Goal: Answer question/provide support: Share knowledge or assist other users

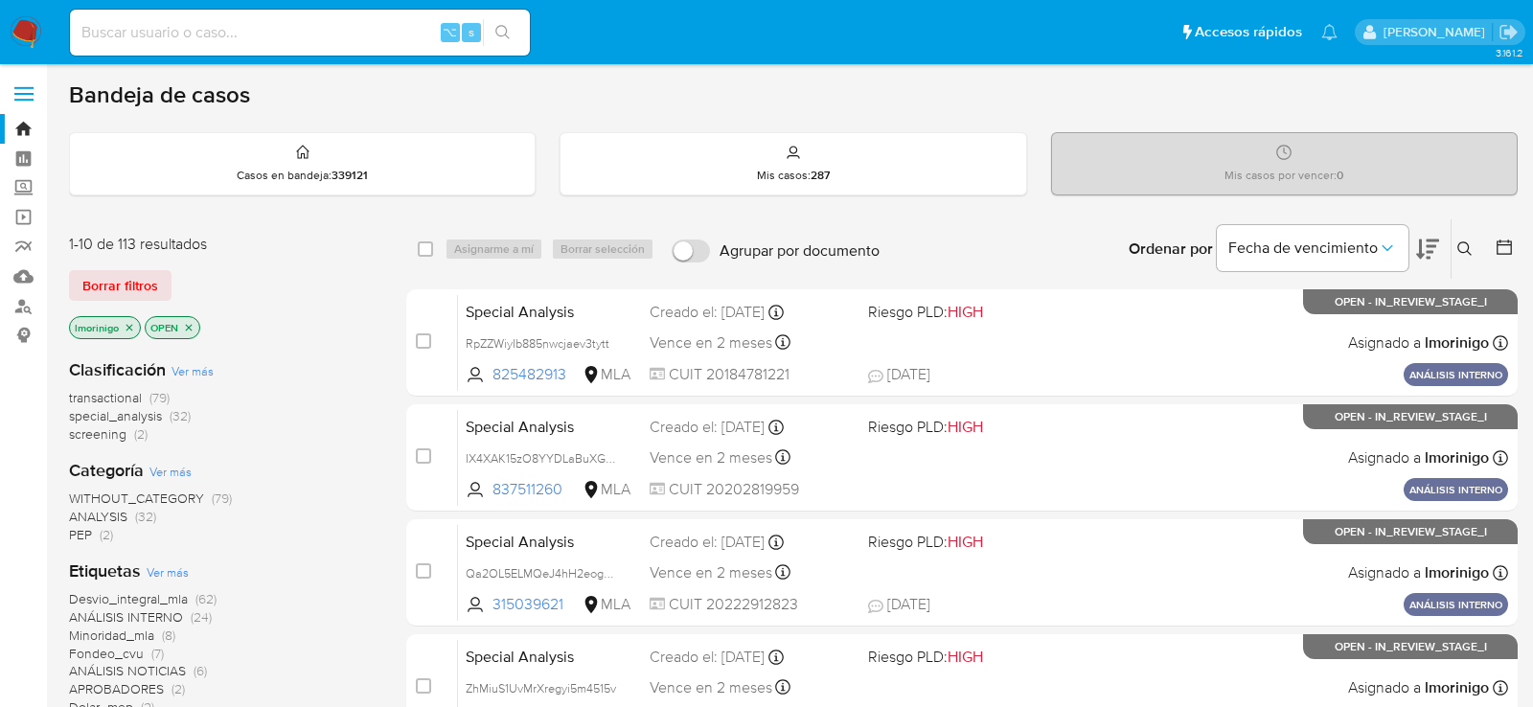
click at [290, 23] on input at bounding box center [300, 32] width 460 height 25
paste input "TbM8KbRl7LSYBRThcP7iDZ5l"
type input "TbM8KbRl7LSYBRThcP7iDZ5l"
click at [264, 30] on input at bounding box center [300, 32] width 460 height 25
paste input "TbM8KbRl7LSYBRThcP7iDZ5l"
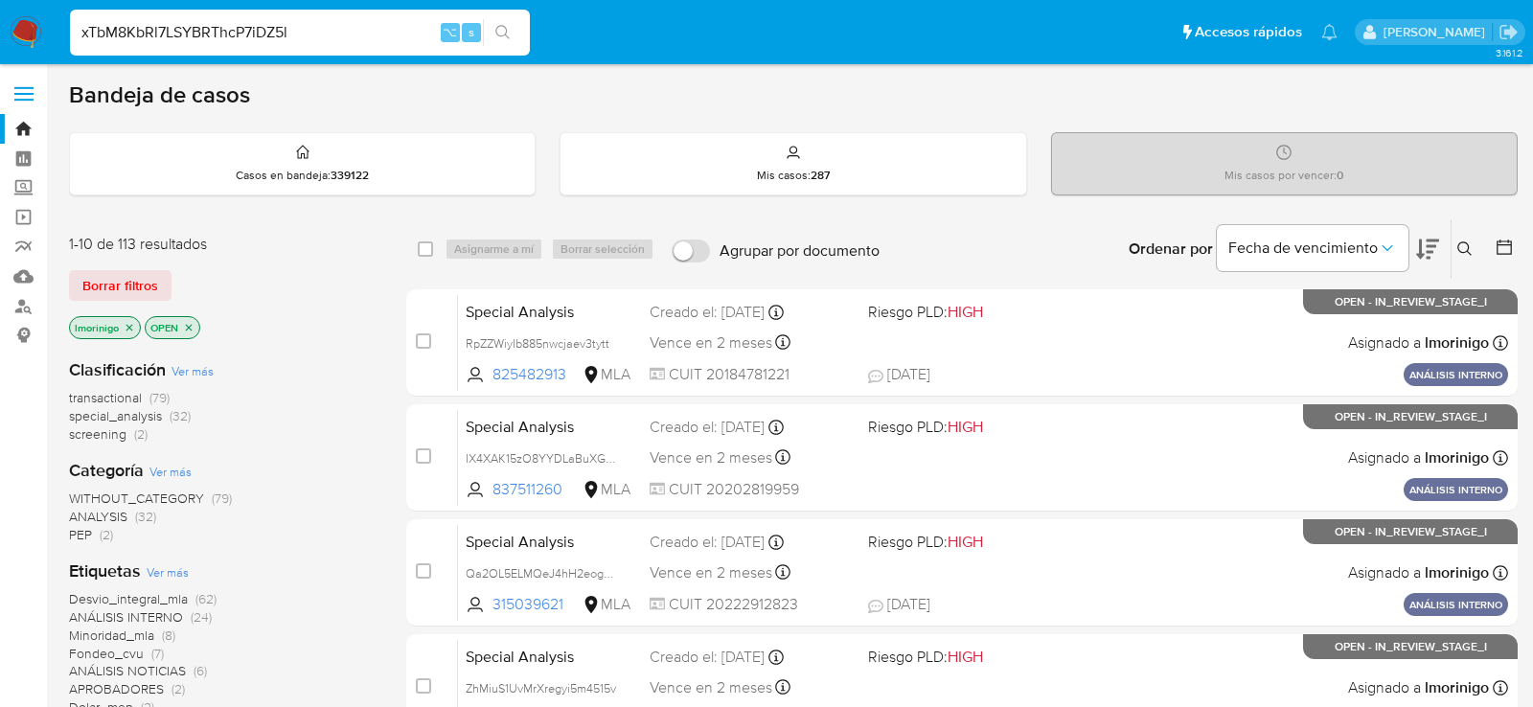
click at [258, 35] on input "xTbM8KbRl7LSYBRThcP7iDZ5l" at bounding box center [300, 32] width 460 height 25
paste input
type input "TbM8KbRl7LSYBRThcP7iDZ5l"
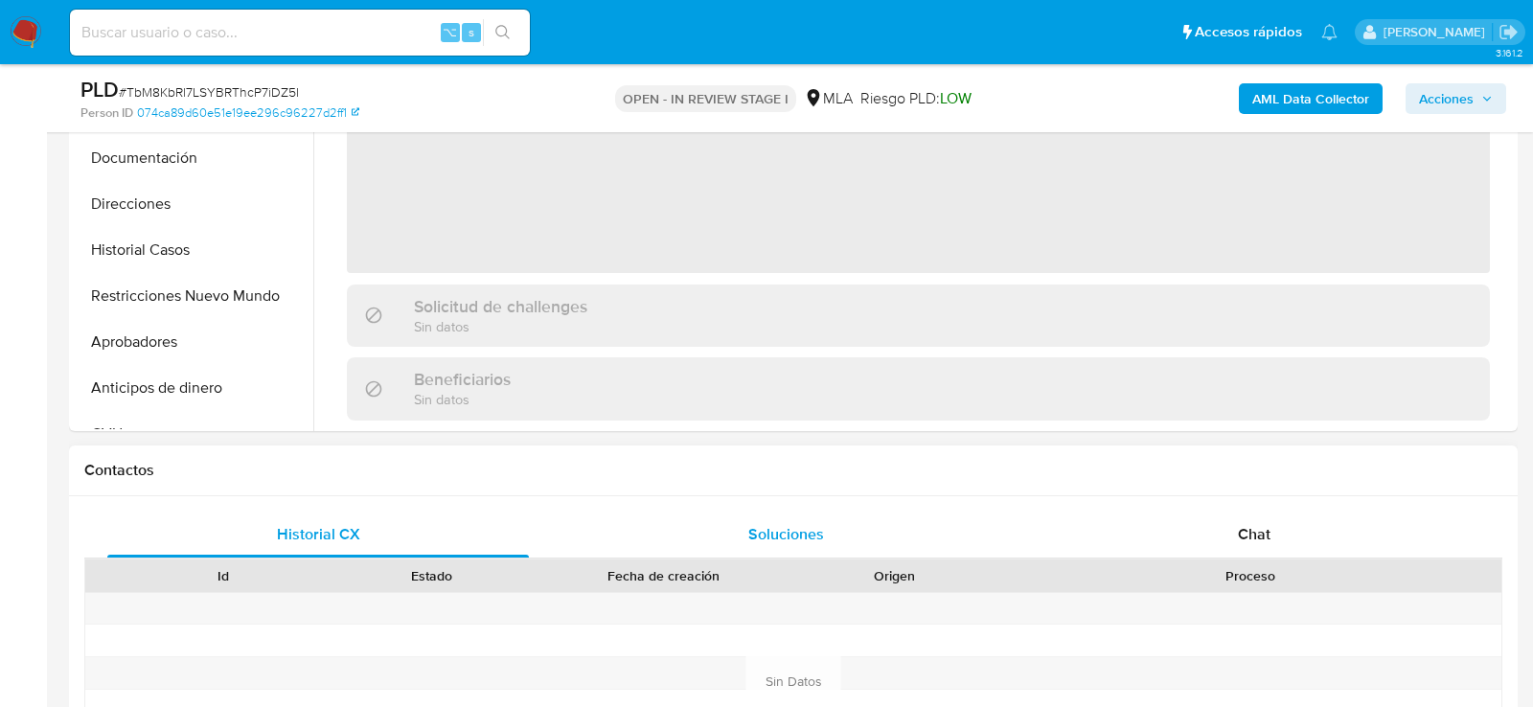
select select "10"
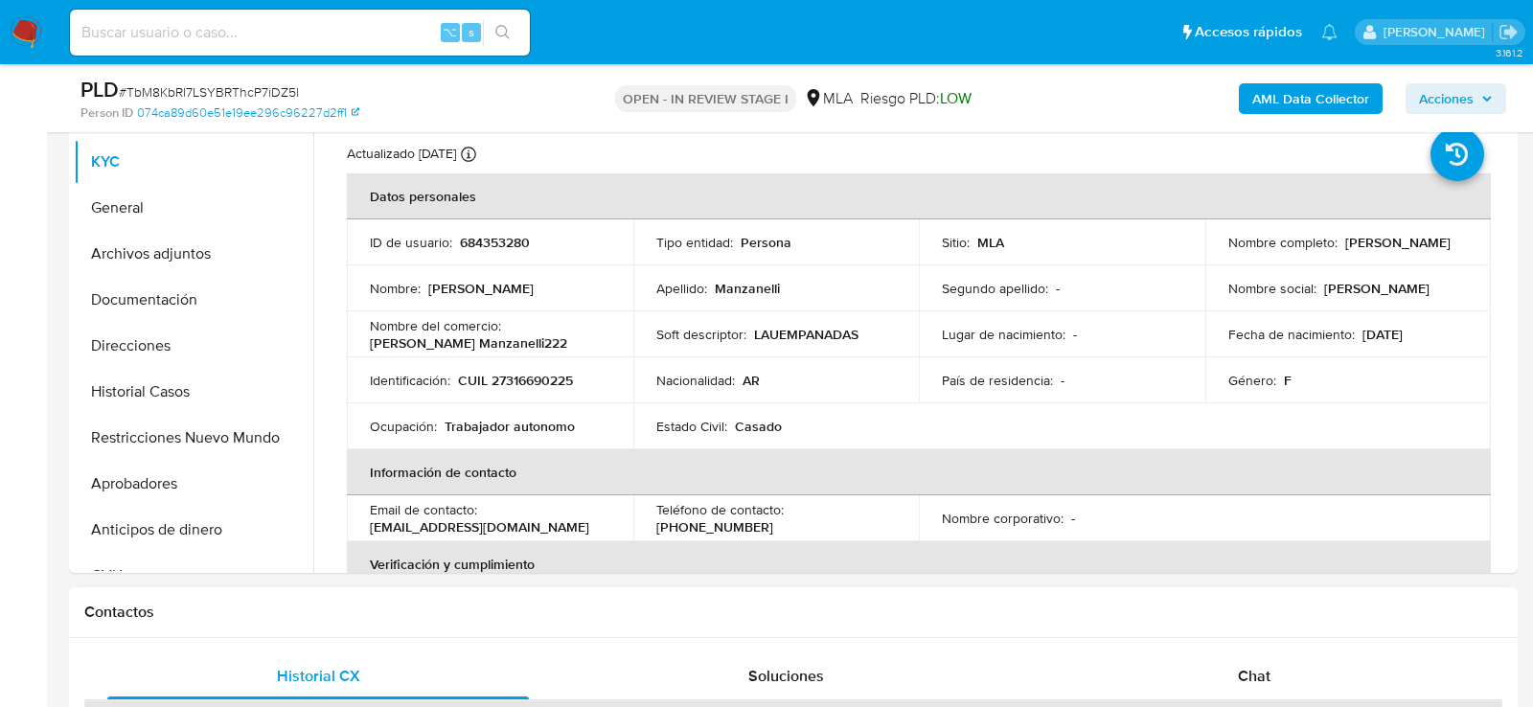
scroll to position [401, 0]
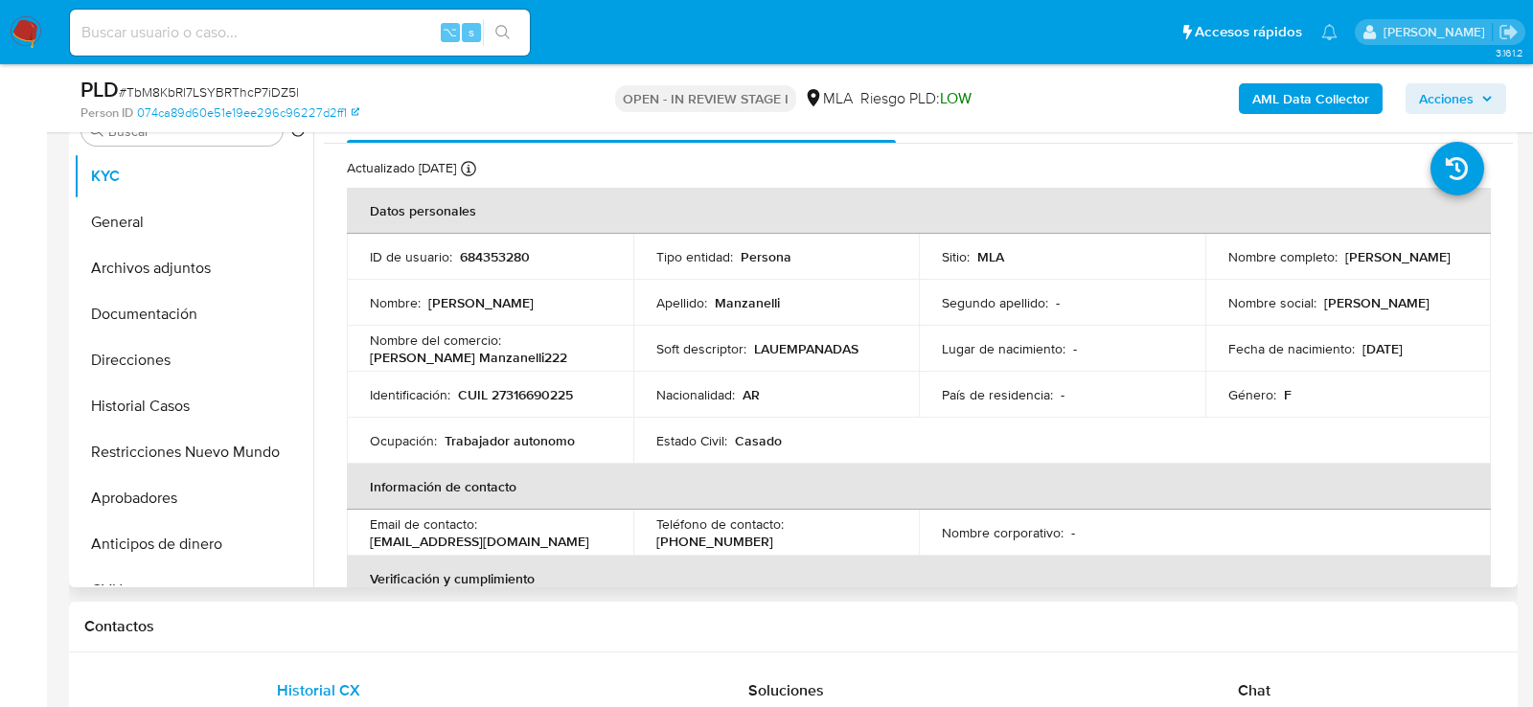
click at [505, 398] on p "CUIL 27316690225" at bounding box center [515, 394] width 115 height 17
click at [505, 392] on p "CUIL 27316690225" at bounding box center [515, 394] width 115 height 17
copy p "27316690225"
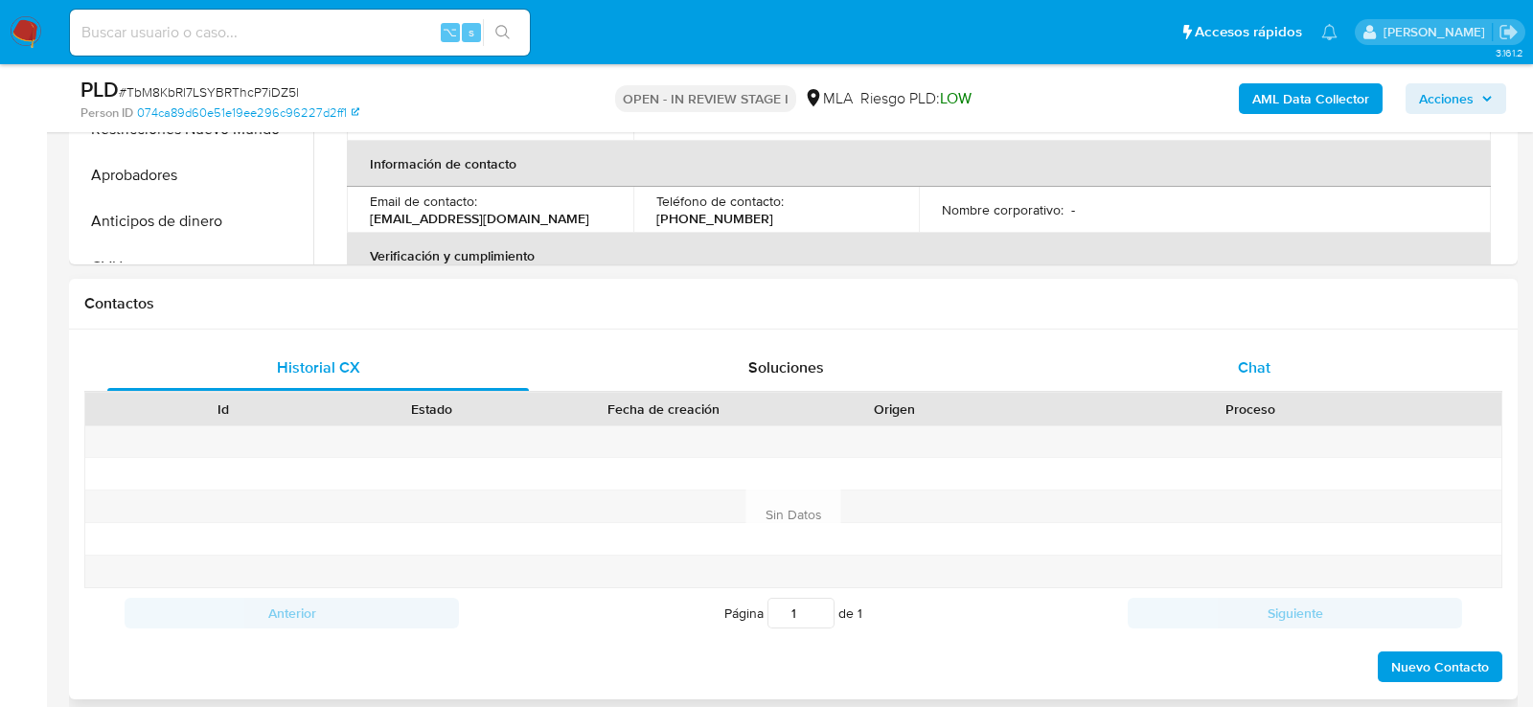
click at [1338, 381] on div "Chat" at bounding box center [1254, 368] width 422 height 46
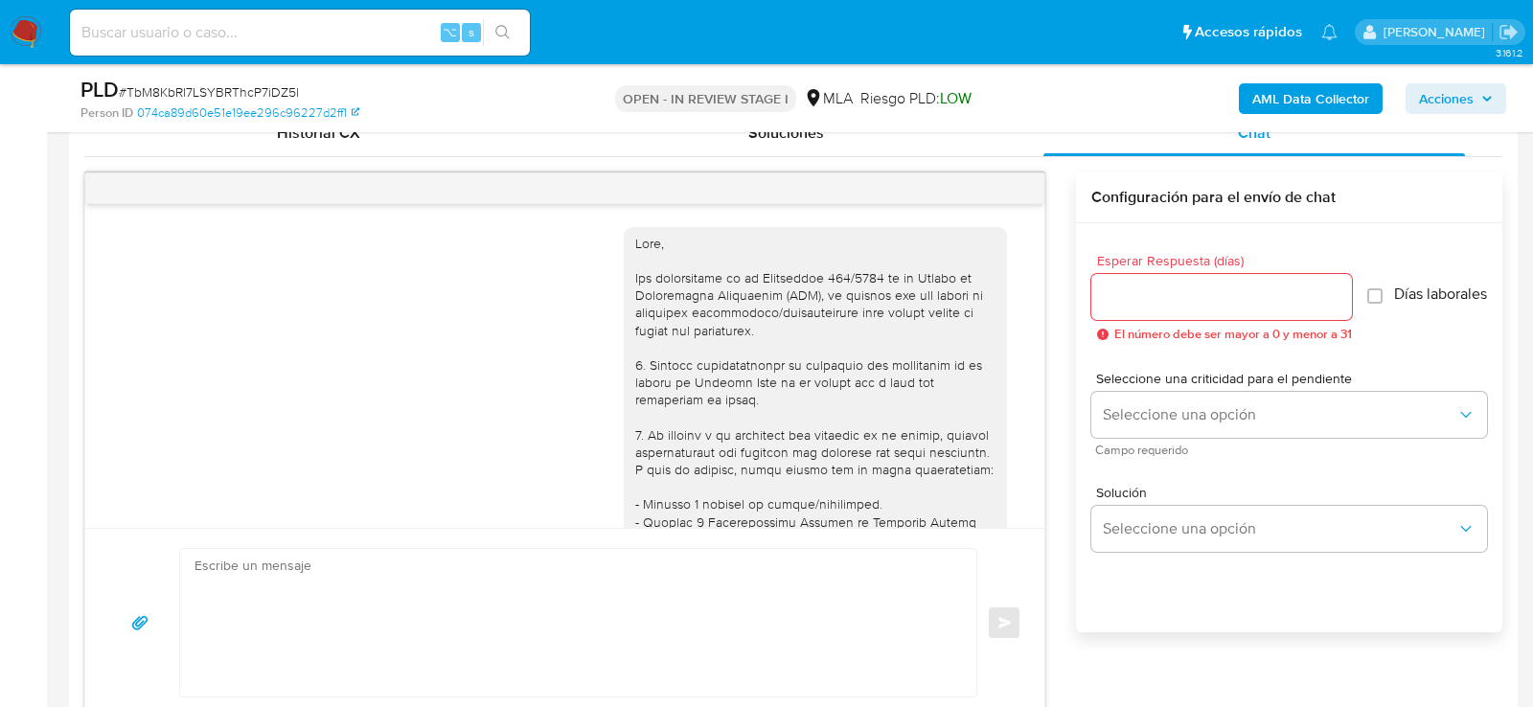
scroll to position [1276, 0]
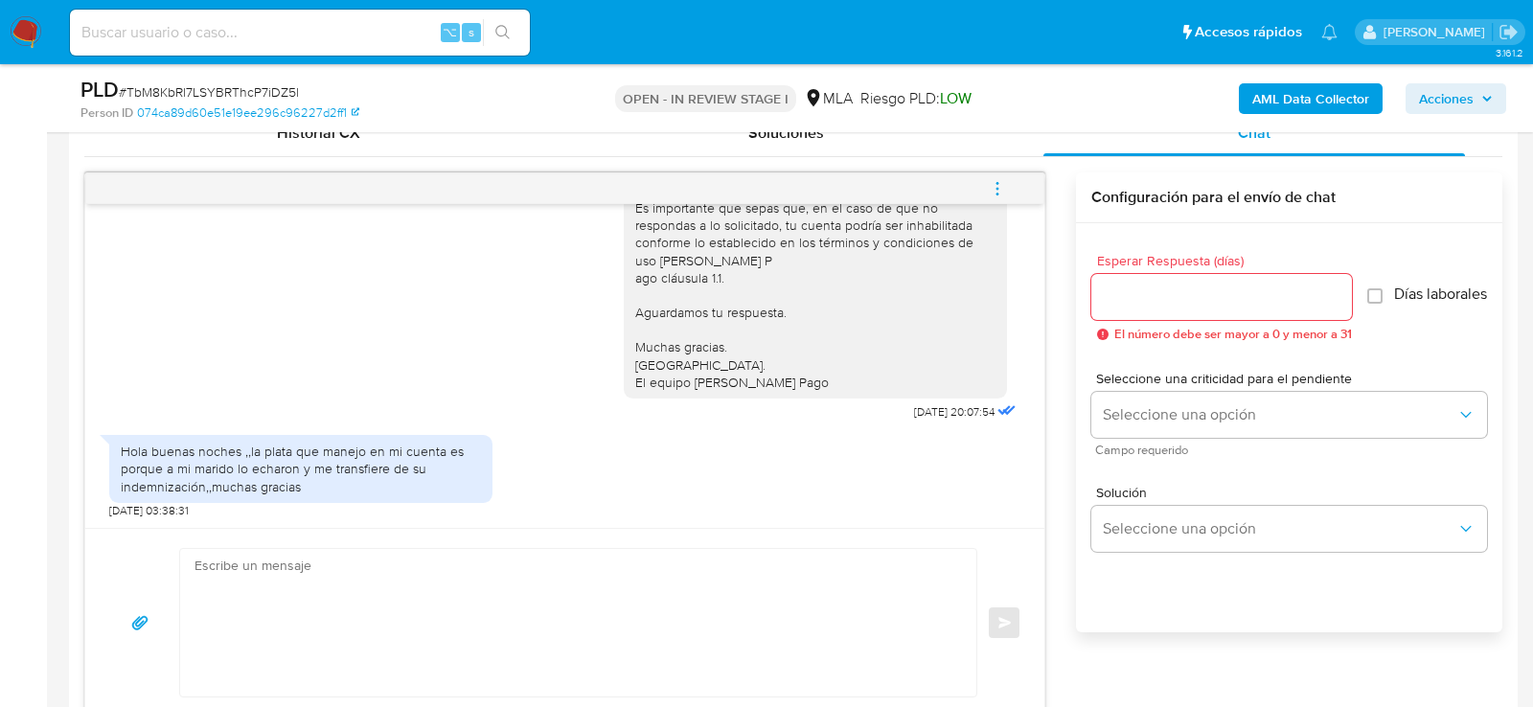
click at [566, 631] on textarea at bounding box center [574, 623] width 758 height 148
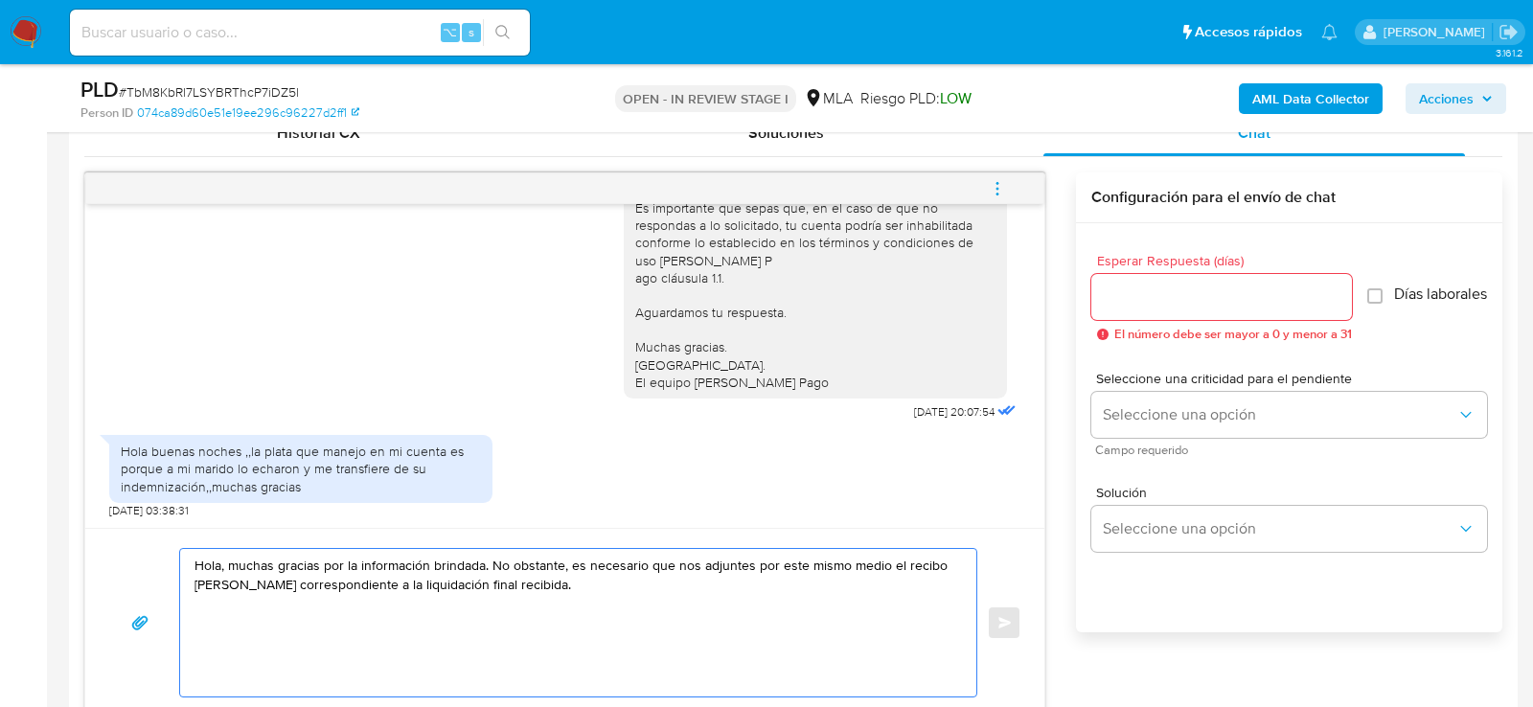
click at [694, 562] on textarea "Hola, muchas gracias por la información brindada. No obstante, es necesario que…" at bounding box center [574, 623] width 758 height 148
paste textarea "Emmanuel Acosta"
paste textarea "20310558304"
click at [912, 577] on textarea "Hola, muchas gracias por la información brindada. No obstante, es necesario que…" at bounding box center [574, 623] width 758 height 148
paste textarea "Es importante que sepas que, en caso de no responder a lo solicitado o si lo pr…"
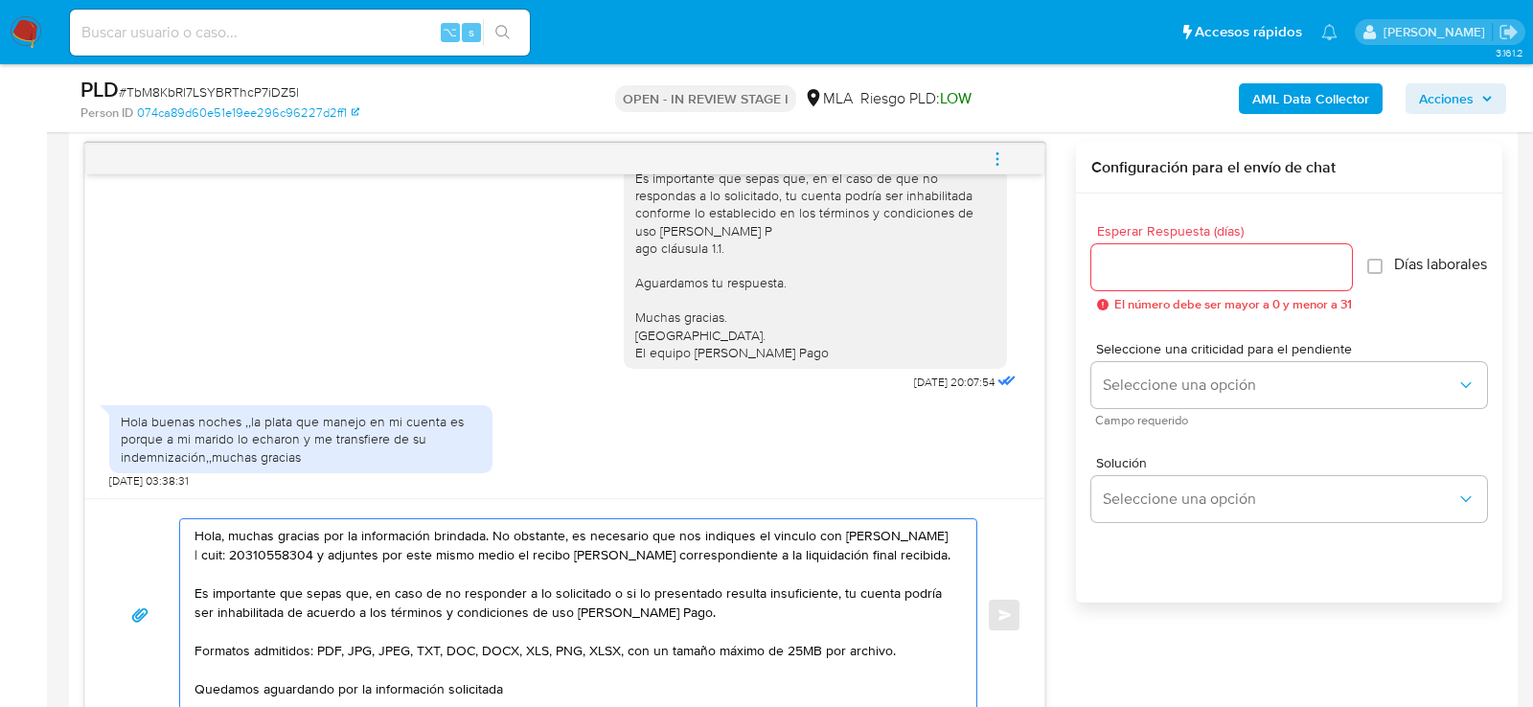
scroll to position [103, 0]
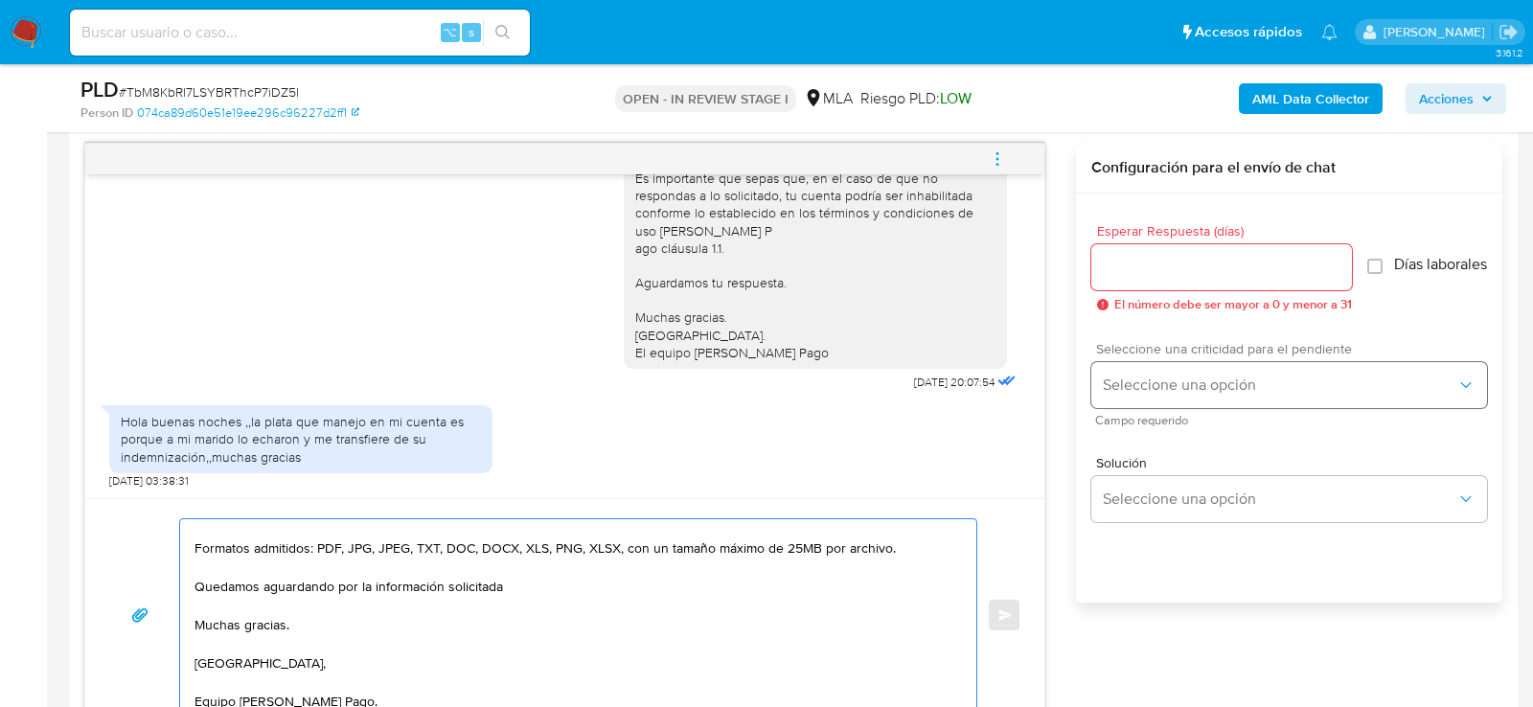
type textarea "Hola, muchas gracias por la información brindada. No obstante, es necesario que…"
click at [1254, 395] on span "Seleccione una opción" at bounding box center [1280, 385] width 354 height 19
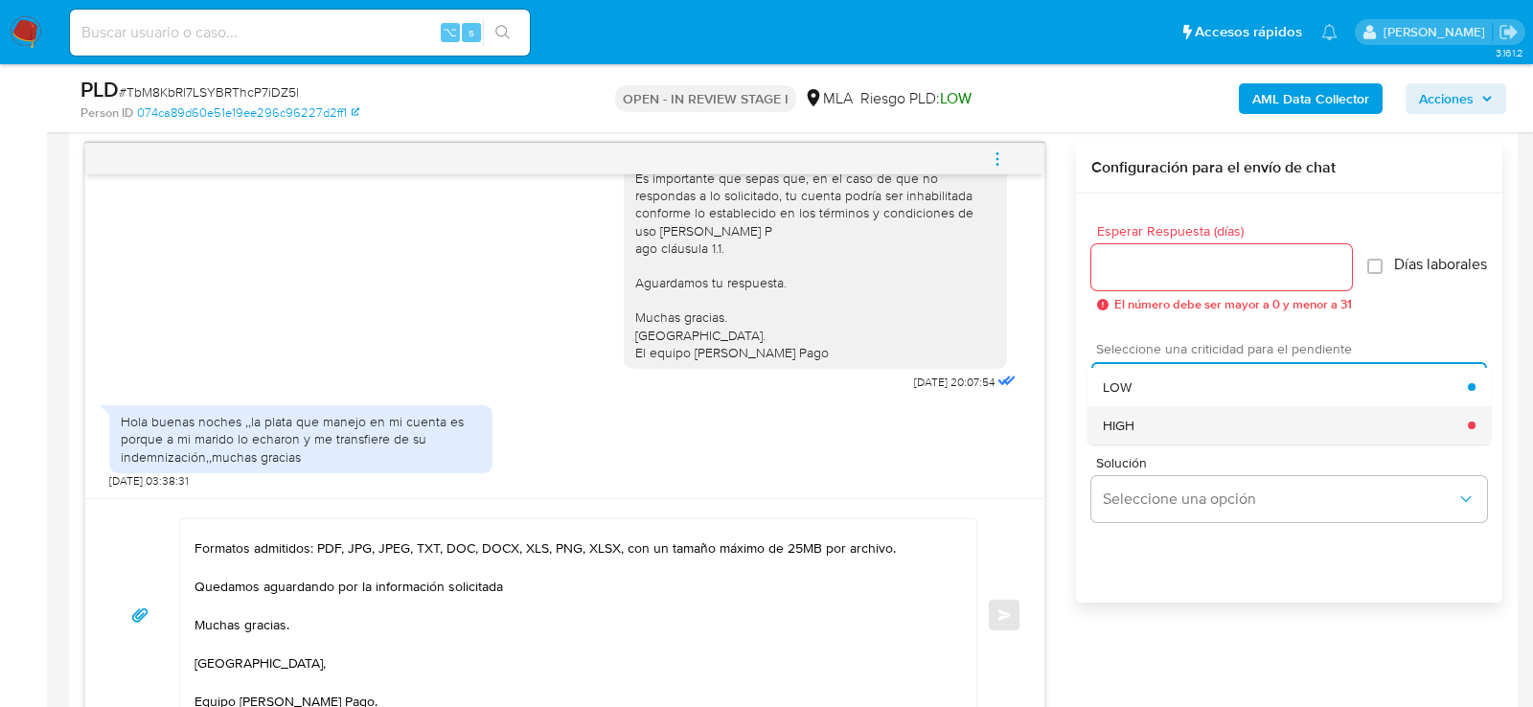
click at [1201, 432] on div "HIGH" at bounding box center [1285, 425] width 365 height 38
click at [1201, 244] on div at bounding box center [1221, 267] width 261 height 46
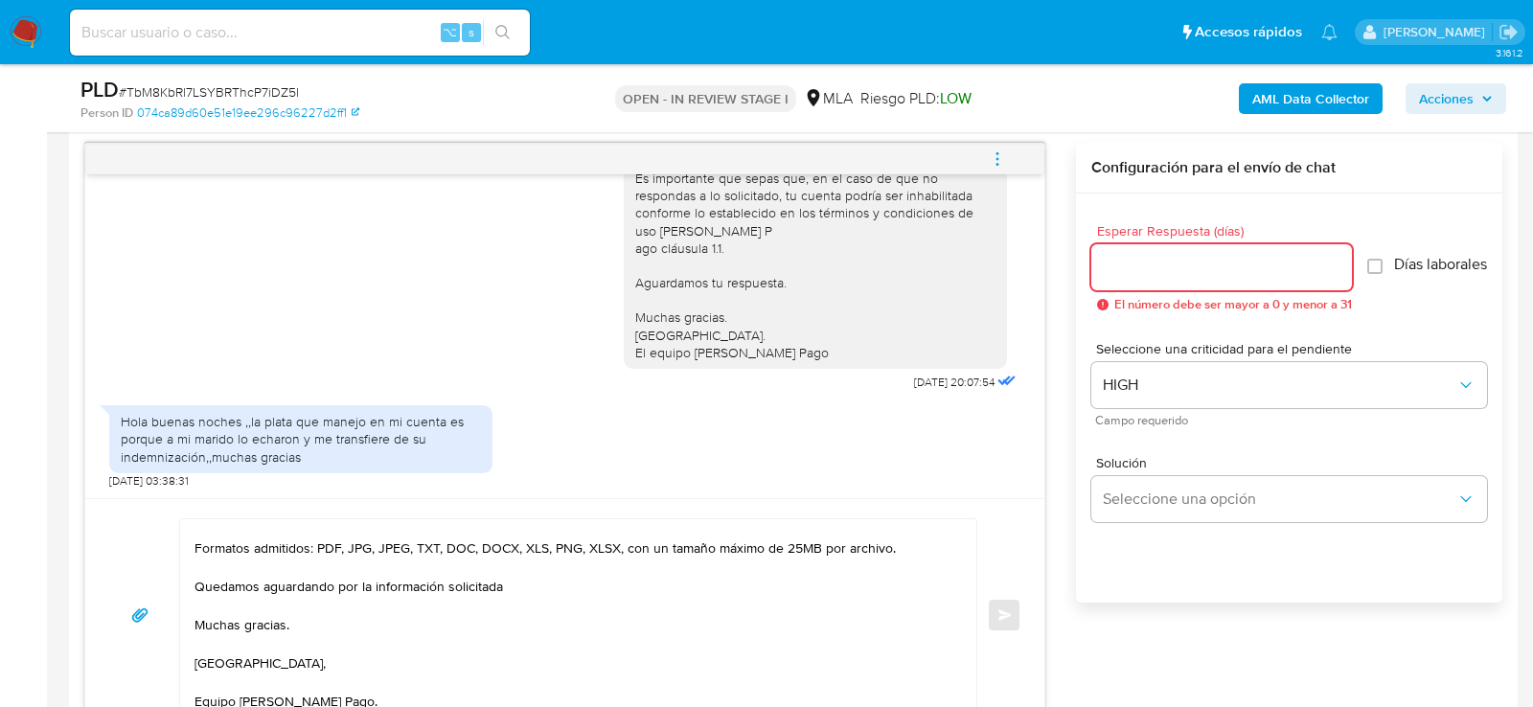
click at [1201, 264] on input "Esperar Respuesta (días)" at bounding box center [1221, 267] width 261 height 25
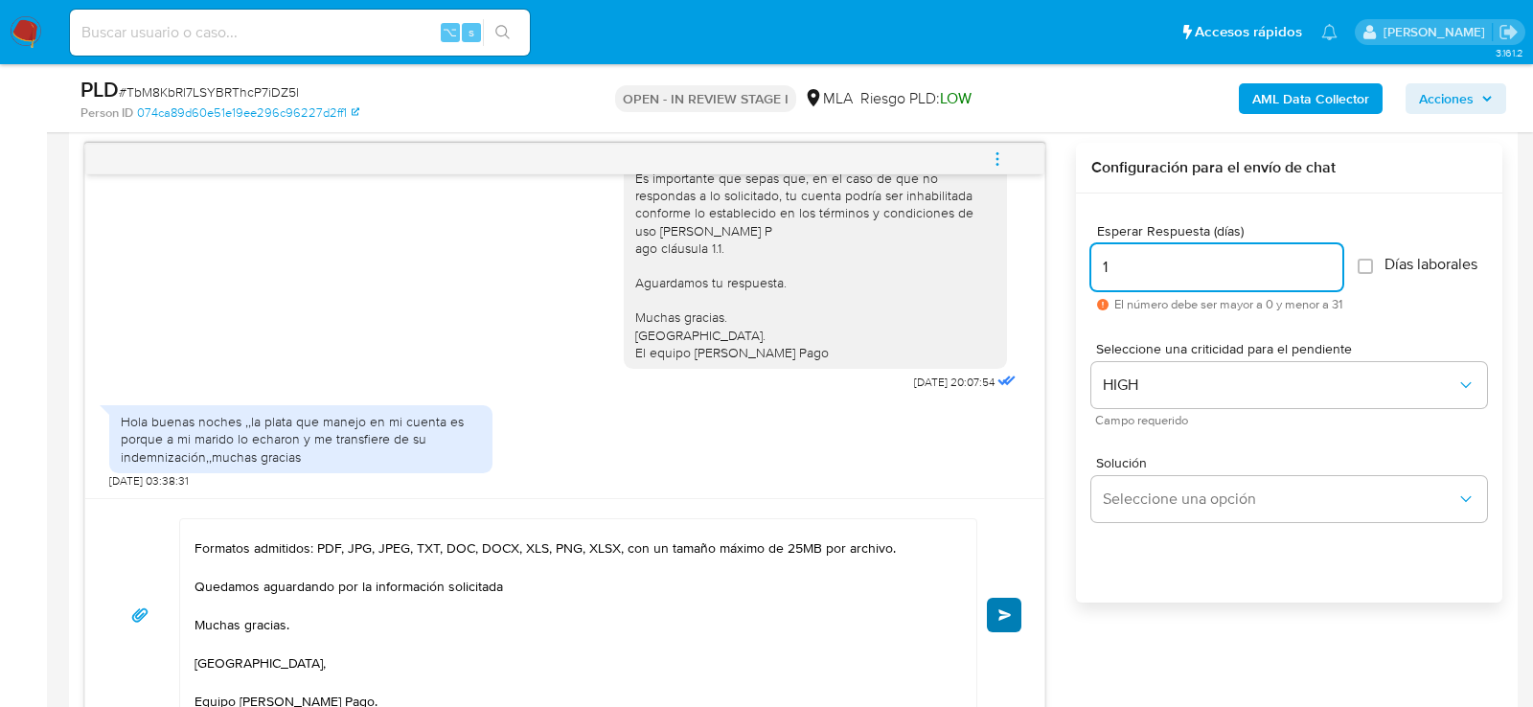
type input "1"
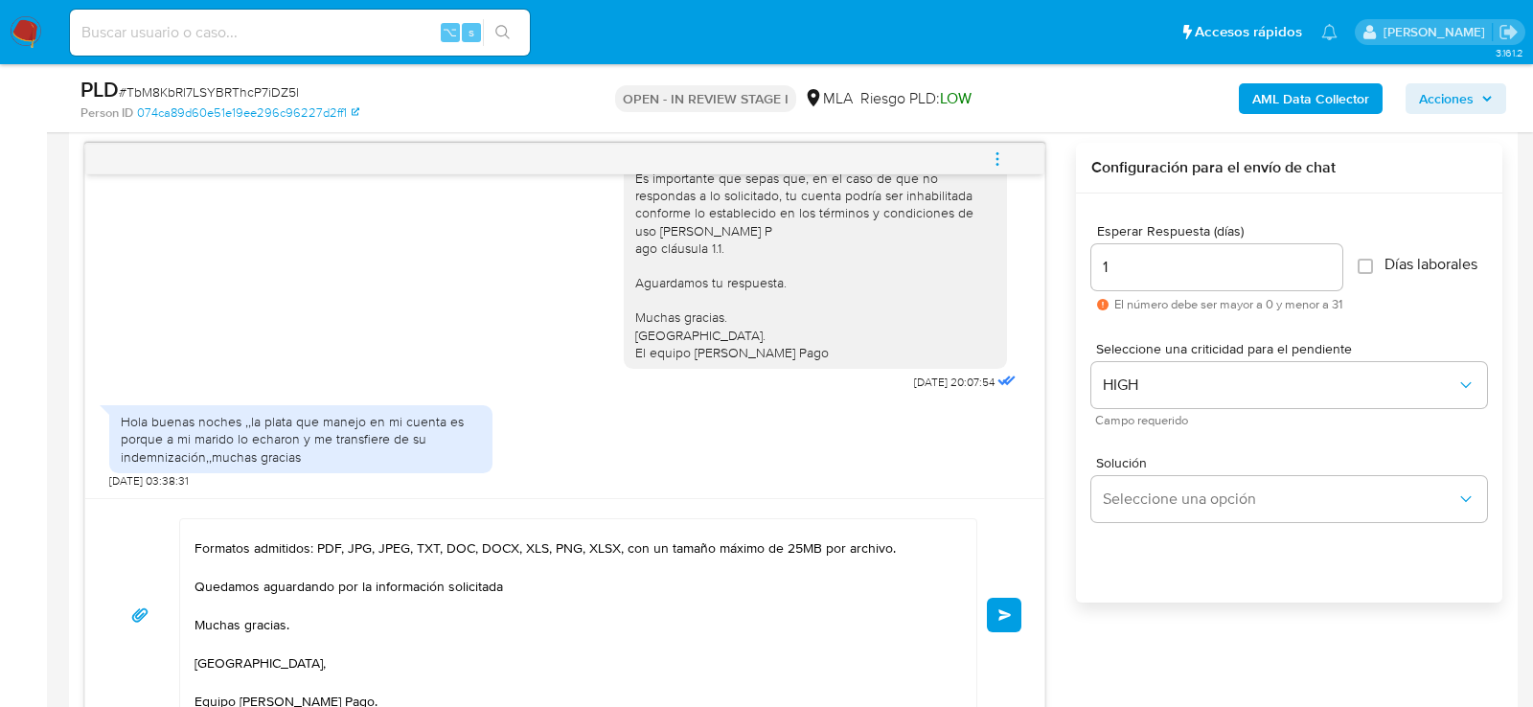
click at [998, 599] on button "Enviar" at bounding box center [1004, 615] width 34 height 34
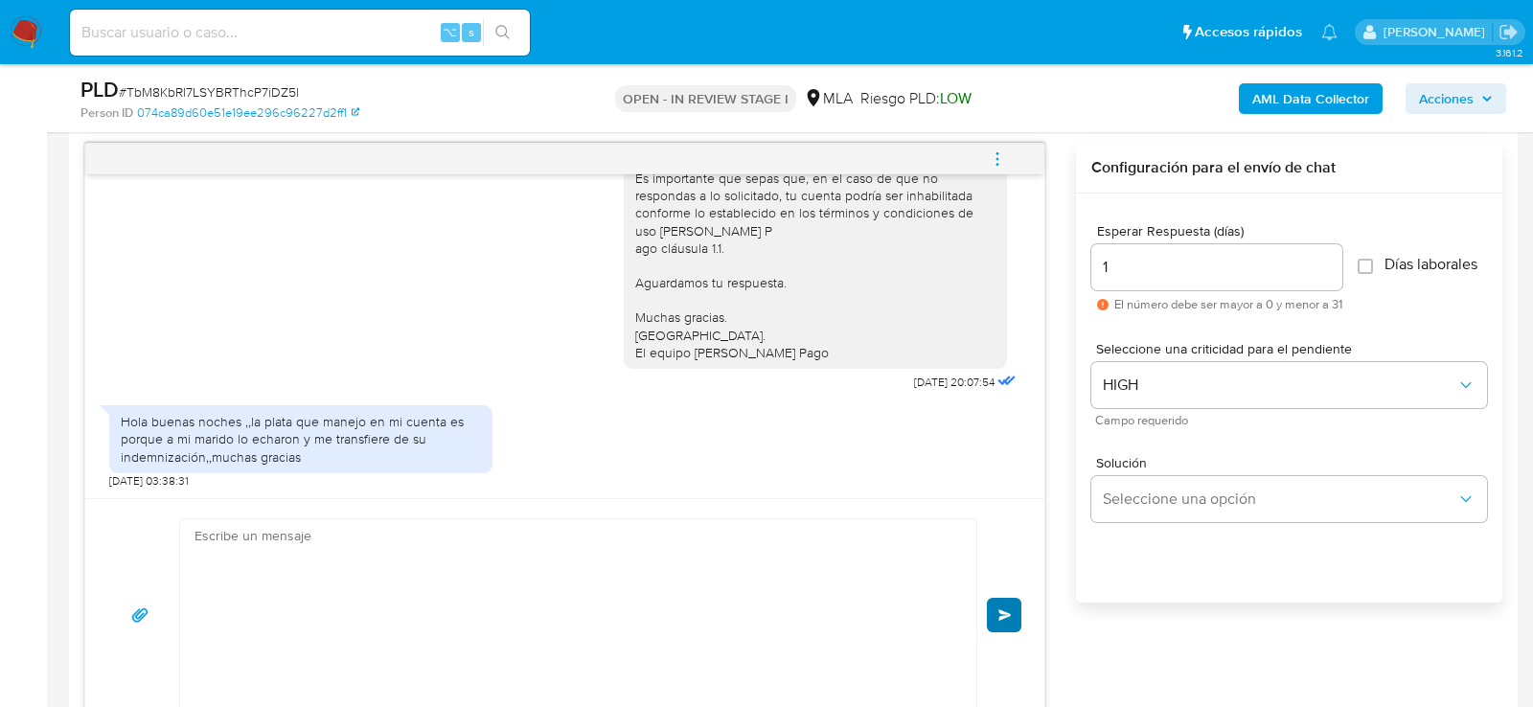
scroll to position [1698, 0]
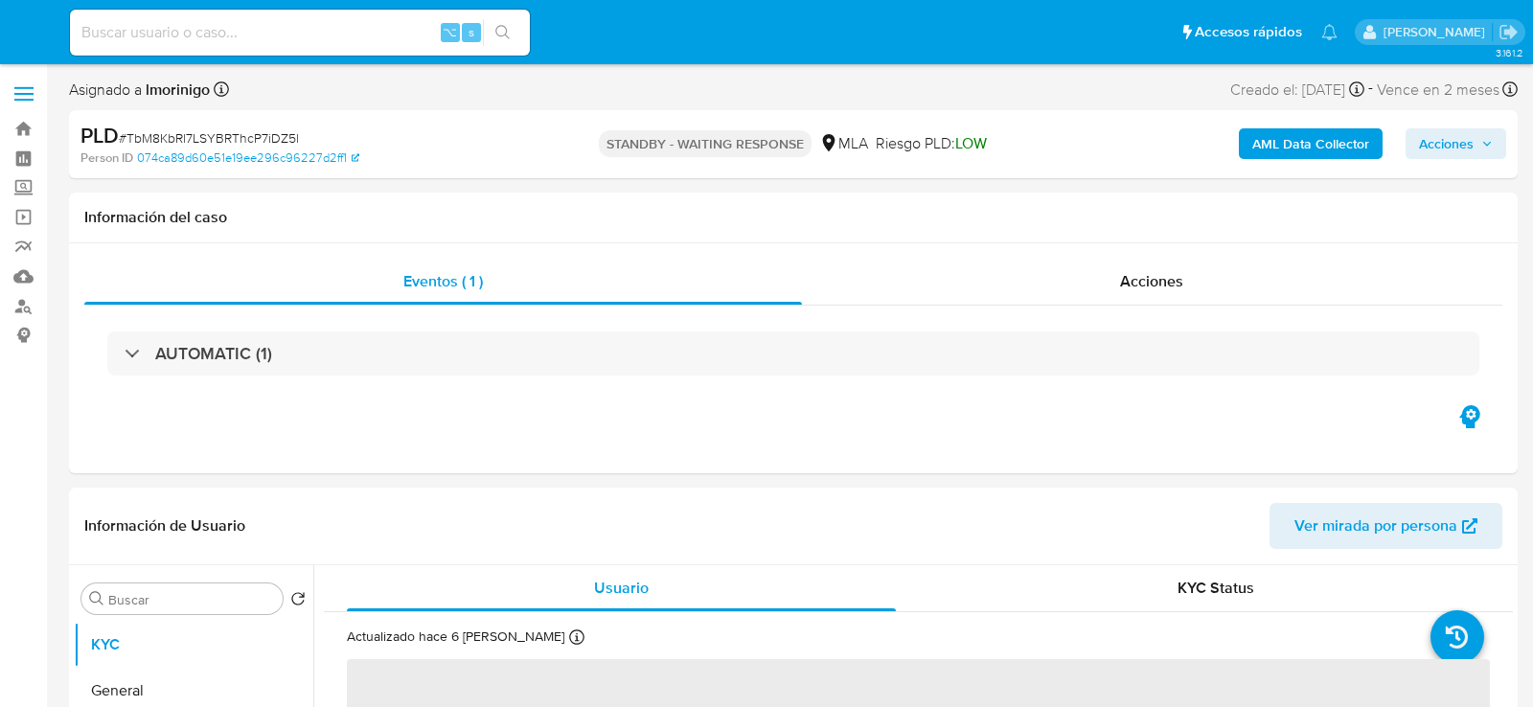
select select "10"
click at [251, 48] on div "⌥ s" at bounding box center [300, 33] width 460 height 46
click at [246, 38] on input at bounding box center [300, 32] width 460 height 25
paste input "cfTntK01vOABHS1chhPxuYV2"
type input "cfTntK01vOABHS1chhPxuYV2"
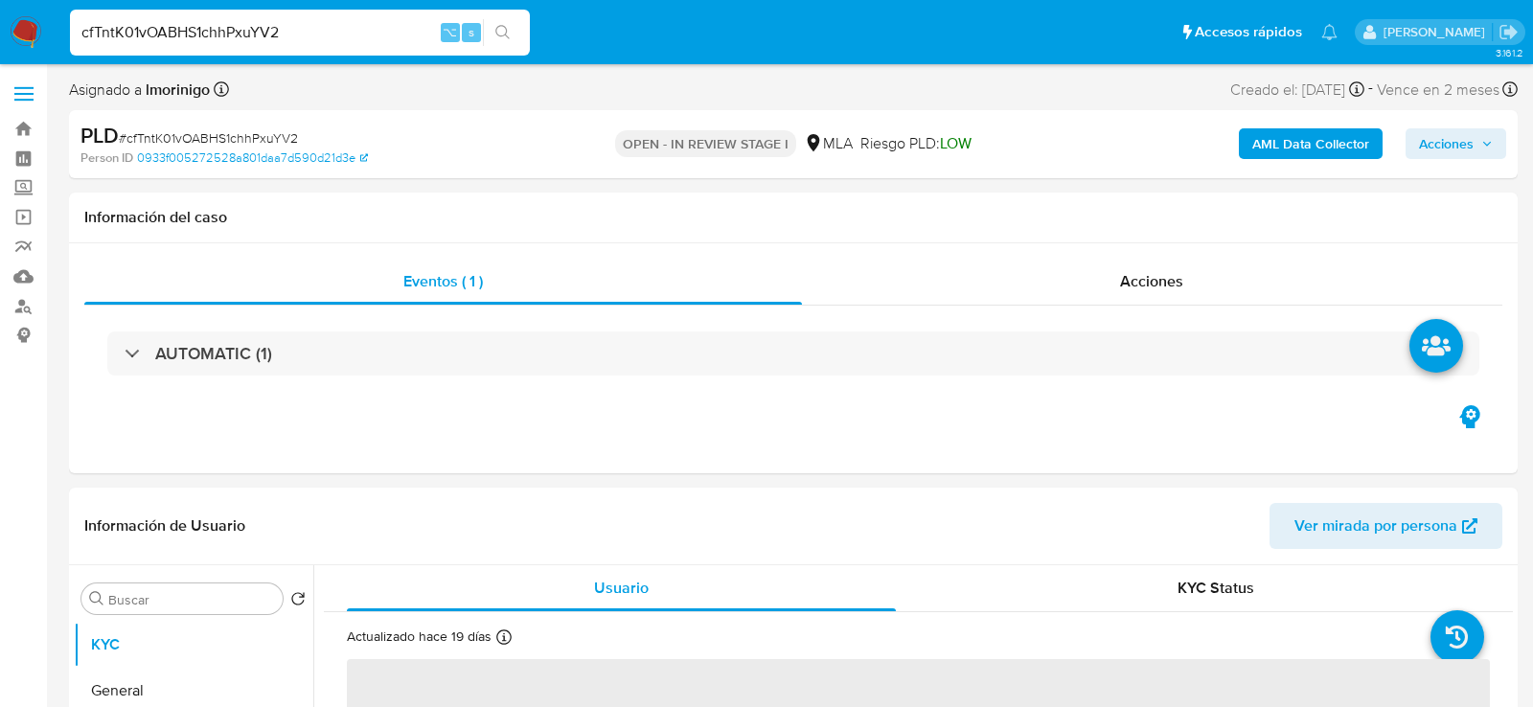
select select "10"
click at [258, 34] on input "cfTntK01vOABHS1chhPxuYV2" at bounding box center [300, 32] width 460 height 25
paste input "F5ebWZr1kKV8OaS4Qmk6bZCT"
type input "F5ebWZr1kKV8OaS4Qmk6bZCT"
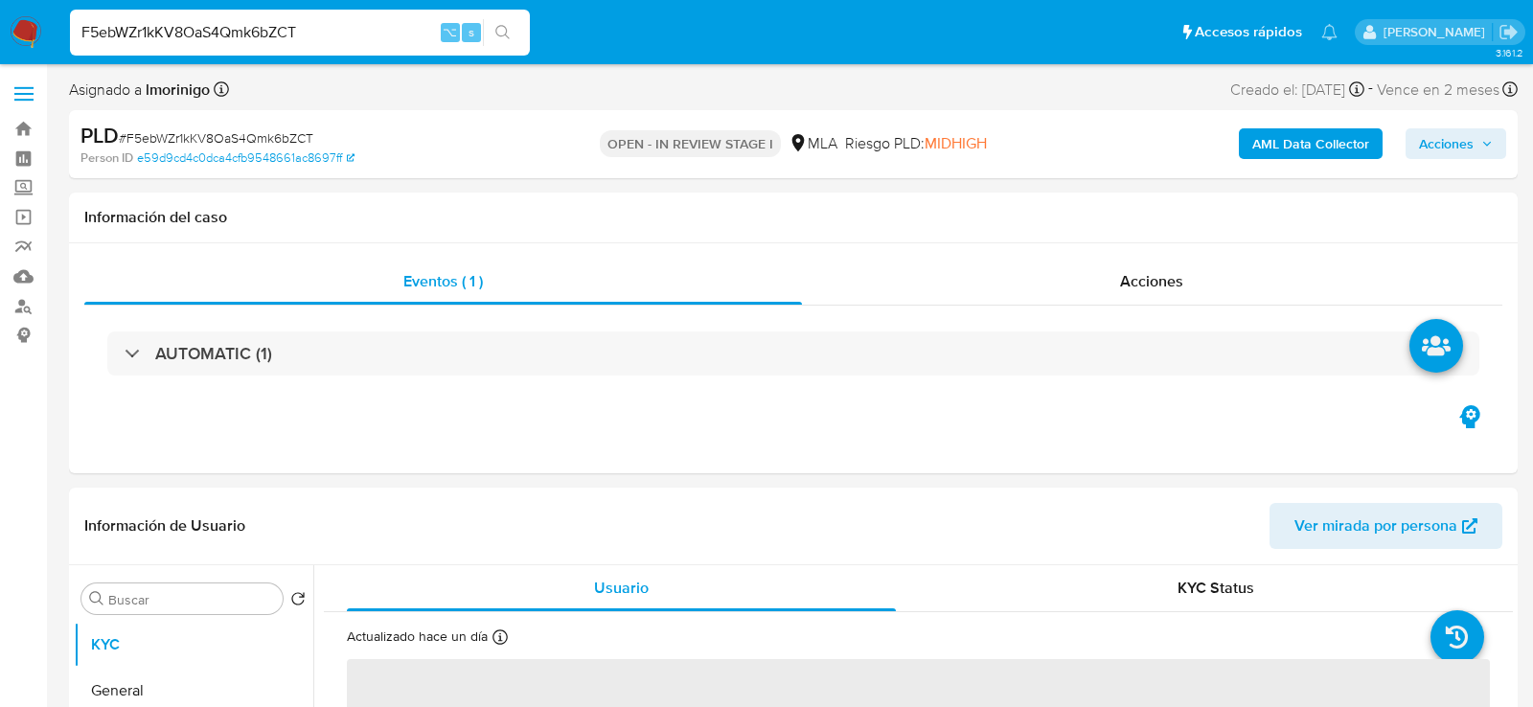
select select "10"
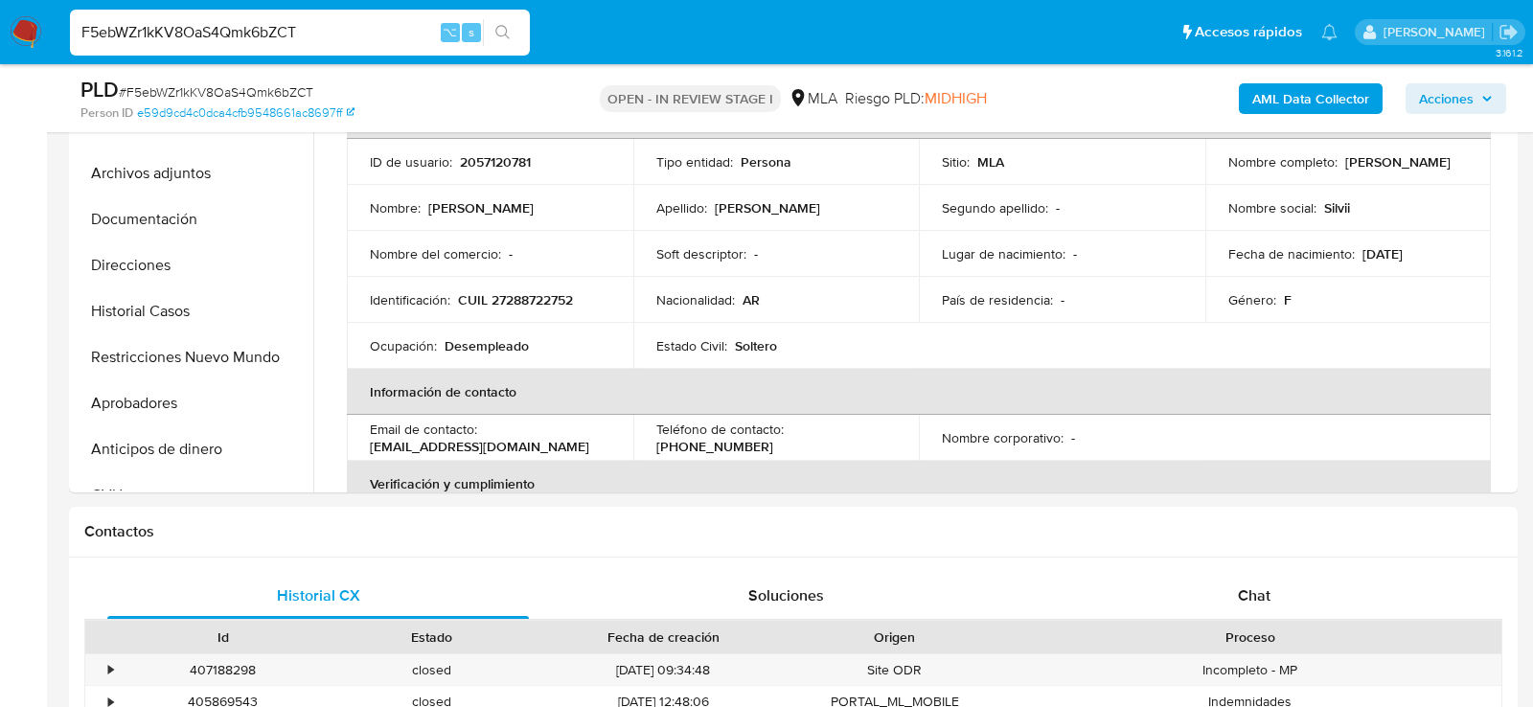
scroll to position [646, 0]
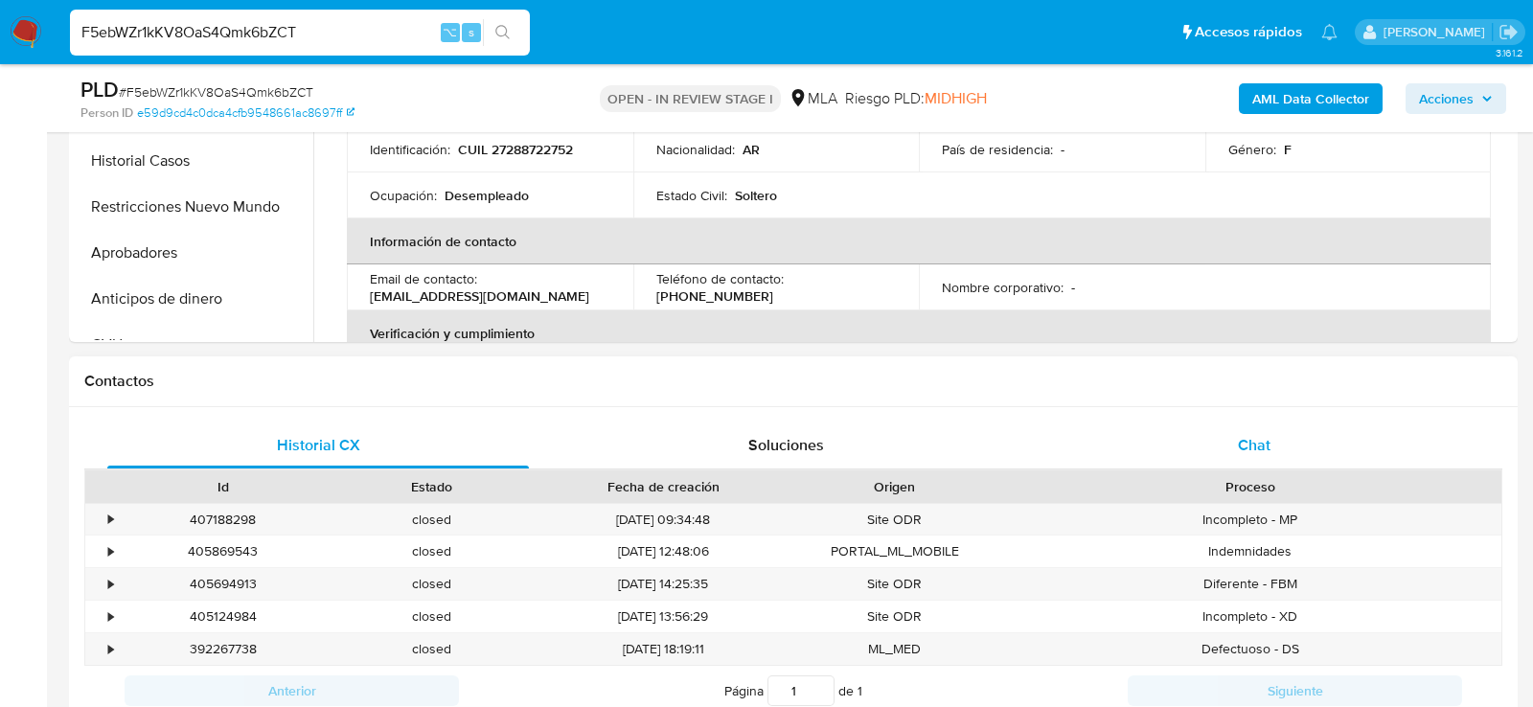
click at [1182, 447] on div "Chat" at bounding box center [1254, 446] width 422 height 46
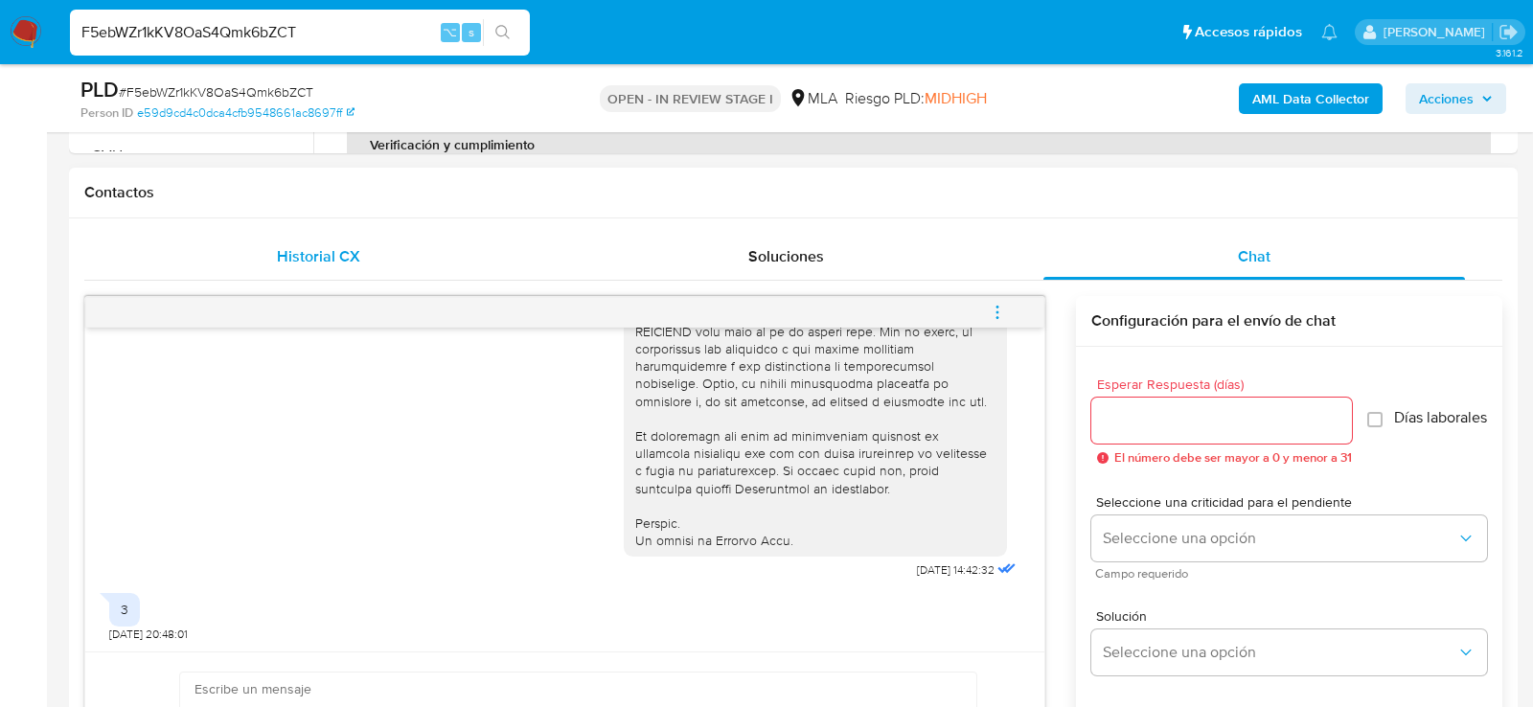
scroll to position [640, 0]
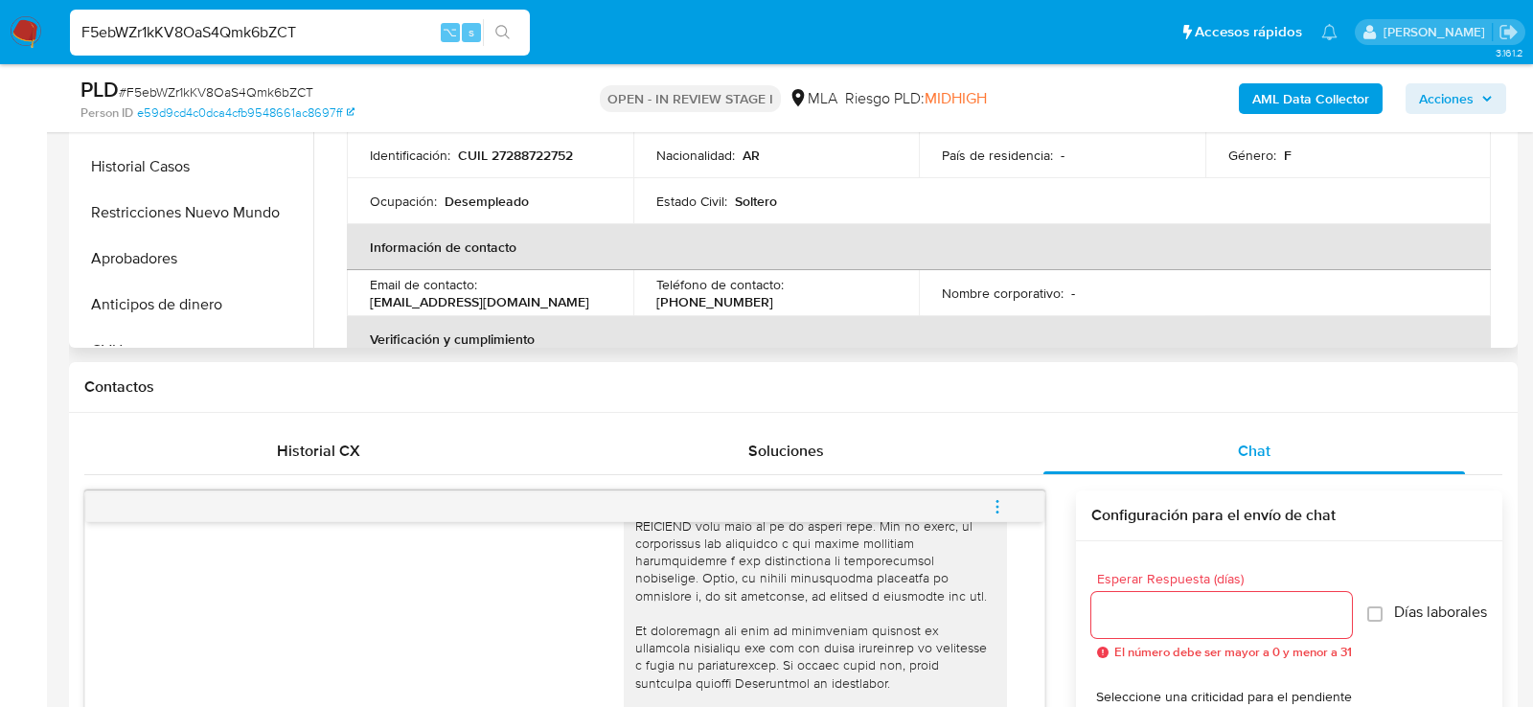
click at [507, 161] on p "CUIL 27288722752" at bounding box center [515, 155] width 115 height 17
copy p "27288722752"
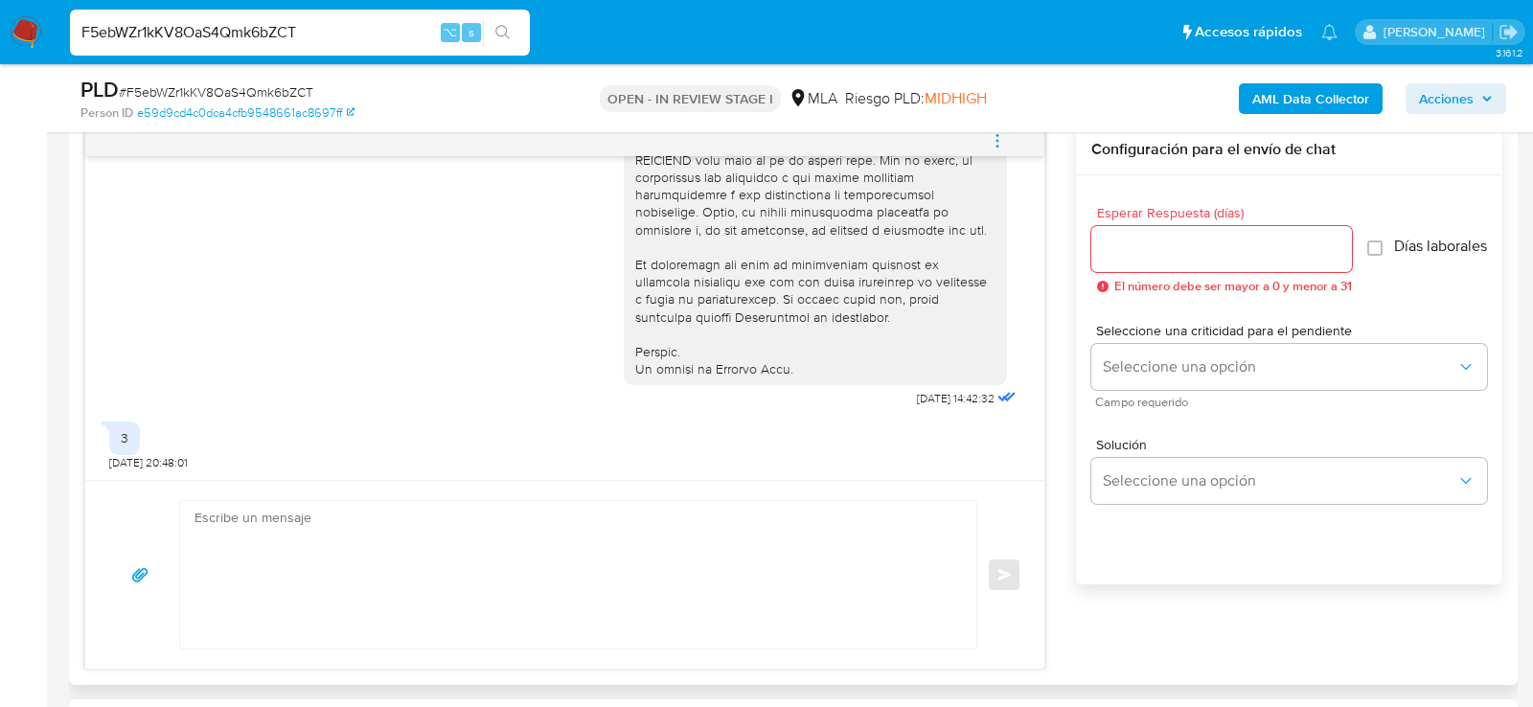
scroll to position [1084, 0]
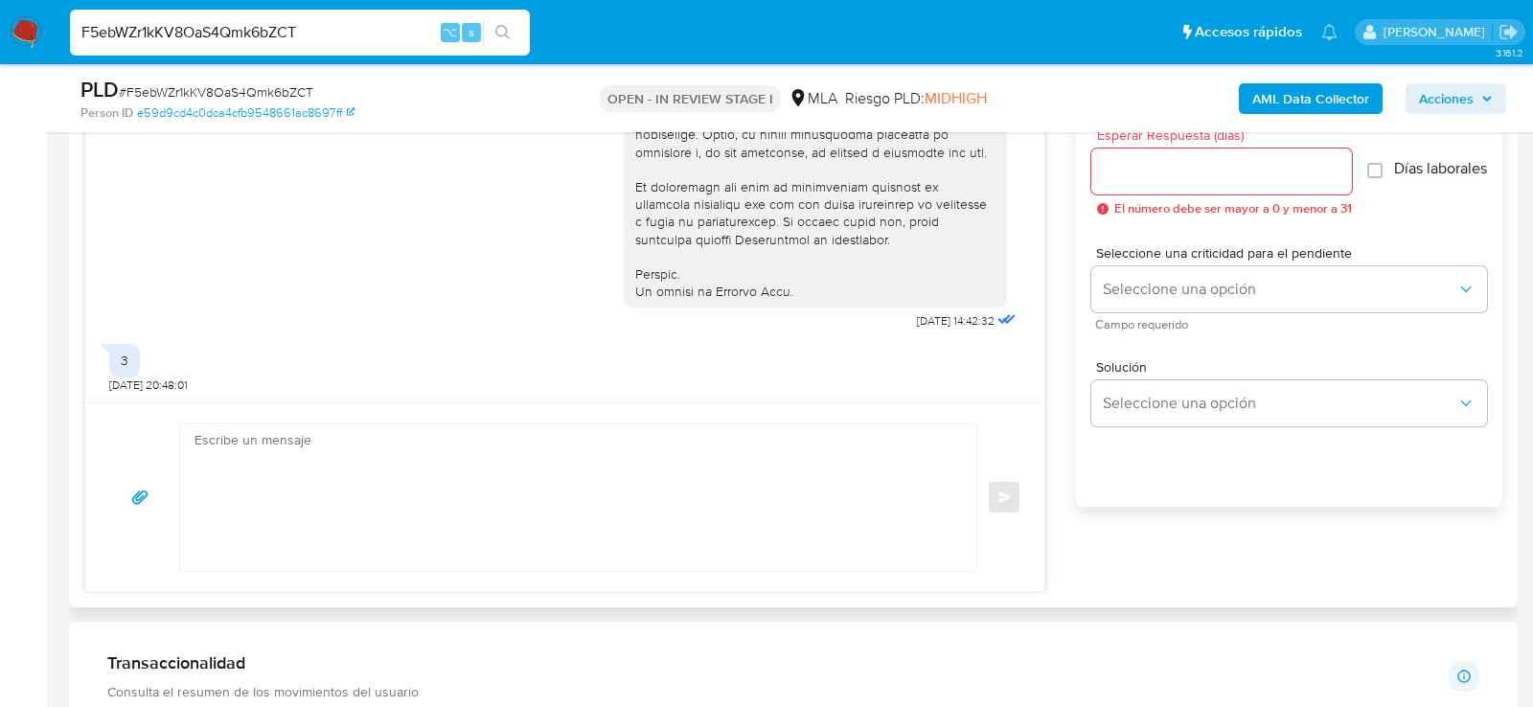
click at [613, 485] on textarea at bounding box center [574, 498] width 758 height 148
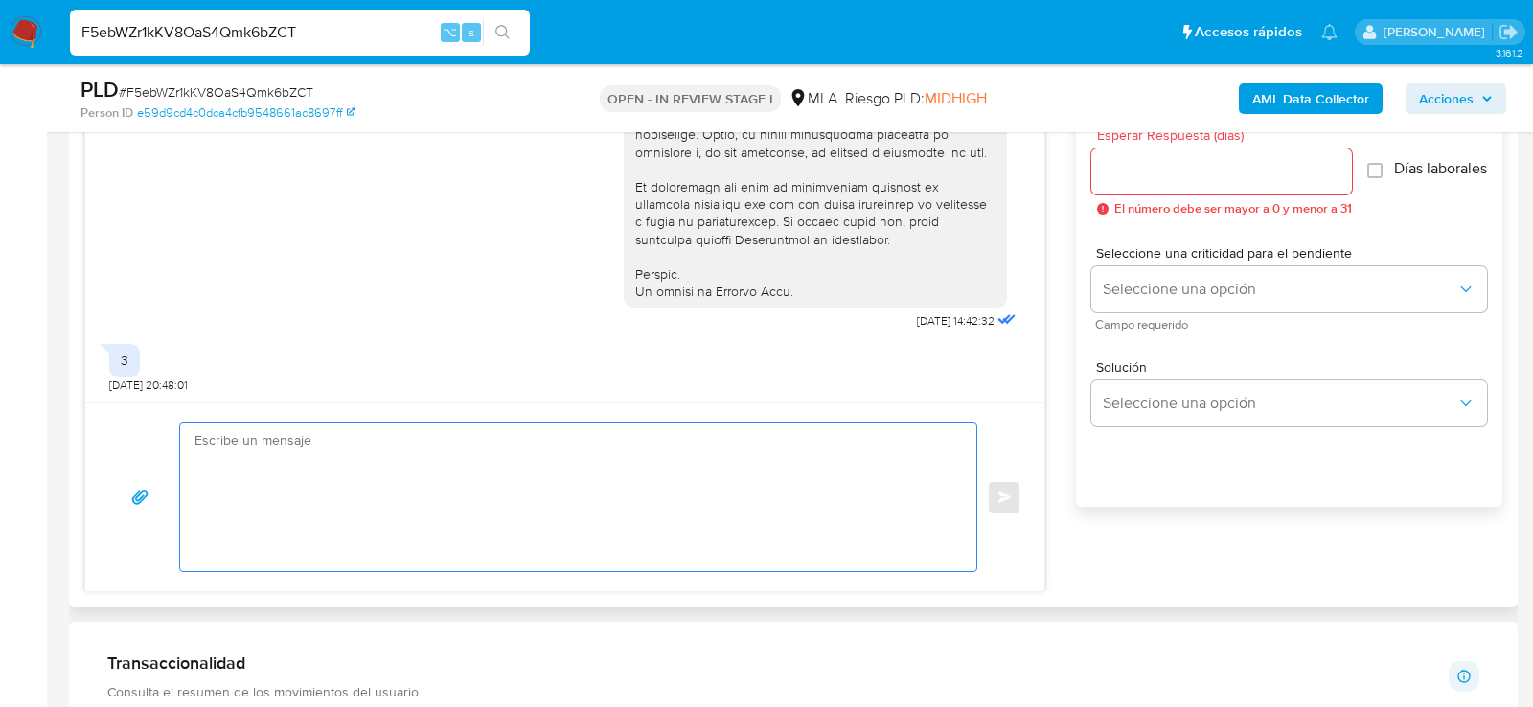
paste textarea "Hola , En función de las operaciones registradas en tu cuenta de Mercado Pago, …"
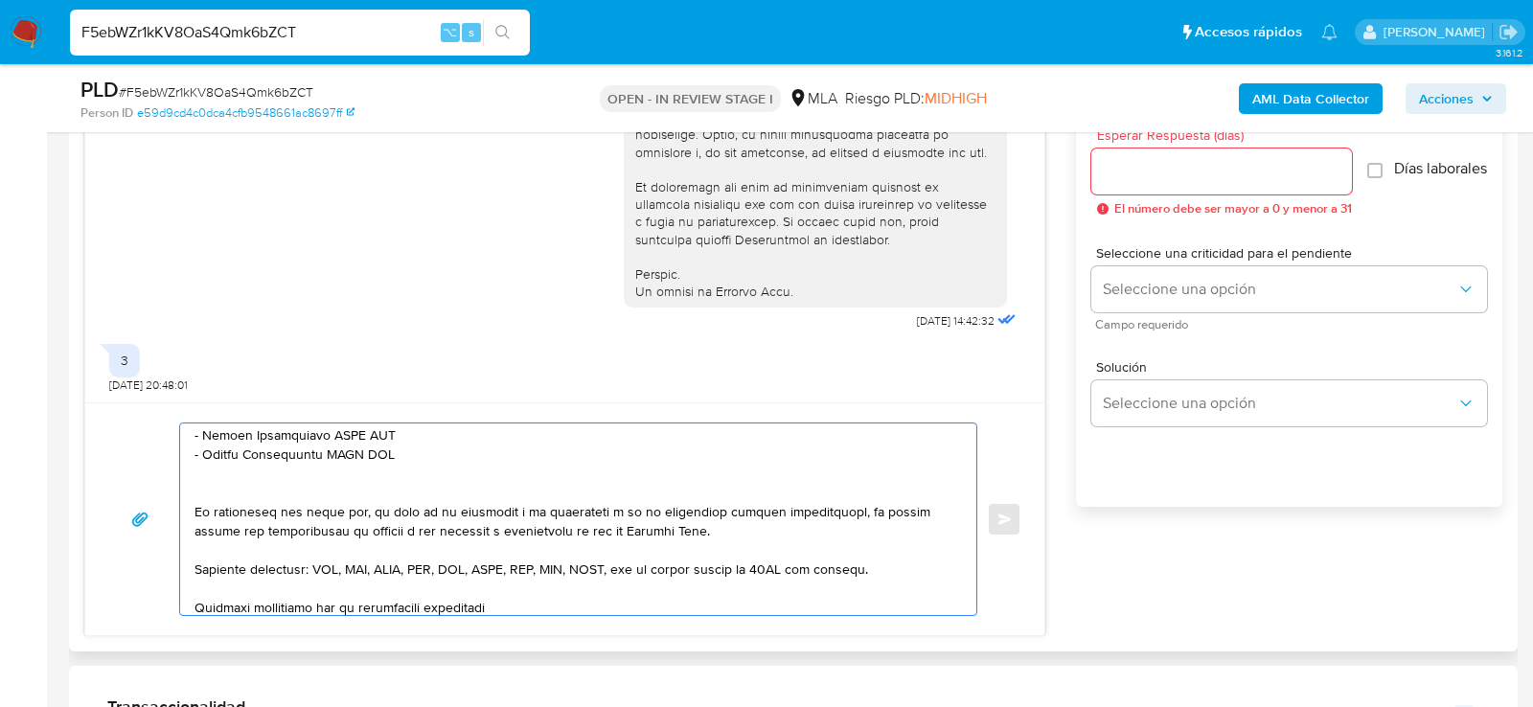
scroll to position [456, 0]
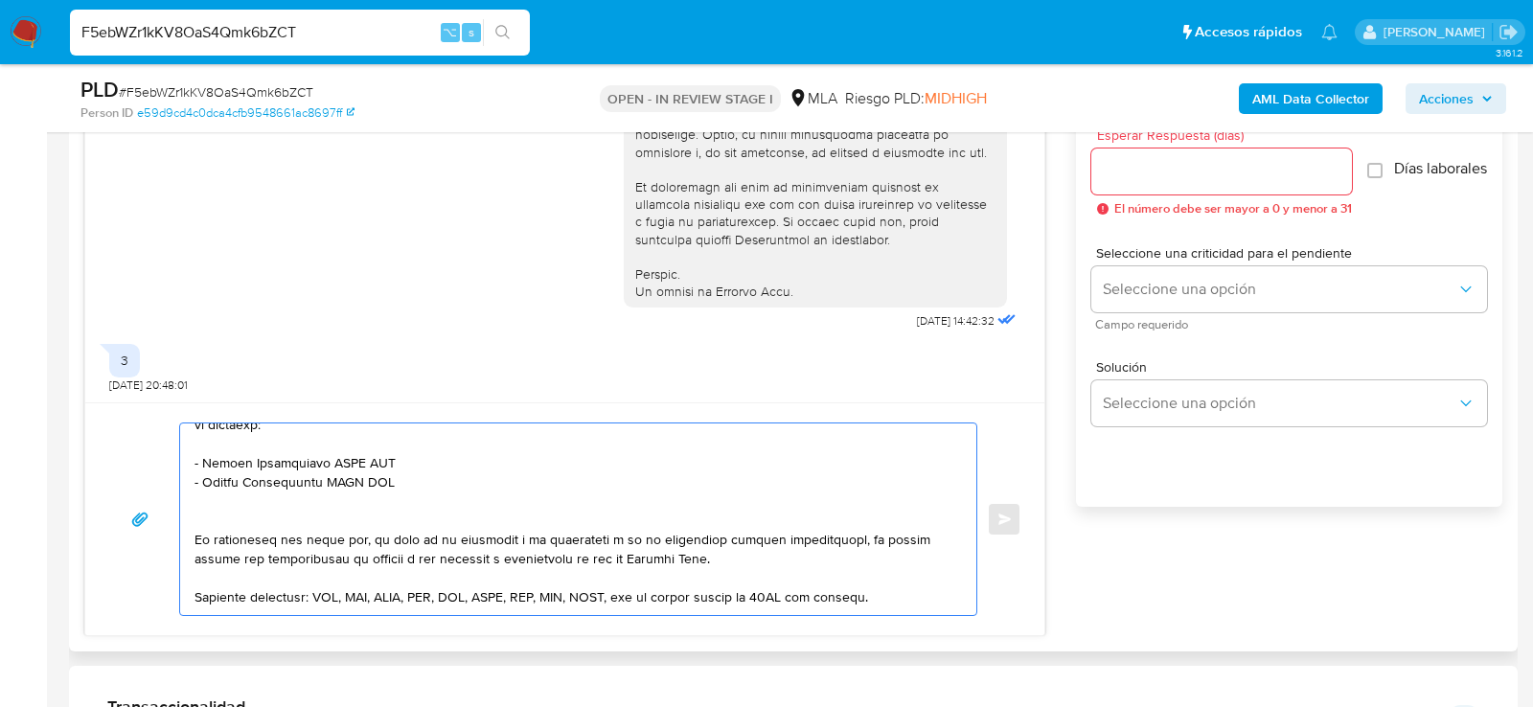
click at [354, 468] on textarea at bounding box center [574, 520] width 758 height 192
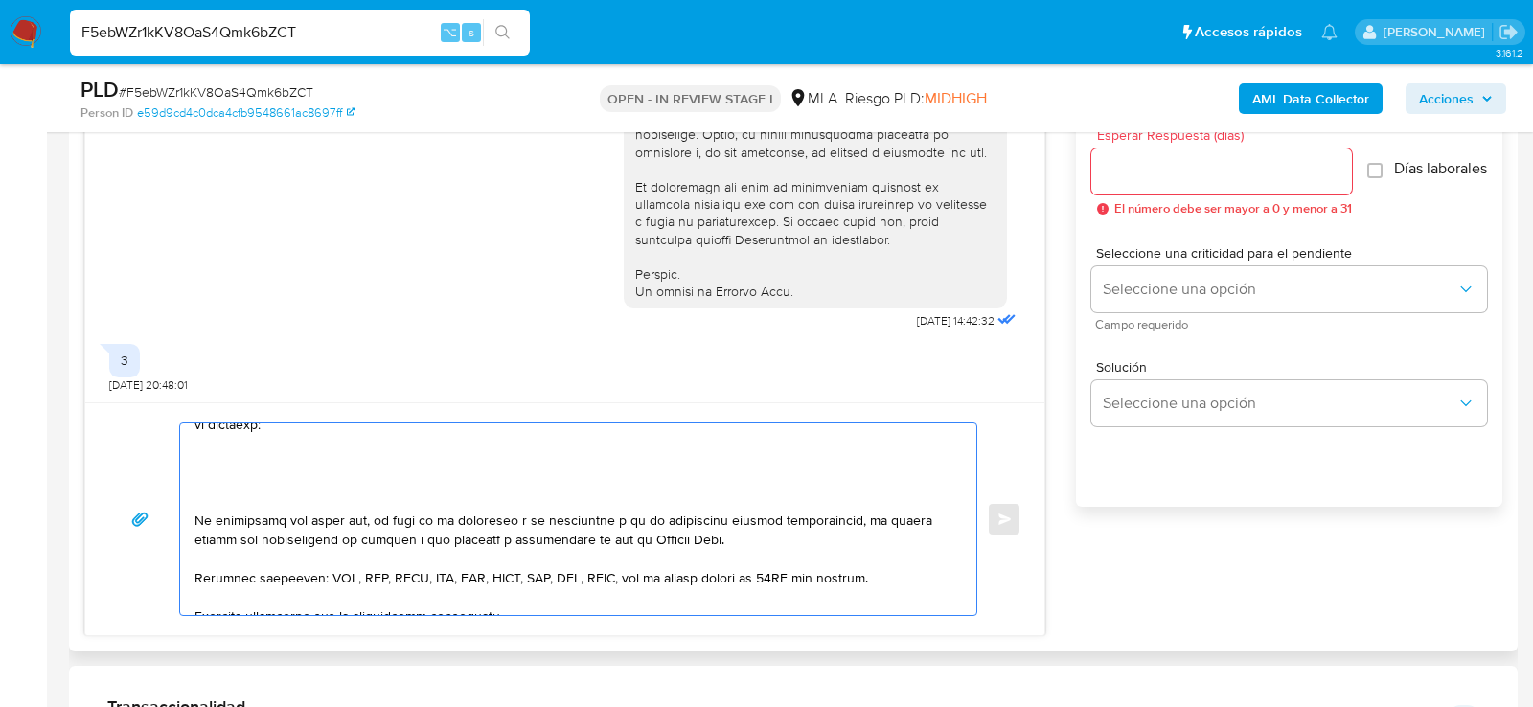
paste textarea "Angel Daniel Millanao"
paste textarea "23330606444"
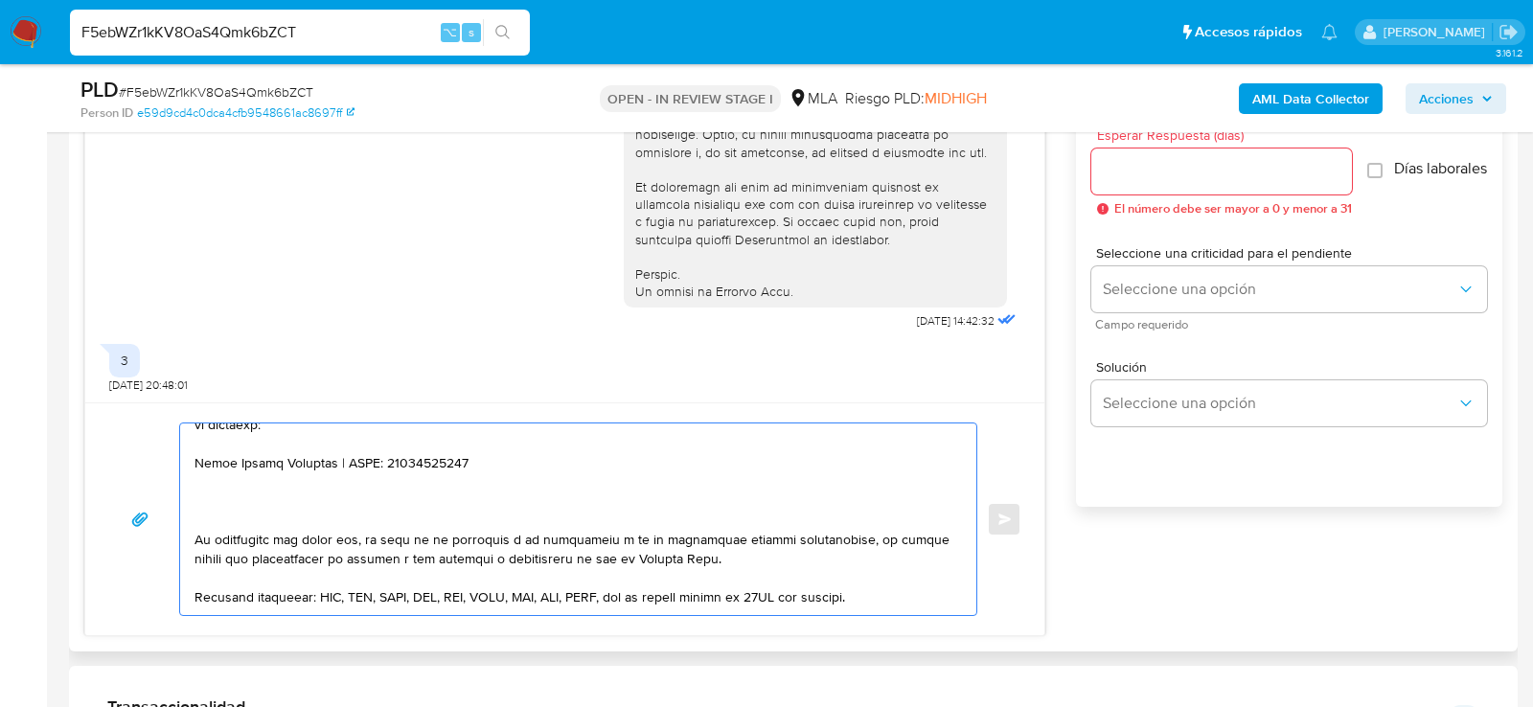
paste textarea "Gladys Beatriz Lopez Martinez"
paste textarea "27924224245"
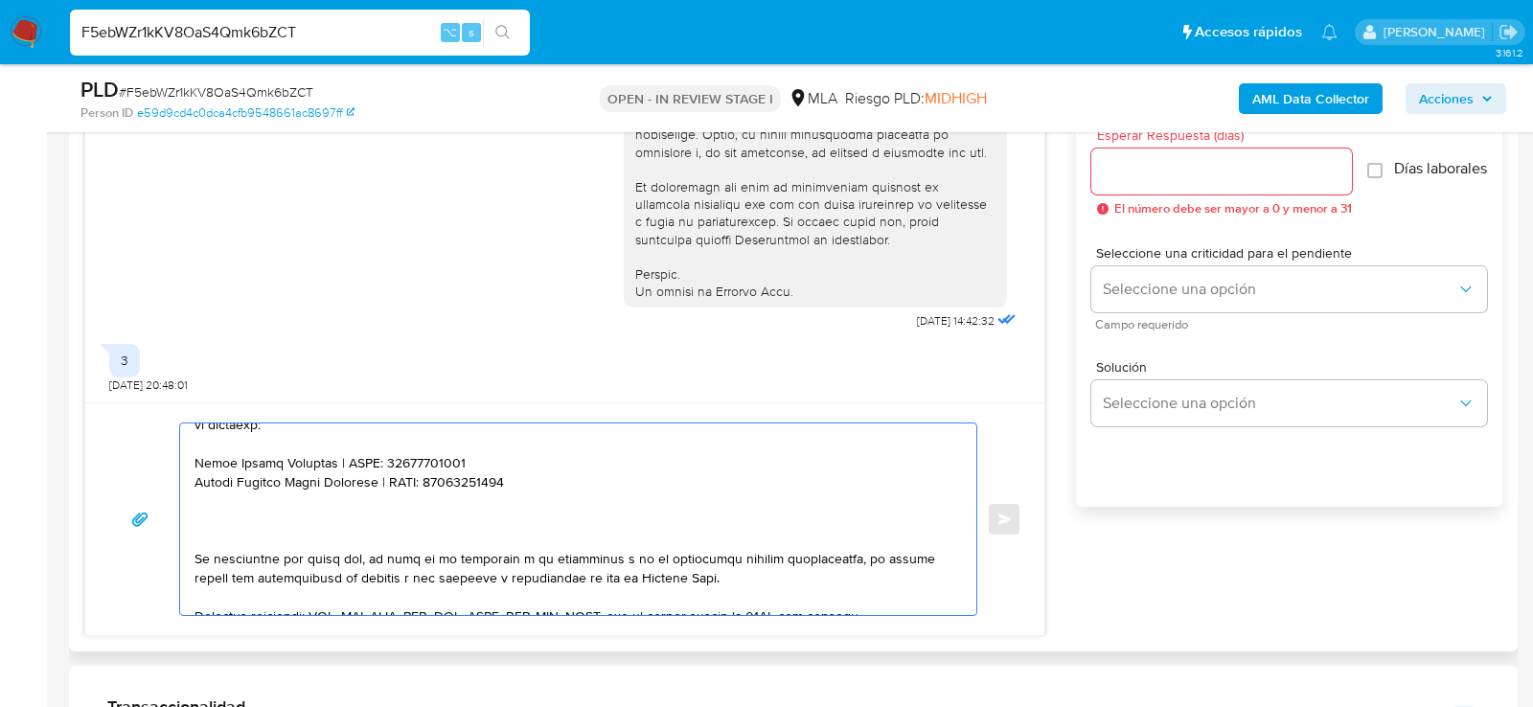
paste textarea "Cristhian Pablo Perez"
paste textarea "20416286672"
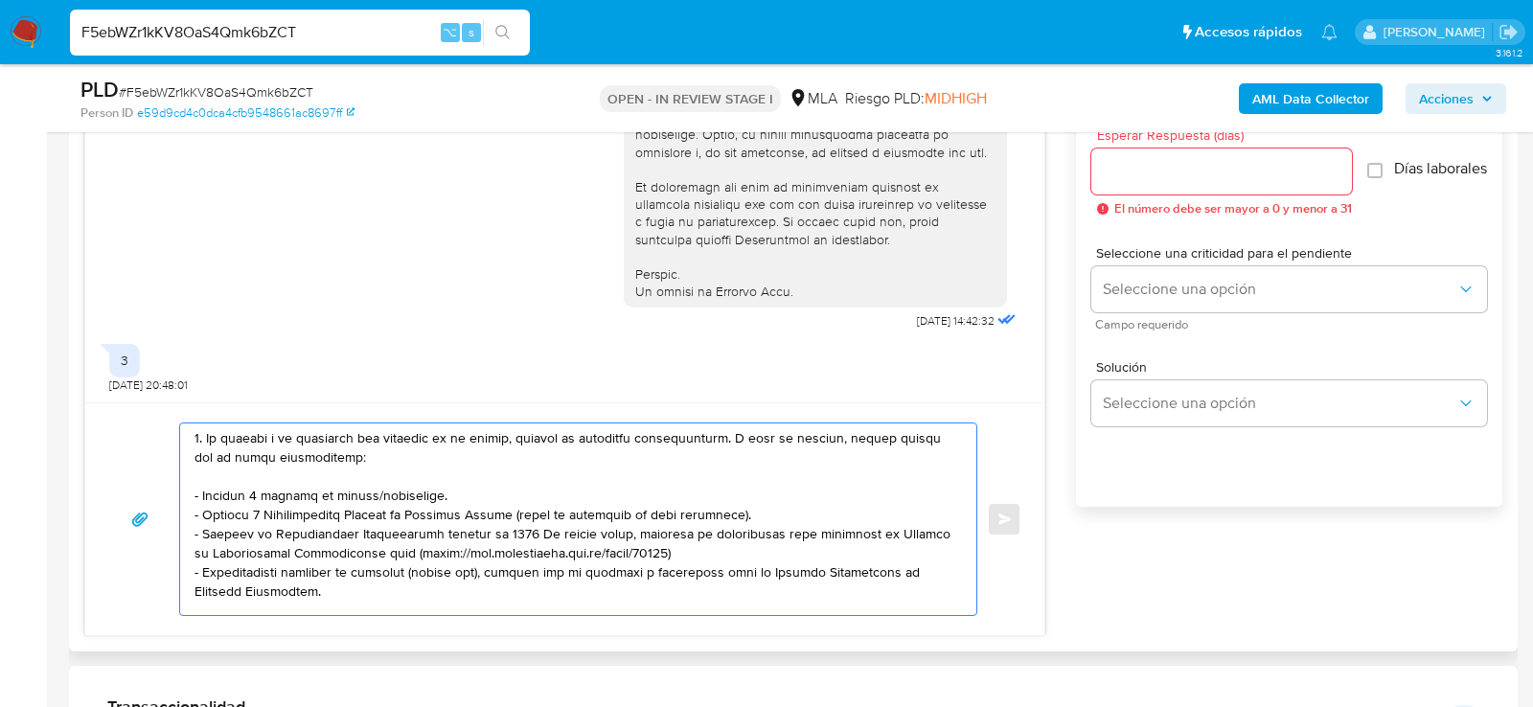
scroll to position [0, 0]
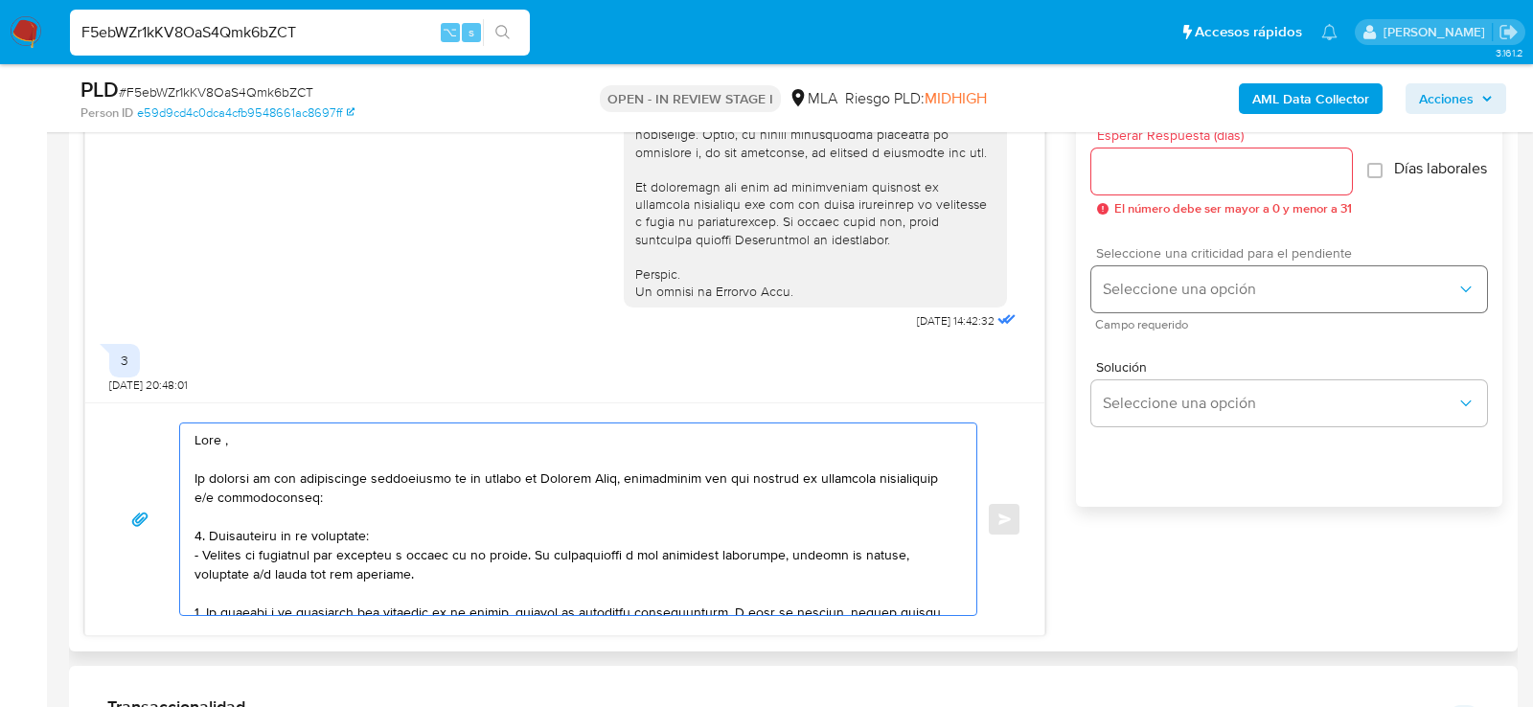
type textarea "Hola , En función de las operaciones registradas en tu cuenta de Mercado Pago, …"
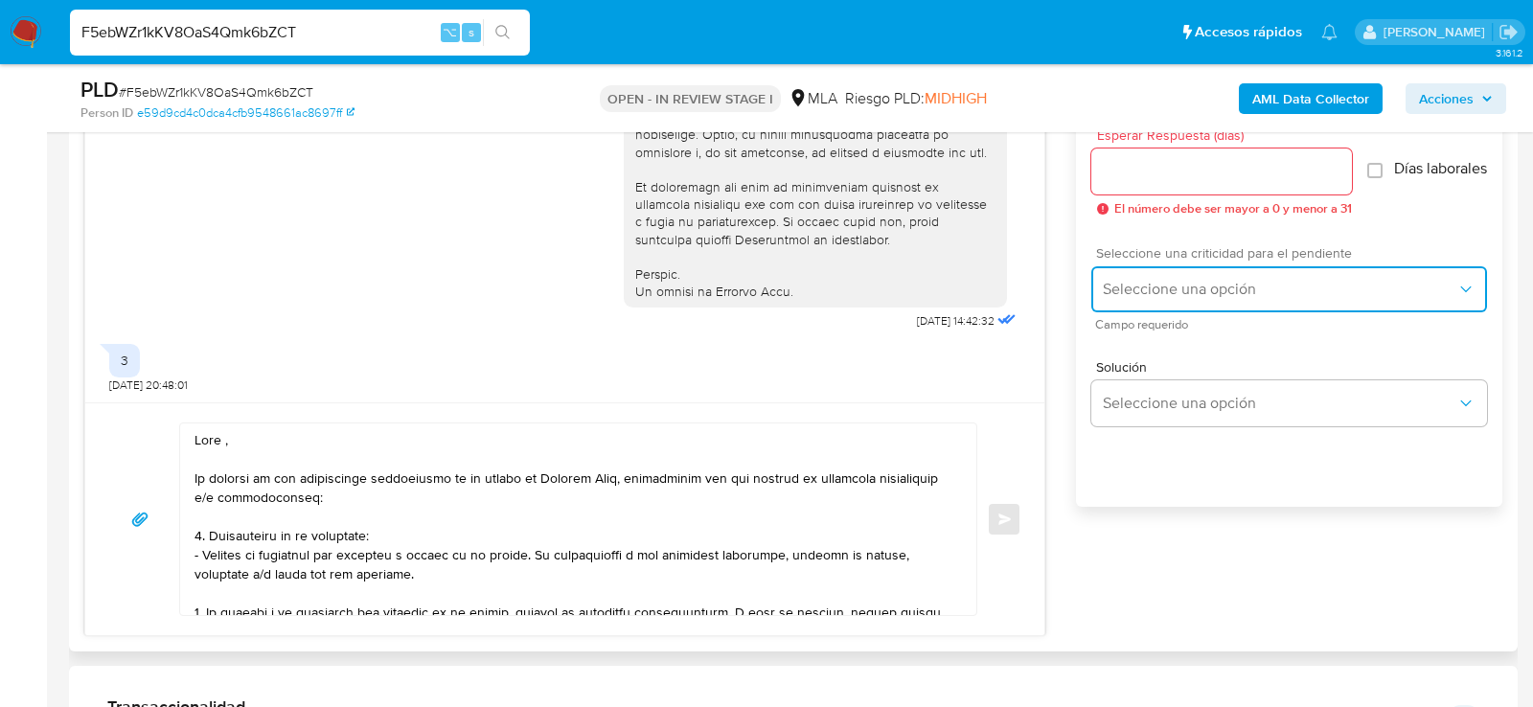
click at [1222, 285] on button "Seleccione una opción" at bounding box center [1289, 289] width 396 height 46
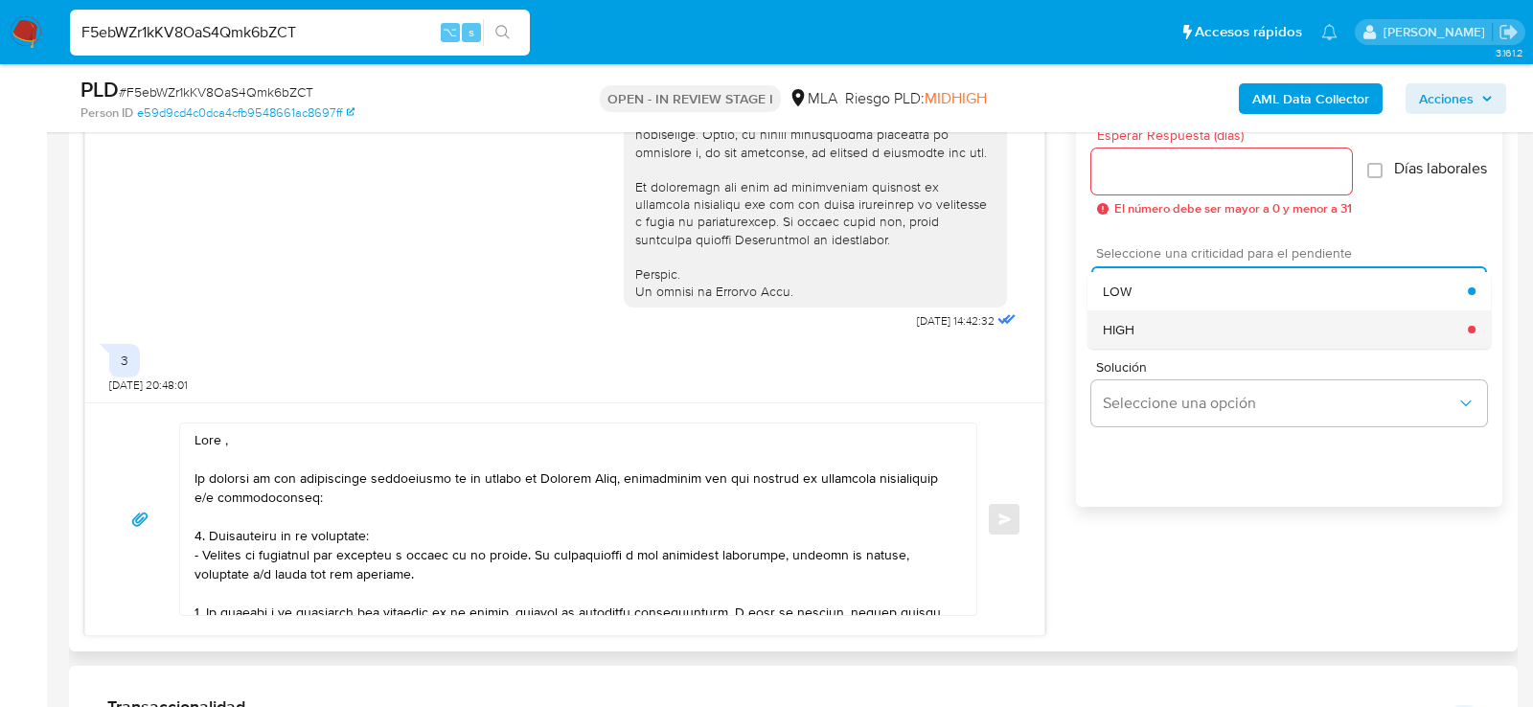
click at [1138, 330] on div "HIGH" at bounding box center [1285, 329] width 365 height 38
click at [1137, 156] on div at bounding box center [1221, 172] width 261 height 46
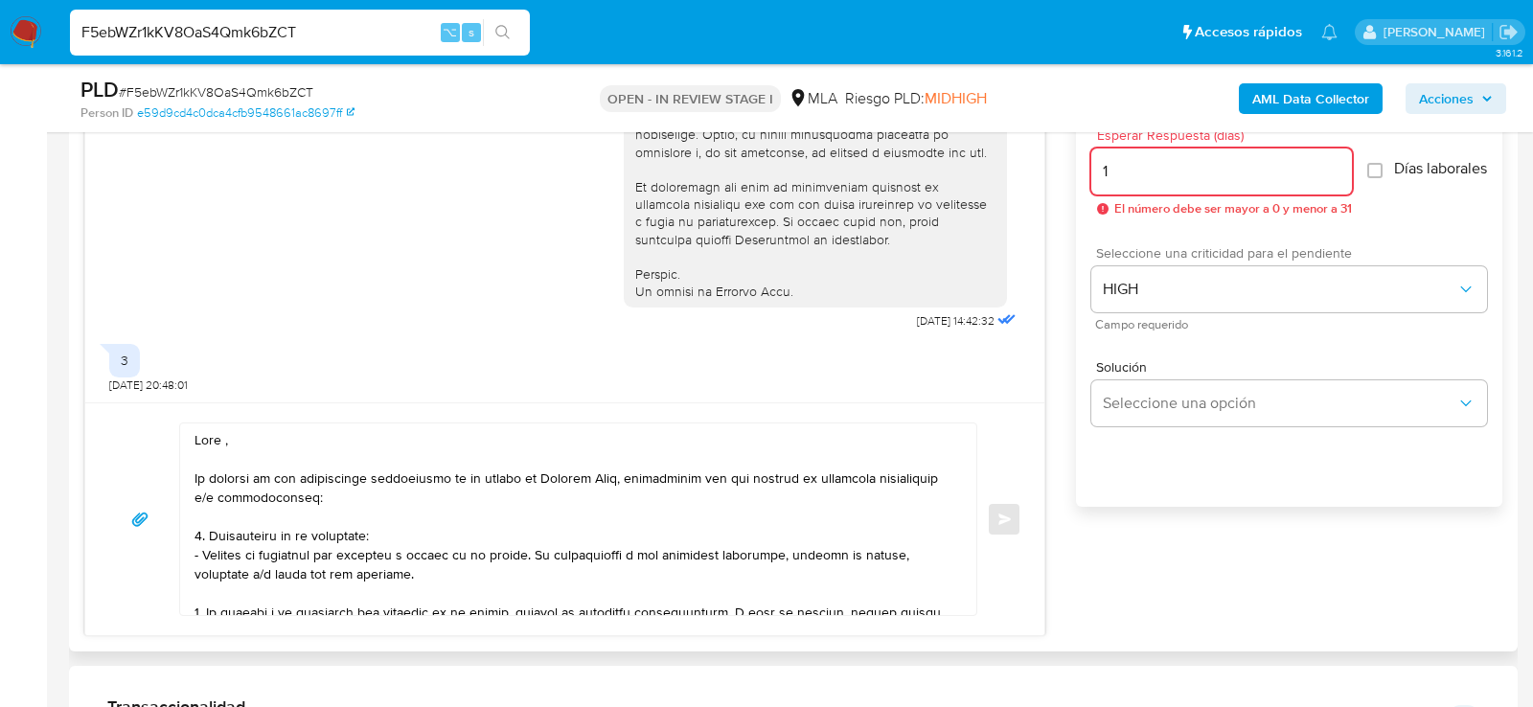
click at [1137, 176] on input "1" at bounding box center [1221, 171] width 261 height 25
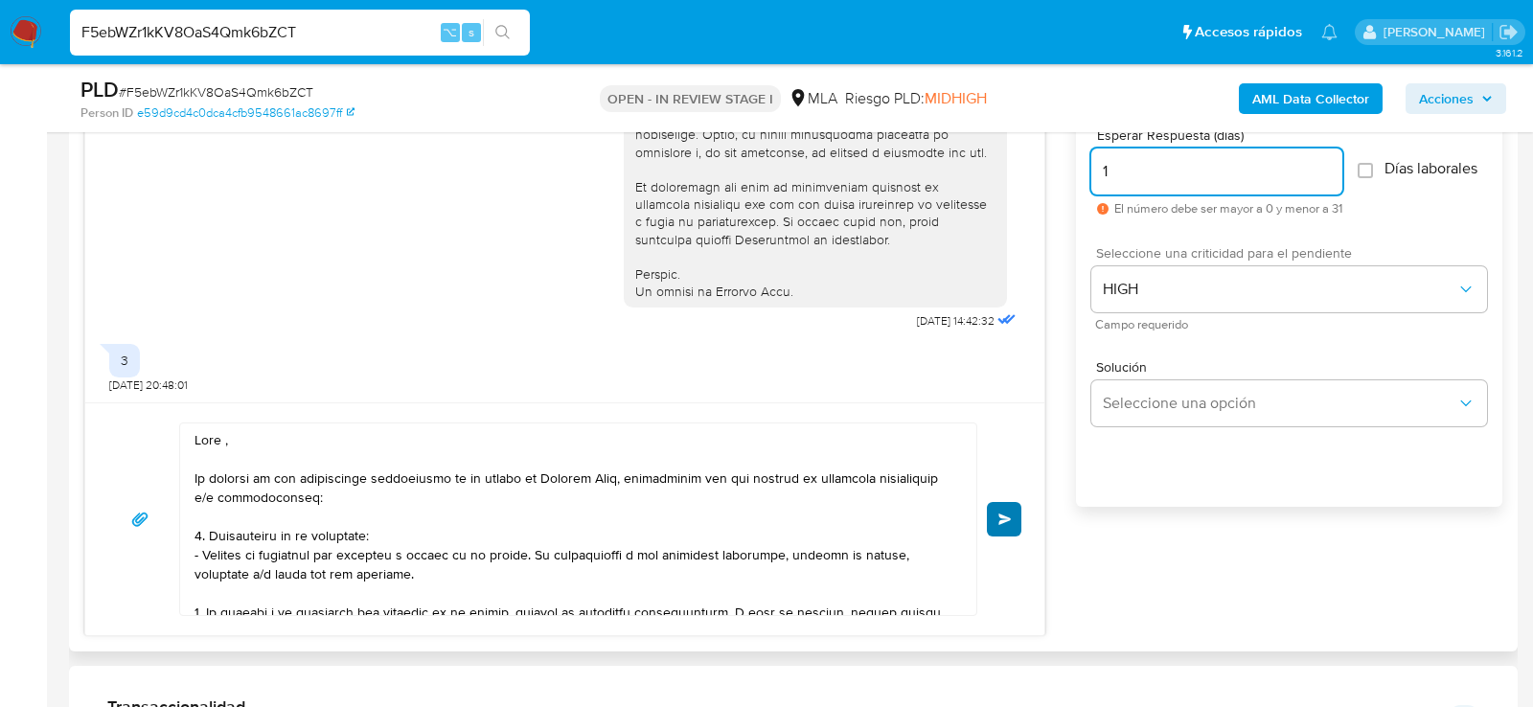
type input "1"
click at [1003, 518] on span "Enviar" at bounding box center [1004, 519] width 13 height 11
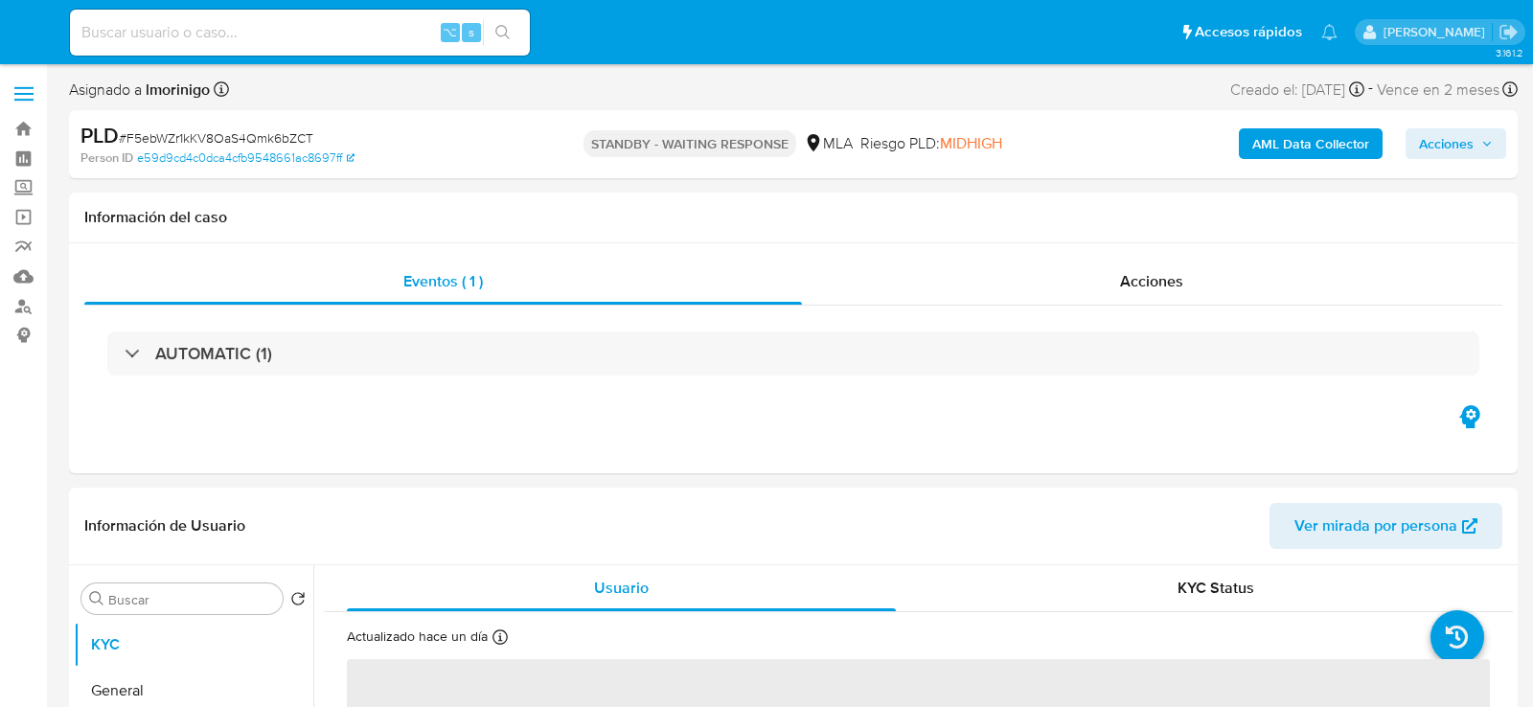
select select "10"
click at [272, 23] on input at bounding box center [300, 32] width 460 height 25
paste input "r0d5FFTnGkMCv9GgZxigo1pQ"
type input "r0d5FFTnGkMCv9GgZxigo1pQ"
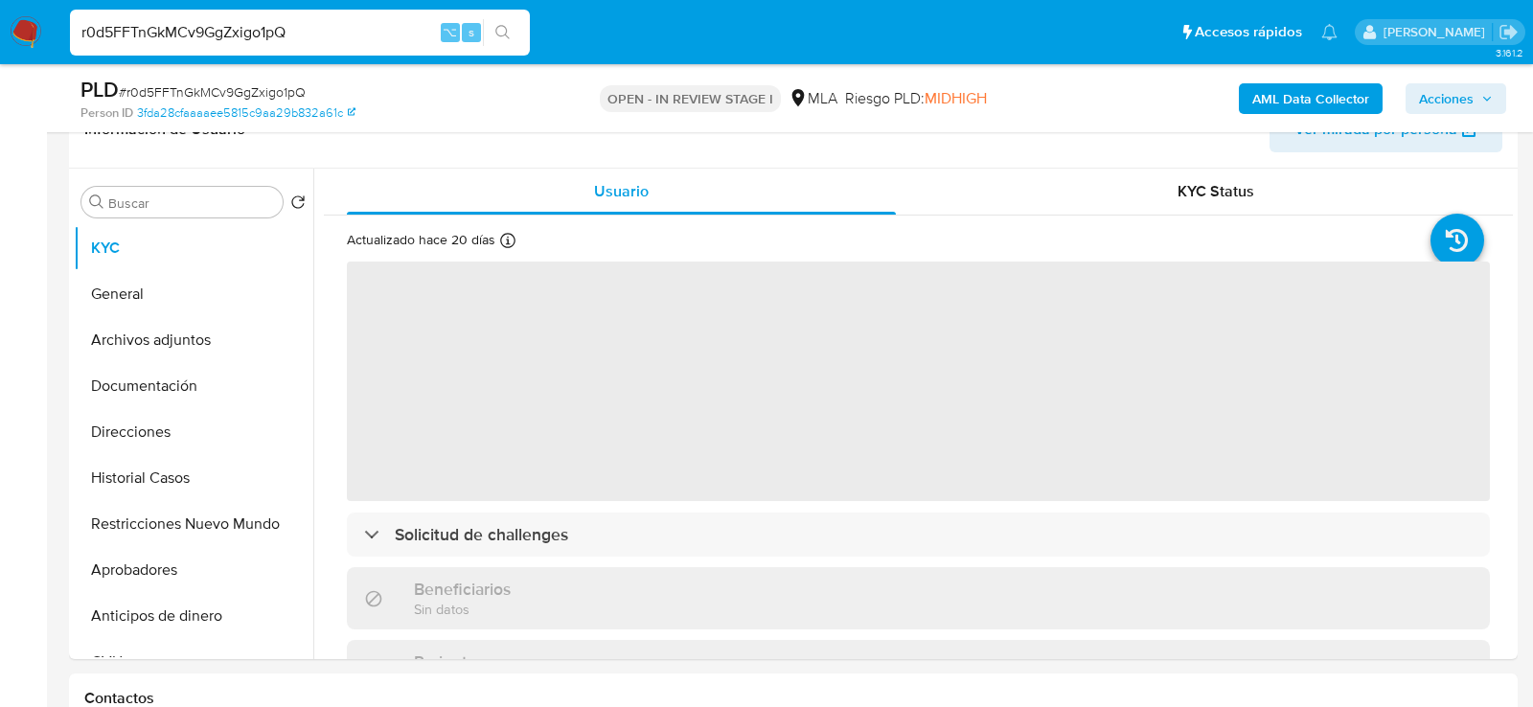
scroll to position [367, 0]
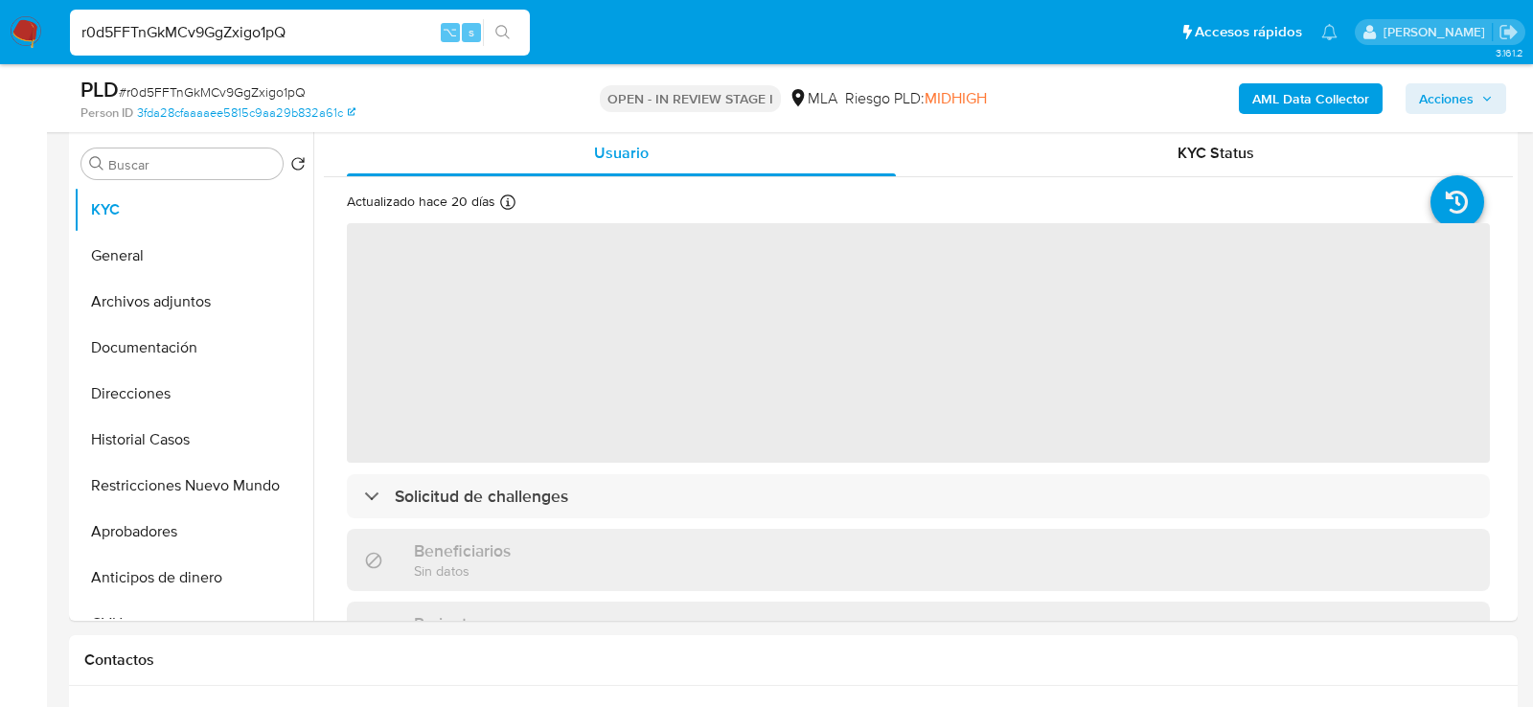
select select "10"
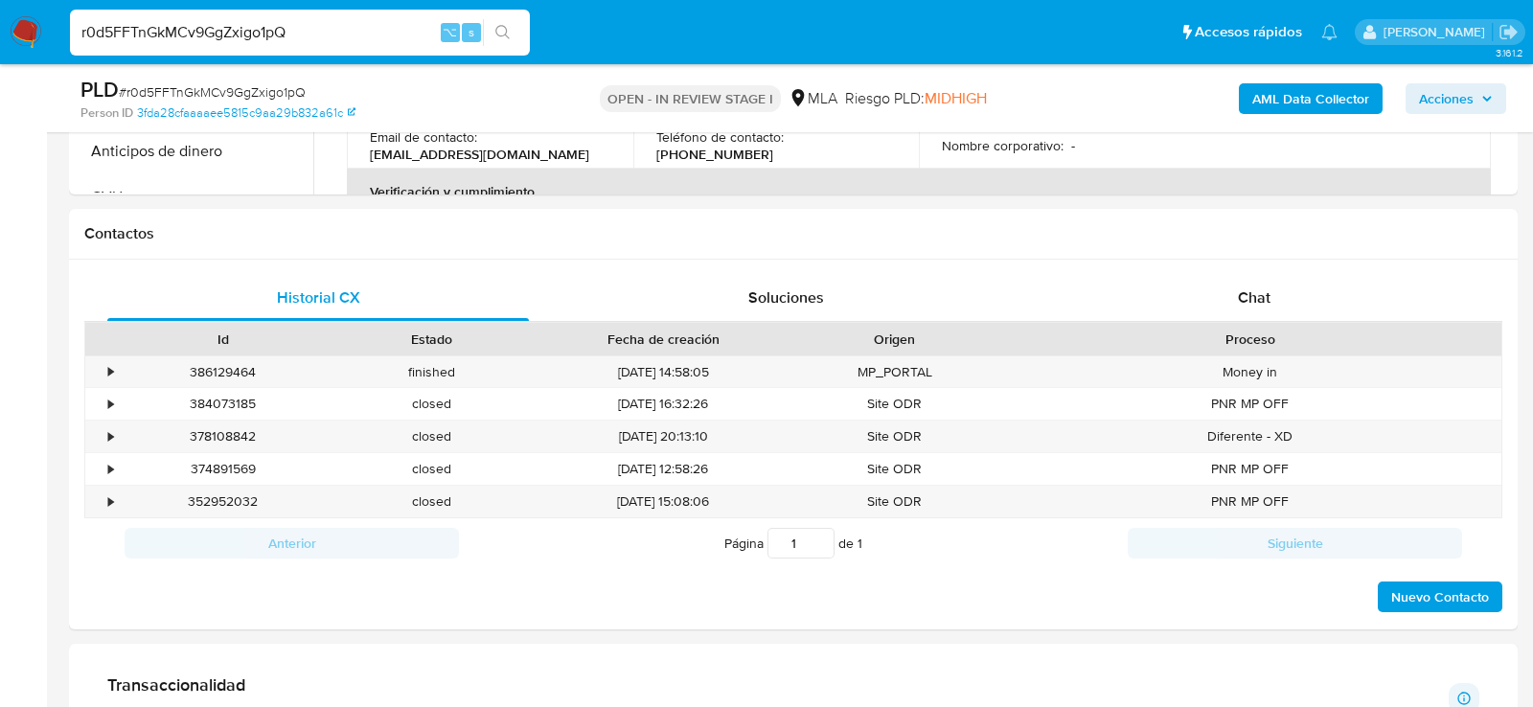
scroll to position [820, 0]
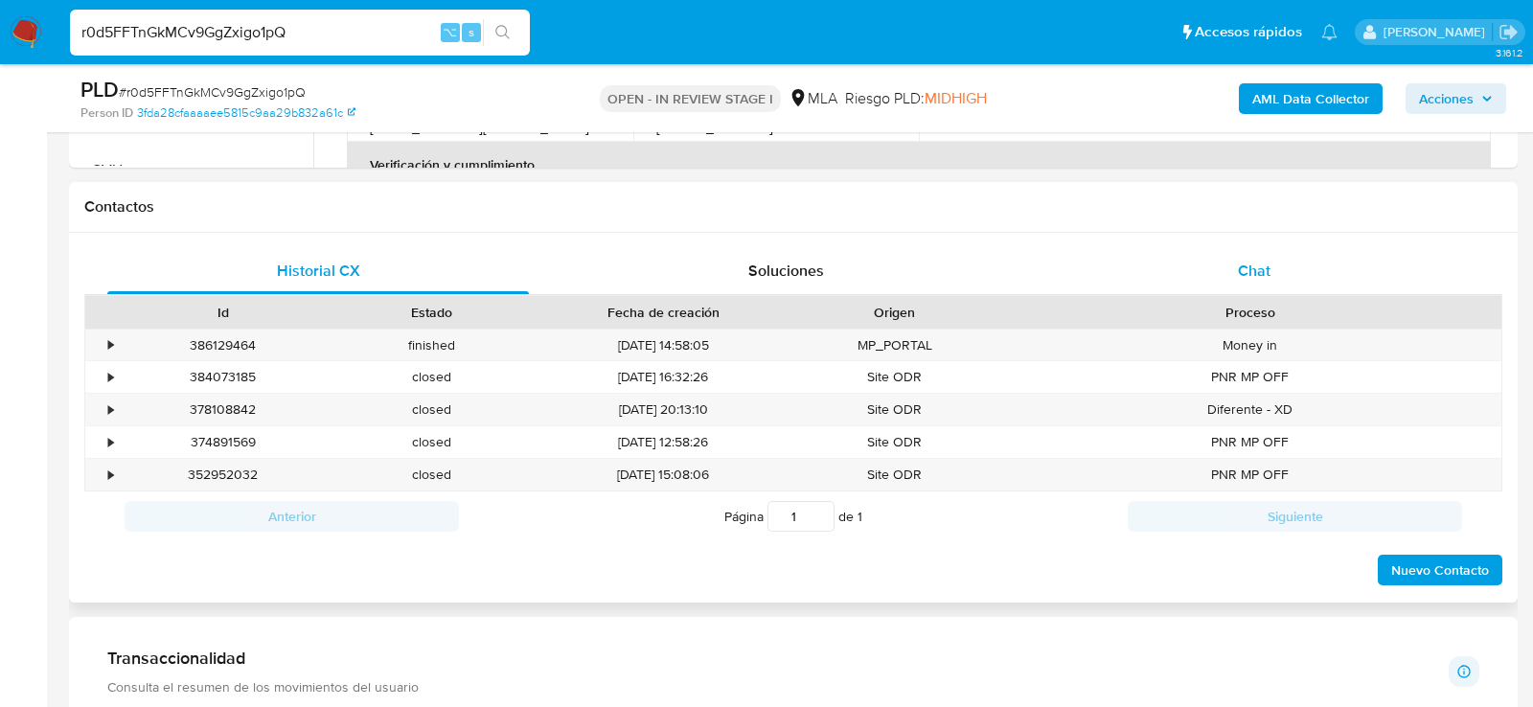
click at [1159, 253] on div "Chat" at bounding box center [1254, 271] width 422 height 46
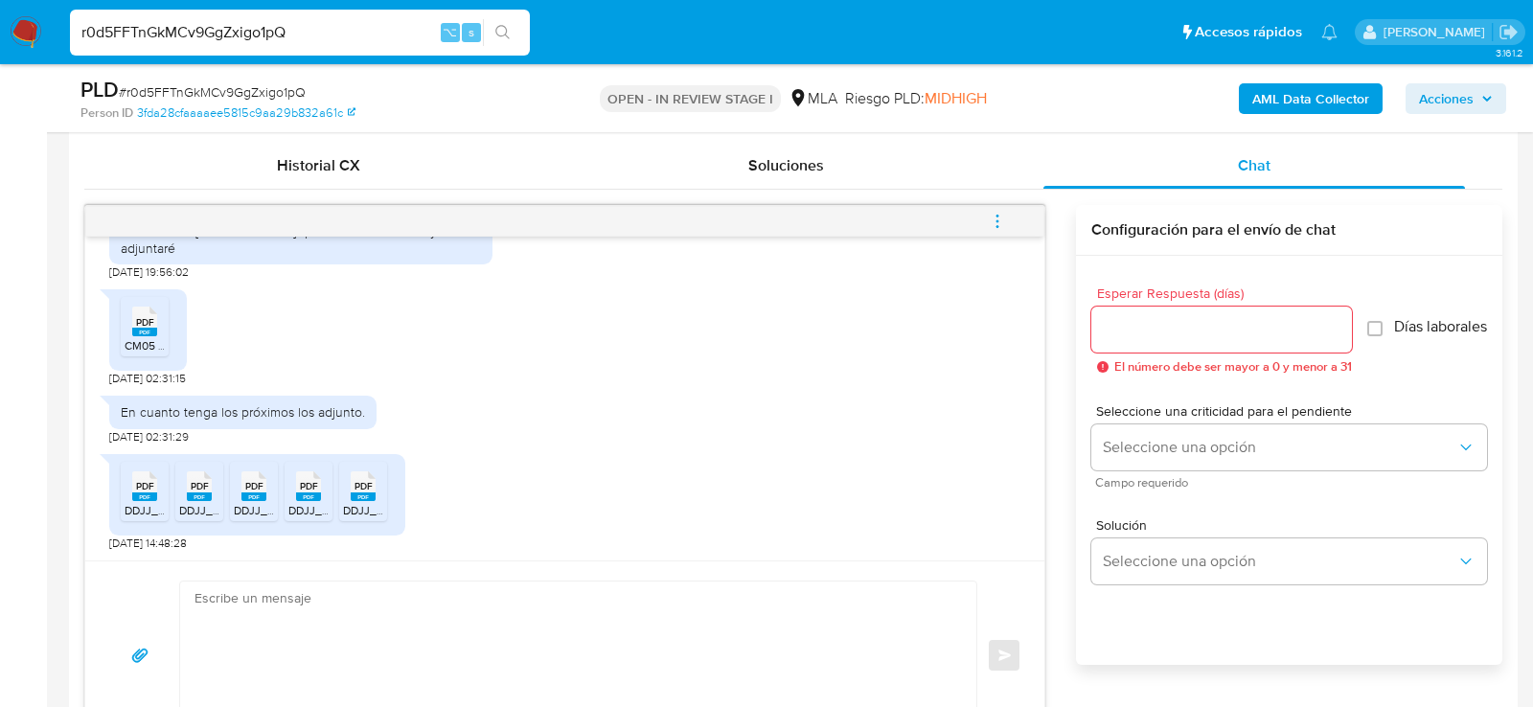
scroll to position [1529, 0]
click at [151, 338] on icon "PDF" at bounding box center [144, 322] width 25 height 34
click at [150, 518] on span "DDJJ_Mensual_395112670.pdf" at bounding box center [203, 510] width 157 height 16
click at [189, 518] on span "DDJJ_Mensual_401145255 (2).pdf" at bounding box center [265, 510] width 173 height 16
click at [238, 518] on span "DDJJ_Mensual_404017751 (1).pdf" at bounding box center [318, 510] width 169 height 16
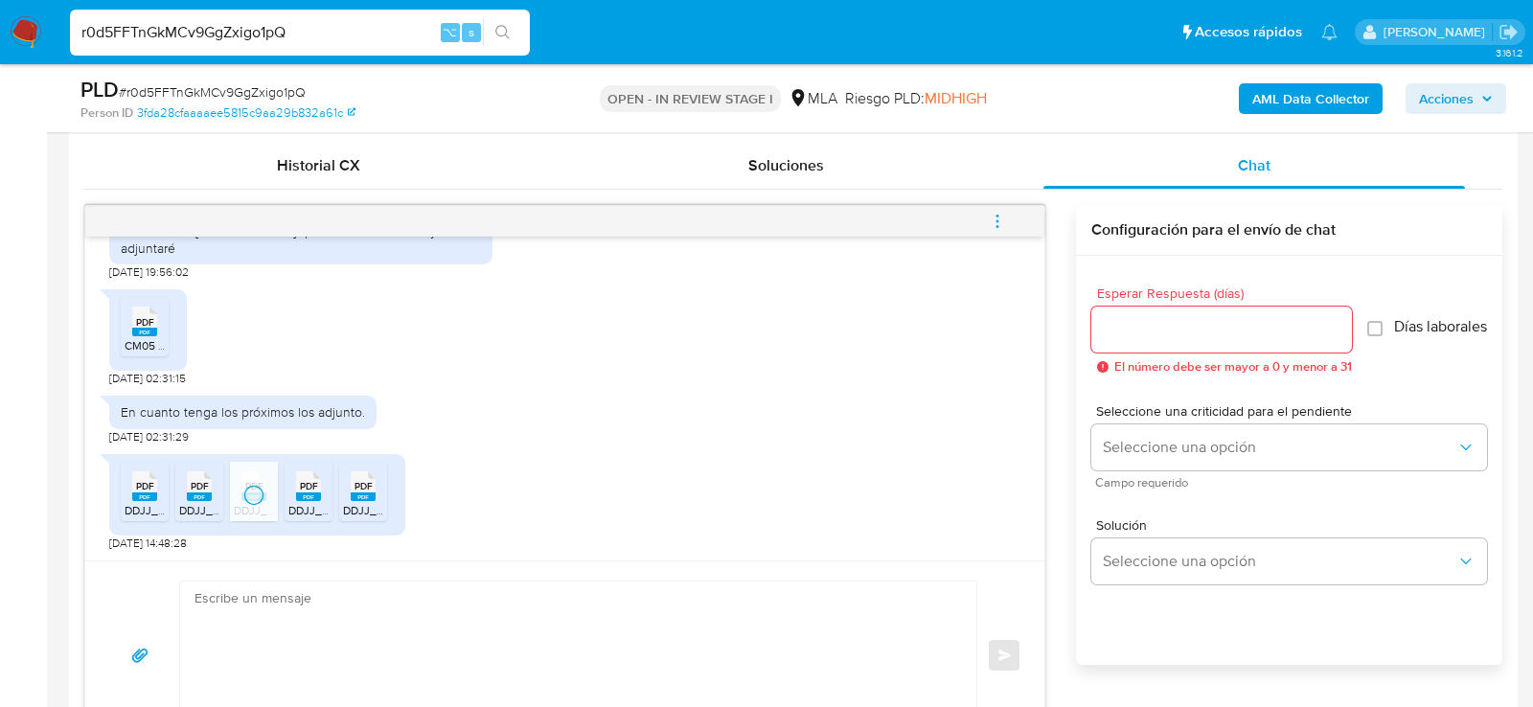
click at [293, 518] on span "DDJJ_Mensual_389627436.pdf" at bounding box center [369, 510] width 163 height 16
click at [355, 518] on span "DDJJ_Mensual_392186469 (1).pdf" at bounding box center [429, 510] width 173 height 16
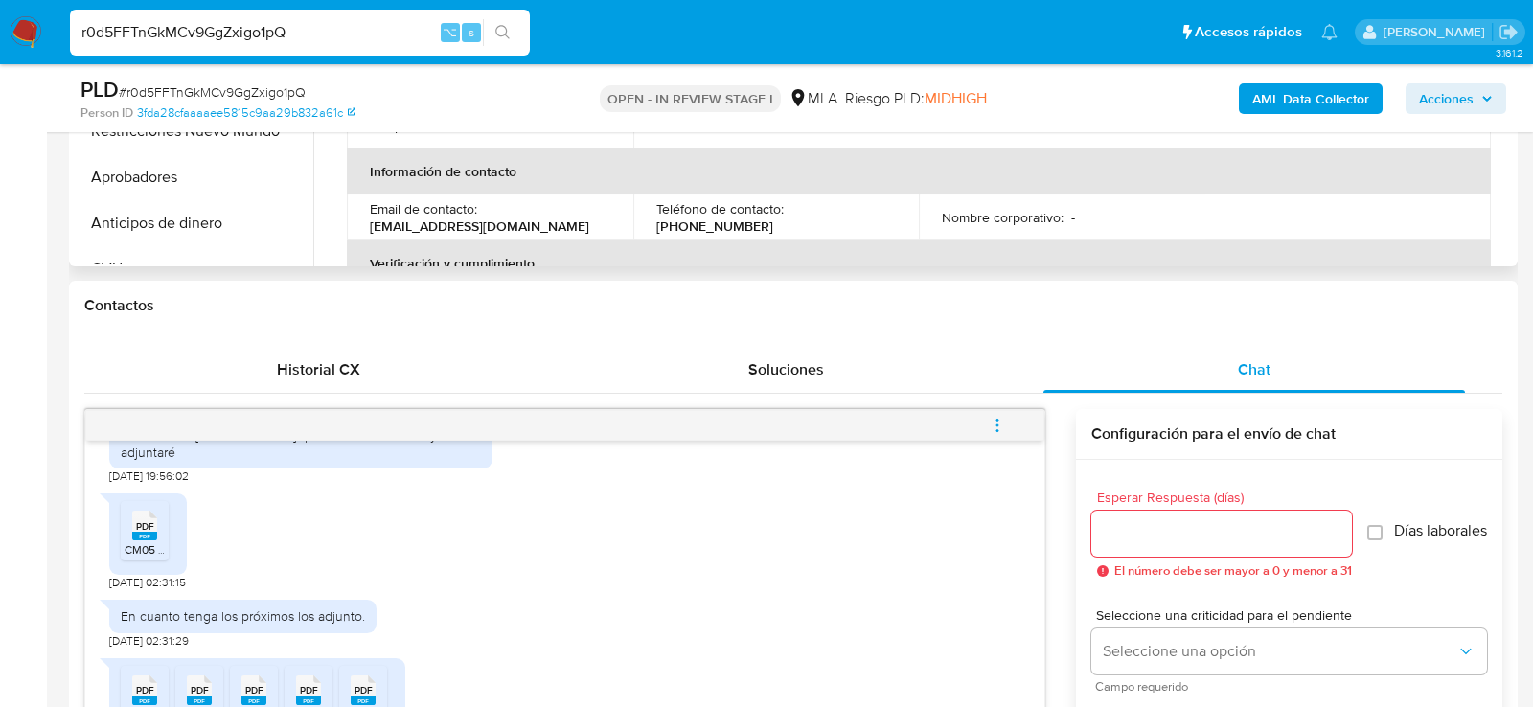
scroll to position [653, 0]
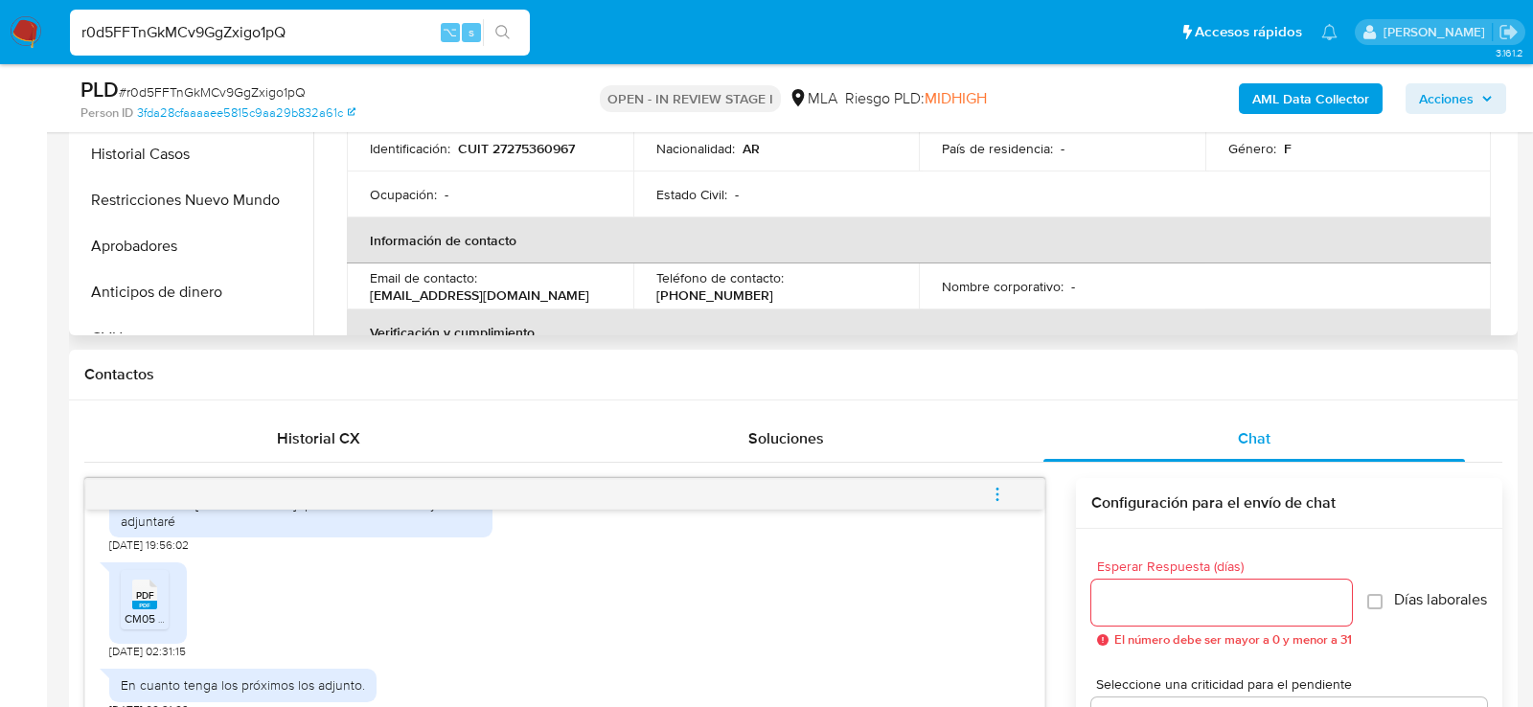
click at [516, 140] on p "CUIT 27275360967" at bounding box center [516, 148] width 117 height 17
copy p "27275360967"
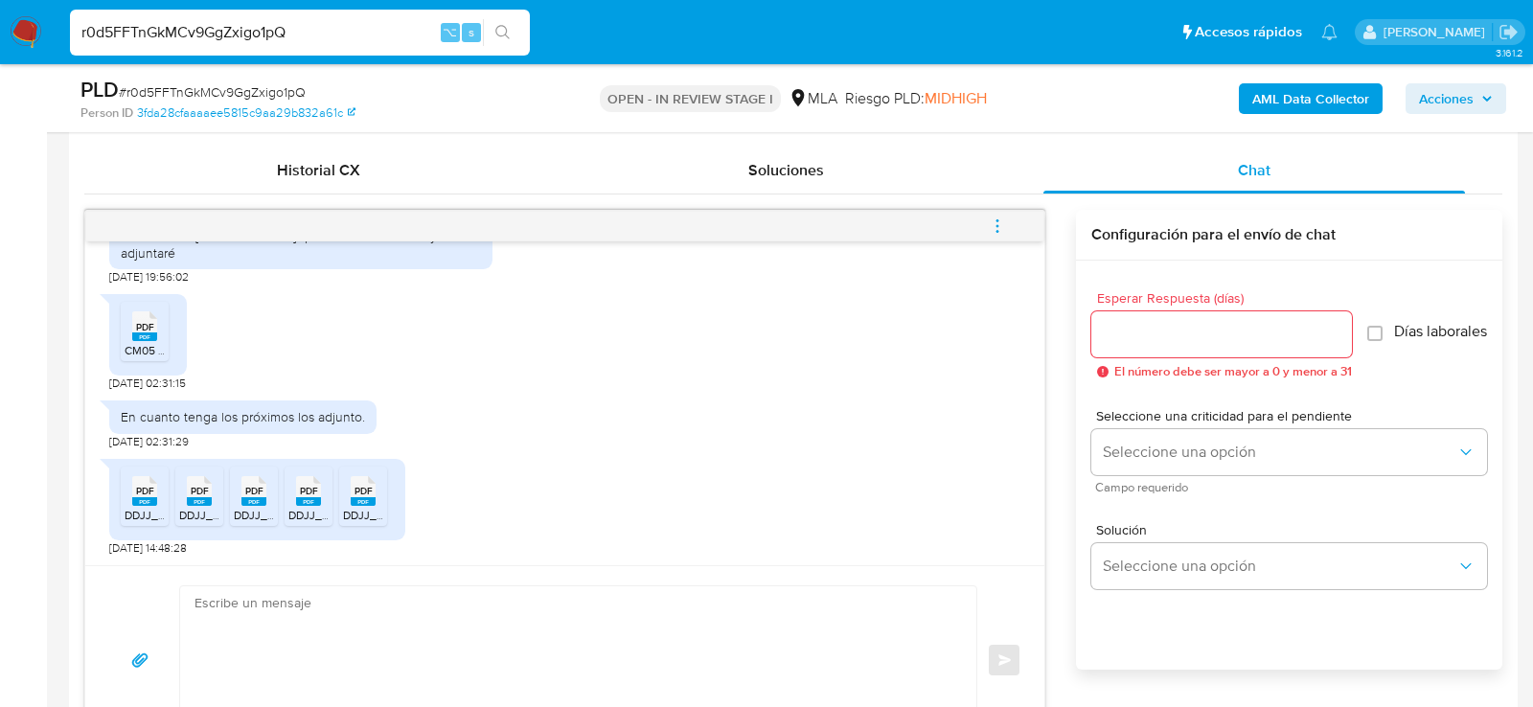
scroll to position [961, 0]
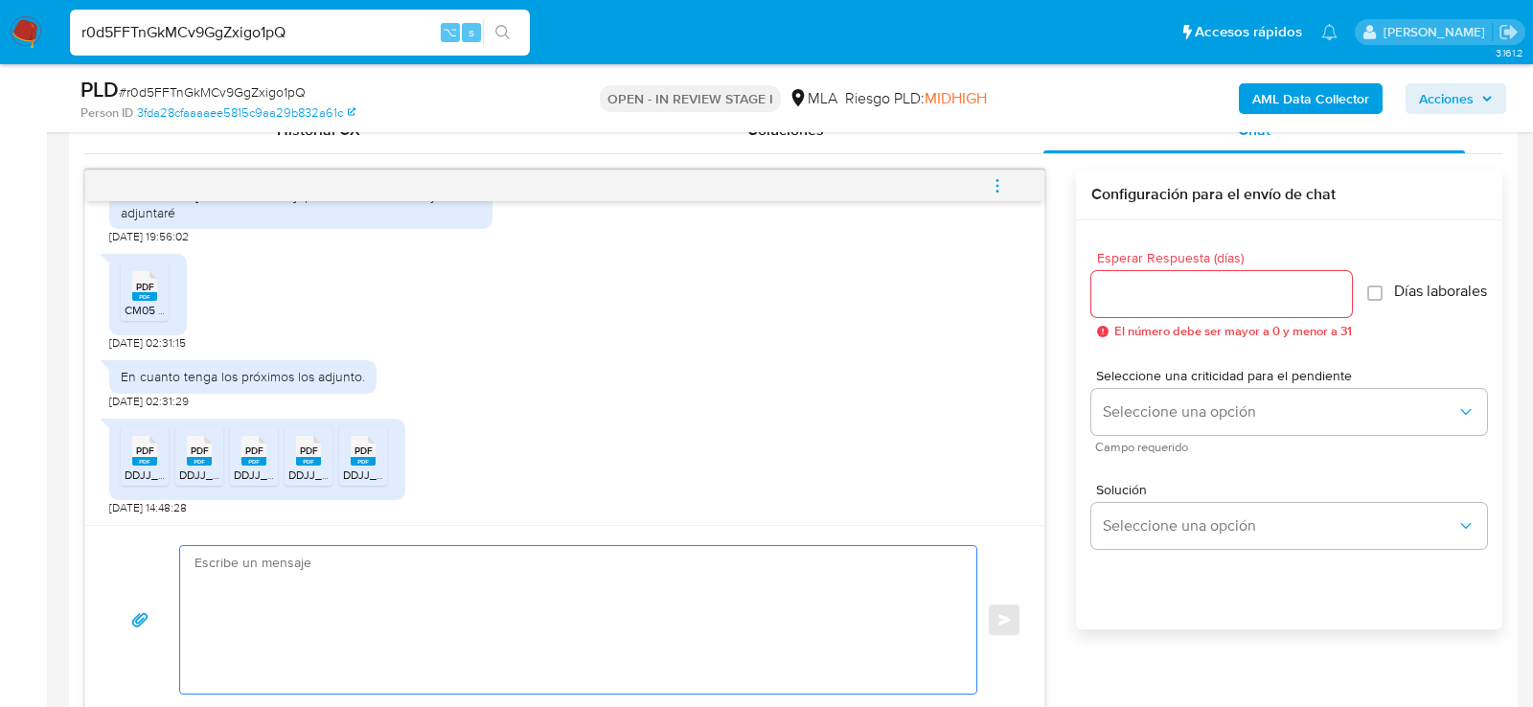
click at [483, 666] on textarea at bounding box center [574, 620] width 758 height 148
paste textarea "Hola , En función de las operaciones registradas en tu cuenta de Mercado Pago, …"
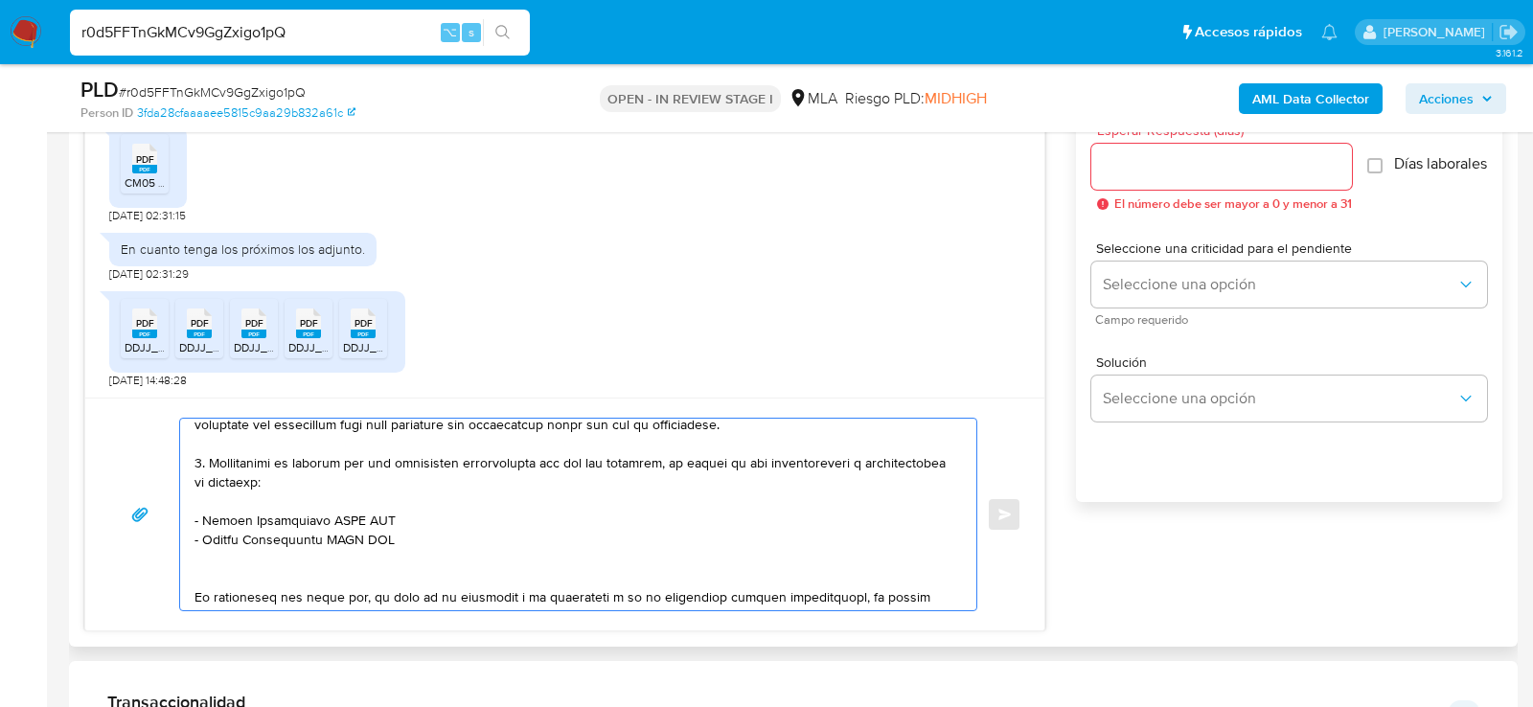
scroll to position [370, 0]
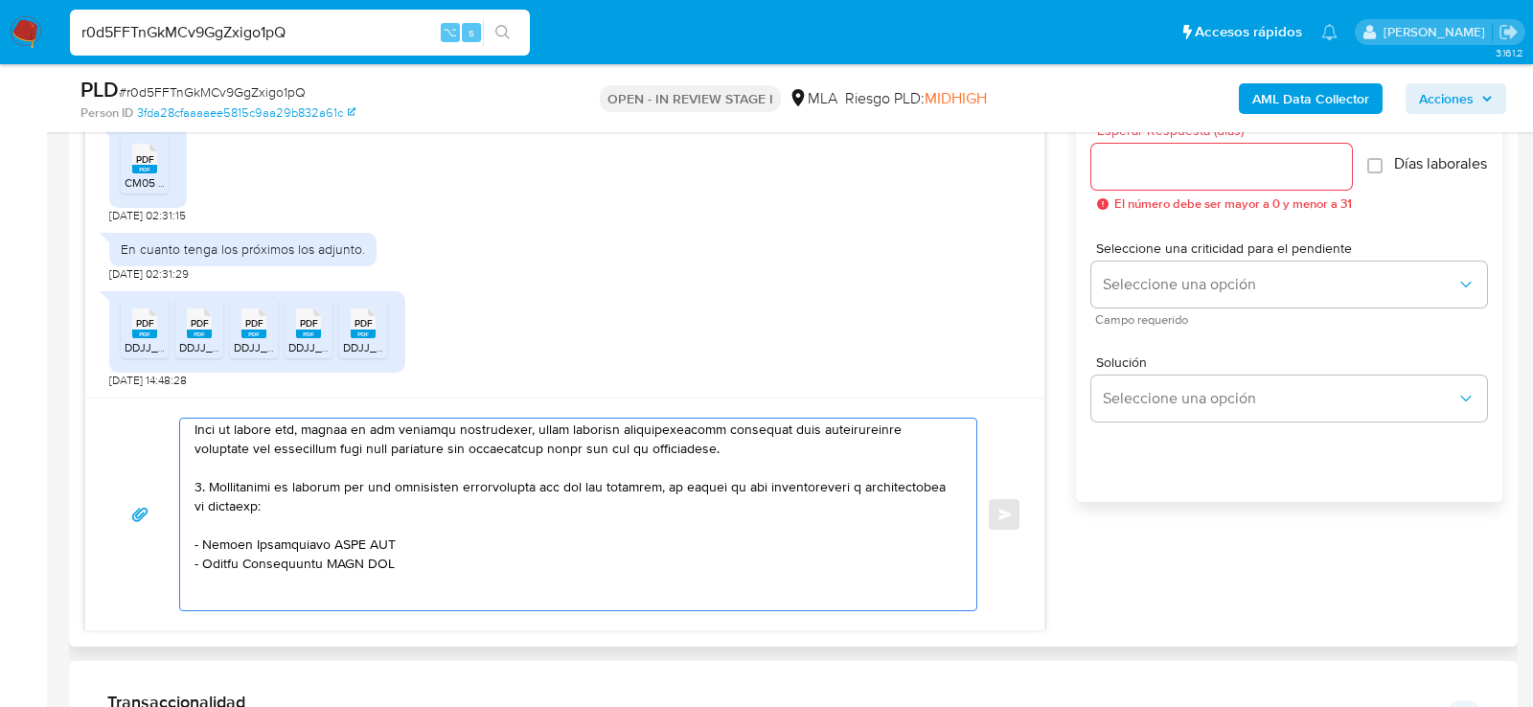
click at [463, 547] on textarea at bounding box center [574, 515] width 758 height 192
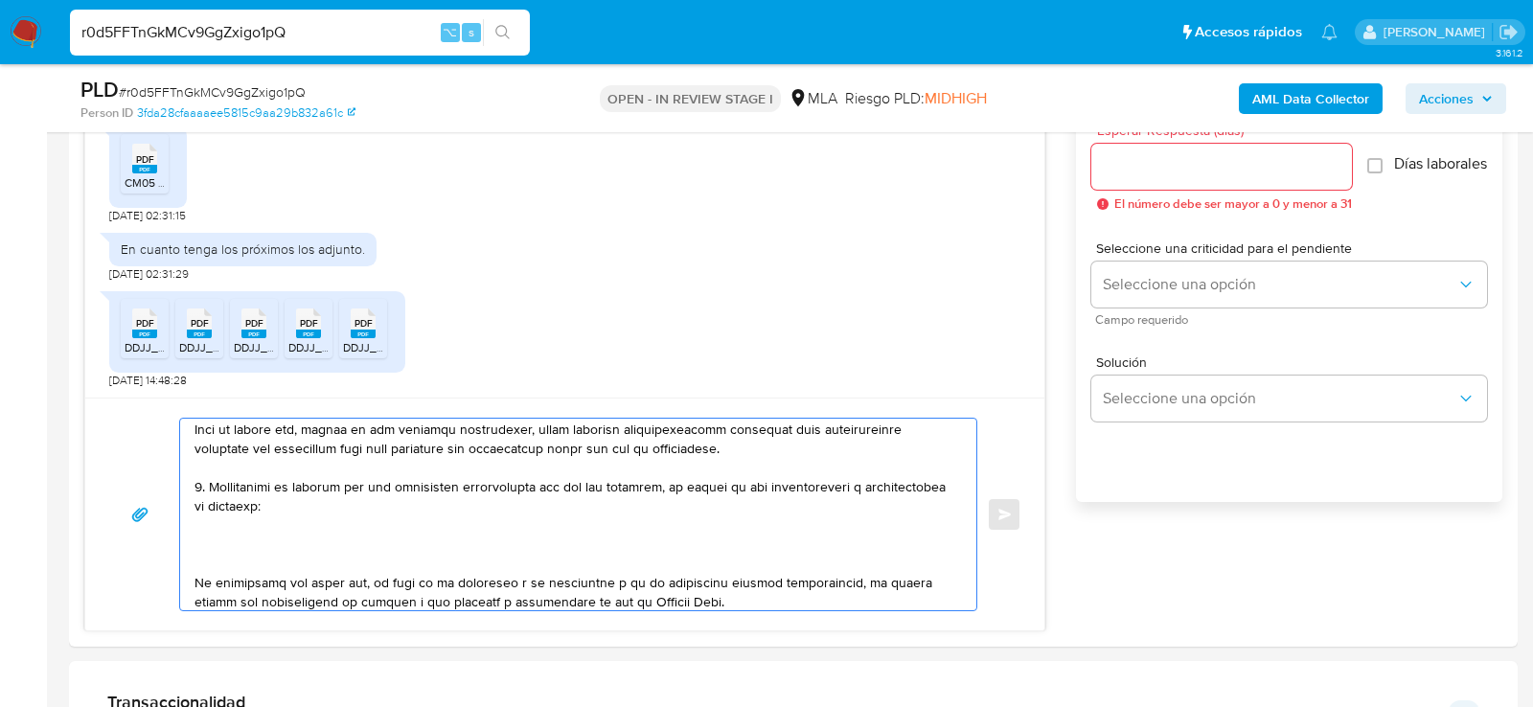
paste textarea "SERGIO ALBERTO GRAMMATICO"
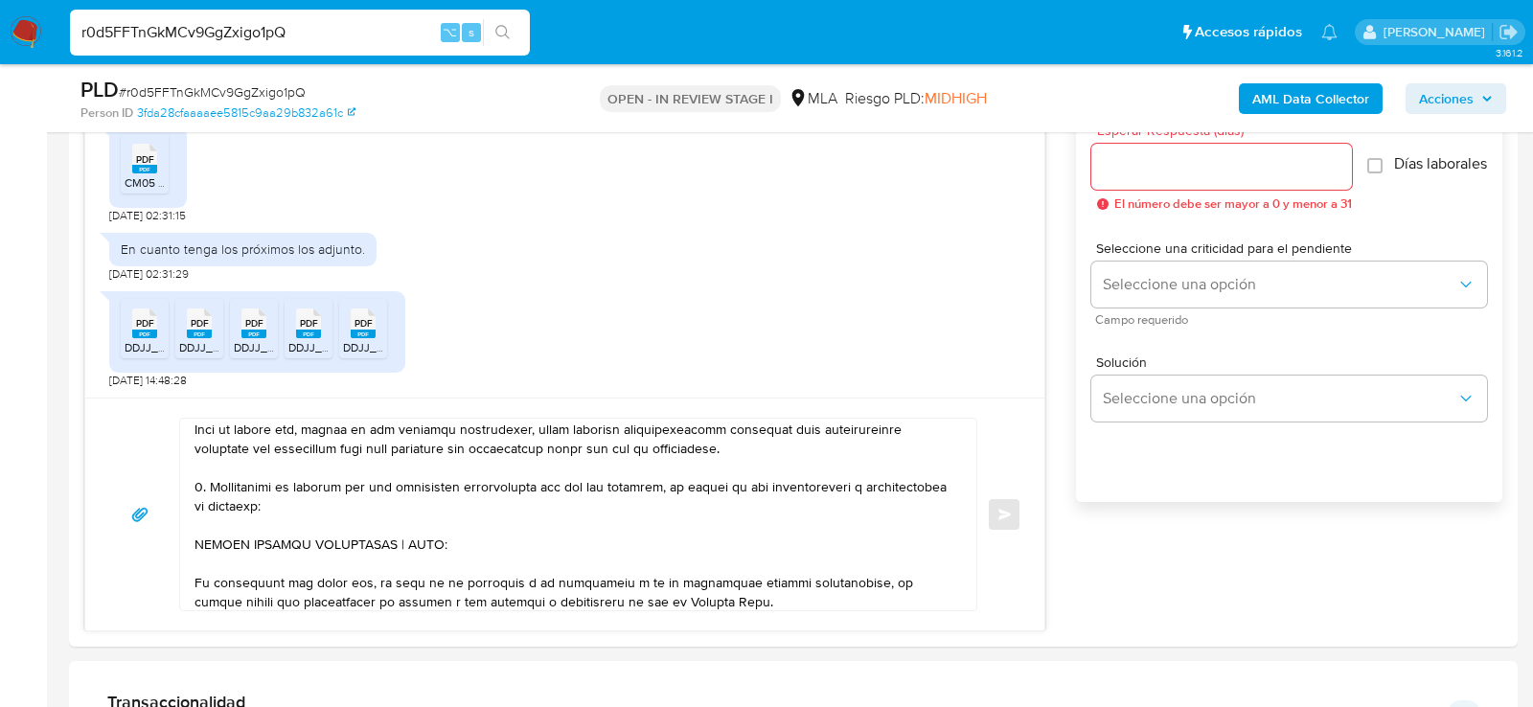
paste textarea "20209661072"
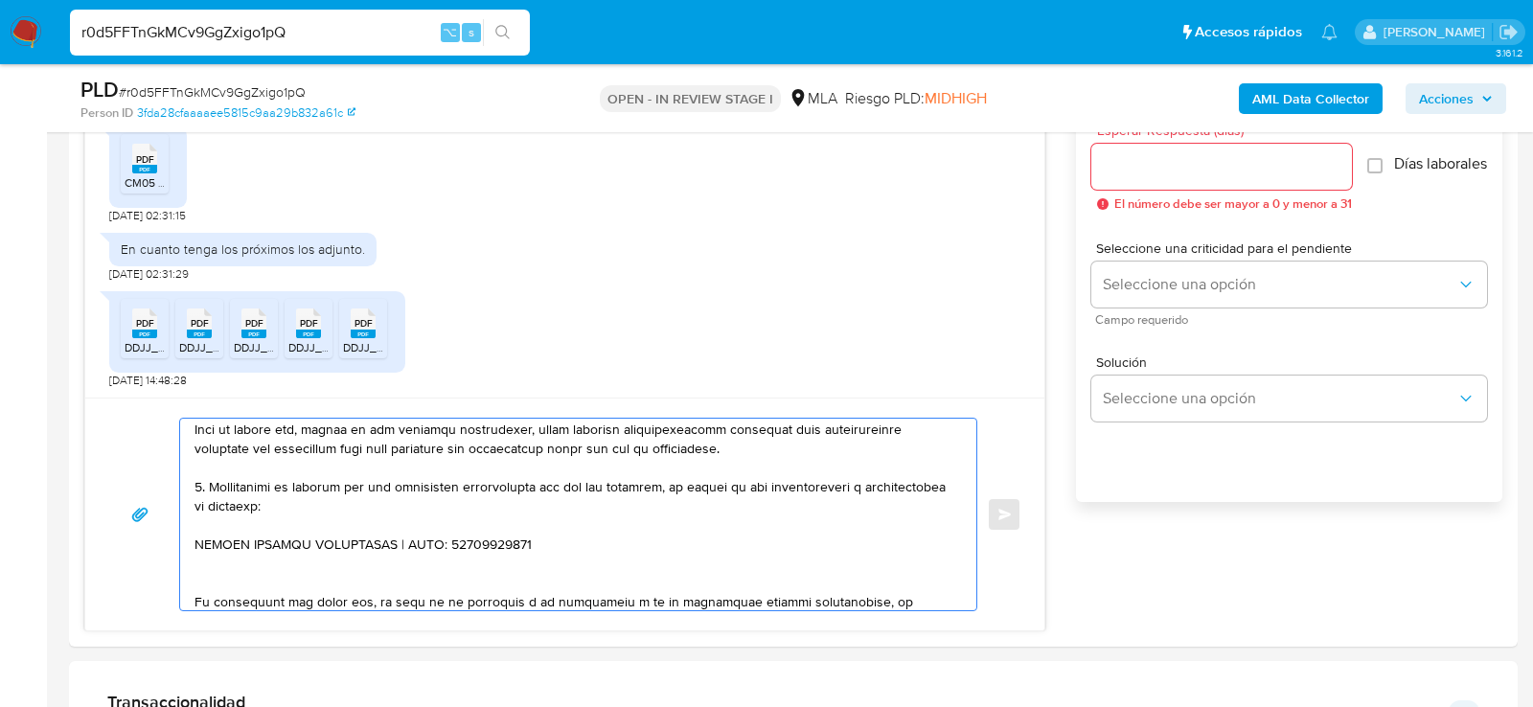
paste textarea "Lidia Andrea Parada"
paste textarea "23259902444"
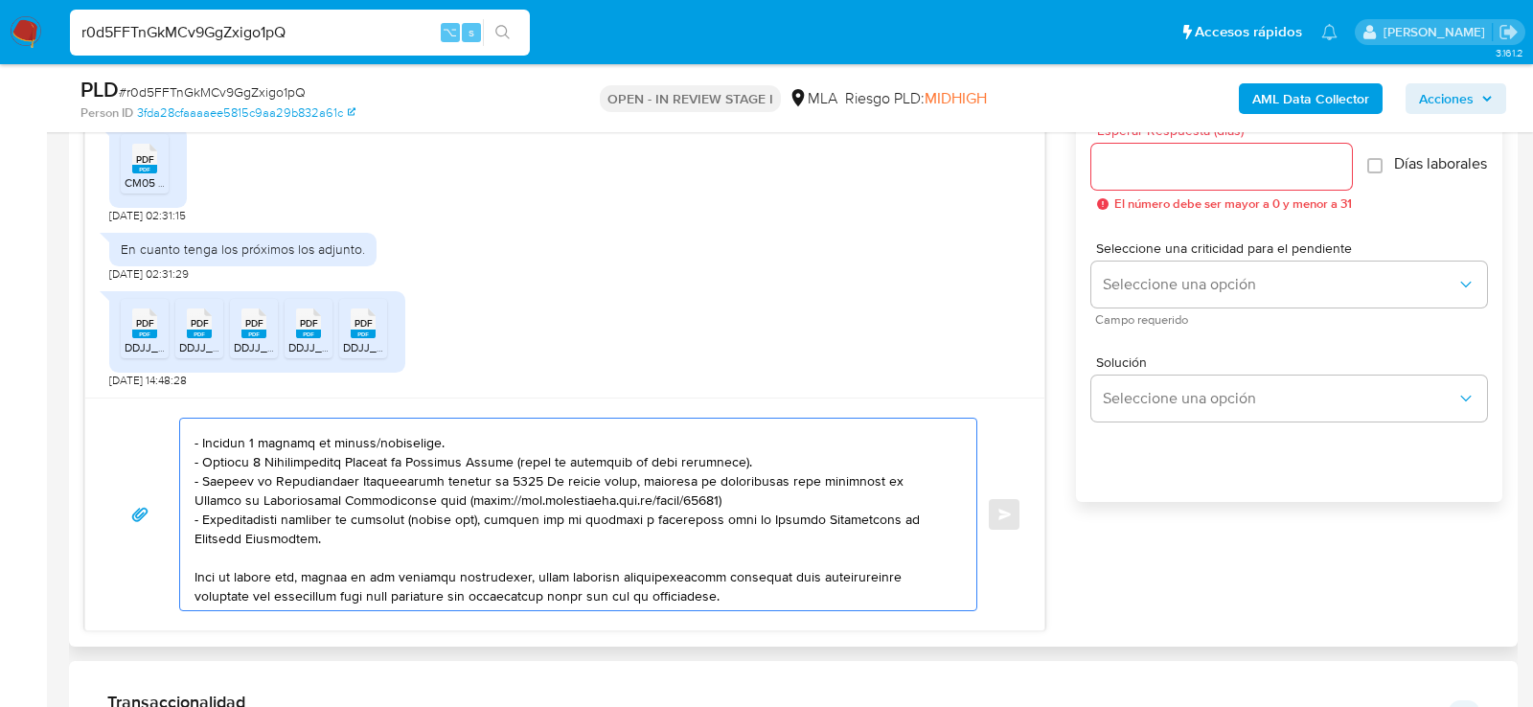
scroll to position [221, 0]
click at [291, 445] on textarea at bounding box center [574, 515] width 758 height 192
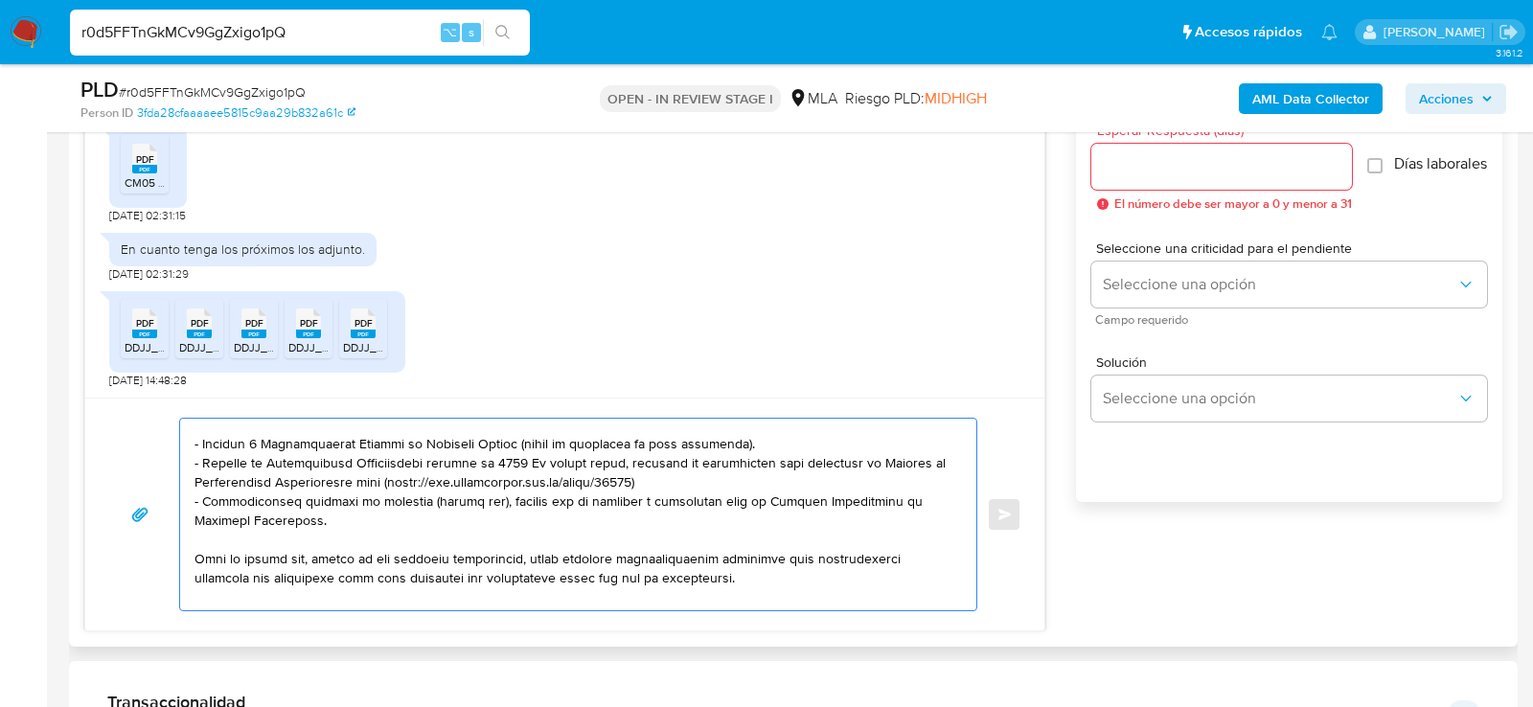
scroll to position [202, 0]
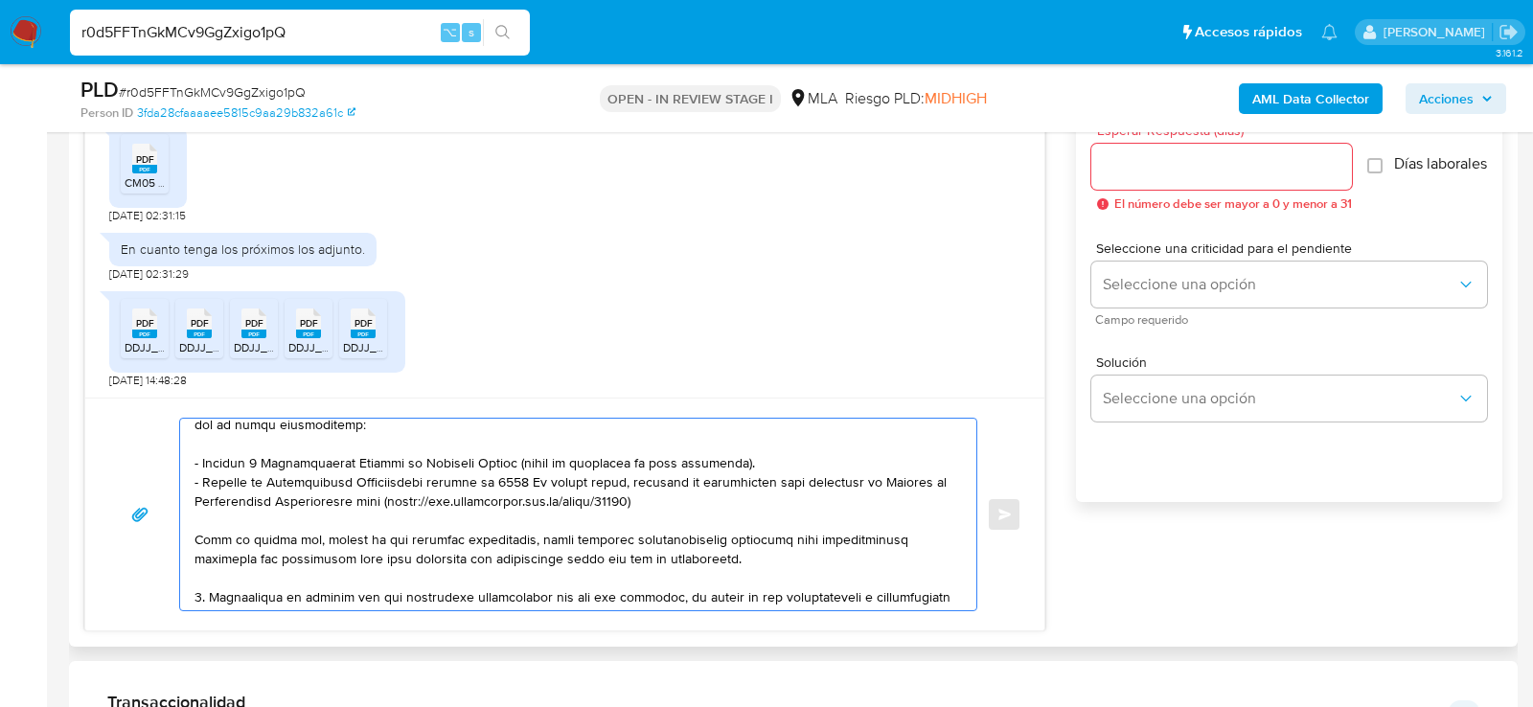
click at [539, 477] on textarea at bounding box center [574, 515] width 758 height 192
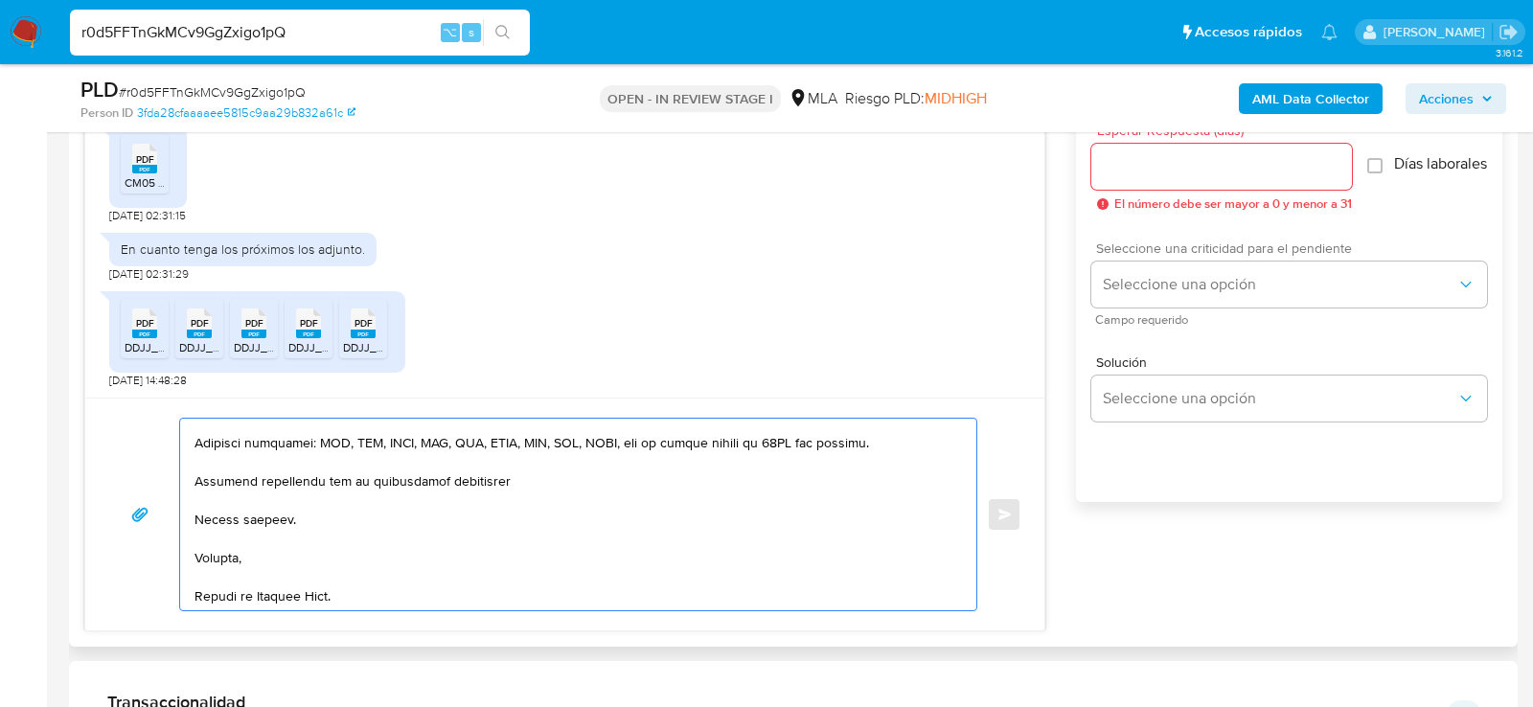
scroll to position [549, 0]
type textarea "Hola , En función de las operaciones registradas en tu cuenta de Mercado Pago, …"
click at [1213, 317] on div "Seleccione una criticidad para el pendiente Seleccione una opción Campo requeri…" at bounding box center [1289, 282] width 396 height 83
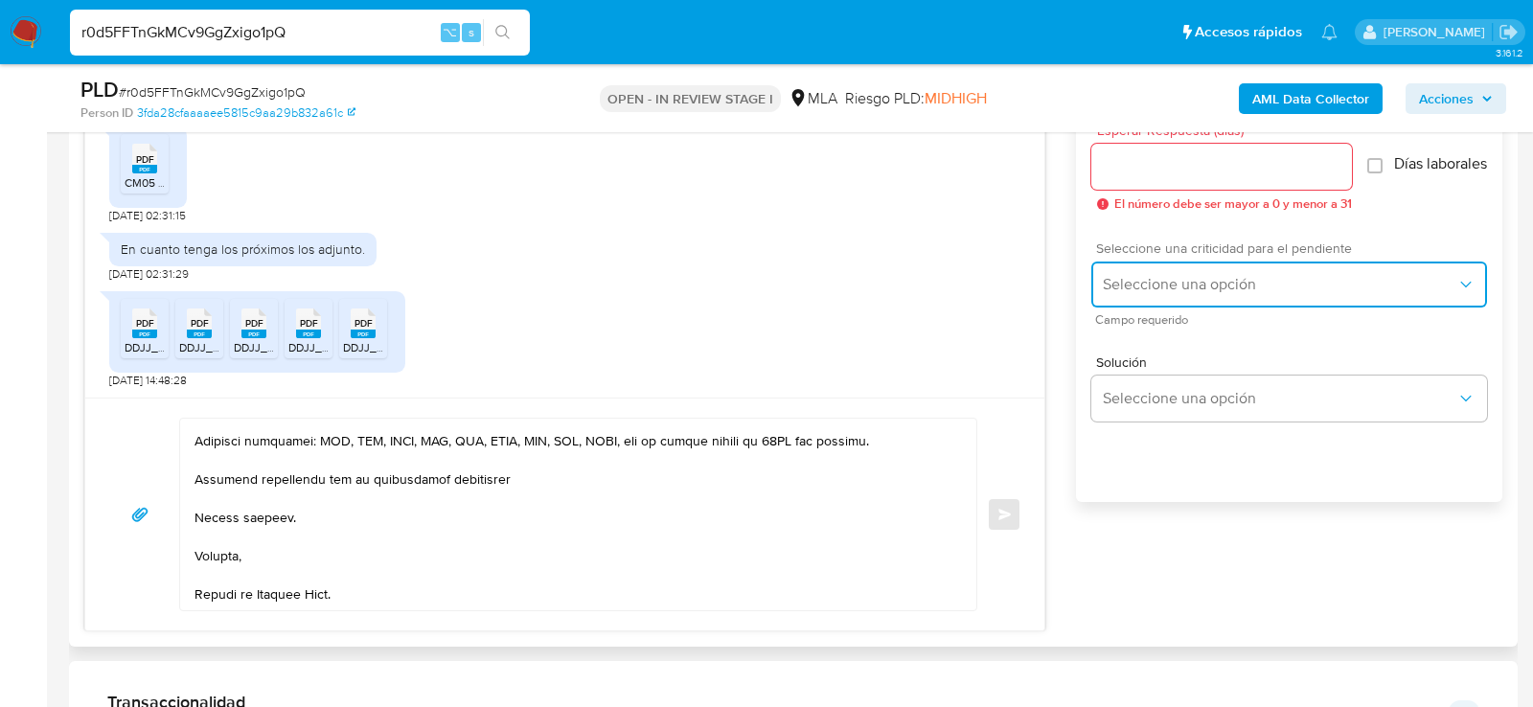
click at [1201, 294] on span "Seleccione una opción" at bounding box center [1280, 284] width 354 height 19
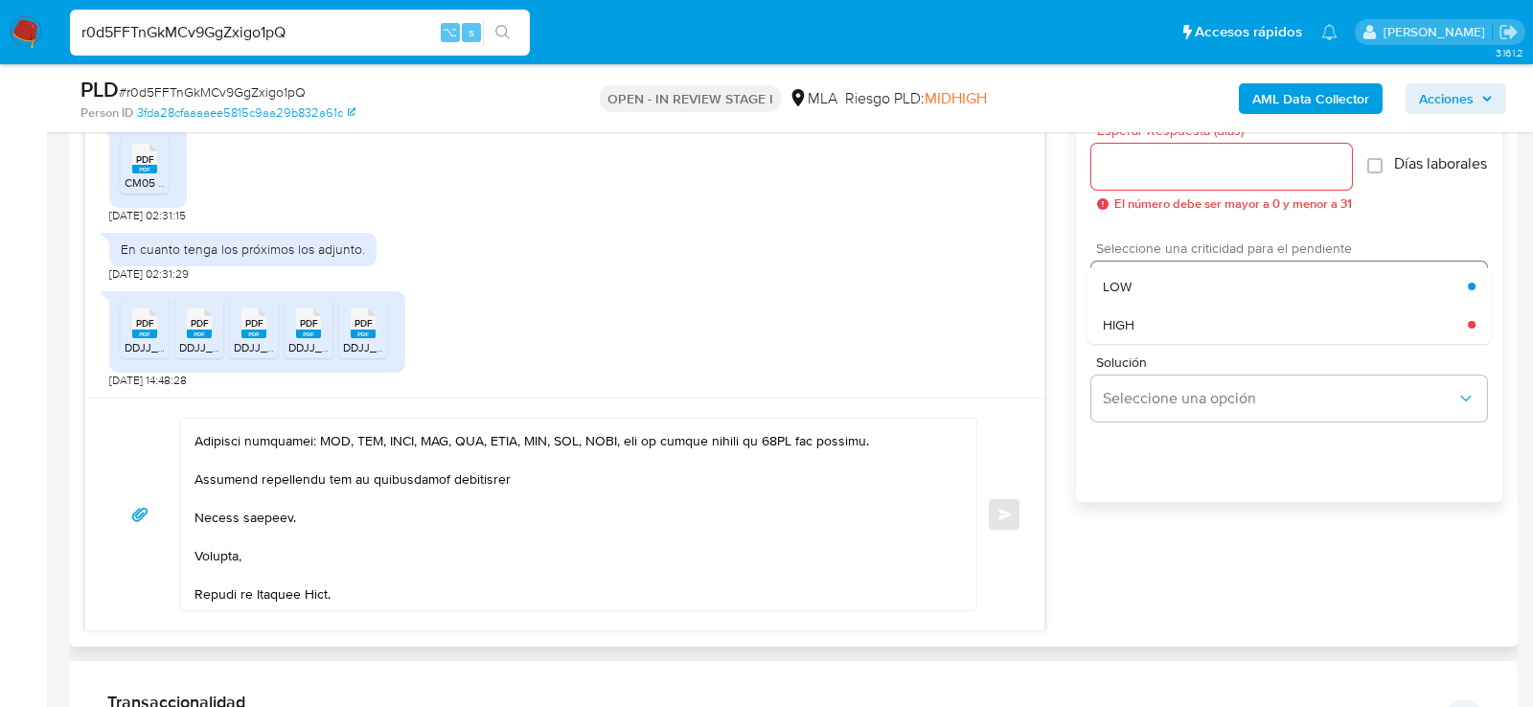
click at [1201, 326] on div "HIGH" at bounding box center [1285, 325] width 365 height 38
click at [1201, 197] on span "El número debe ser mayor a 0 y menor a 31" at bounding box center [1233, 203] width 238 height 13
click at [1201, 167] on input "Esperar Respuesta (días)" at bounding box center [1221, 166] width 261 height 25
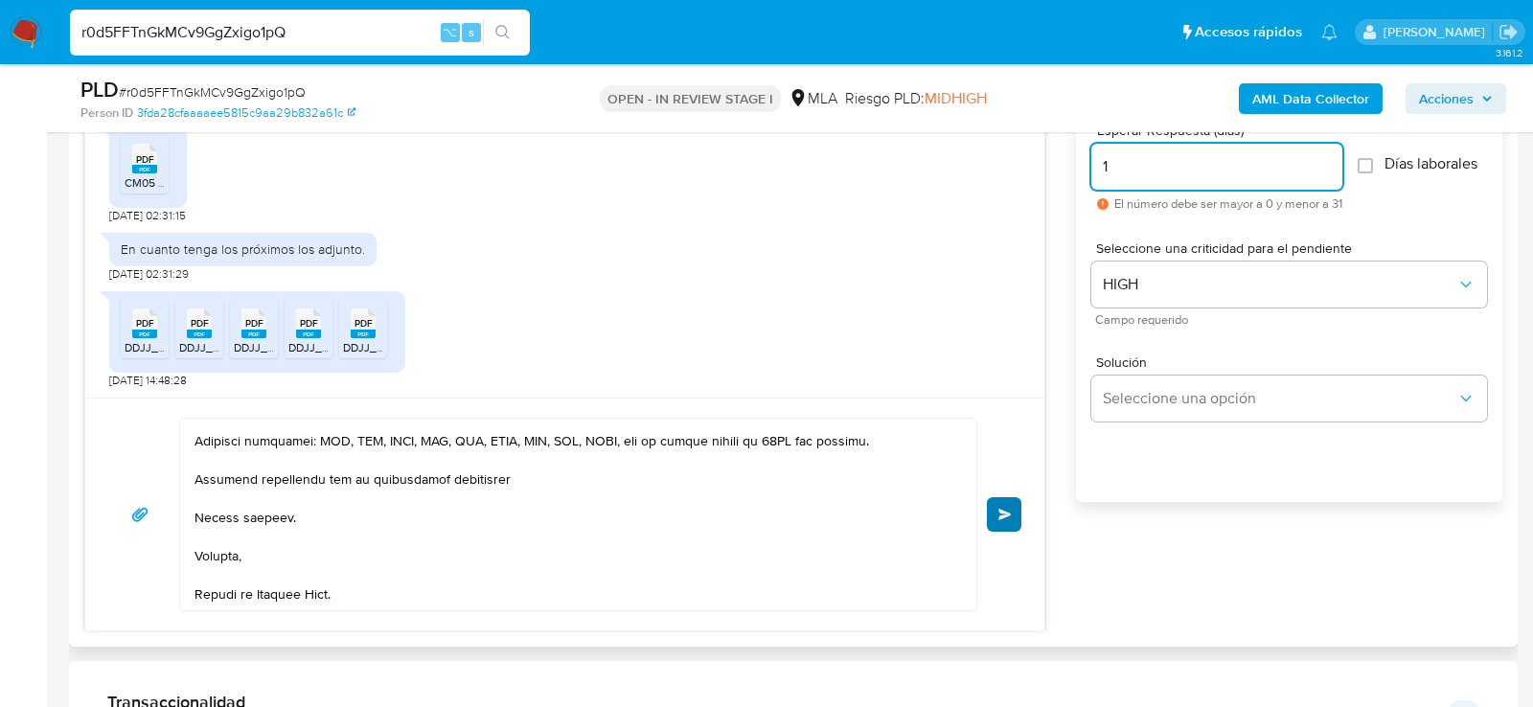
type input "1"
click at [1012, 517] on button "Enviar" at bounding box center [1004, 514] width 34 height 34
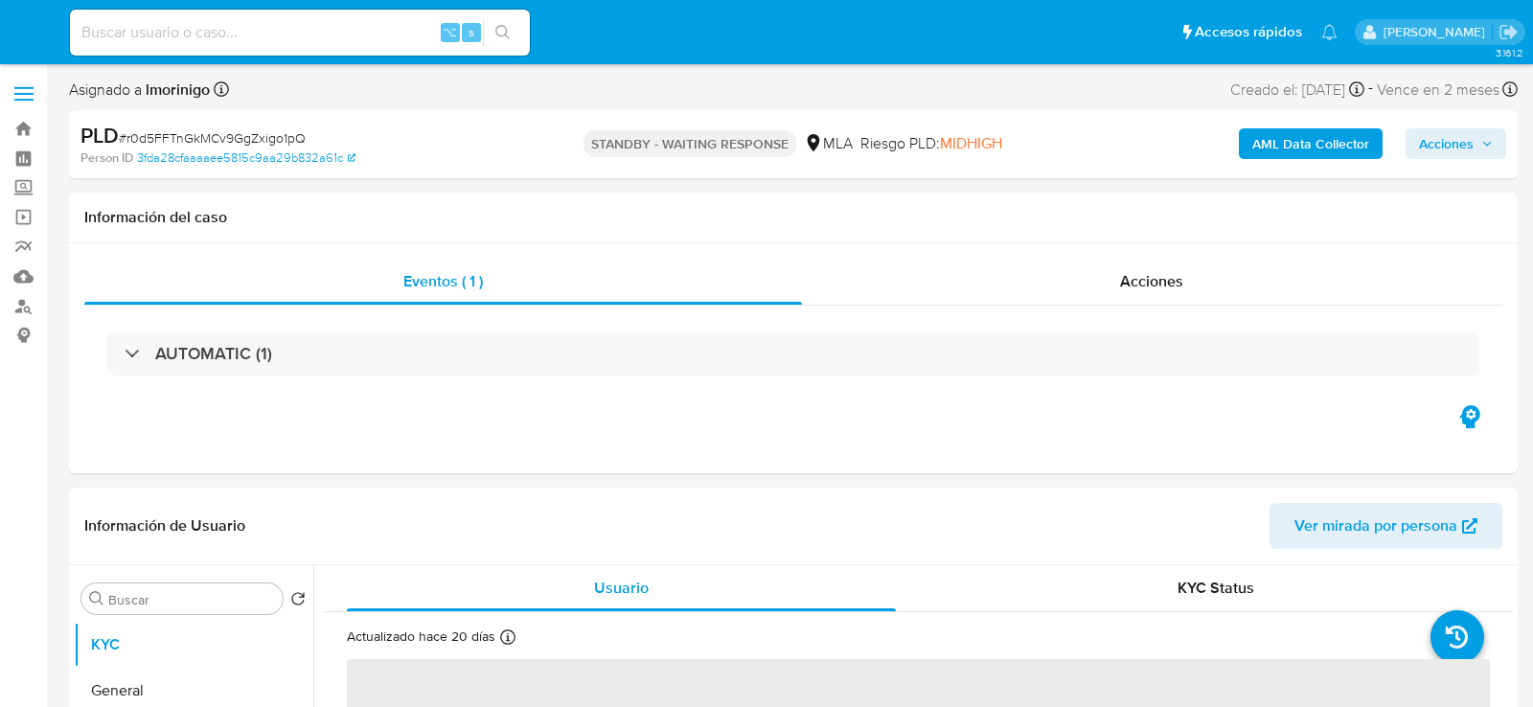
select select "10"
click at [204, 33] on input at bounding box center [300, 32] width 460 height 25
paste input "GA689Soi1g6BJj9VN0lfTBxX"
type input "GA689Soi1g6BJj9VN0lfTBxX"
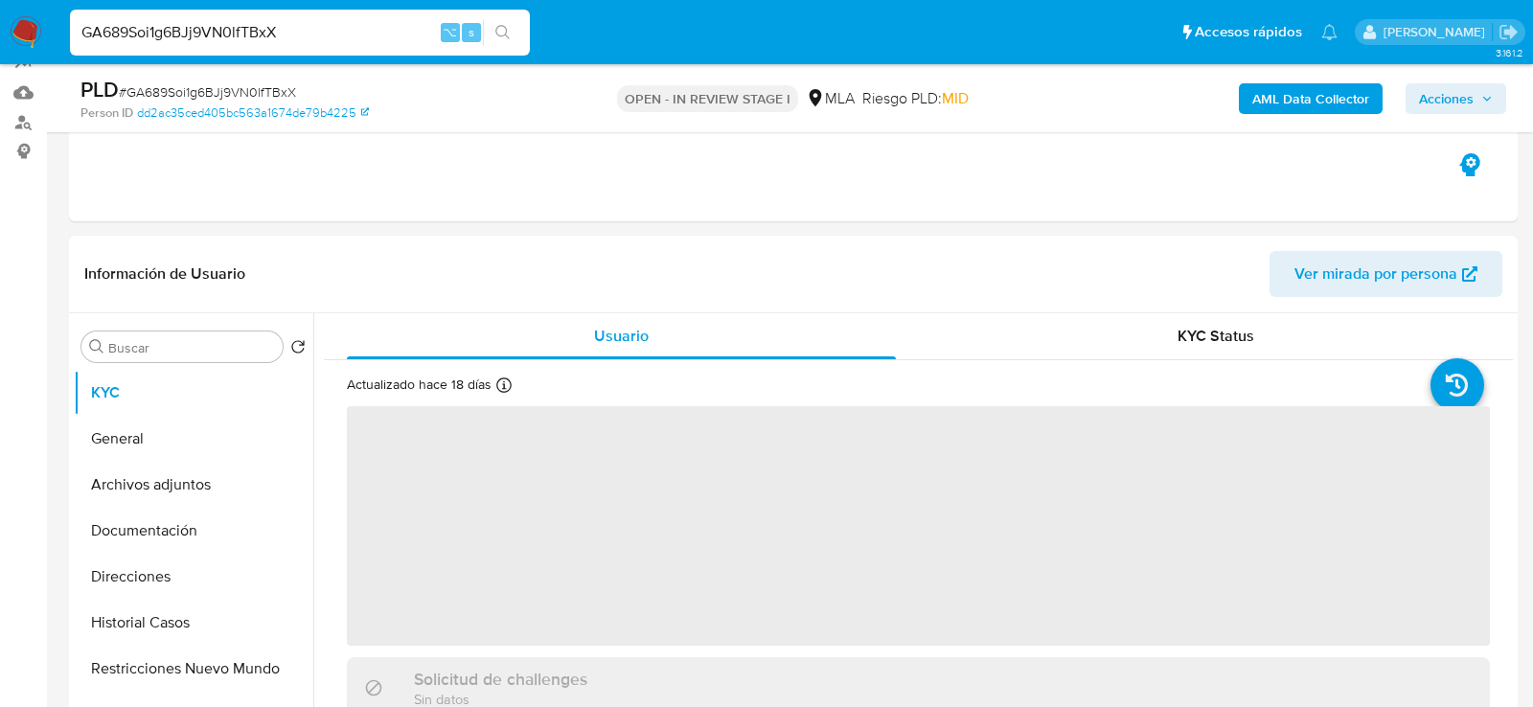
scroll to position [290, 0]
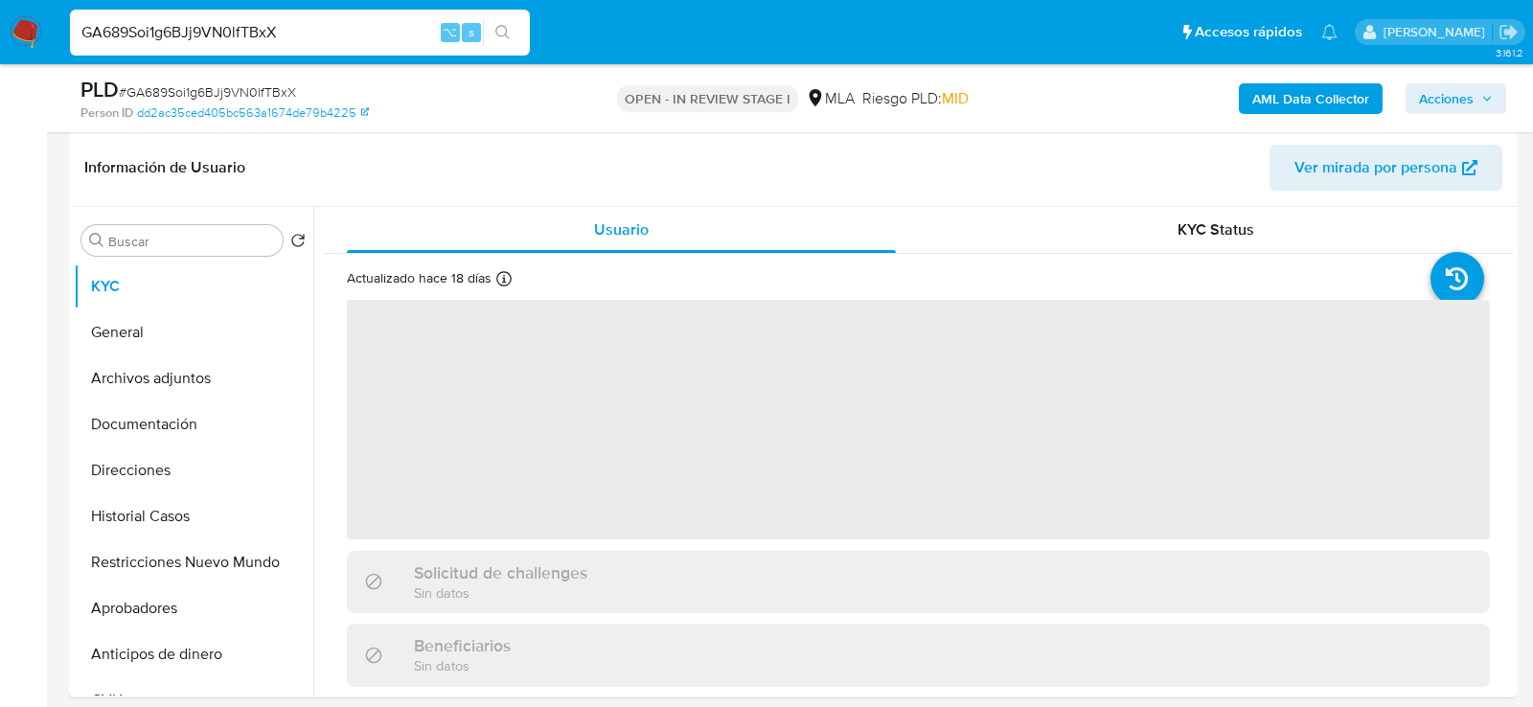
select select "10"
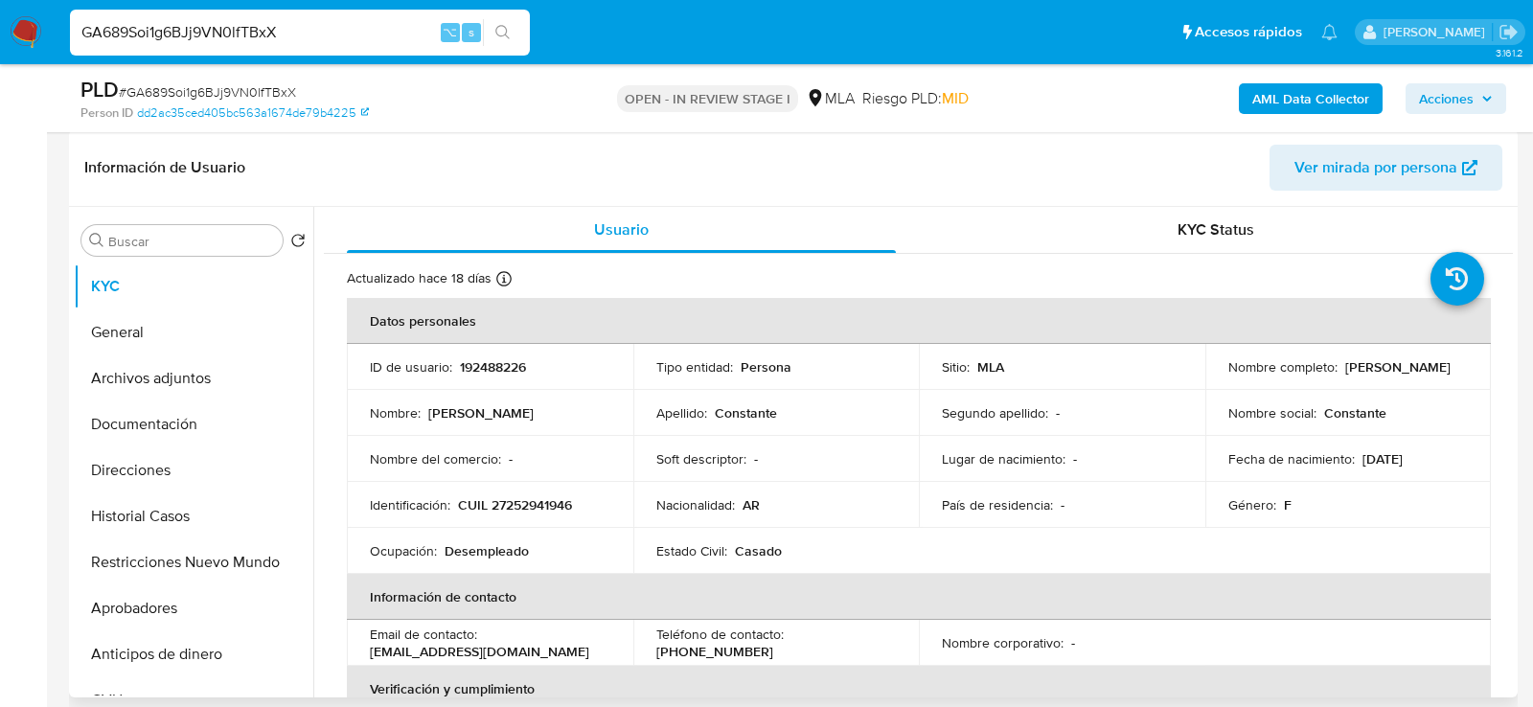
click at [521, 512] on p "CUIL 27252941946" at bounding box center [515, 504] width 114 height 17
copy p "27252941946"
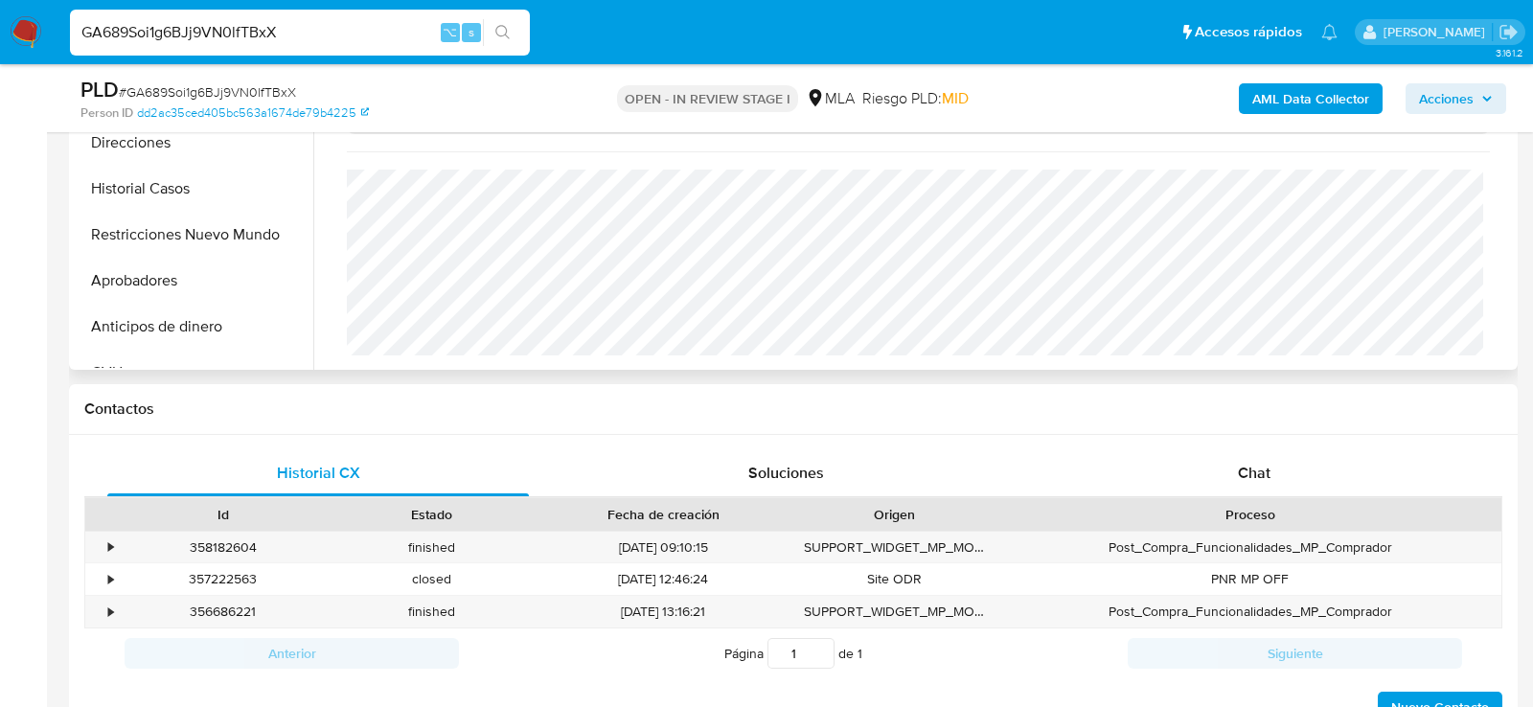
scroll to position [736, 0]
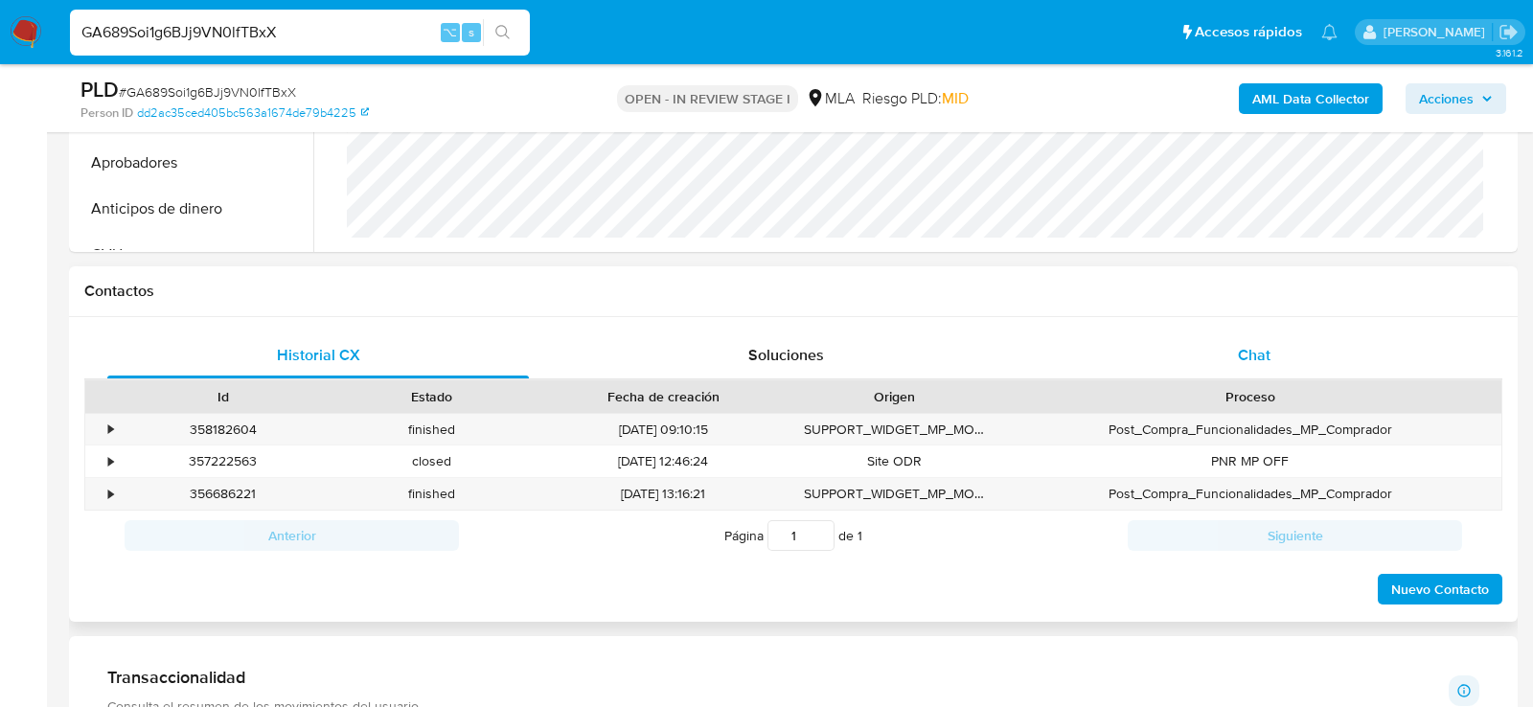
click at [1141, 341] on div "Chat" at bounding box center [1254, 355] width 422 height 46
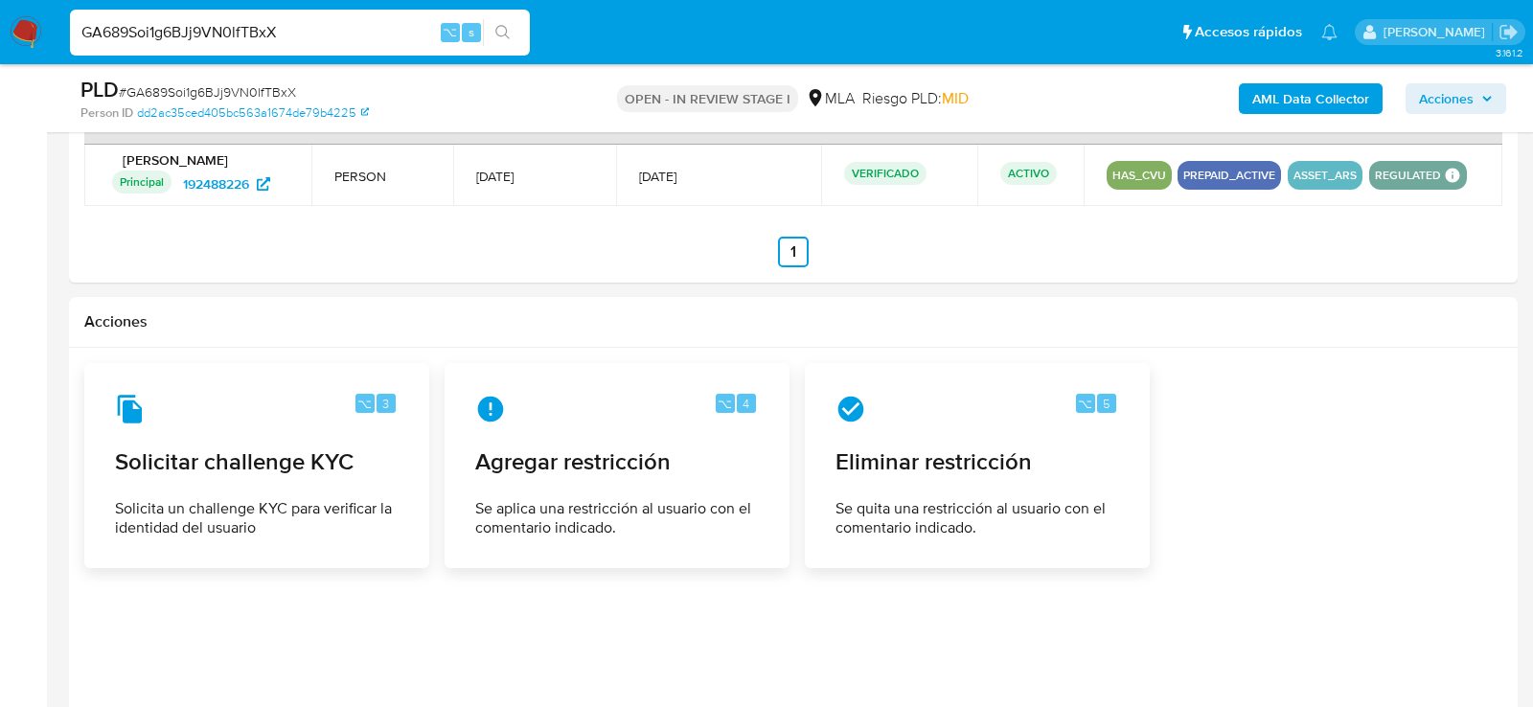
scroll to position [2798, 0]
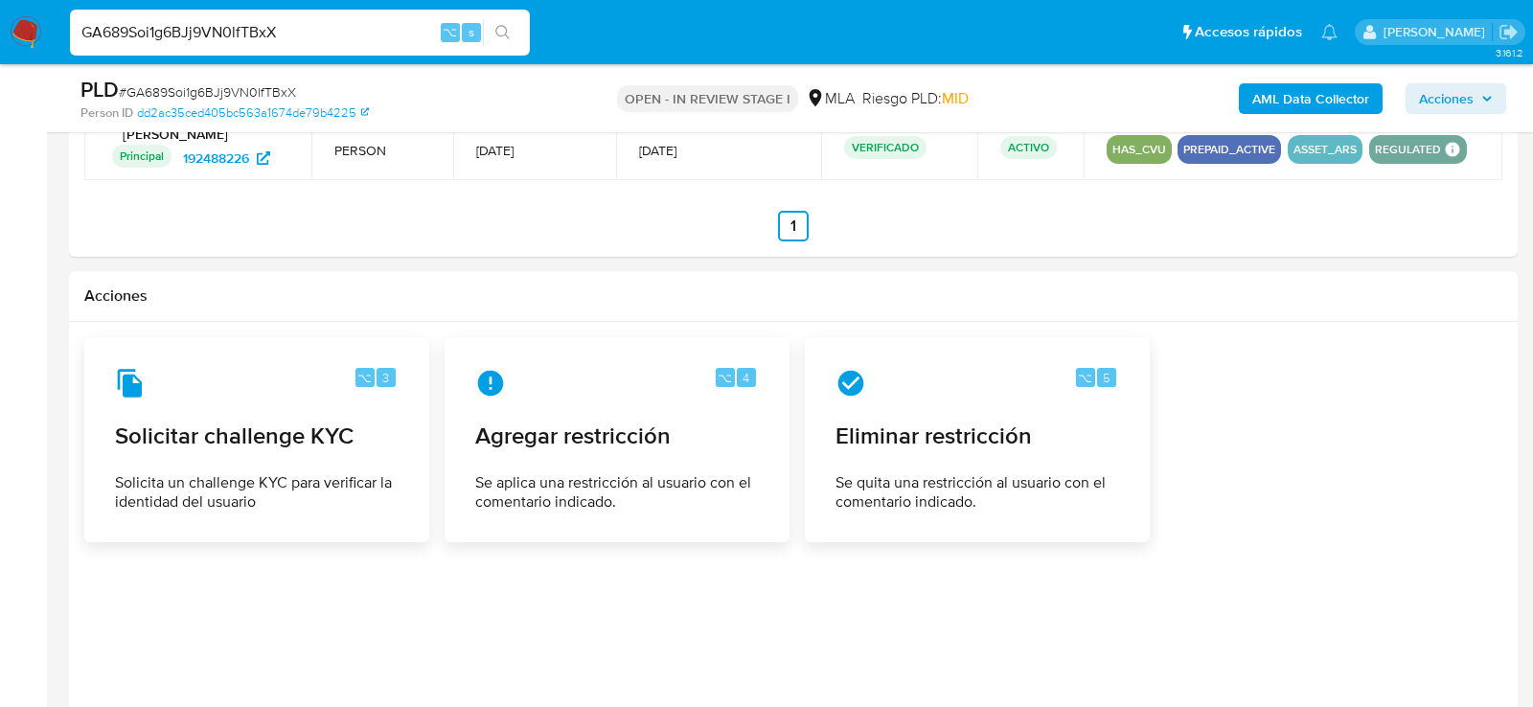
click at [592, 368] on div "⌥ 4" at bounding box center [617, 383] width 284 height 31
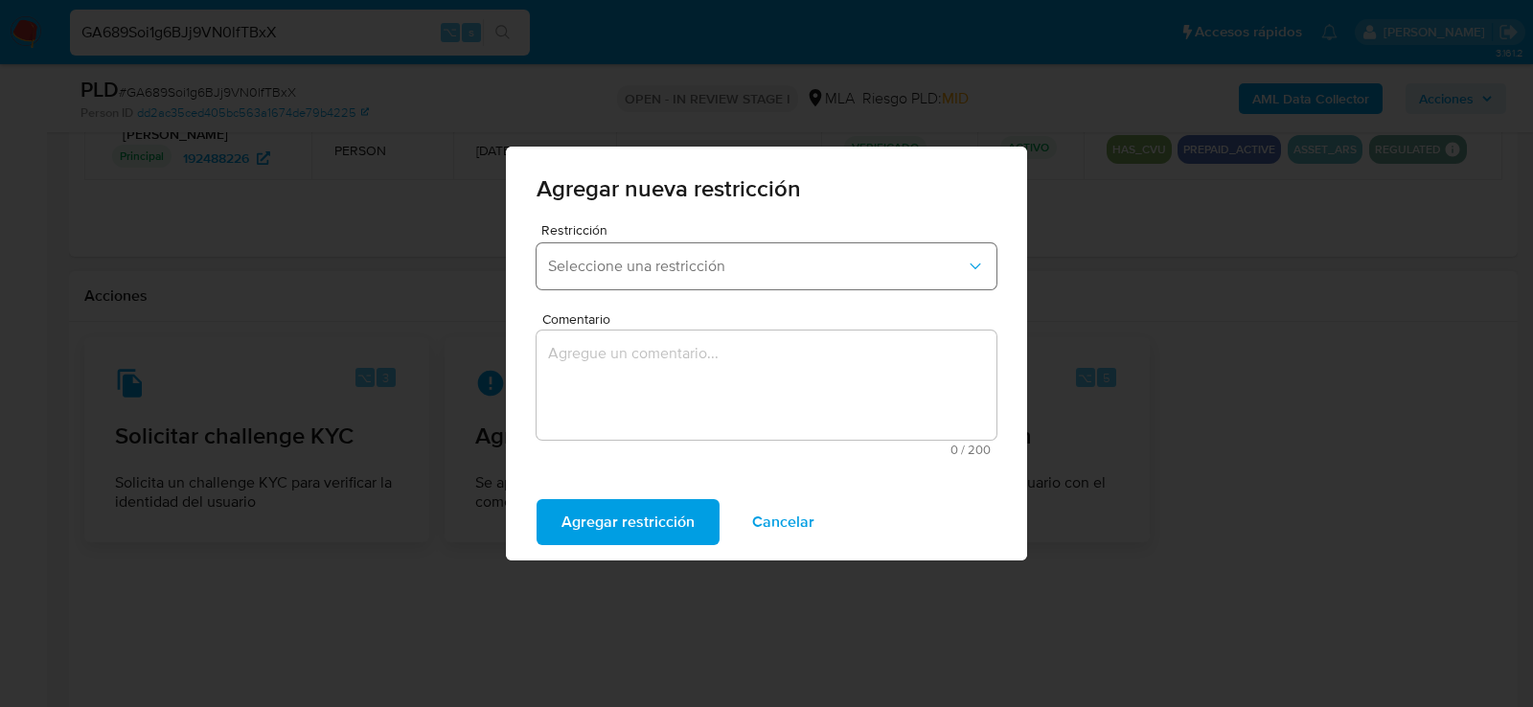
click at [619, 255] on button "Seleccione una restricción" at bounding box center [767, 266] width 460 height 46
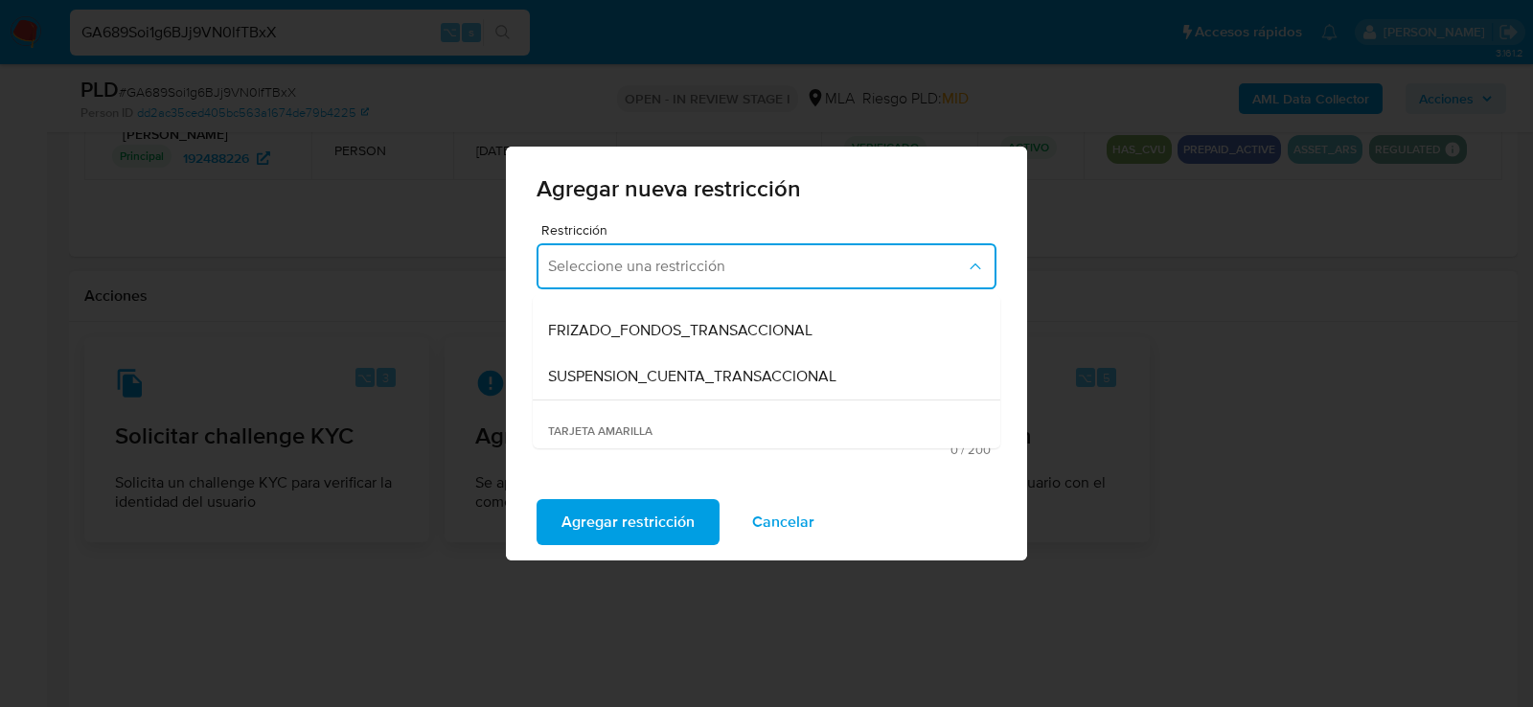
scroll to position [216, 0]
click at [625, 379] on span "SUSPENSION_CUENTA_TRANSACCIONAL" at bounding box center [692, 378] width 288 height 19
click at [625, 379] on textarea "Comentario" at bounding box center [767, 385] width 460 height 109
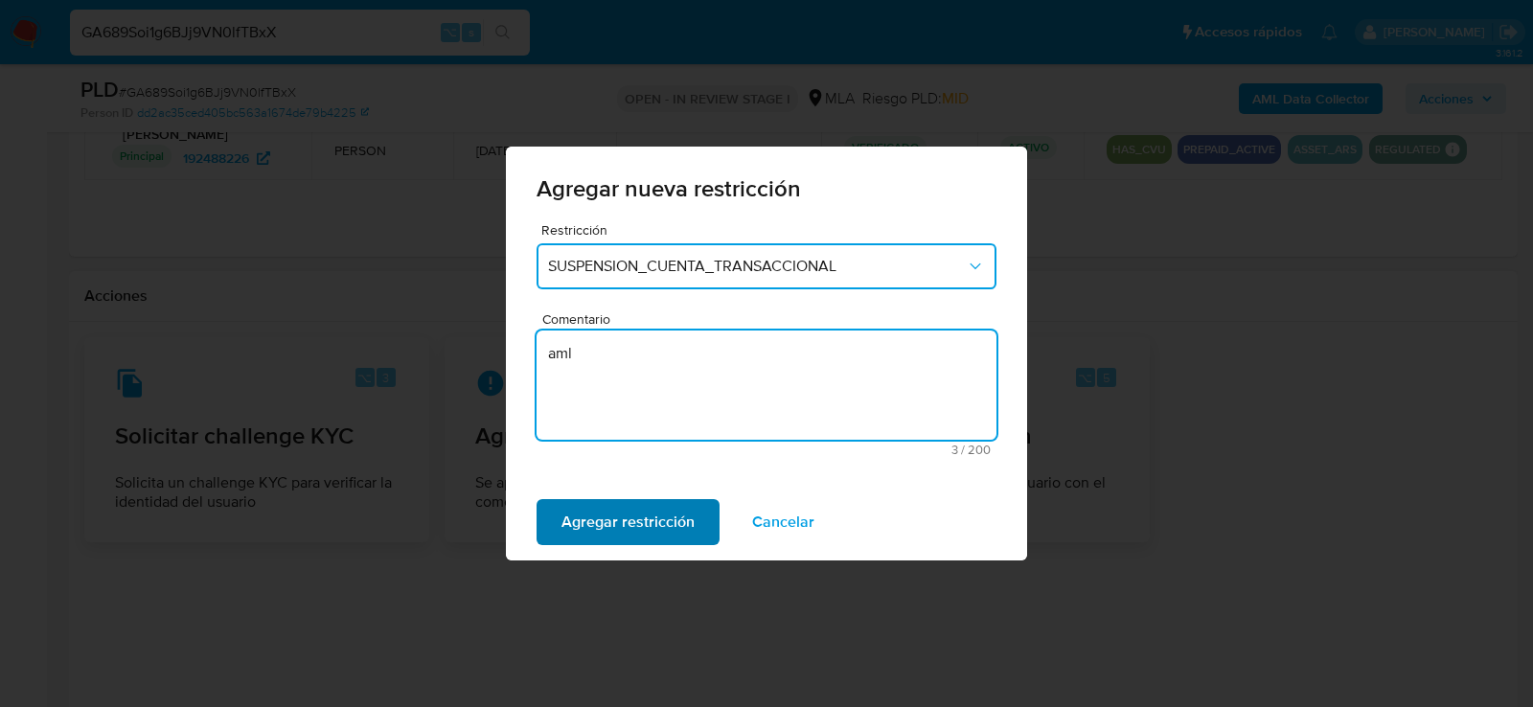
type textarea "aml"
click at [584, 517] on span "Agregar restricción" at bounding box center [628, 522] width 133 height 42
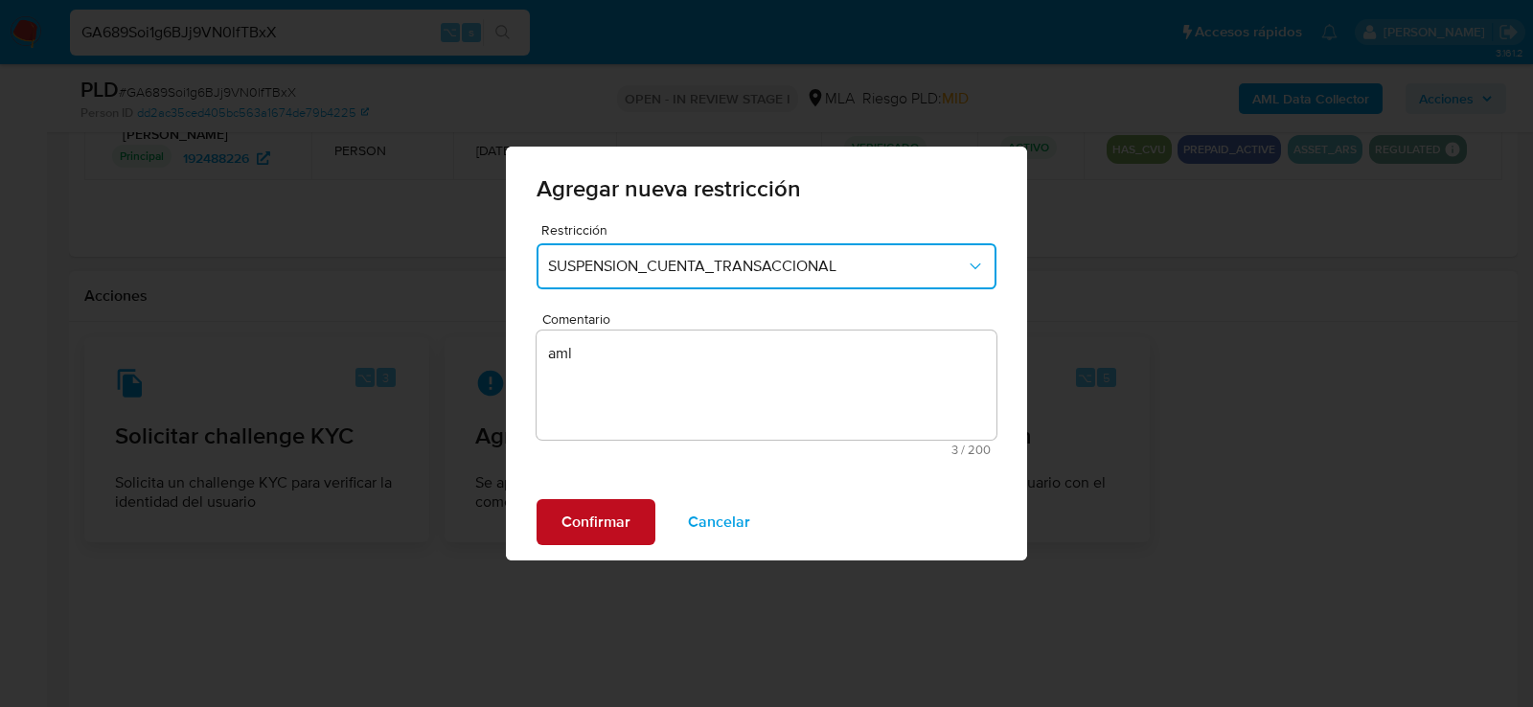
click at [630, 516] on button "Confirmar" at bounding box center [596, 522] width 119 height 46
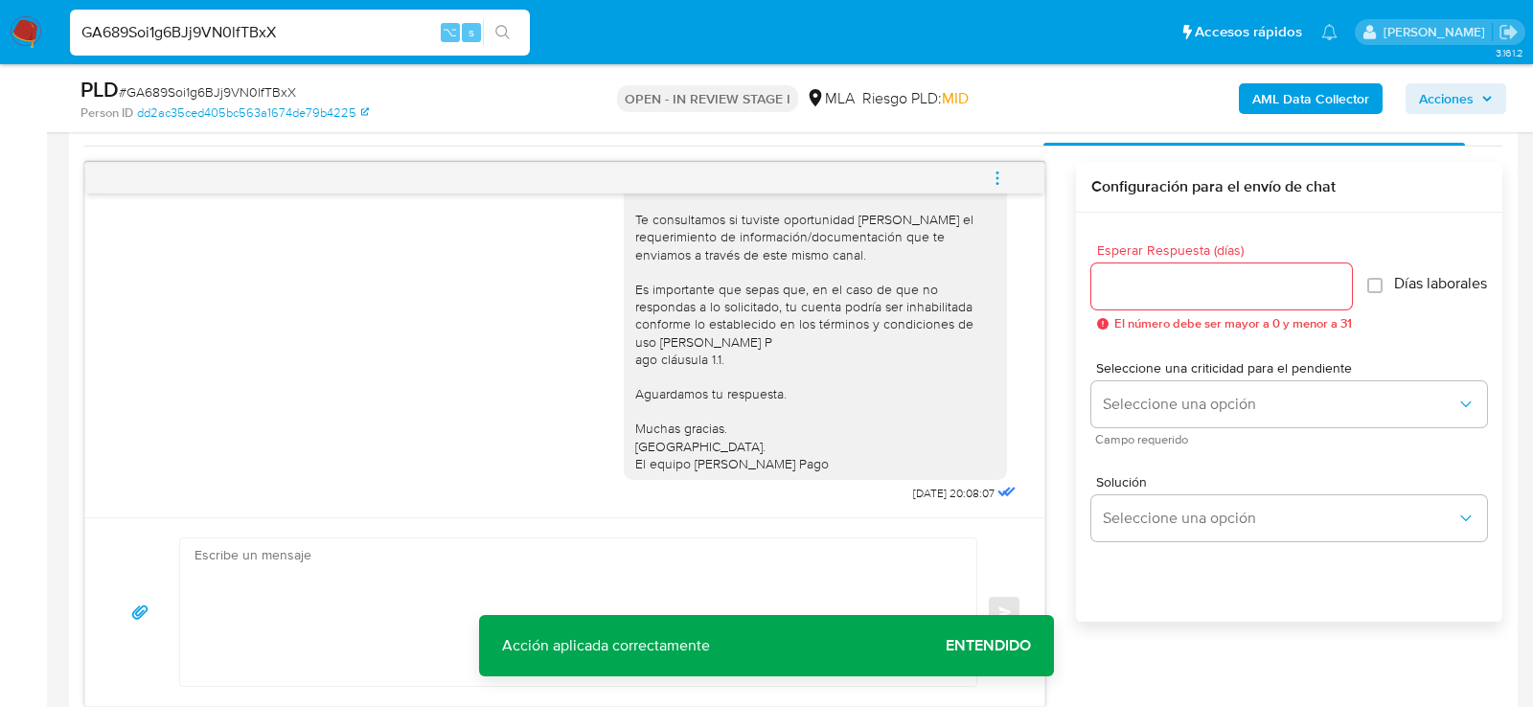
scroll to position [1174, 0]
click at [1012, 159] on button "menu-action" at bounding box center [997, 178] width 63 height 46
click at [809, 140] on li "Cerrar conversación" at bounding box center [867, 139] width 196 height 34
click at [352, 44] on input "GA689Soi1g6BJj9VN0lfTBxX" at bounding box center [300, 32] width 460 height 25
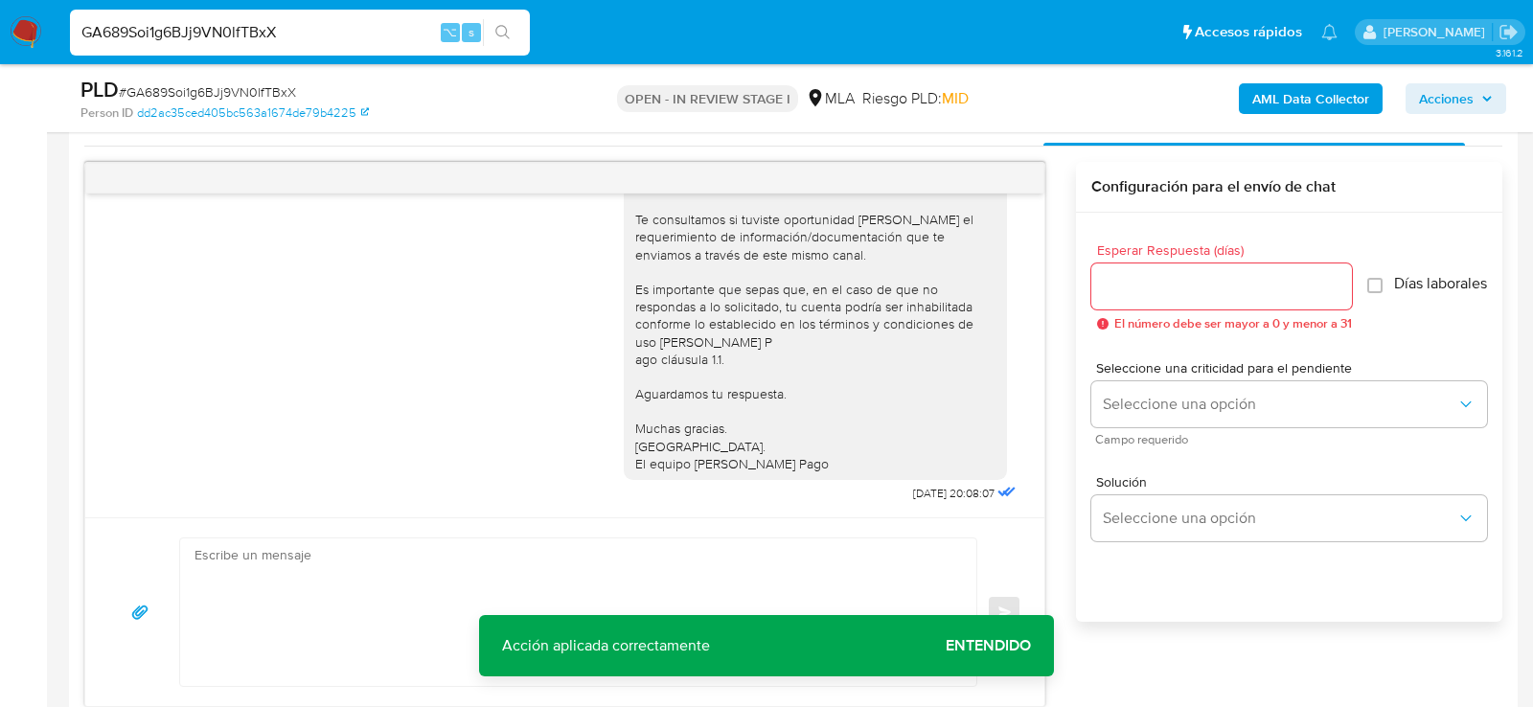
paste input "zyRti9SXR1JJQhLUj4P1IyR0"
type input "zyRti9SXR1JJQhLUj4P1IyR0"
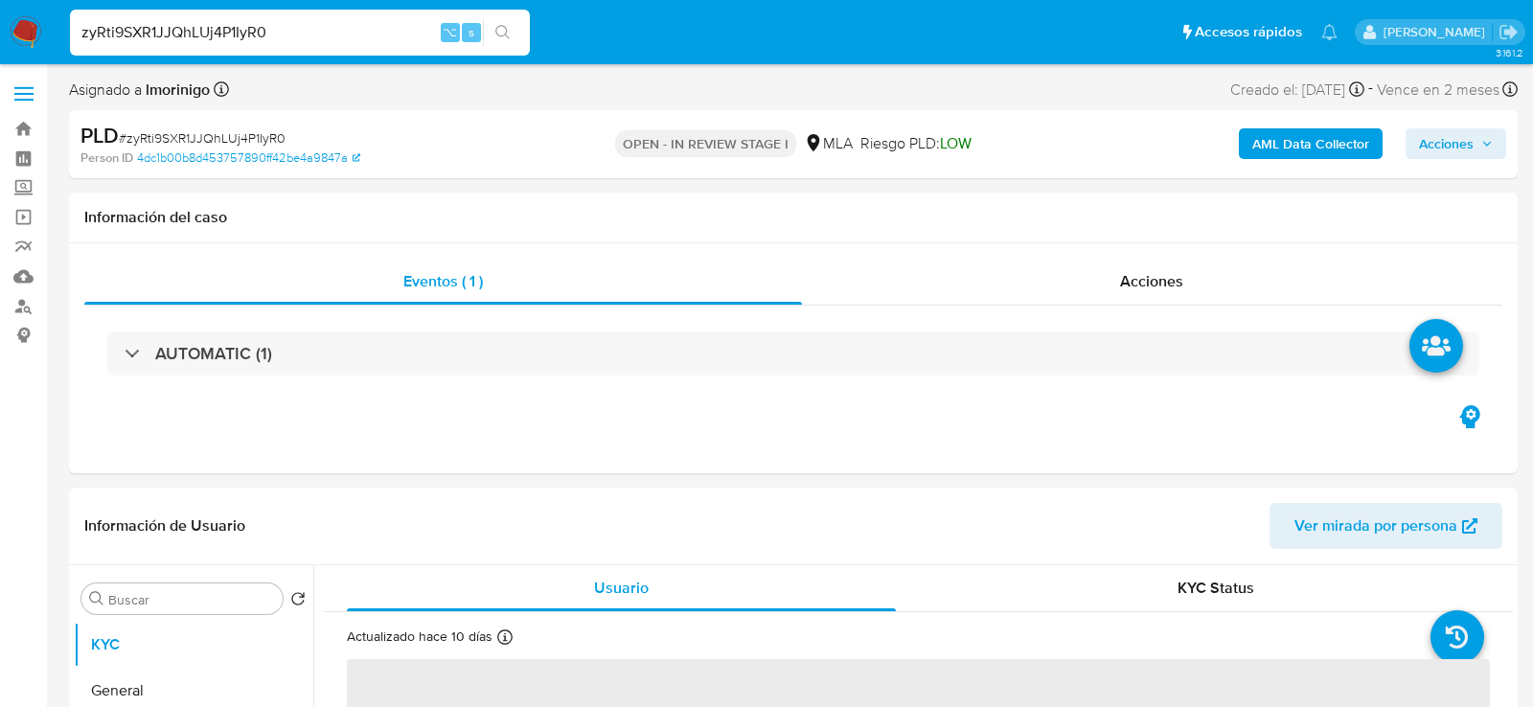
select select "10"
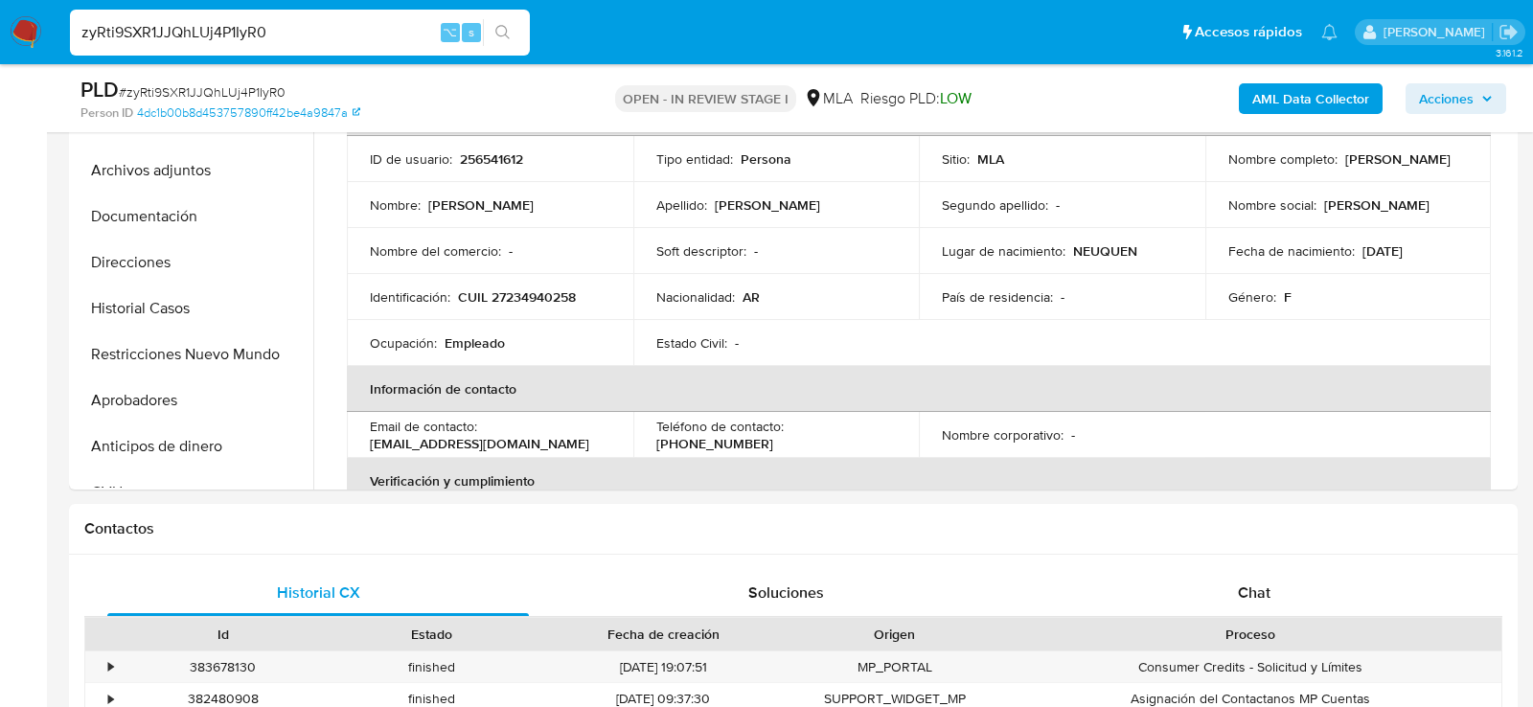
scroll to position [493, 0]
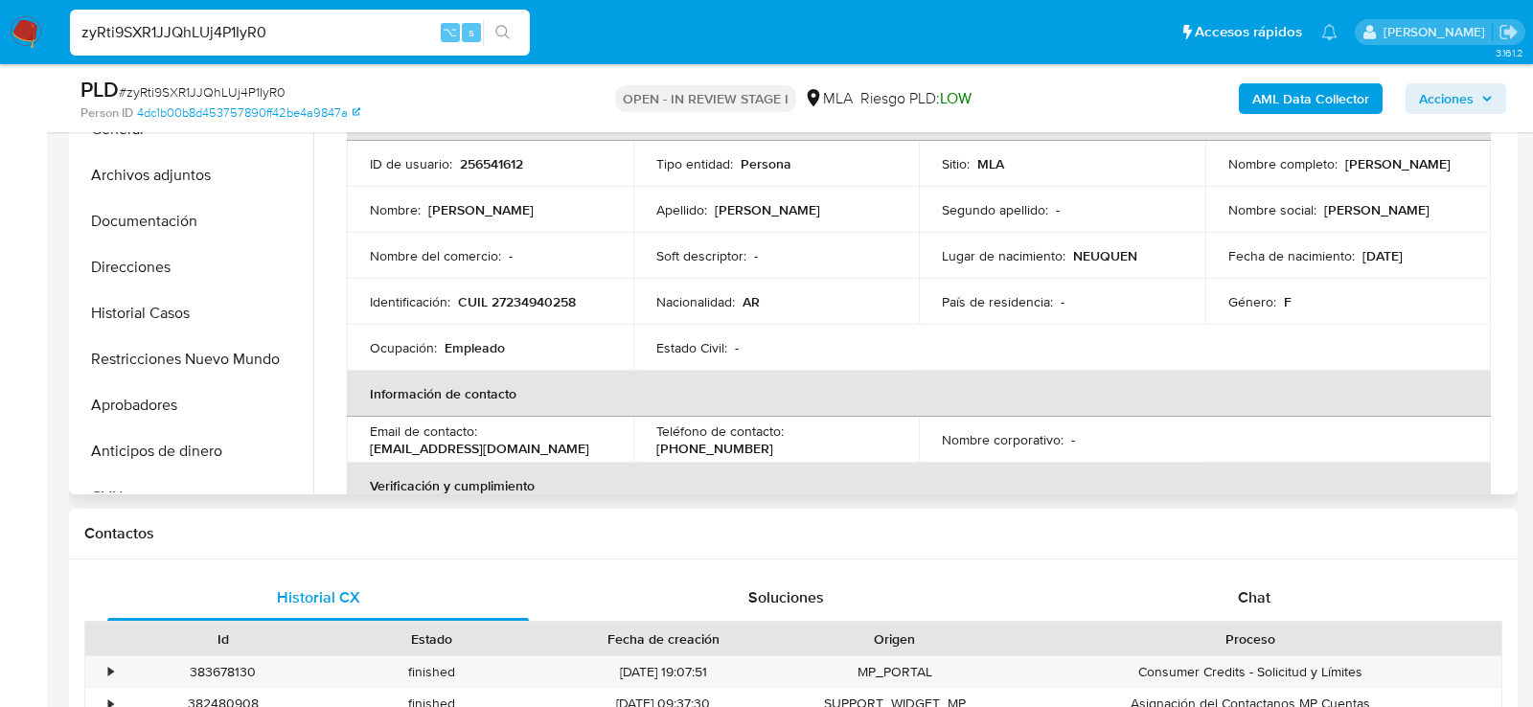
click at [514, 311] on td "Identificación : CUIL 27234940258" at bounding box center [490, 302] width 286 height 46
click at [513, 304] on p "CUIL 27234940258" at bounding box center [517, 301] width 118 height 17
copy p "27234940258"
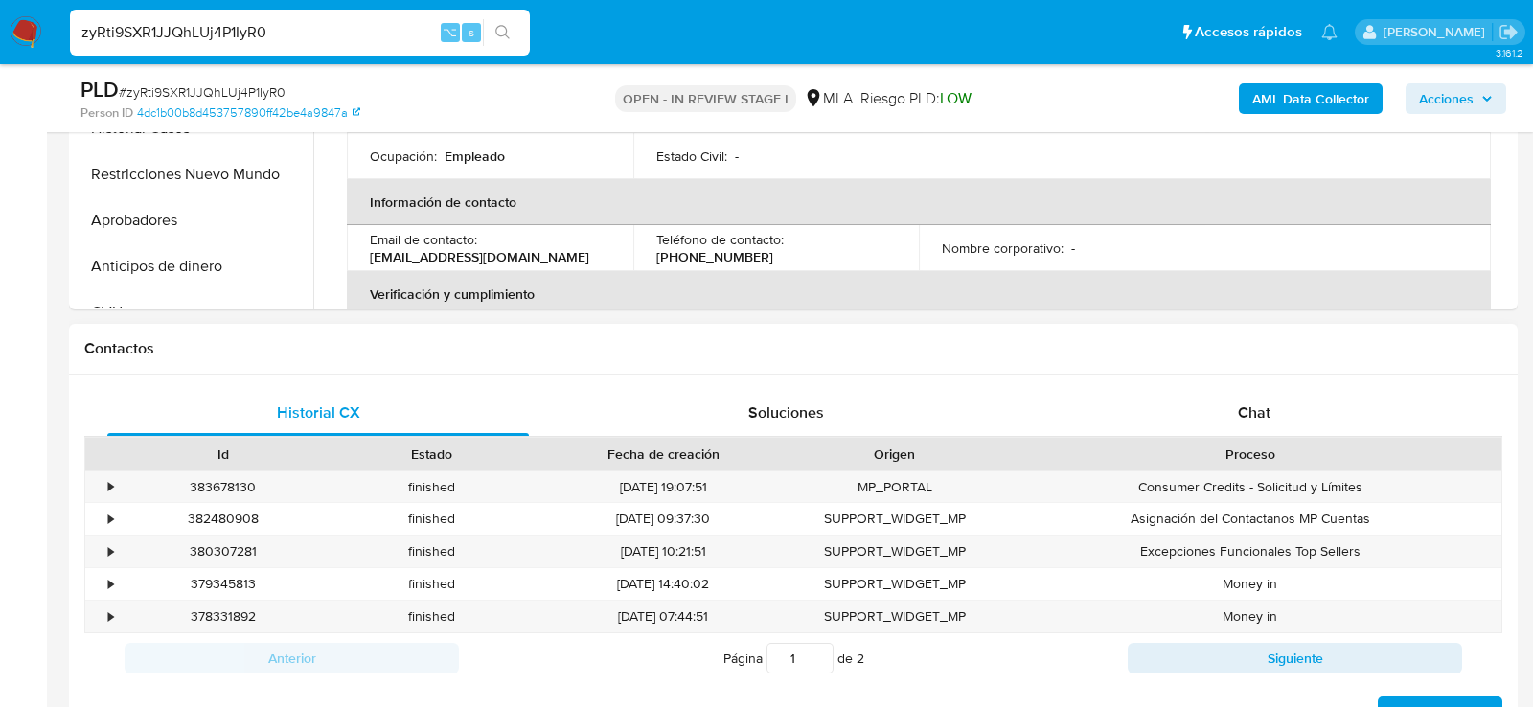
scroll to position [808, 0]
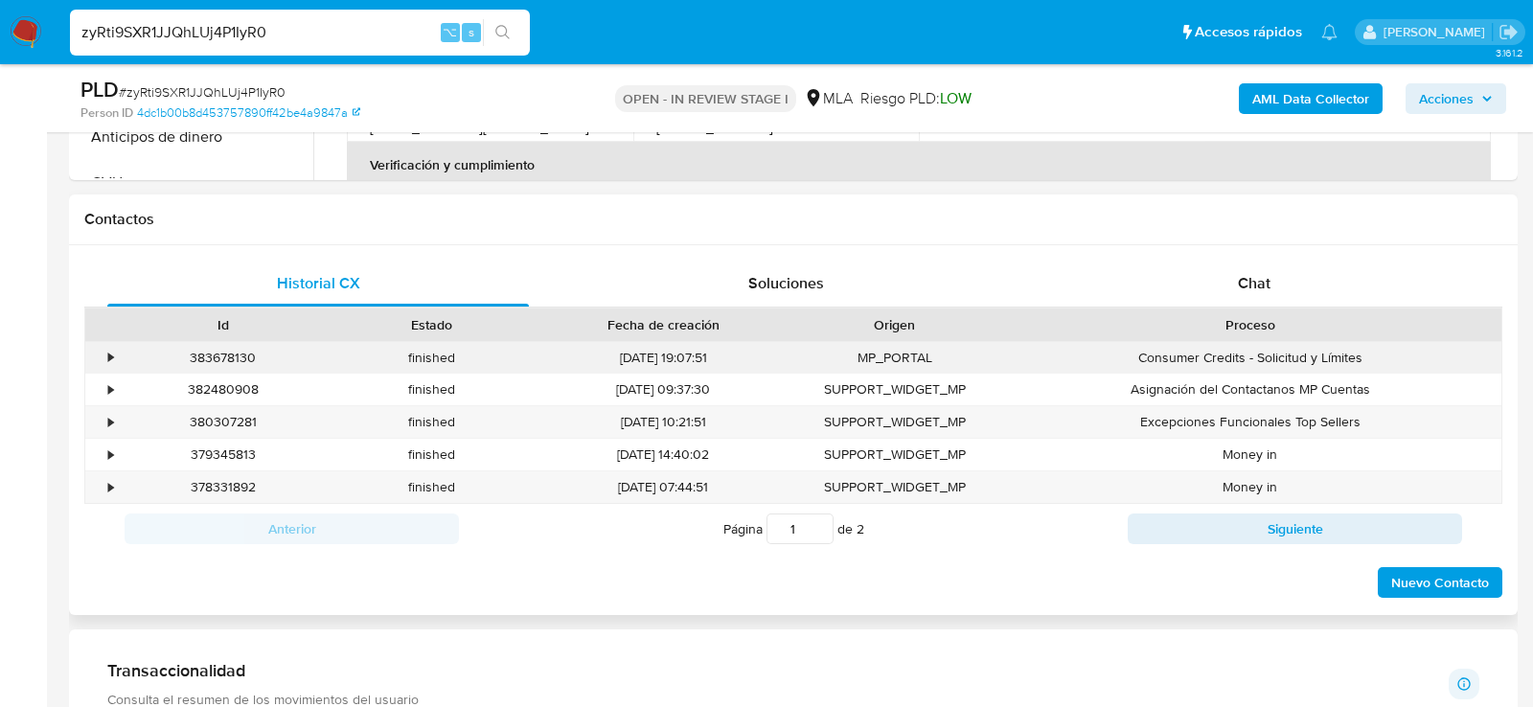
click at [1216, 342] on div "Consumer Credits - Solicitud y Límites" at bounding box center [1250, 358] width 502 height 32
click at [1216, 291] on div "Chat" at bounding box center [1254, 284] width 422 height 46
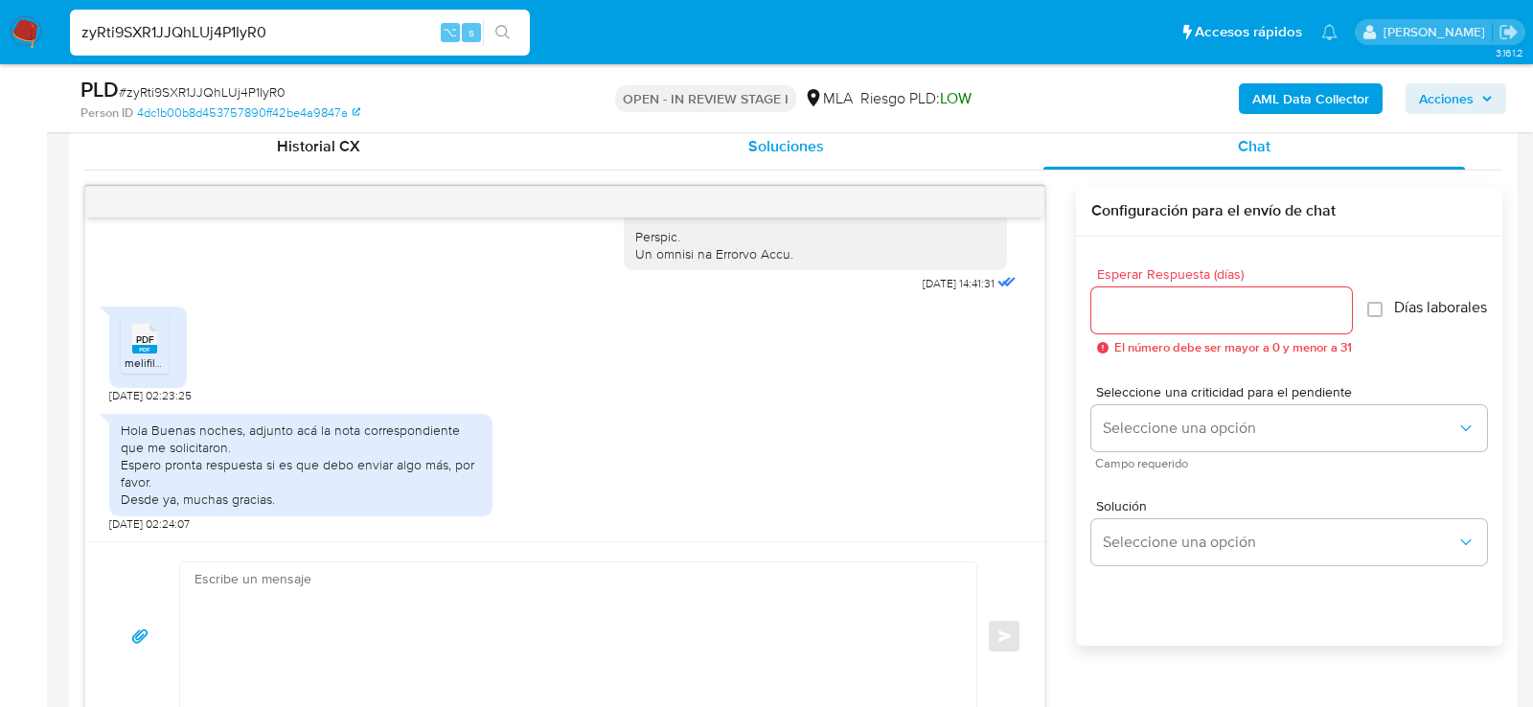
scroll to position [947, 0]
click at [146, 336] on span "PDF" at bounding box center [145, 338] width 18 height 12
click at [409, 604] on textarea at bounding box center [574, 635] width 758 height 148
paste textarea "MANDÓ DOC - FALTAN CONTRAS Hola. Muchas gracias por la documentación proporcion…"
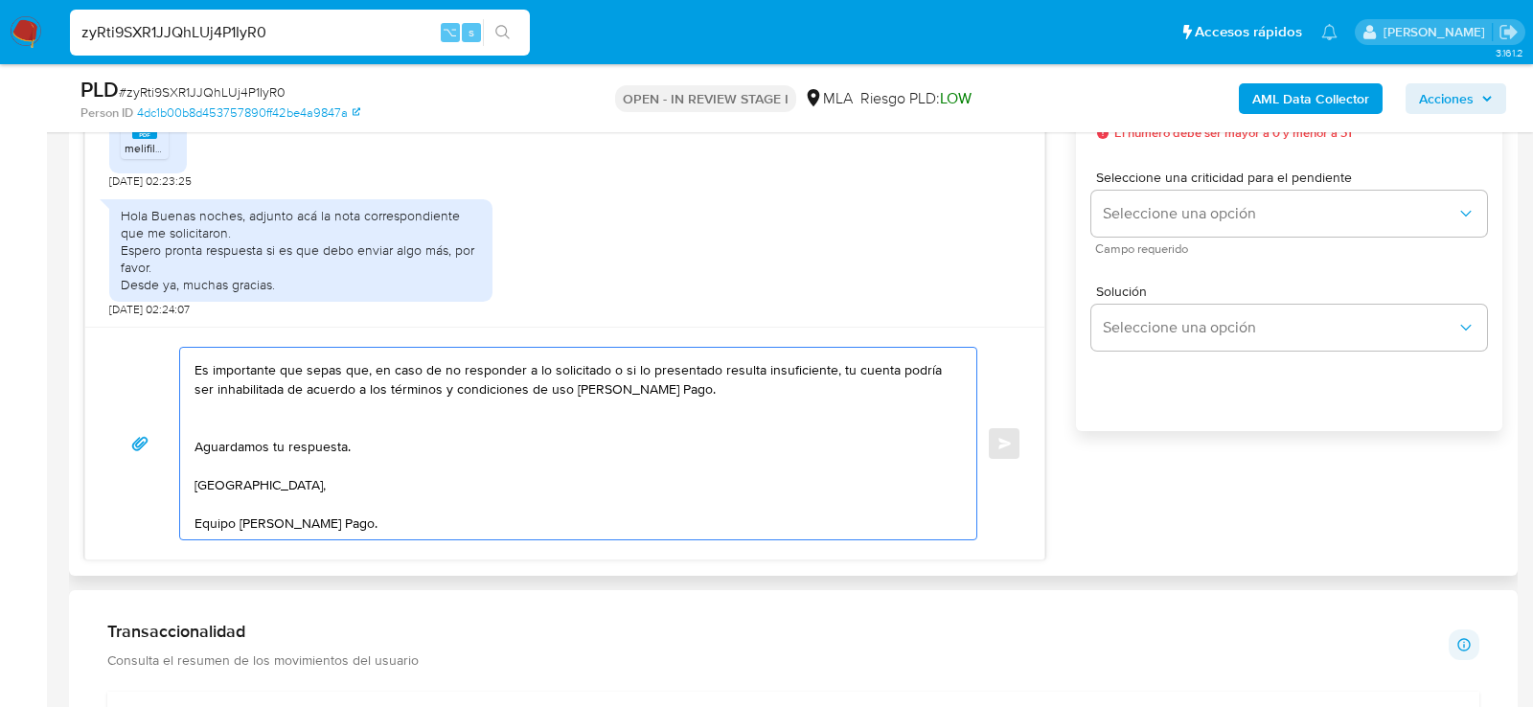
scroll to position [0, 0]
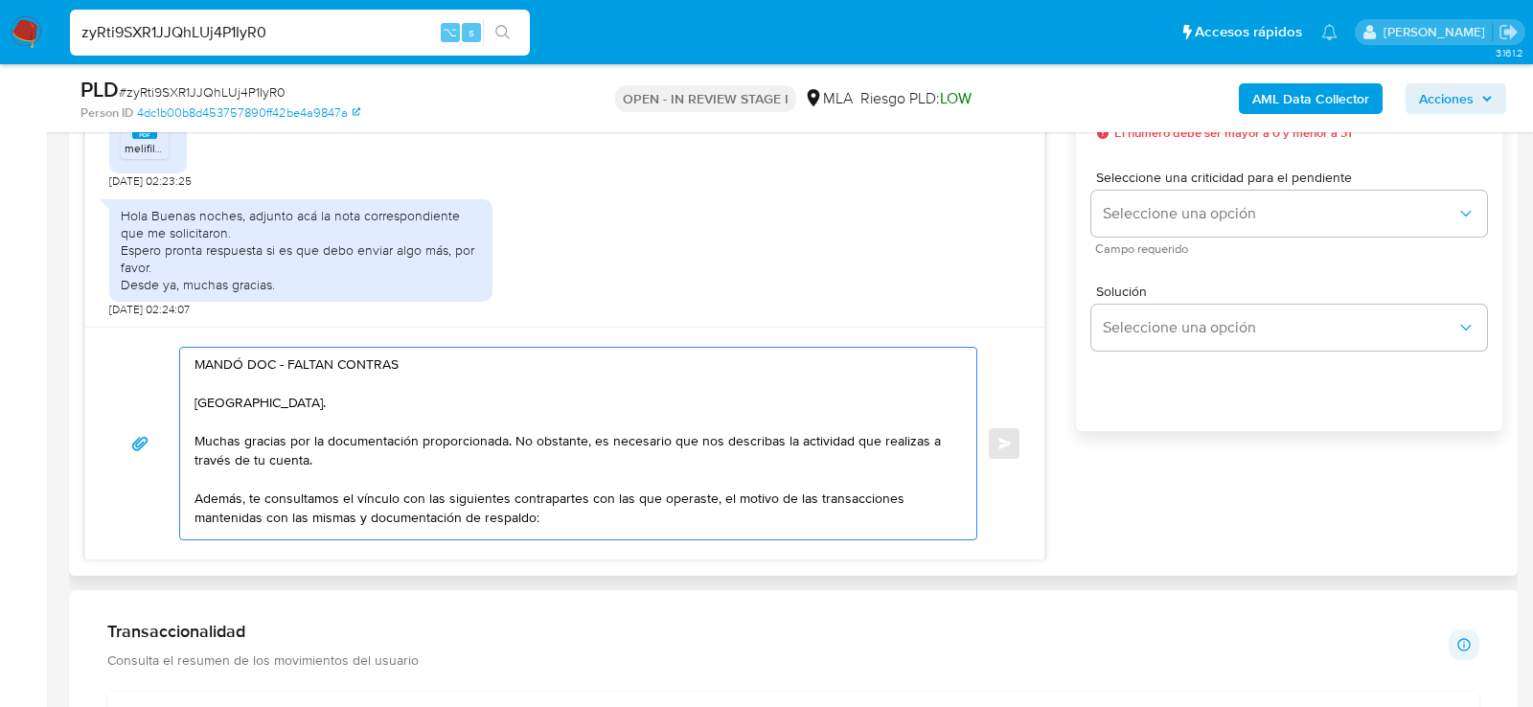
click at [424, 358] on textarea "MANDÓ DOC - FALTAN CONTRAS Hola. Muchas gracias por la documentación proporcion…" at bounding box center [574, 444] width 758 height 192
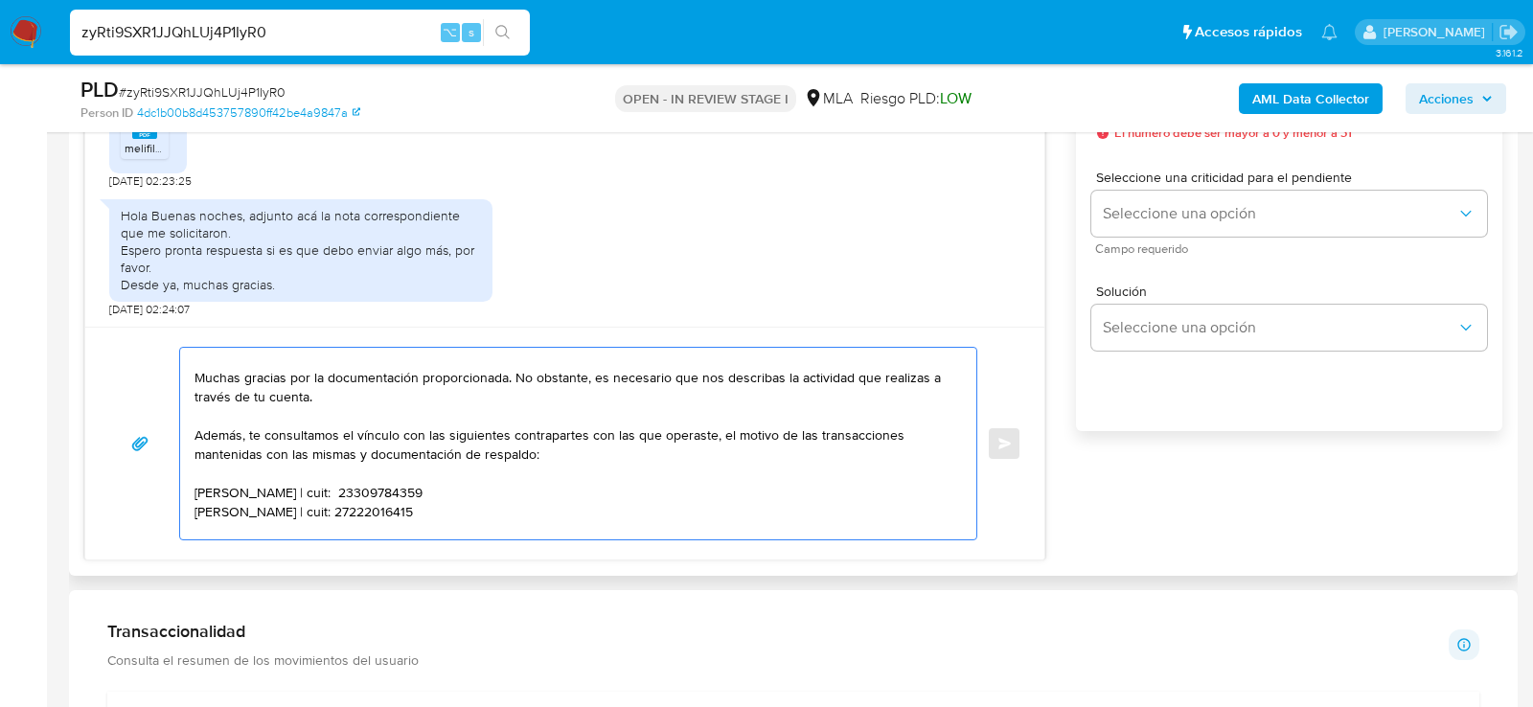
scroll to position [30, 0]
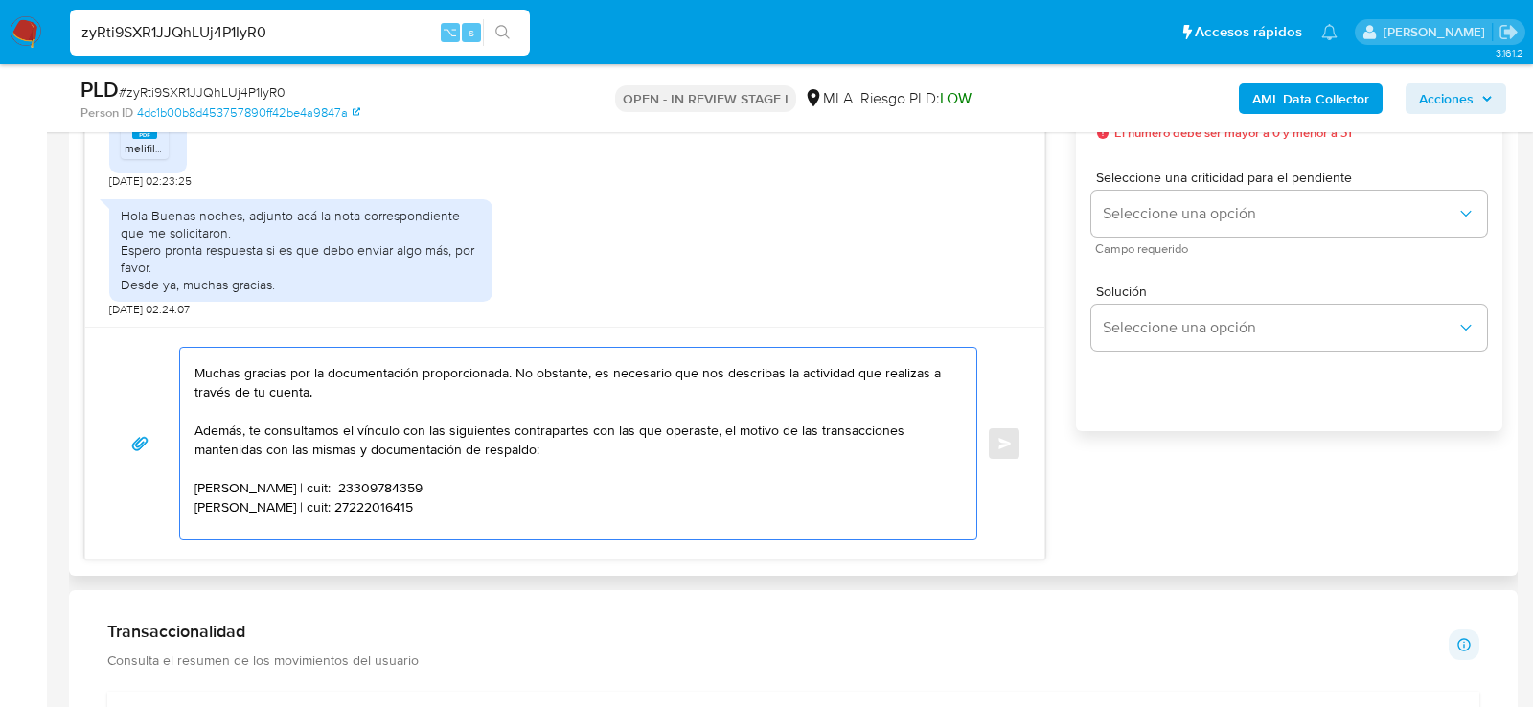
drag, startPoint x: 588, startPoint y: 369, endPoint x: 246, endPoint y: 428, distance: 347.2
click at [246, 428] on textarea "Hola. Muchas gracias por la documentación proporcionada. No obstante, es necesa…" at bounding box center [574, 444] width 758 height 192
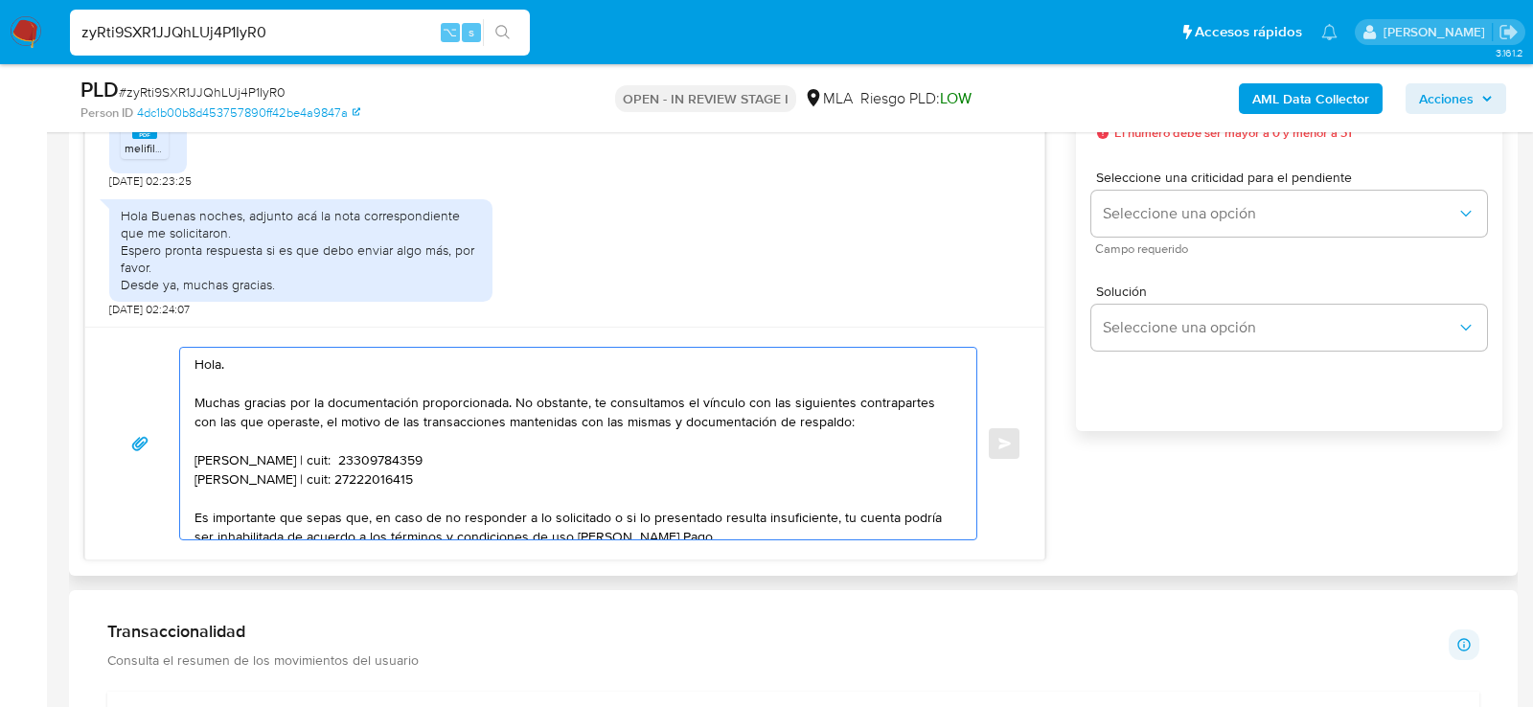
scroll to position [6, 0]
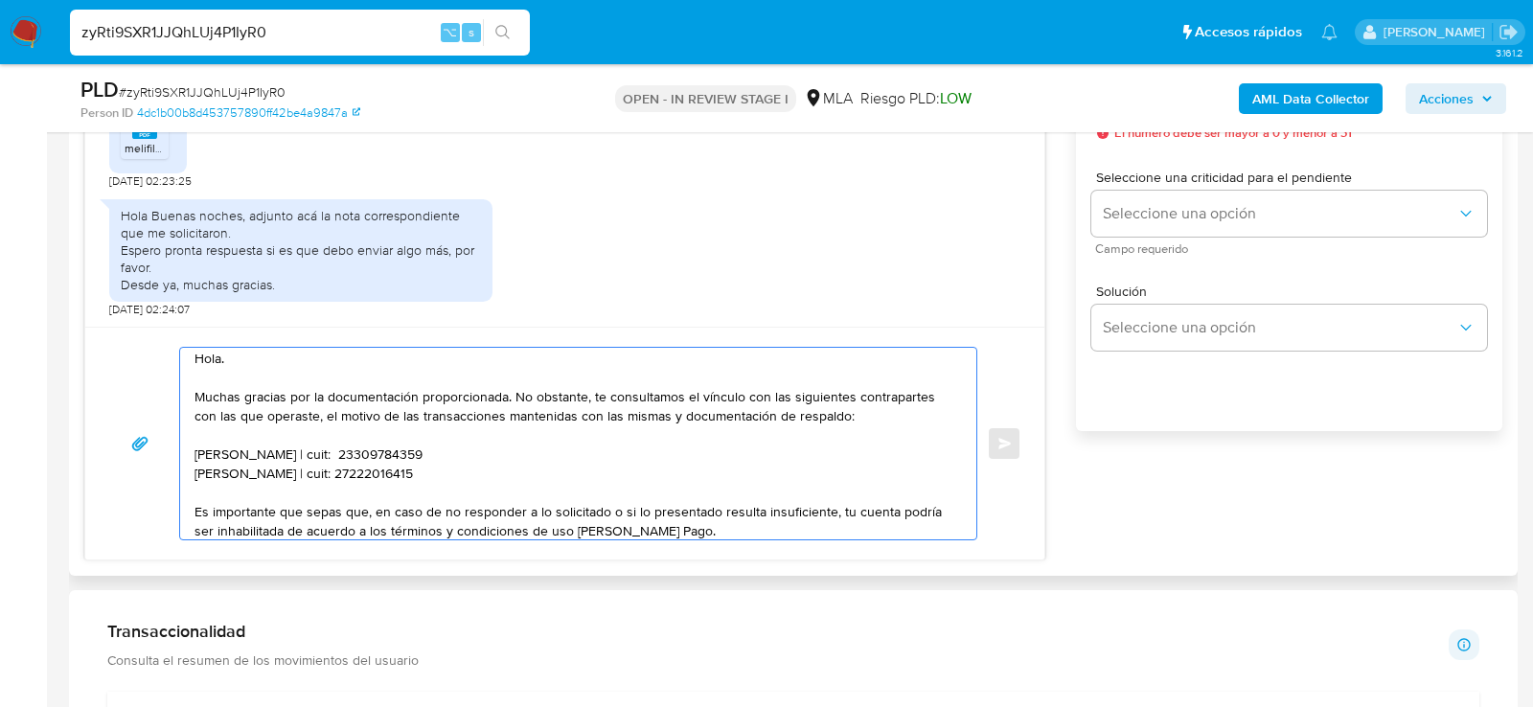
click at [335, 452] on textarea "Hola. Muchas gracias por la documentación proporcionada. No obstante, te consul…" at bounding box center [574, 444] width 758 height 192
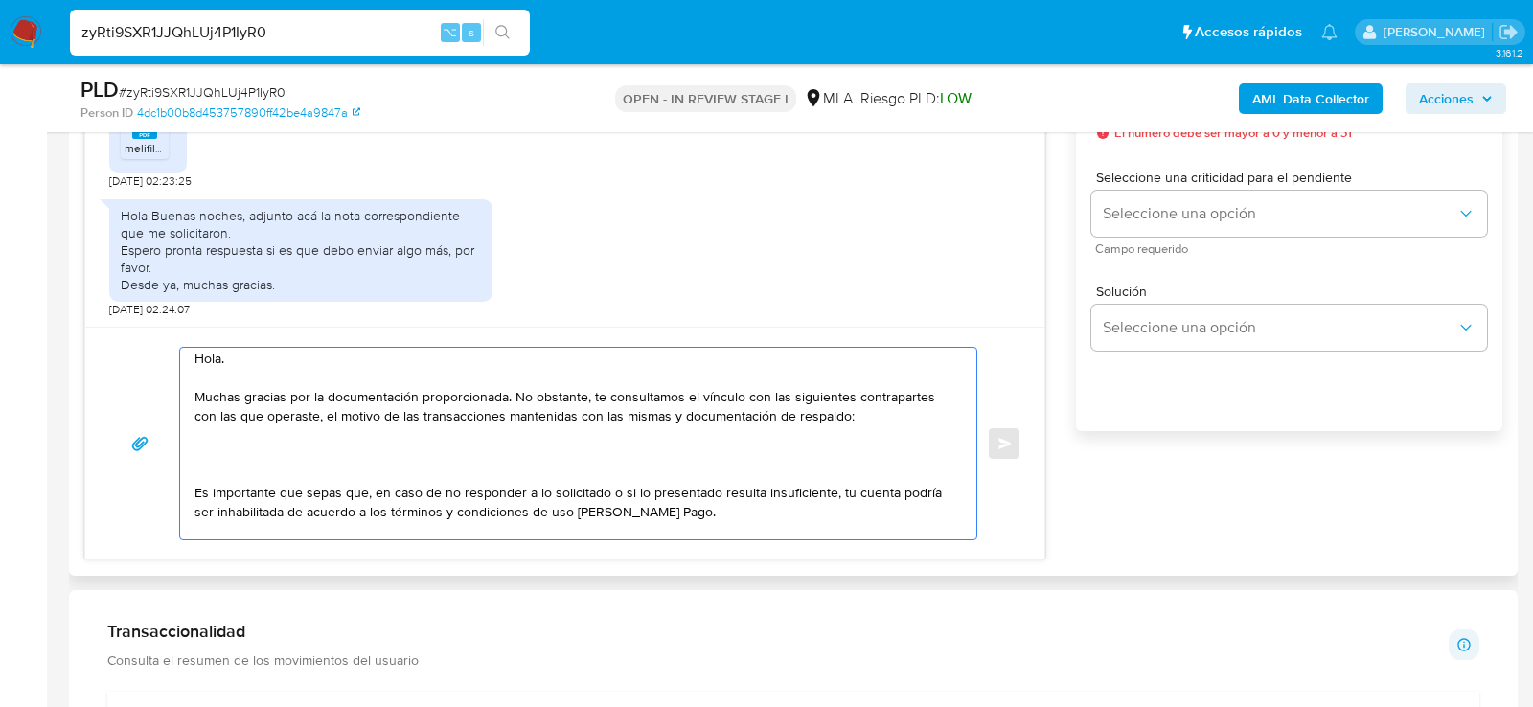
paste textarea "23442378614 Tiziana Noheli Montesino 20257250351 Juan Miguel Munsch"
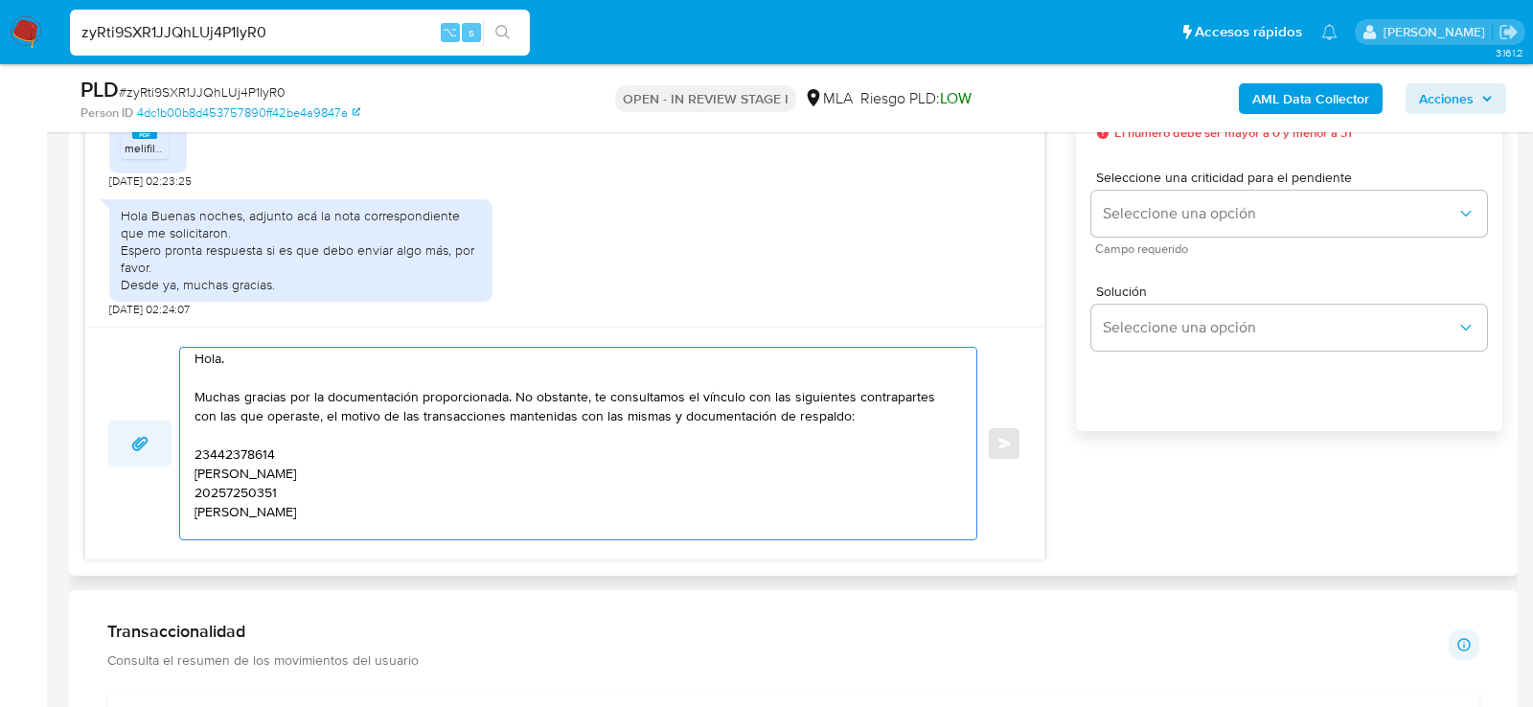
scroll to position [7, 0]
paste textarea "Jennifer Marianela Jorge"
paste textarea "27379437694"
click at [223, 450] on textarea "Hola. Muchas gracias por la documentación proporcionada. No obstante, te consul…" at bounding box center [574, 444] width 758 height 192
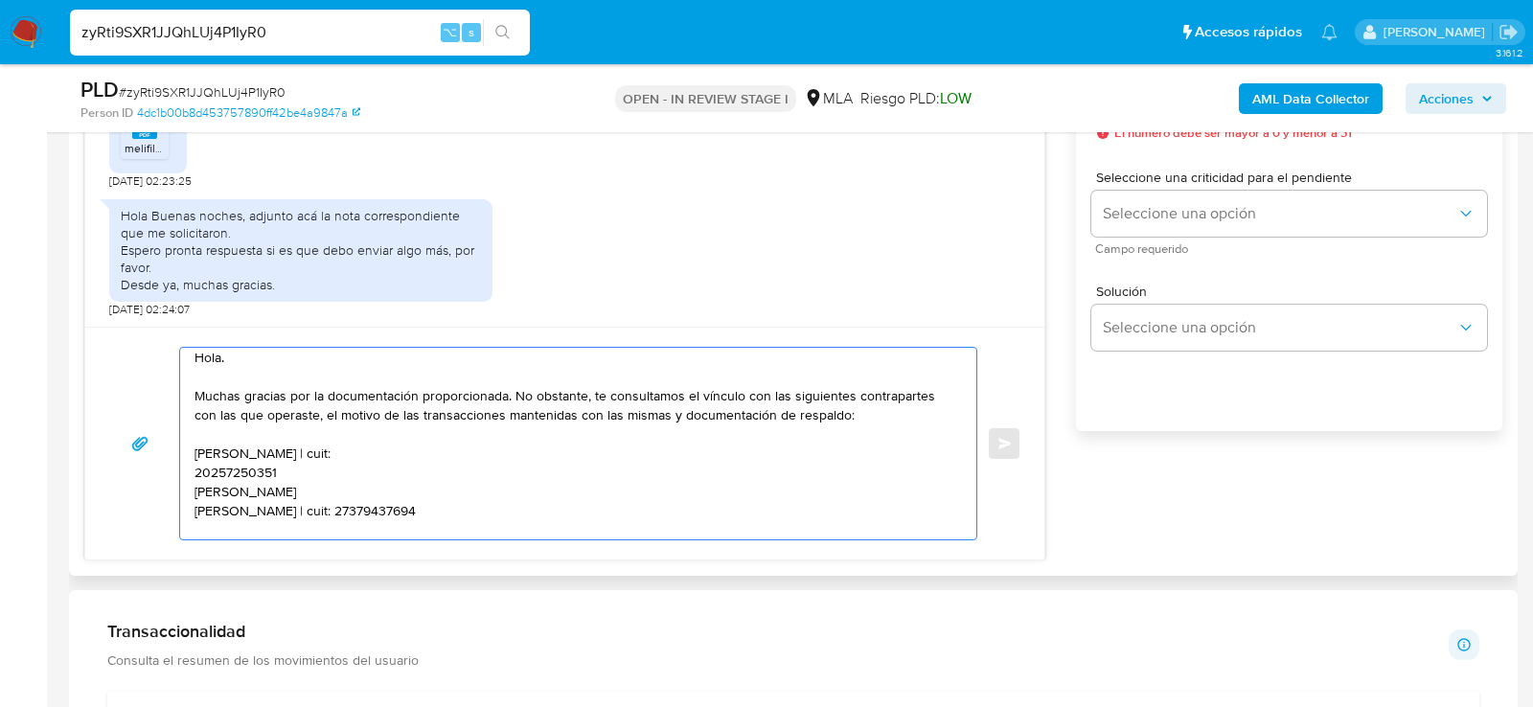
paste textarea "23442378614"
click at [241, 463] on textarea "Hola. Muchas gracias por la documentación proporcionada. No obstante, te consul…" at bounding box center [574, 444] width 758 height 192
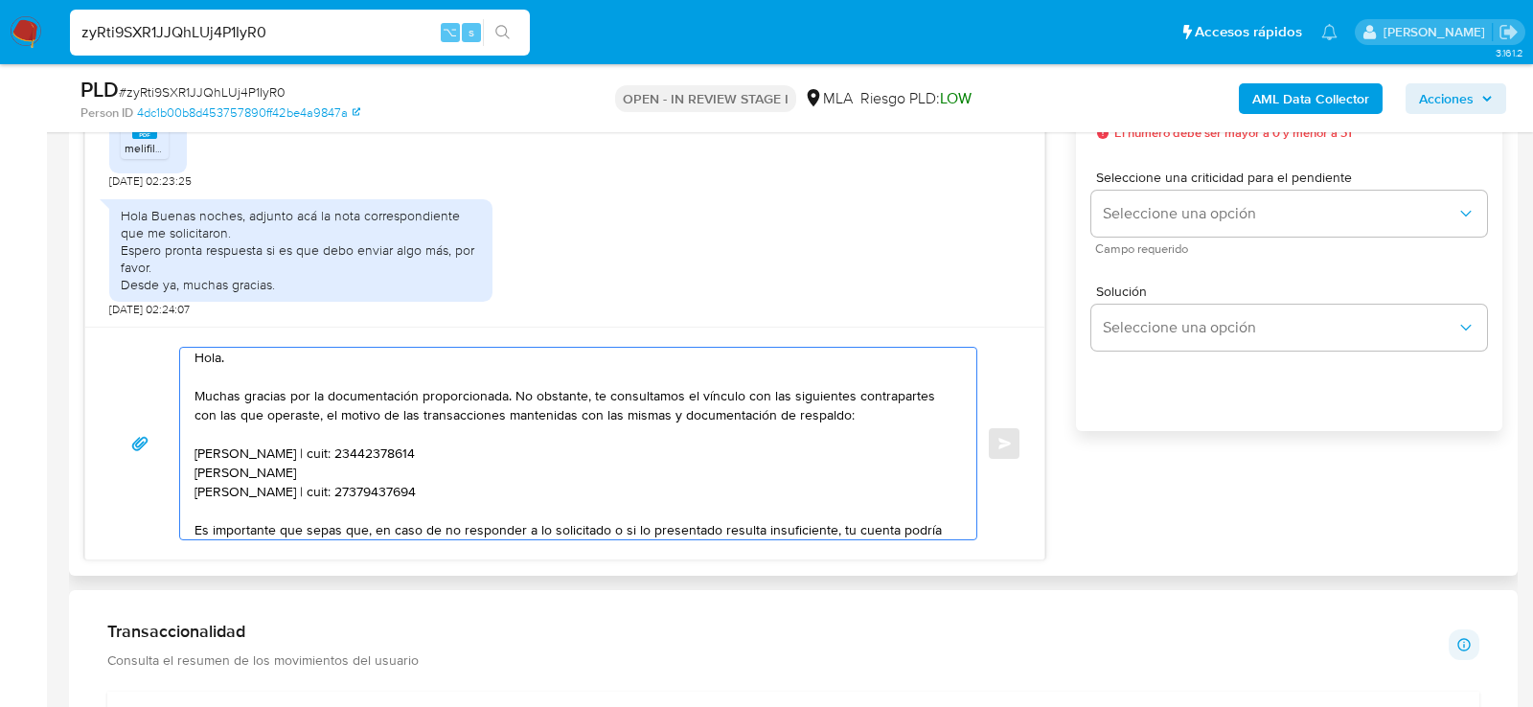
click at [346, 472] on textarea "Hola. Muchas gracias por la documentación proporcionada. No obstante, te consul…" at bounding box center [574, 444] width 758 height 192
paste textarea "20257250351"
click at [492, 484] on textarea "Hola. Muchas gracias por la documentación proporcionada. No obstante, te consul…" at bounding box center [574, 444] width 758 height 192
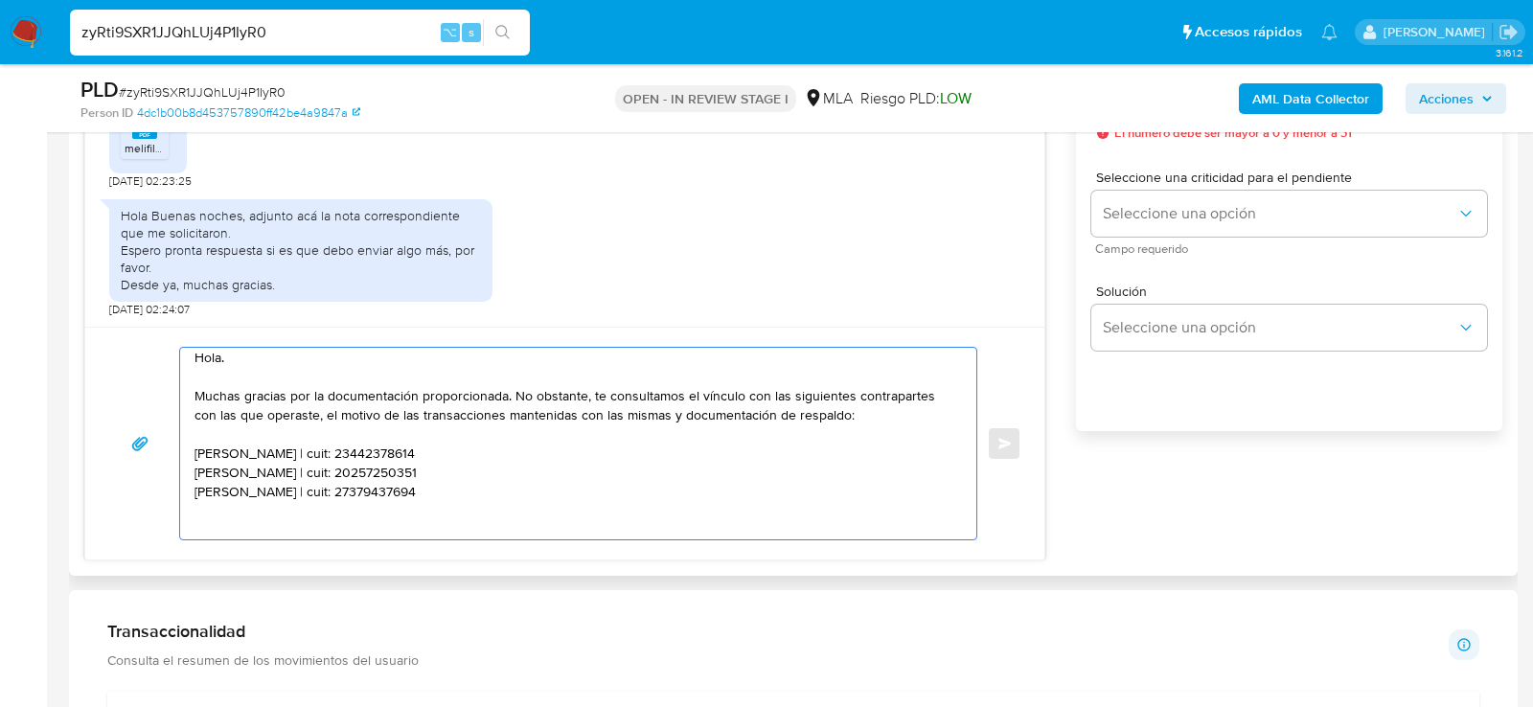
paste textarea "Karen Gisel Jorge"
paste textarea "27368401191"
type textarea "Hola. Muchas gracias por la documentación proporcionada. No obstante, te consul…"
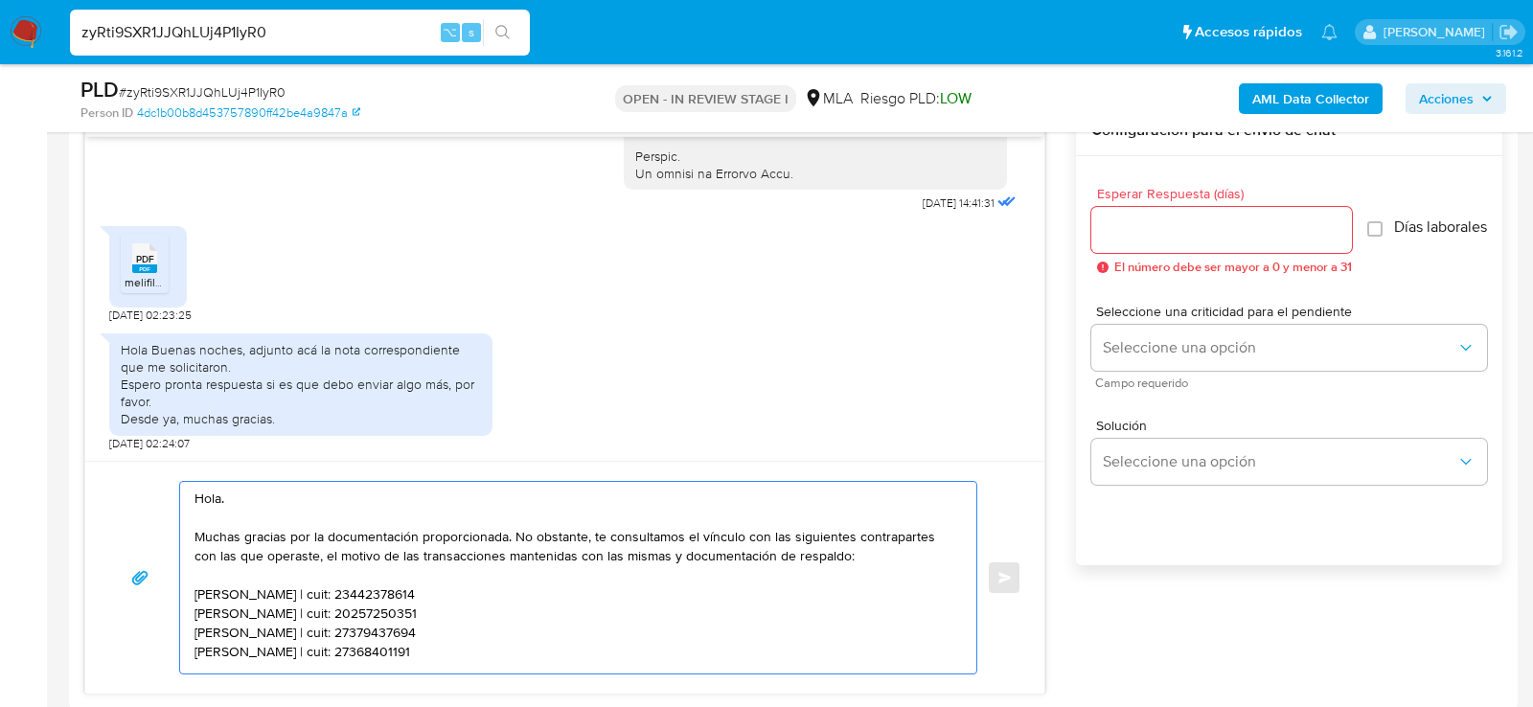
scroll to position [1023, 0]
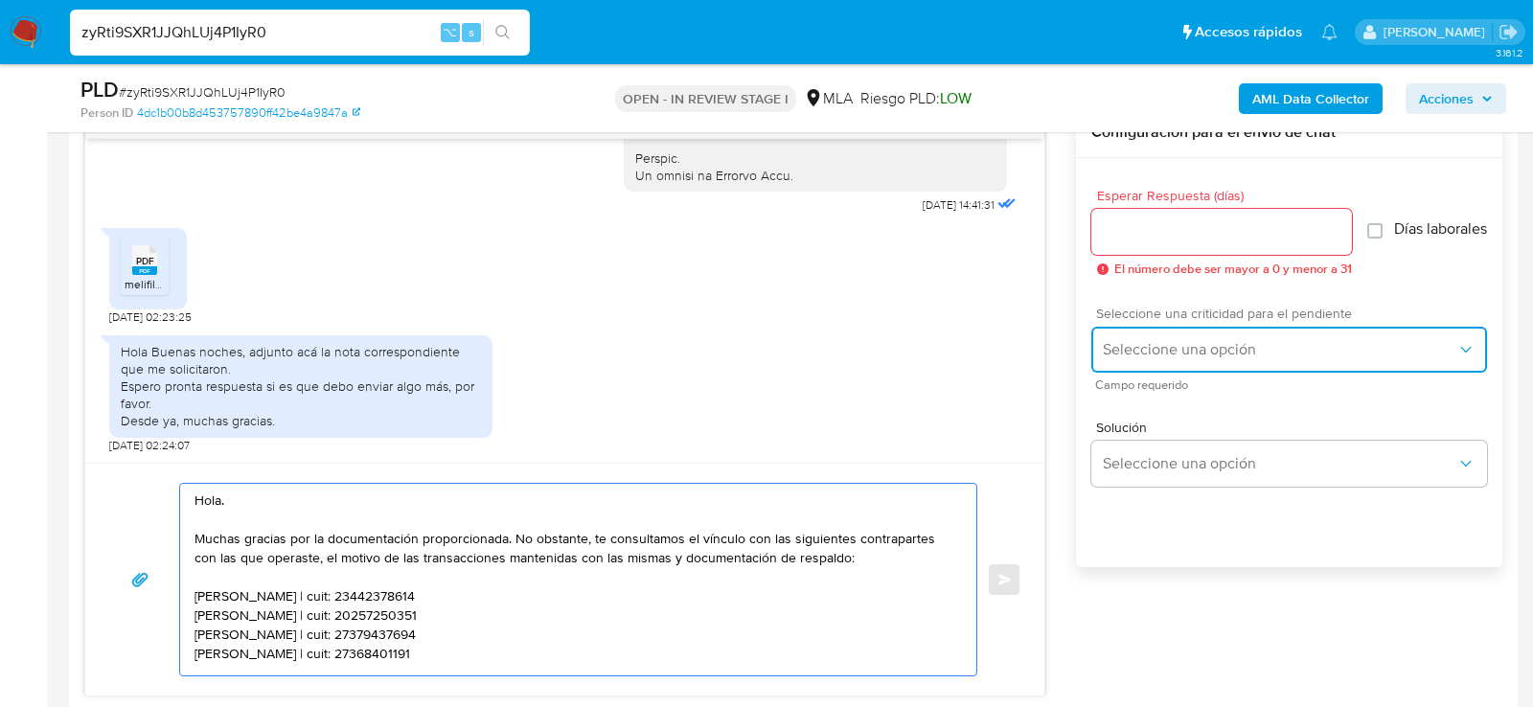
click at [1299, 346] on button "Seleccione una opción" at bounding box center [1289, 350] width 396 height 46
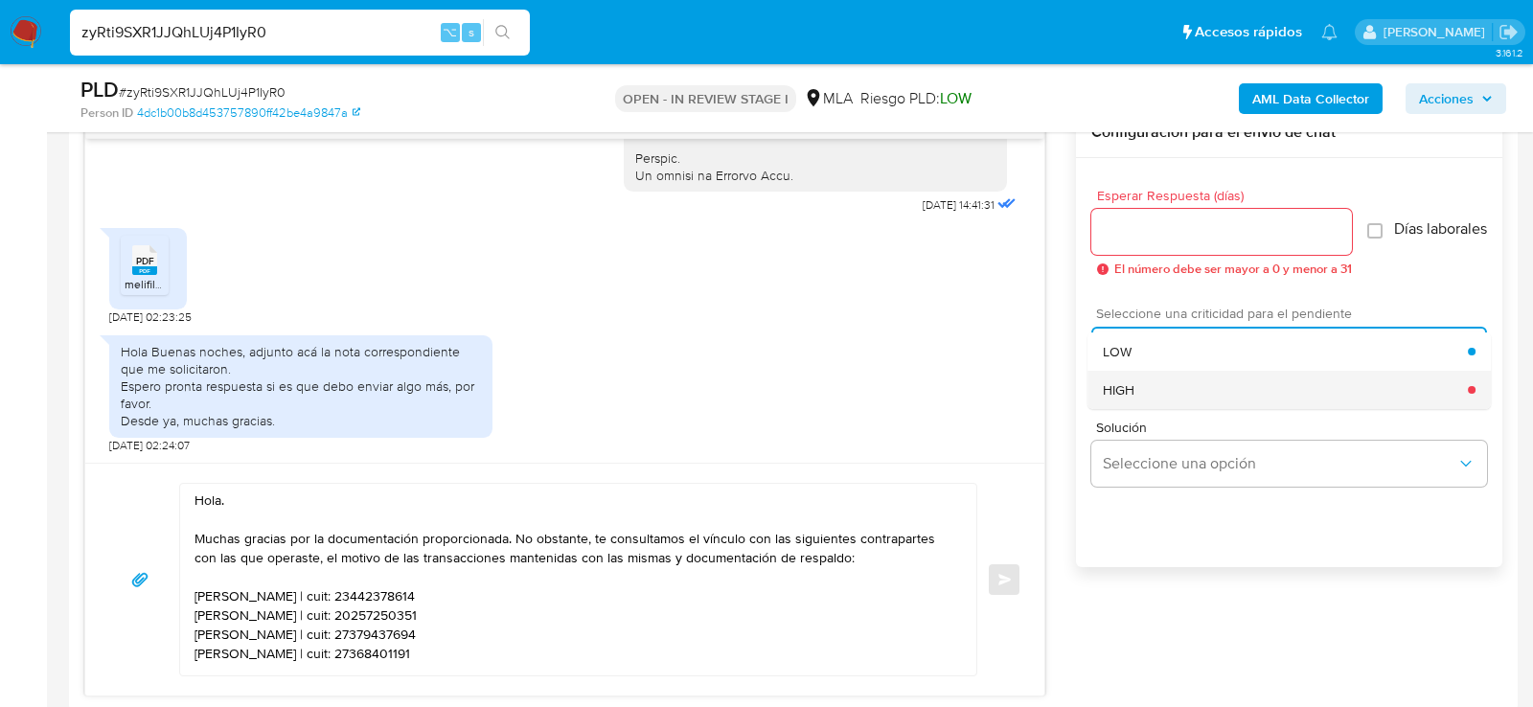
click at [1161, 409] on div "HIGH" at bounding box center [1285, 390] width 365 height 38
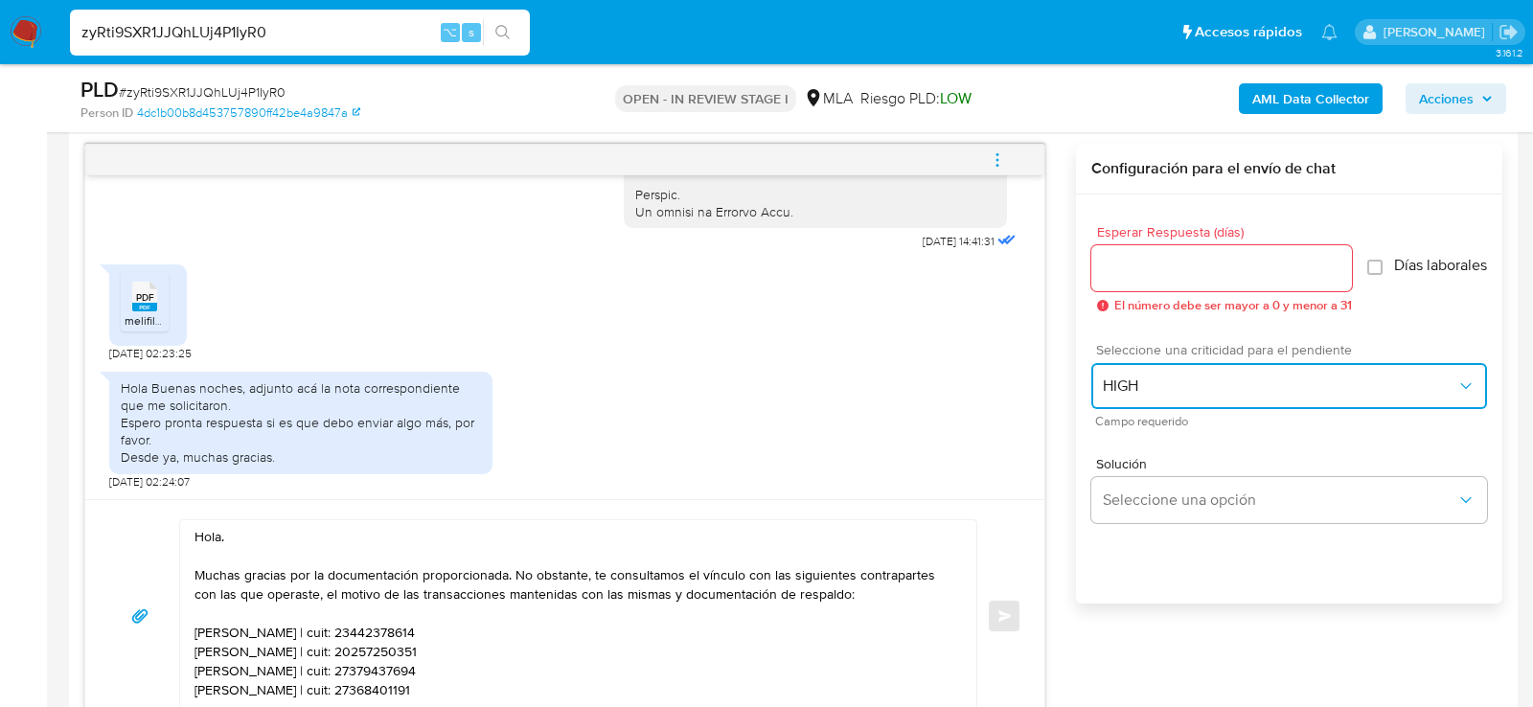
scroll to position [985, 0]
click at [1144, 258] on input "Esperar Respuesta (días)" at bounding box center [1221, 270] width 261 height 25
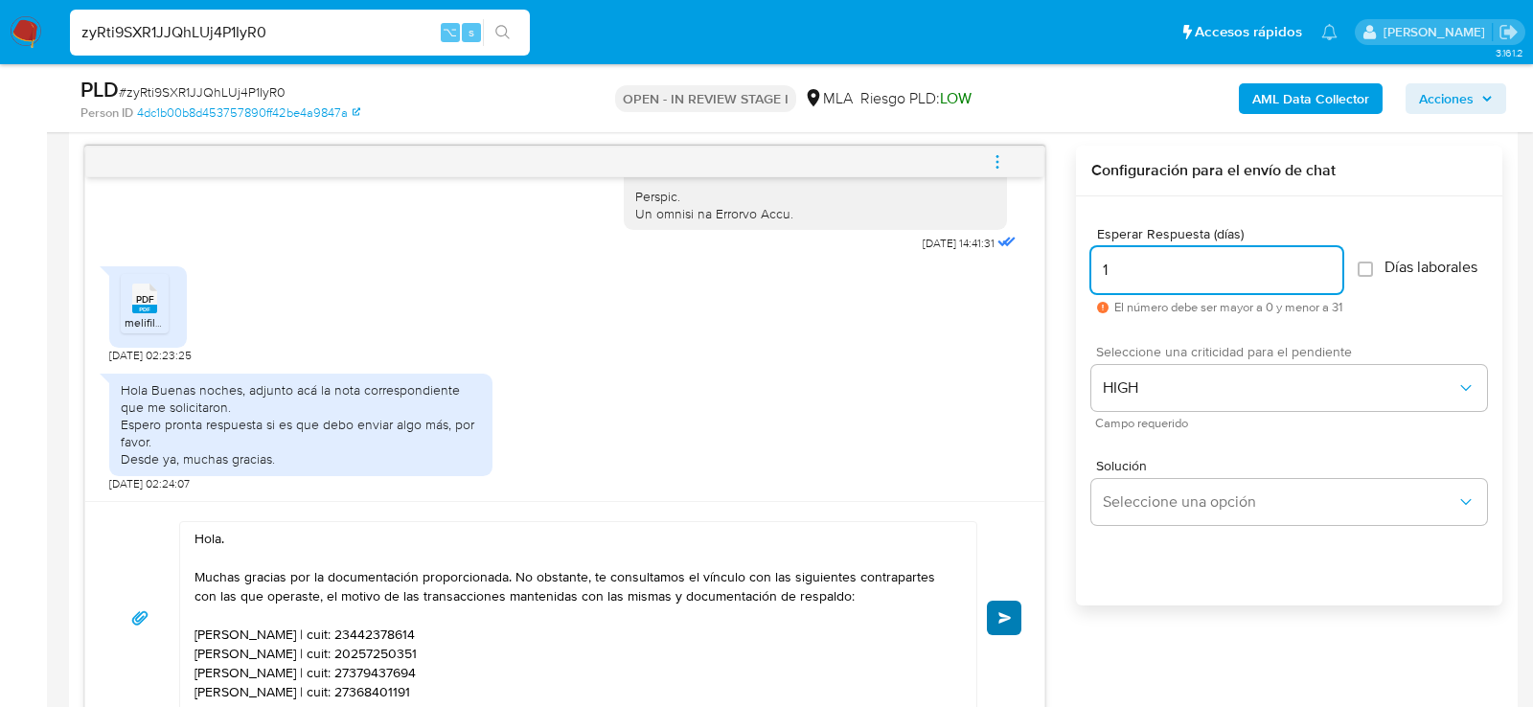
type input "1"
click at [1003, 618] on span "Enviar" at bounding box center [1004, 617] width 13 height 11
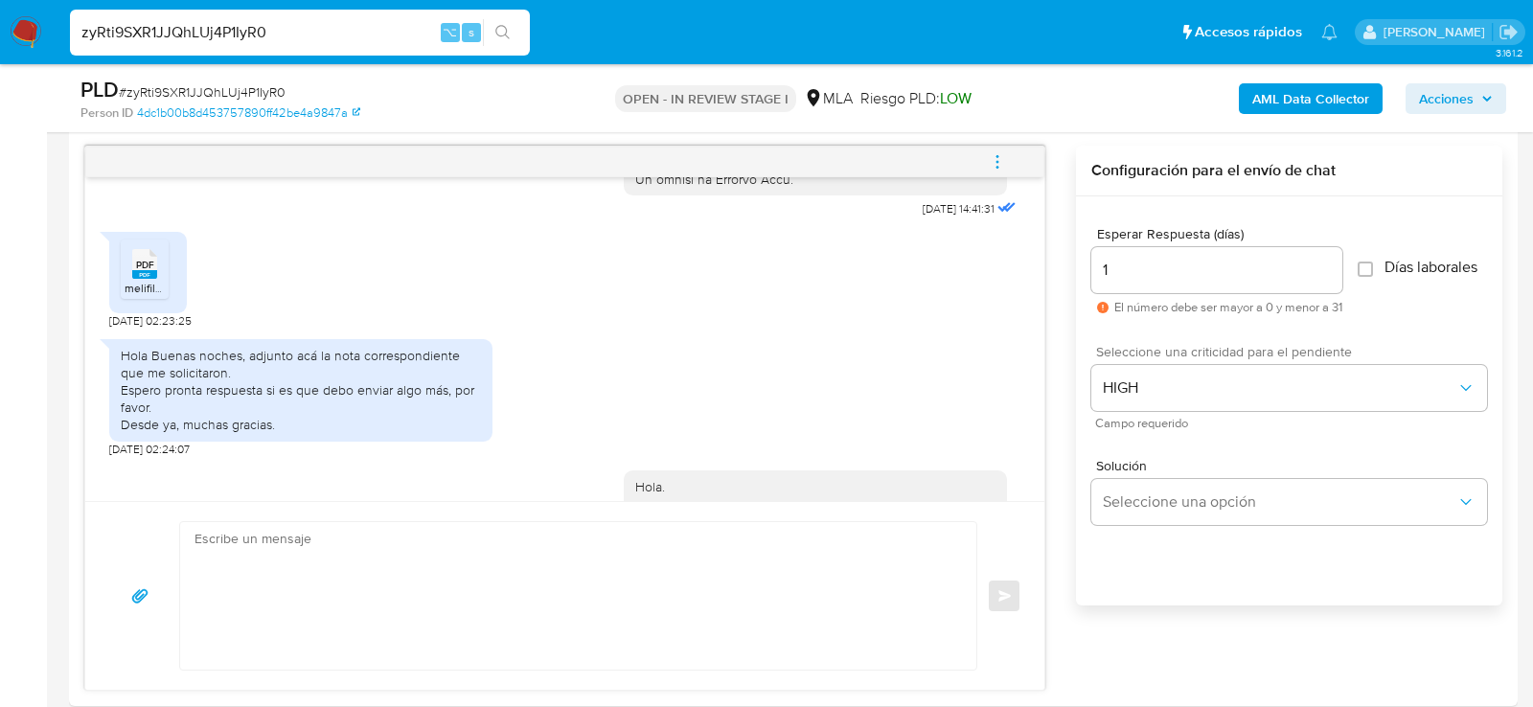
scroll to position [1557, 0]
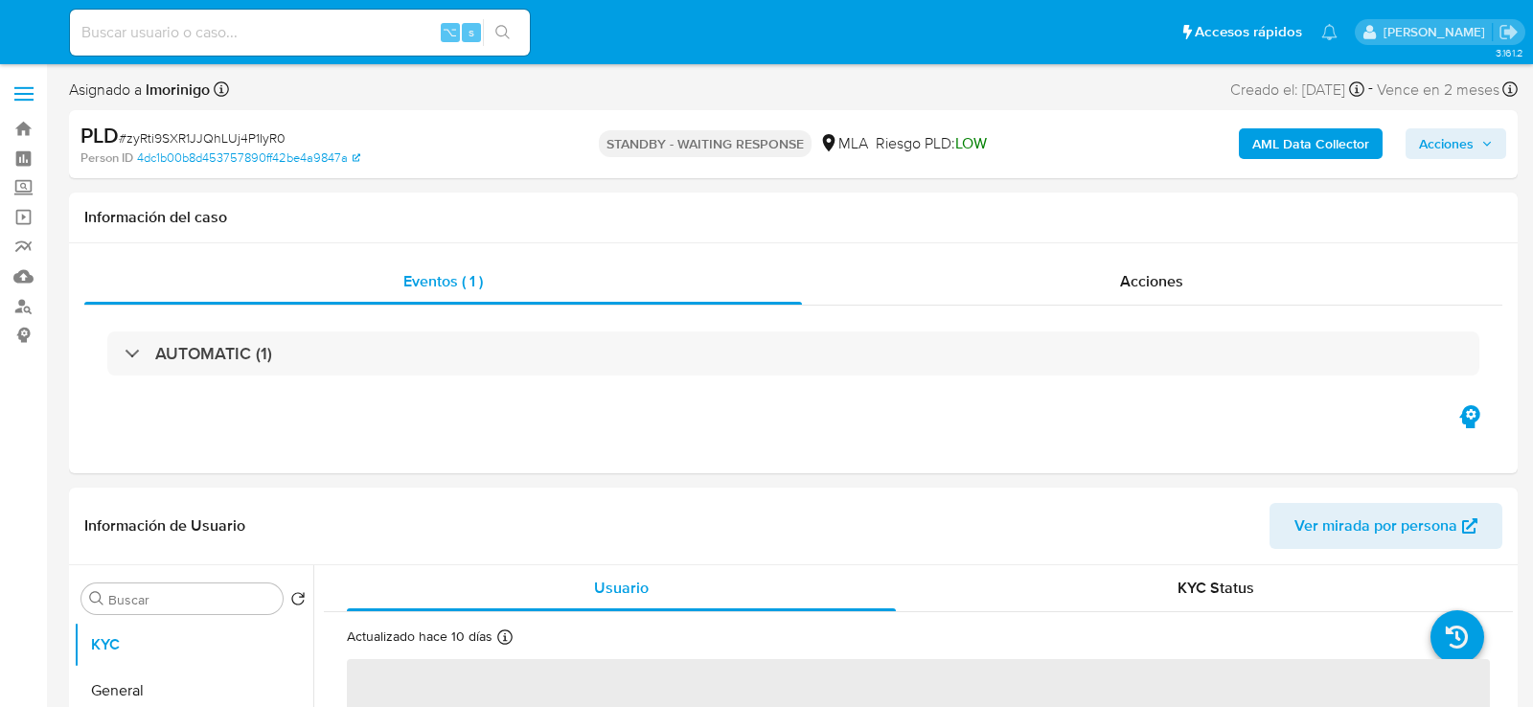
select select "10"
click at [245, 25] on input at bounding box center [300, 32] width 460 height 25
paste input "qGAOkpCsdgumwESfL97l9okw"
type input "qGAOkpCsdgumwESfL97l9okw"
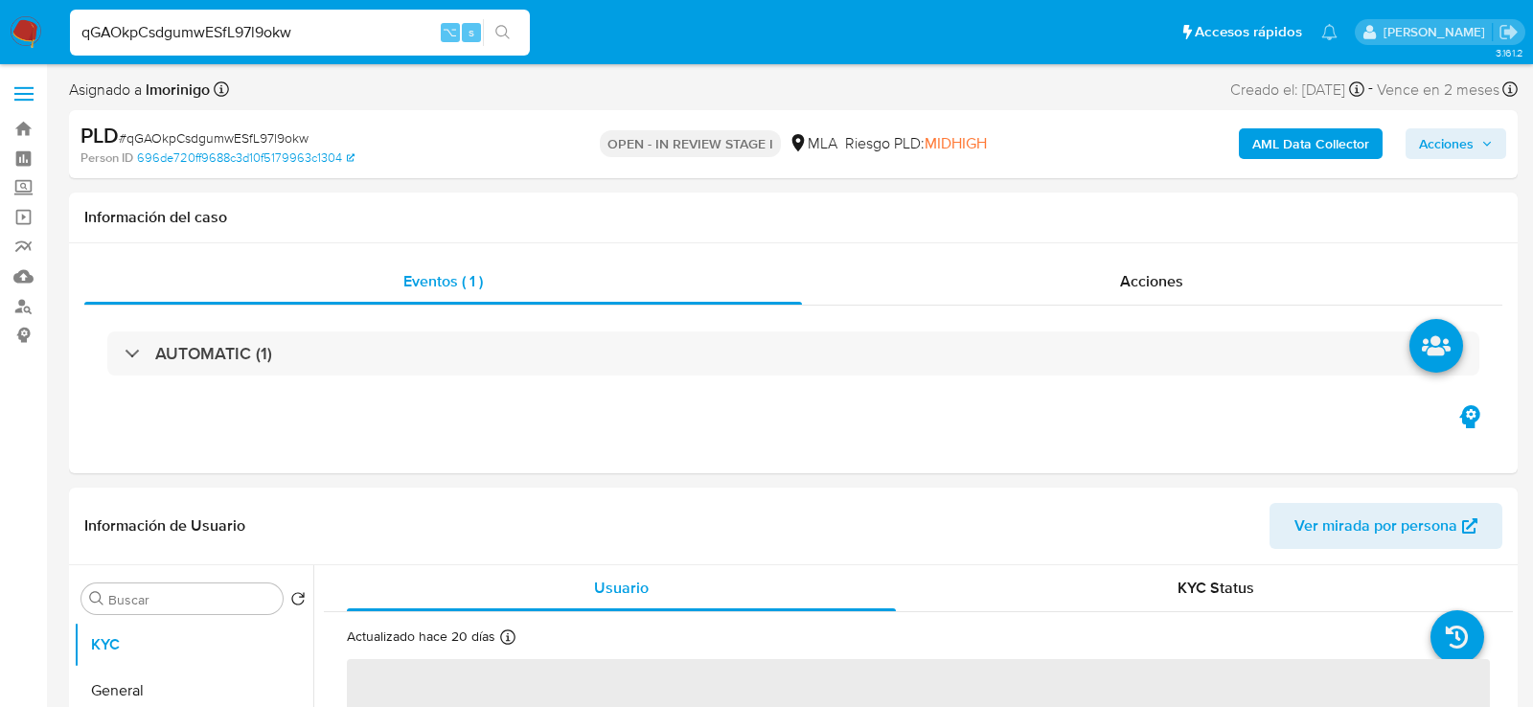
select select "10"
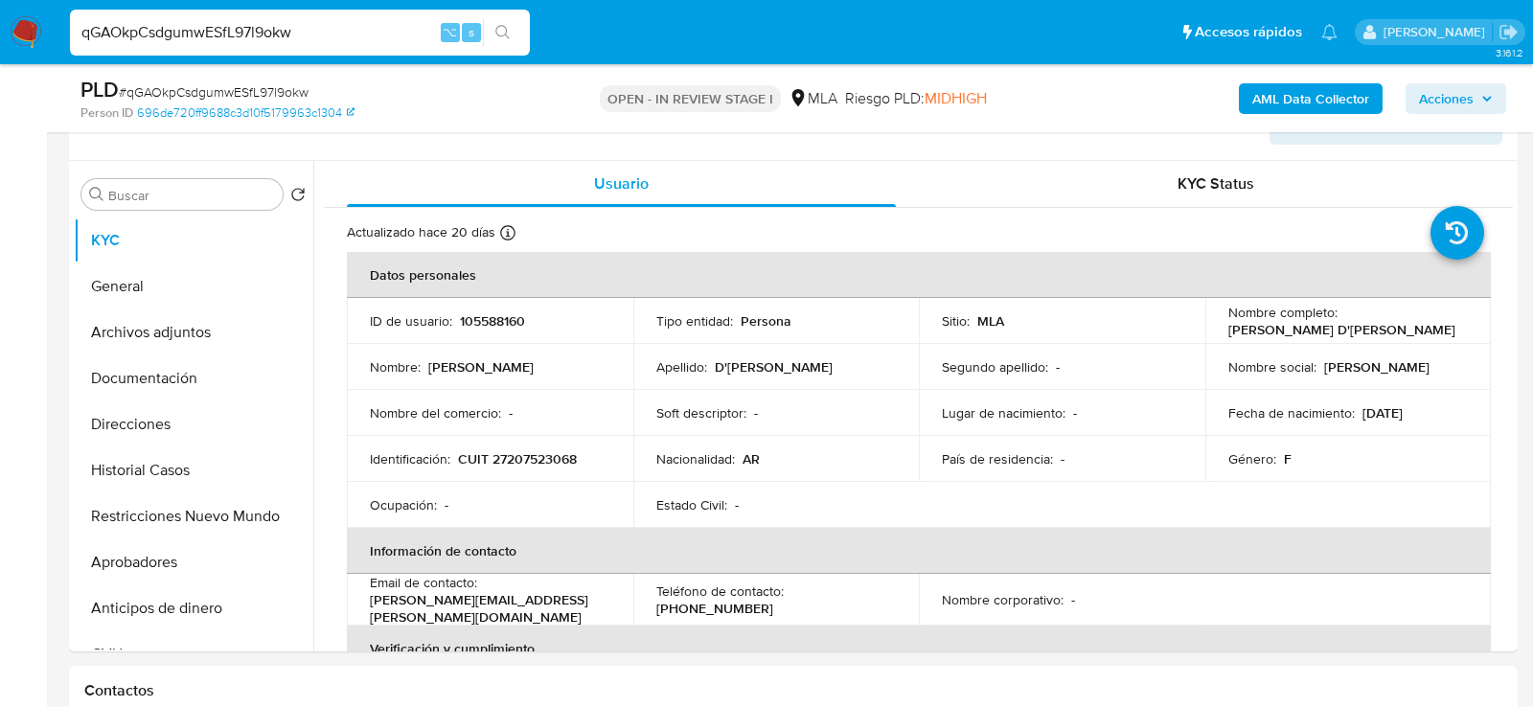
scroll to position [360, 0]
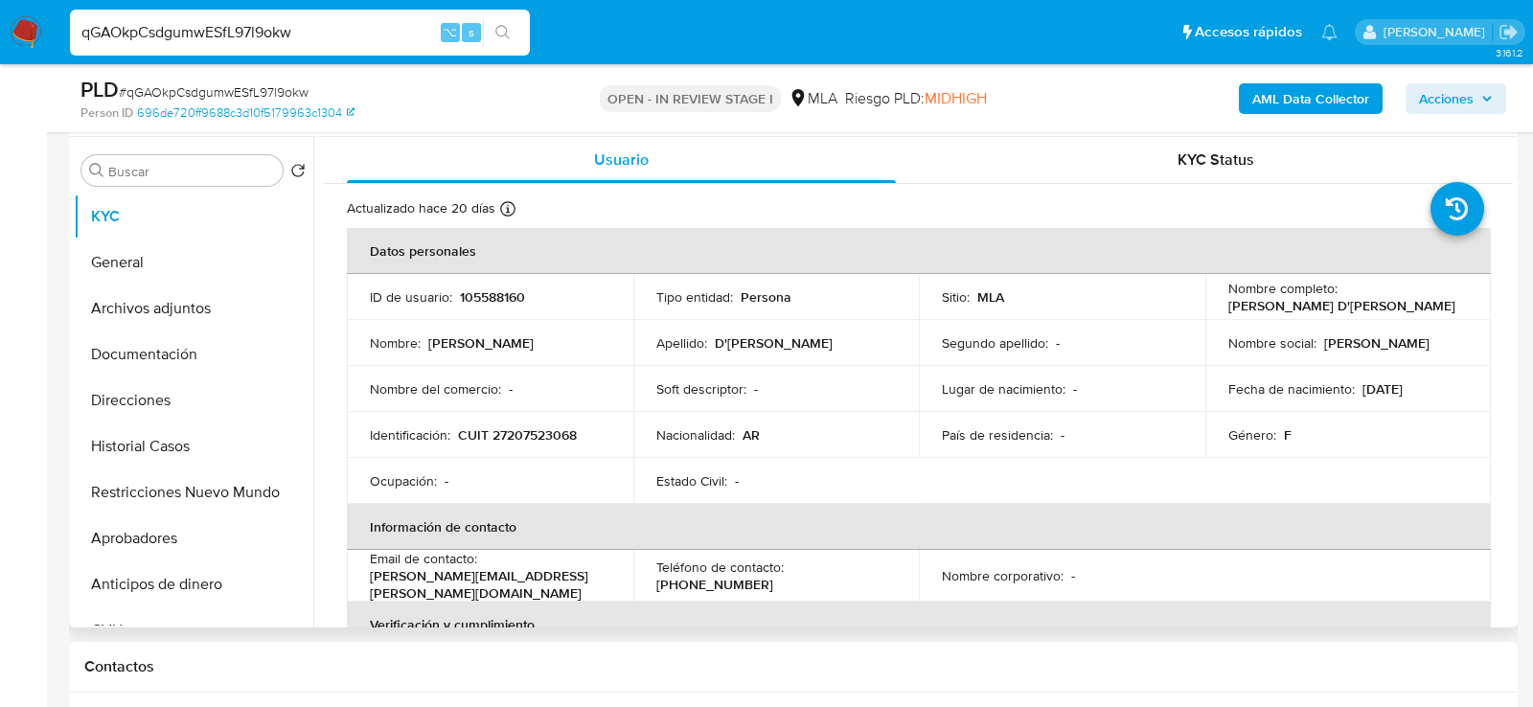
click at [551, 426] on p "CUIT 27207523068" at bounding box center [517, 434] width 119 height 17
copy p "CUIT"
click at [548, 428] on p "CUIT 27207523068" at bounding box center [517, 434] width 119 height 17
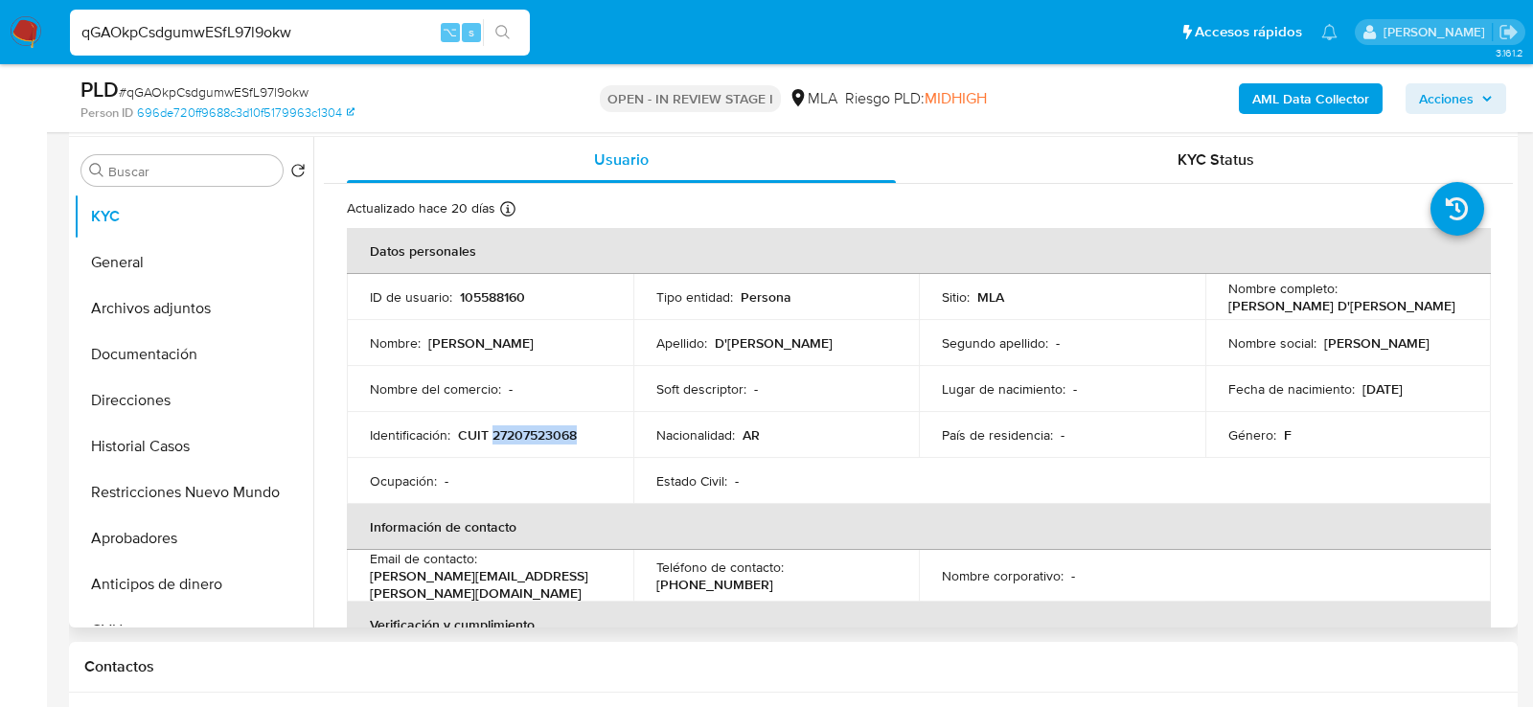
copy p "27207523068"
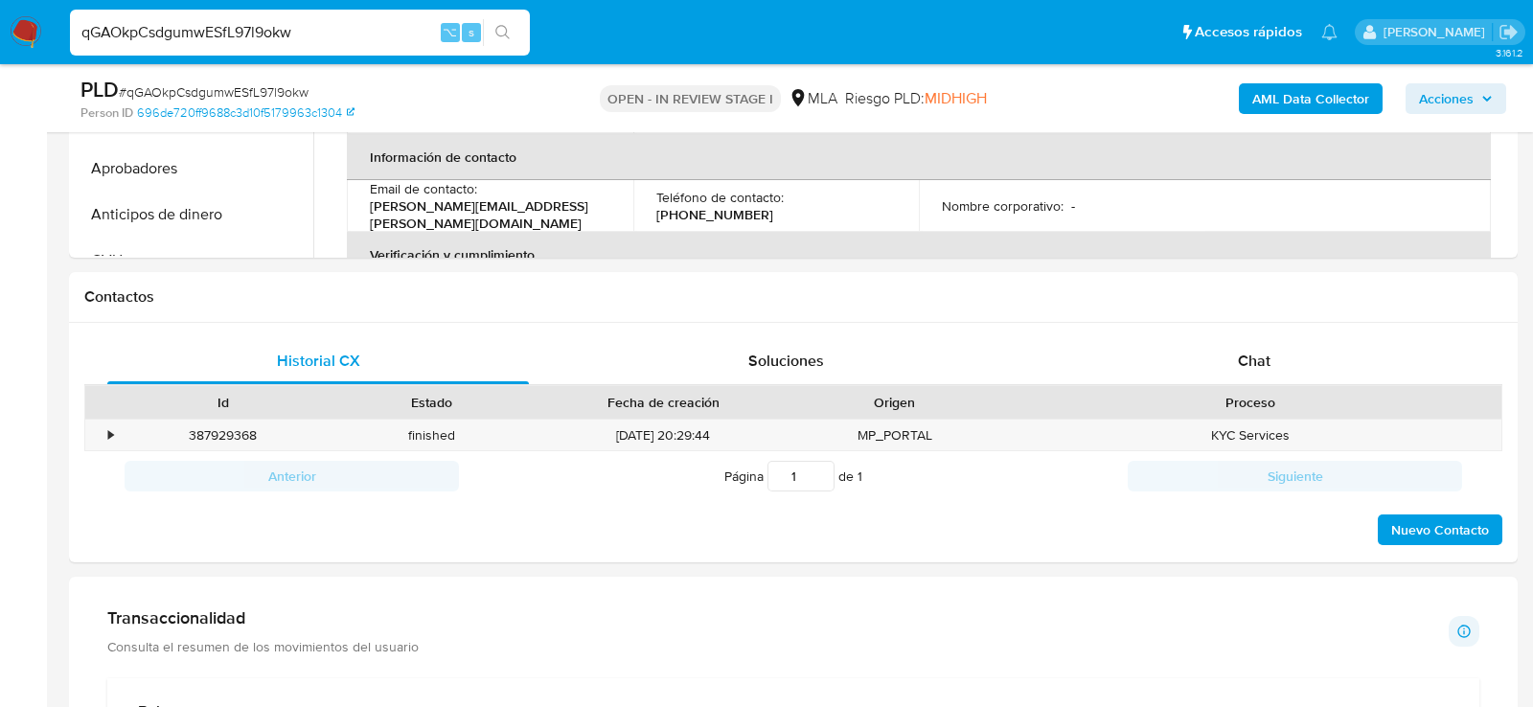
scroll to position [761, 0]
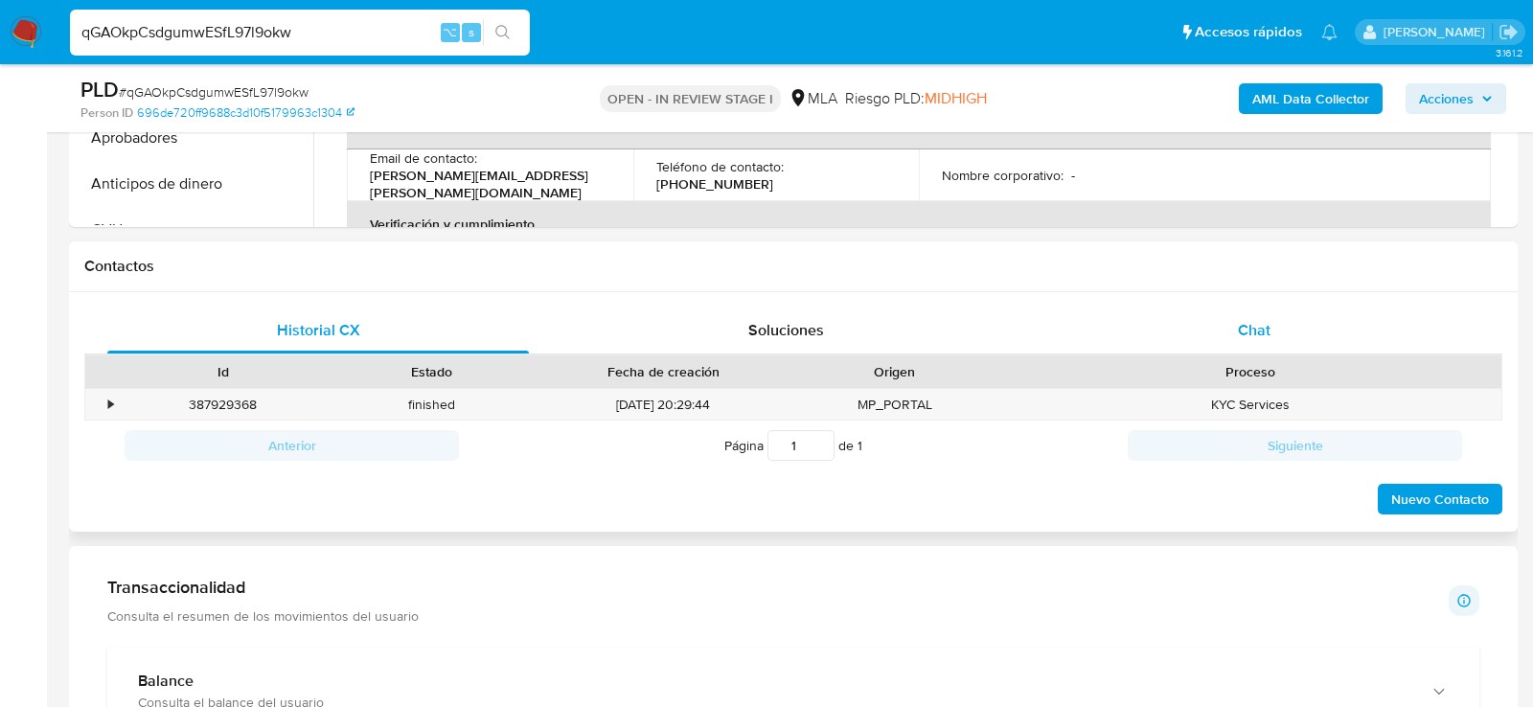
click at [1291, 342] on div "Chat" at bounding box center [1254, 331] width 422 height 46
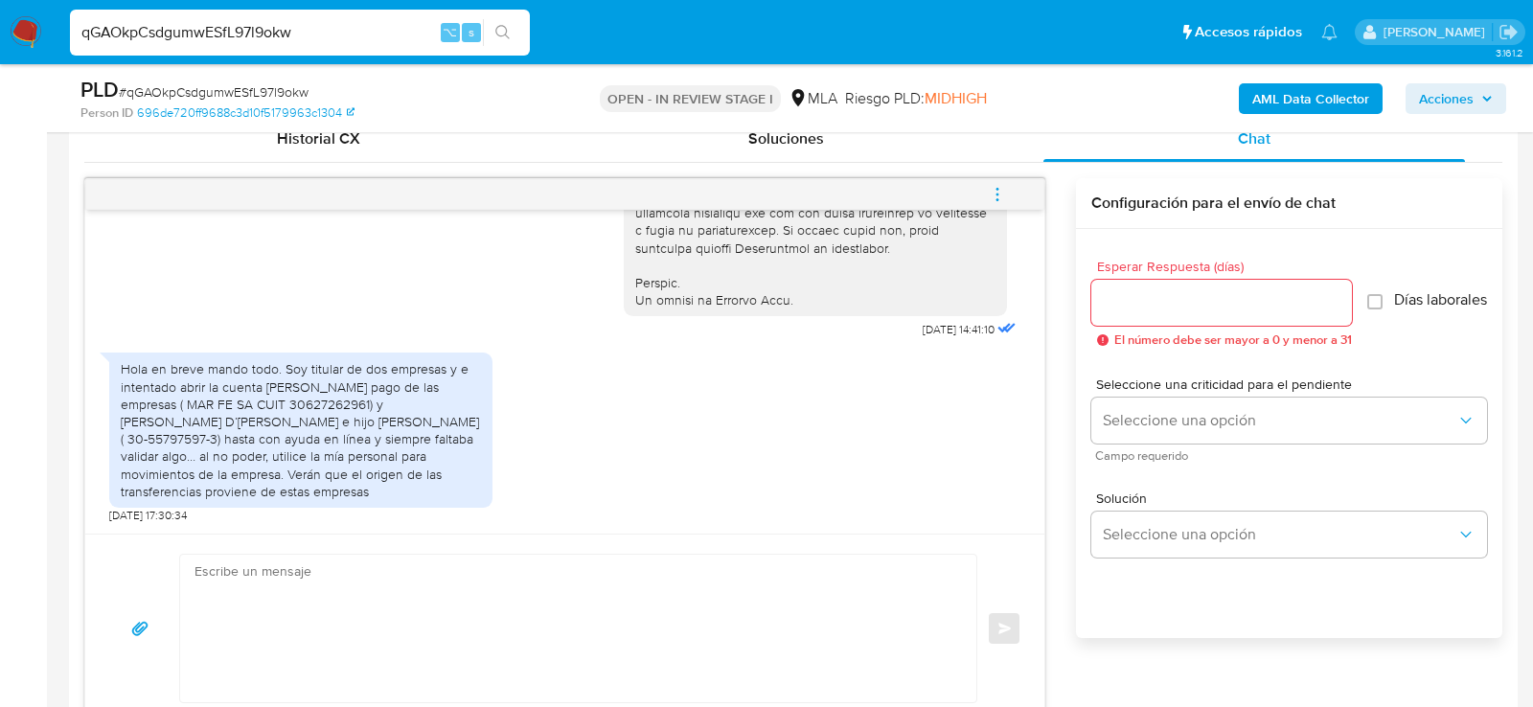
scroll to position [960, 0]
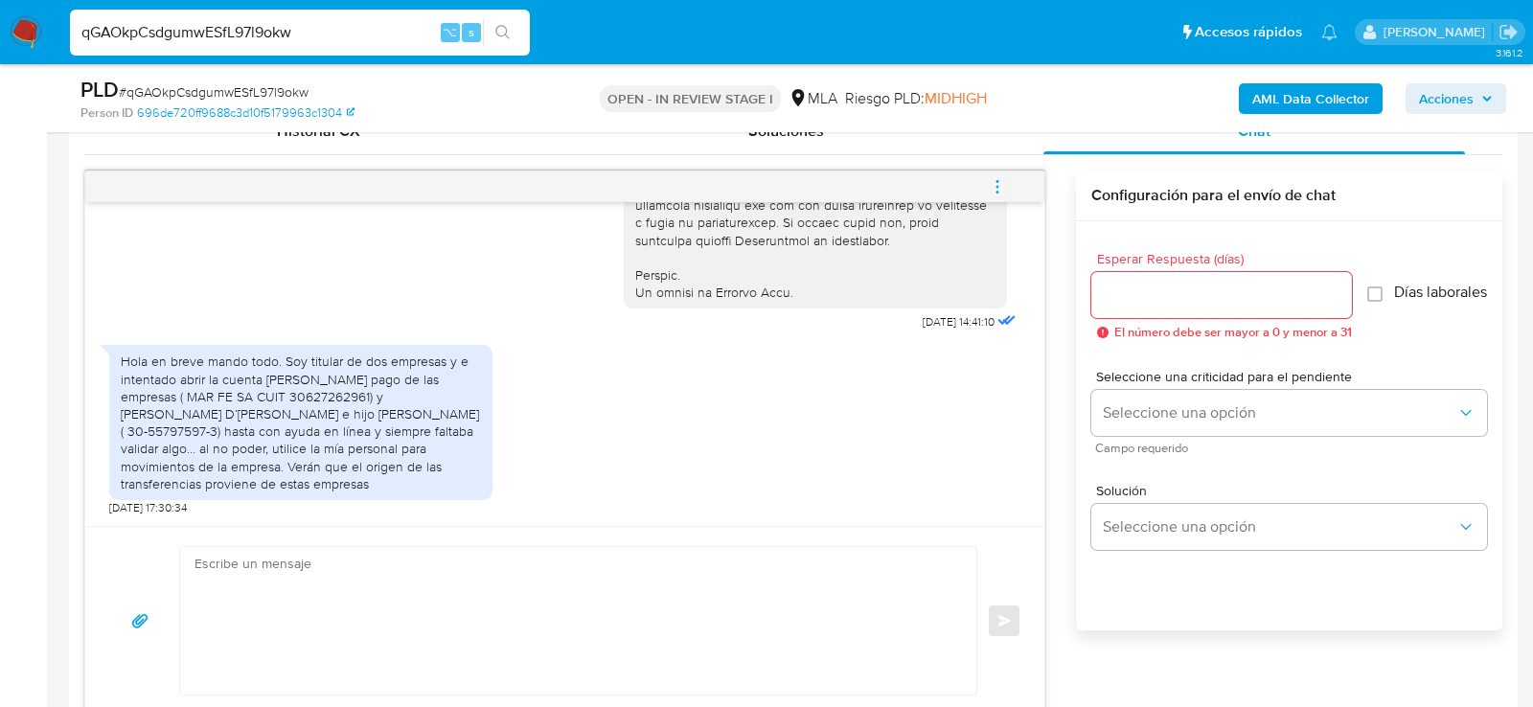
click at [464, 584] on textarea at bounding box center [574, 621] width 758 height 148
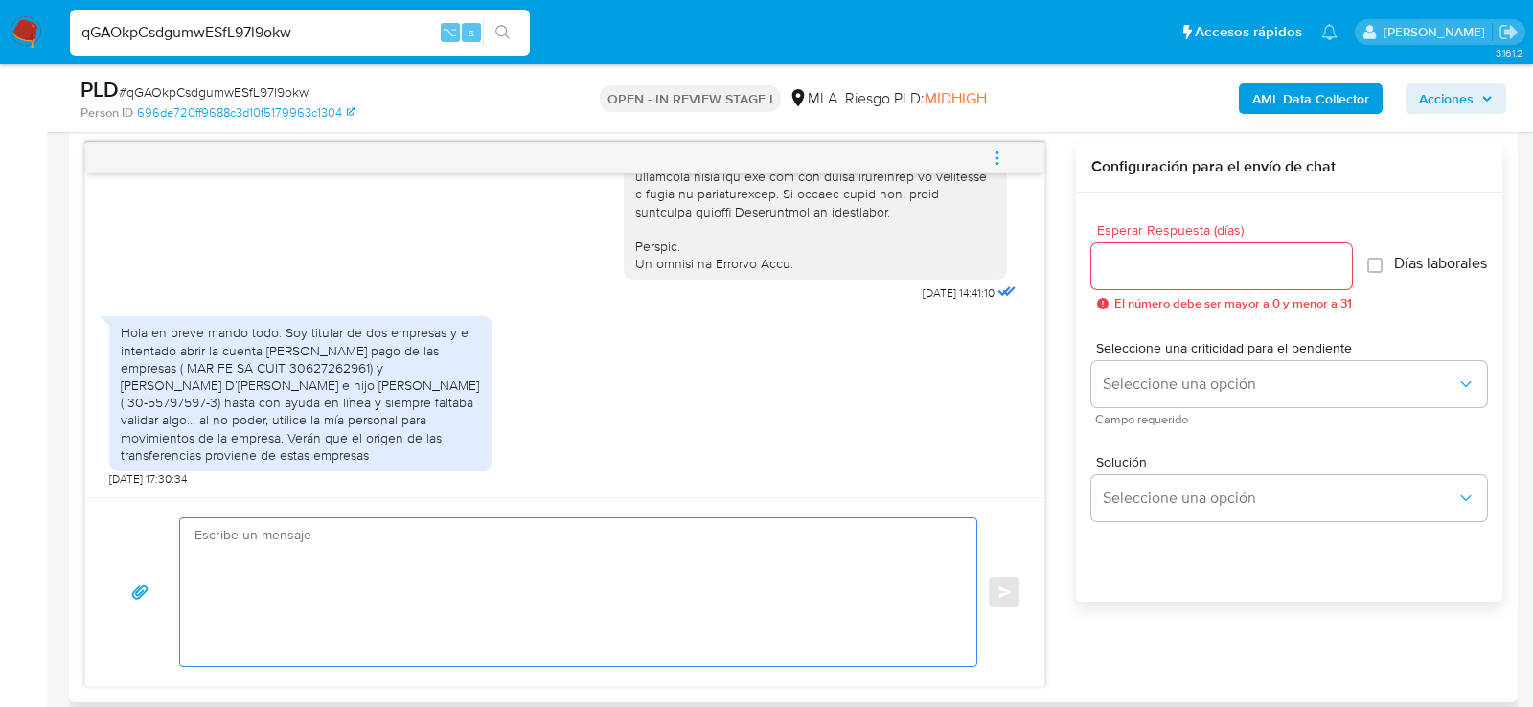
scroll to position [988, 0]
paste textarea "Lore , Ip dolorsi am con adipiscinge seddoeiusmo te in utlabo et Dolorem Aliq, …"
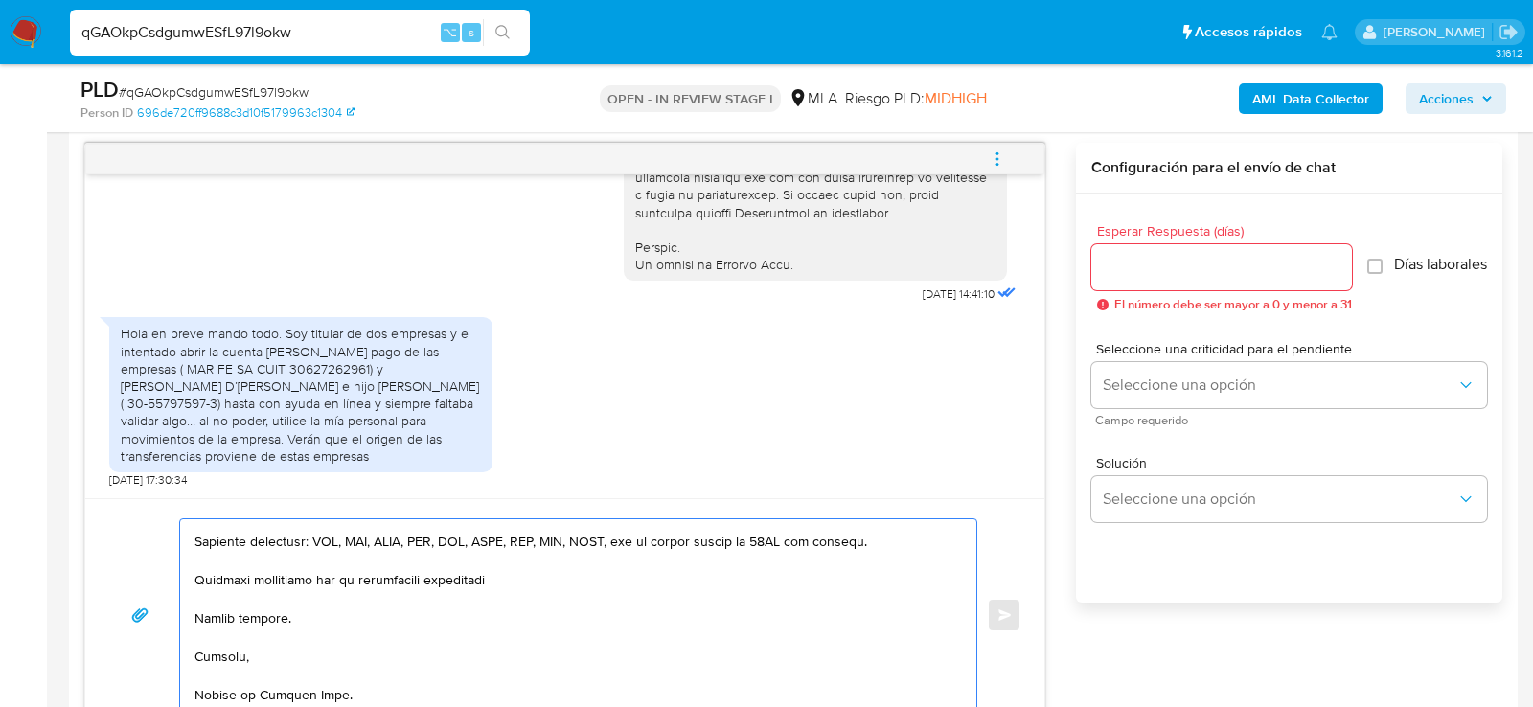
scroll to position [0, 0]
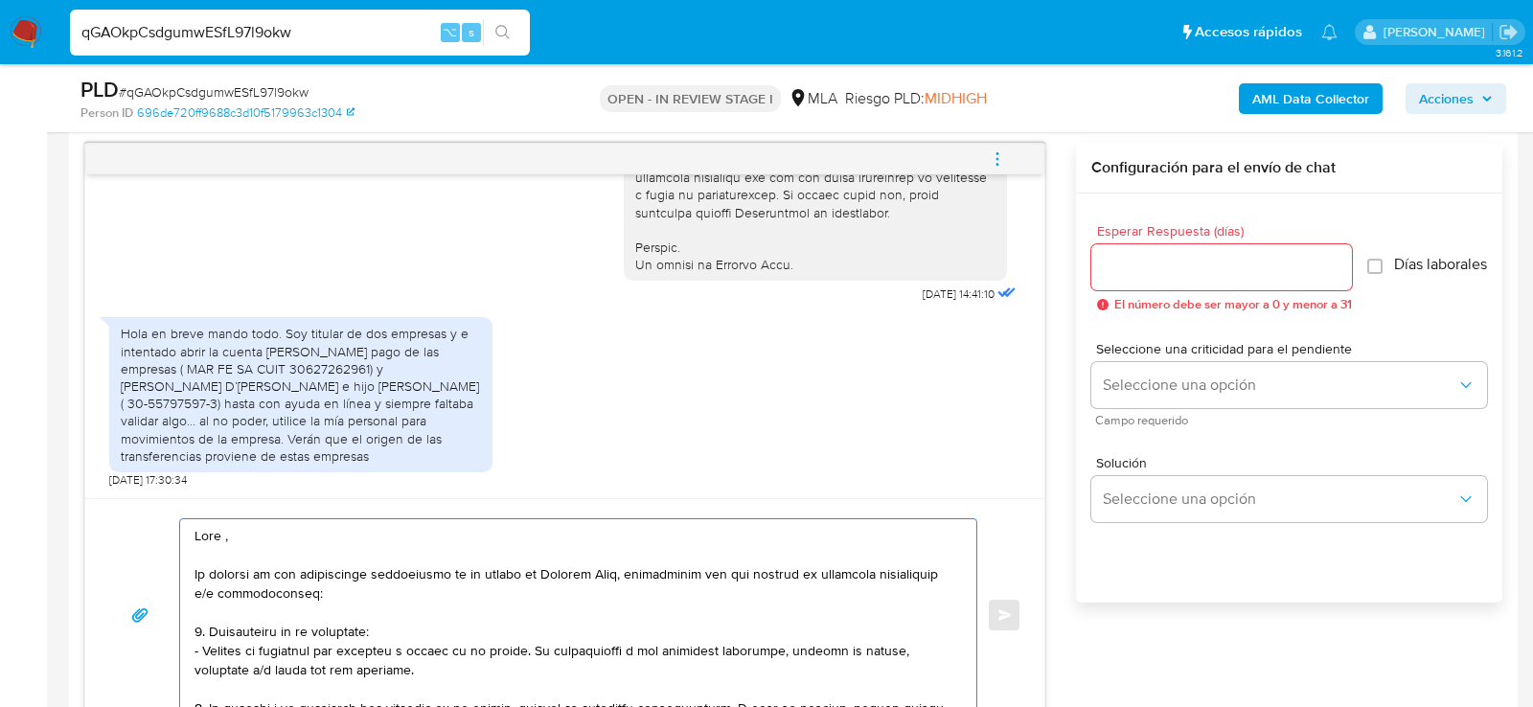
click at [498, 543] on textarea at bounding box center [574, 615] width 758 height 192
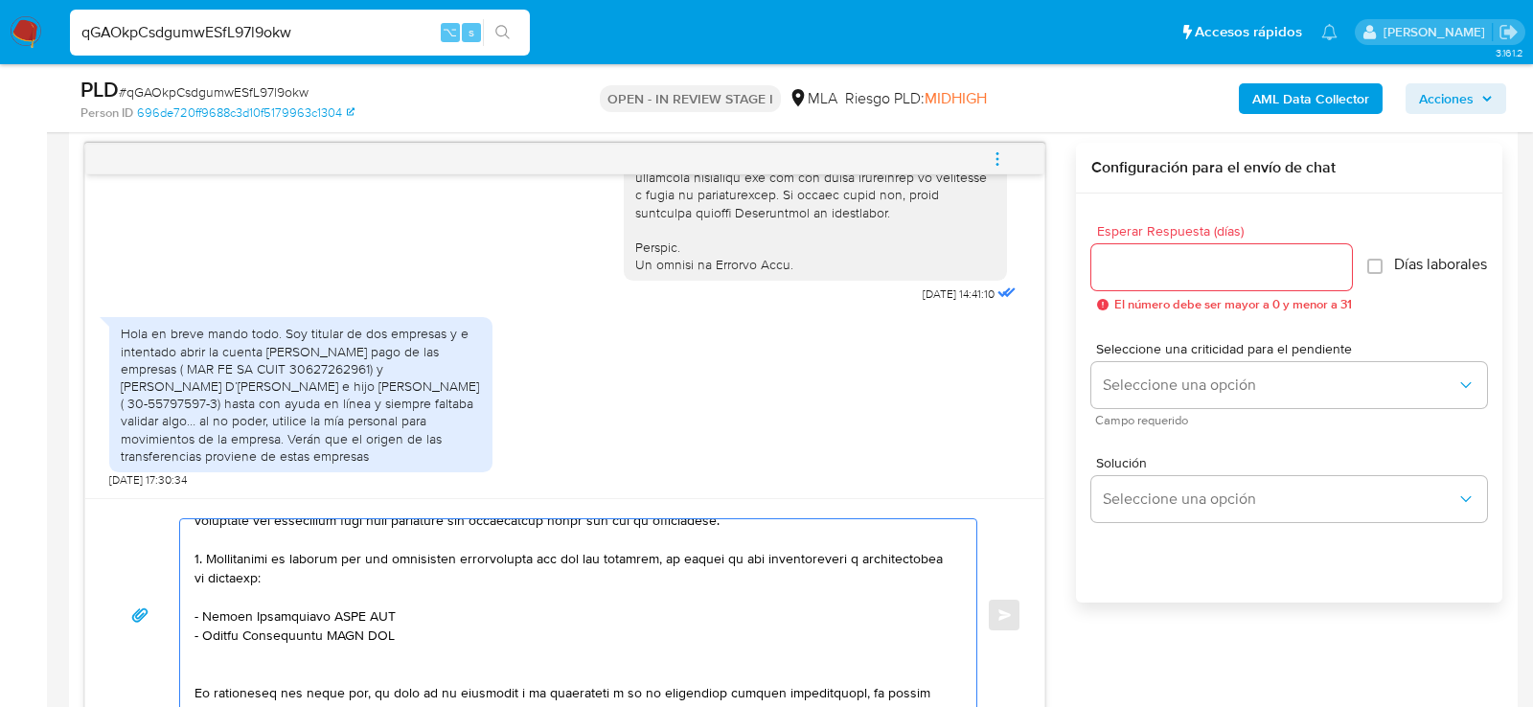
scroll to position [435, 0]
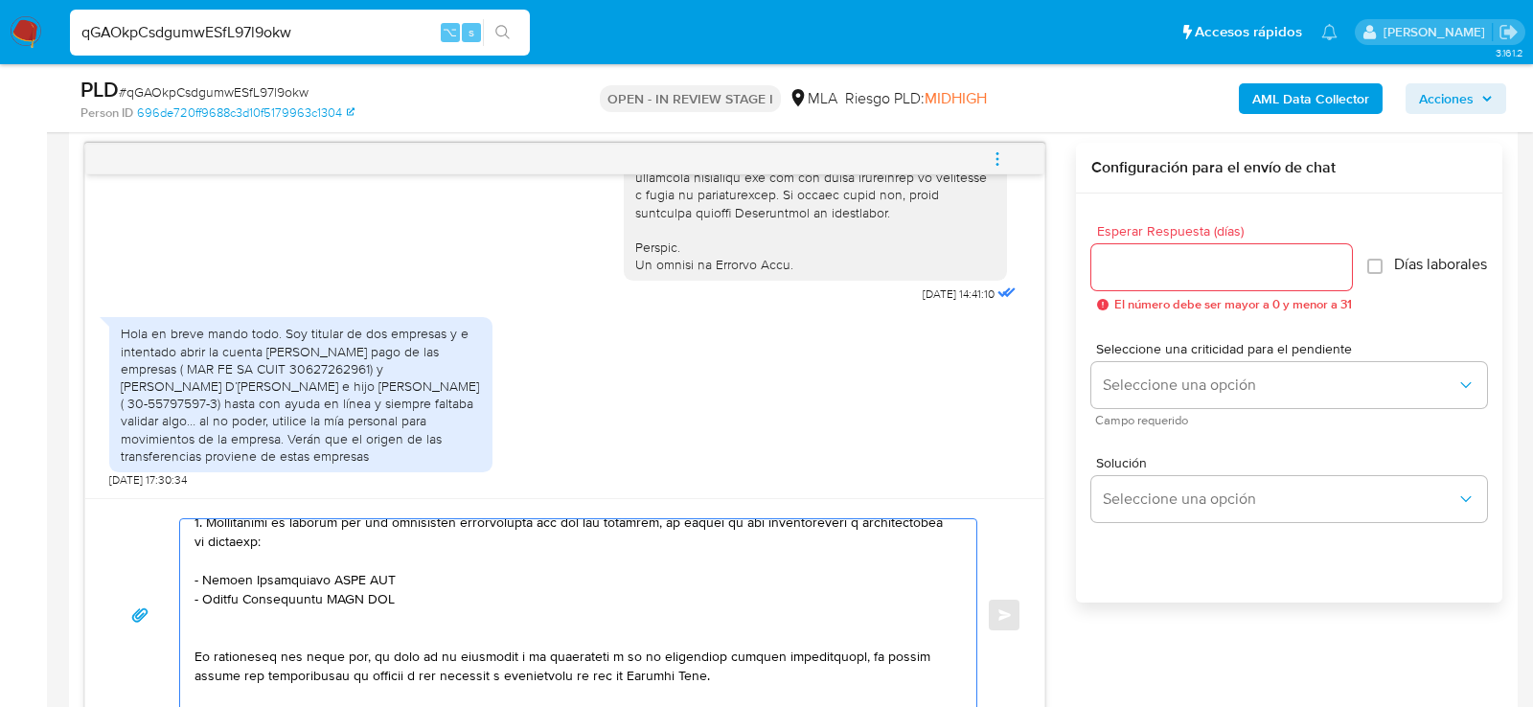
click at [470, 582] on textarea at bounding box center [574, 615] width 758 height 192
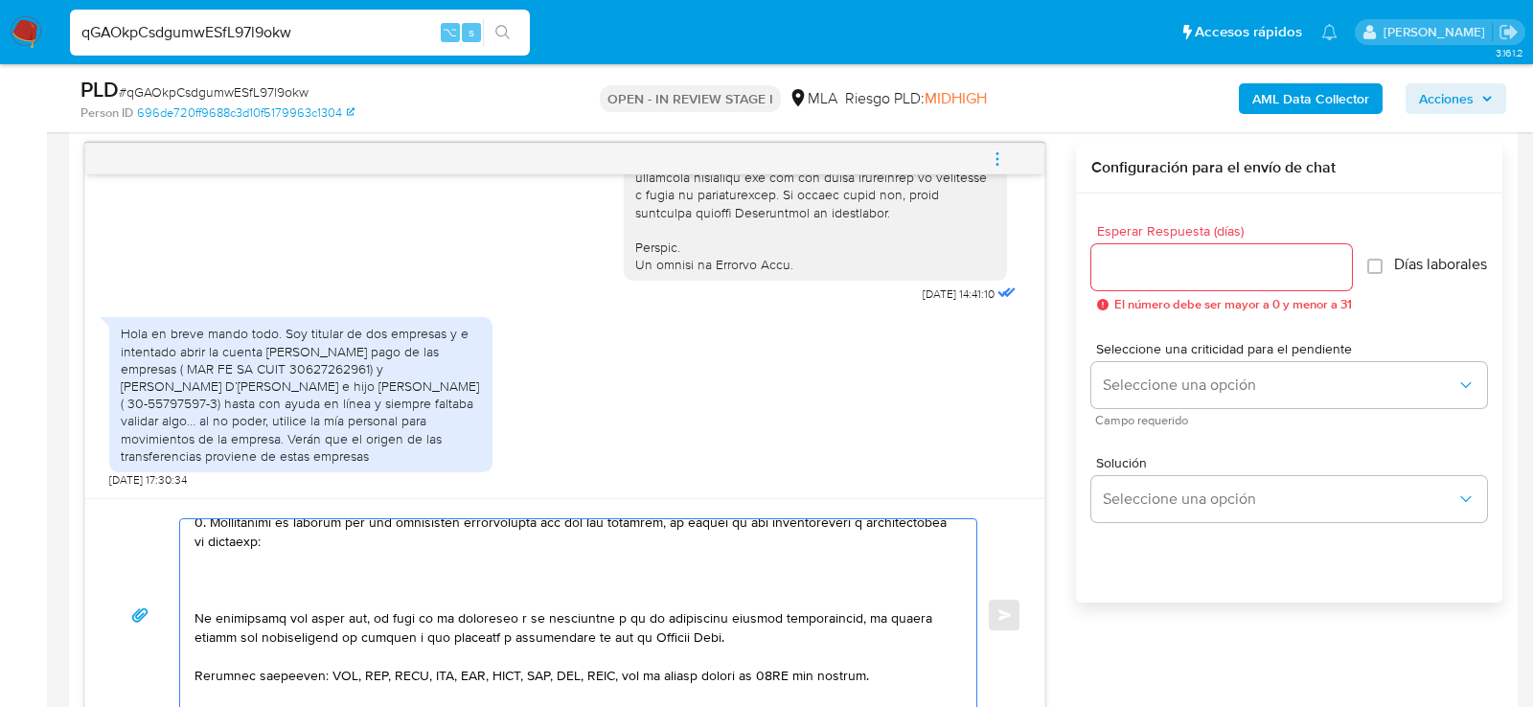
paste textarea "30627262961 name: MAR FE SA || alias: 30557975973 name: [PERSON_NAME] E HIJO SA…"
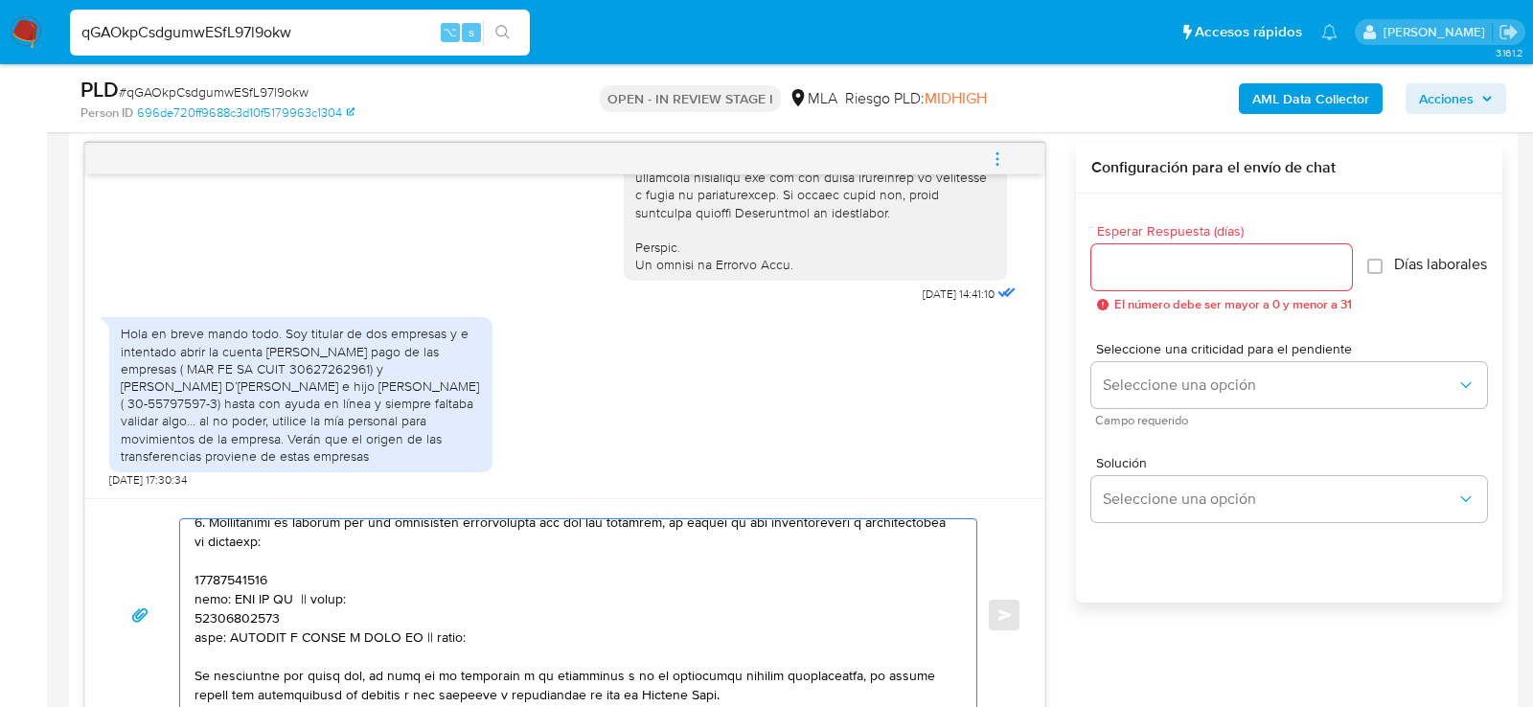
click at [220, 574] on textarea at bounding box center [574, 615] width 758 height 192
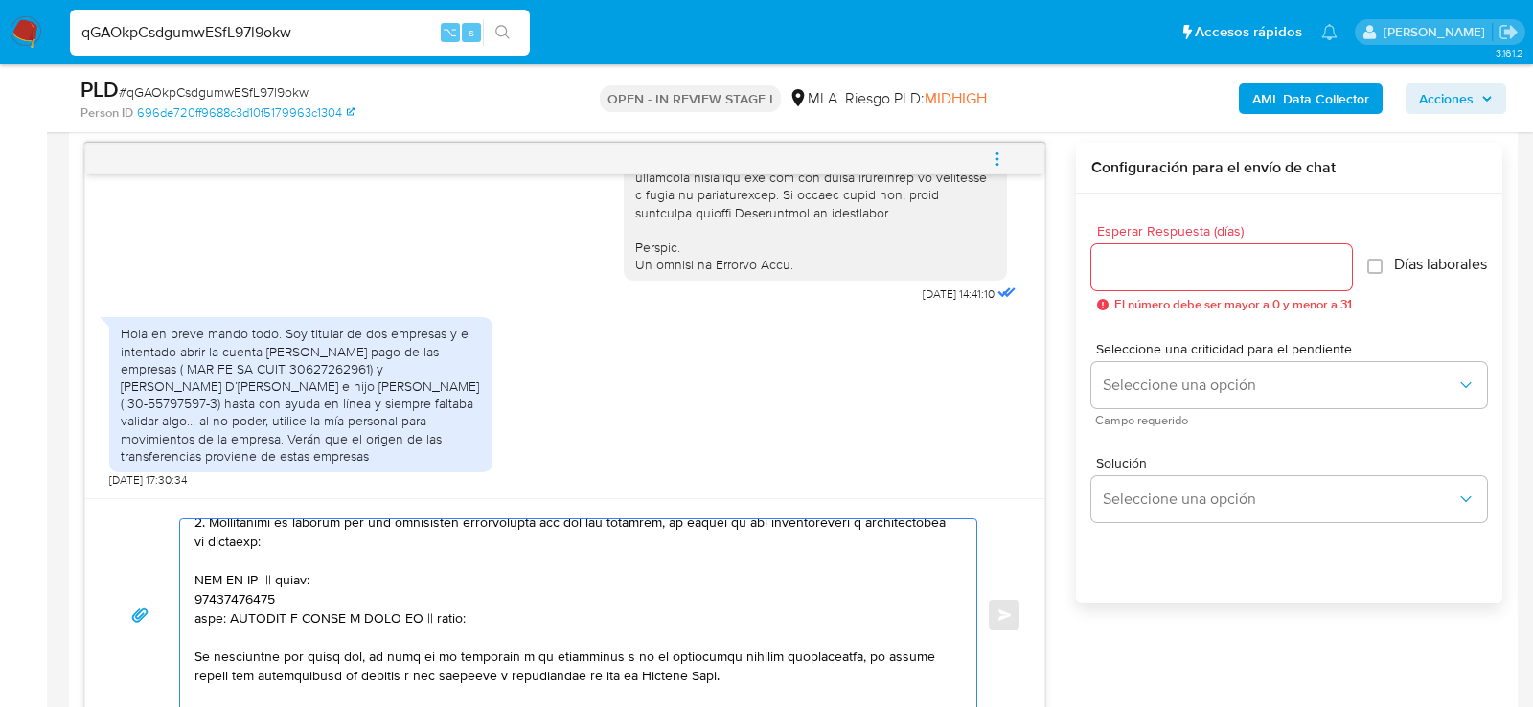
click at [279, 579] on textarea at bounding box center [574, 615] width 758 height 192
paste textarea "30627262961"
click at [240, 597] on textarea at bounding box center [574, 615] width 758 height 192
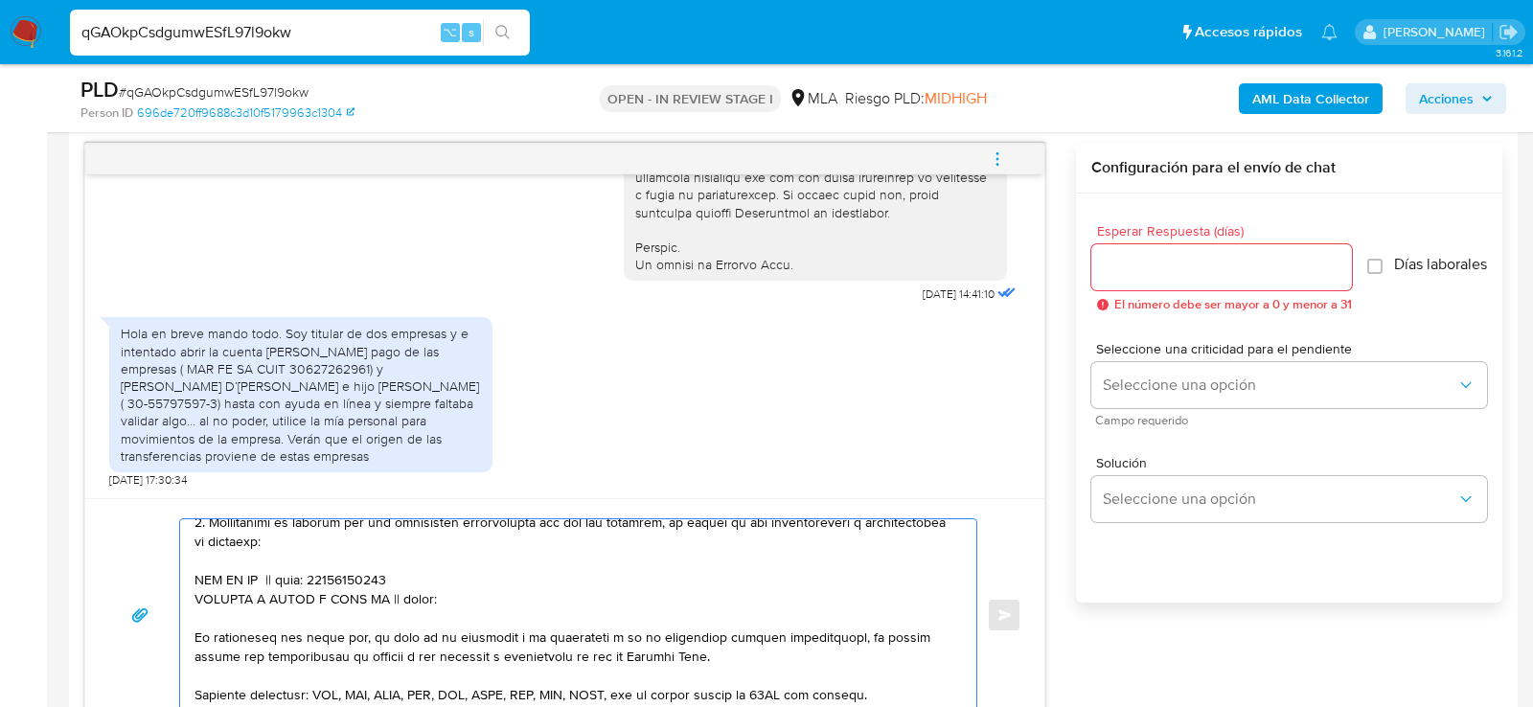
click at [401, 592] on textarea at bounding box center [574, 615] width 758 height 192
paste textarea "30557975973"
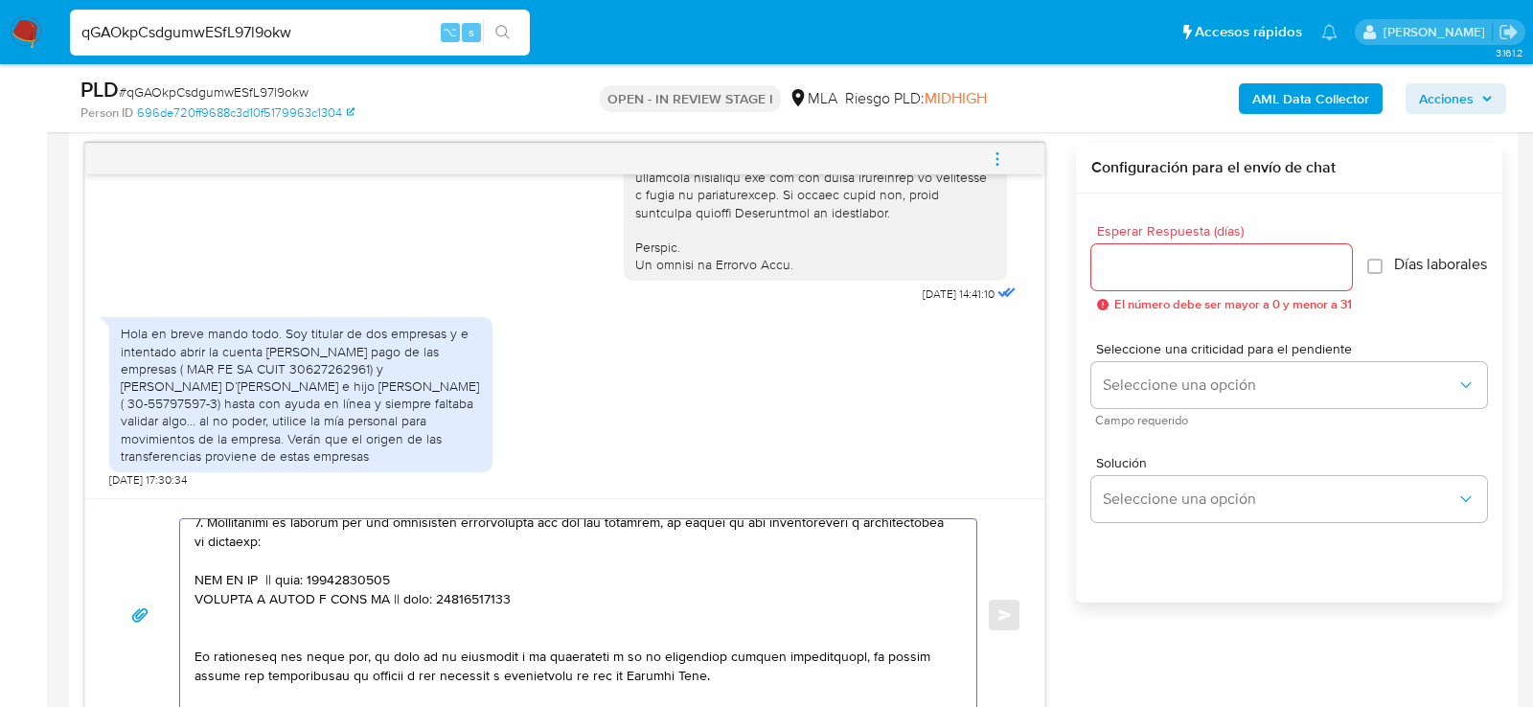
paste textarea "20297587332 [PERSON_NAME] D'[PERSON_NAME]"
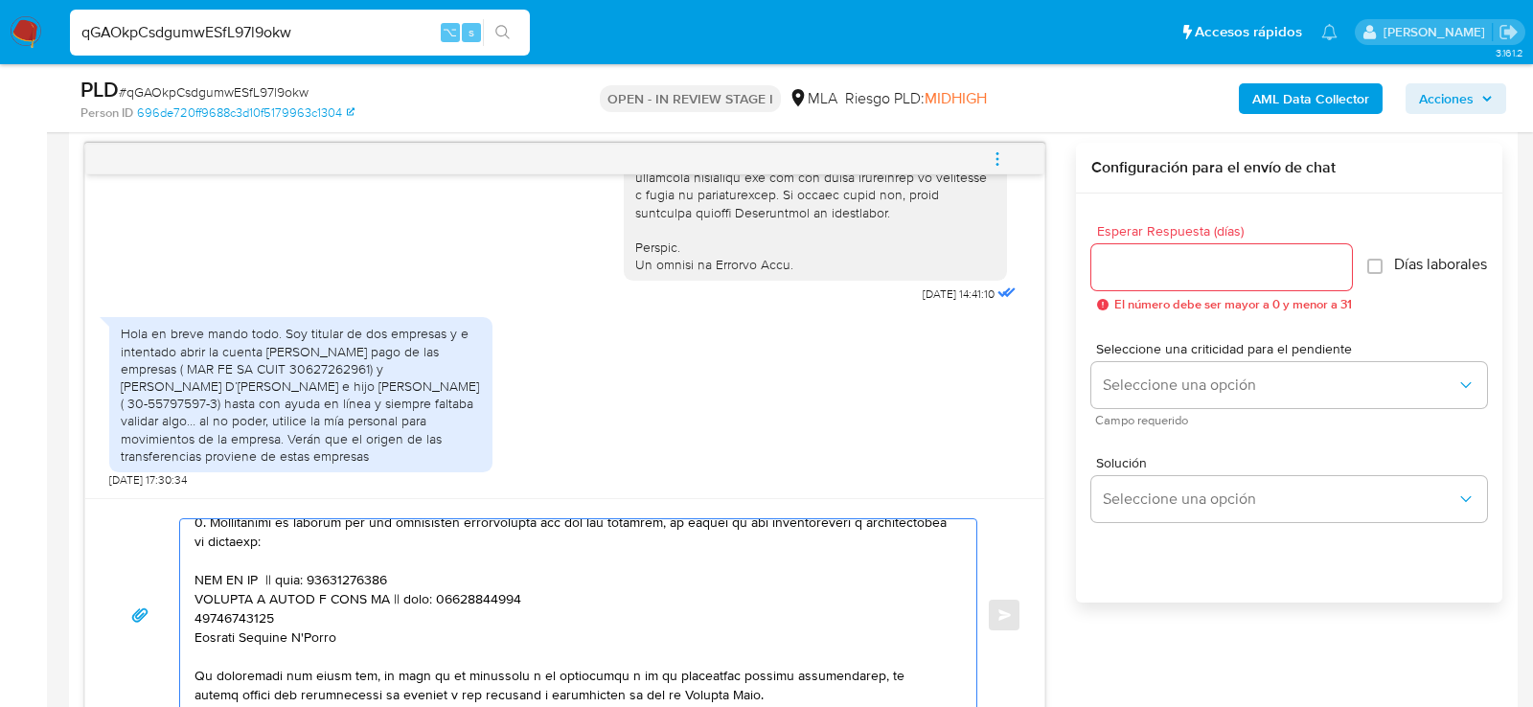
click at [250, 618] on textarea at bounding box center [574, 615] width 758 height 192
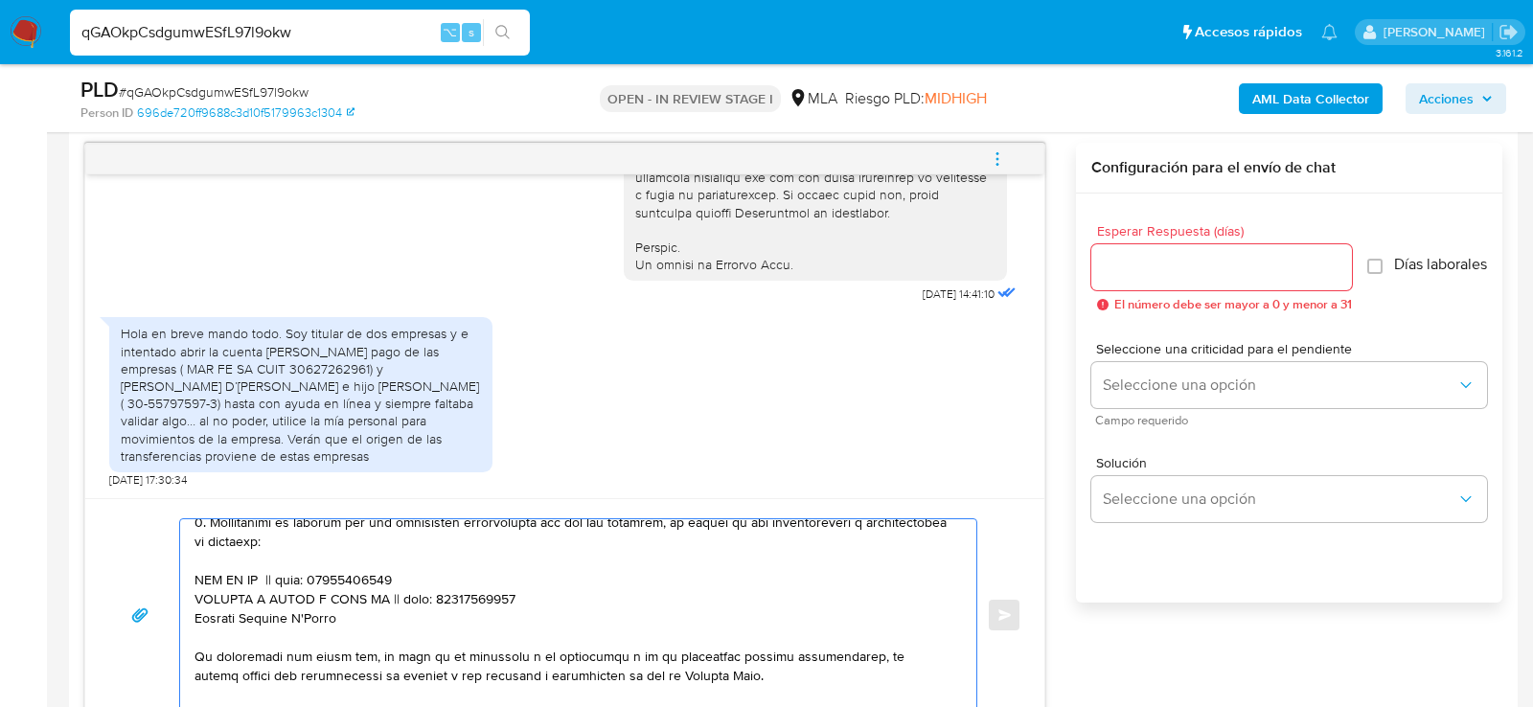
click at [388, 611] on textarea at bounding box center [574, 615] width 758 height 192
paste textarea "20297587332"
type textarea "Hola , En función de las operaciones registradas en tu cuenta de Mercado Pago, …"
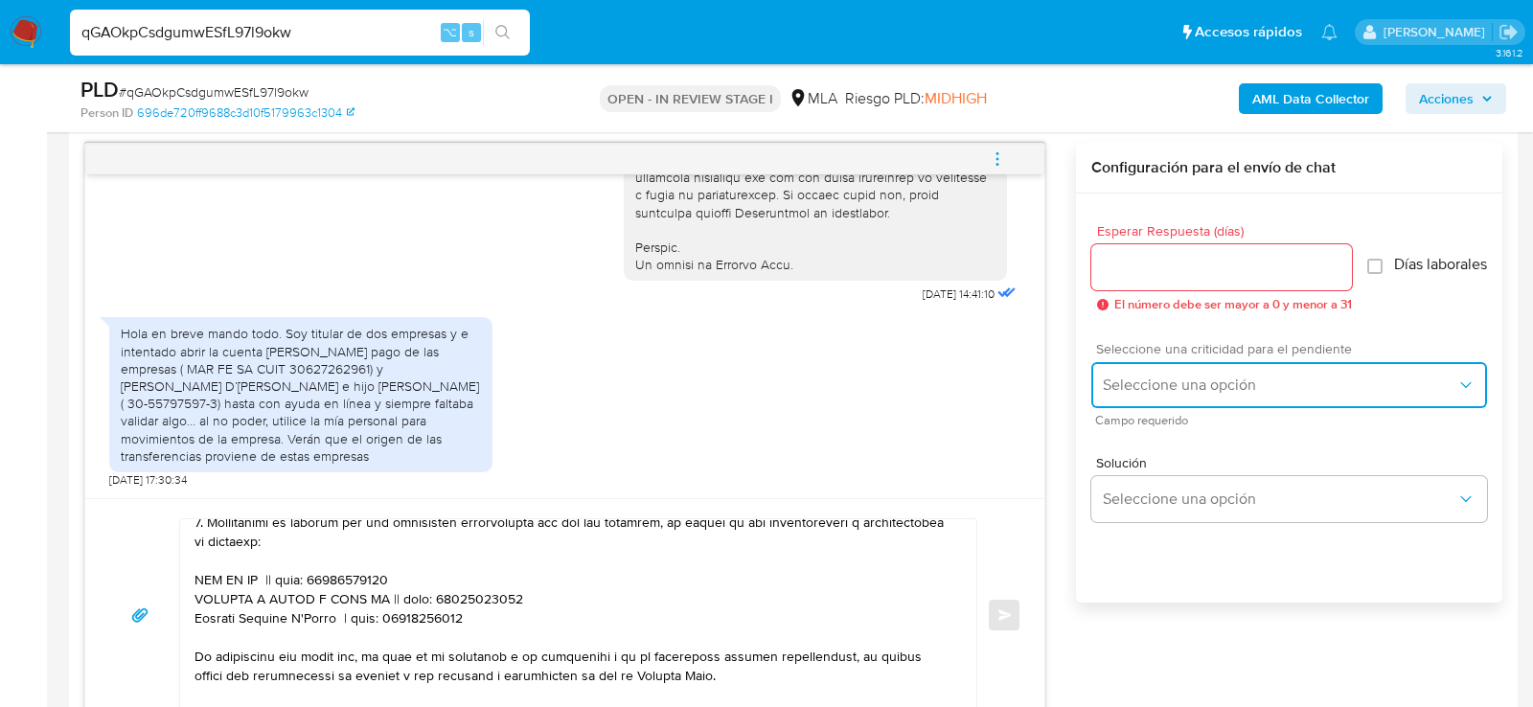
click at [1153, 408] on button "Seleccione una opción" at bounding box center [1289, 385] width 396 height 46
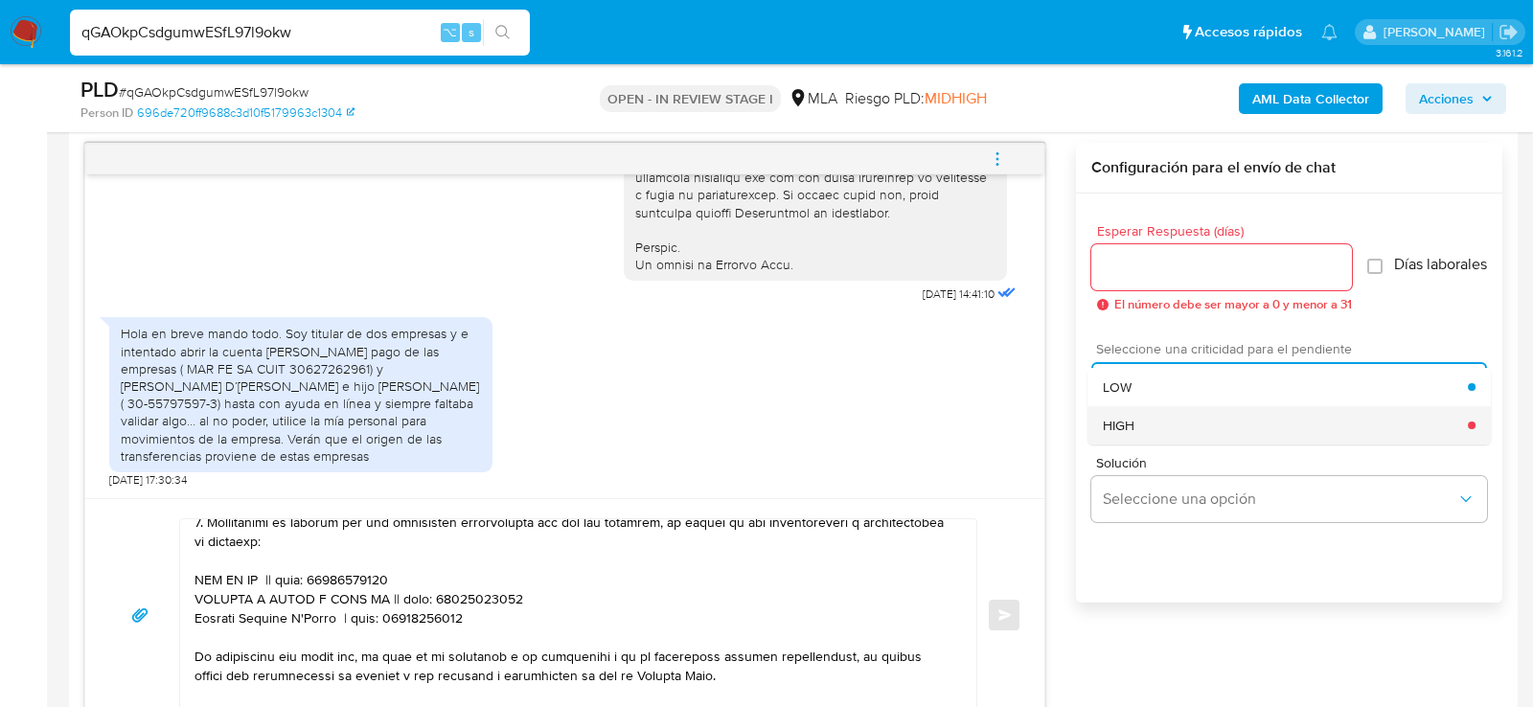
click at [1144, 436] on div "HIGH" at bounding box center [1285, 425] width 365 height 38
click at [1146, 287] on div "Esperar Respuesta (días) El número debe ser mayor a 0 y menor a 31" at bounding box center [1221, 267] width 261 height 87
click at [1131, 275] on input "Esperar Respuesta (días)" at bounding box center [1221, 267] width 261 height 25
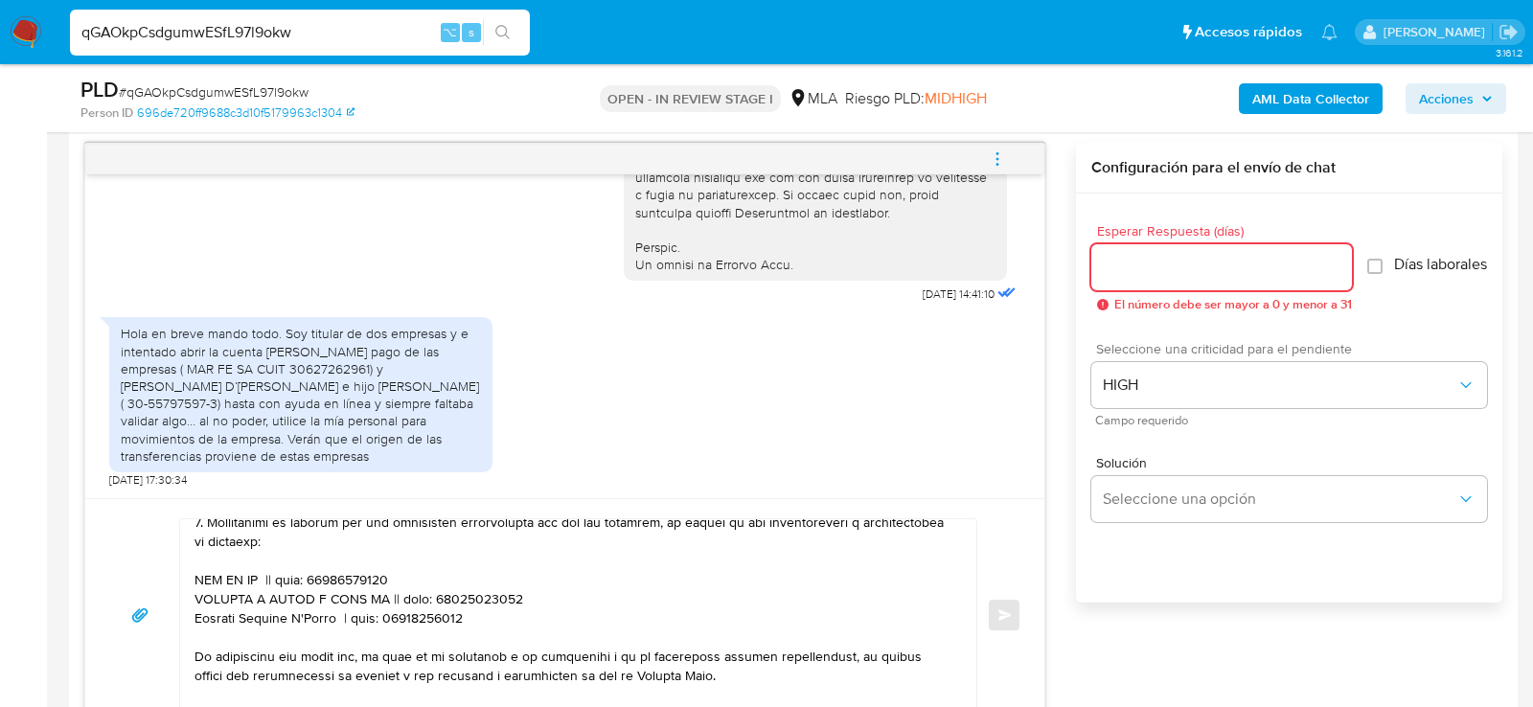
type input "2"
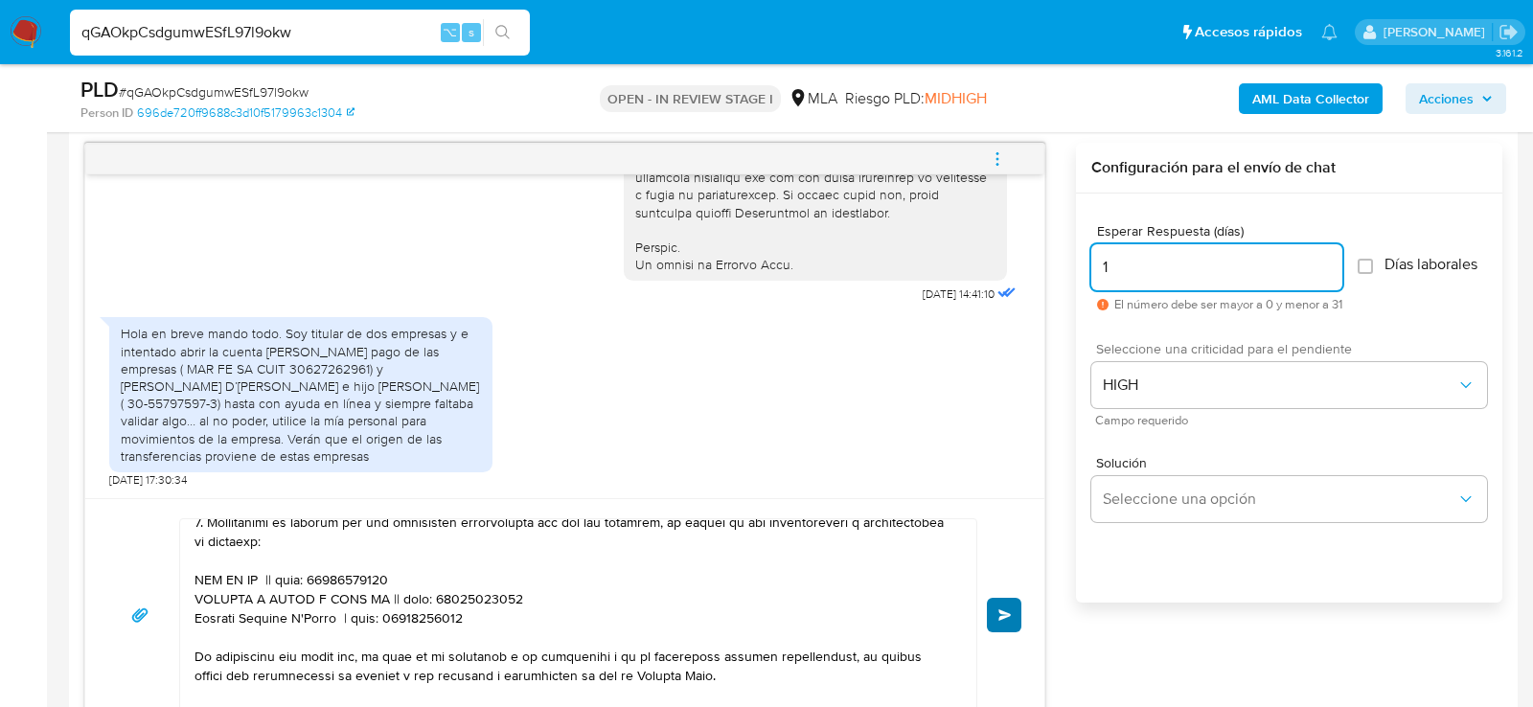
type input "1"
click at [993, 608] on button "Enviar" at bounding box center [1004, 615] width 34 height 34
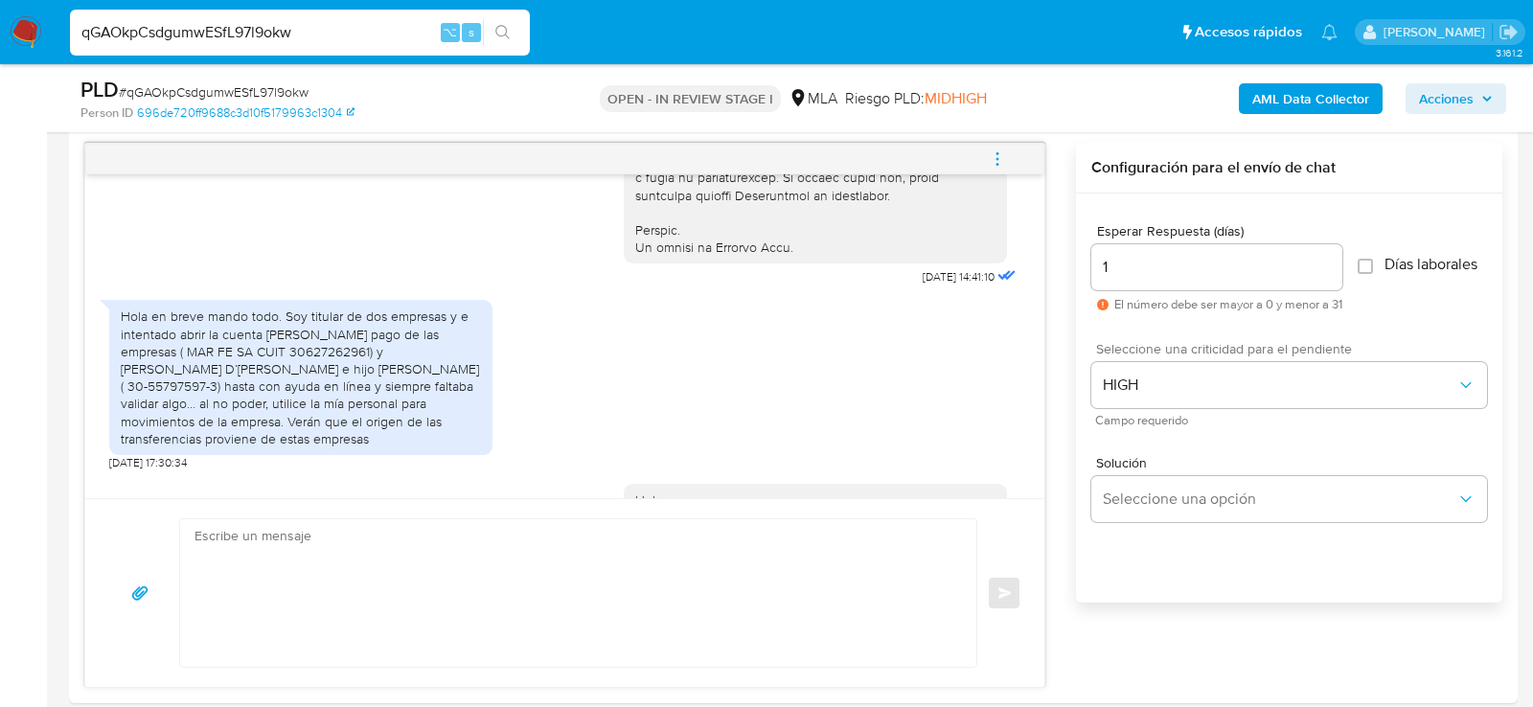
scroll to position [1938, 0]
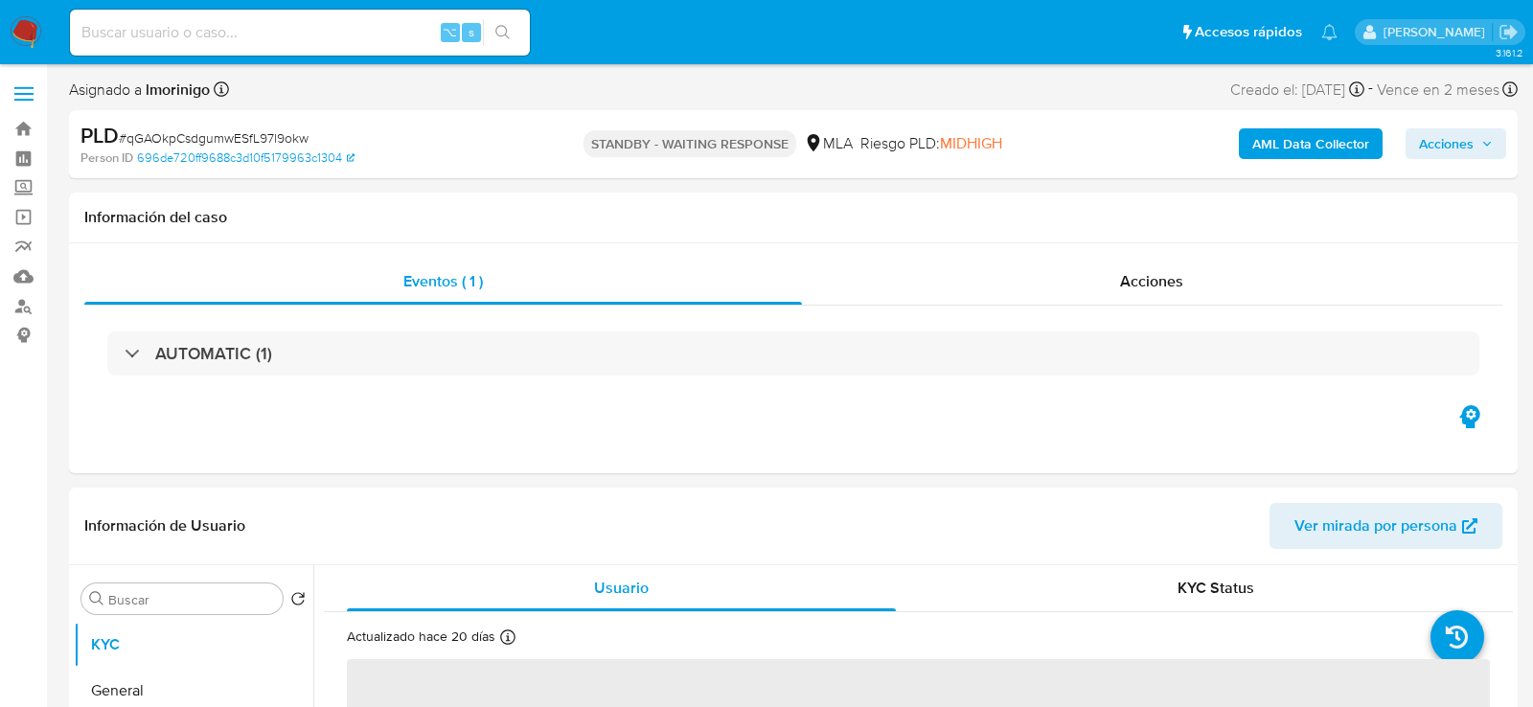
select select "10"
click at [273, 36] on input at bounding box center [300, 32] width 460 height 25
paste input "bJ6ylbJMTslTiMNEdnptgMDW"
type input "bJ6ylbJMTslTiMNEdnptgMDW"
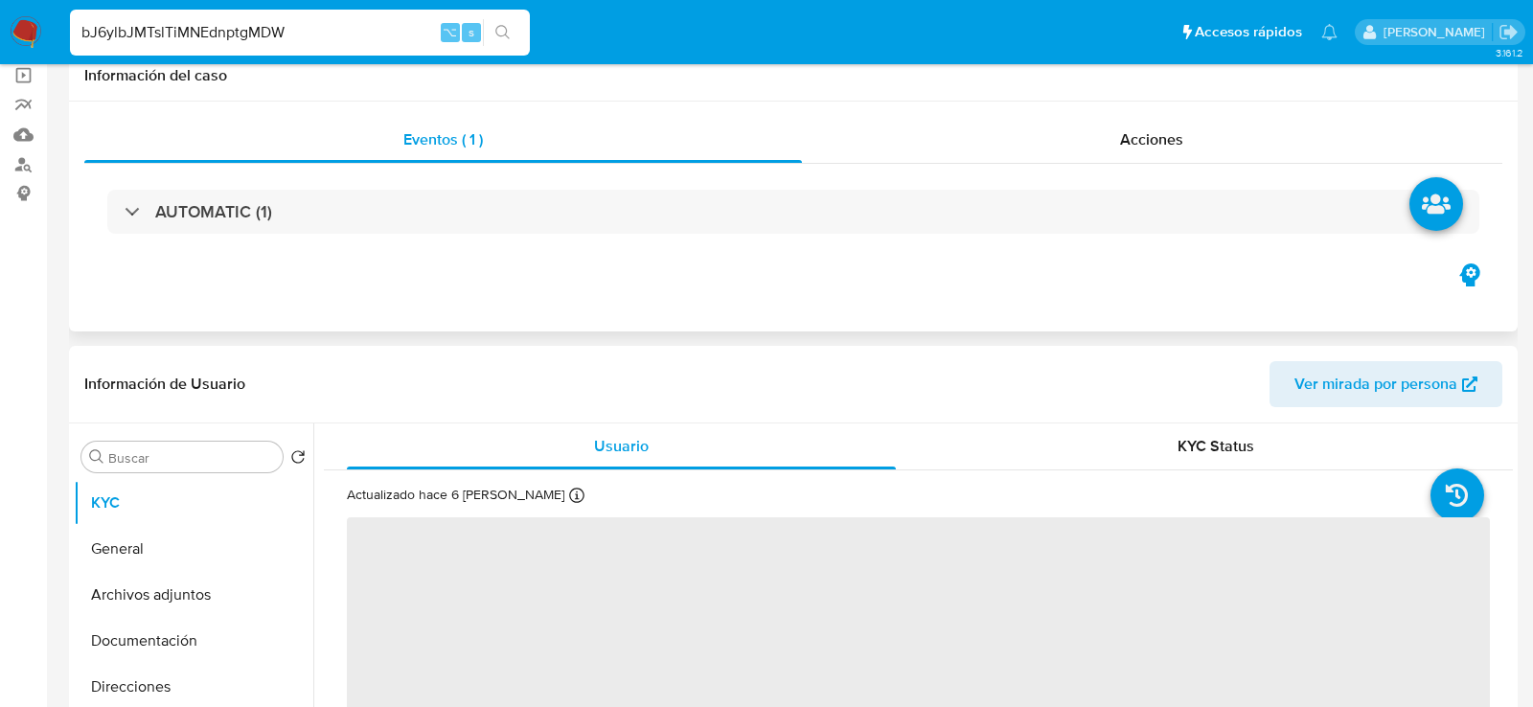
select select "10"
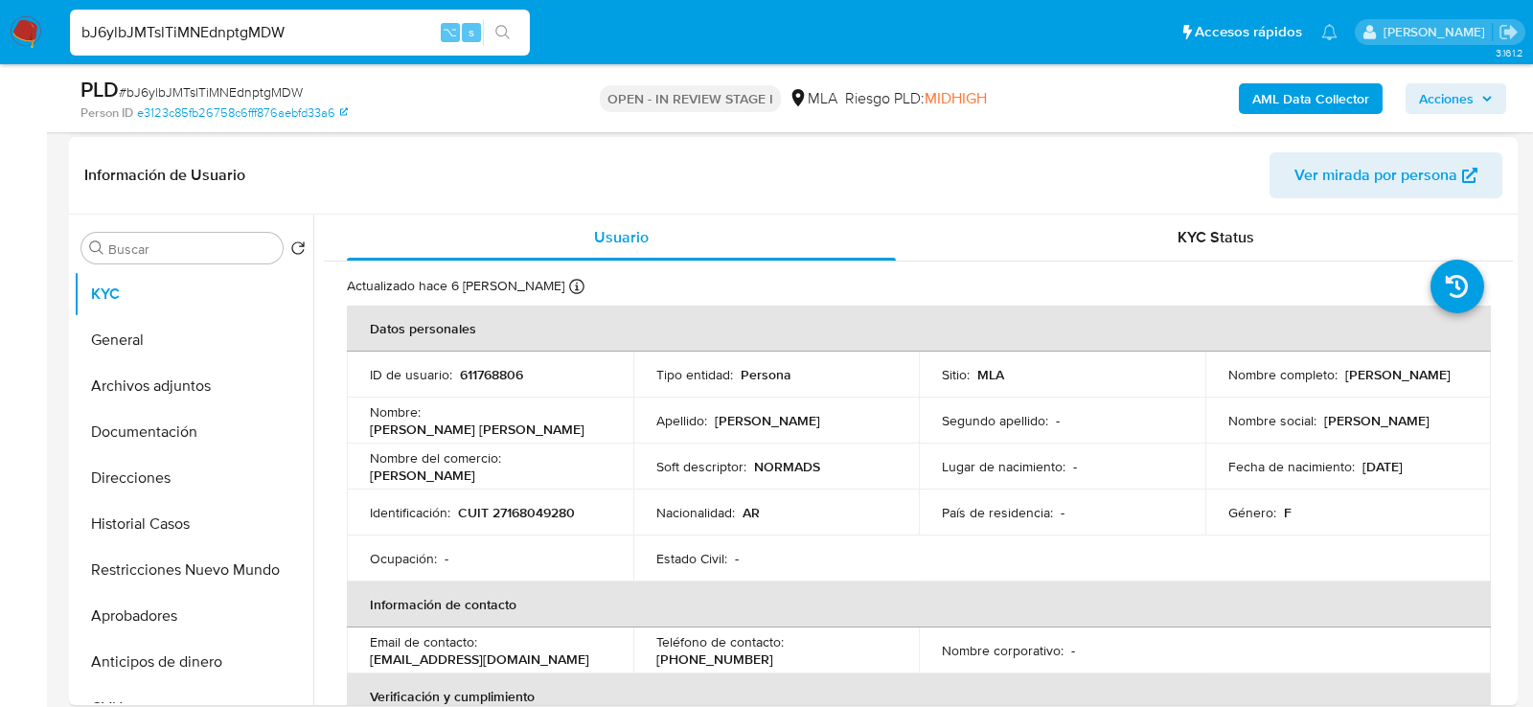
scroll to position [294, 0]
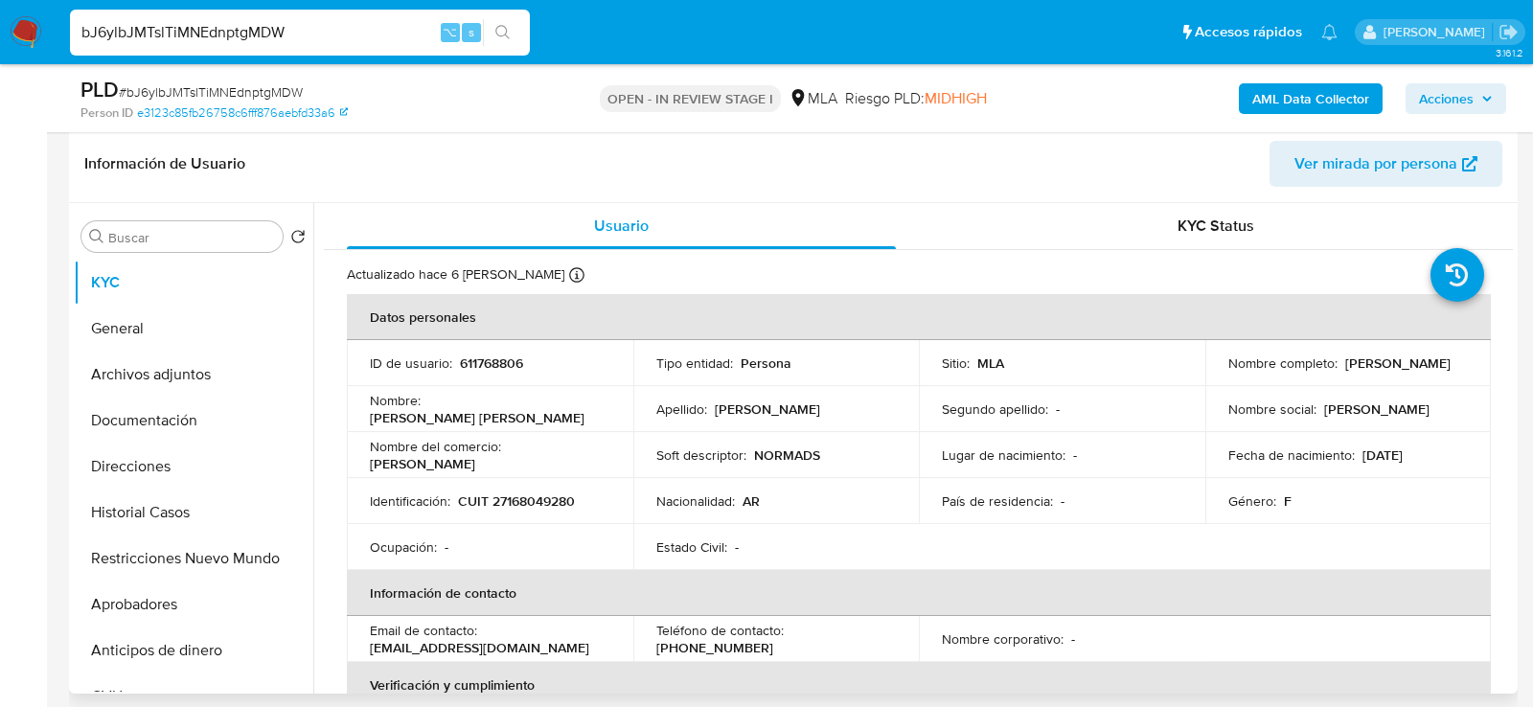
click at [512, 498] on p "CUIT 27168049280" at bounding box center [516, 501] width 117 height 17
copy p "27168049280"
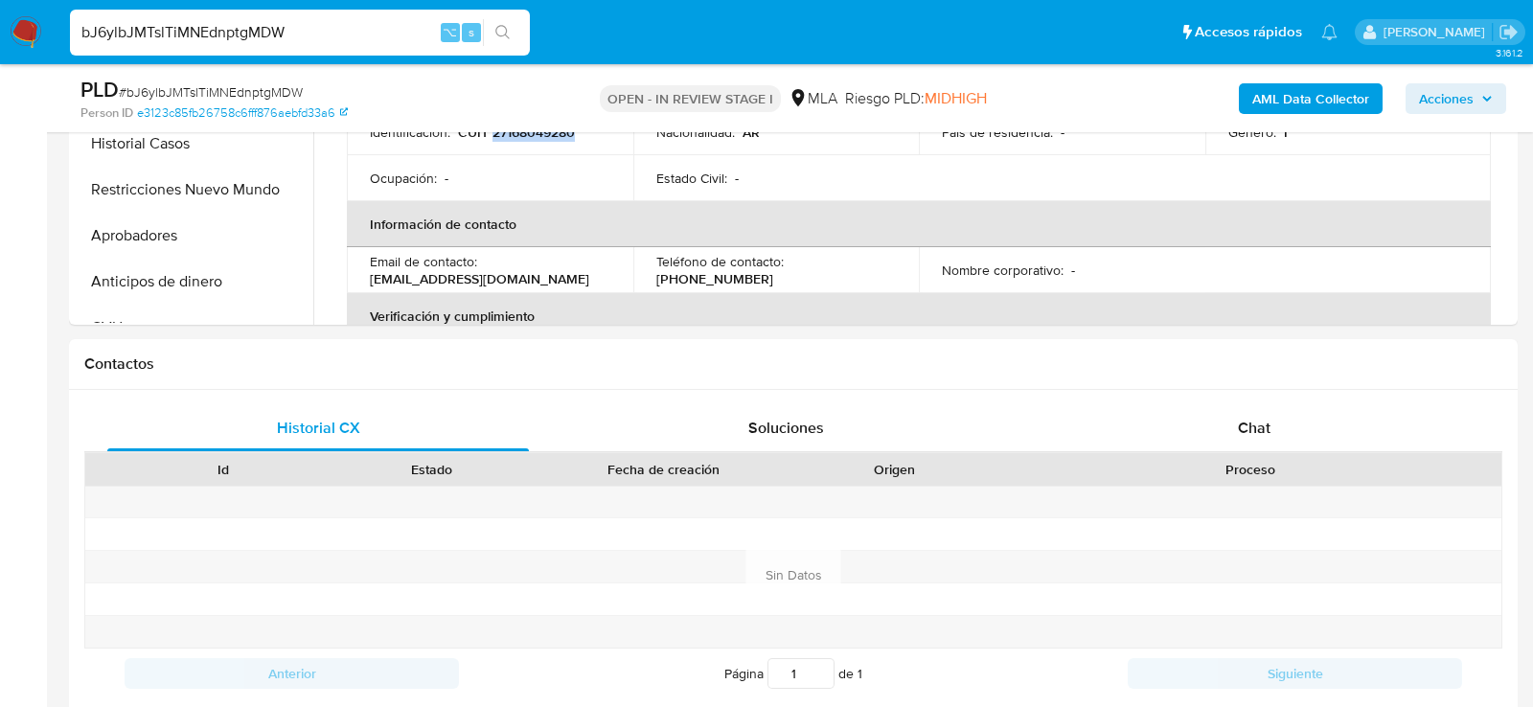
scroll to position [832, 0]
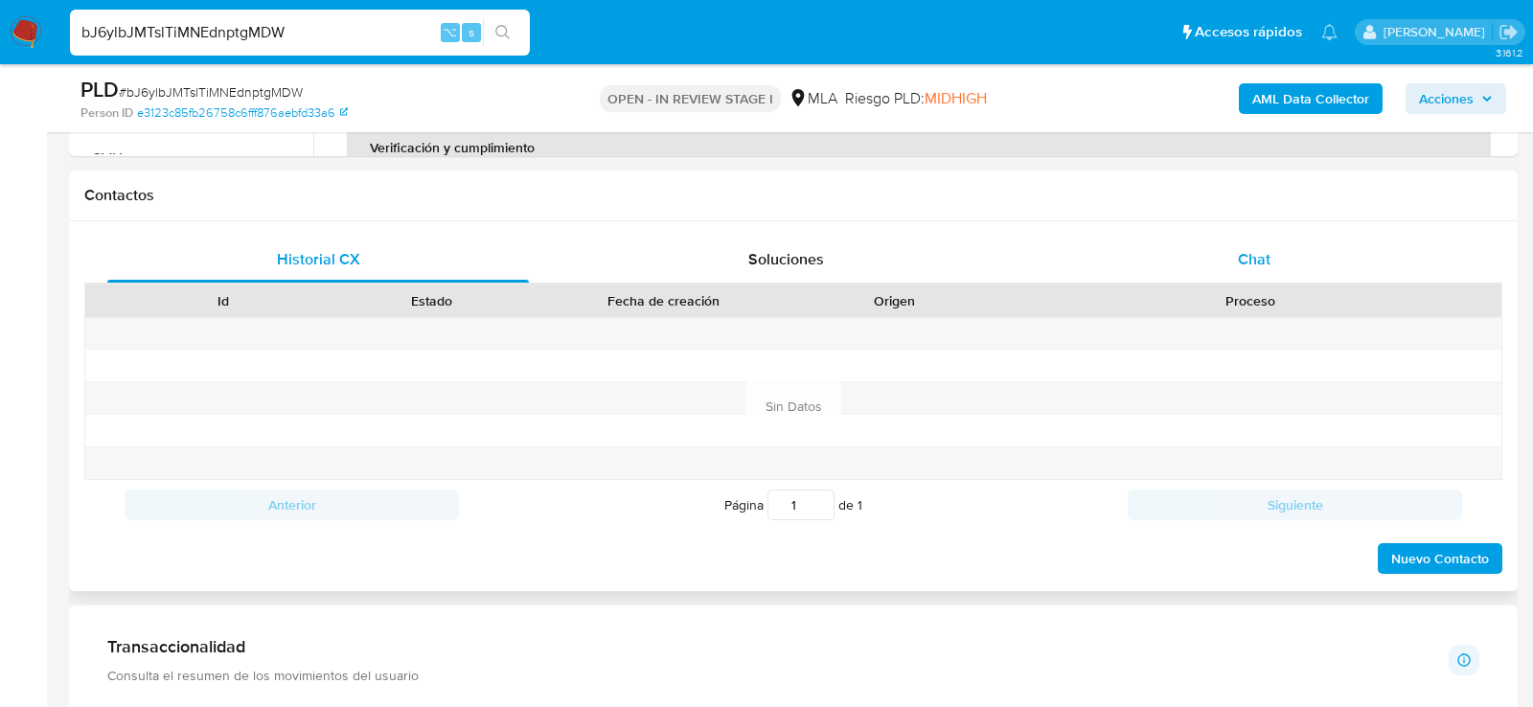
click at [1282, 253] on div "Chat" at bounding box center [1254, 260] width 422 height 46
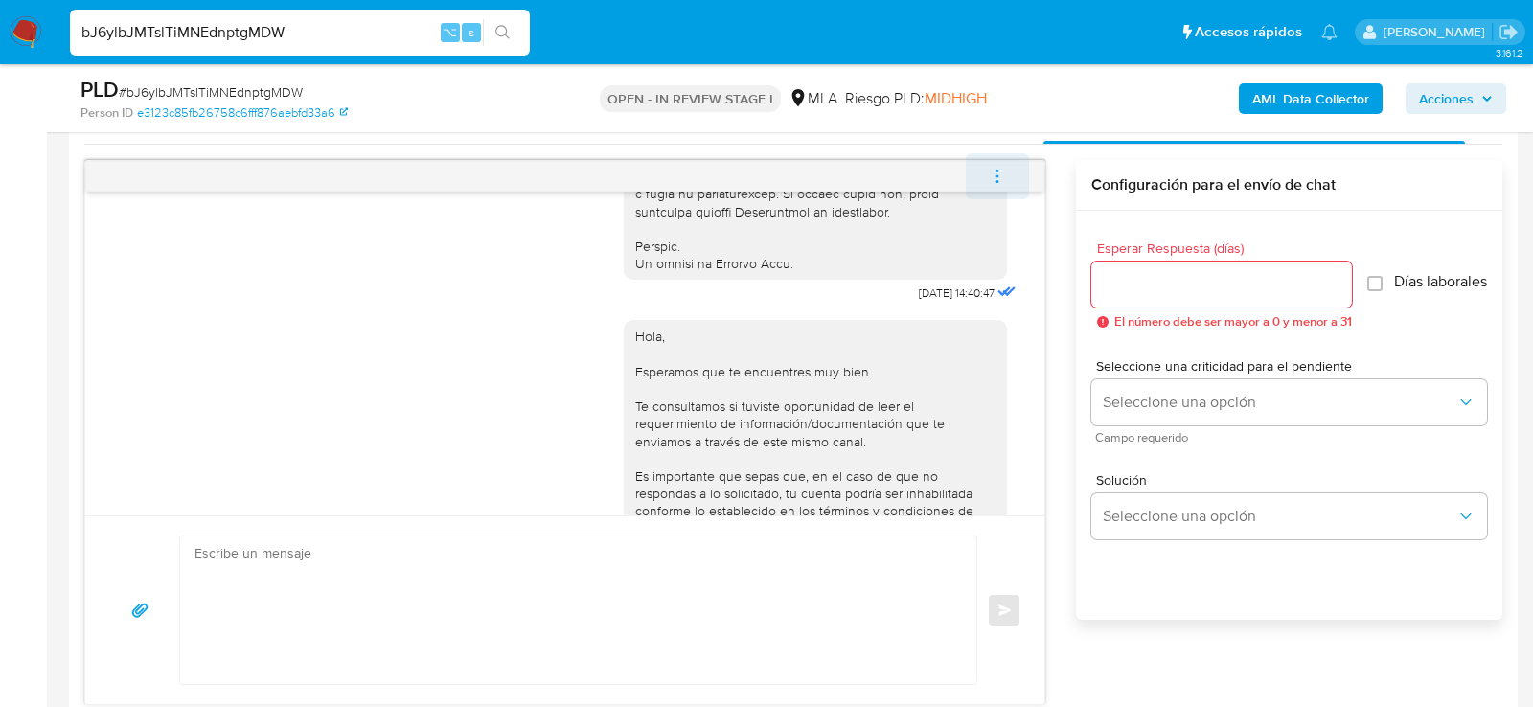
scroll to position [1183, 0]
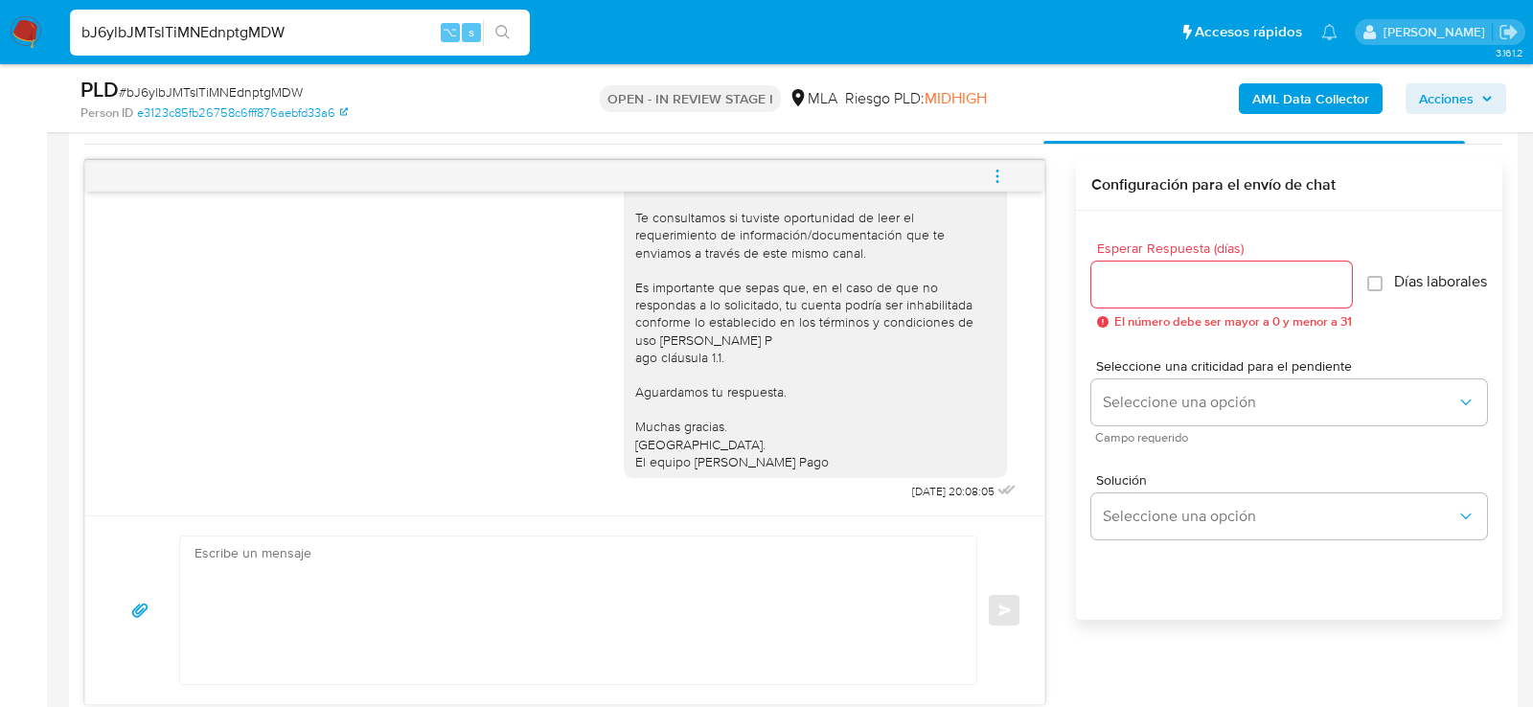
click at [1012, 175] on button "menu-action" at bounding box center [997, 176] width 63 height 46
click at [825, 146] on li "Cerrar conversación" at bounding box center [867, 137] width 196 height 34
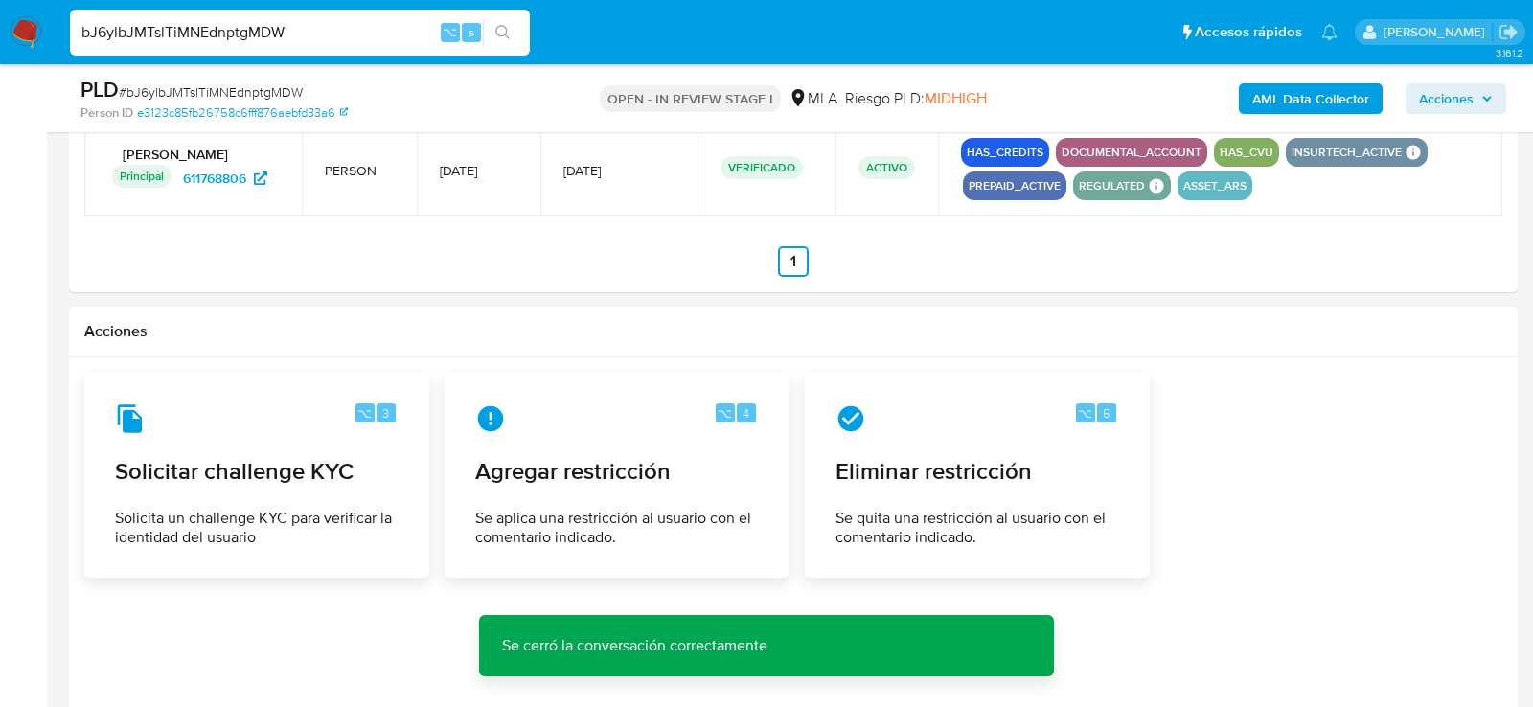
scroll to position [2968, 0]
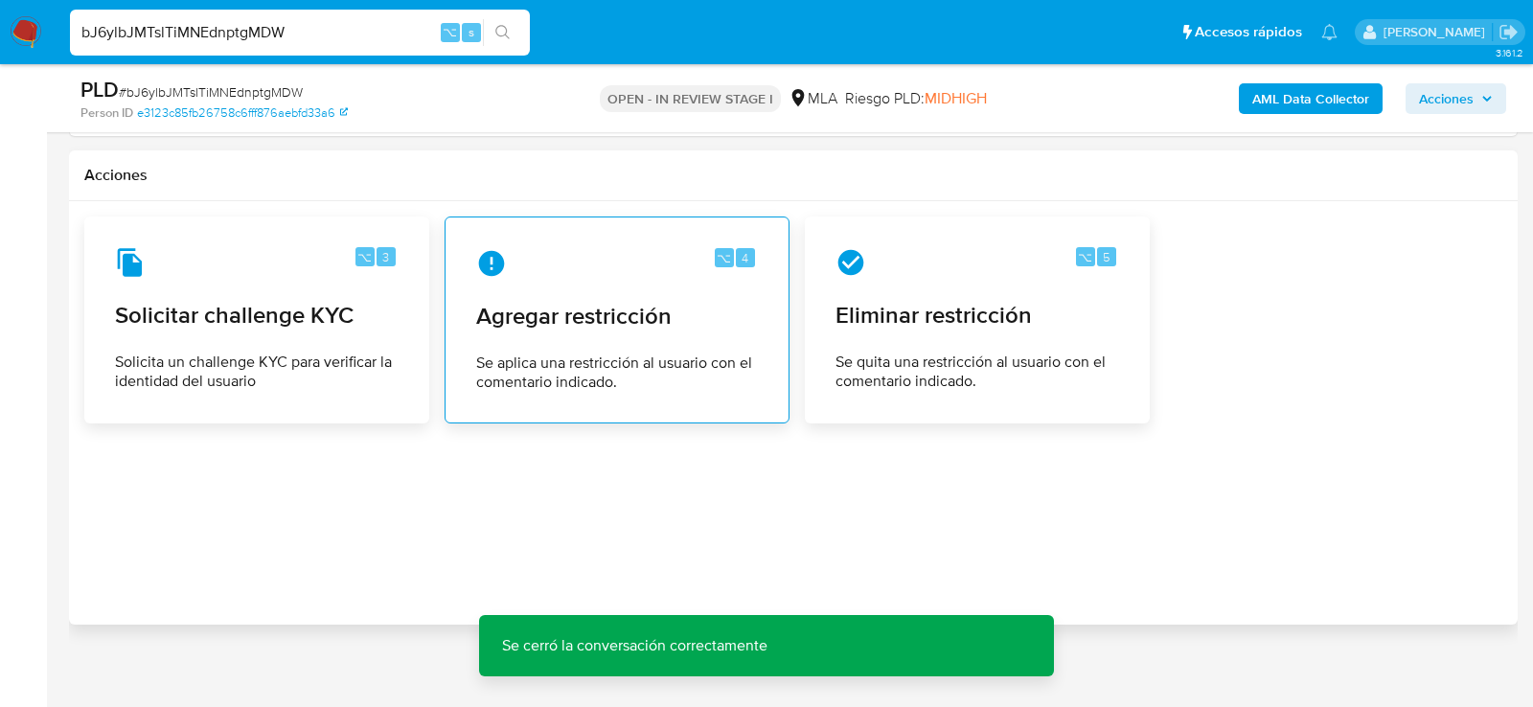
click at [620, 322] on div "⌥ 4 Agregar restricción Se aplica una restricción al usuario con el comentario …" at bounding box center [617, 320] width 312 height 174
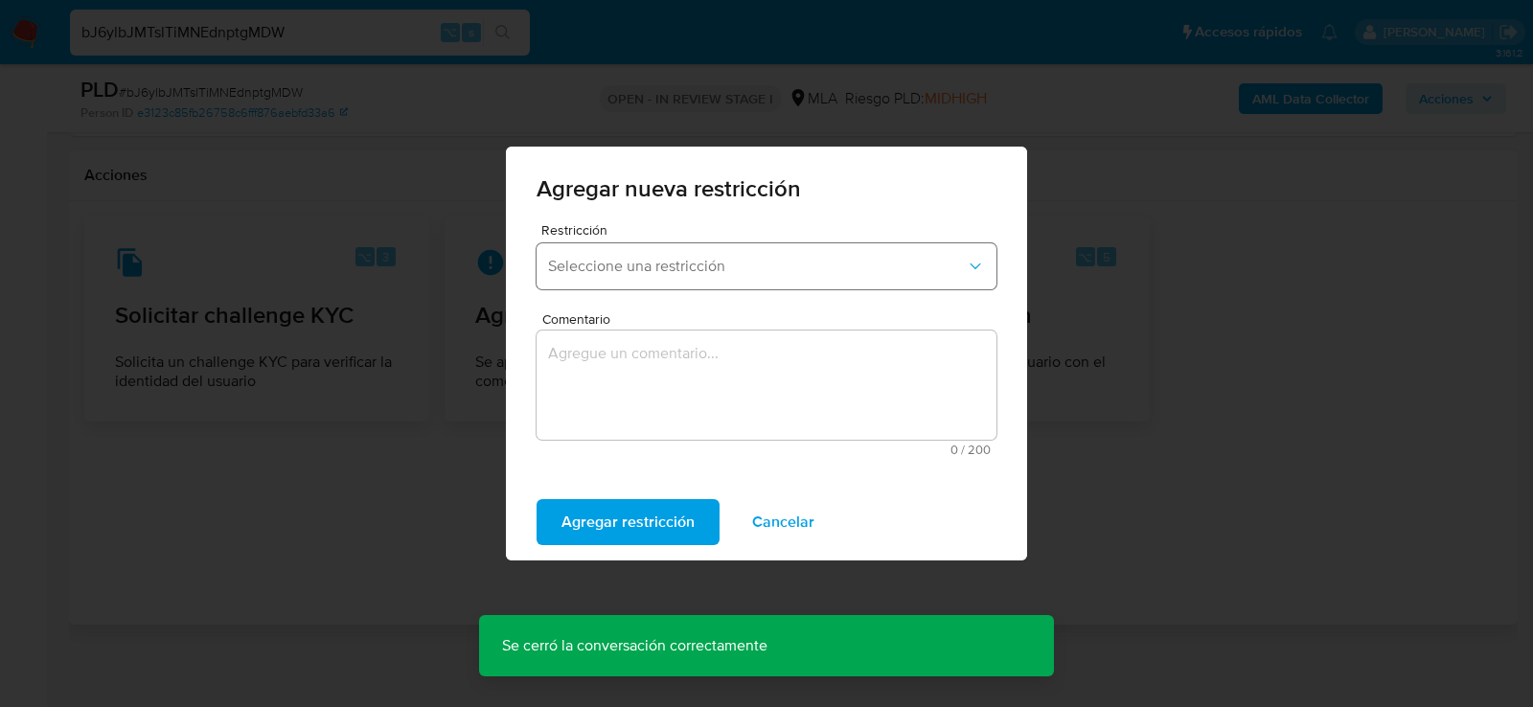
click at [584, 278] on button "Seleccione una restricción" at bounding box center [767, 266] width 460 height 46
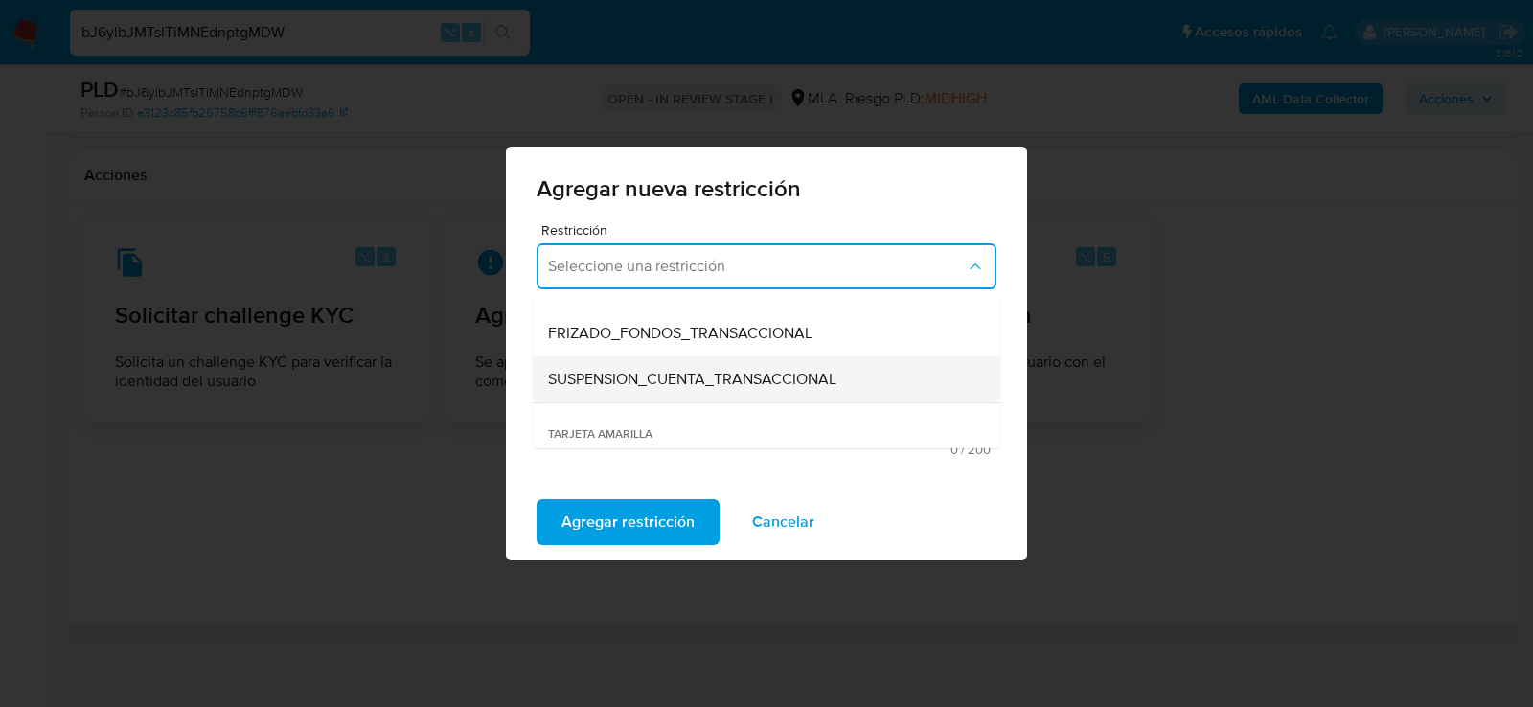
scroll to position [215, 0]
click at [598, 390] on div "SUSPENSION_CUENTA_TRANSACCIONAL" at bounding box center [760, 379] width 425 height 46
click at [598, 390] on textarea "Comentario" at bounding box center [767, 385] width 460 height 109
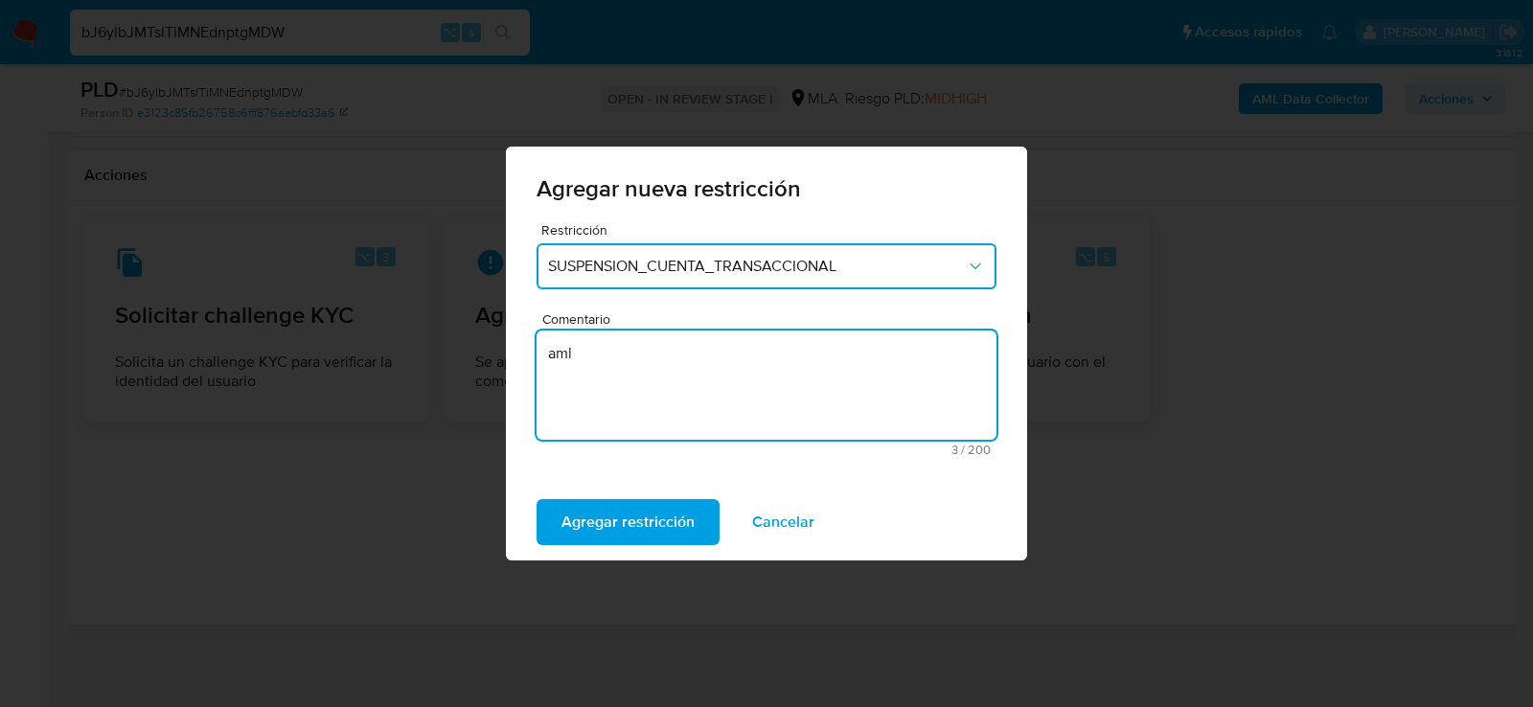
type textarea "aml"
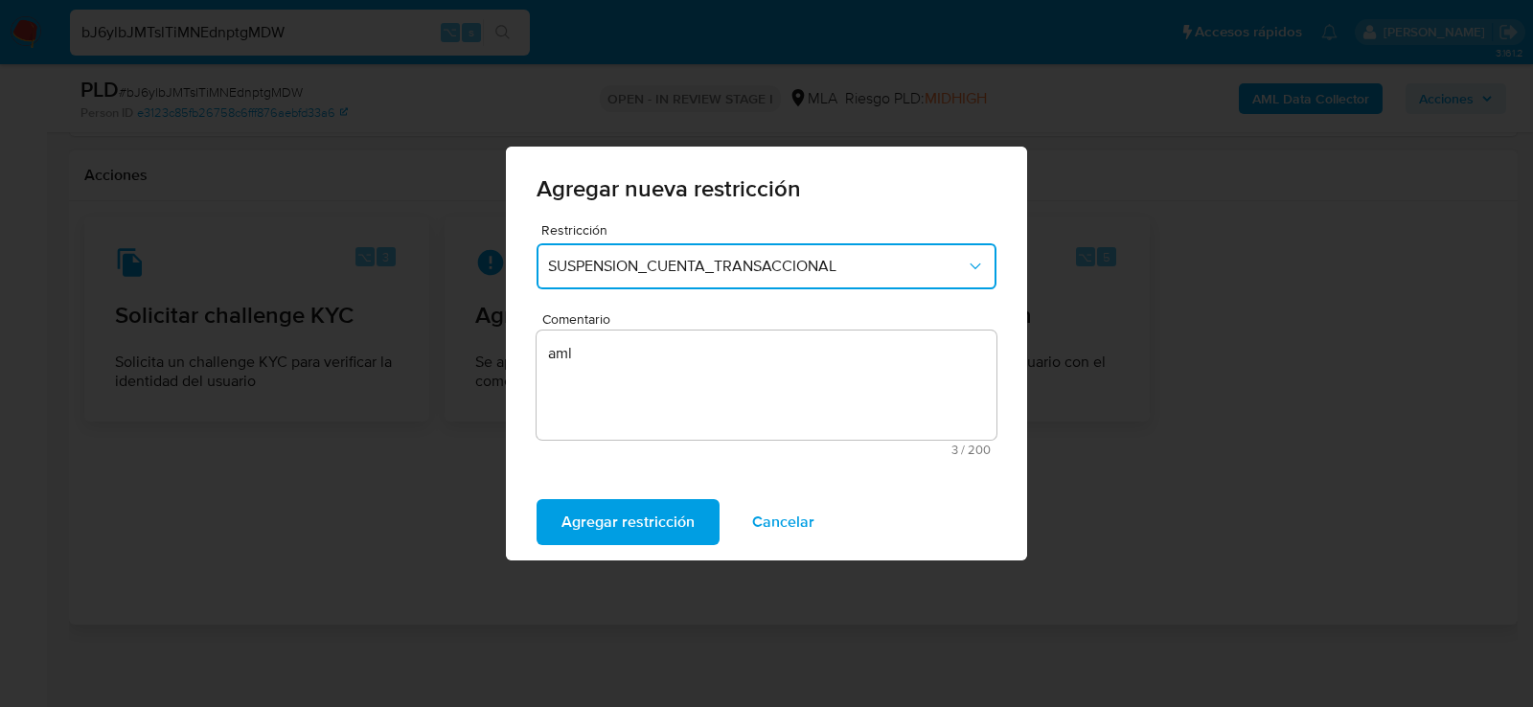
click at [600, 487] on div "Agregar restricción Cancelar" at bounding box center [766, 522] width 521 height 77
click at [600, 522] on span "Agregar restricción" at bounding box center [628, 522] width 133 height 42
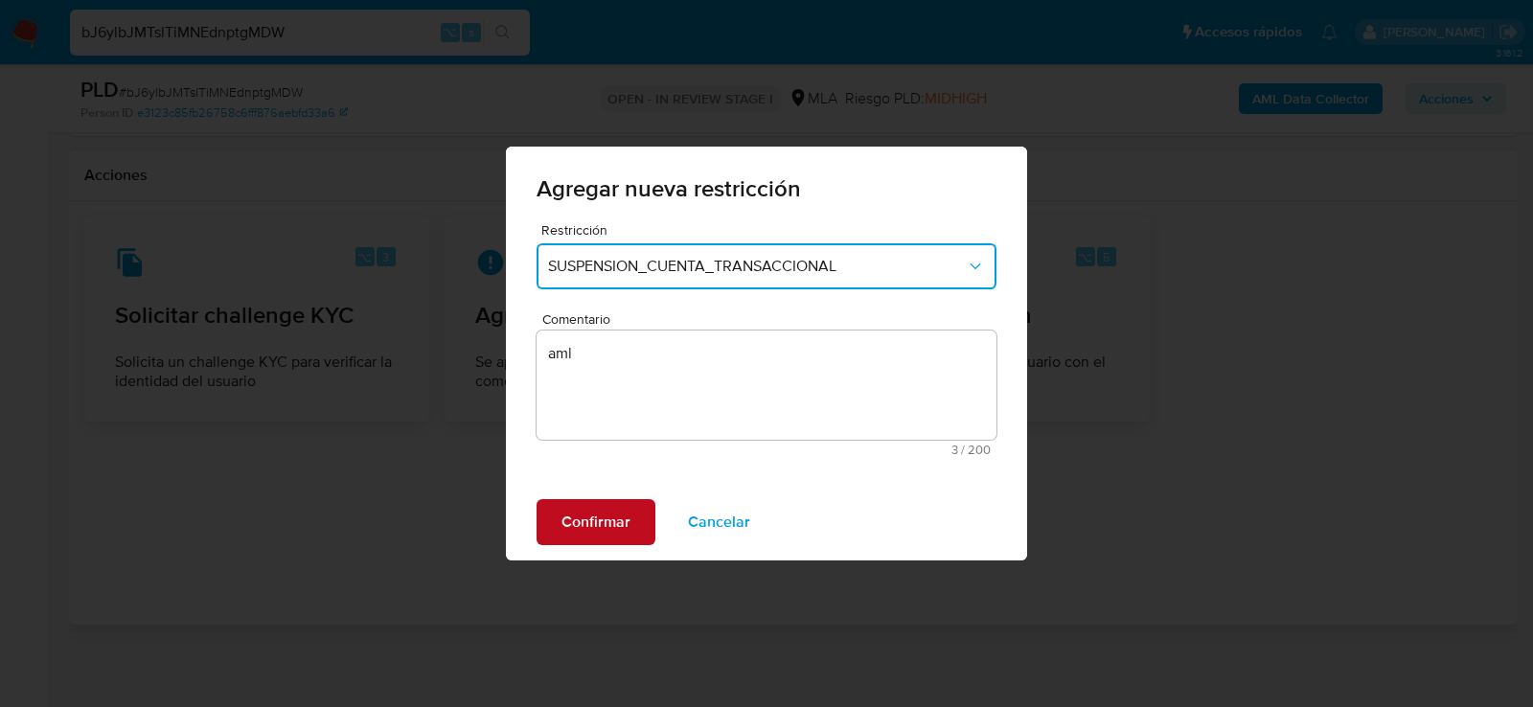
click at [617, 509] on span "Confirmar" at bounding box center [596, 522] width 69 height 42
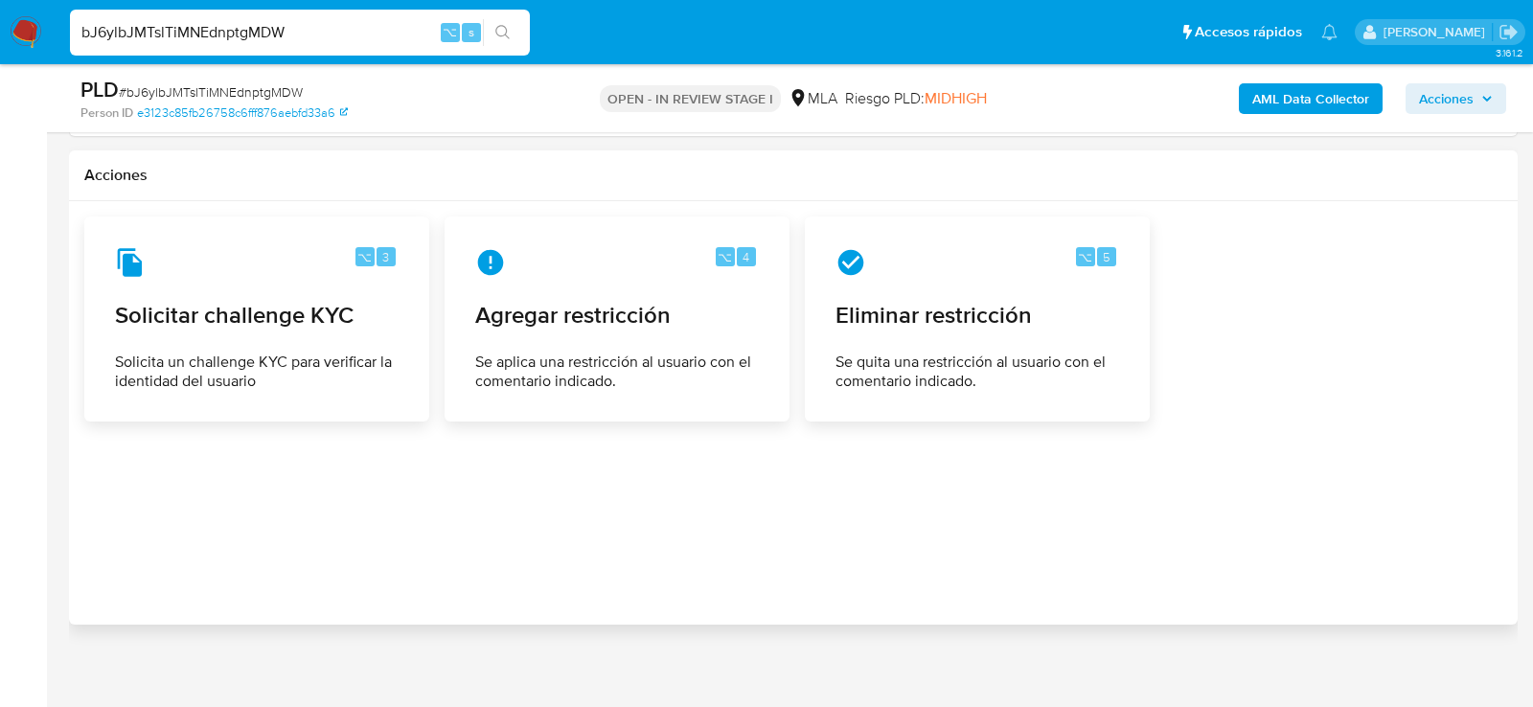
scroll to position [2939, 0]
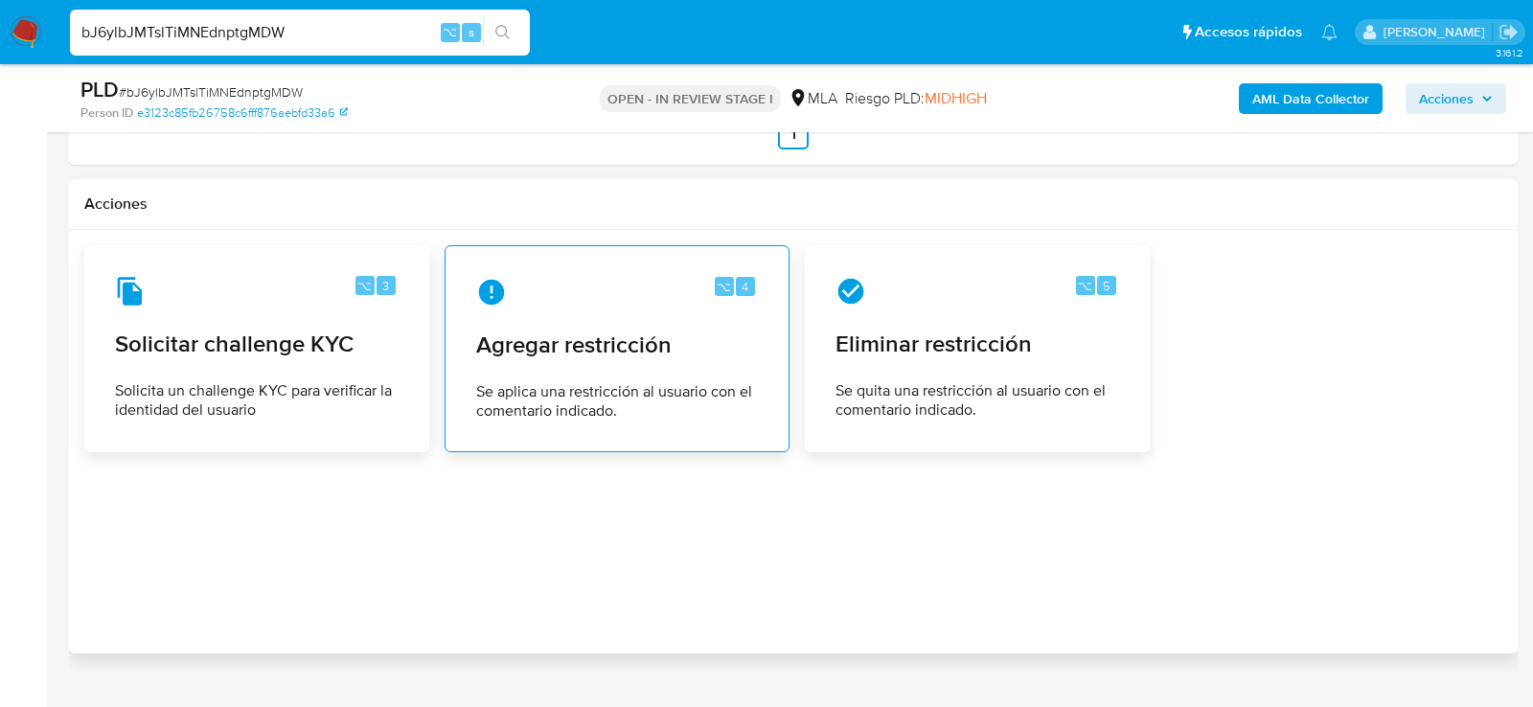
click at [574, 412] on div "⌥ 4 Agregar restricción Se aplica una restricción al usuario con el comentario …" at bounding box center [617, 349] width 312 height 174
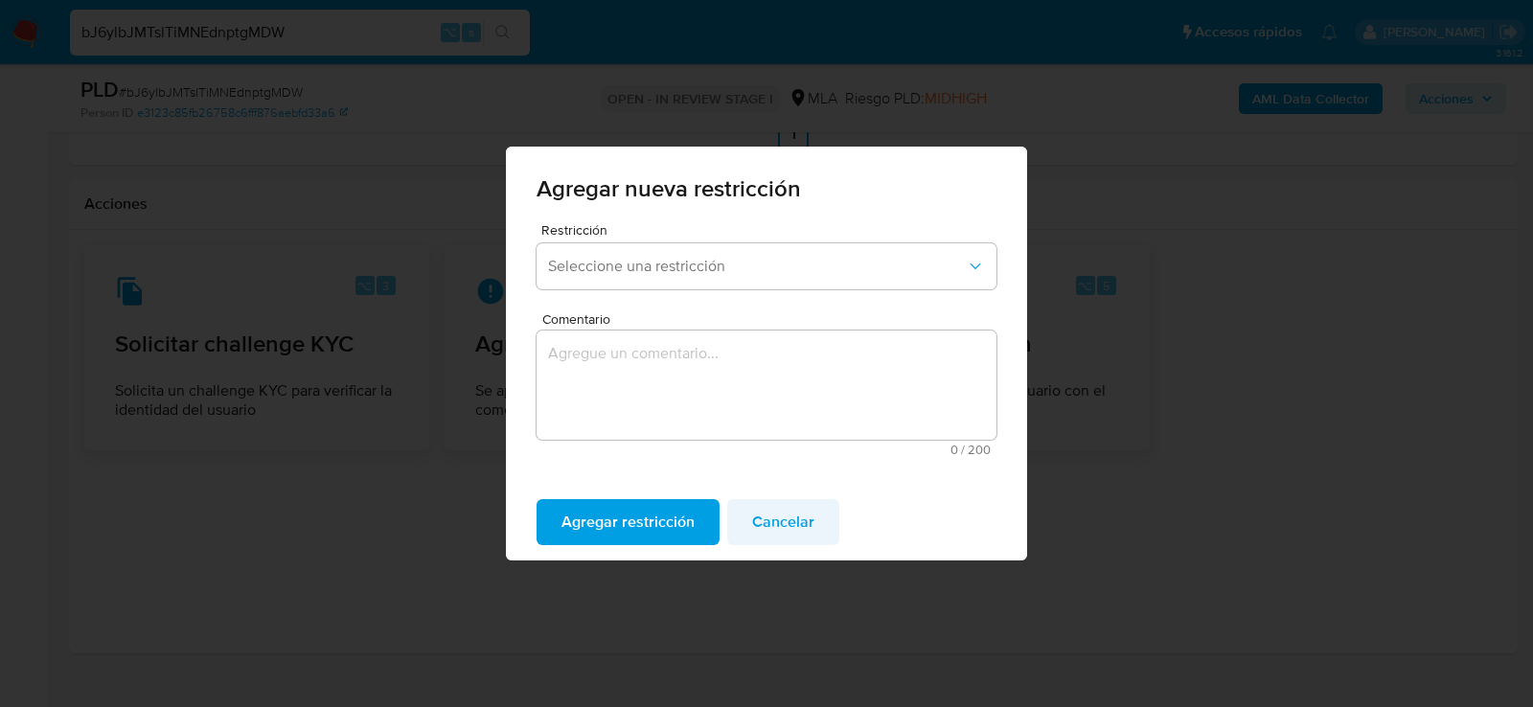
click at [758, 534] on span "Cancelar" at bounding box center [783, 522] width 62 height 42
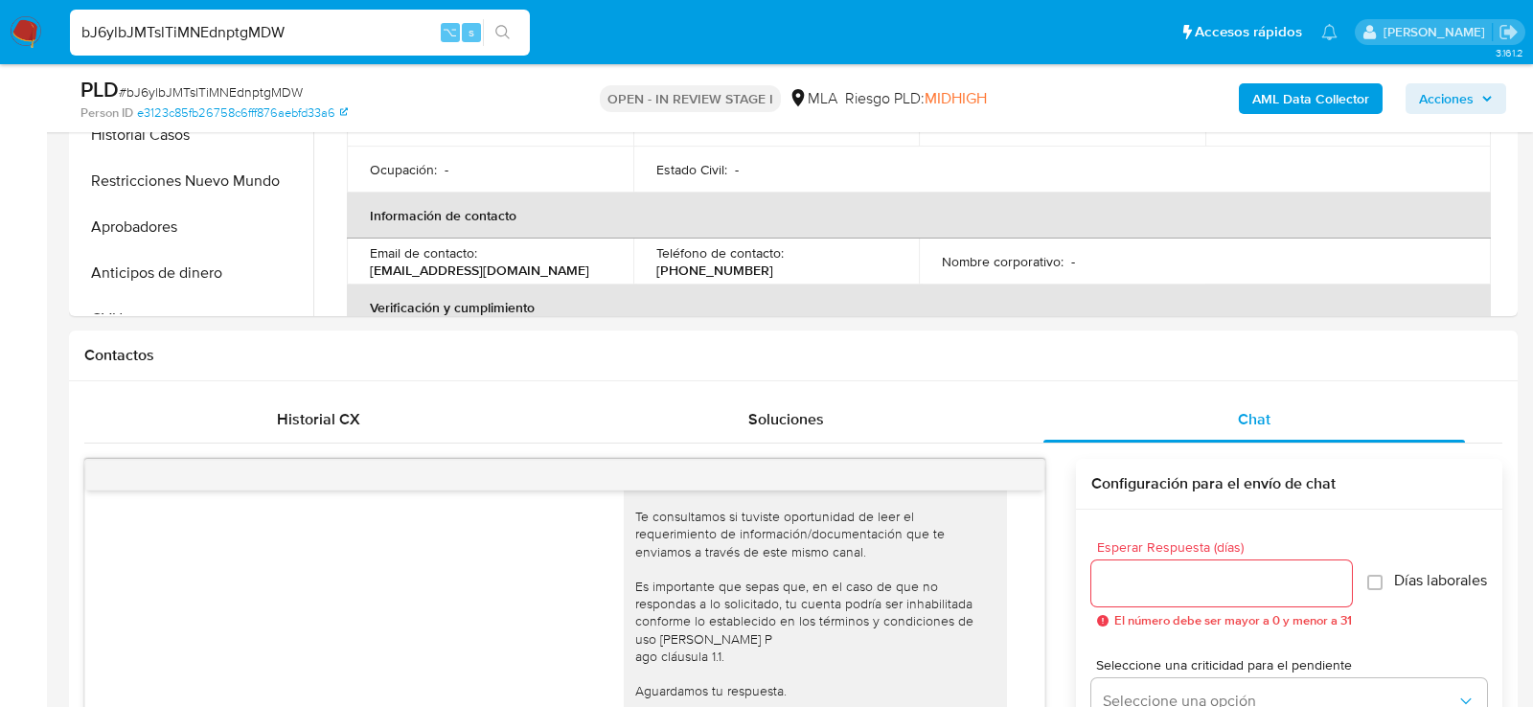
scroll to position [0, 0]
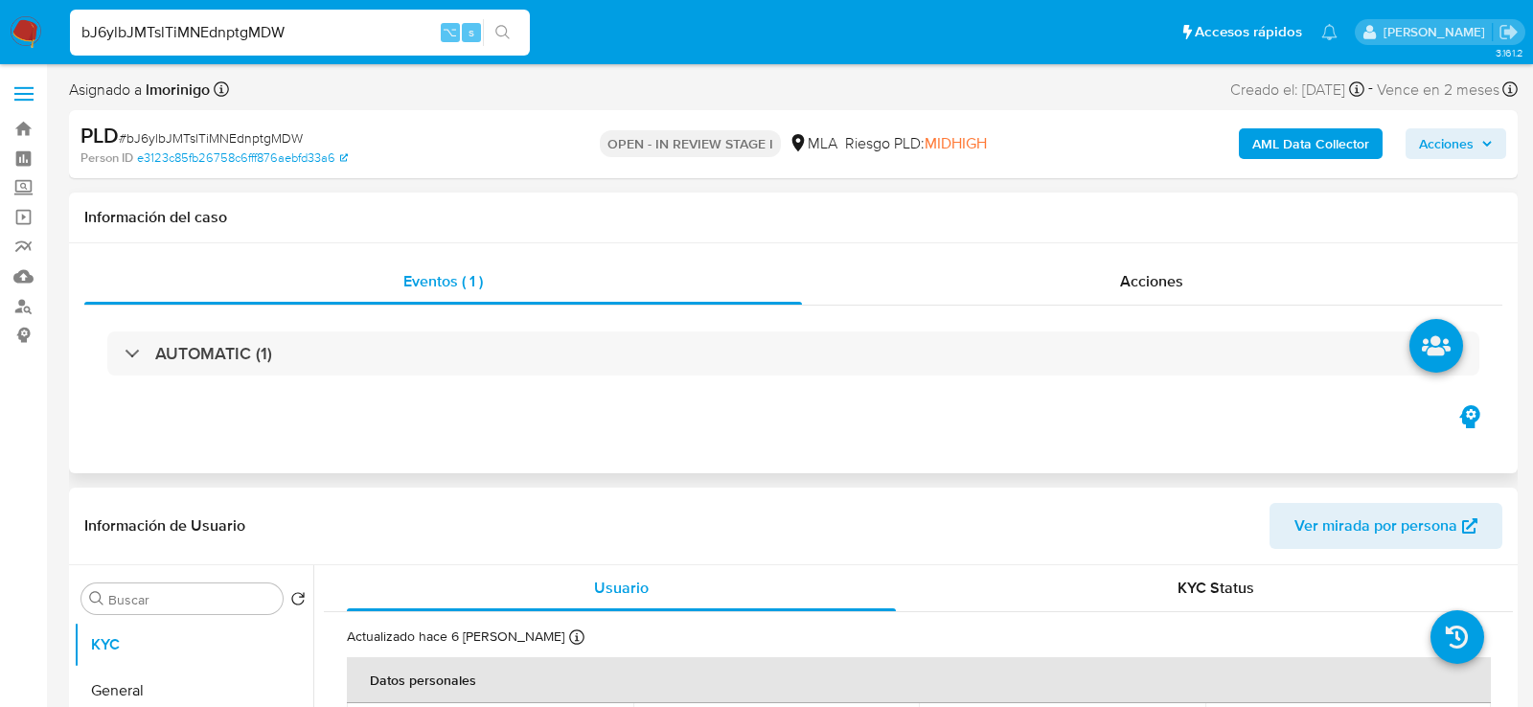
click at [1061, 315] on div "AUTOMATIC (1)" at bounding box center [793, 354] width 1418 height 96
click at [1067, 290] on div "Acciones" at bounding box center [1152, 282] width 701 height 46
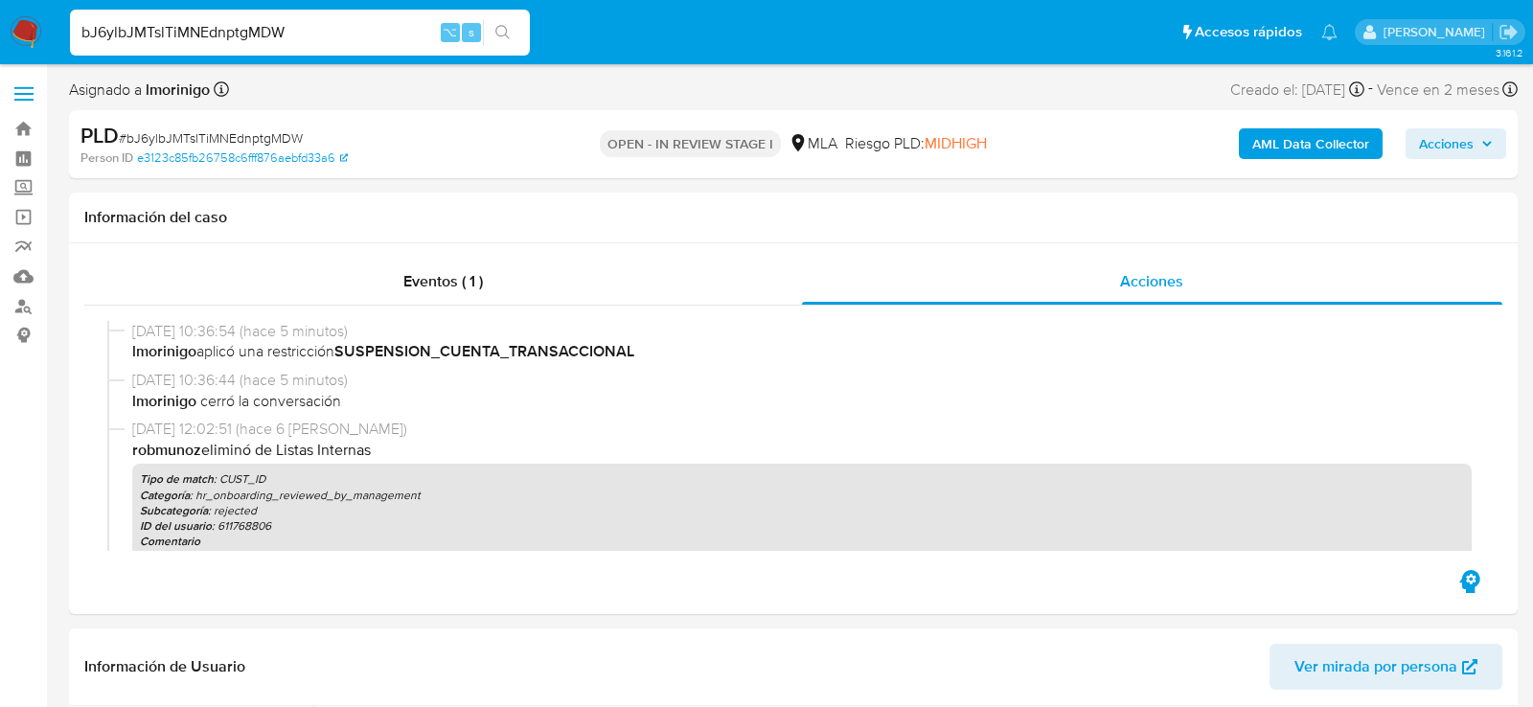
click at [250, 27] on input "bJ6ylbJMTslTiMNEdnptgMDW" at bounding box center [300, 32] width 460 height 25
paste input "3G1HoCNinQQAn6rq1anJMIux"
type input "3G1HoCNinQQAn6rq1anJMIux"
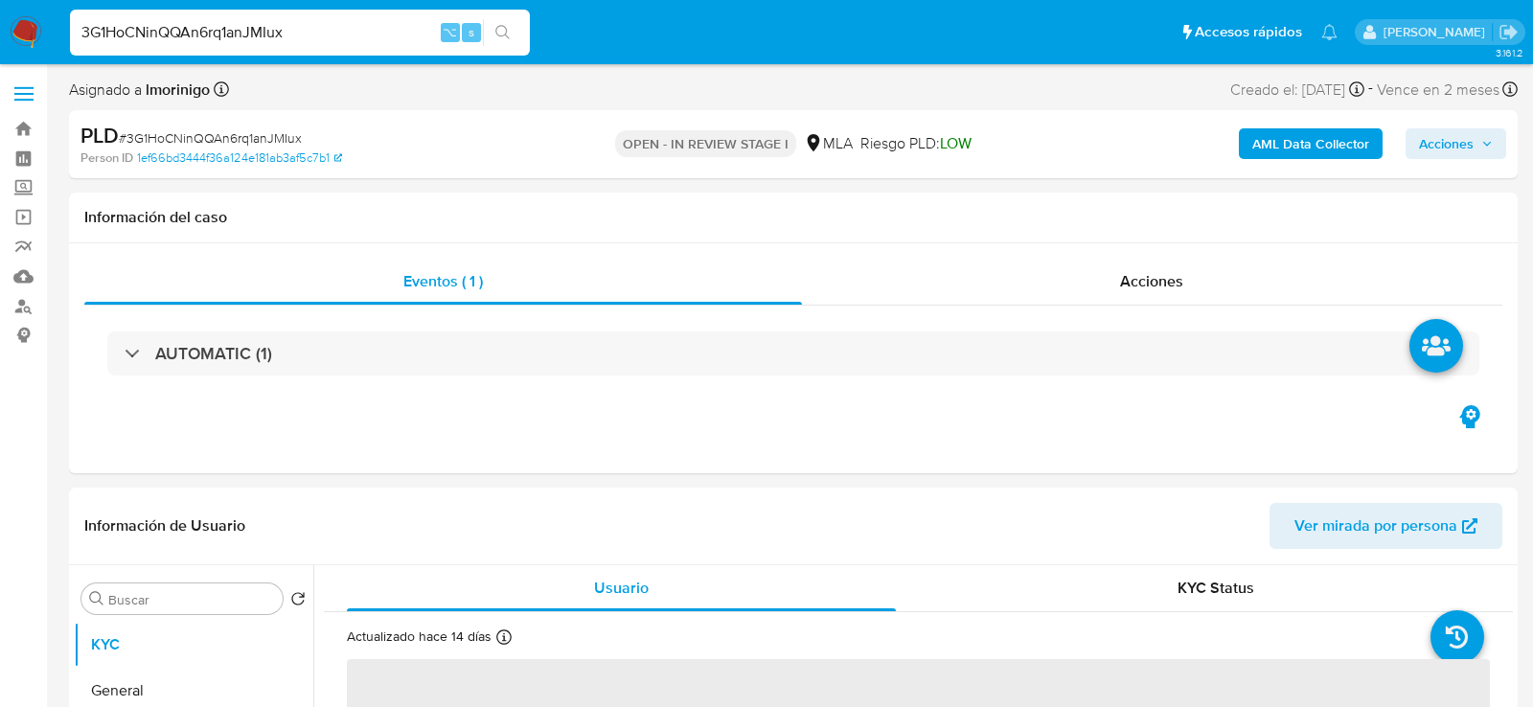
select select "10"
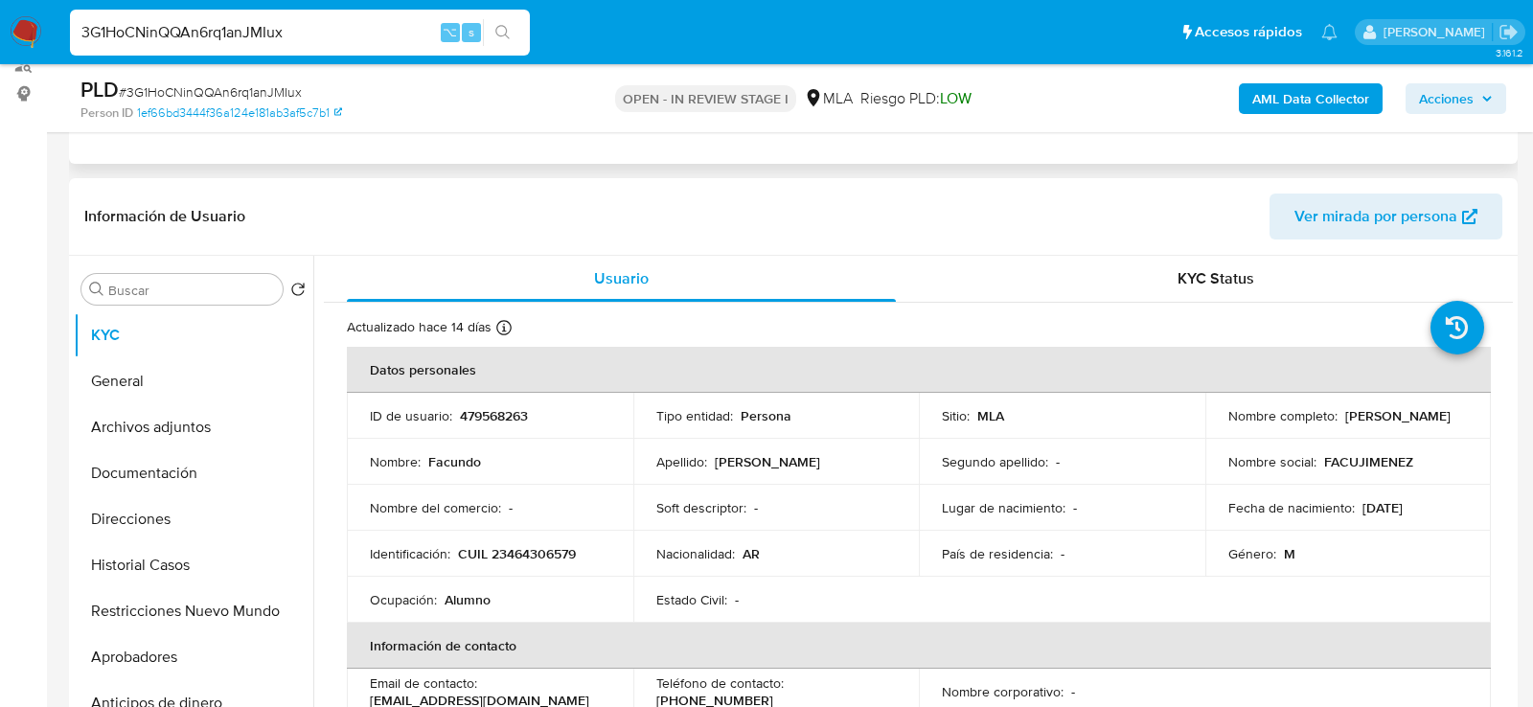
scroll to position [244, 0]
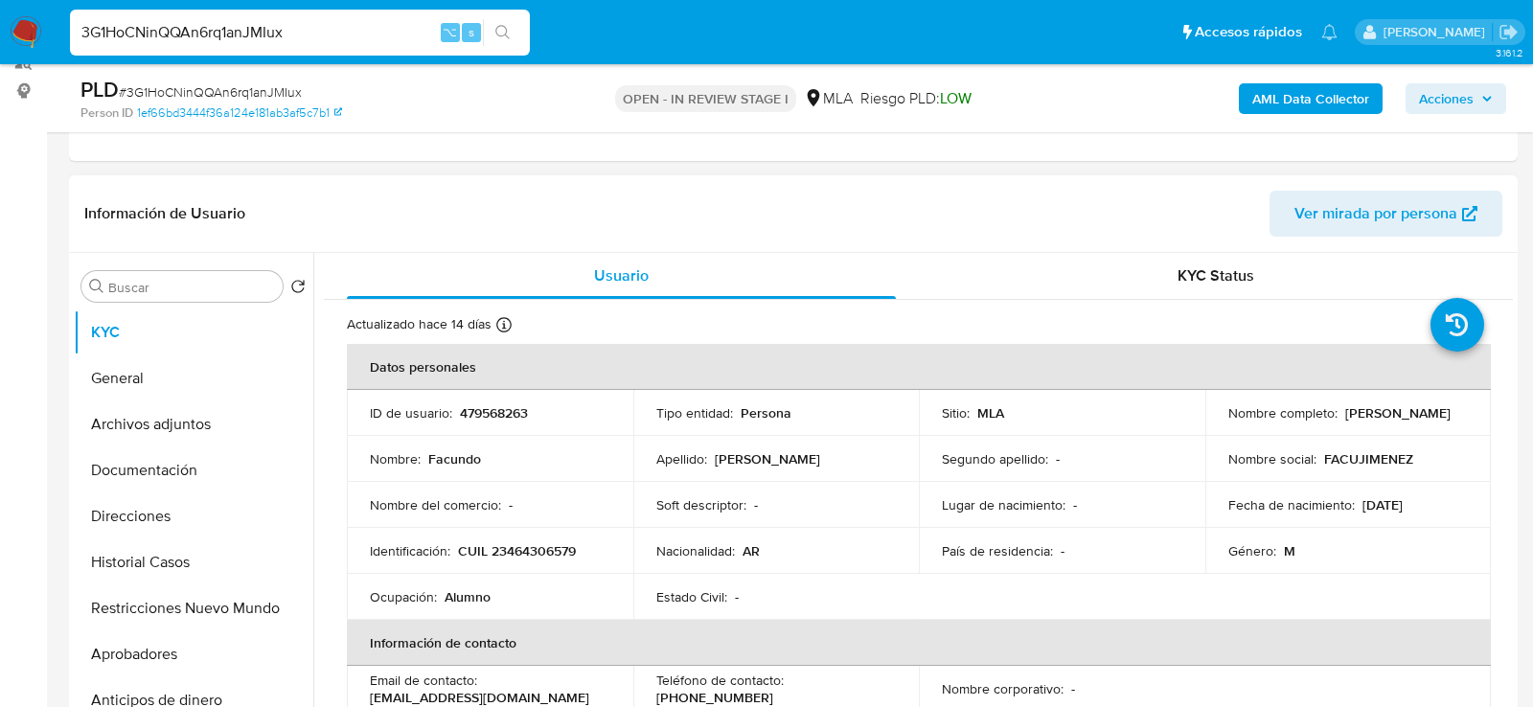
click at [547, 542] on p "CUIL 23464306579" at bounding box center [517, 550] width 118 height 17
copy p "23464306579"
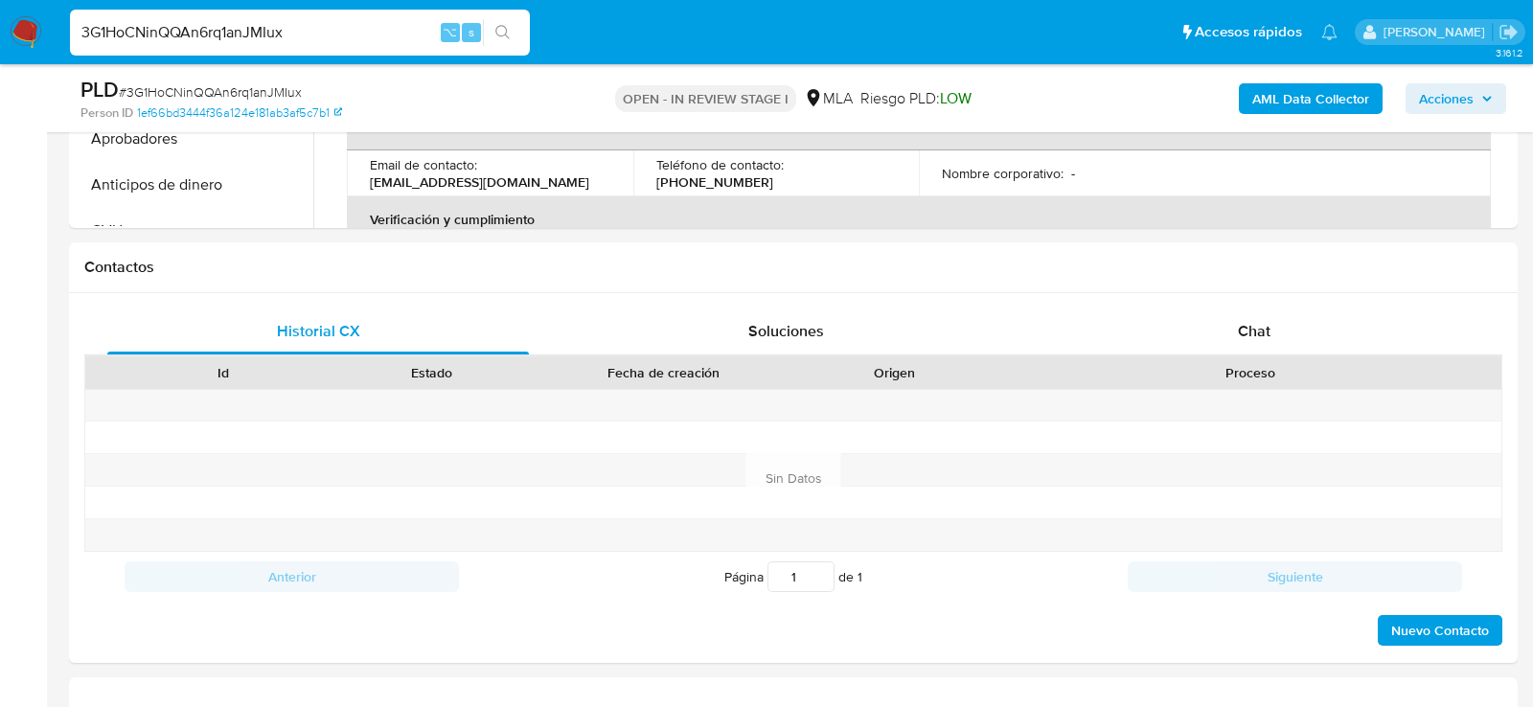
scroll to position [796, 0]
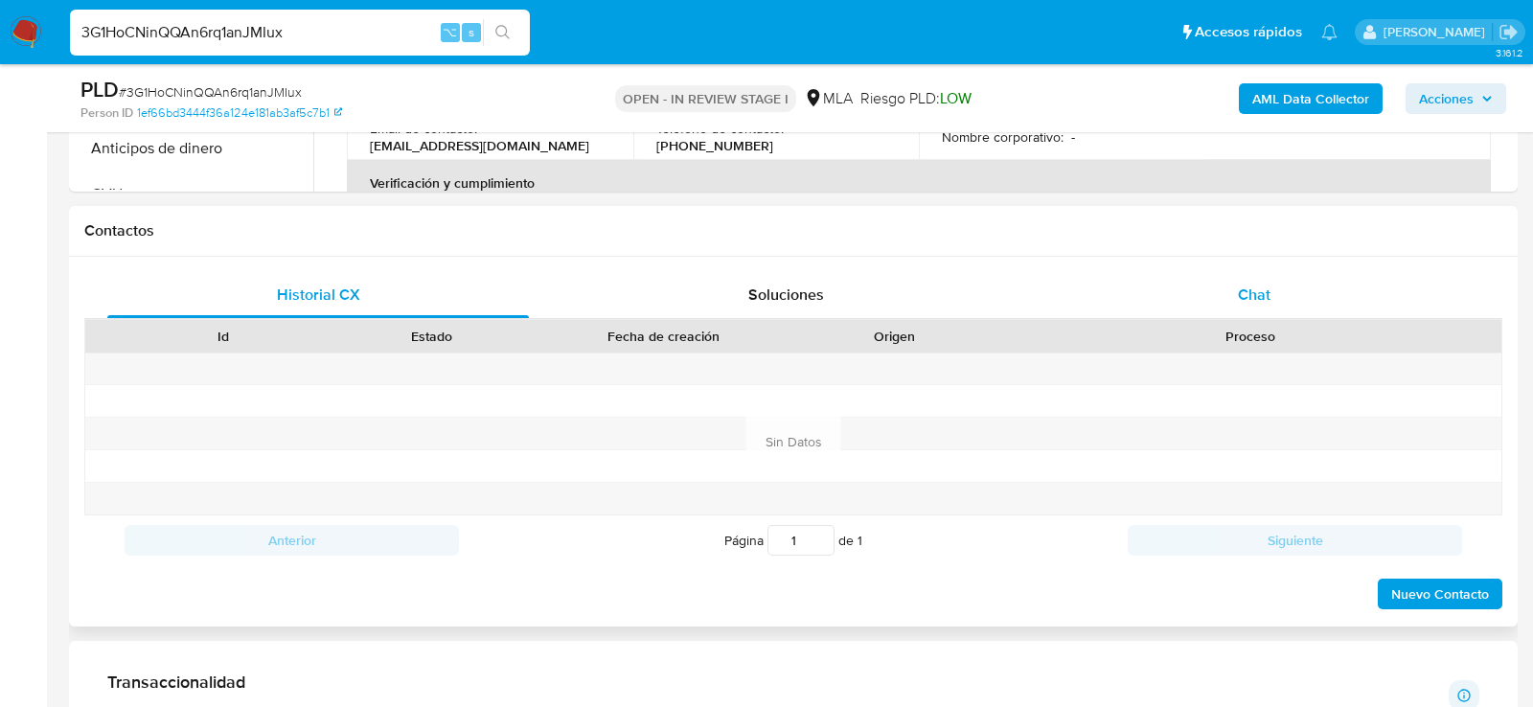
click at [1257, 297] on span "Chat" at bounding box center [1254, 295] width 33 height 22
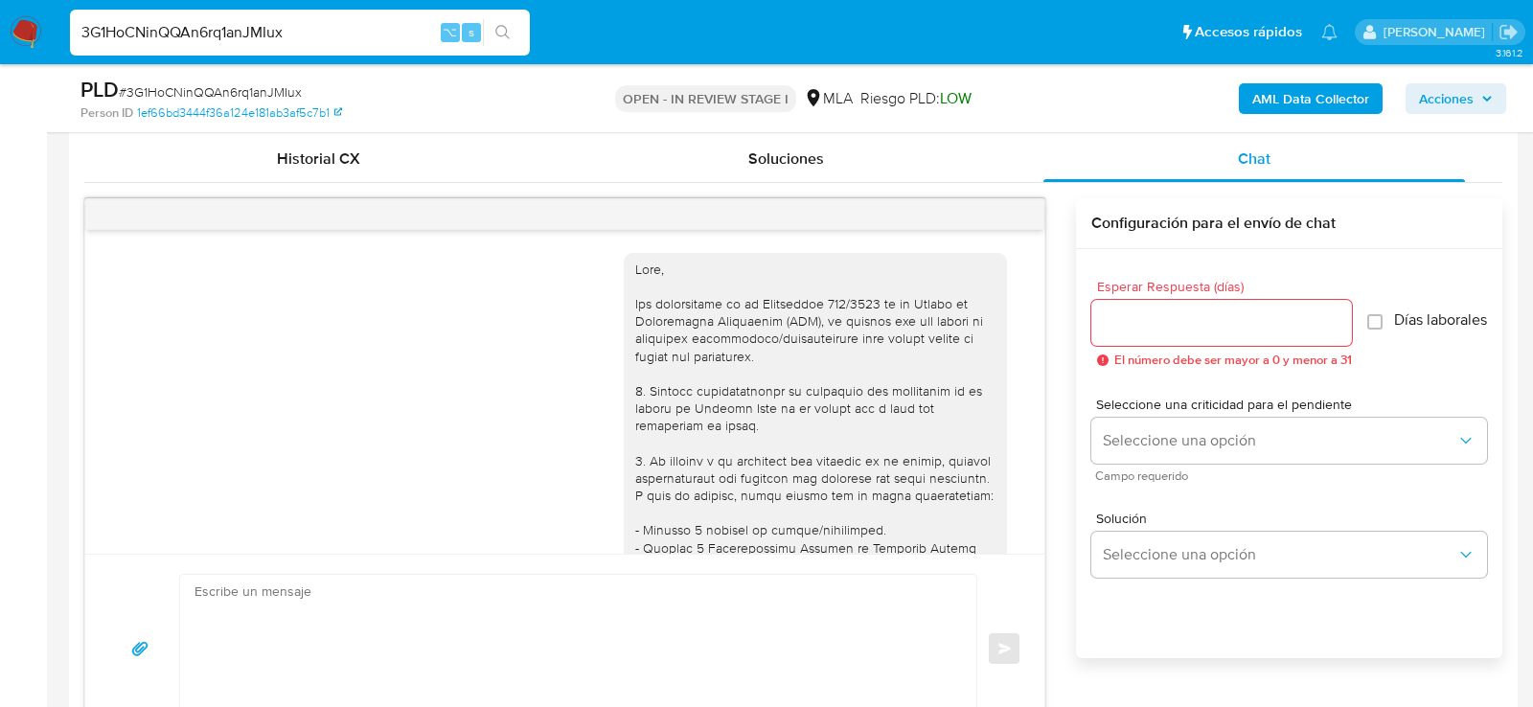
scroll to position [921, 0]
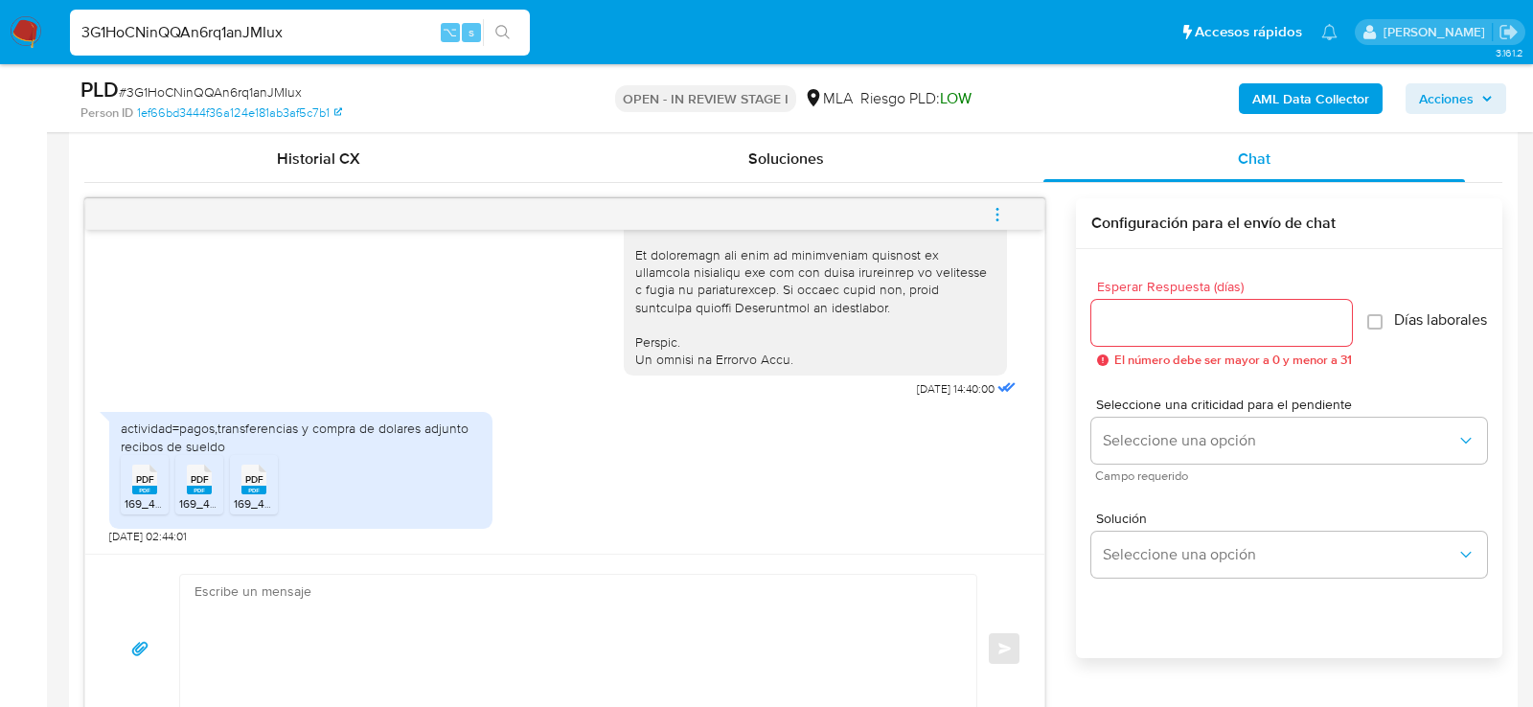
click at [149, 486] on rect at bounding box center [144, 490] width 25 height 9
click at [197, 487] on rect at bounding box center [199, 490] width 25 height 9
click at [242, 487] on rect at bounding box center [253, 490] width 25 height 9
click at [261, 34] on input "3G1HoCNinQQAn6rq1anJMIux" at bounding box center [300, 32] width 460 height 25
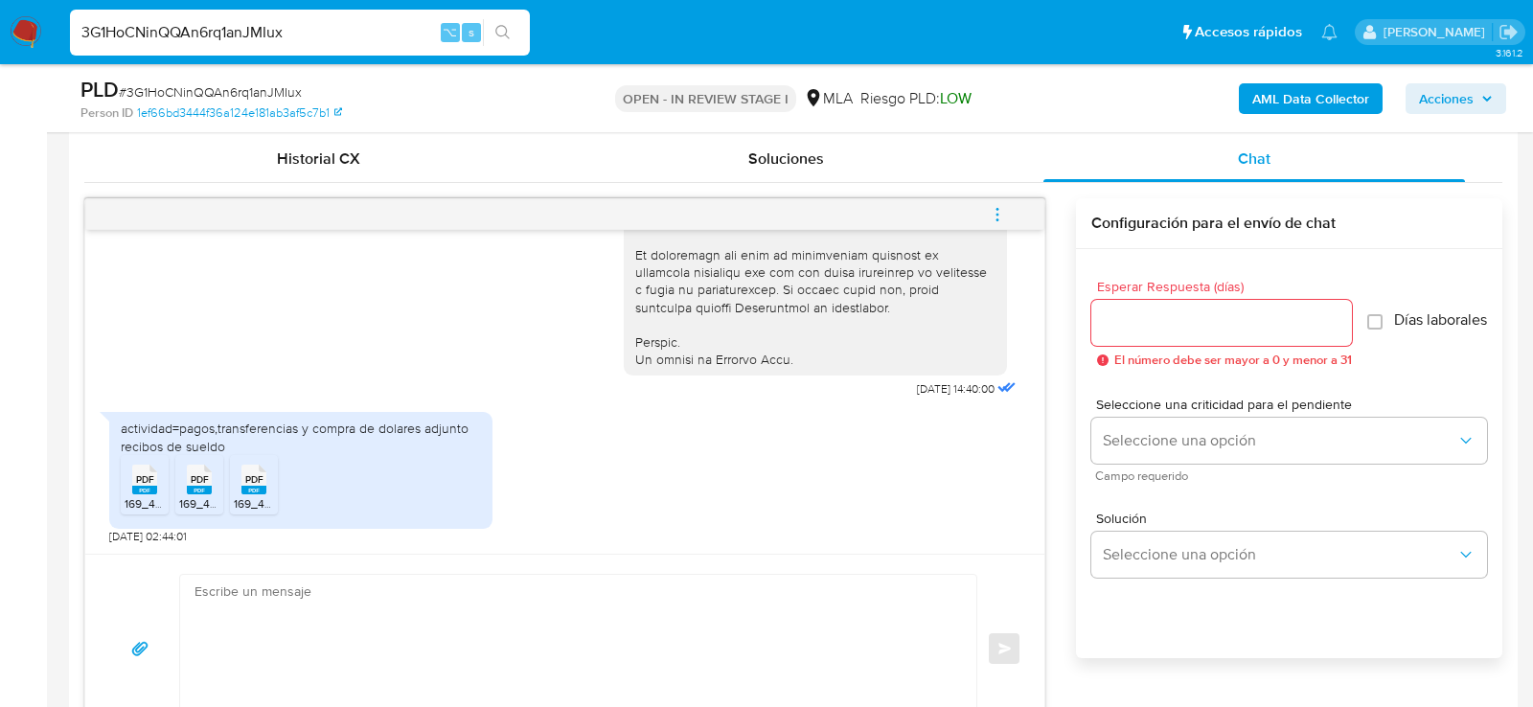
paste input "uVniNGBCCVmsaPYxn1bLg4lz"
type input "uVniNGBCCVmsaPYxn1bLg4lz"
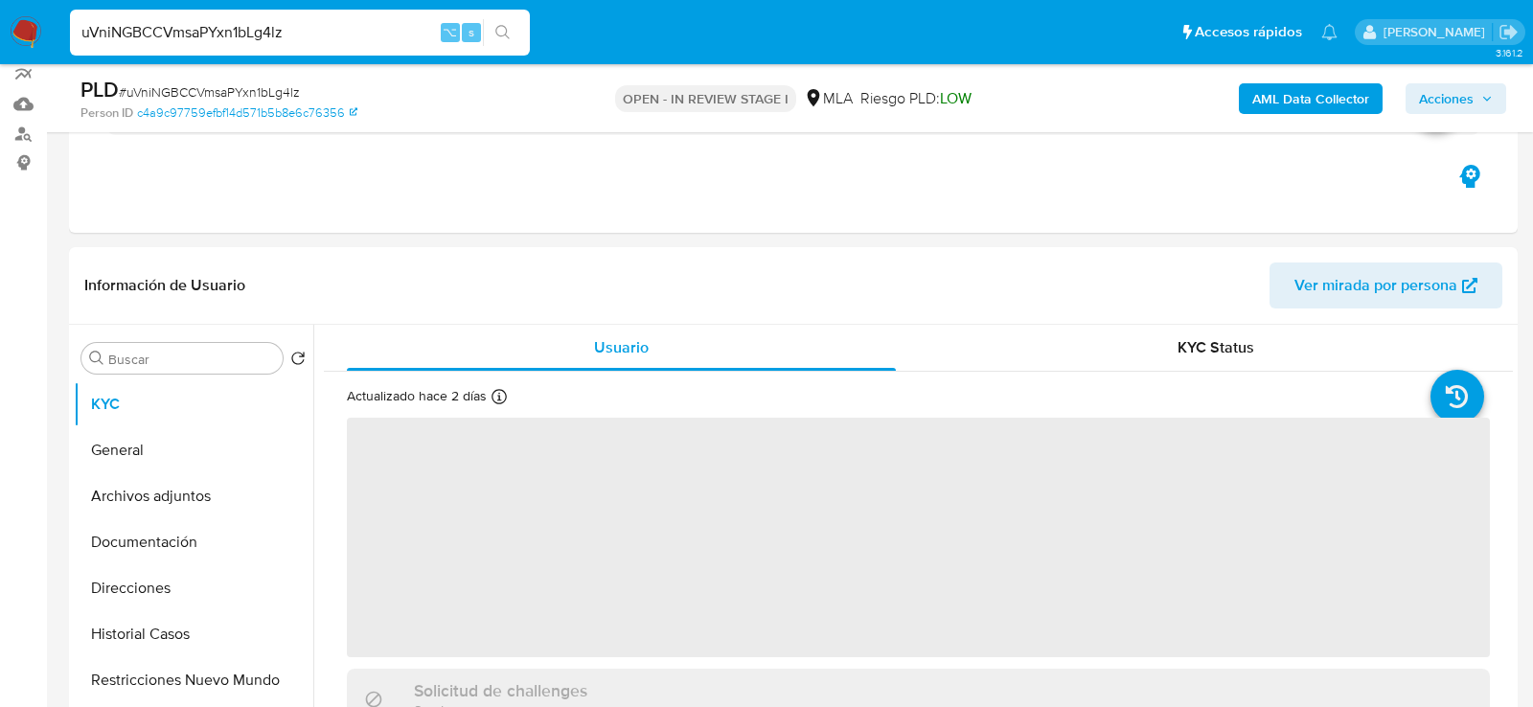
scroll to position [266, 0]
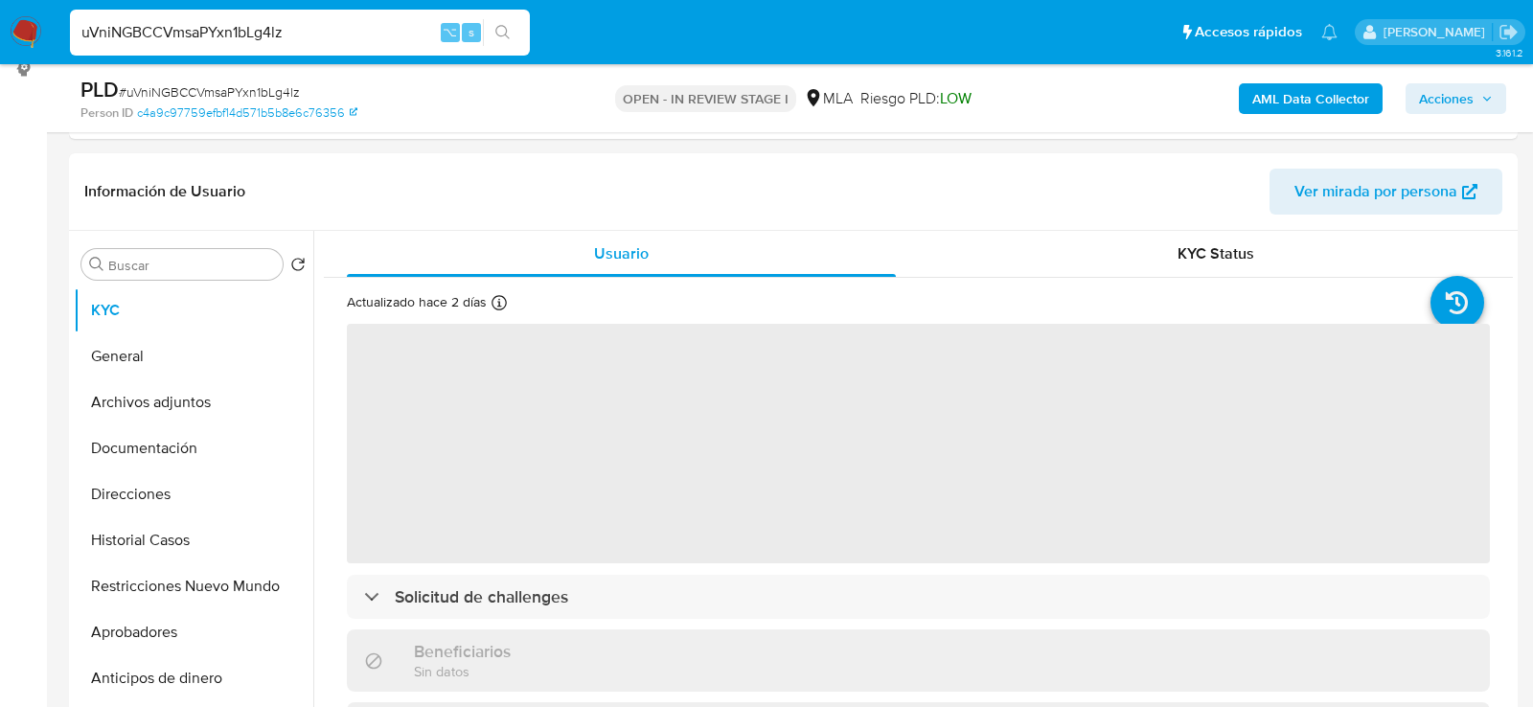
select select "10"
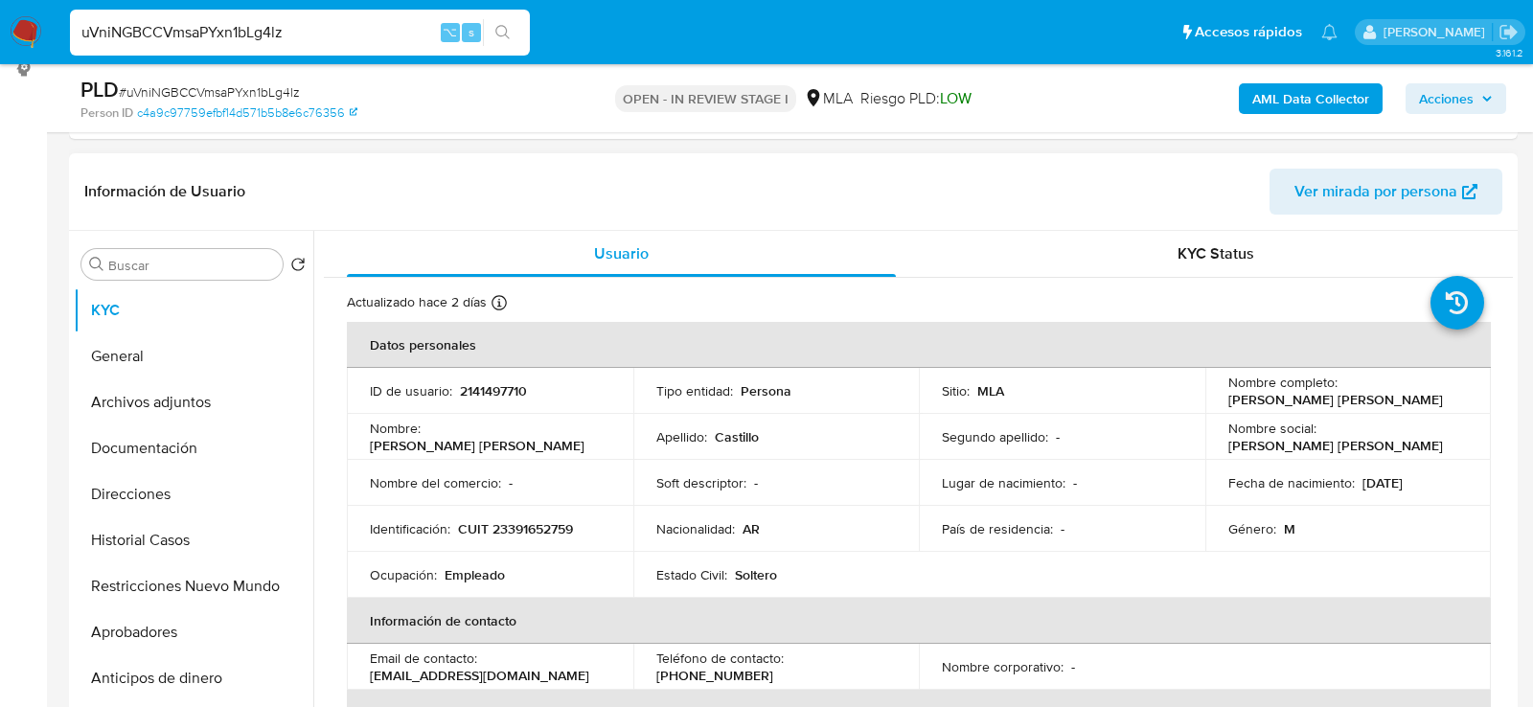
click at [535, 552] on td "Ocupación : Empleado" at bounding box center [490, 575] width 286 height 46
click at [534, 535] on p "CUIT 23391652759" at bounding box center [515, 528] width 115 height 17
copy p "23391652759"
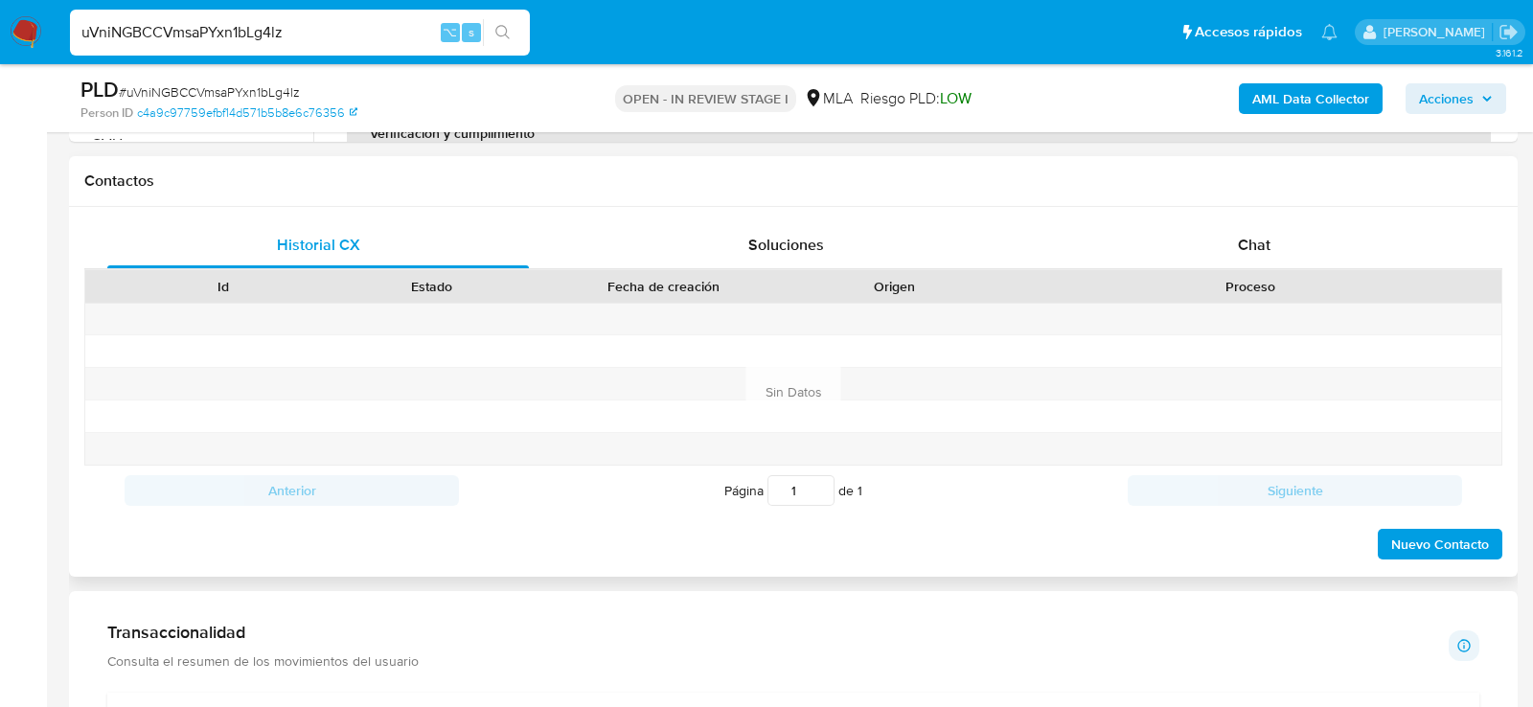
scroll to position [864, 0]
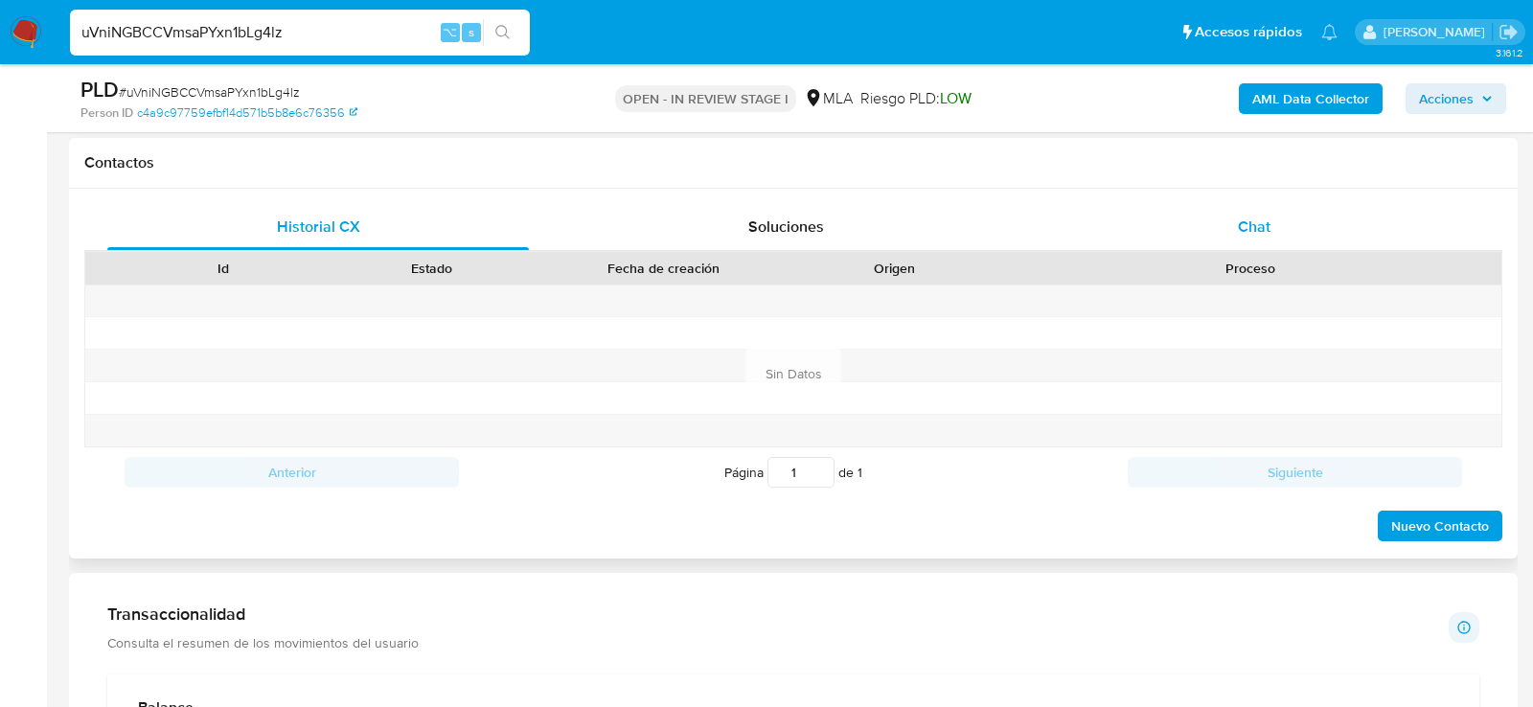
click at [1346, 210] on div "Chat" at bounding box center [1254, 227] width 422 height 46
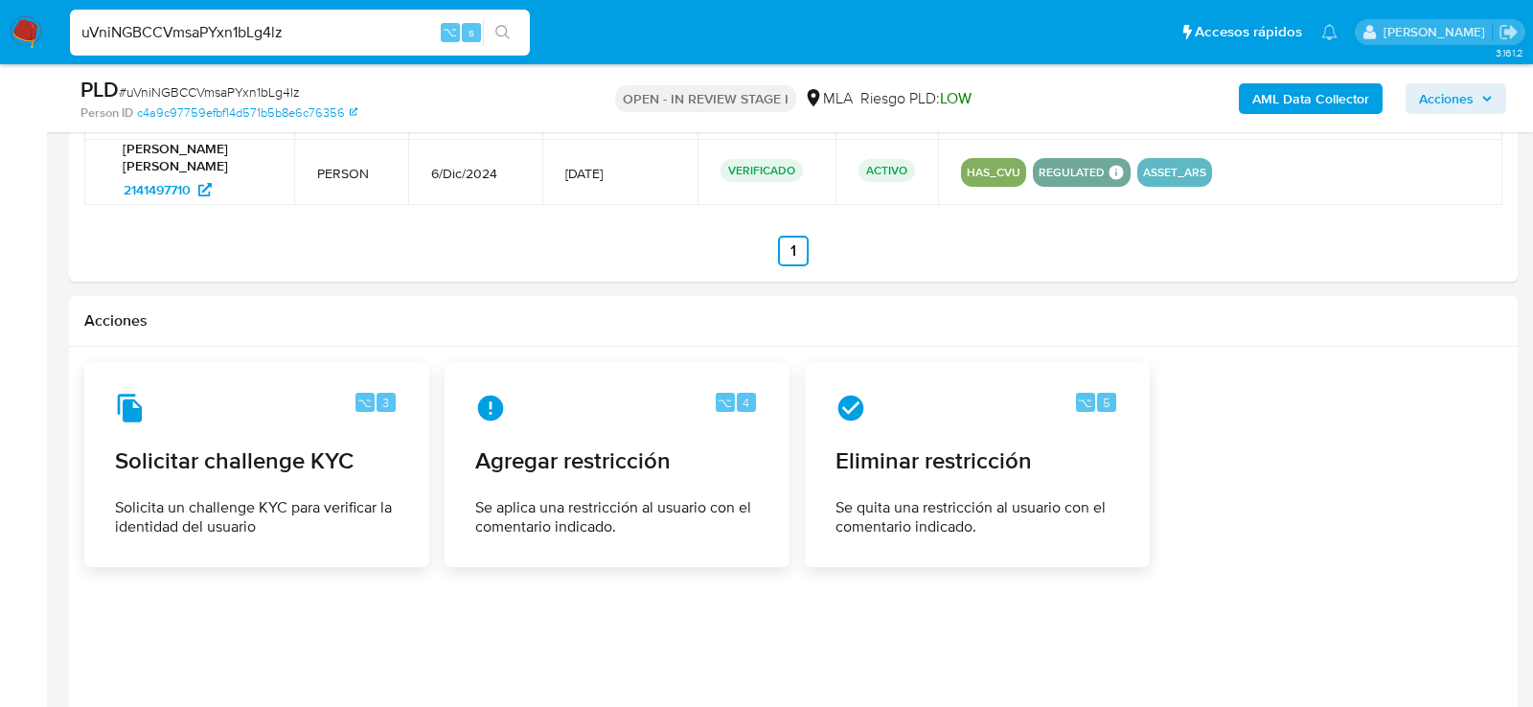
scroll to position [3023, 0]
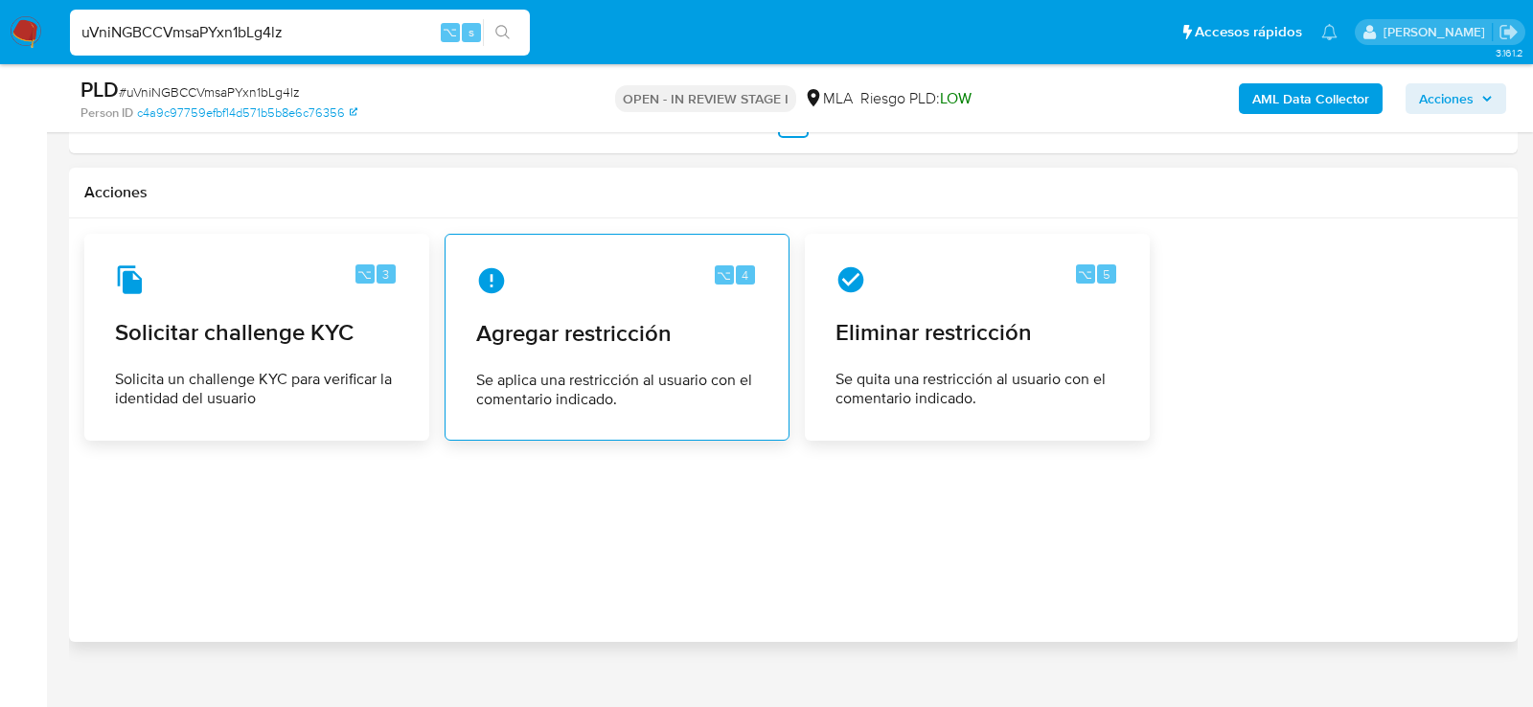
click at [566, 376] on span "Se aplica una restricción al usuario con el comentario indicado." at bounding box center [617, 390] width 282 height 38
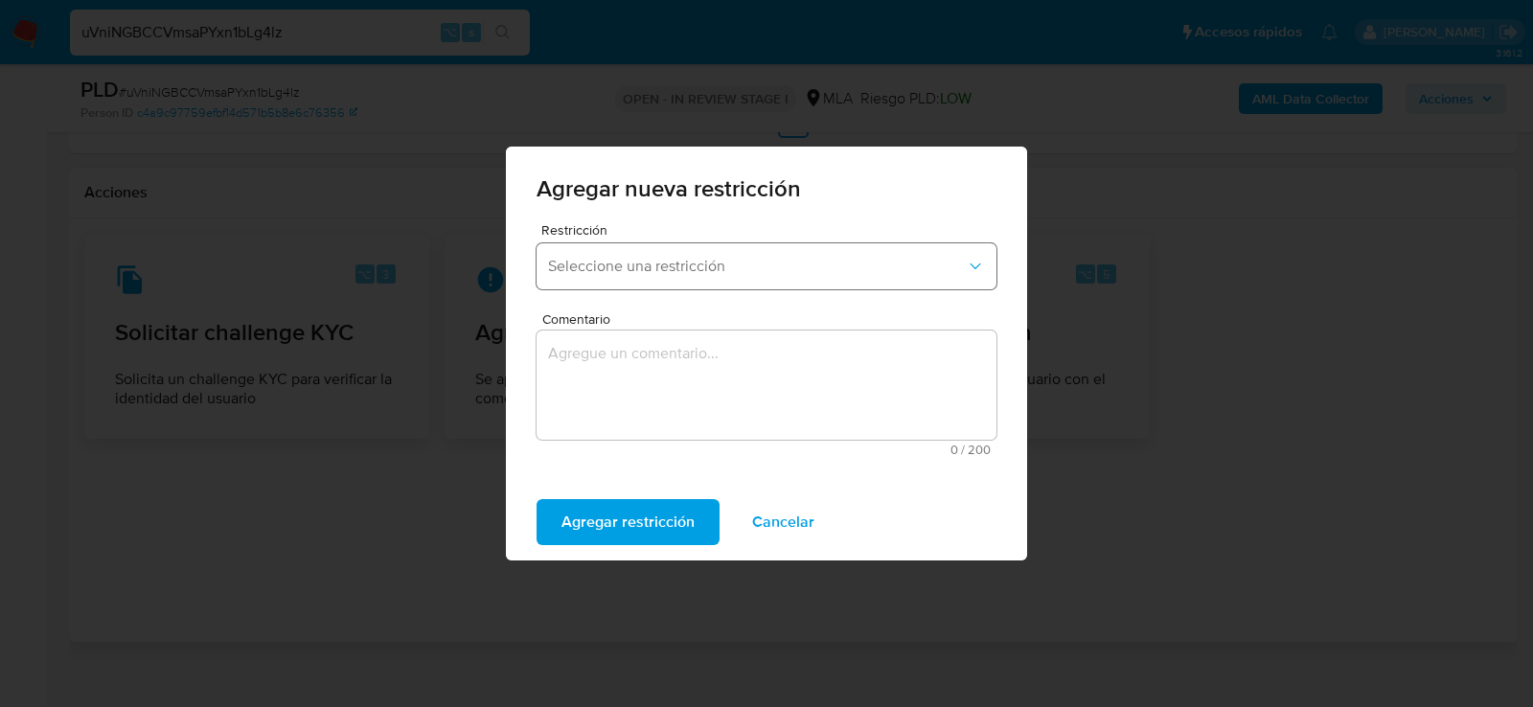
click at [688, 250] on button "Seleccione una restricción" at bounding box center [767, 266] width 460 height 46
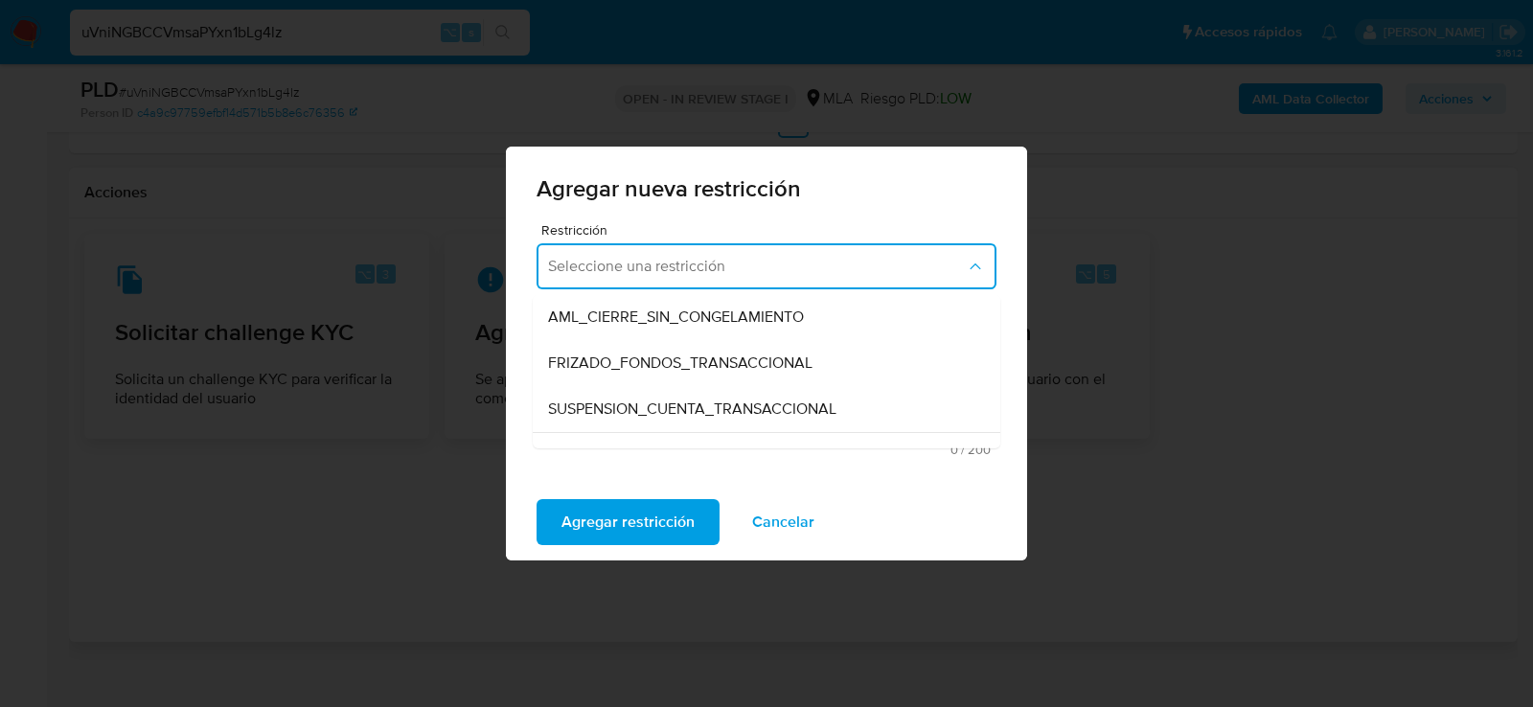
scroll to position [205, 0]
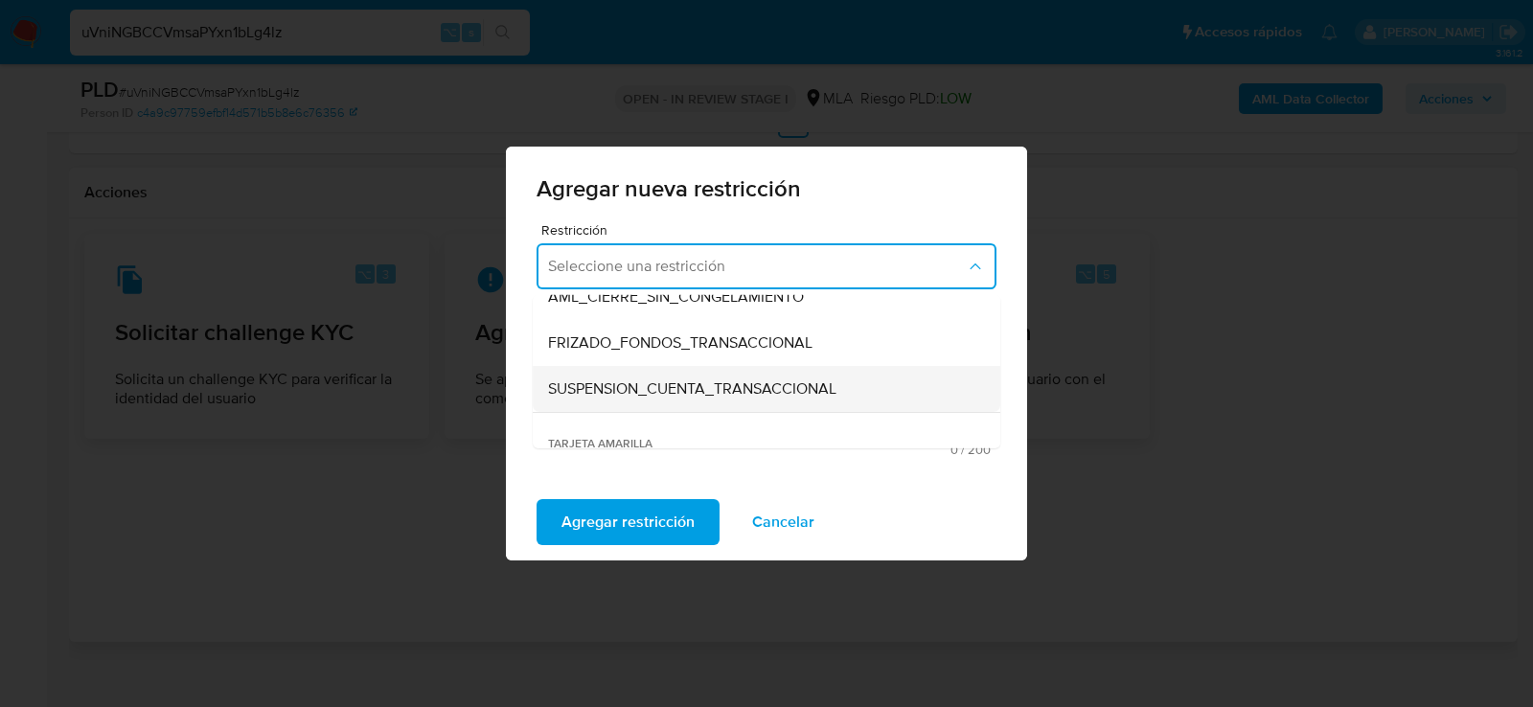
click at [658, 393] on span "SUSPENSION_CUENTA_TRANSACCIONAL" at bounding box center [692, 388] width 288 height 19
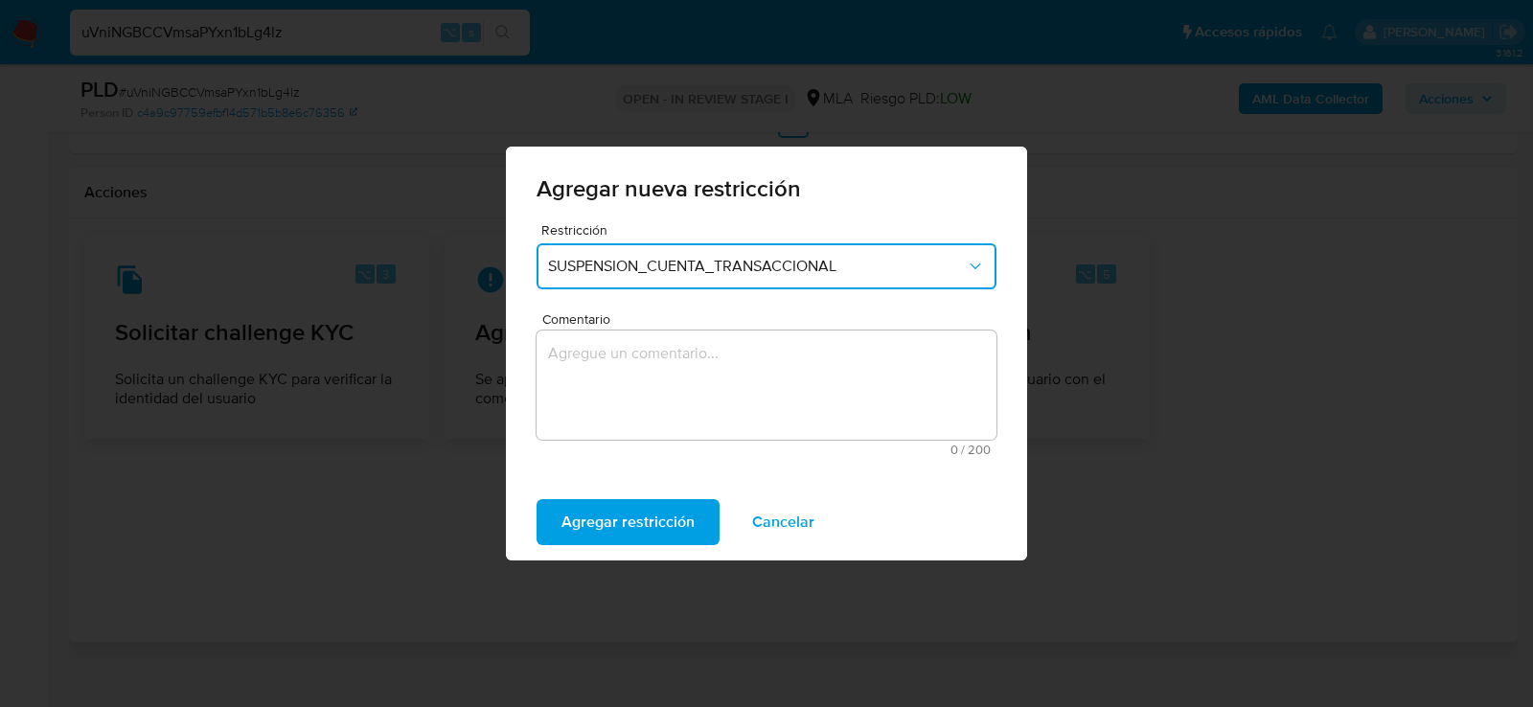
click at [658, 393] on textarea "Comentario" at bounding box center [767, 385] width 460 height 109
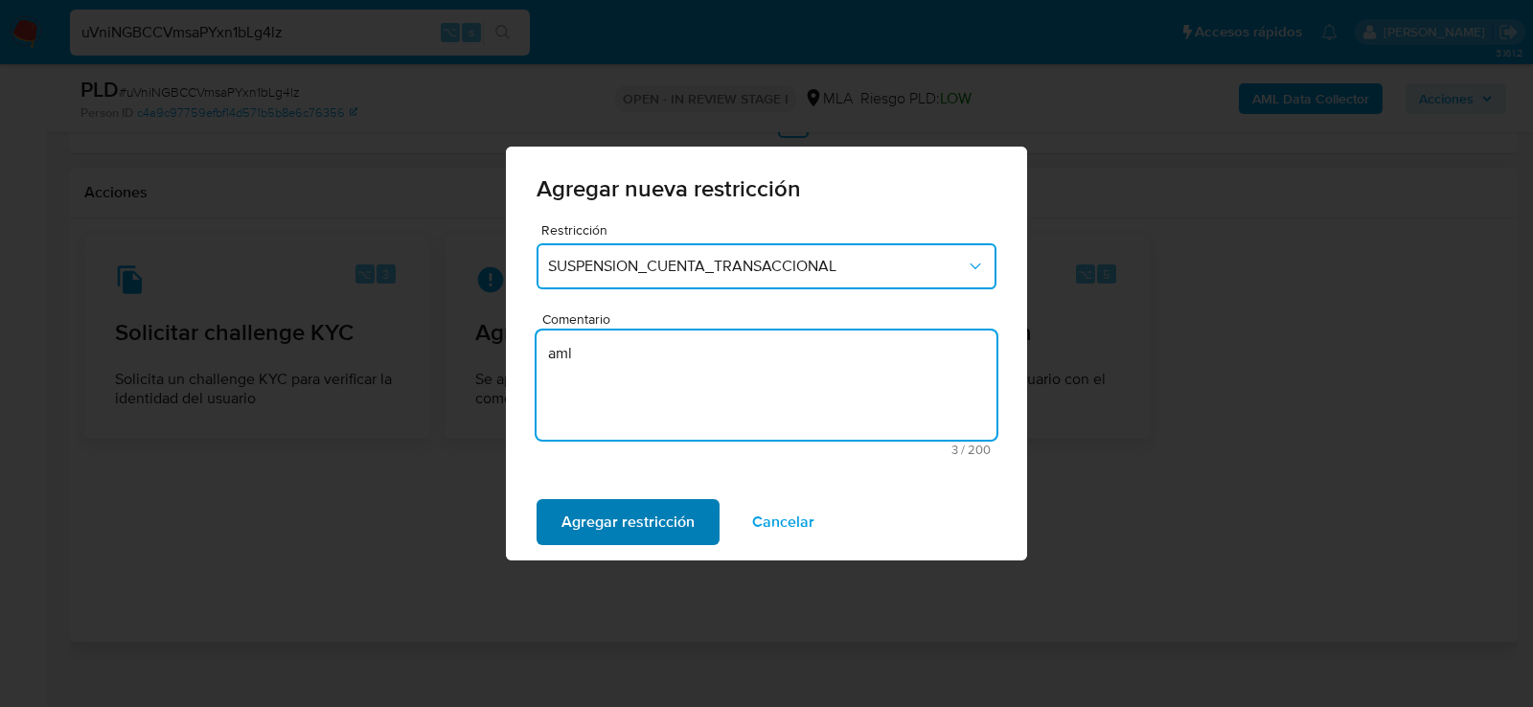
type textarea "aml"
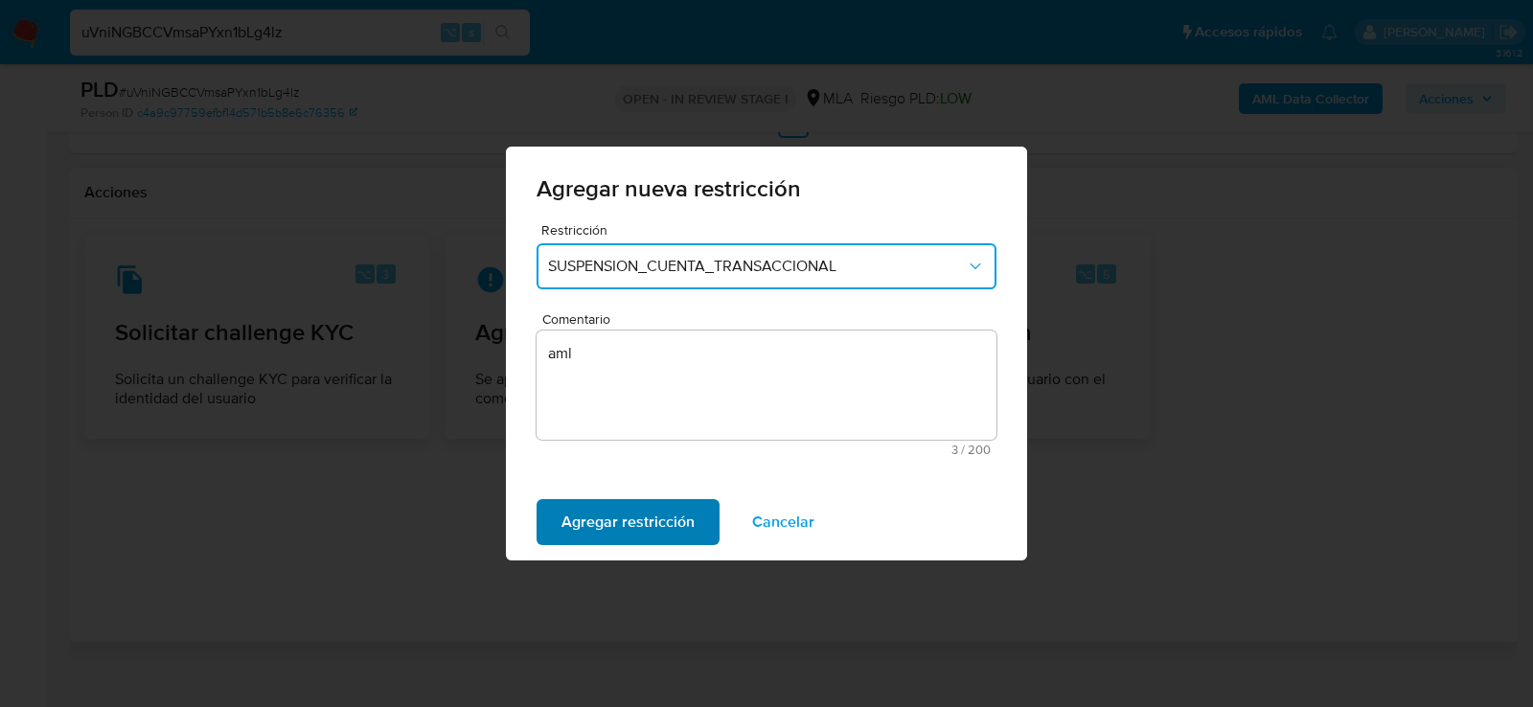
click at [632, 506] on span "Agregar restricción" at bounding box center [628, 522] width 133 height 42
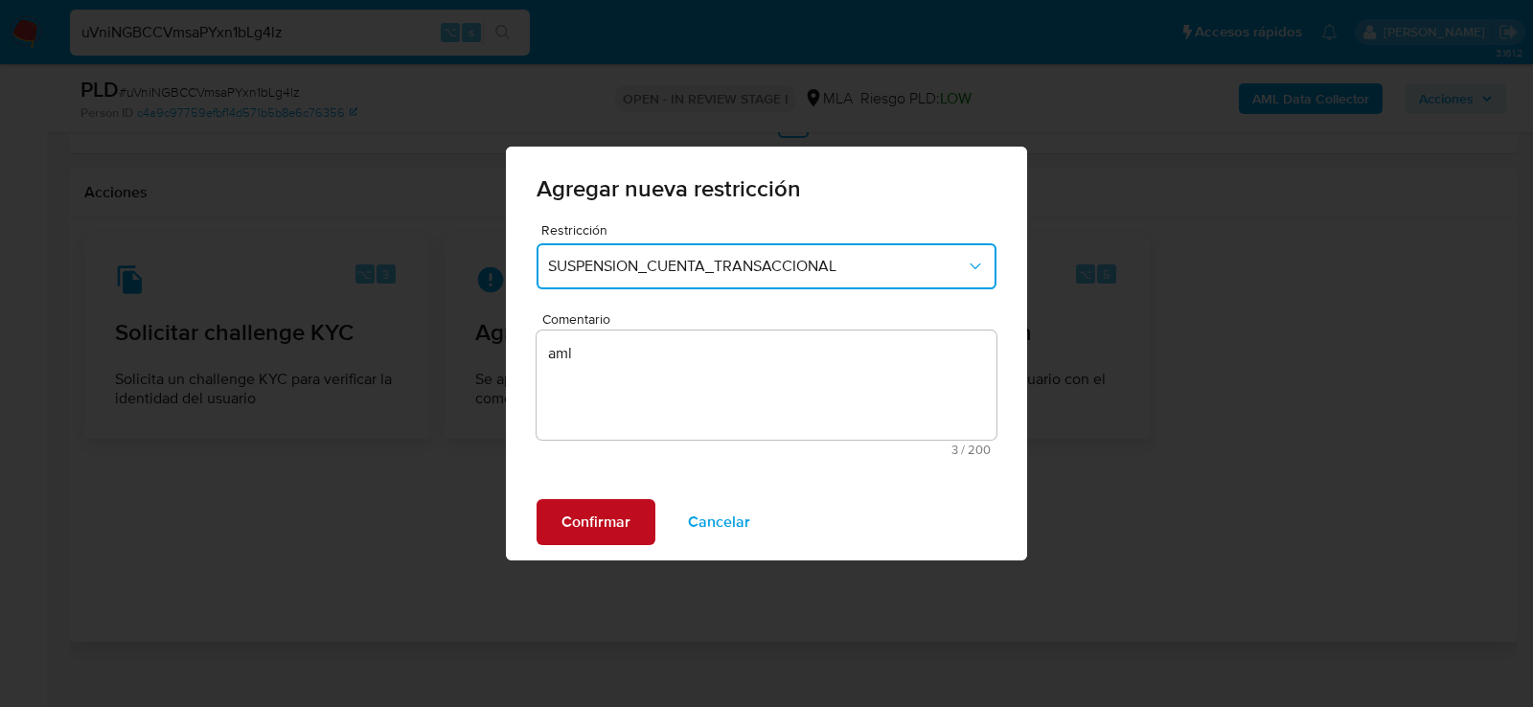
click at [632, 506] on button "Confirmar" at bounding box center [596, 522] width 119 height 46
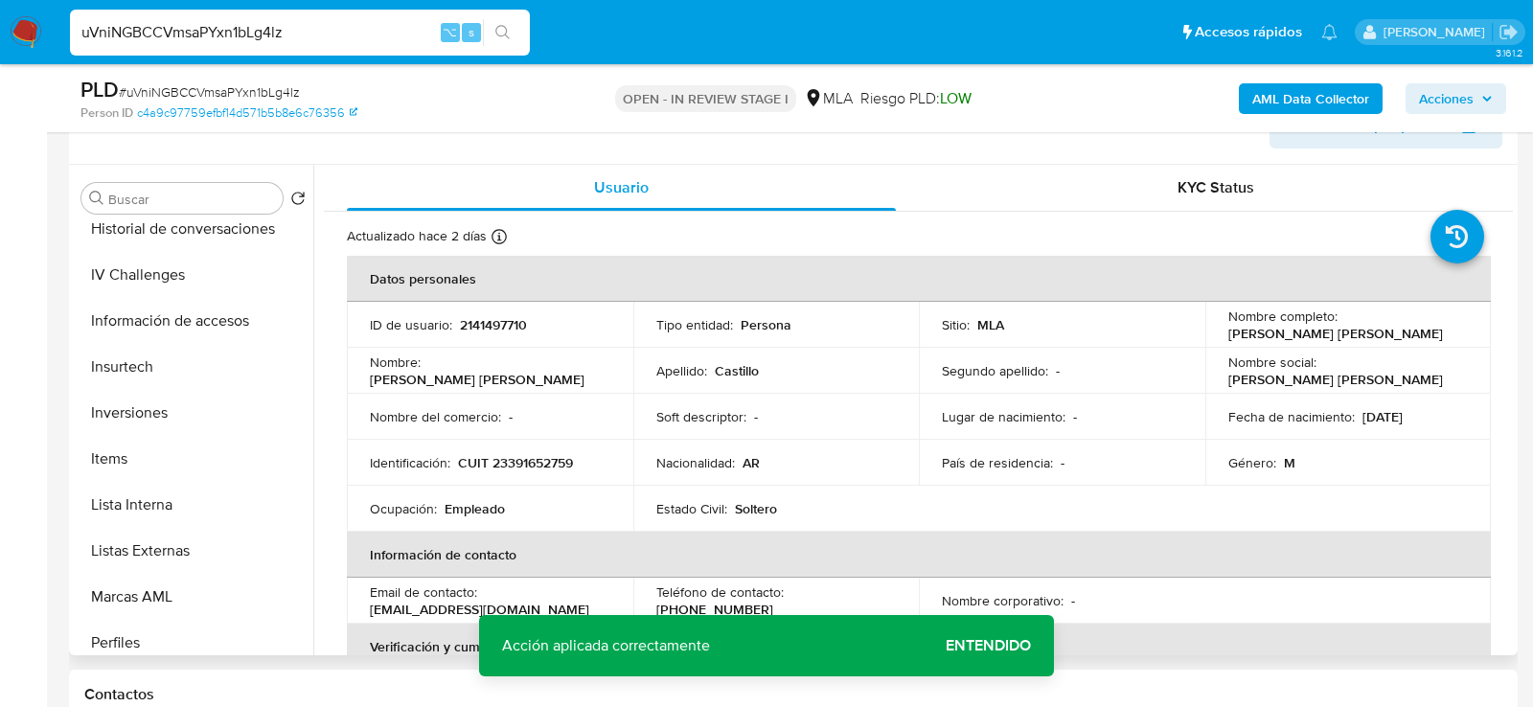
scroll to position [848, 0]
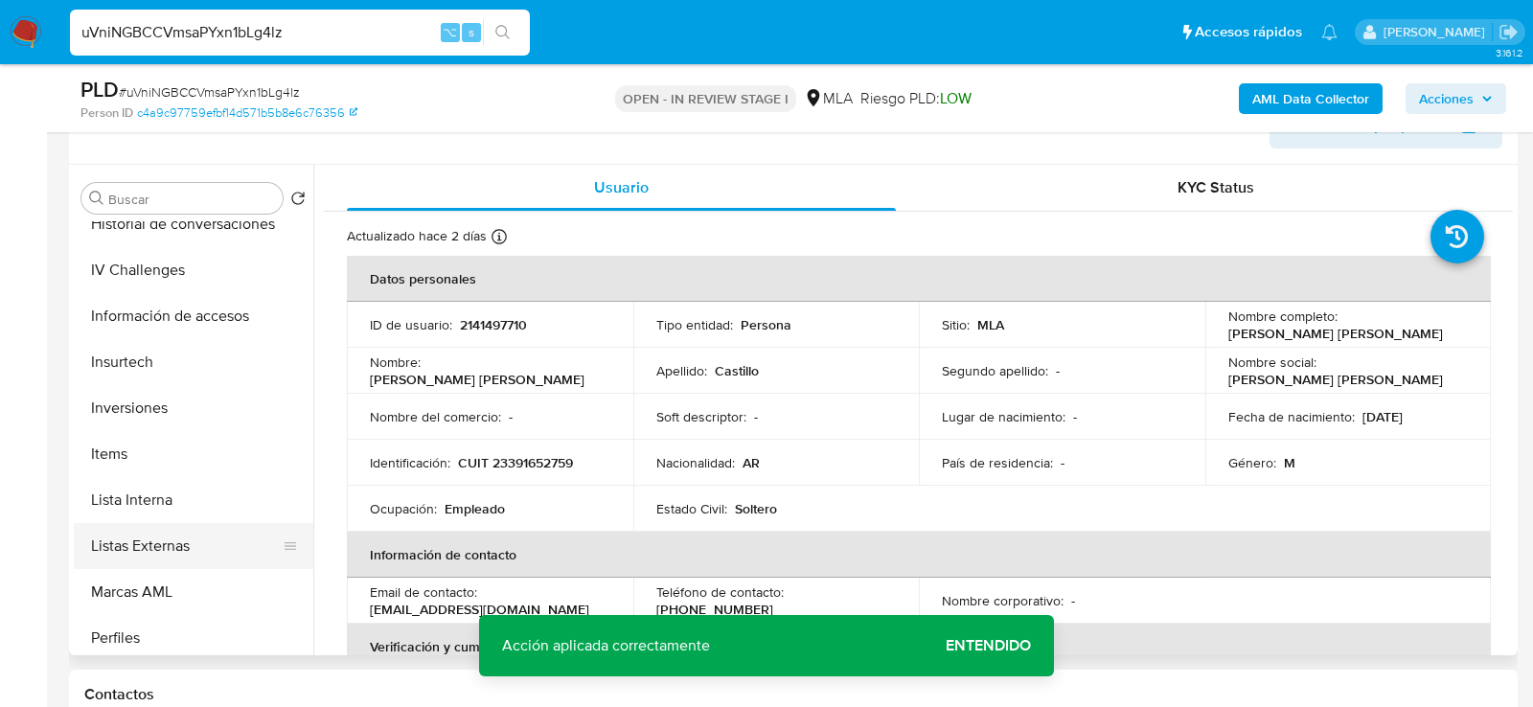
click at [167, 523] on button "Listas Externas" at bounding box center [186, 546] width 224 height 46
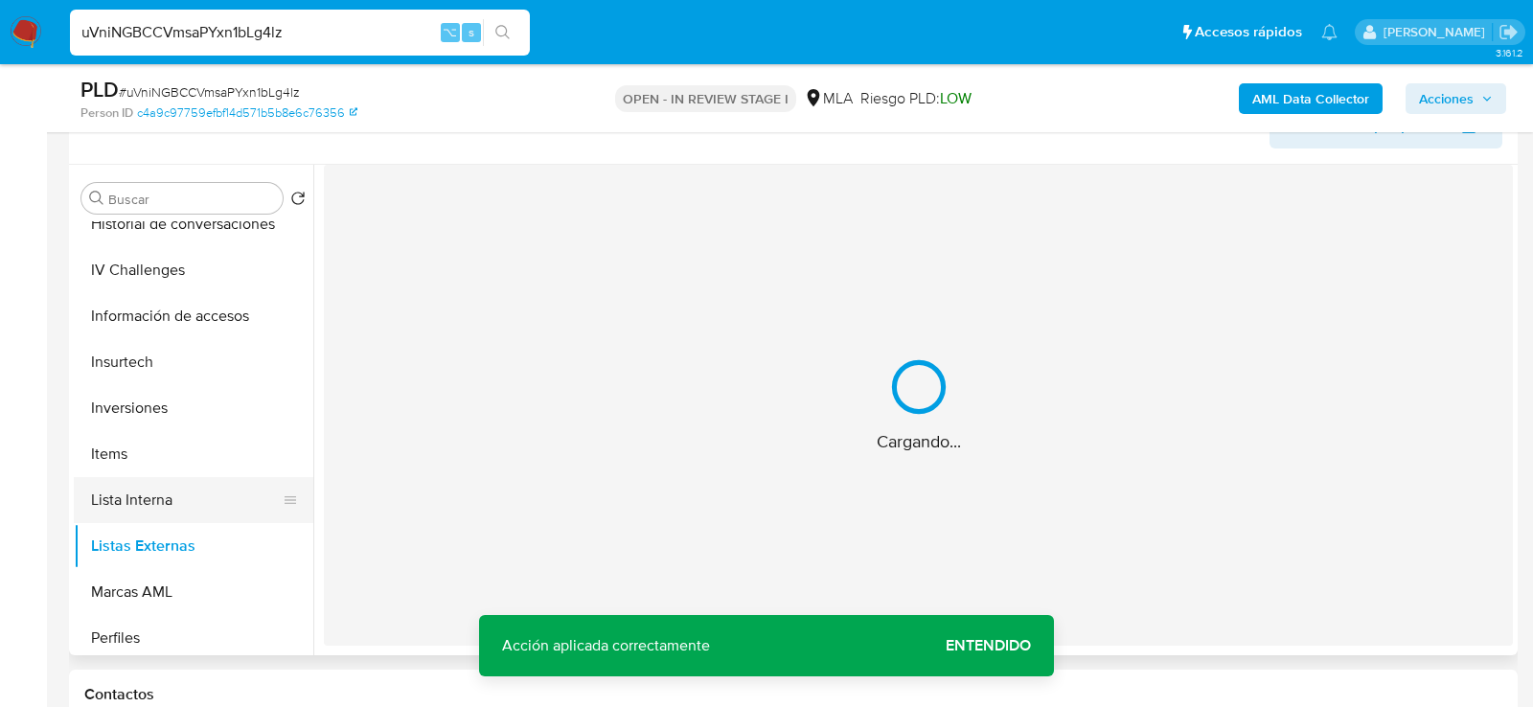
click at [153, 498] on button "Lista Interna" at bounding box center [186, 500] width 224 height 46
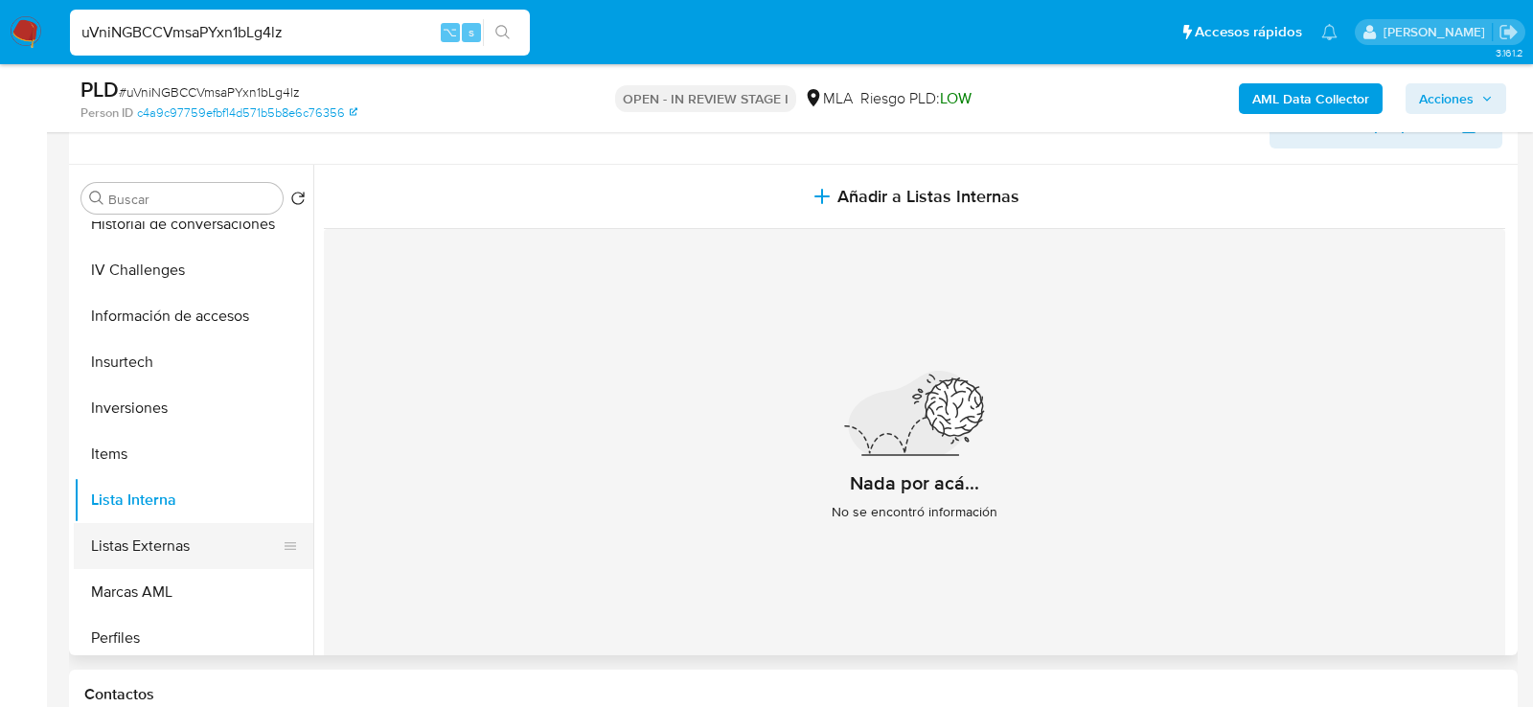
click at [155, 546] on button "Listas Externas" at bounding box center [186, 546] width 224 height 46
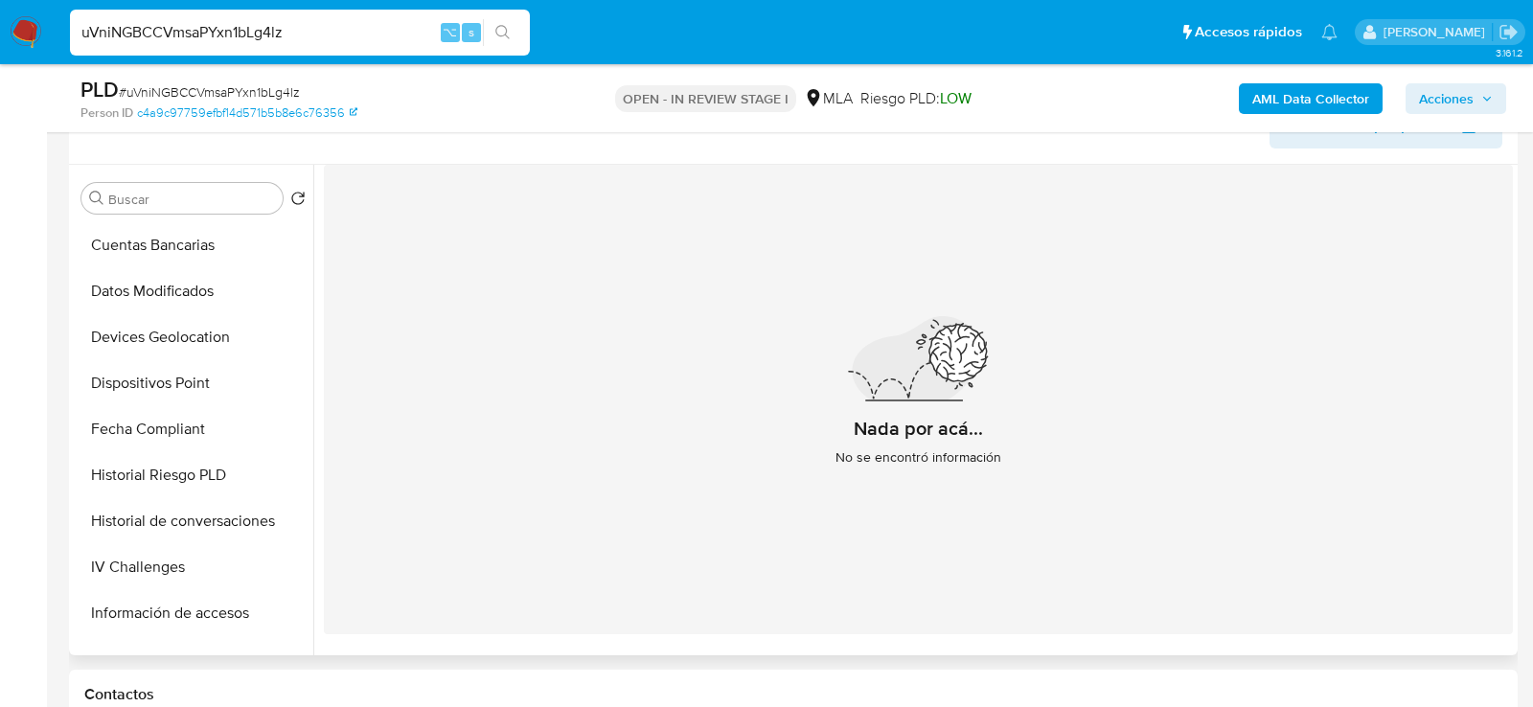
scroll to position [0, 0]
click at [148, 491] on button "Historial Casos" at bounding box center [186, 474] width 224 height 46
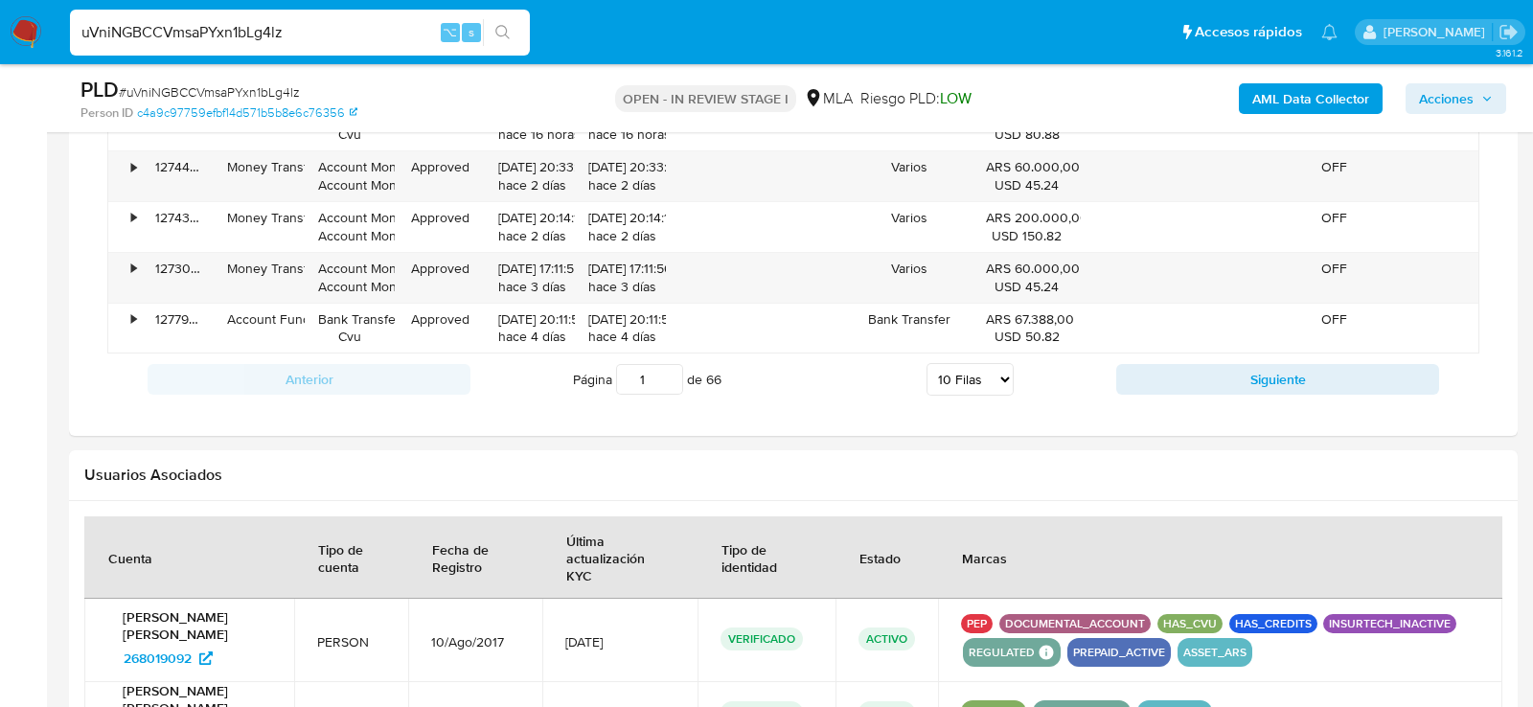
scroll to position [3023, 0]
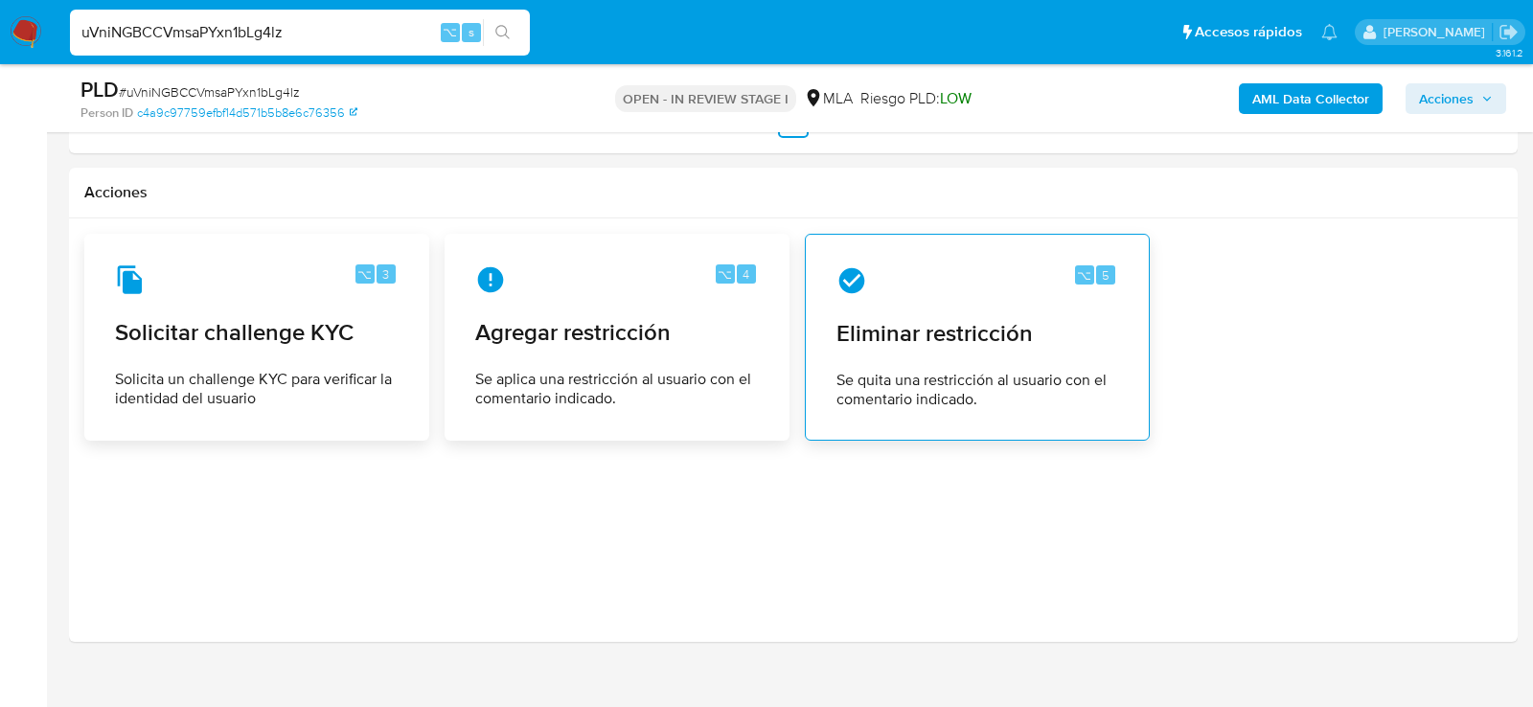
click at [941, 371] on span "Se quita una restricción al usuario con el comentario indicado." at bounding box center [978, 390] width 282 height 38
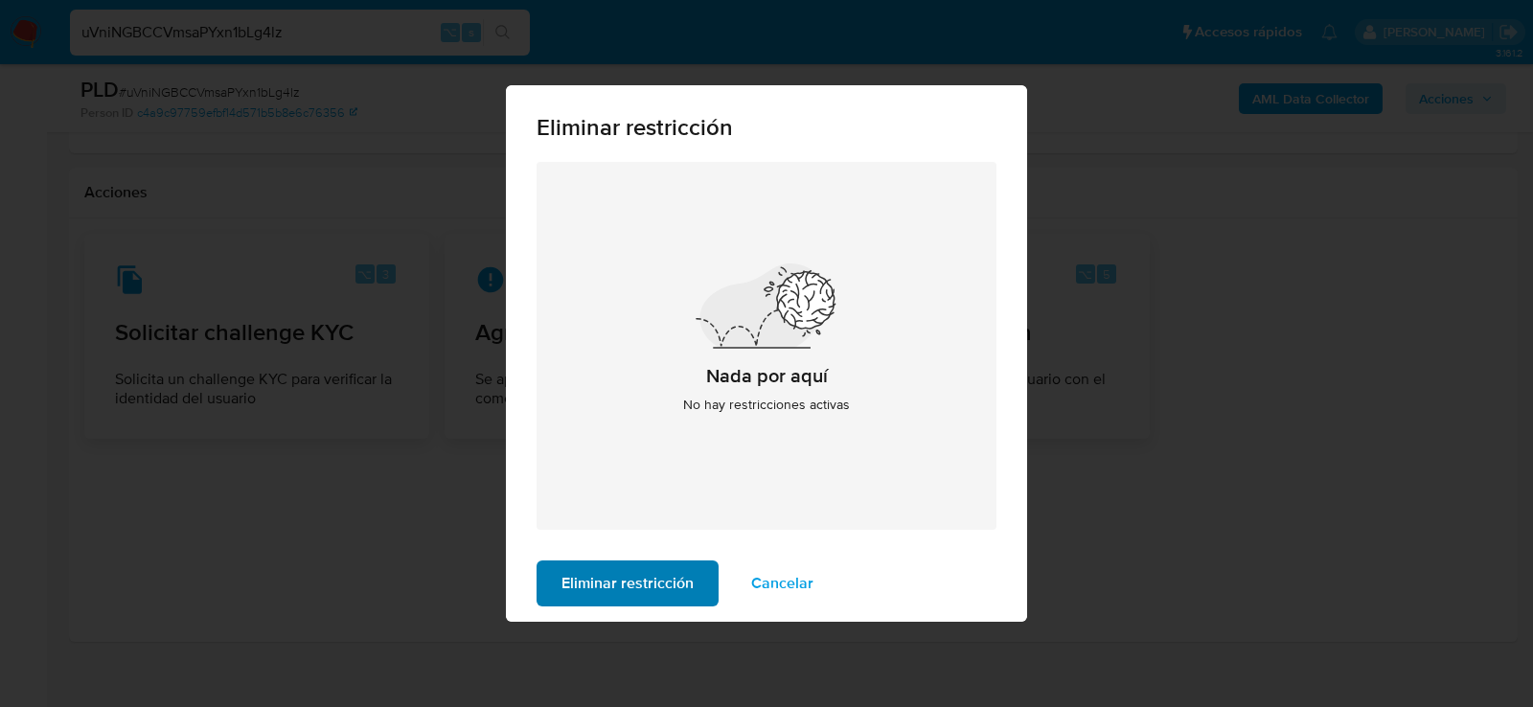
click at [670, 585] on span "Eliminar restricción" at bounding box center [628, 583] width 132 height 42
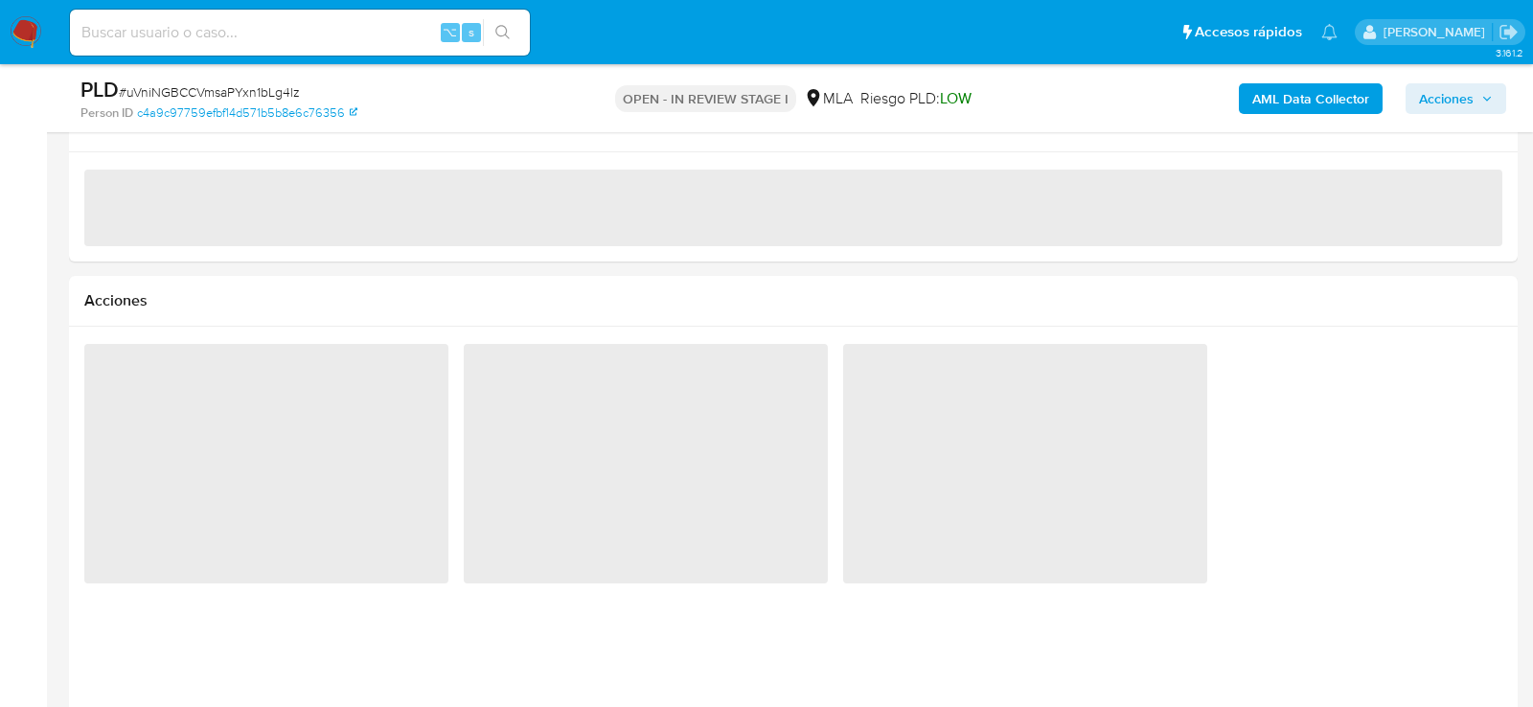
scroll to position [2349, 0]
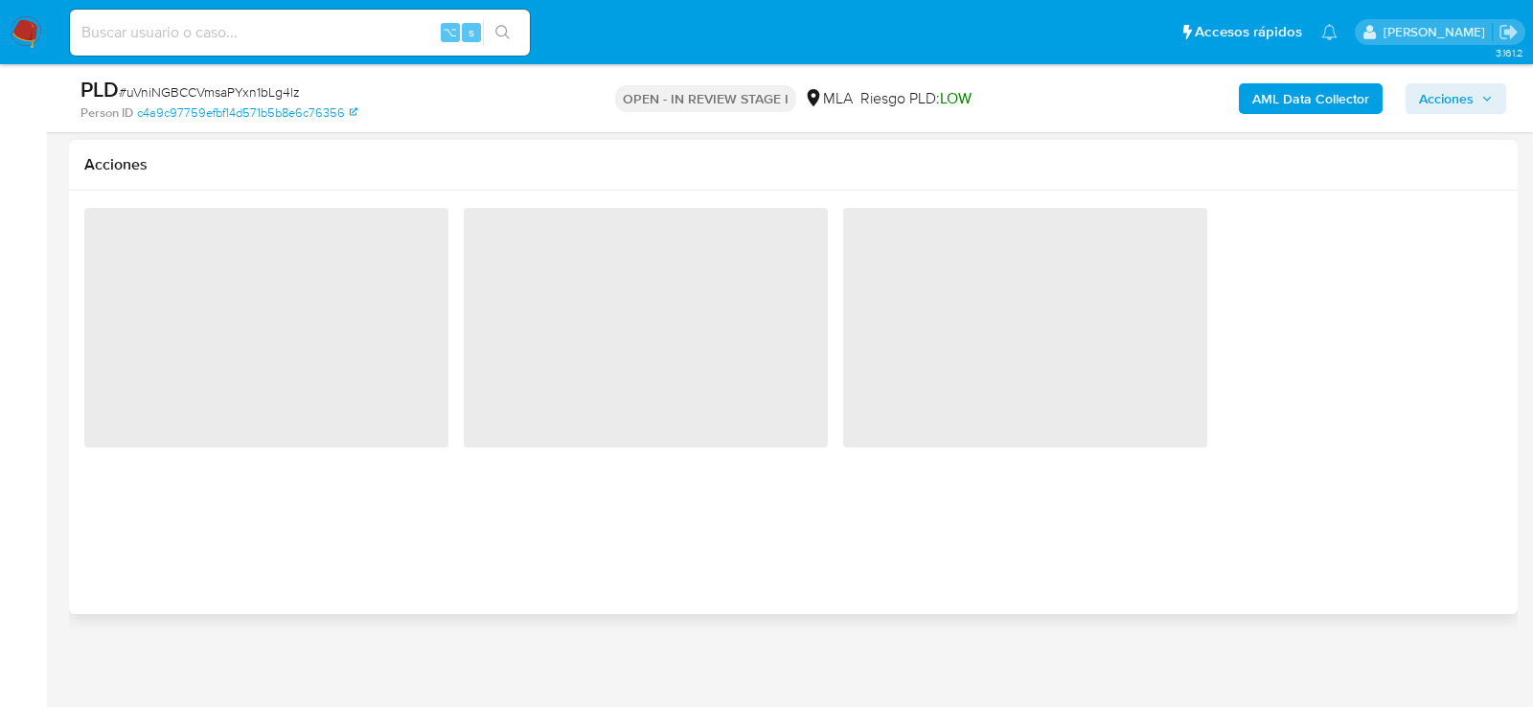
select select "10"
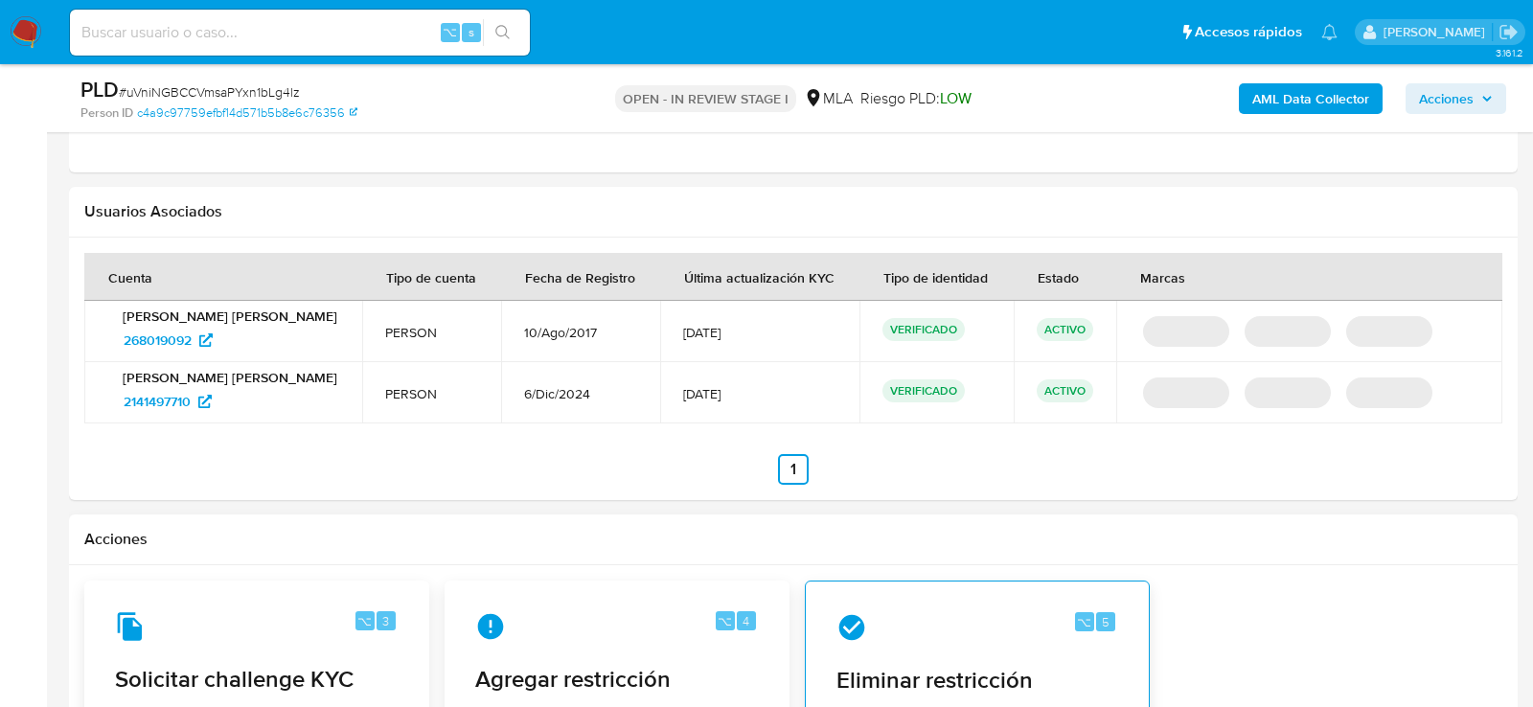
click at [964, 597] on div "⌥ 5 Eliminar restricción Se quita una restricción al usuario con el comentario …" at bounding box center [977, 684] width 312 height 174
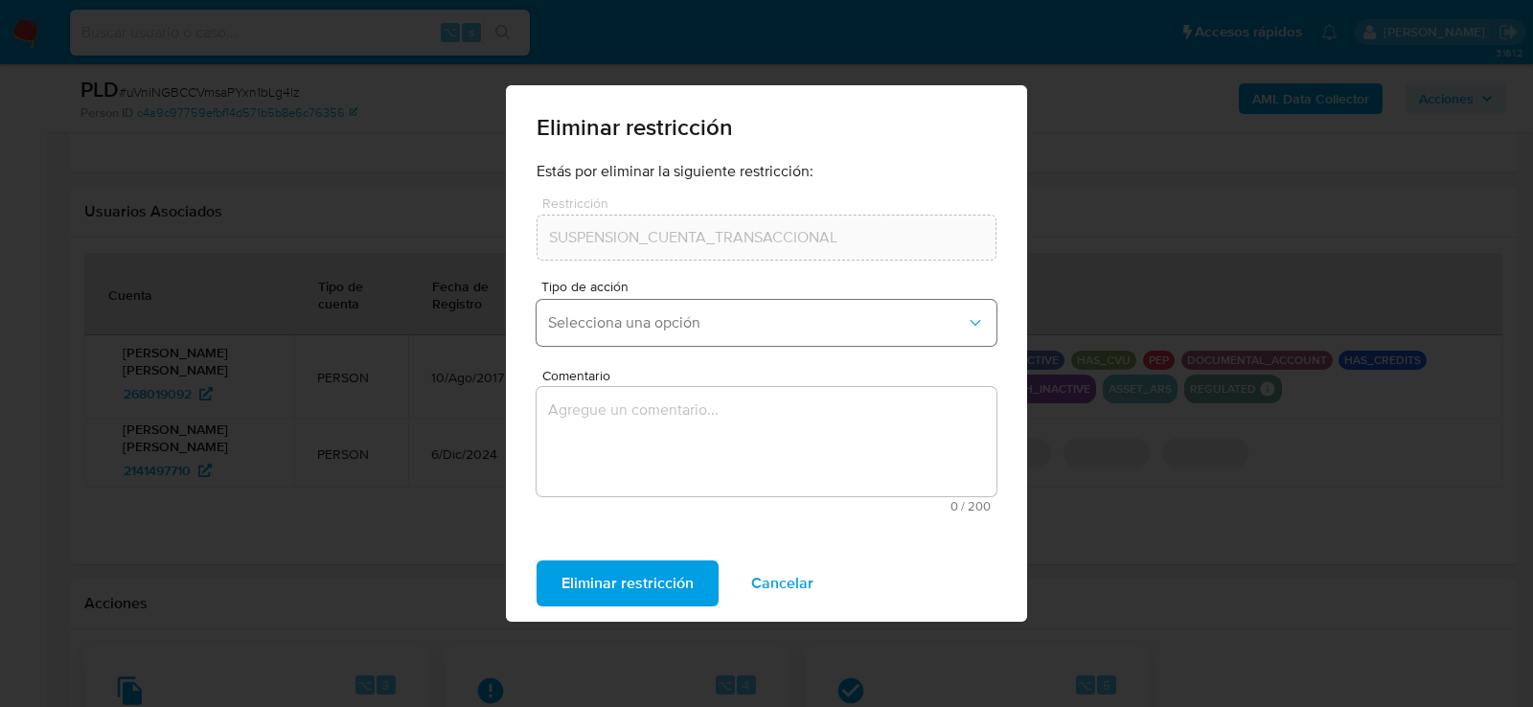
click at [697, 324] on span "Selecciona una opción" at bounding box center [757, 322] width 418 height 19
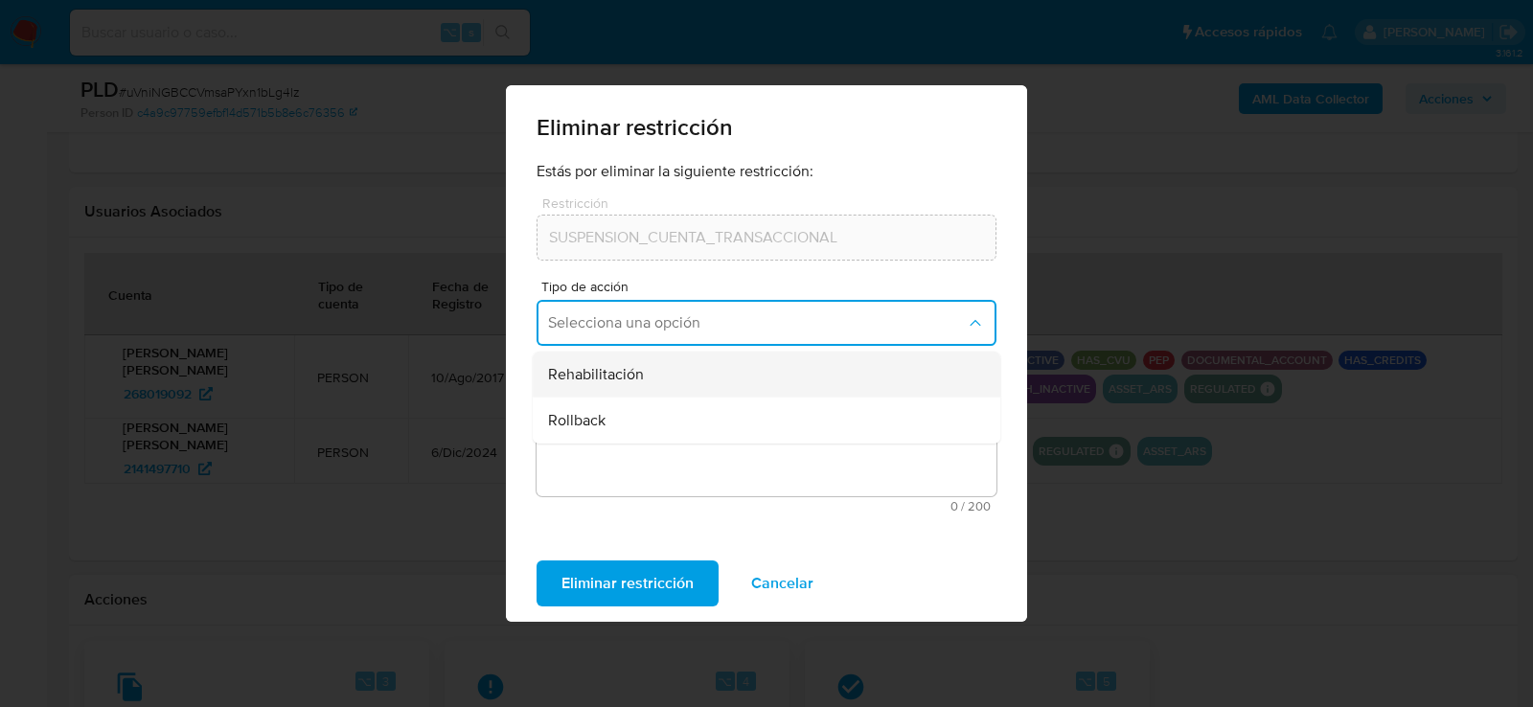
click at [662, 378] on div "Rehabilitación" at bounding box center [760, 375] width 425 height 46
click at [662, 378] on span "Comentario" at bounding box center [772, 376] width 460 height 14
click at [662, 387] on textarea "Comentario" at bounding box center [767, 441] width 460 height 109
click at [666, 445] on textarea "Comentario" at bounding box center [767, 441] width 460 height 109
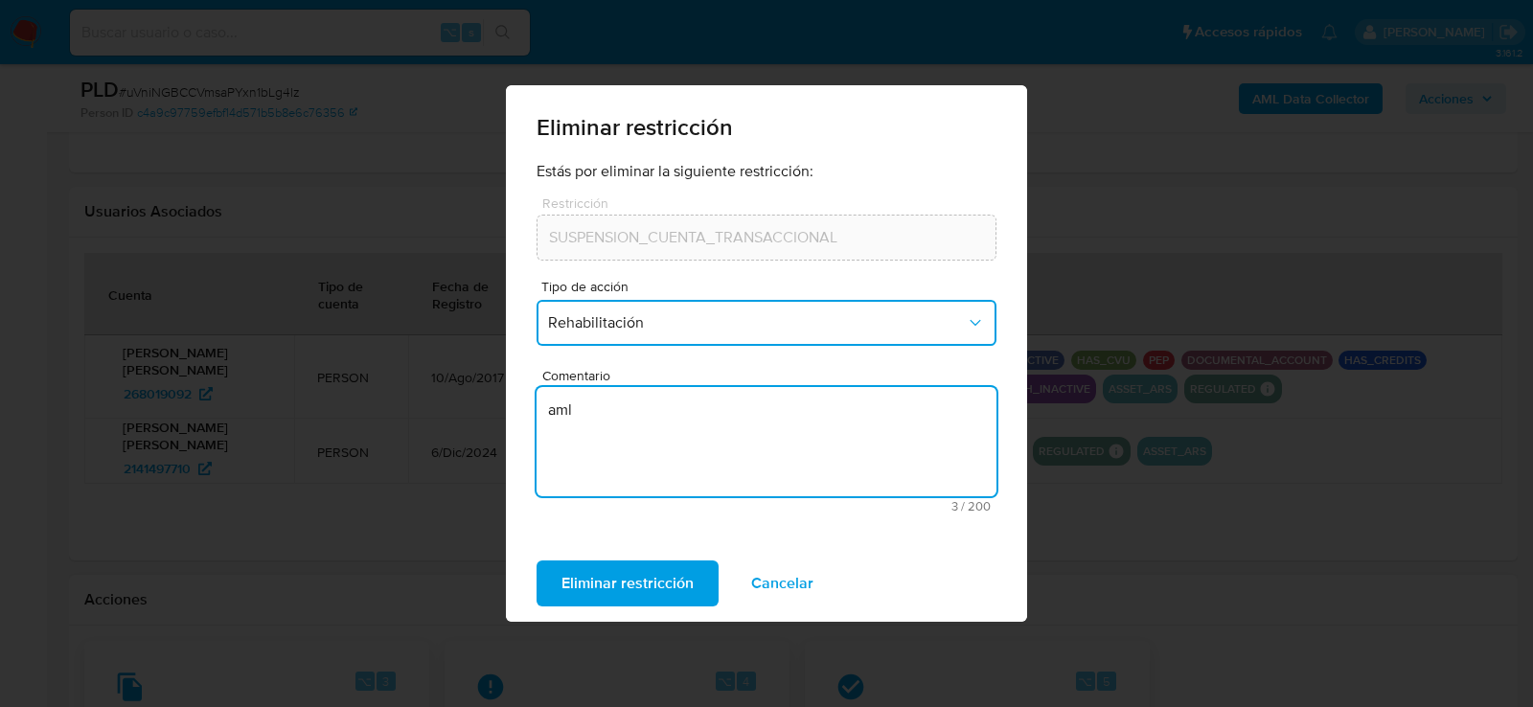
type textarea "aml"
click at [586, 612] on div "Eliminar restricción Cancelar" at bounding box center [766, 583] width 521 height 77
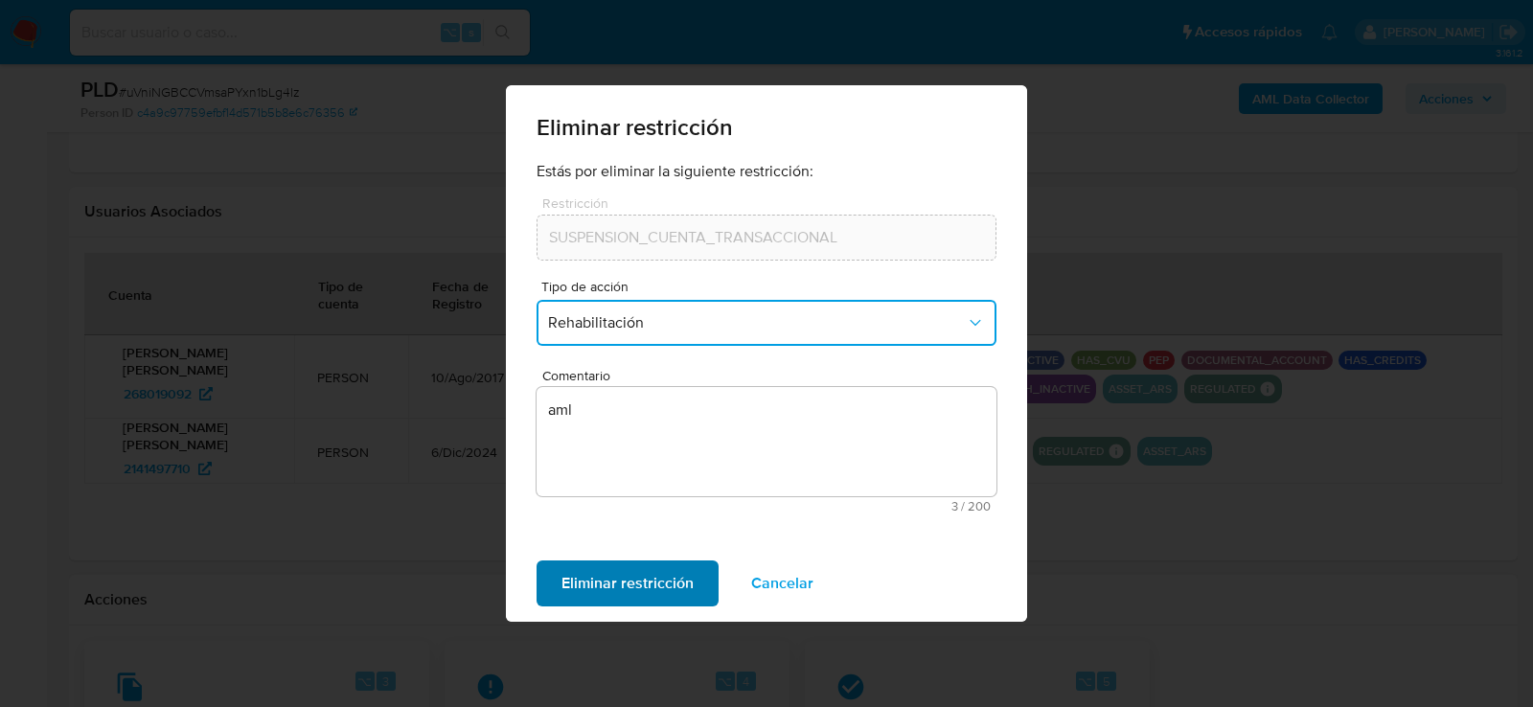
click at [584, 592] on span "Eliminar restricción" at bounding box center [628, 583] width 132 height 42
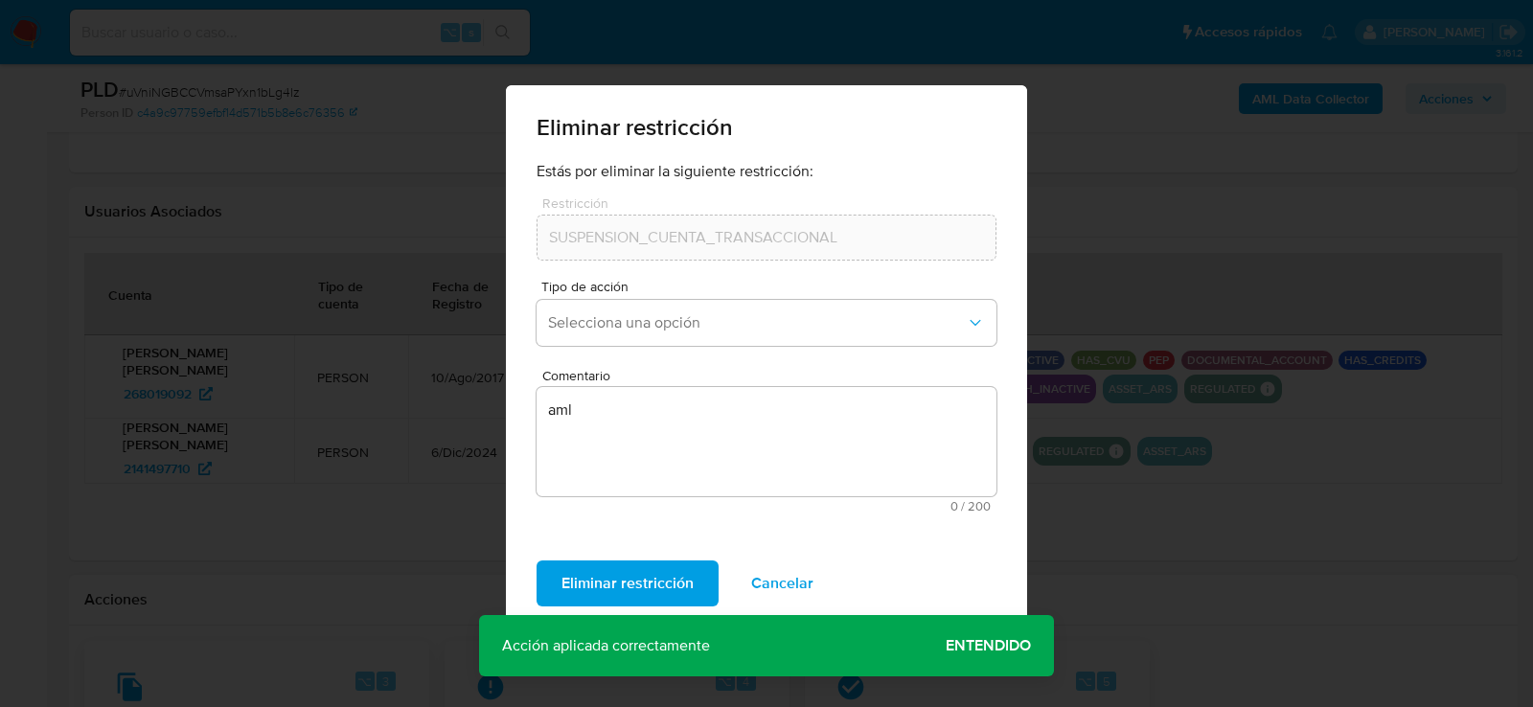
click at [978, 646] on span "Entendido" at bounding box center [988, 646] width 85 height 0
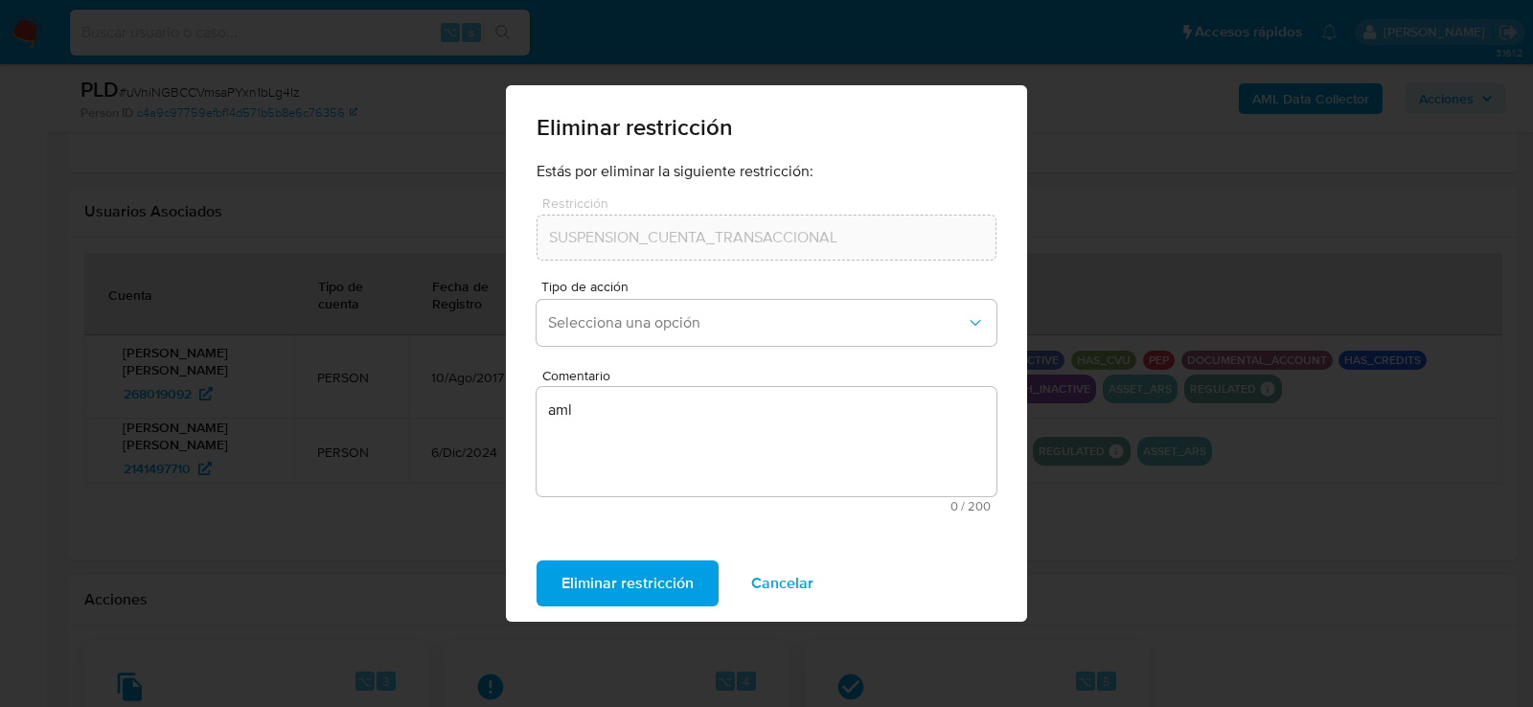
click at [32, 504] on div "Eliminar restricción Estás por eliminar la siguiente restricción: Restricción S…" at bounding box center [766, 353] width 1533 height 707
click at [793, 579] on span "Cancelar" at bounding box center [782, 583] width 62 height 42
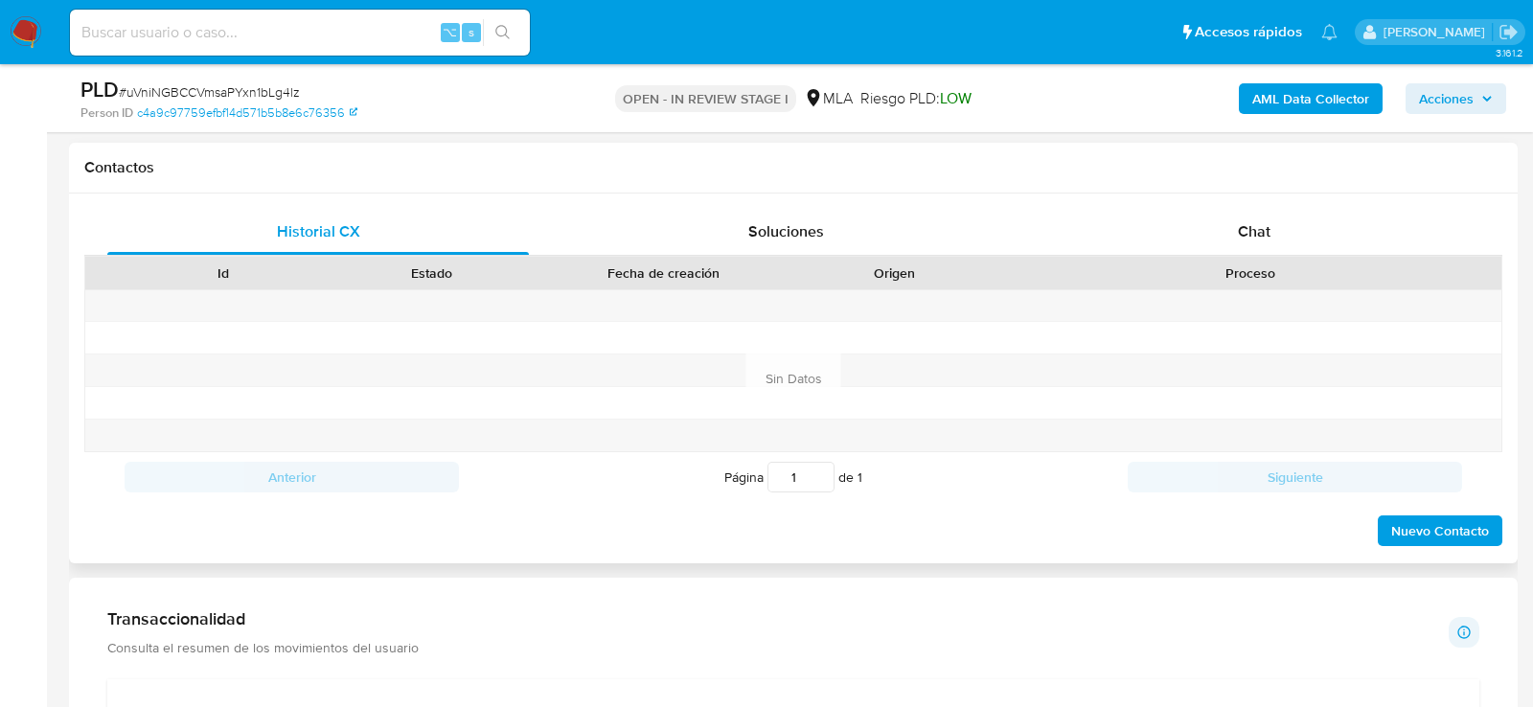
scroll to position [882, 0]
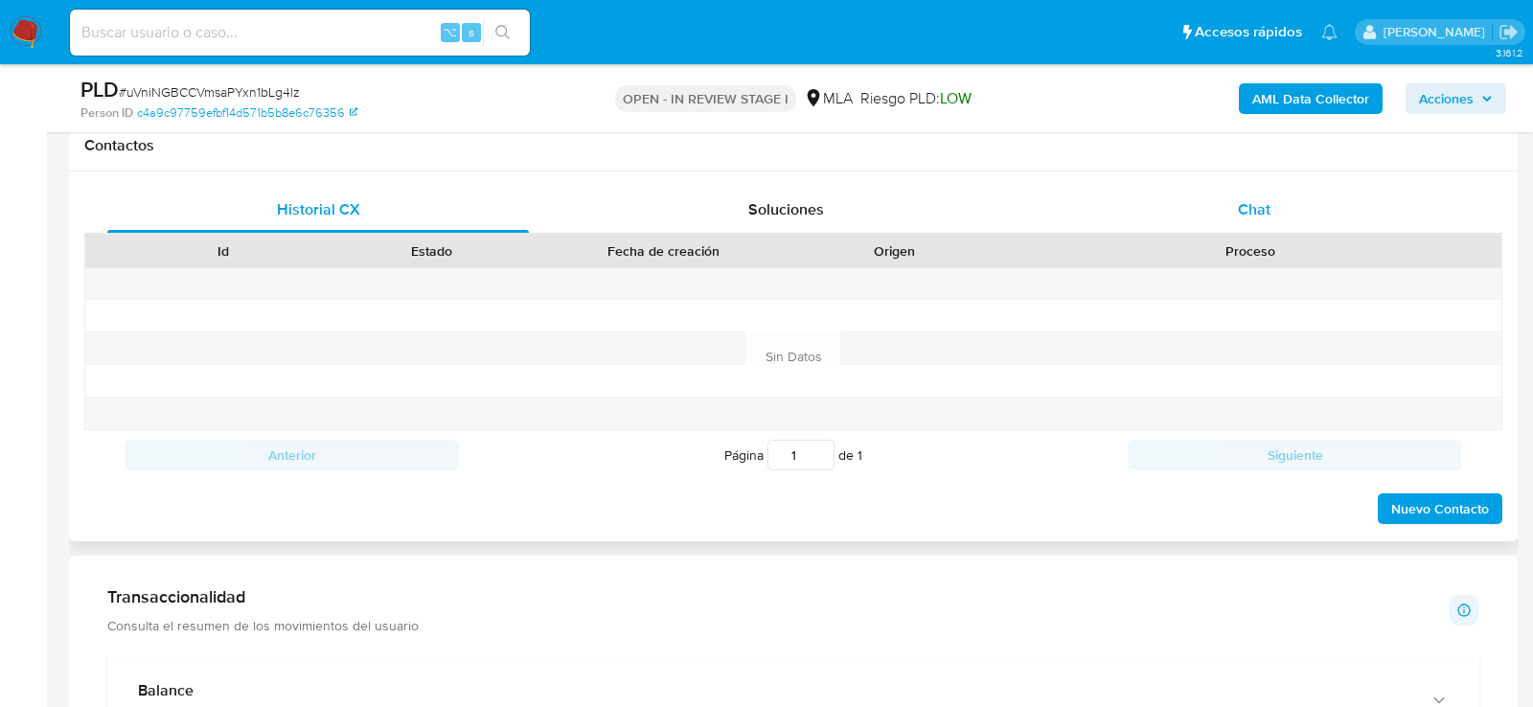
click at [1254, 221] on div "Chat" at bounding box center [1254, 210] width 422 height 46
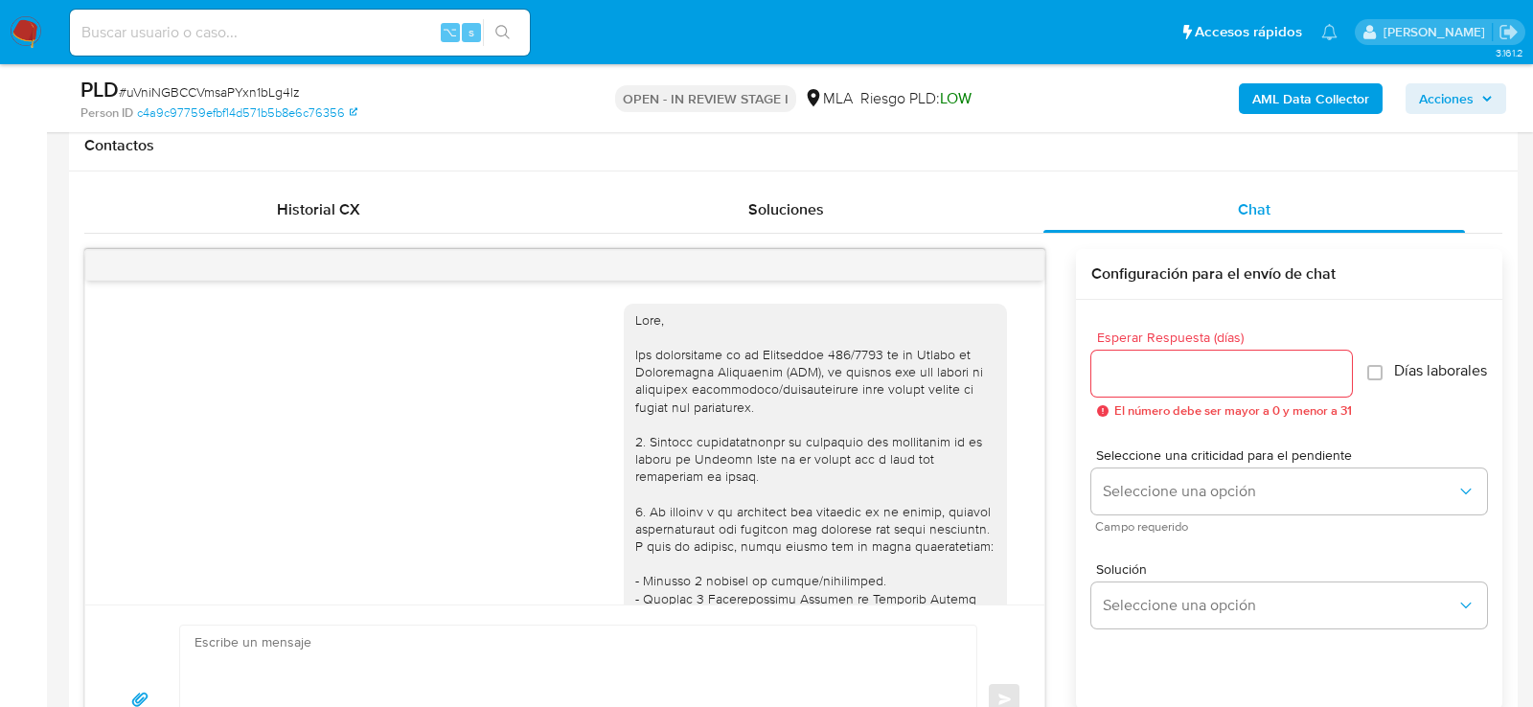
scroll to position [1317, 0]
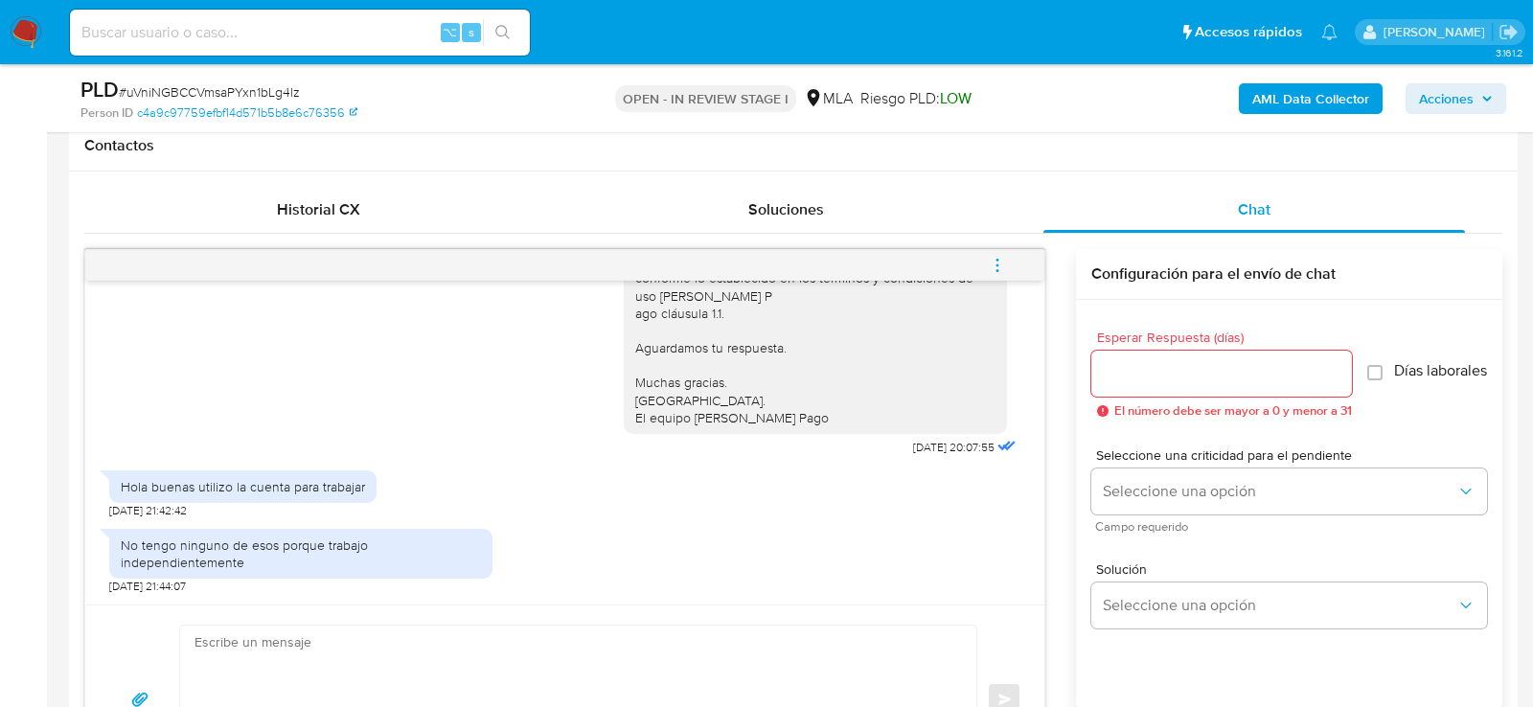
click at [543, 605] on div "Enviar" at bounding box center [564, 699] width 959 height 189
click at [543, 654] on textarea at bounding box center [574, 700] width 758 height 148
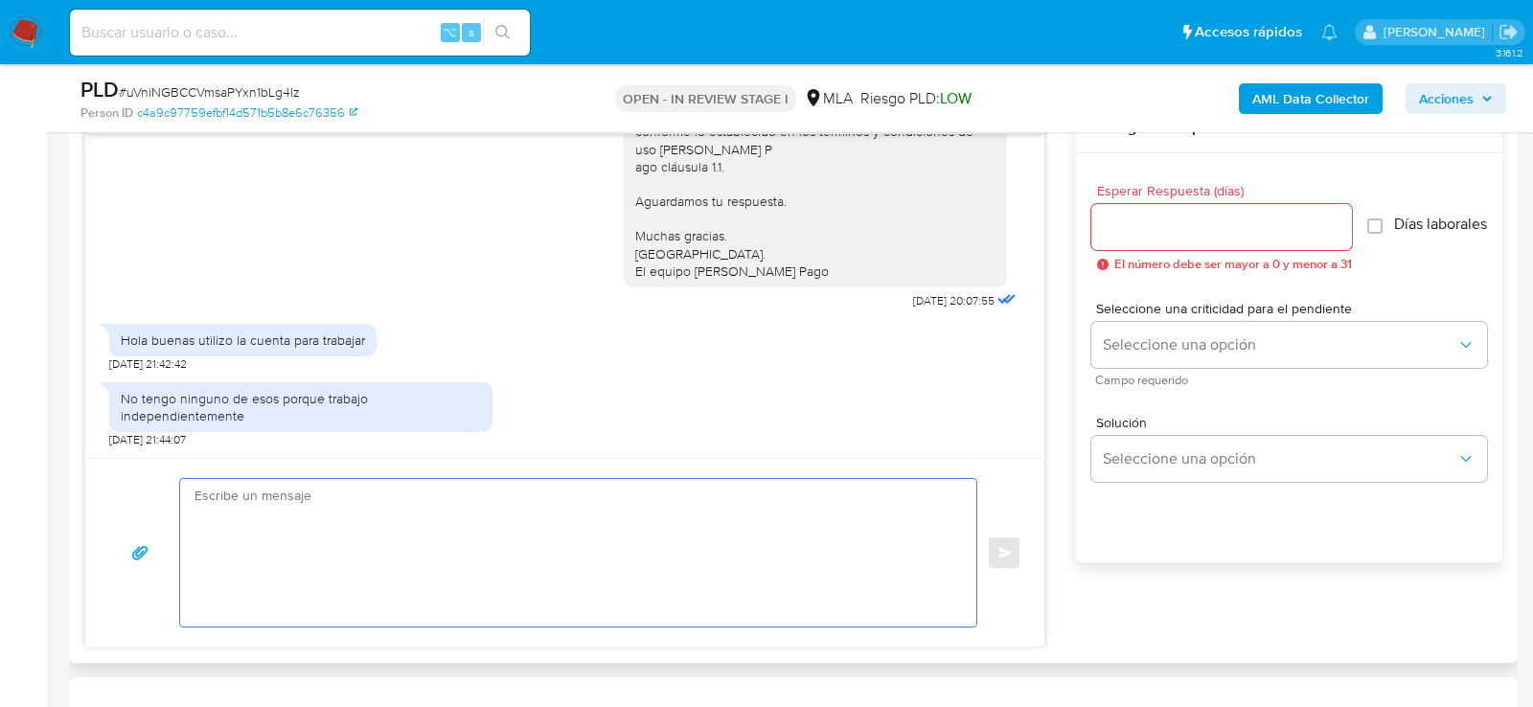
scroll to position [1031, 0]
paste textarea "Lore , Ip dolorsi am con adipiscinge seddoeiusmo te in utlabo et Dolorem Aliq, …"
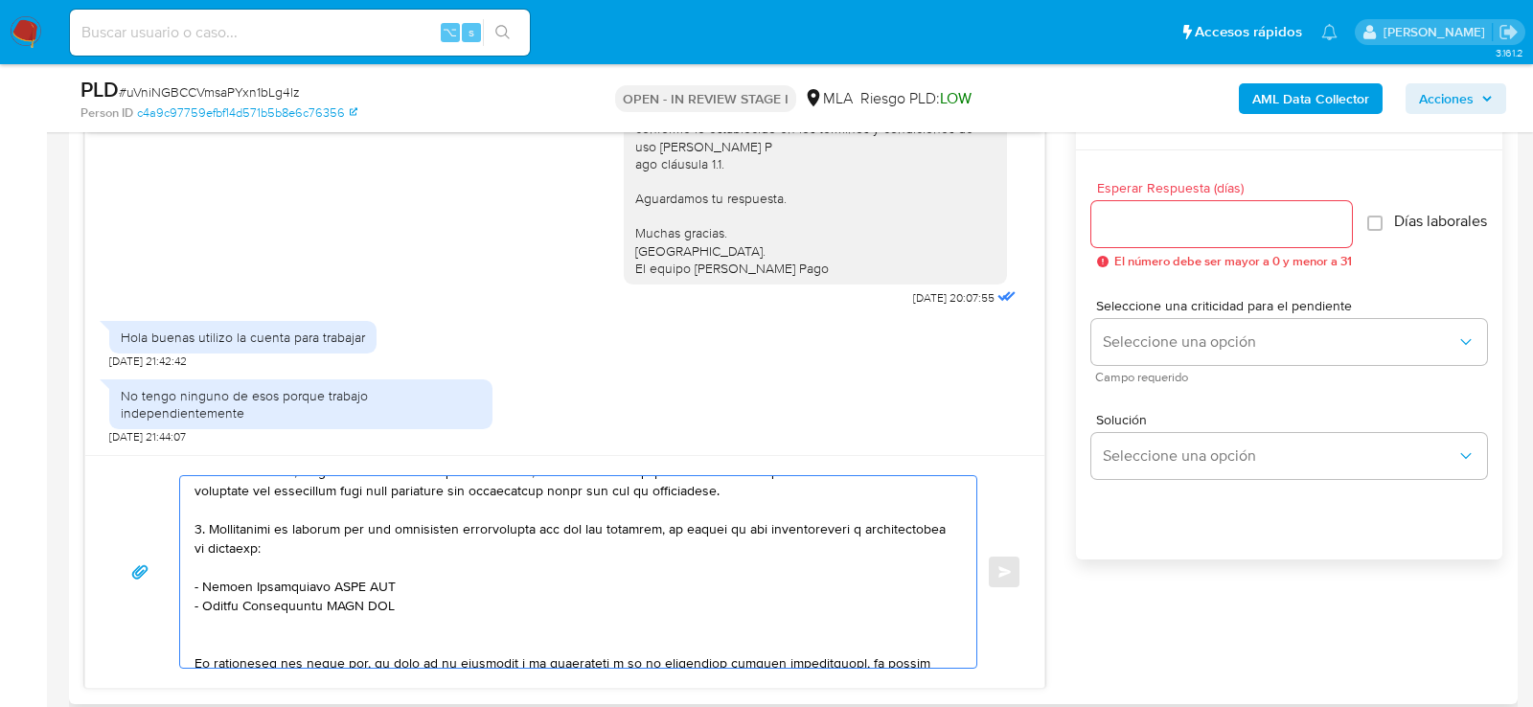
scroll to position [387, 0]
click at [291, 571] on textarea at bounding box center [574, 572] width 758 height 192
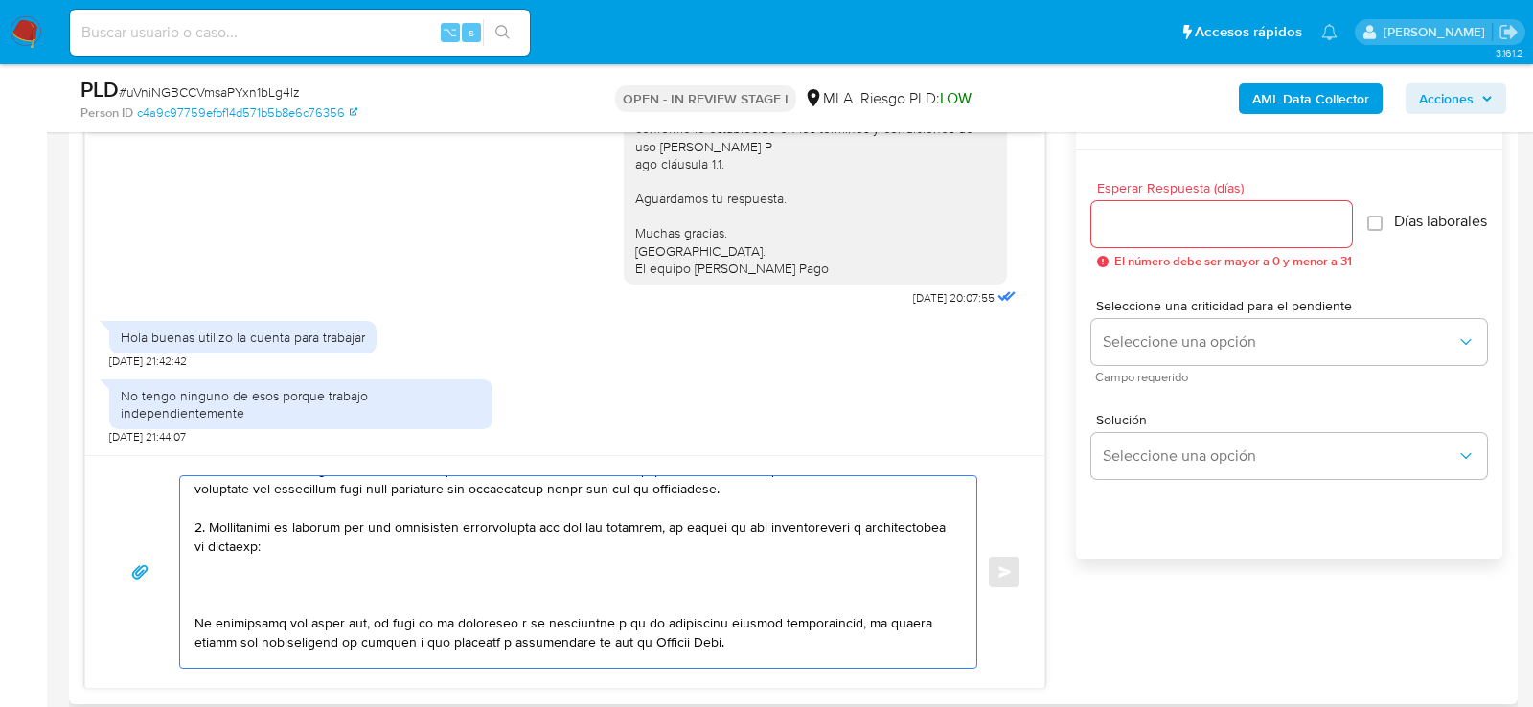
paste textarea "Triana Charlotte Aquino"
paste textarea "20465727102"
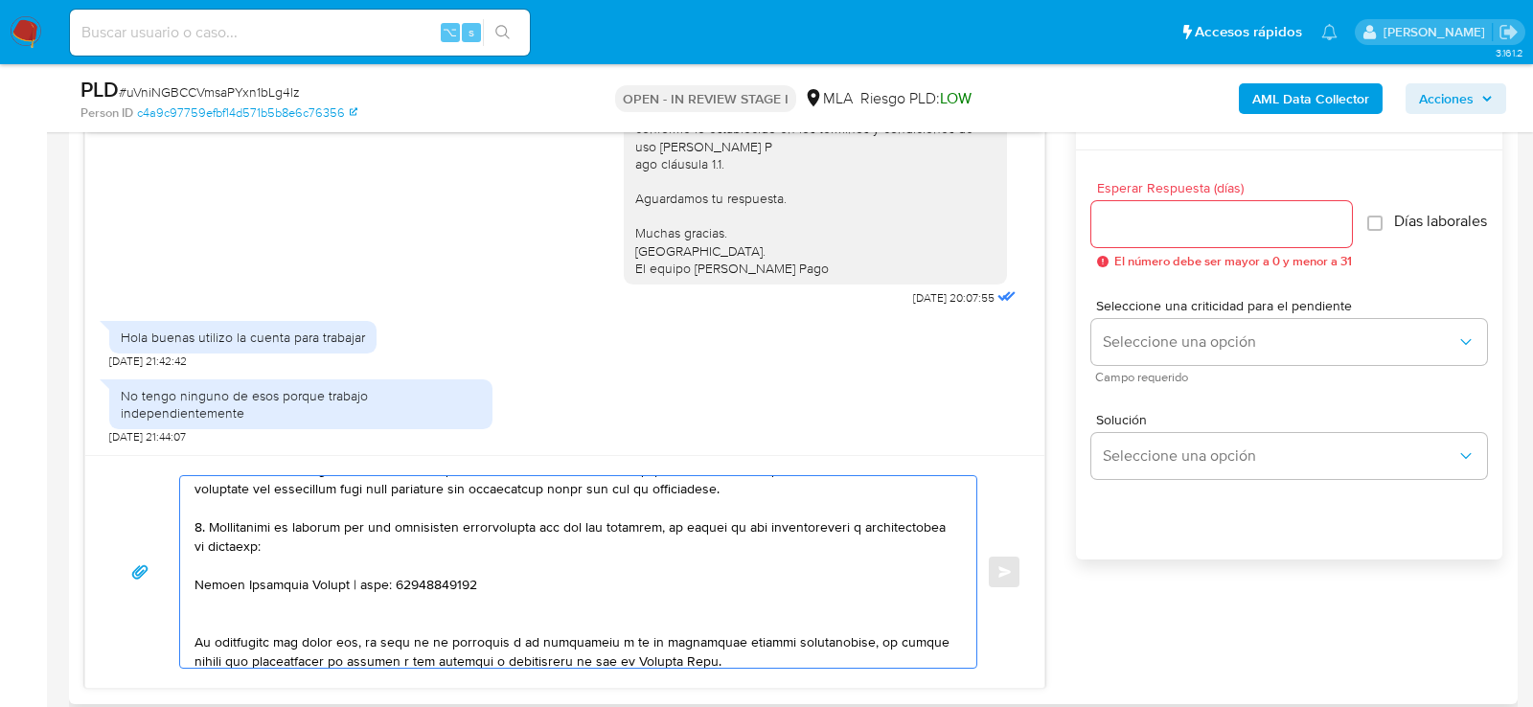
paste textarea "Loana Nazarena Jaime"
paste textarea "27436320960"
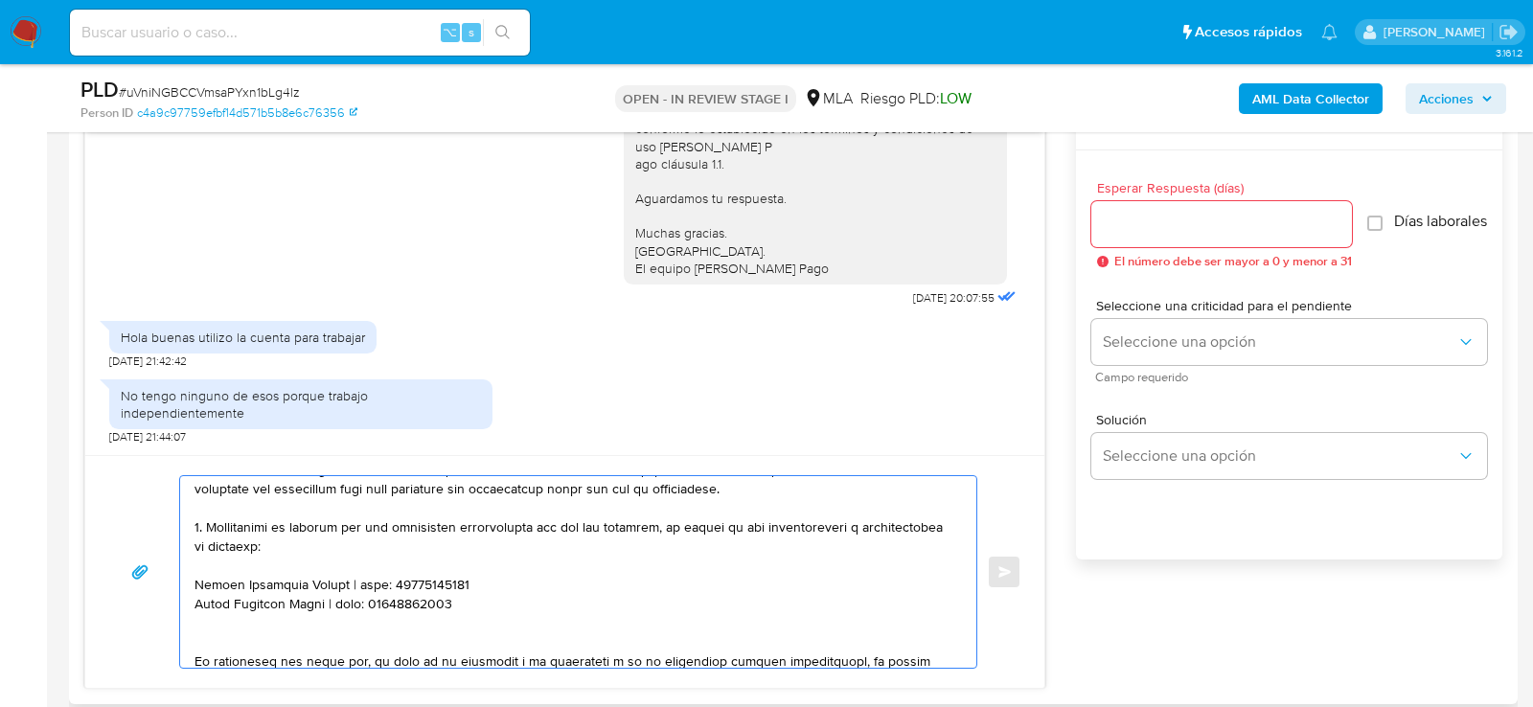
paste textarea "Pamela Lucia Castaneda"
paste textarea "27355879475"
paste textarea "valeria constanza beraza"
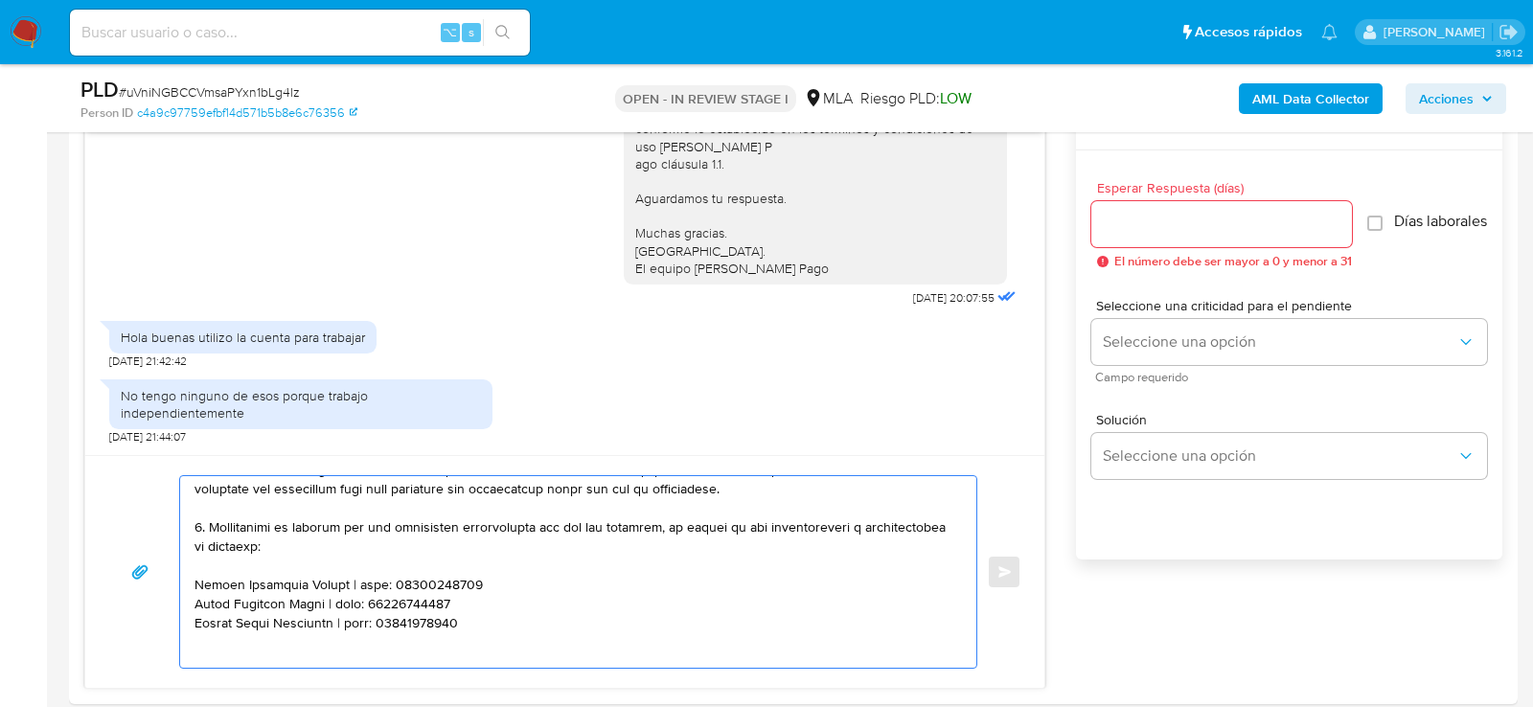
paste textarea "valeria constanza beraza"
paste textarea "27270992884"
paste textarea "30716583135 name: Xcoop Argentina Sa || alias:"
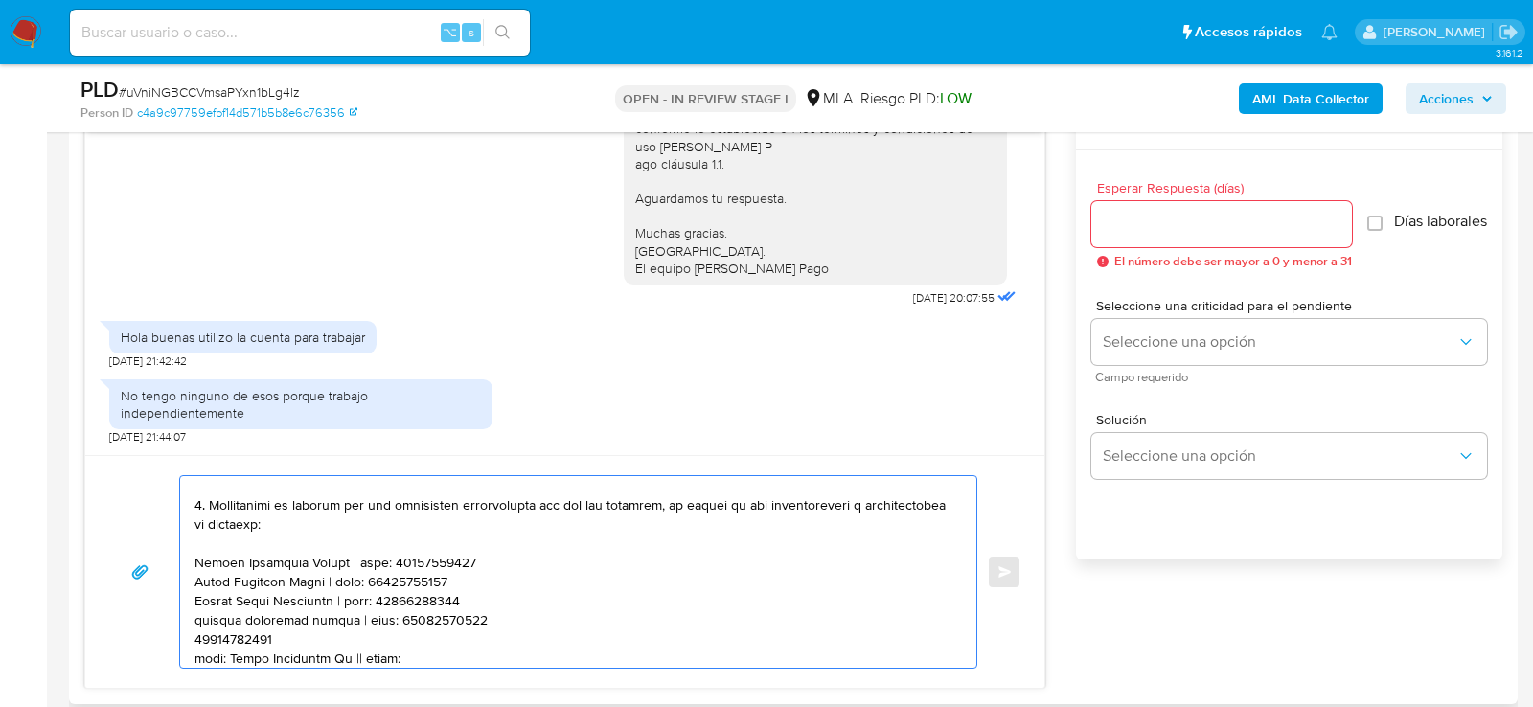
click at [222, 631] on textarea at bounding box center [574, 572] width 758 height 192
click at [328, 628] on textarea at bounding box center [574, 572] width 758 height 192
paste textarea "30716583135"
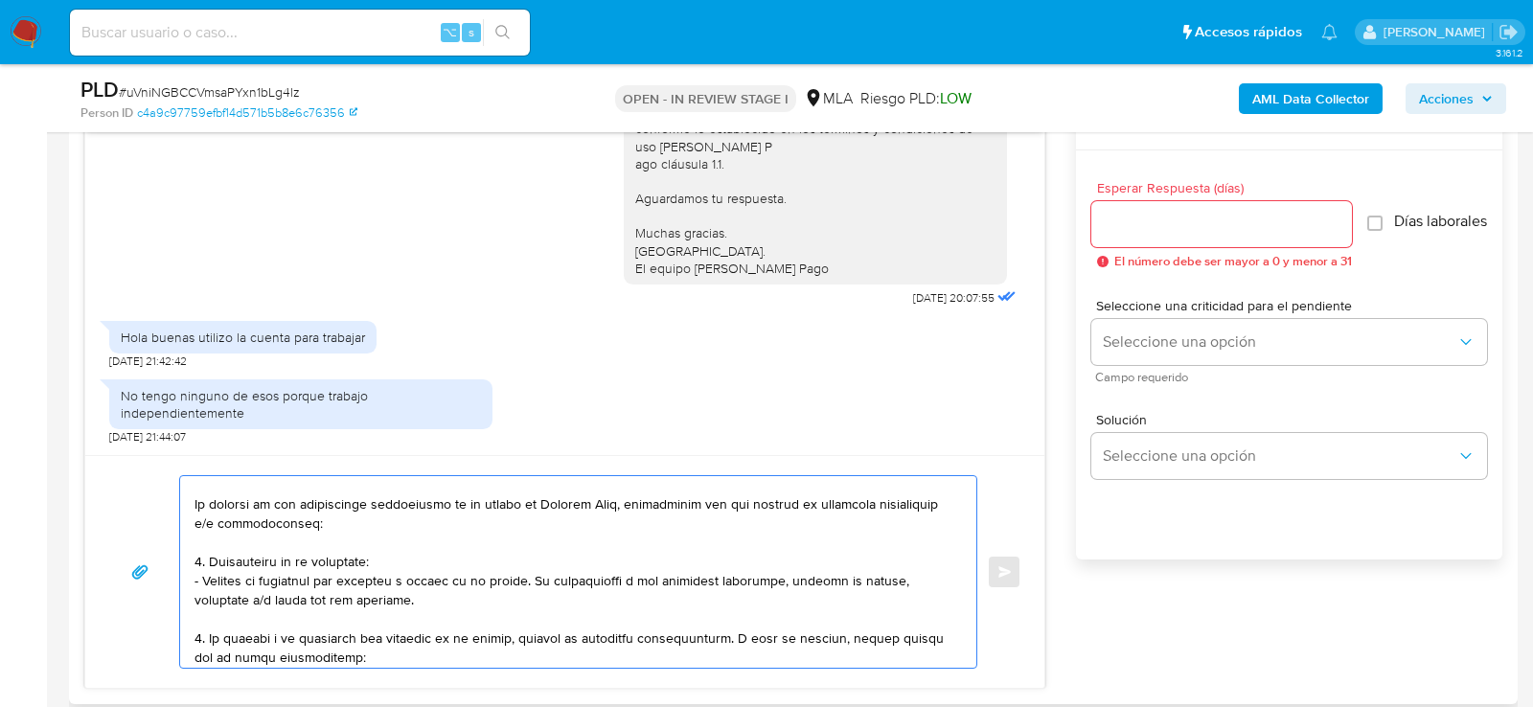
scroll to position [0, 0]
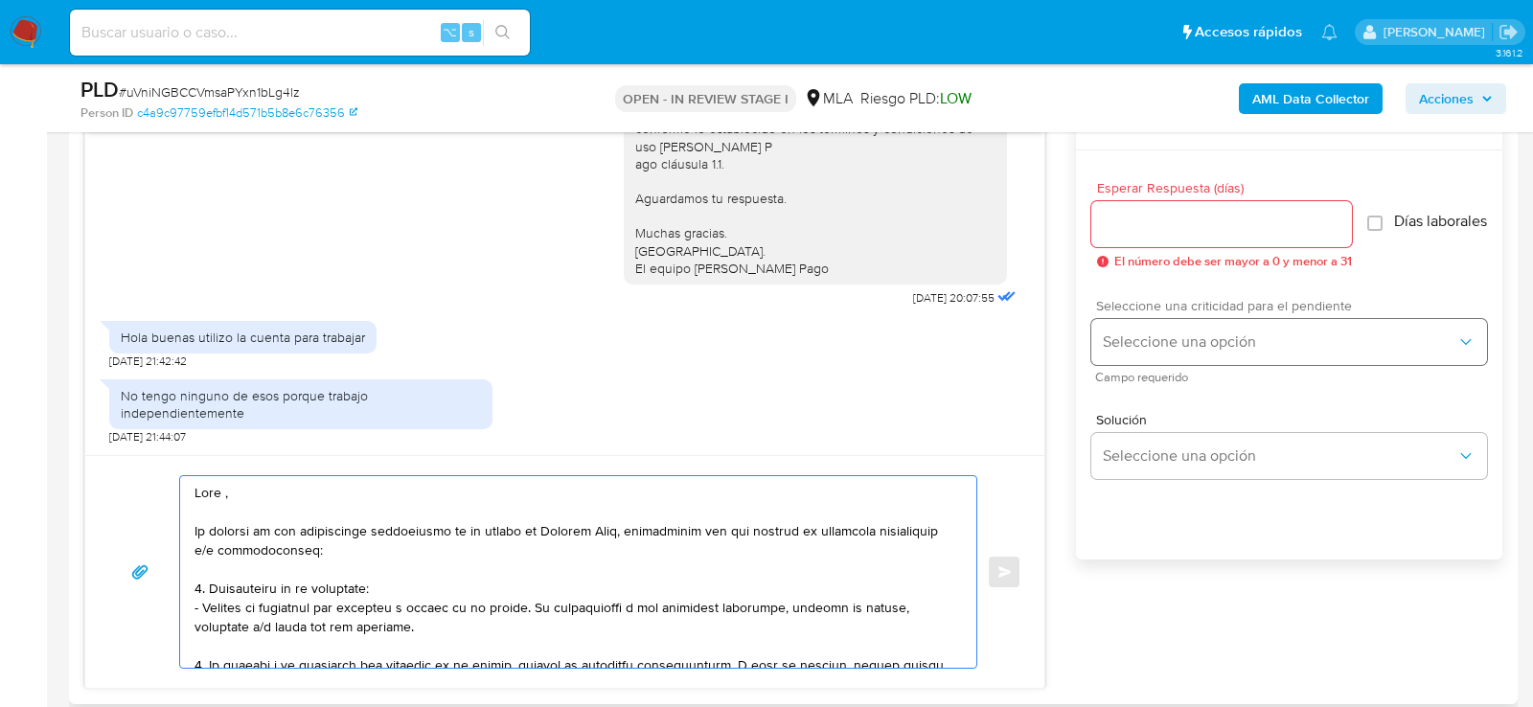
type textarea "Lore , Ip dolorsi am con adipiscinge seddoeiusmo te in utlabo et Dolorem Aliq, …"
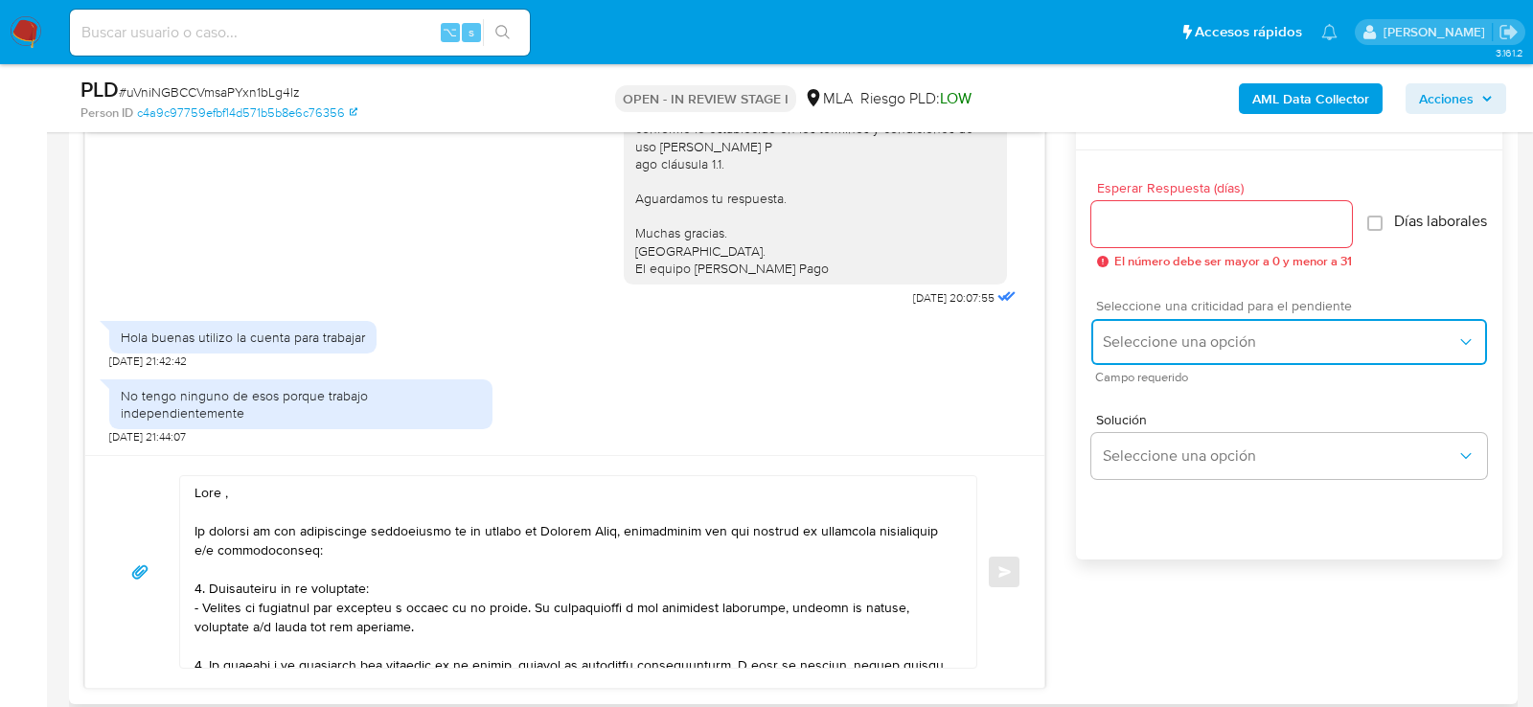
click at [1173, 343] on span "Seleccione una opción" at bounding box center [1280, 341] width 354 height 19
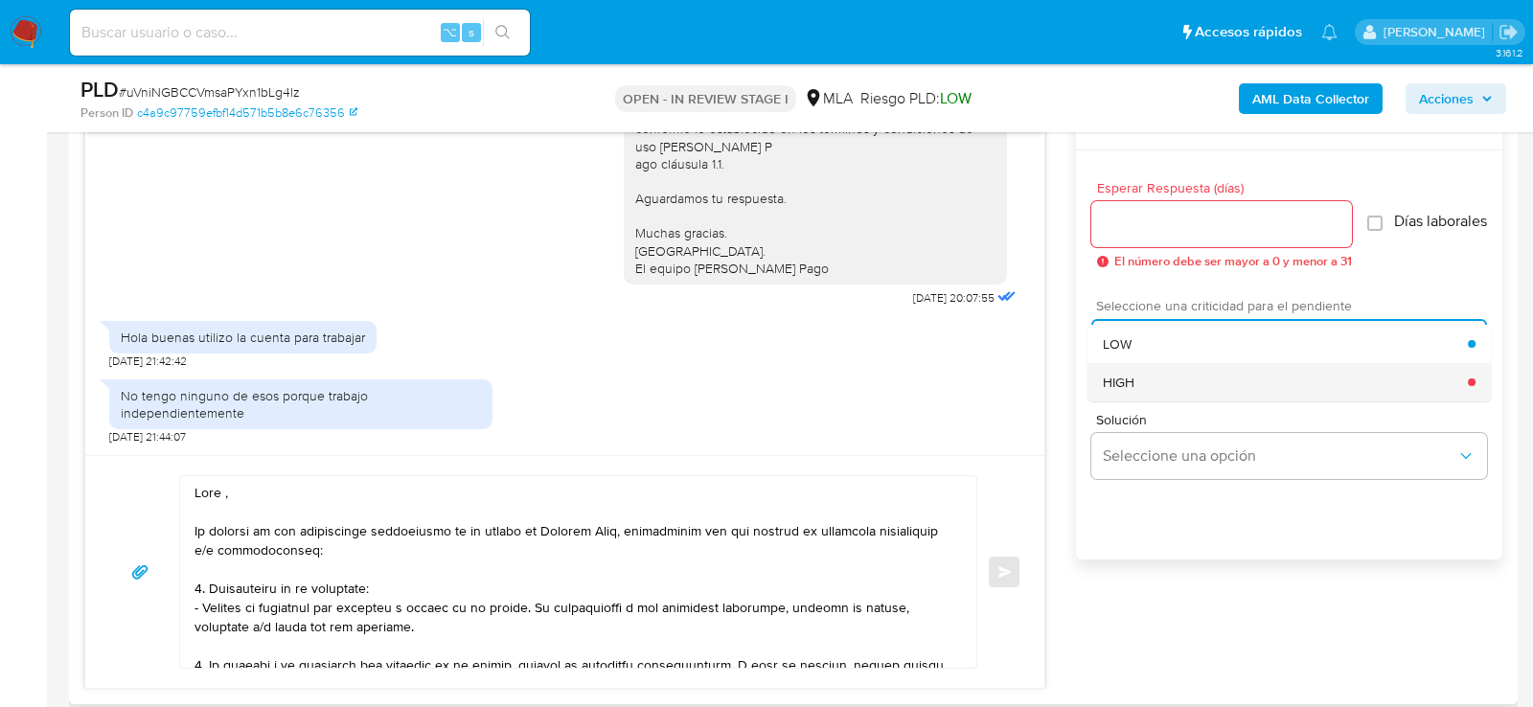
click at [1125, 391] on span "HIGH" at bounding box center [1119, 382] width 32 height 17
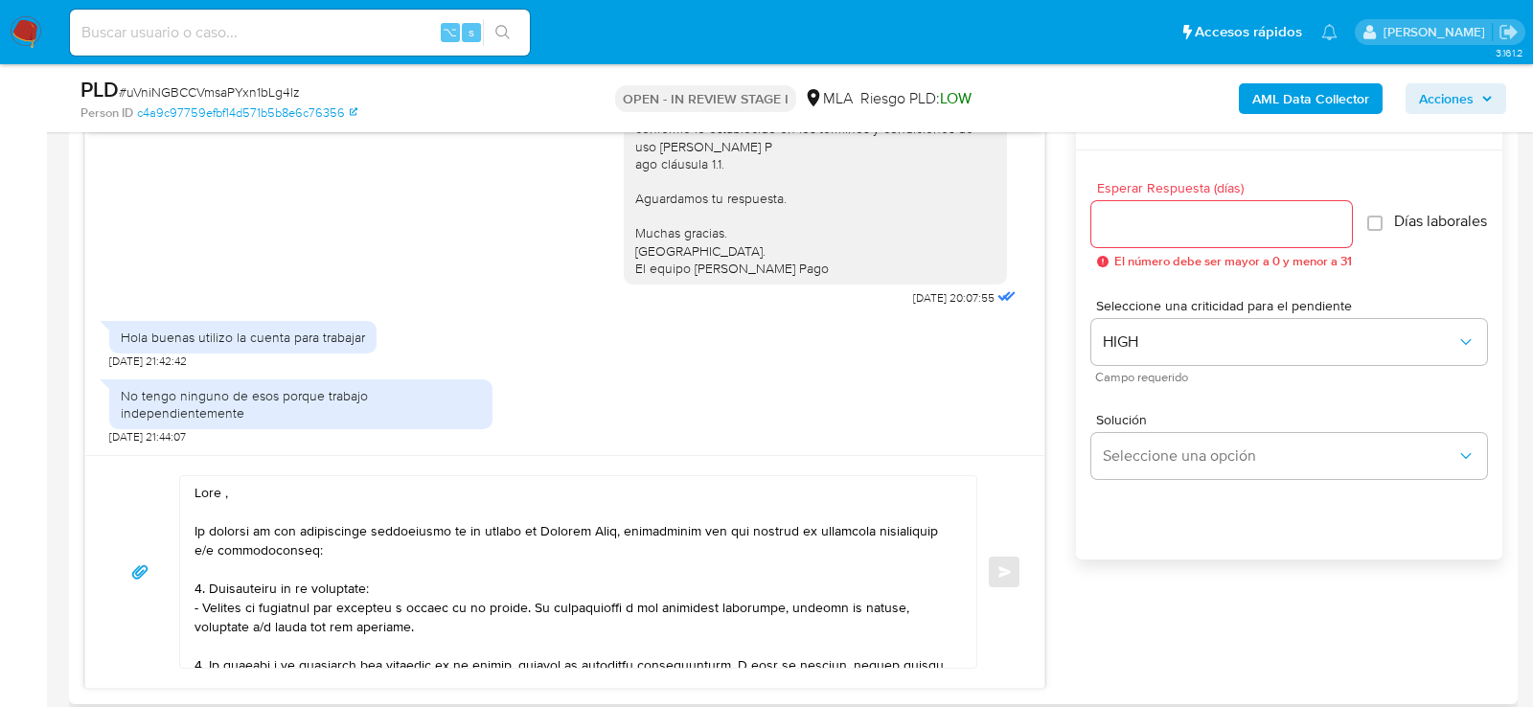
click at [1125, 246] on div "Esperar Respuesta (días) El número debe ser mayor a 0 y menor a 31" at bounding box center [1221, 224] width 261 height 87
click at [1114, 225] on input "Esperar Respuesta (días)" at bounding box center [1221, 224] width 261 height 25
type input "2"
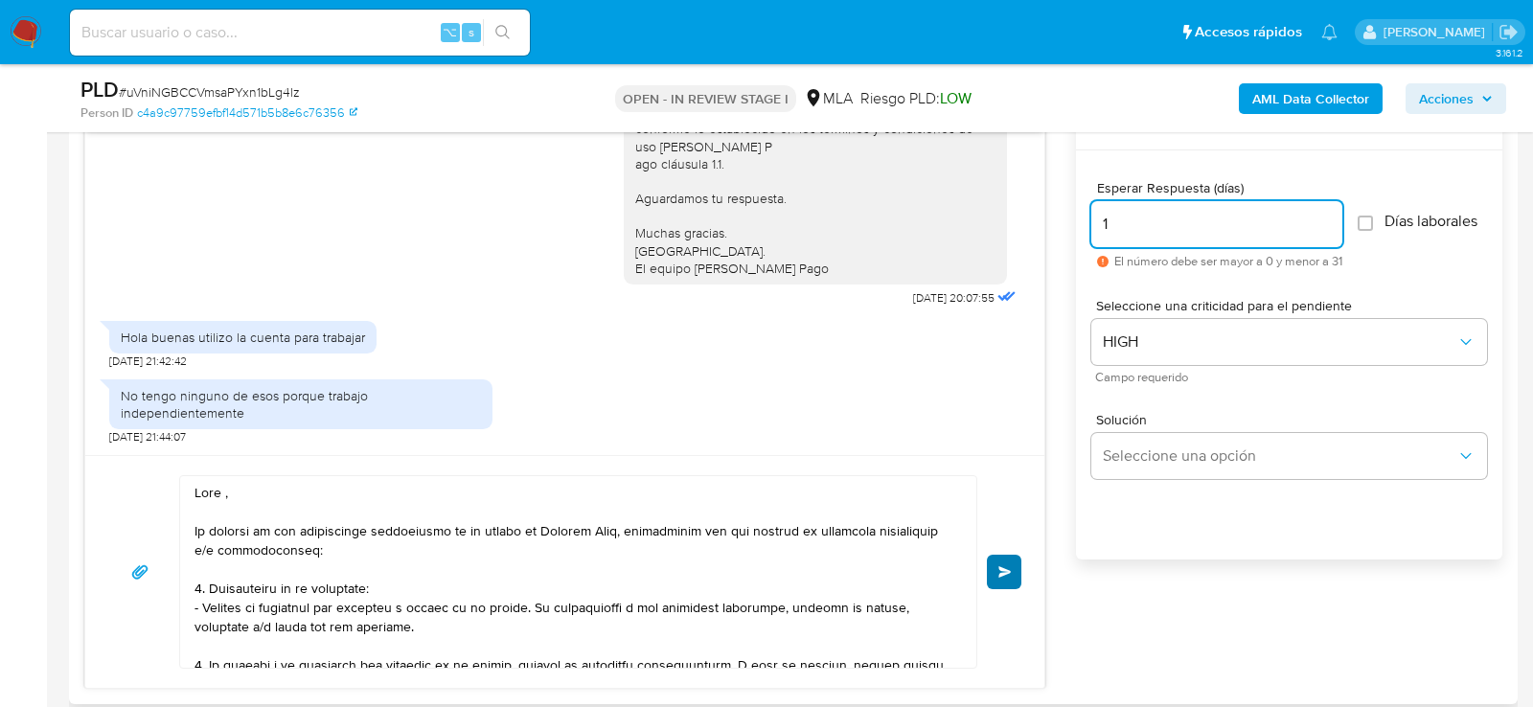
type input "1"
click at [997, 558] on button "Enviar" at bounding box center [1004, 572] width 34 height 34
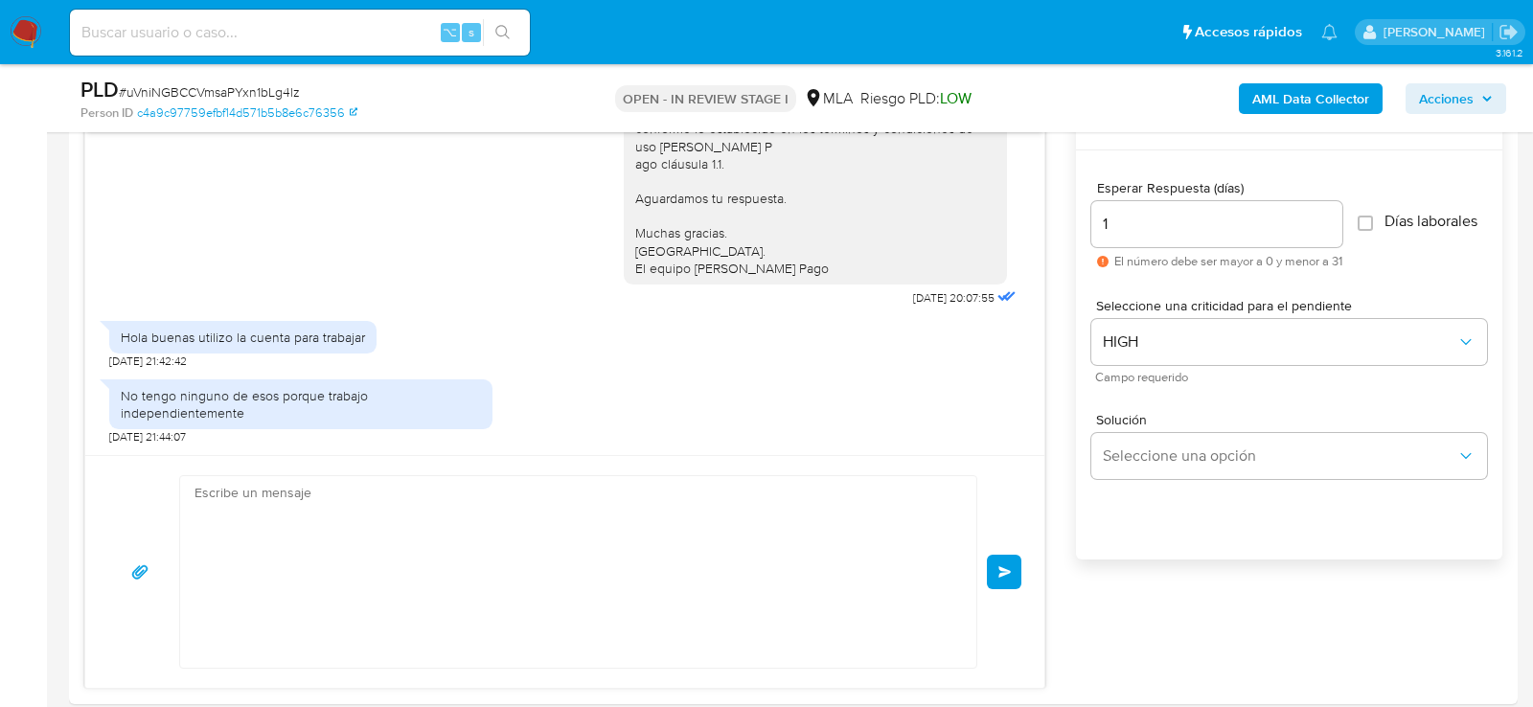
scroll to position [2349, 0]
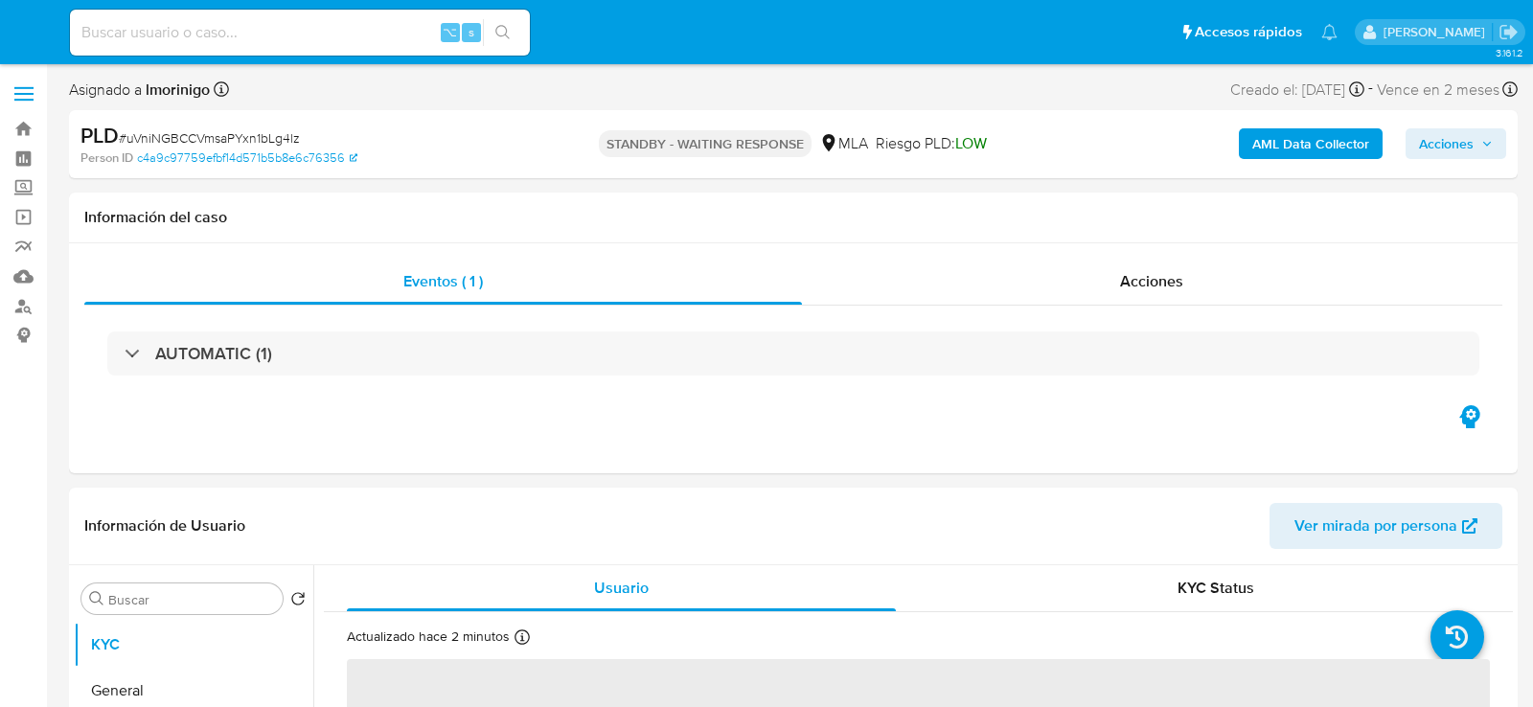
select select "10"
click at [259, 26] on input at bounding box center [300, 32] width 460 height 25
paste input "p3x90QRr19QineZyK7DjfD5b"
type input "p3x90QRr19QineZyK7DjfD5b"
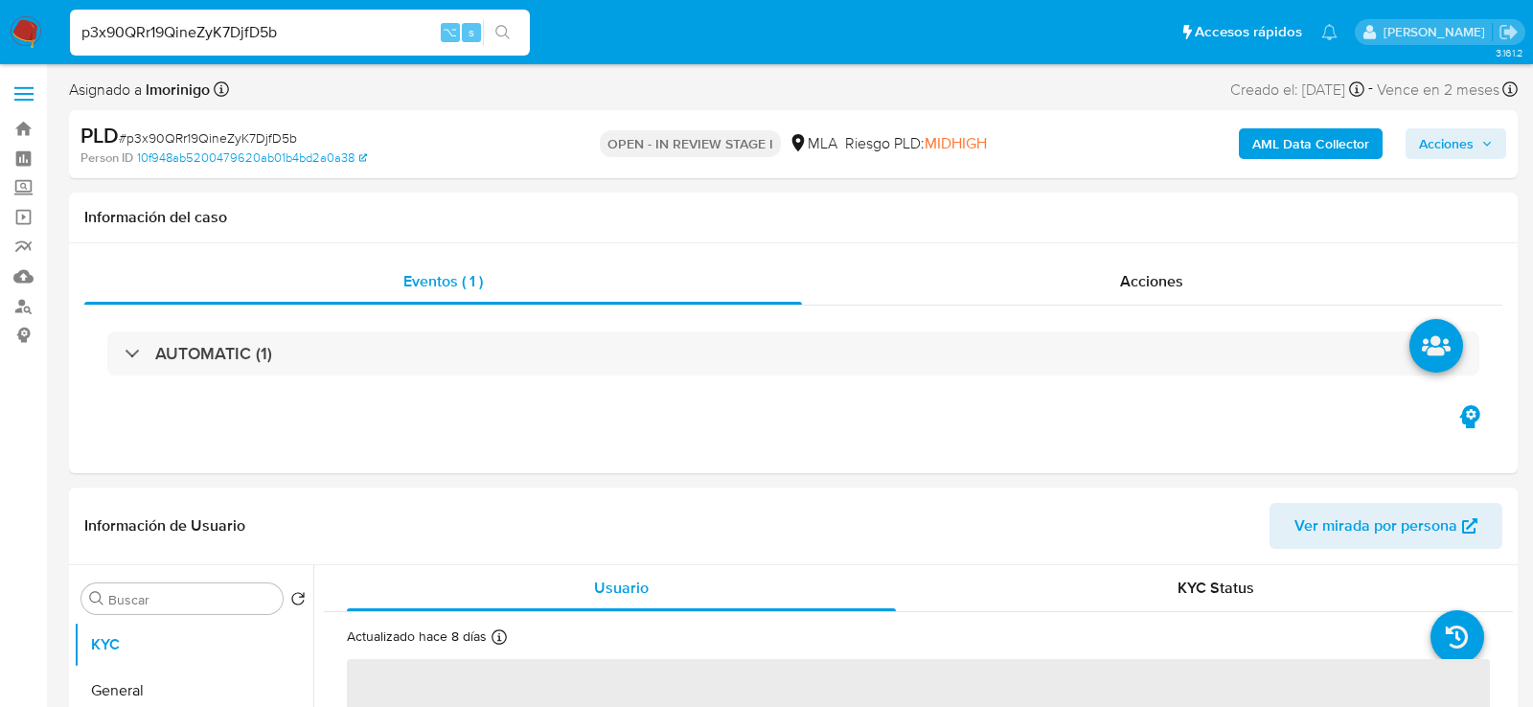
select select "10"
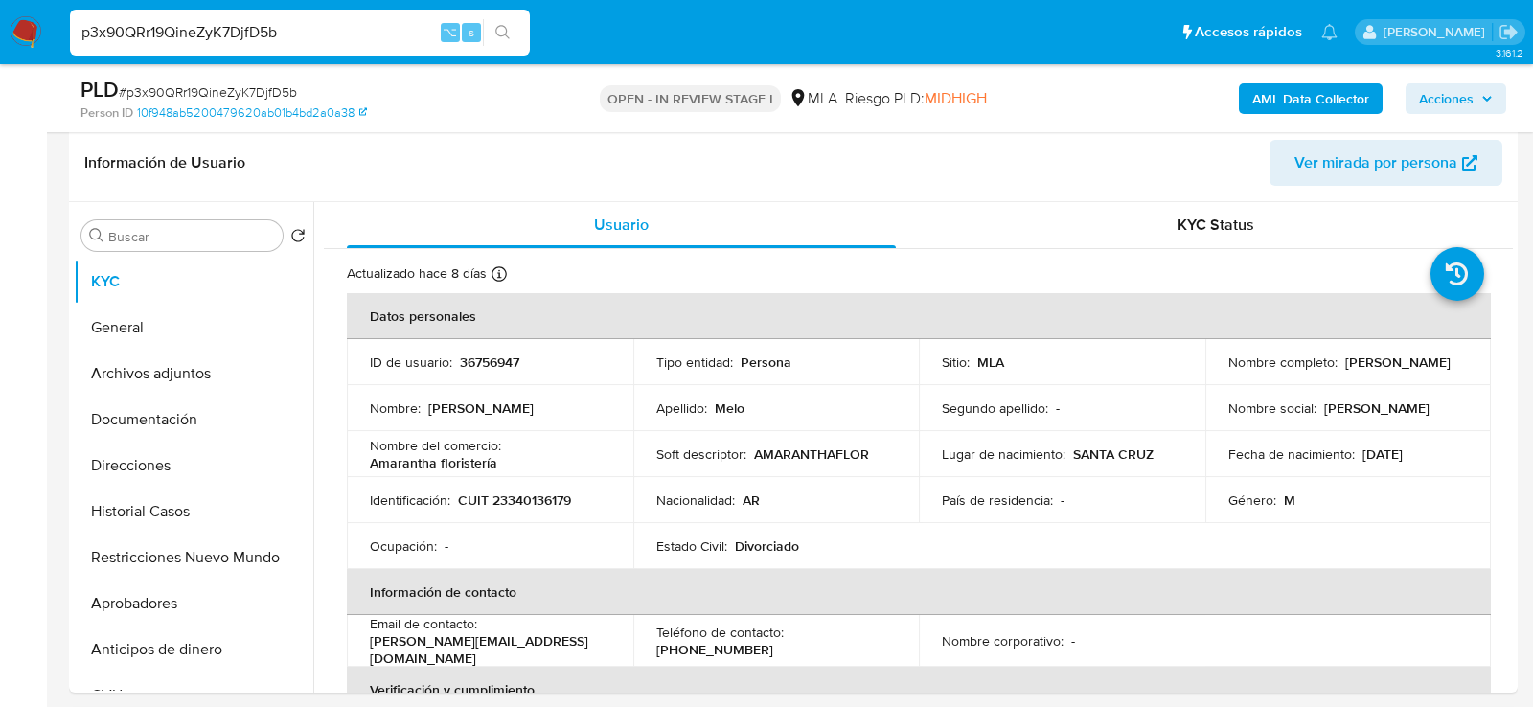
scroll to position [396, 0]
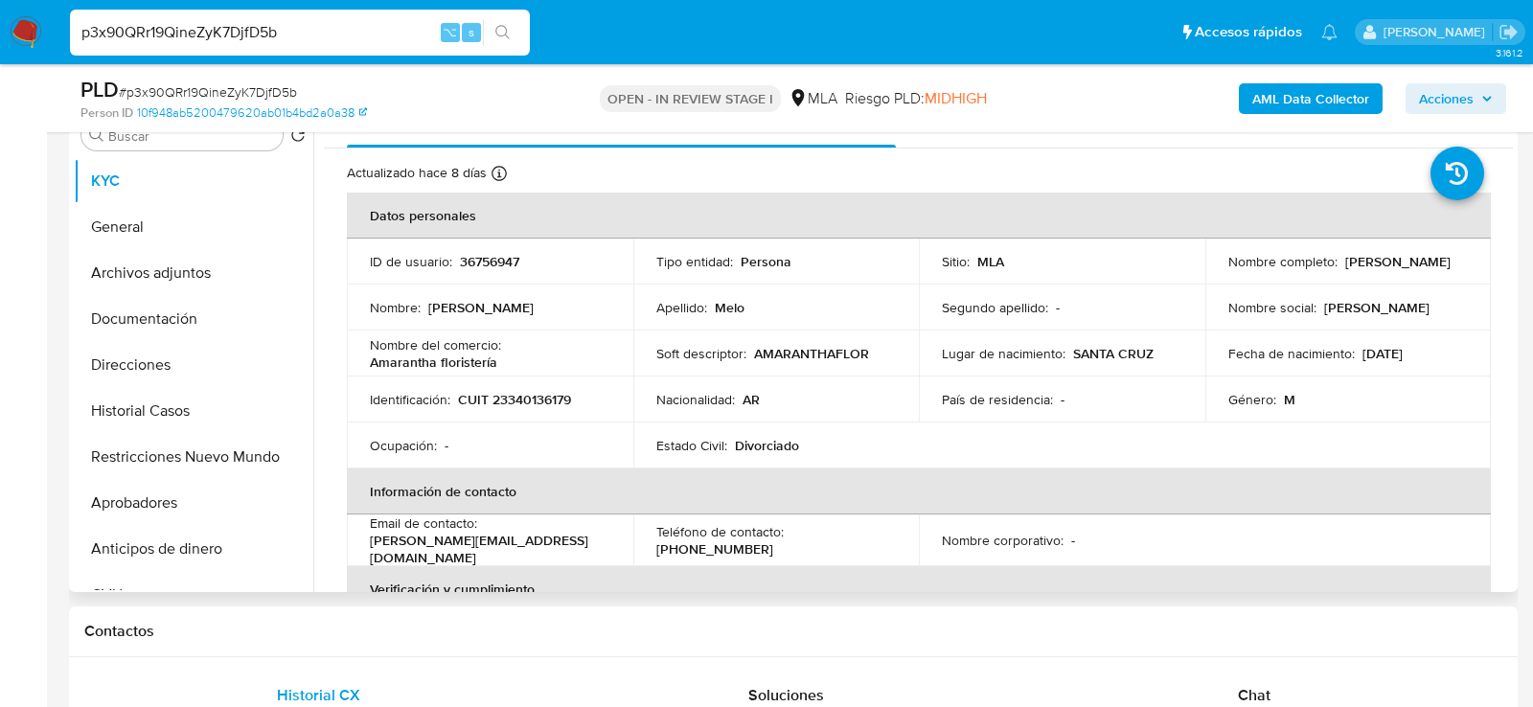
click at [496, 404] on p "CUIT 23340136179" at bounding box center [514, 399] width 113 height 17
copy p "23340136179"
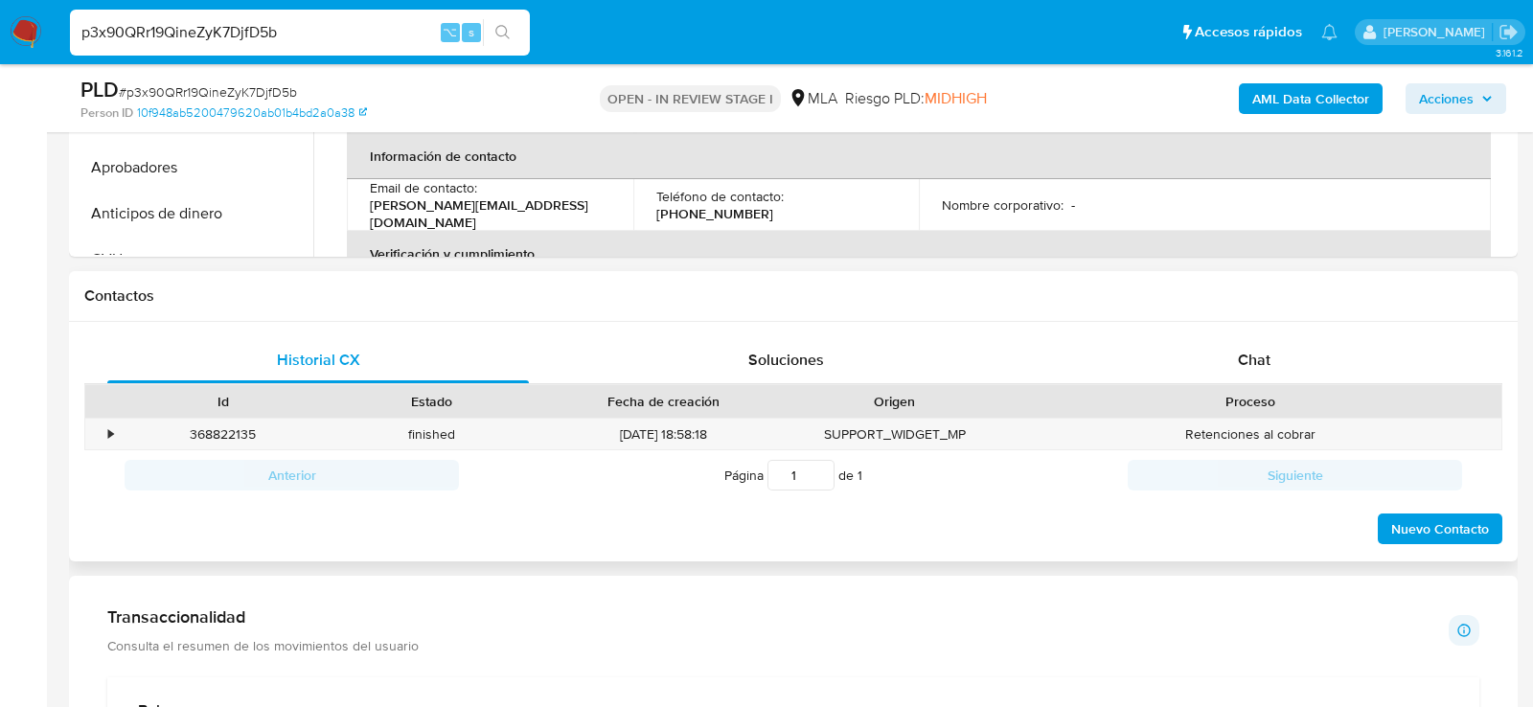
scroll to position [758, 0]
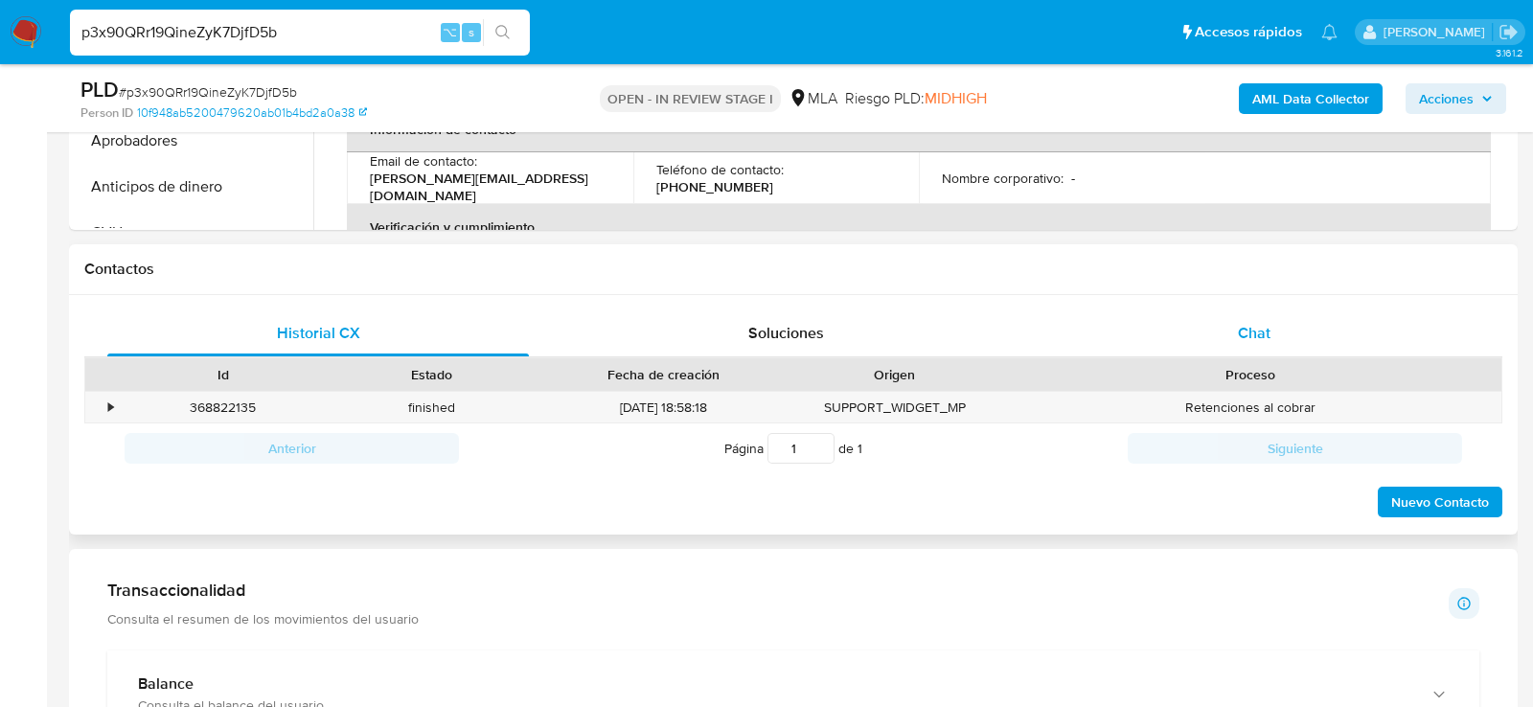
click at [1201, 339] on div "Chat" at bounding box center [1254, 333] width 422 height 46
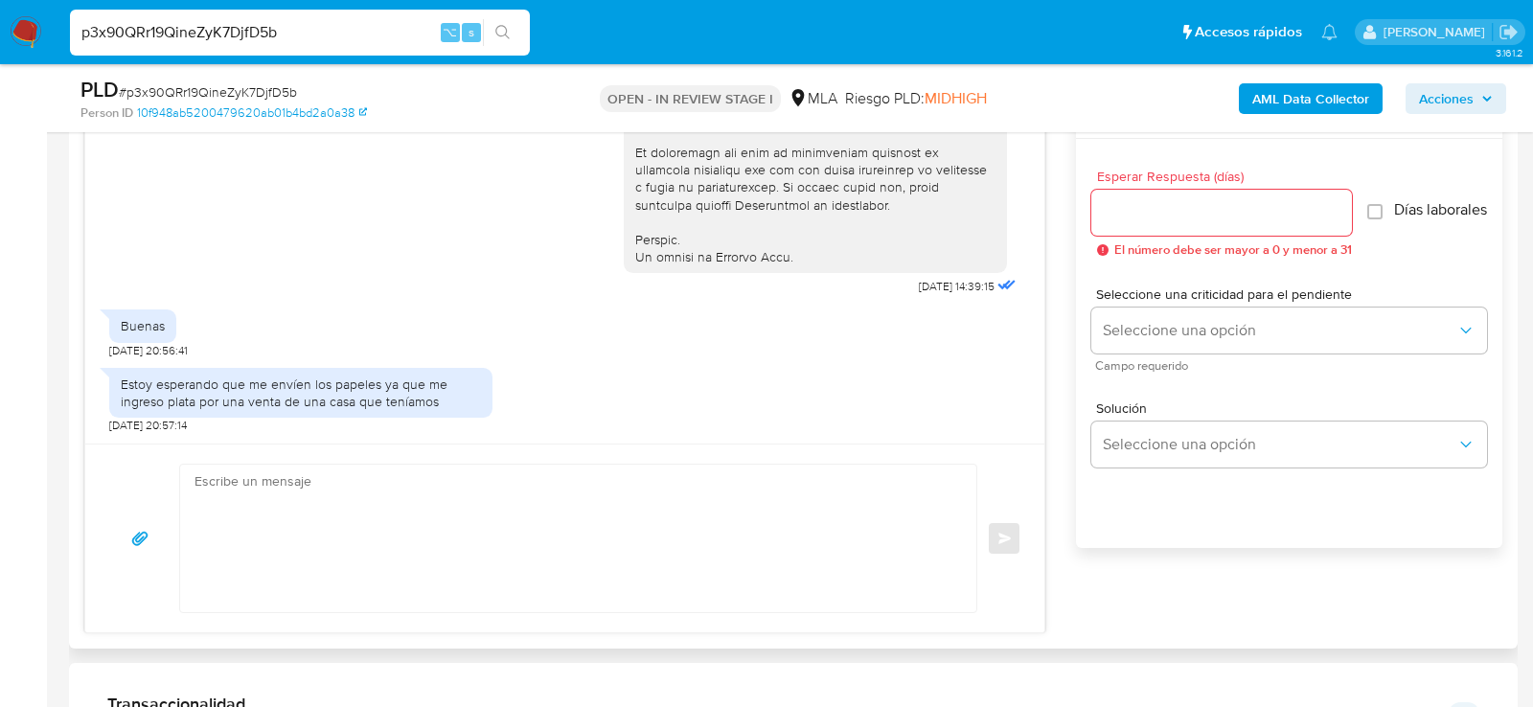
scroll to position [1049, 0]
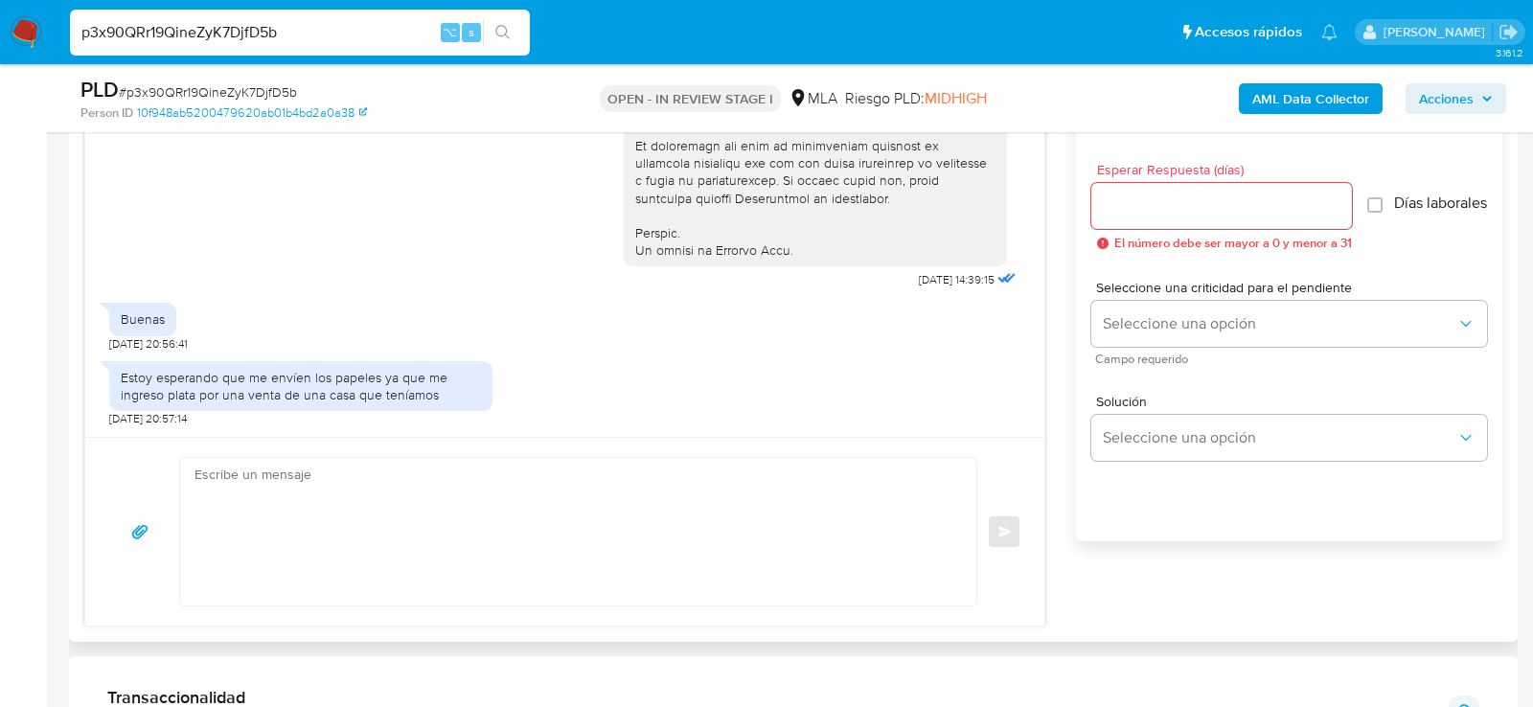
click at [459, 520] on textarea at bounding box center [574, 532] width 758 height 148
paste textarea "Lore , Ip dolorsi am con adipiscinge seddoeiusmo te in utlabo et Dolorem Aliq, …"
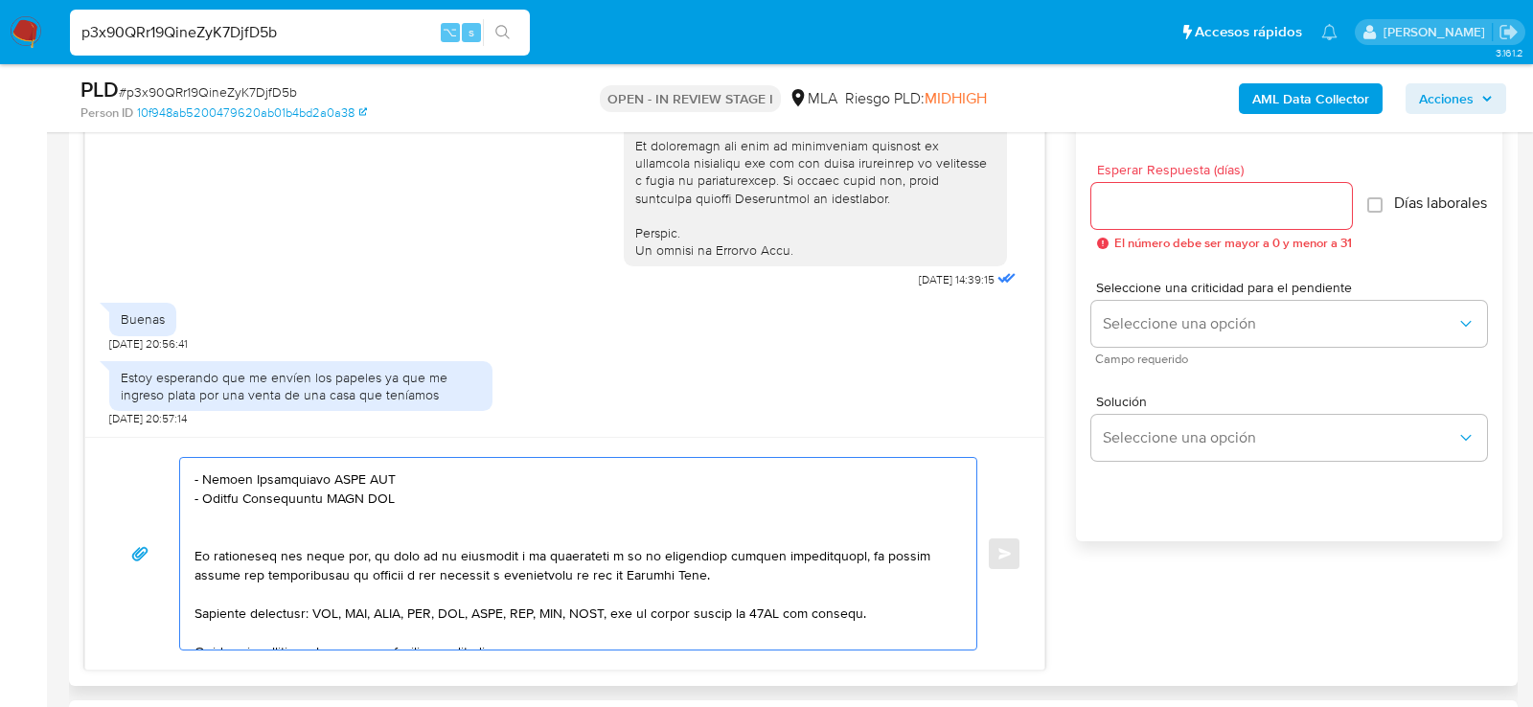
scroll to position [447, 0]
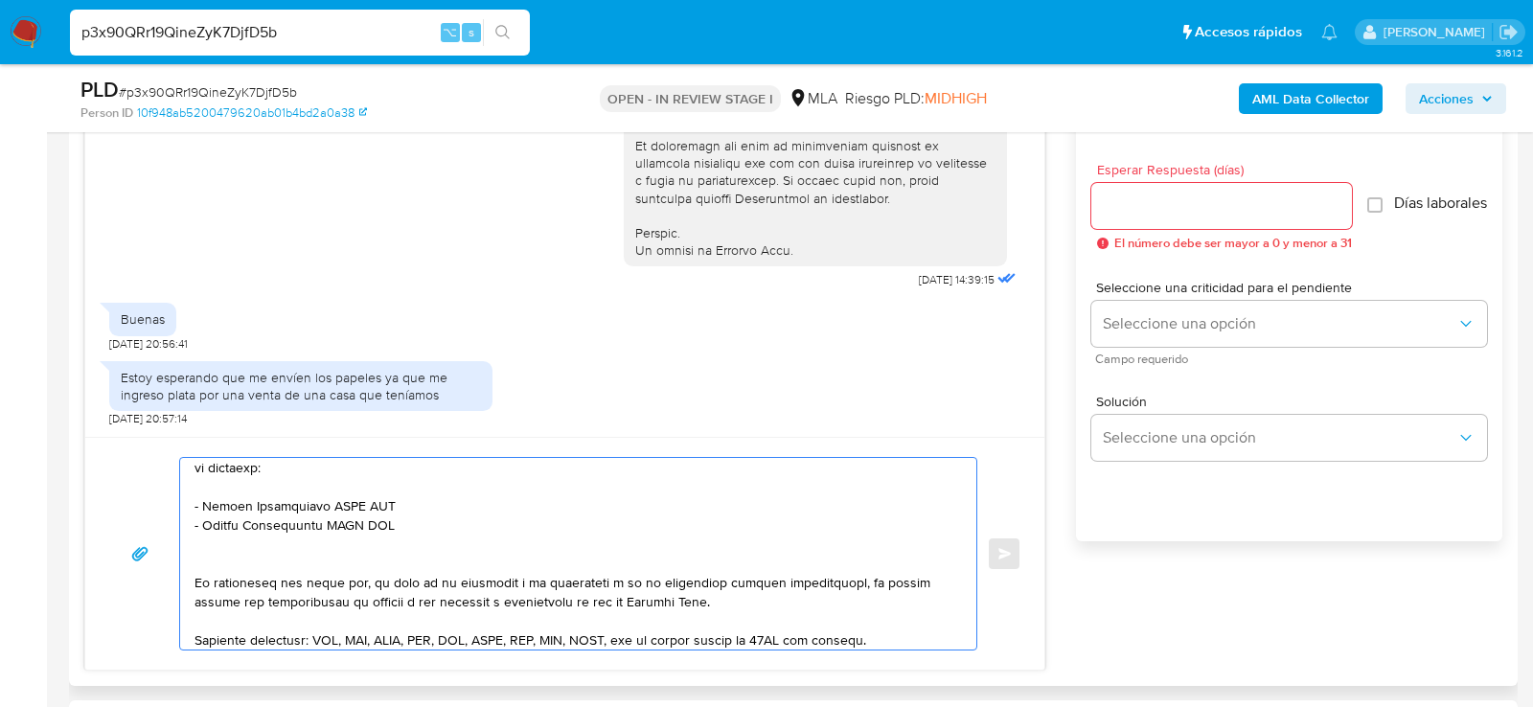
click at [459, 520] on textarea at bounding box center [574, 554] width 758 height 192
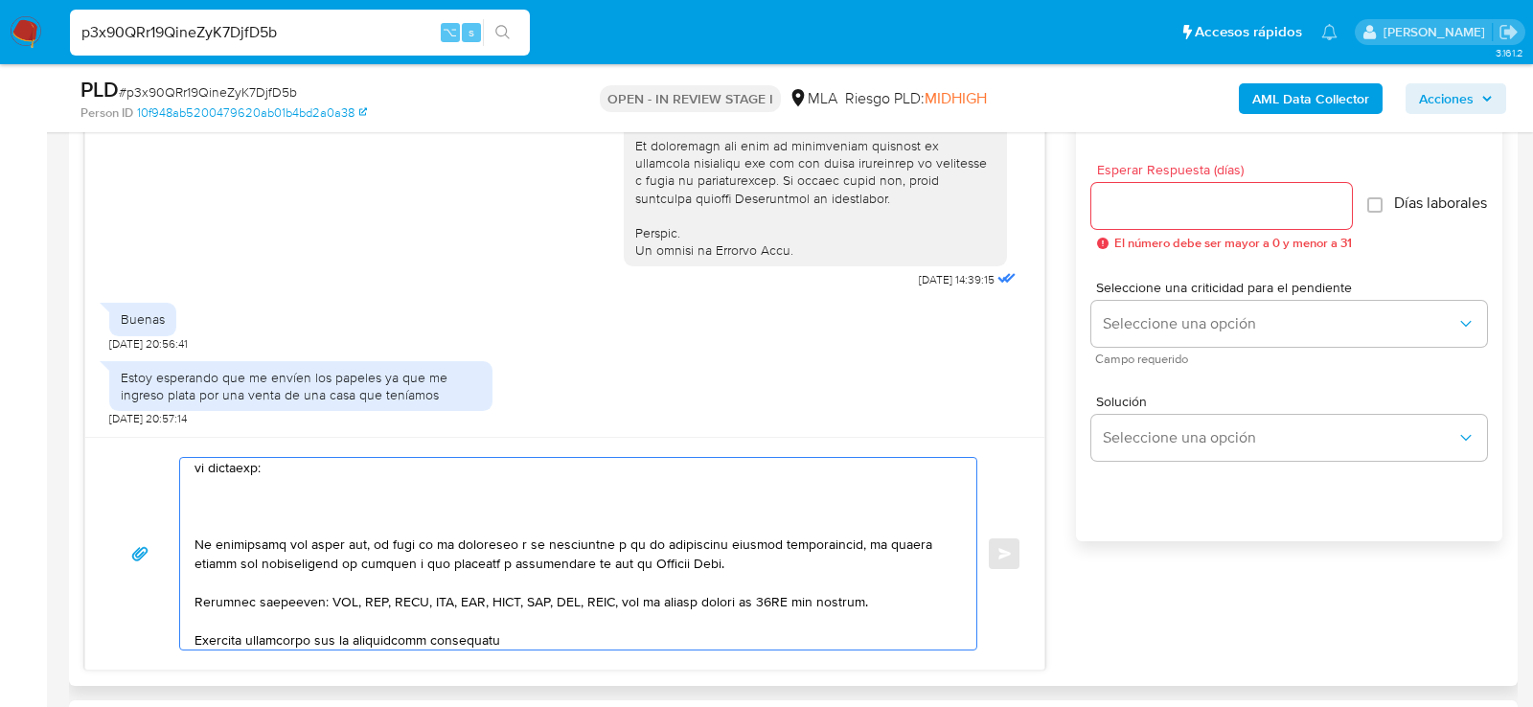
paste textarea "20276320824 name: [PERSON_NAME] [PERSON_NAME] || alias:"
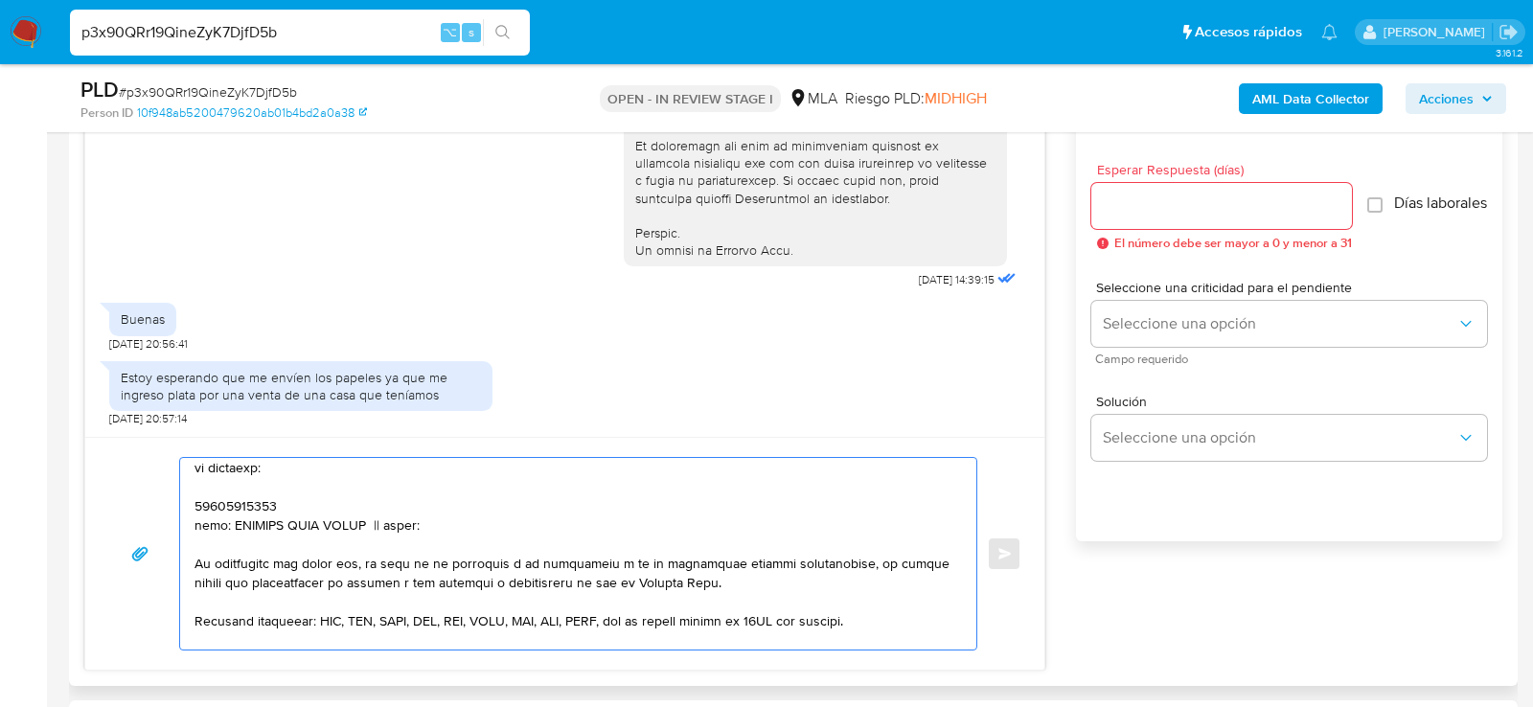
click at [233, 503] on textarea at bounding box center [574, 554] width 758 height 192
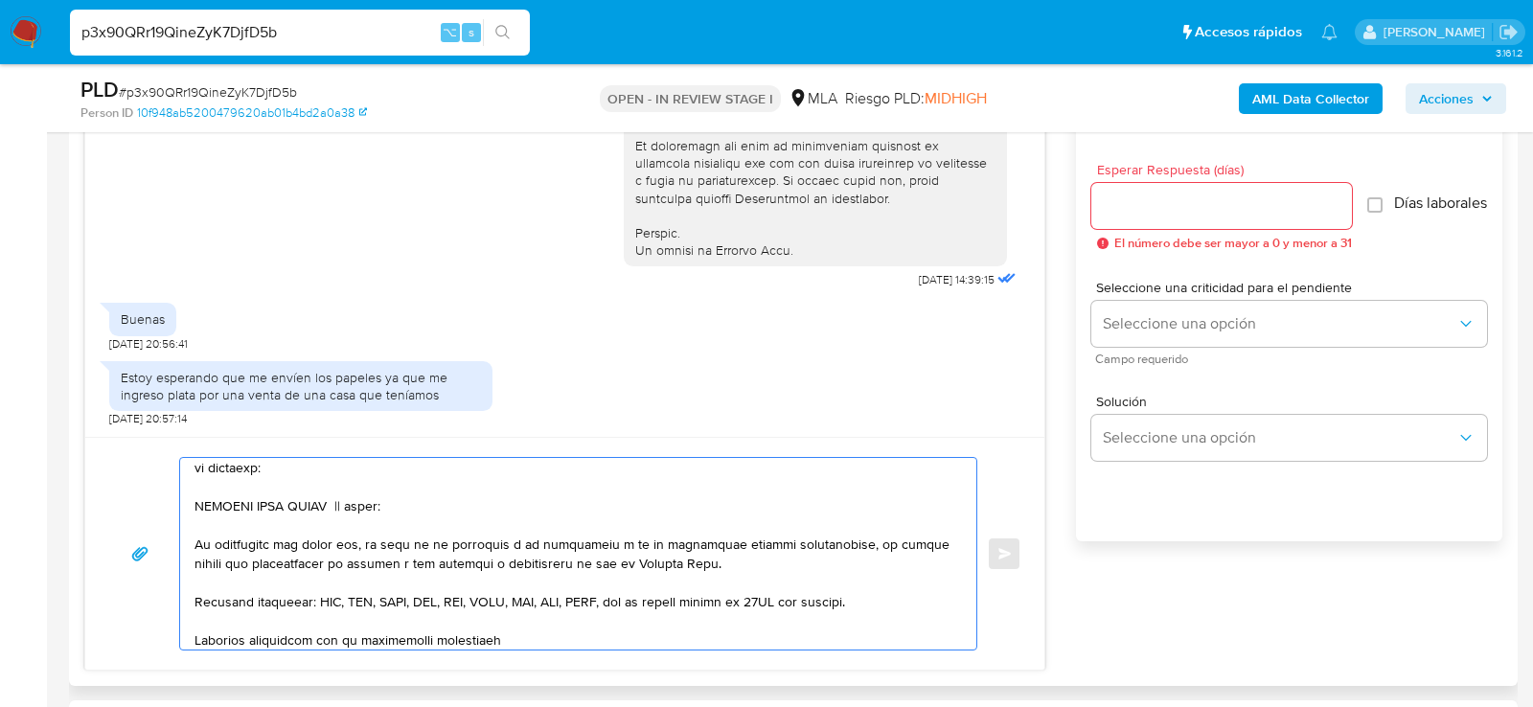
click at [363, 494] on textarea at bounding box center [574, 554] width 758 height 192
paste textarea "20276320824"
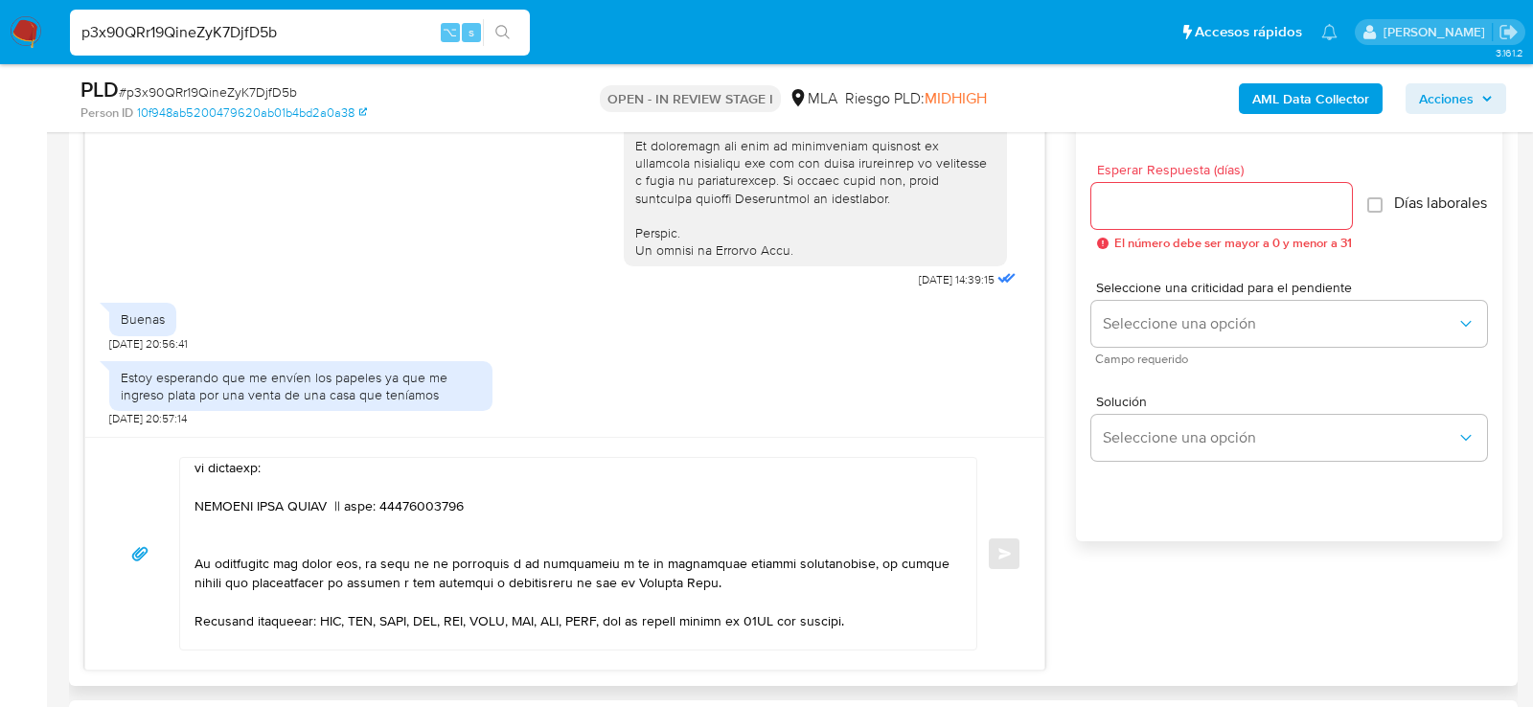
paste textarea "Laura Margarita Ruiz"
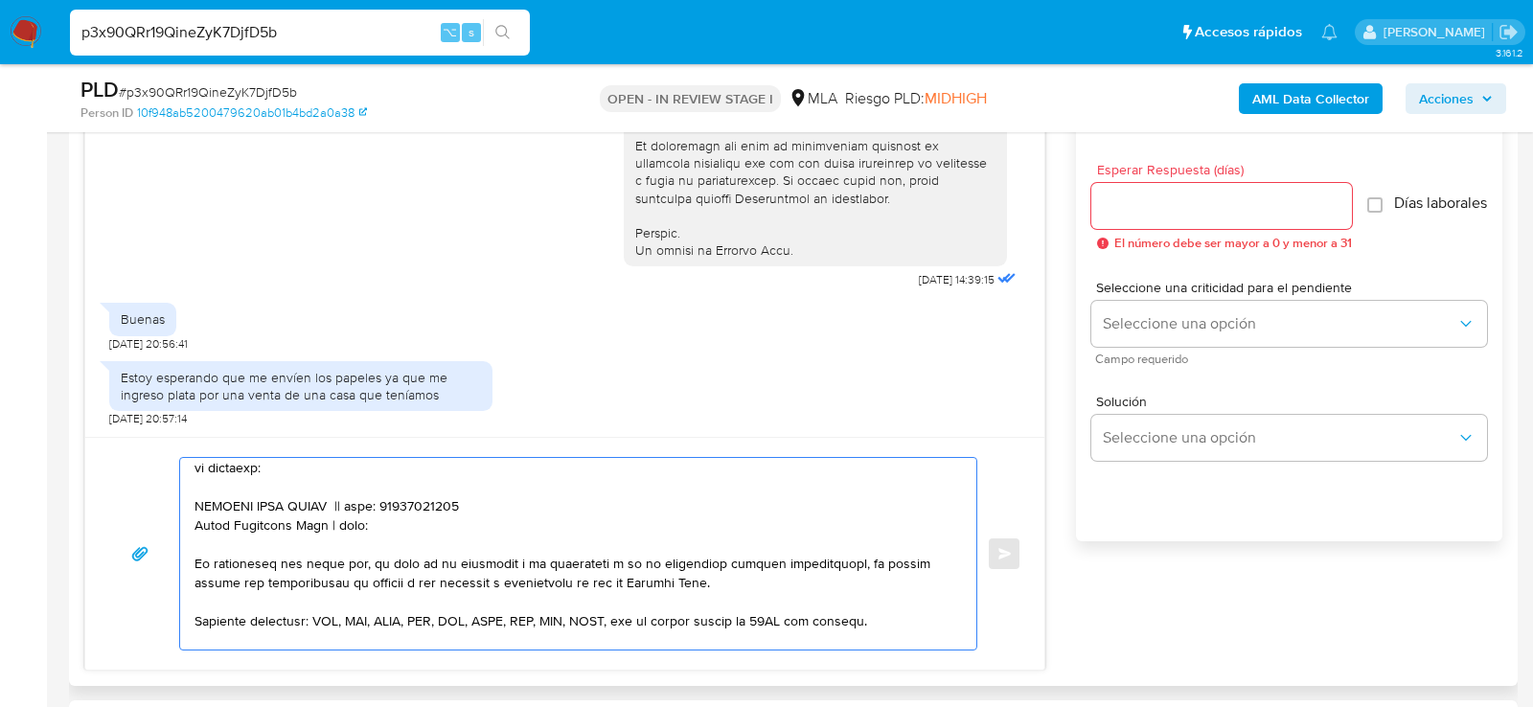
paste textarea "27143993286"
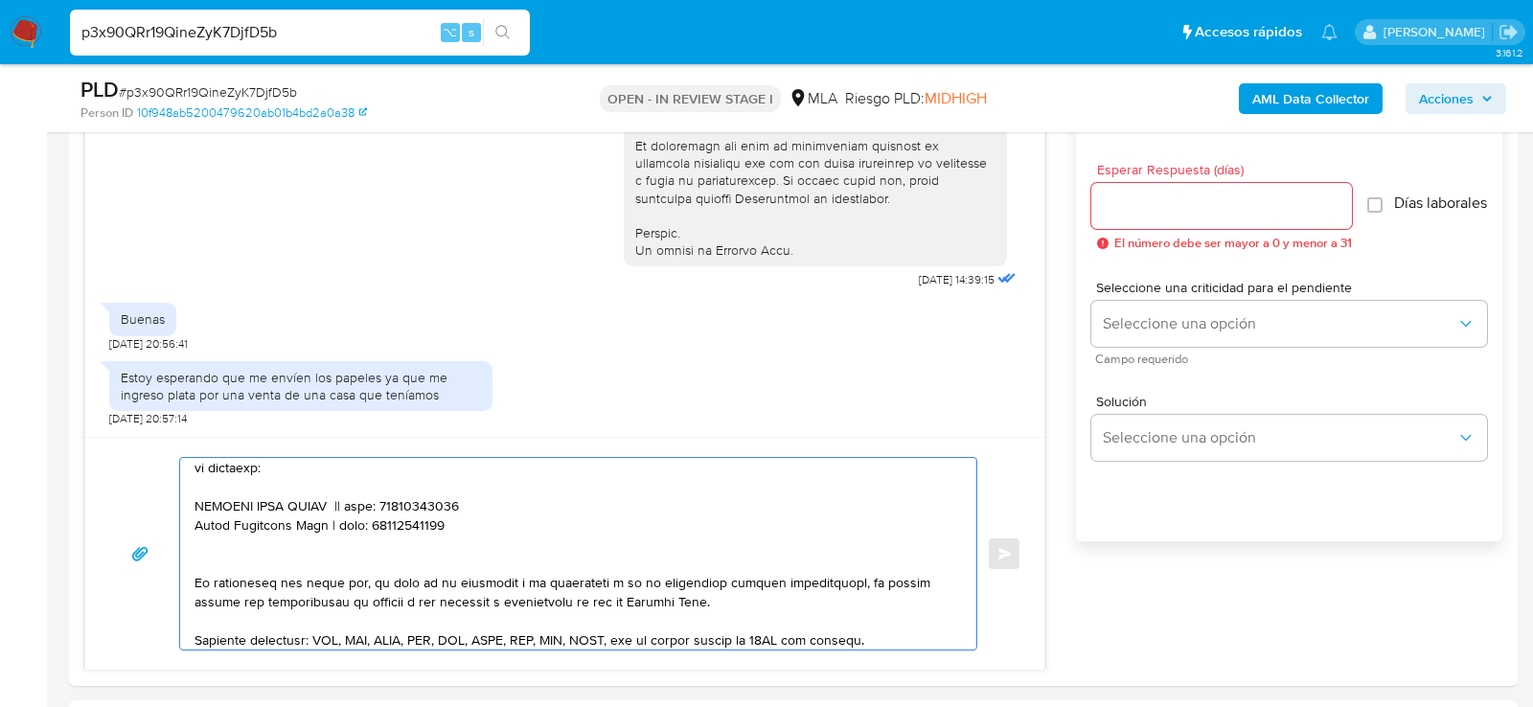
paste textarea "Marcos Antonio Mino"
paste textarea "20211519437"
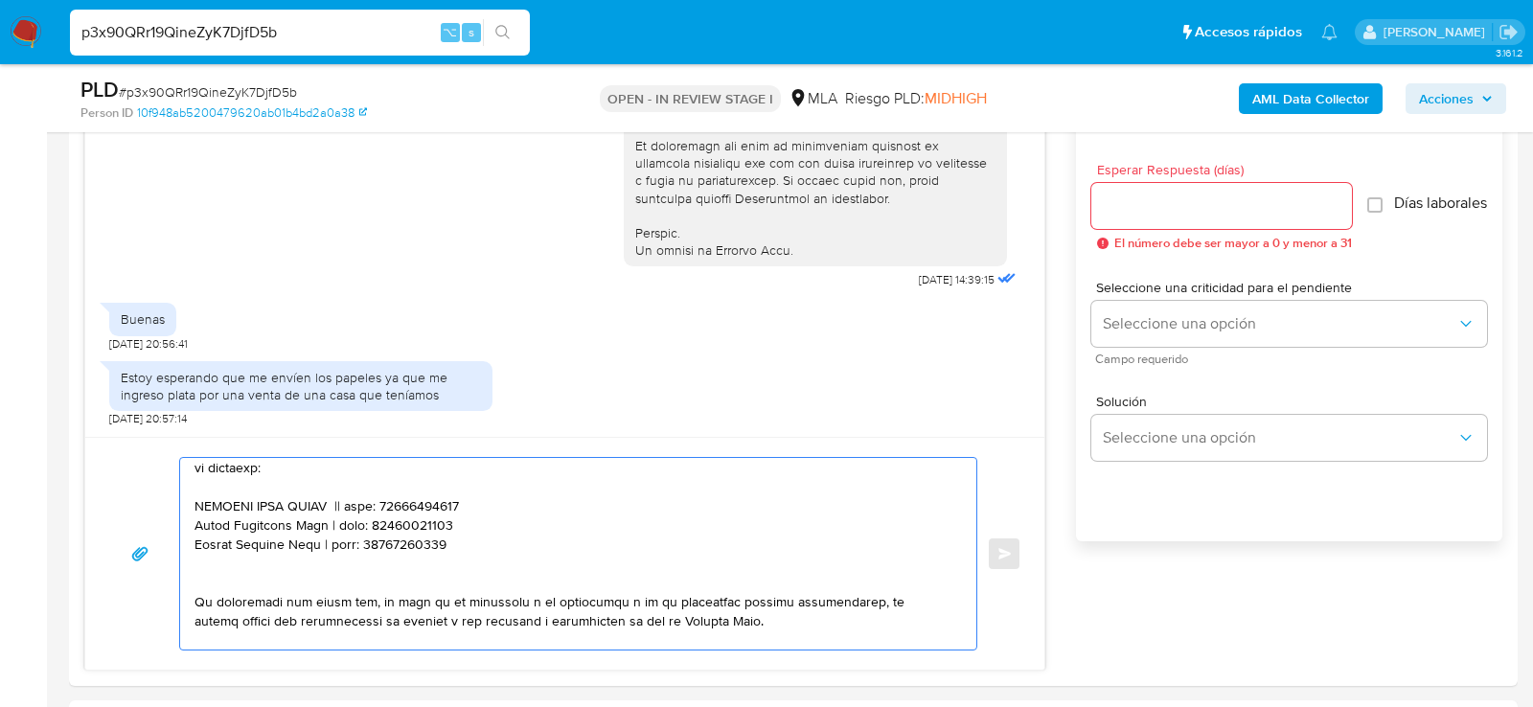
paste textarea "Kevin Alexander Franco"
paste textarea "20431584302"
type textarea "Hola , En función de las operaciones registradas en tu cuenta de Mercado Pago, …"
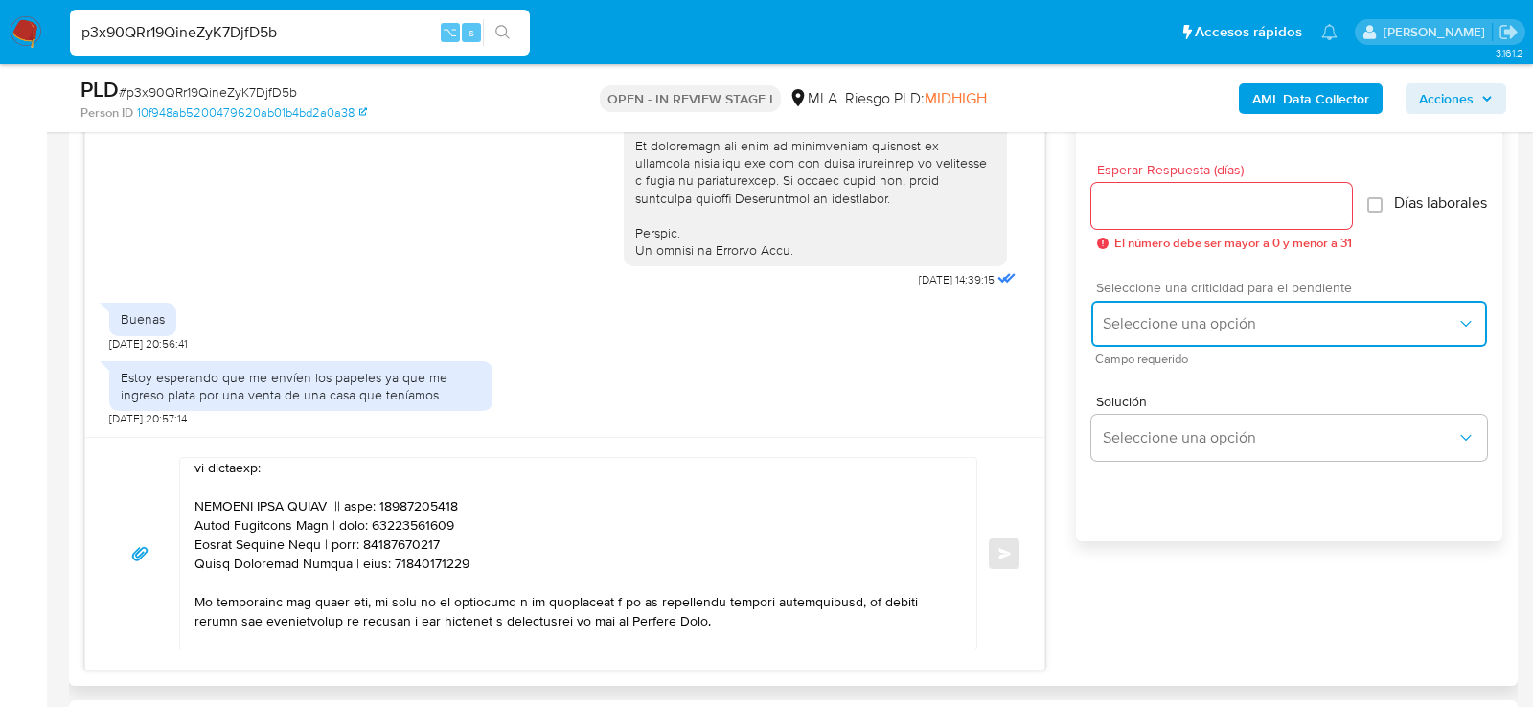
click at [1113, 333] on span "Seleccione una opción" at bounding box center [1280, 323] width 354 height 19
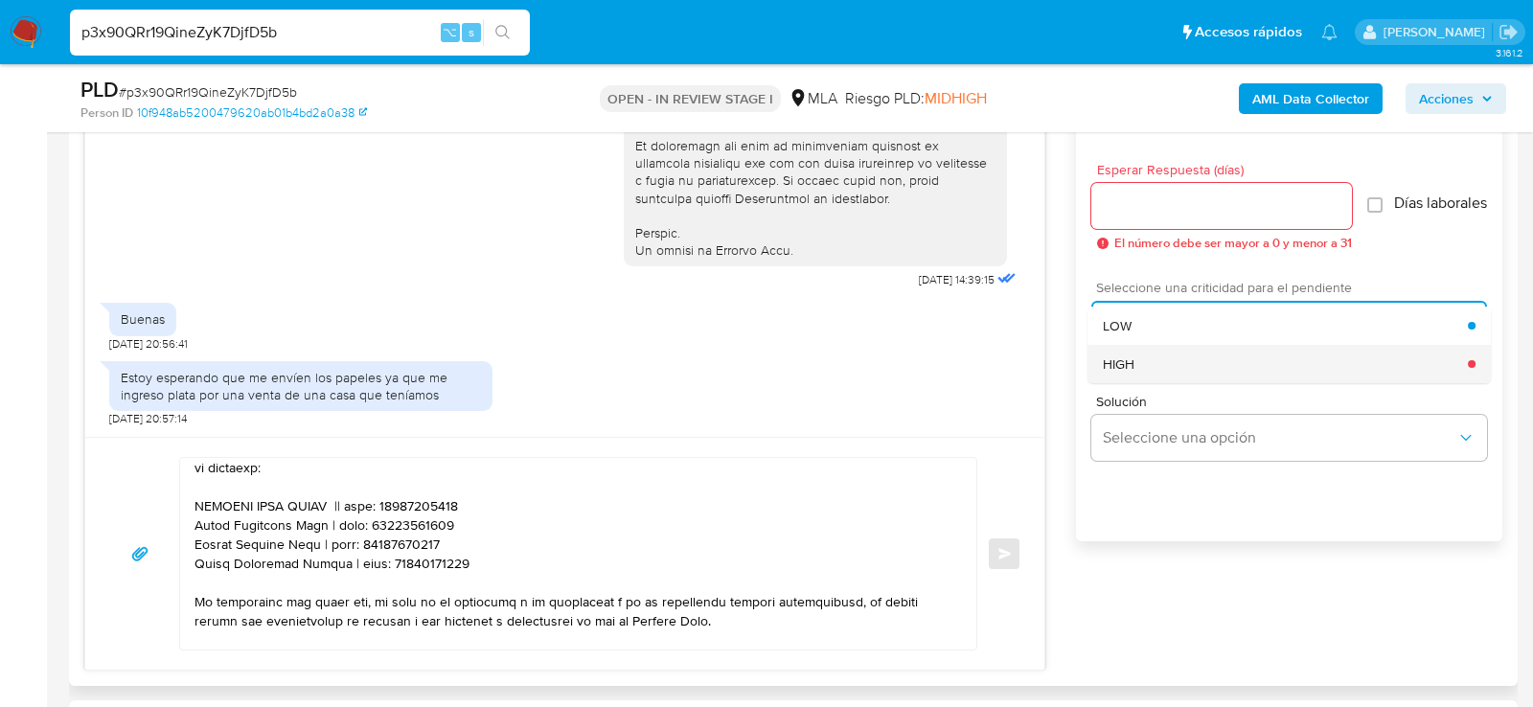
click at [1113, 362] on div "HIGH" at bounding box center [1285, 364] width 365 height 38
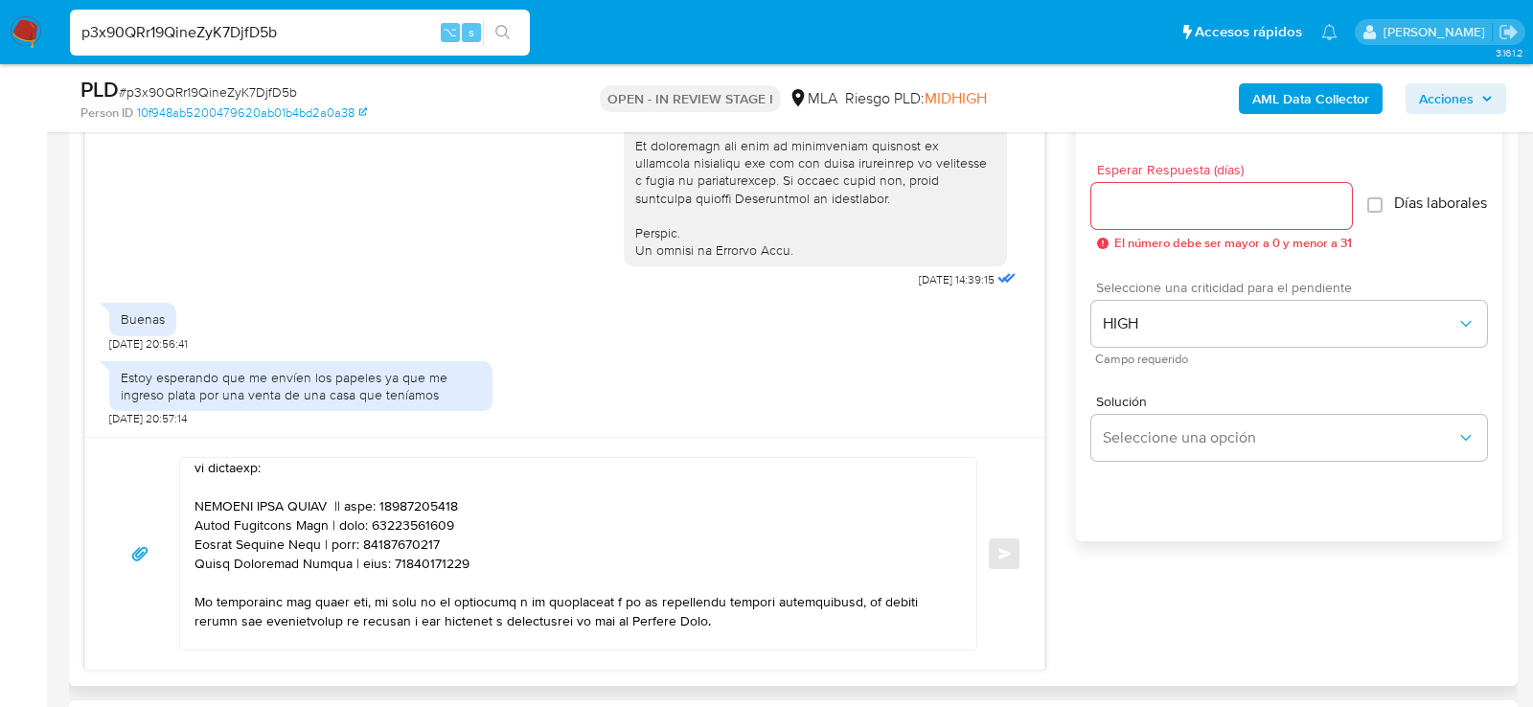
click at [1113, 218] on div at bounding box center [1221, 206] width 261 height 46
click at [1113, 195] on input "Esperar Respuesta (días)" at bounding box center [1221, 206] width 261 height 25
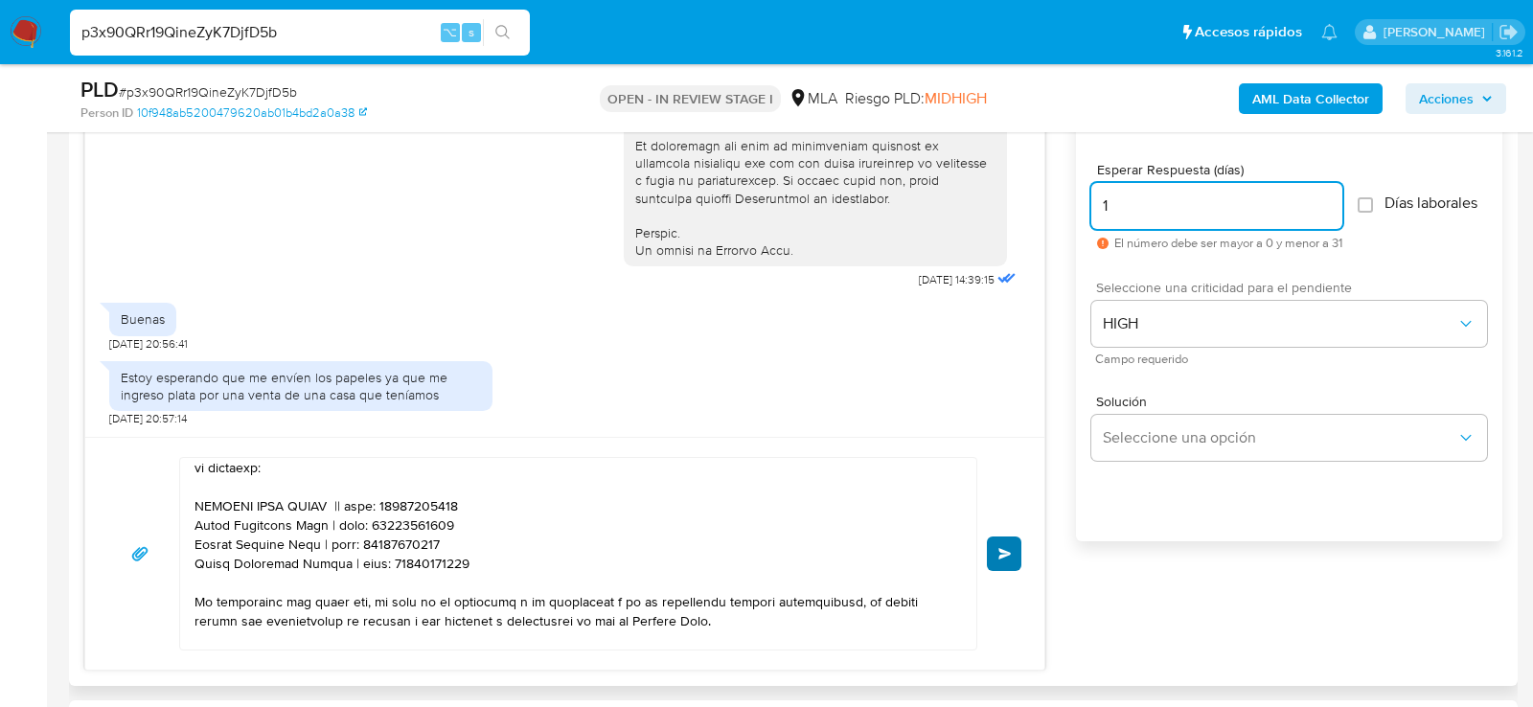
type input "1"
click at [994, 539] on button "Enviar" at bounding box center [1004, 554] width 34 height 34
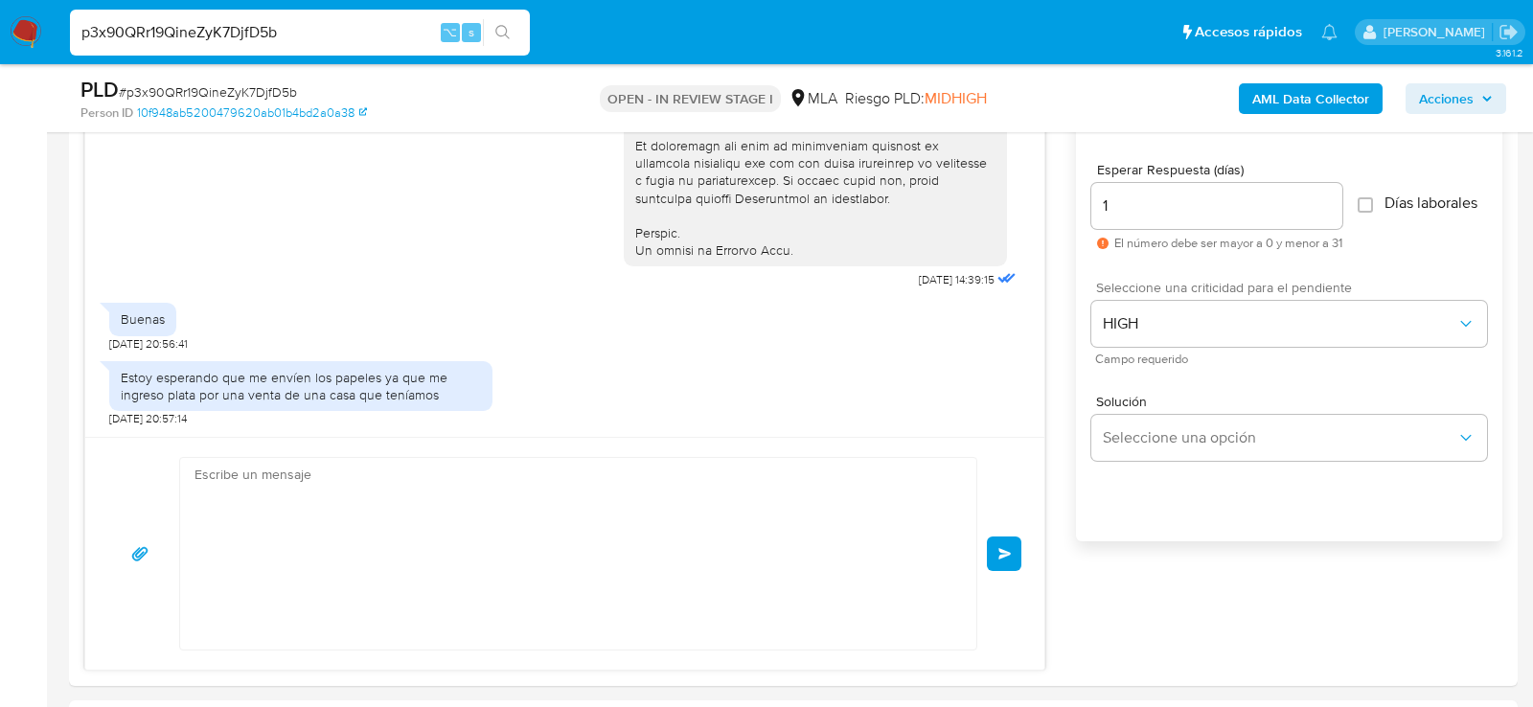
scroll to position [1927, 0]
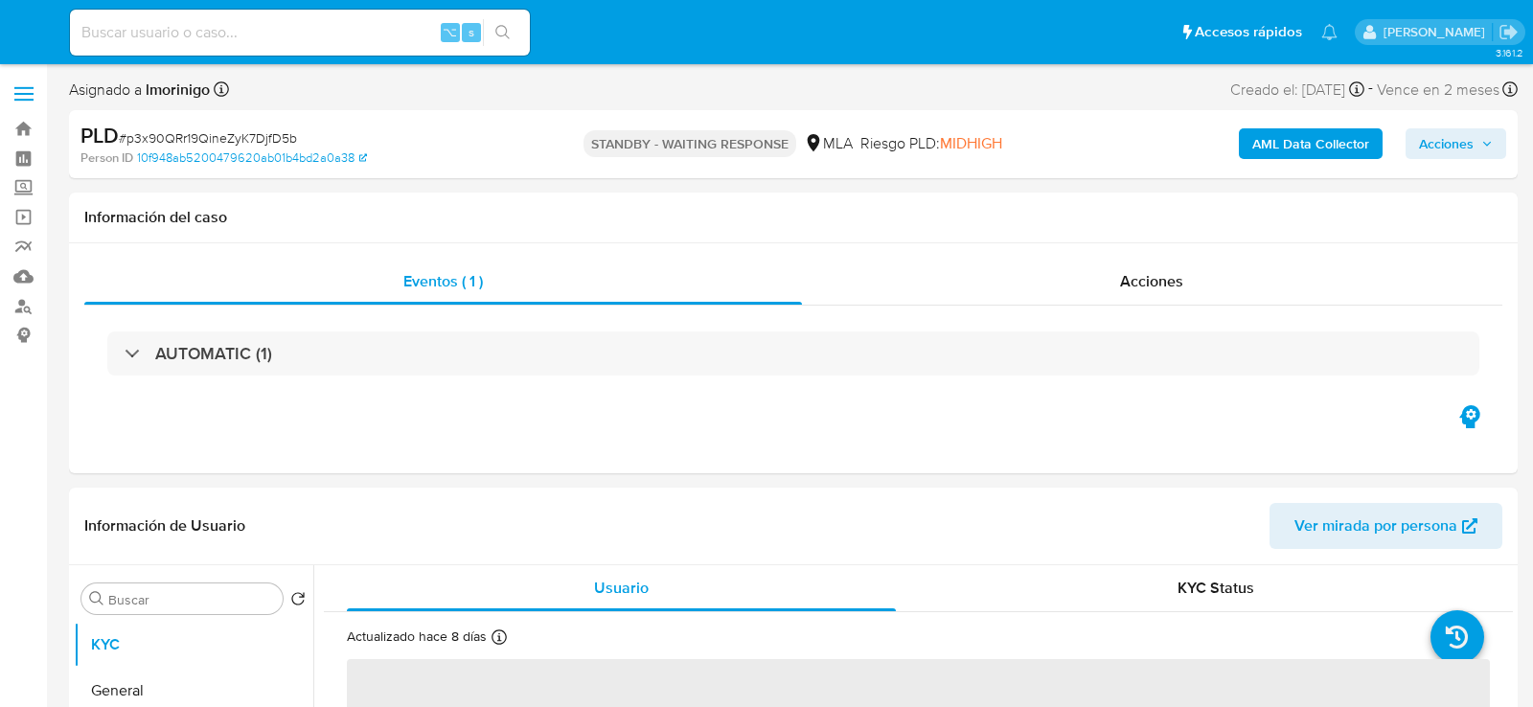
select select "10"
click at [328, 27] on input at bounding box center [300, 32] width 460 height 25
paste input "j0mQdu2jwrjHKzeHHCb7ywFg"
type input "j0mQdu2jwrjHKzeHHCb7ywFg"
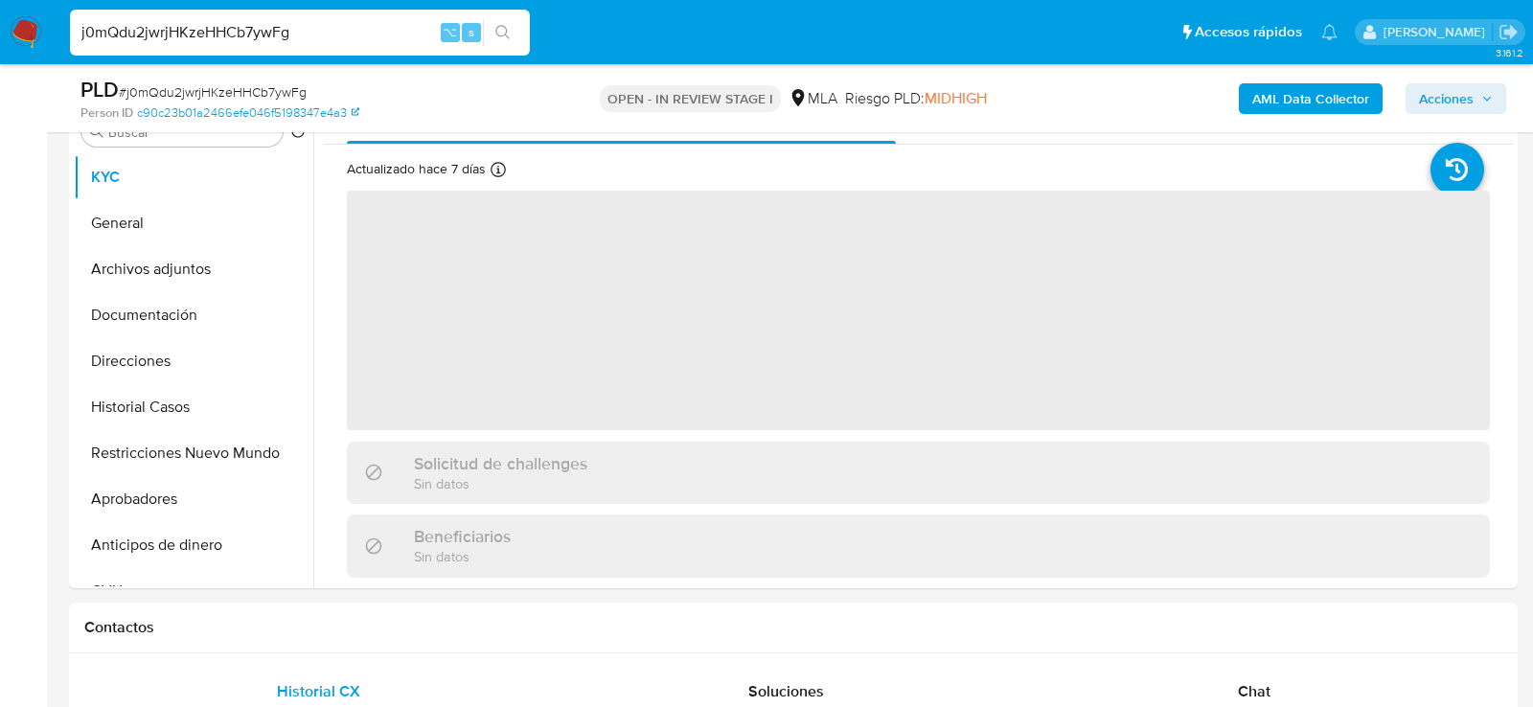
scroll to position [418, 0]
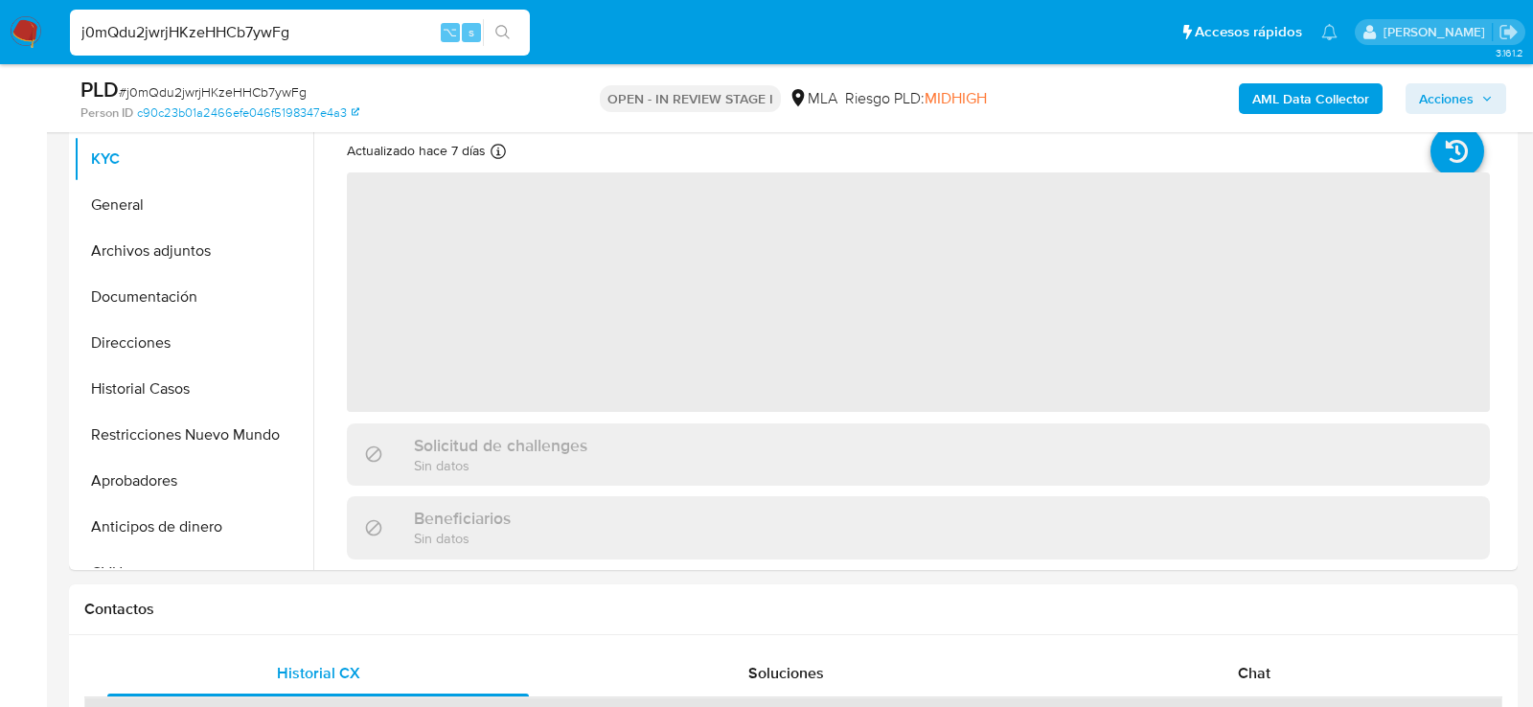
select select "10"
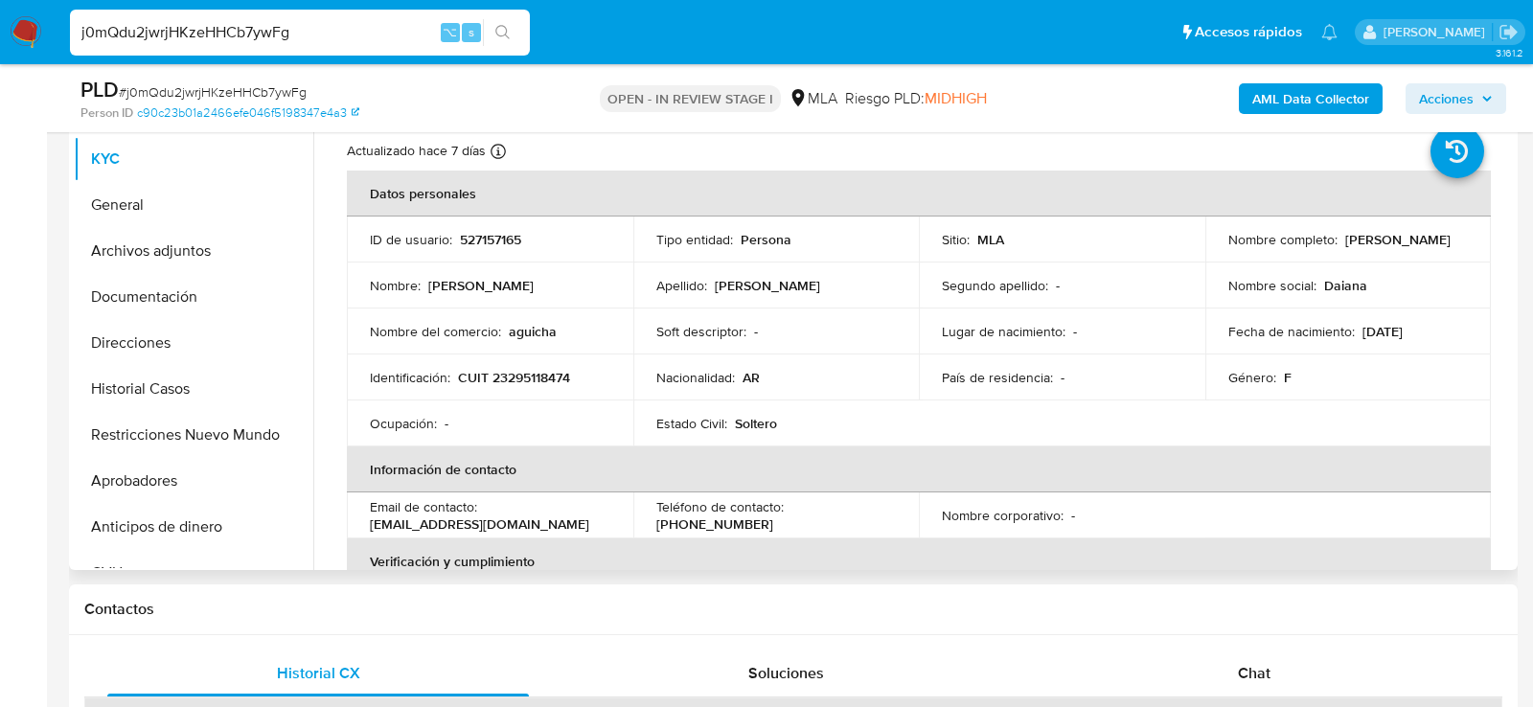
click at [538, 369] on p "CUIT 23295118474" at bounding box center [514, 377] width 112 height 17
copy p "23295118474"
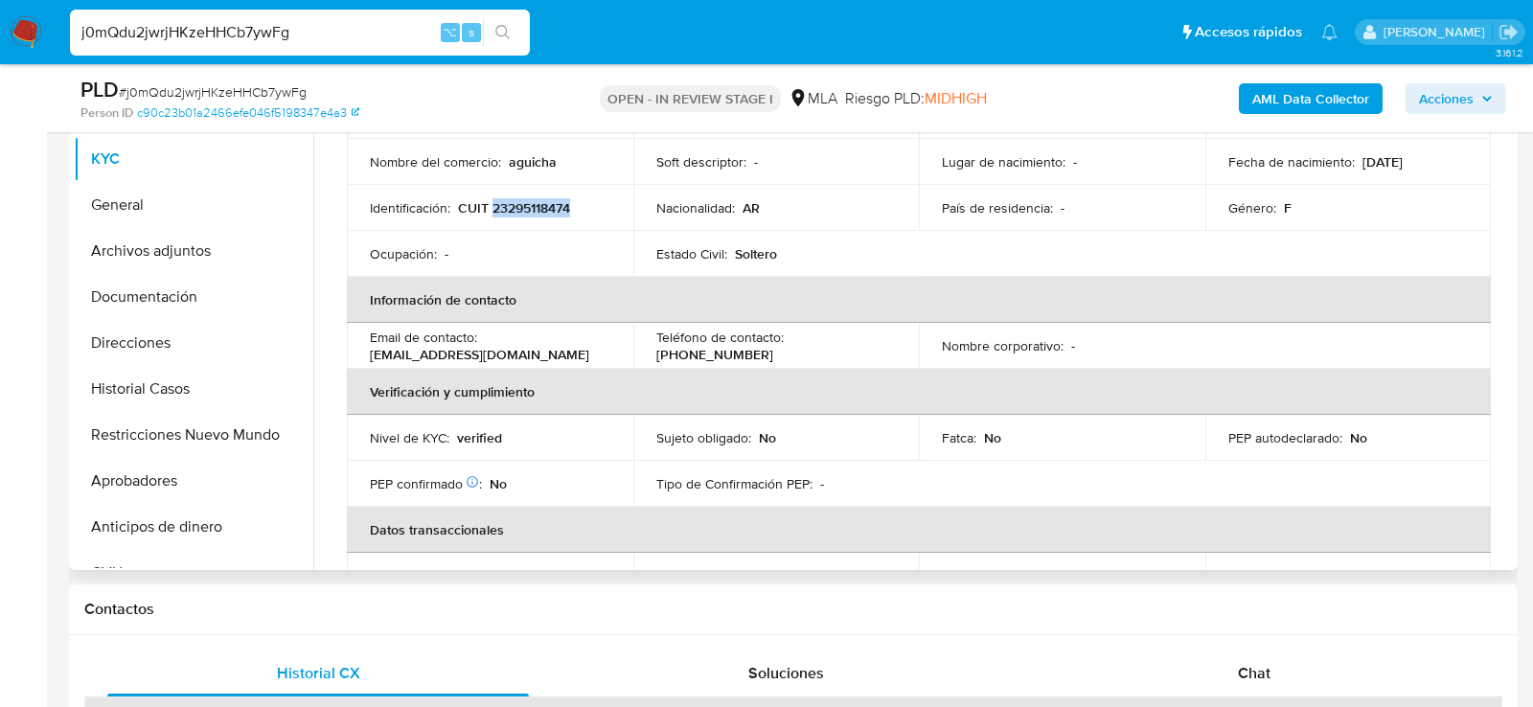
scroll to position [280, 0]
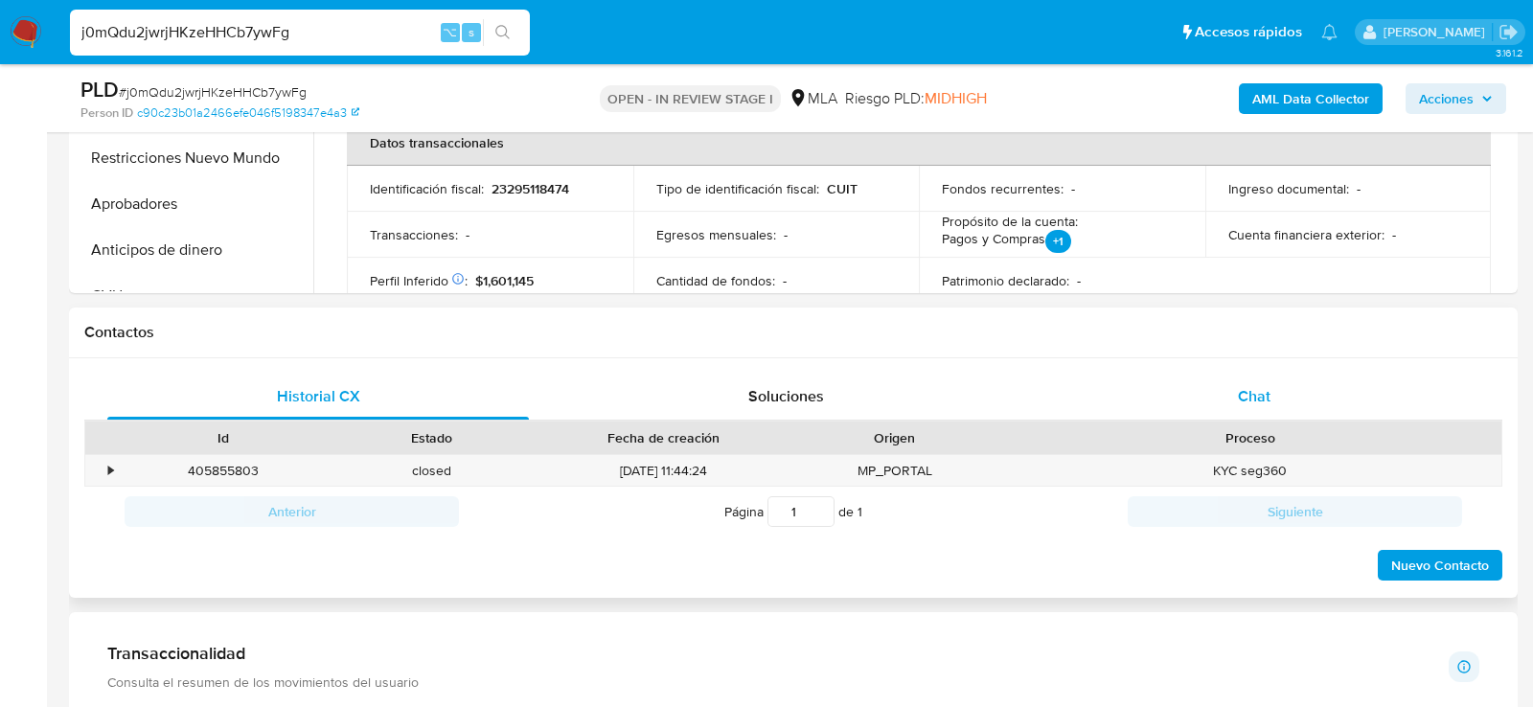
click at [1277, 401] on div "Chat" at bounding box center [1254, 397] width 422 height 46
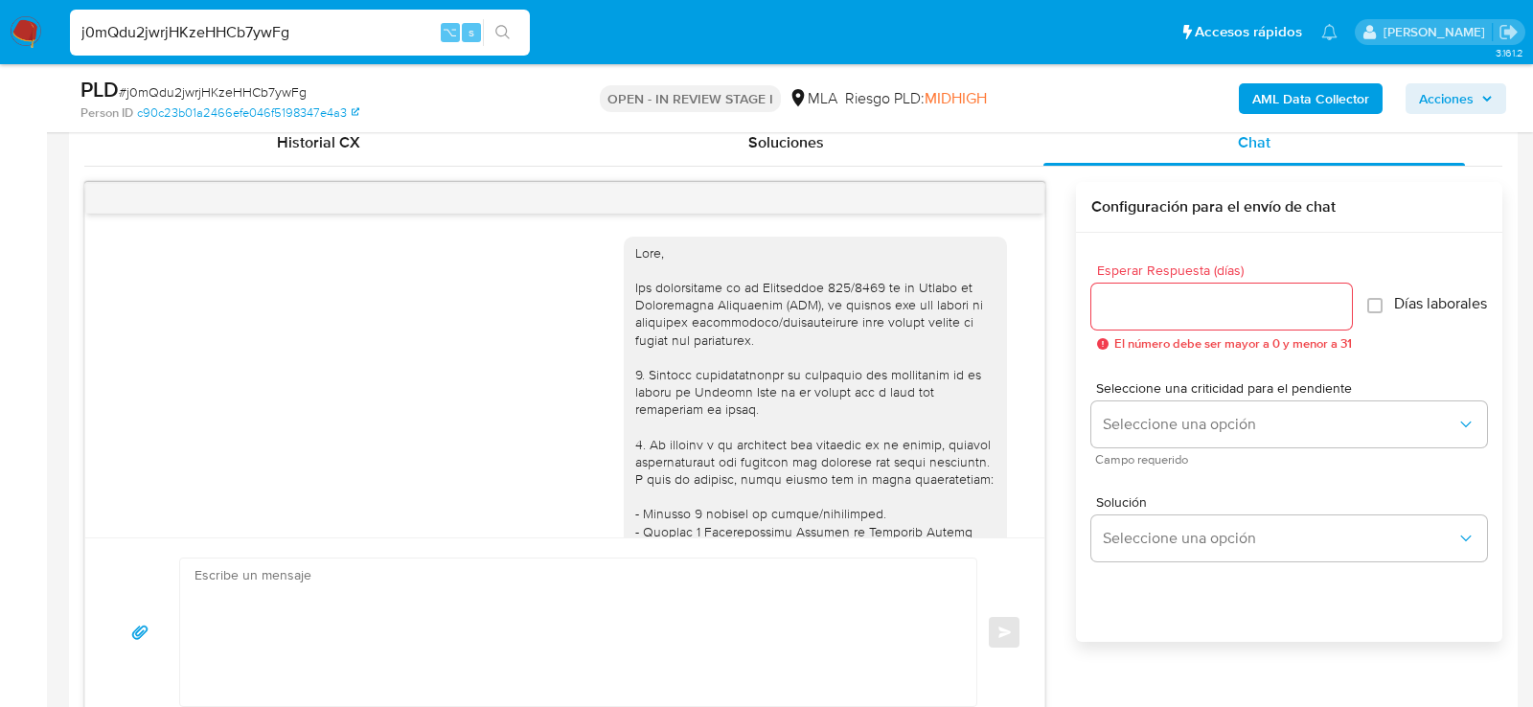
scroll to position [1019, 0]
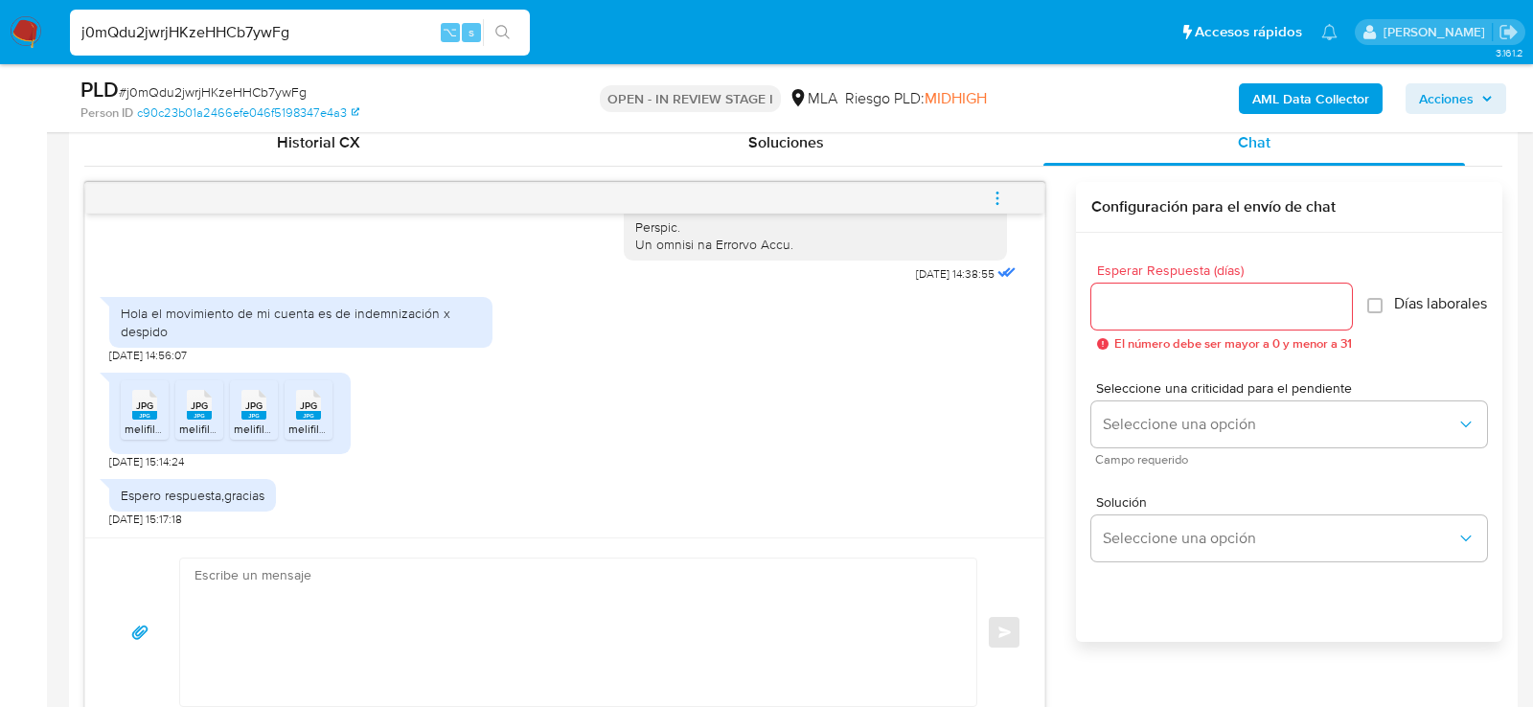
click at [150, 401] on span "JPG" at bounding box center [144, 406] width 17 height 12
click at [228, 412] on ul "JPG JPG melifile2042822506816210375.jpg JPG JPG melifile1855772581945379150.jpg…" at bounding box center [230, 413] width 218 height 66
click at [213, 412] on div "JPG JPG" at bounding box center [199, 402] width 40 height 37
click at [251, 412] on rect at bounding box center [253, 415] width 25 height 9
click at [301, 412] on rect at bounding box center [308, 415] width 25 height 9
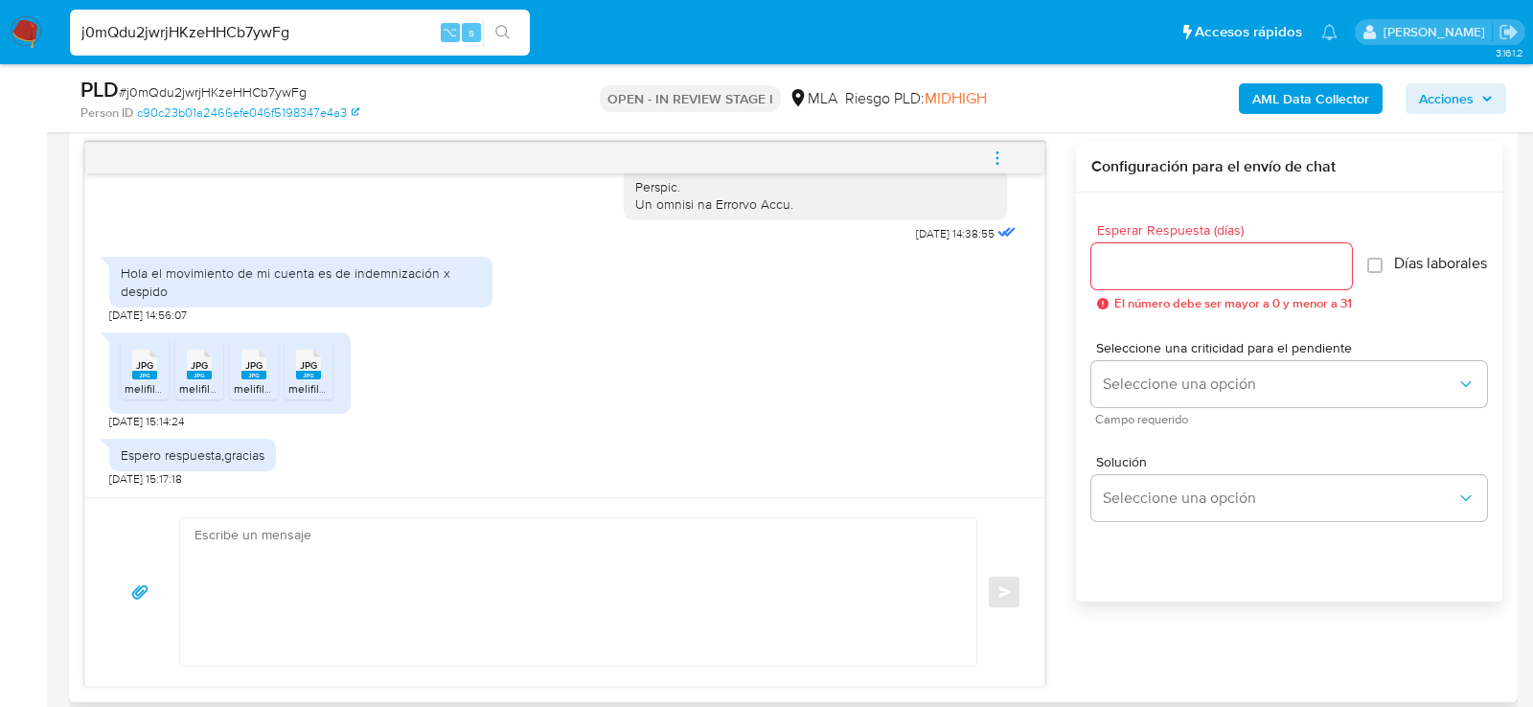
scroll to position [1002, 0]
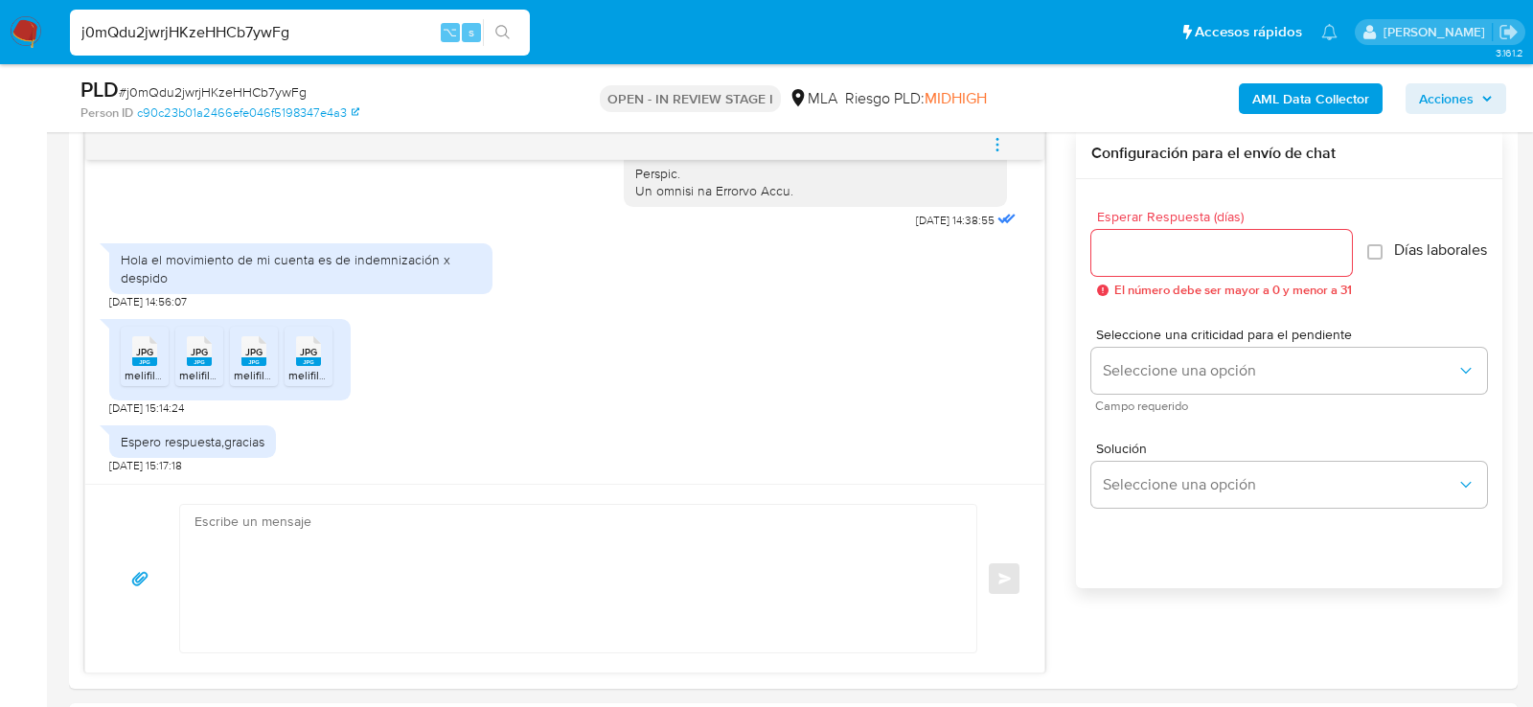
click at [269, 36] on input "j0mQdu2jwrjHKzeHHCb7ywFg" at bounding box center [300, 32] width 460 height 25
paste input "pUgs8mOOIsdpOjI49CoMFGJH"
type input "pUgs8mOOIsdpOjI49CoMFGJH"
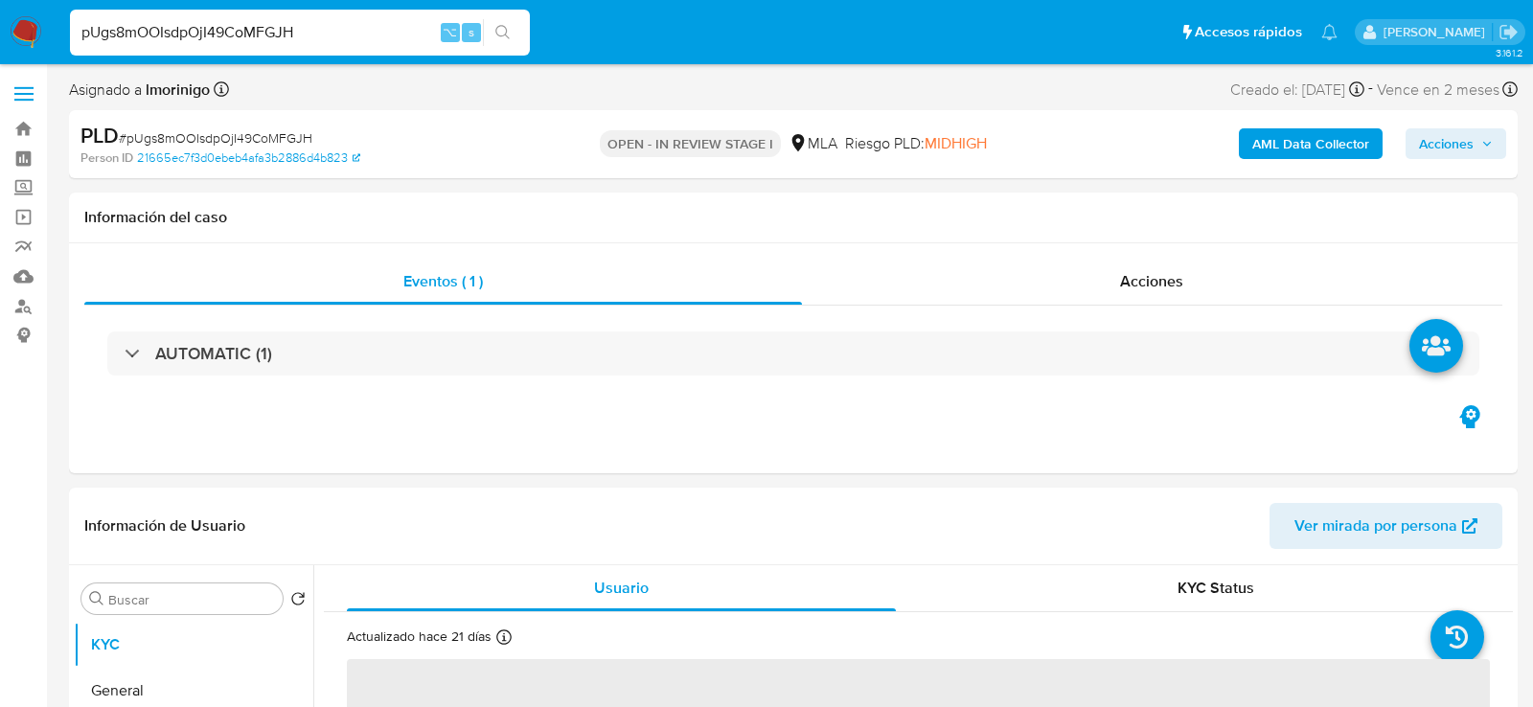
select select "10"
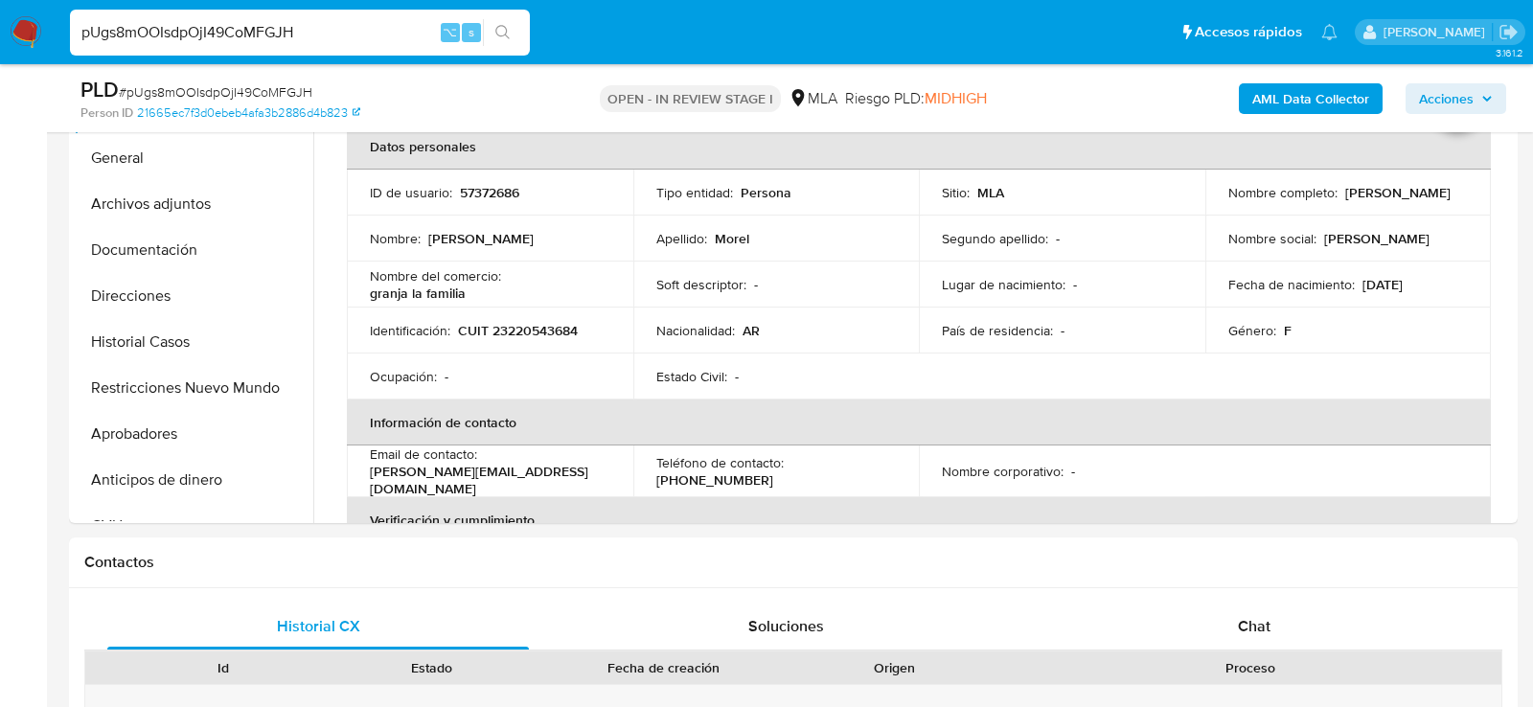
scroll to position [471, 0]
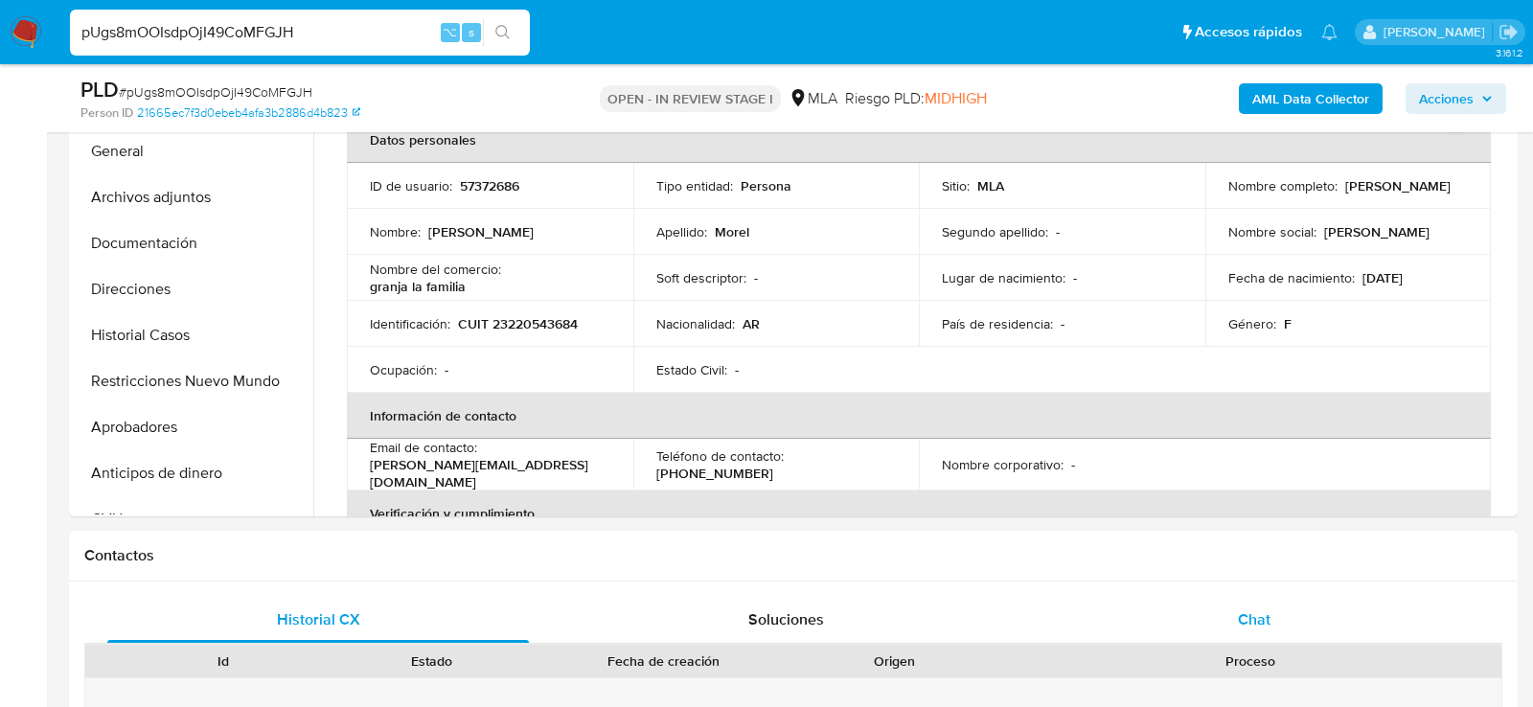
click at [1178, 609] on div "Chat" at bounding box center [1254, 620] width 422 height 46
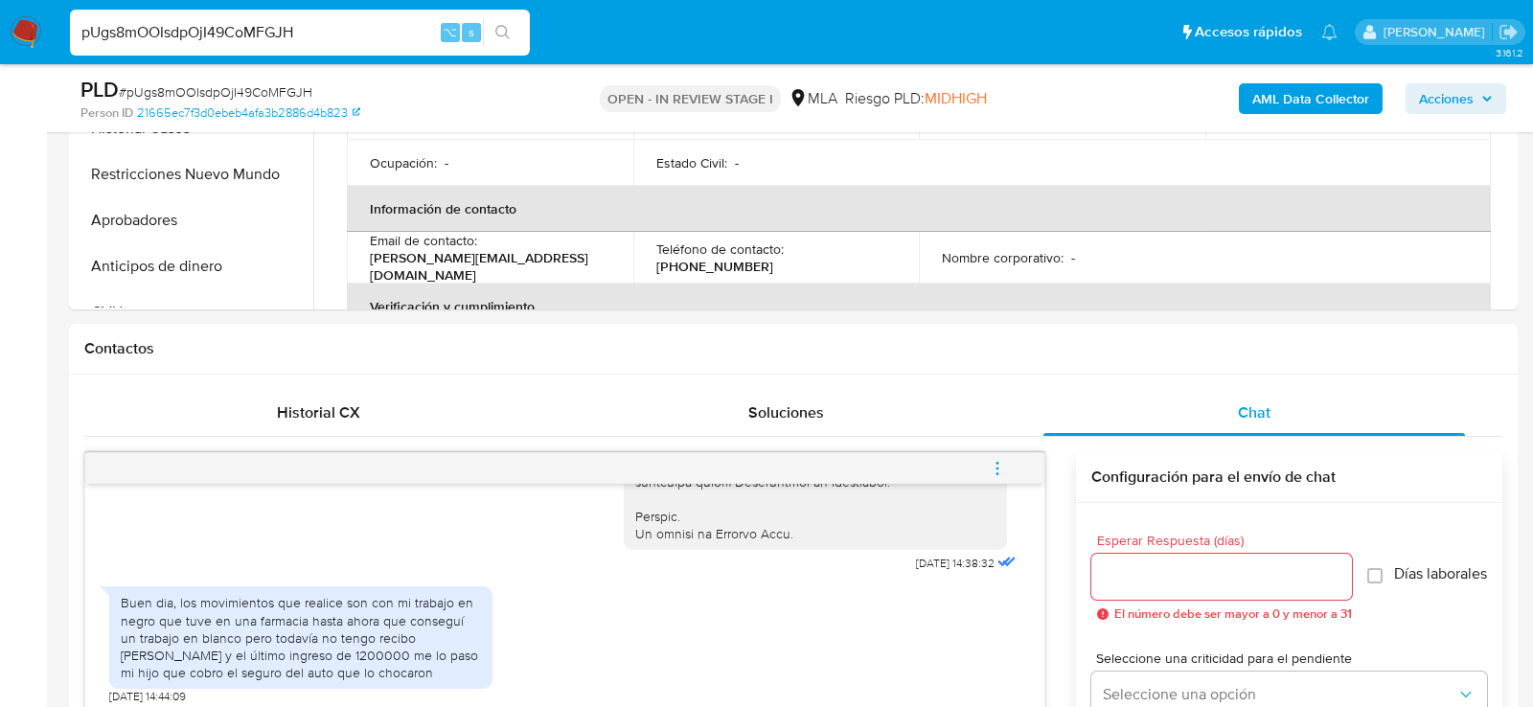
scroll to position [656, 0]
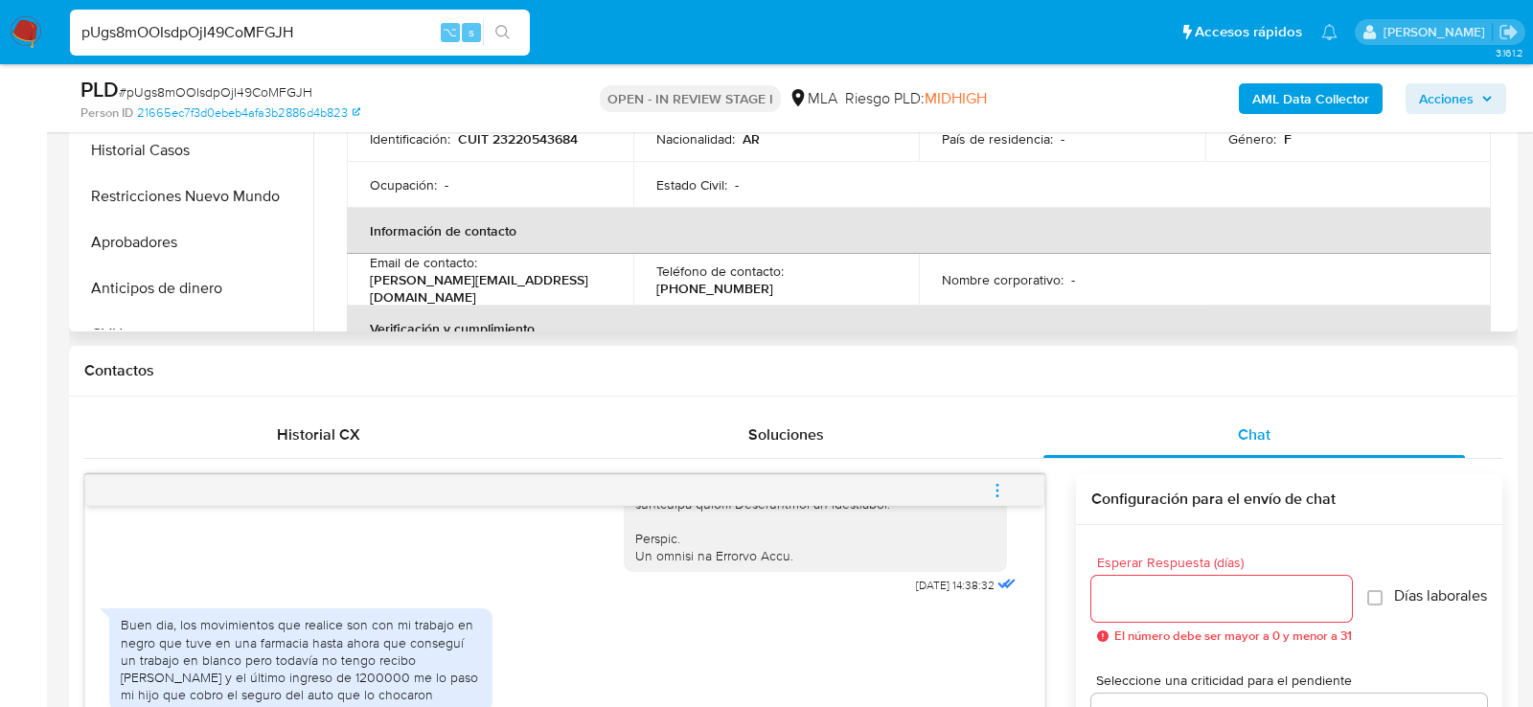
click at [492, 152] on td "Identificación : CUIT 23220543684" at bounding box center [490, 139] width 286 height 46
click at [505, 149] on td "Identificación : CUIT 23220543684" at bounding box center [490, 139] width 286 height 46
click at [506, 143] on p "CUIT 23220543684" at bounding box center [518, 138] width 120 height 17
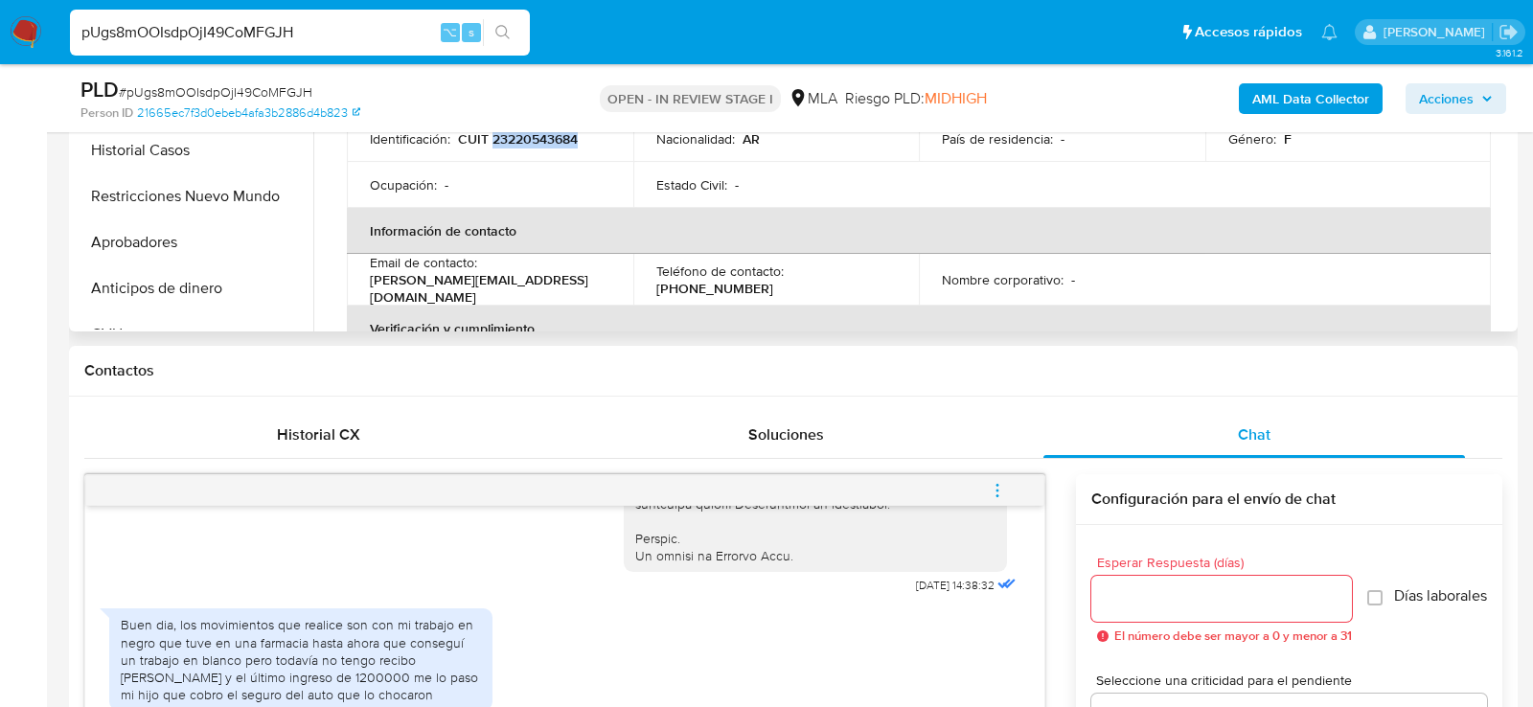
copy p "23220543684"
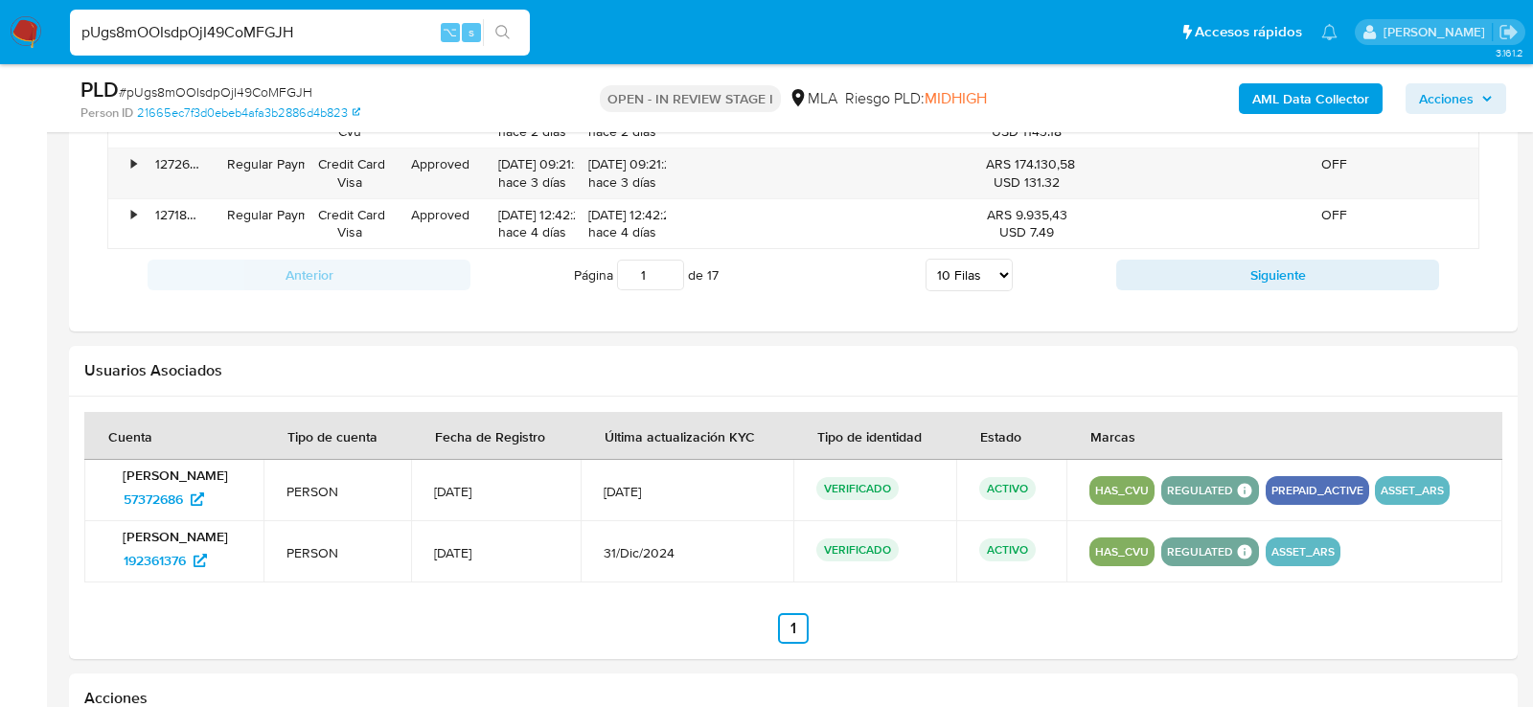
scroll to position [2980, 0]
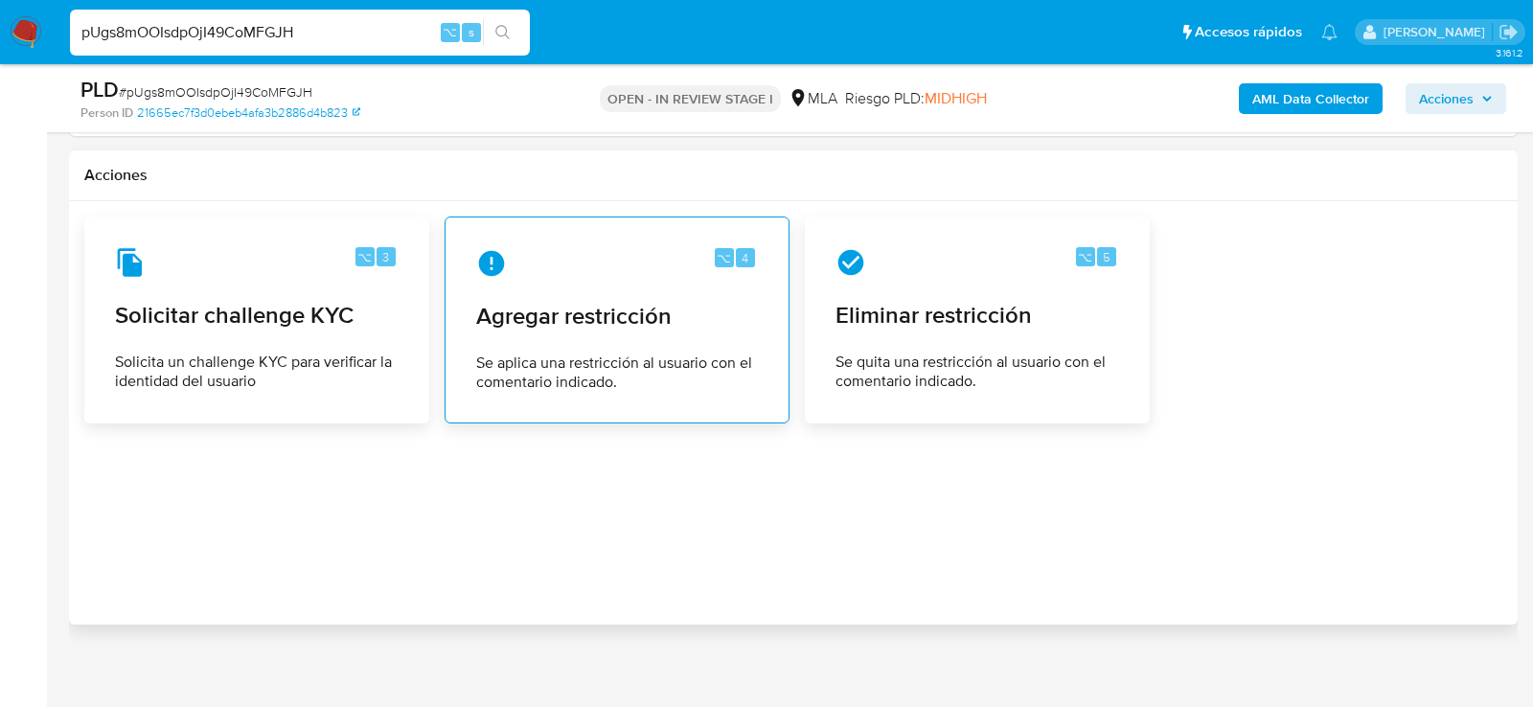
click at [461, 322] on div "⌥ 4 Agregar restricción Se aplica una restricción al usuario con el comentario …" at bounding box center [617, 320] width 312 height 174
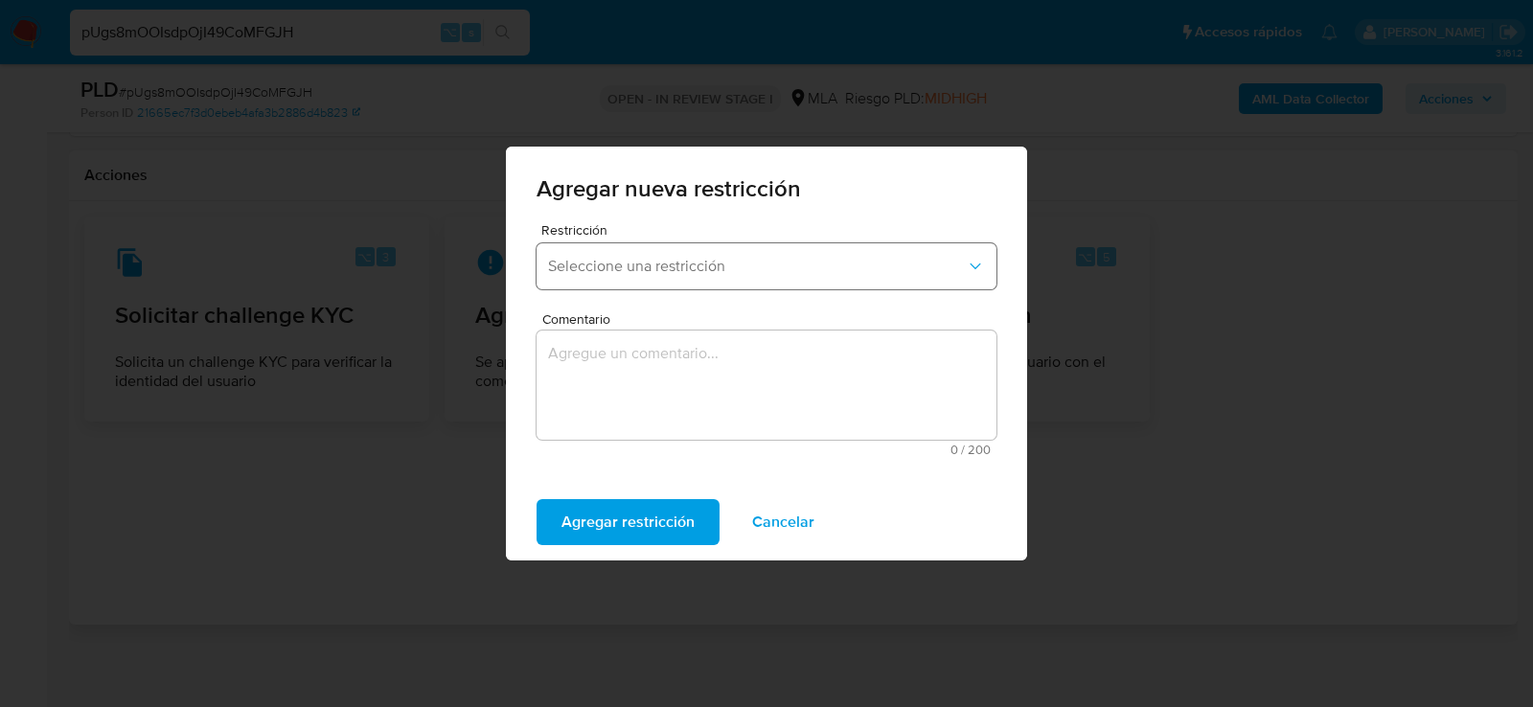
click at [709, 267] on span "Seleccione una restricción" at bounding box center [757, 266] width 418 height 19
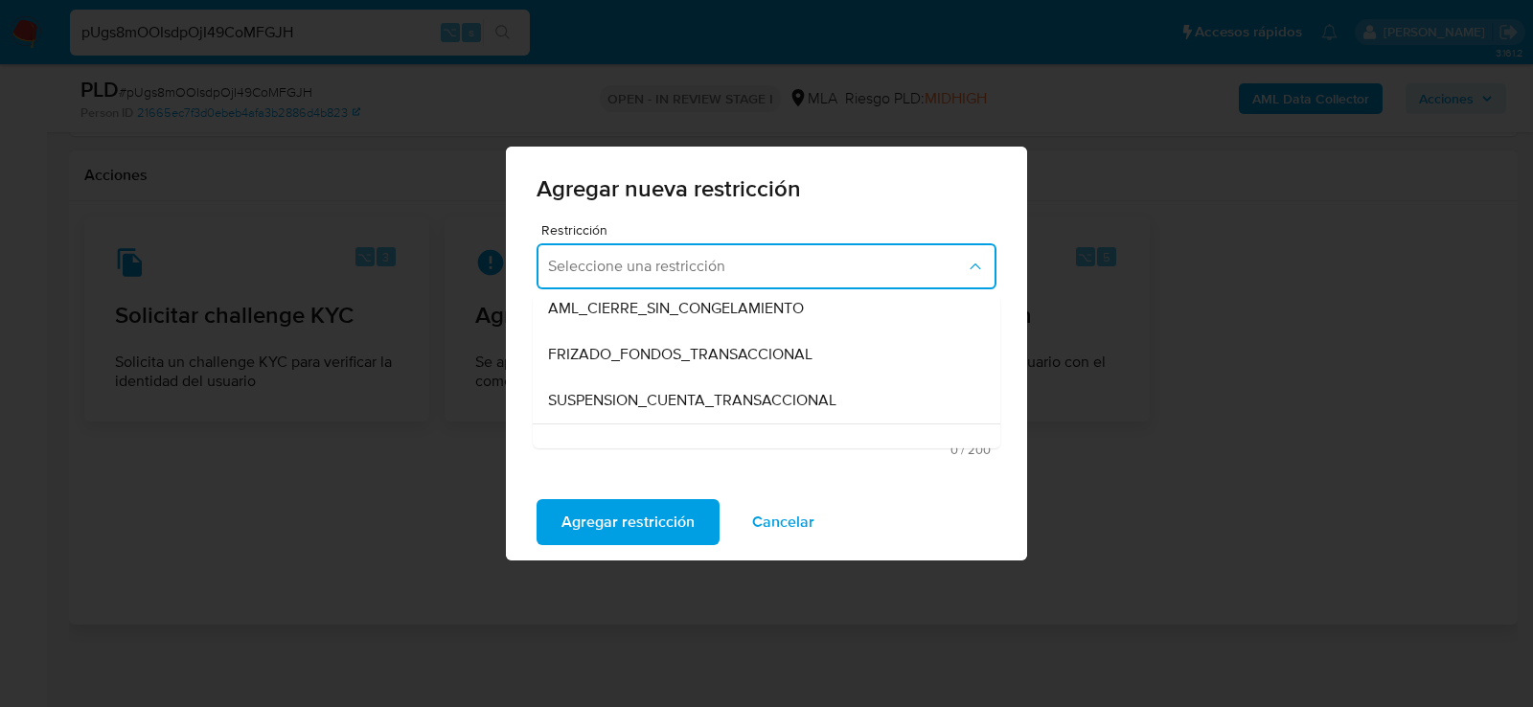
scroll to position [237, 0]
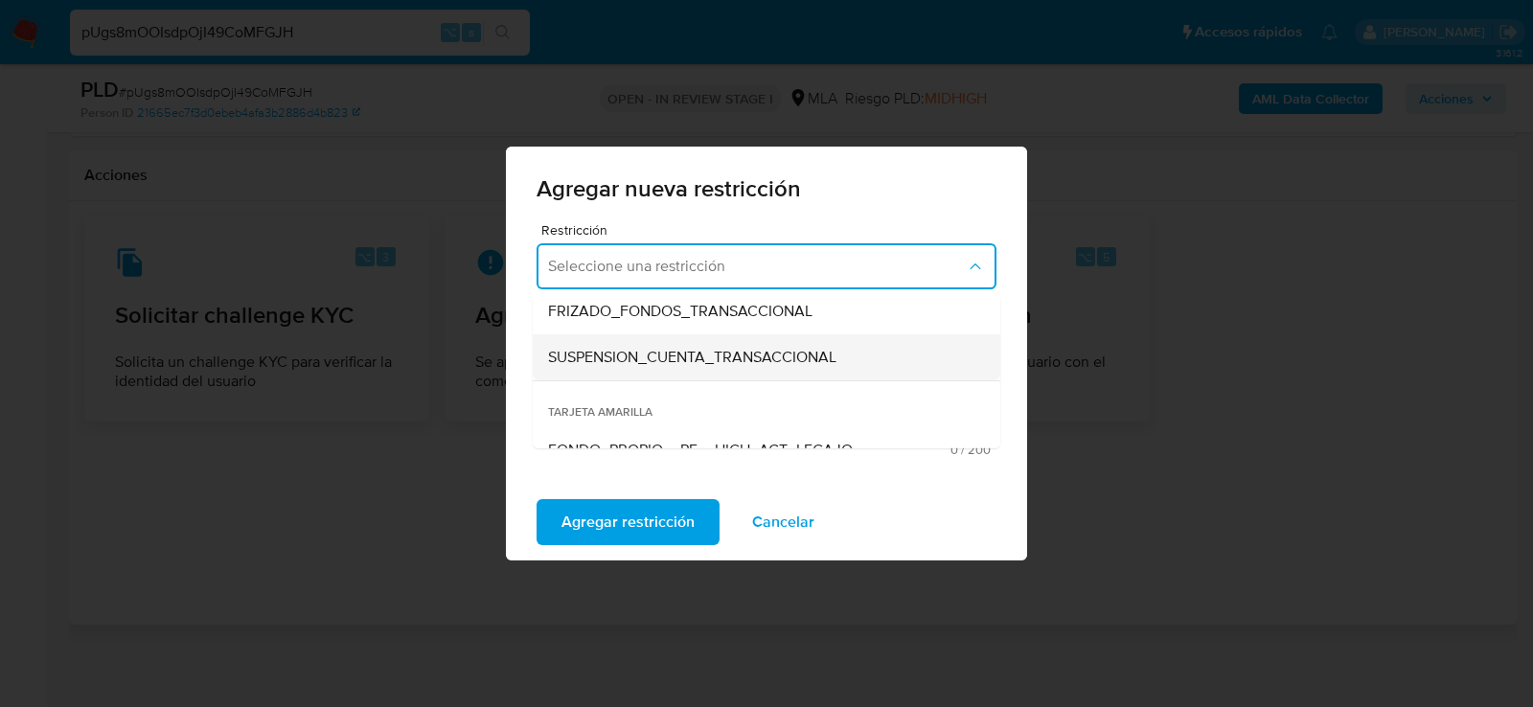
click at [703, 360] on span "SUSPENSION_CUENTA_TRANSACCIONAL" at bounding box center [692, 357] width 288 height 19
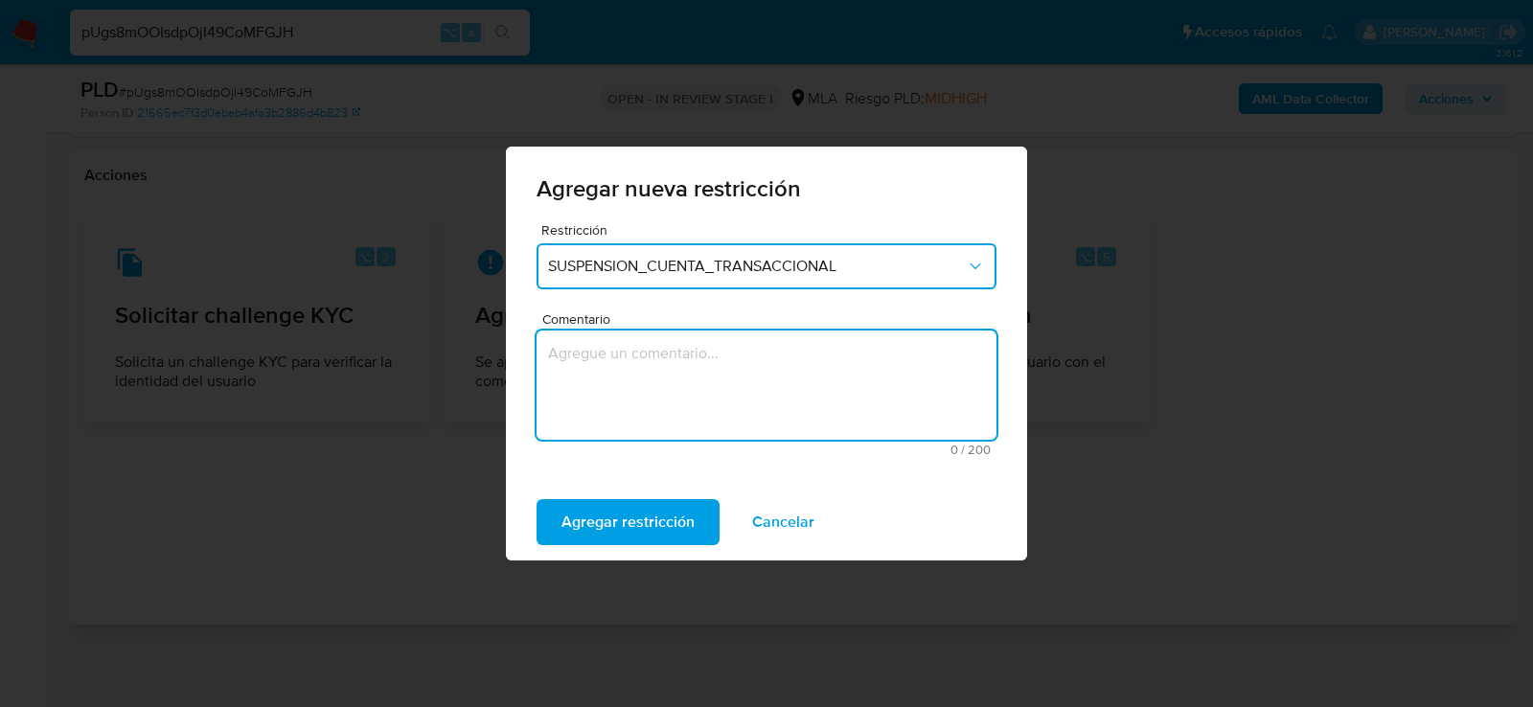
click at [703, 360] on textarea "Comentario" at bounding box center [767, 385] width 460 height 109
type textarea "aml"
click at [664, 512] on span "Agregar restricción" at bounding box center [628, 522] width 133 height 42
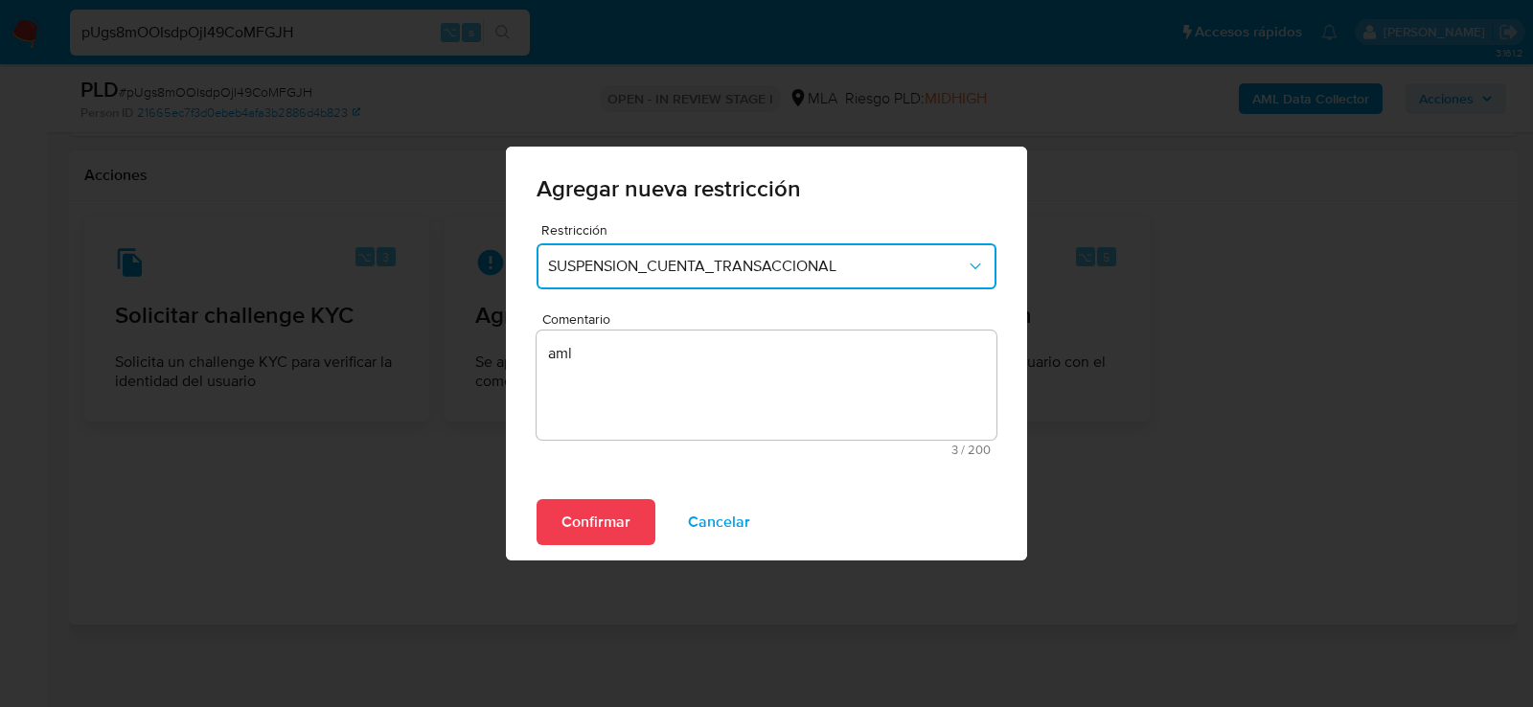
click at [607, 522] on span "Confirmar" at bounding box center [596, 522] width 69 height 42
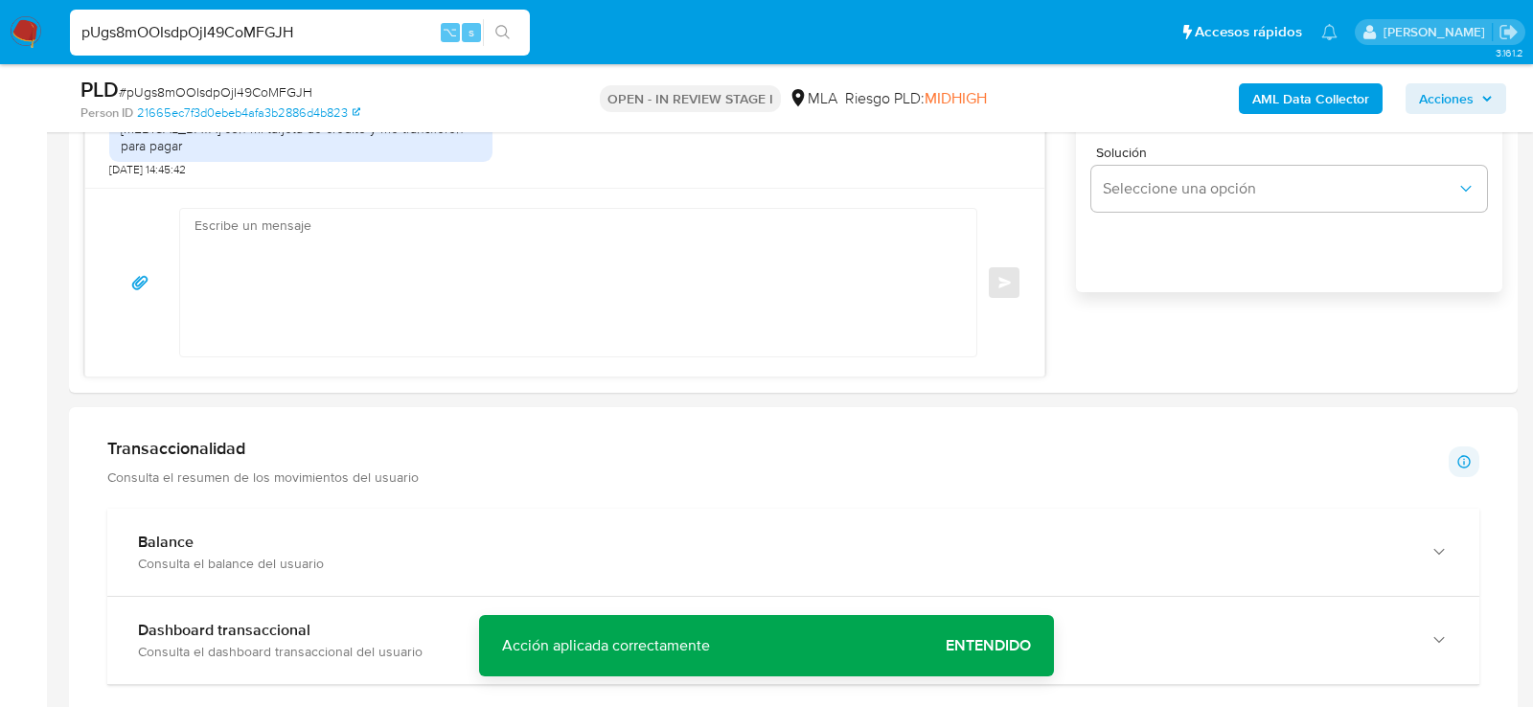
scroll to position [1072, 0]
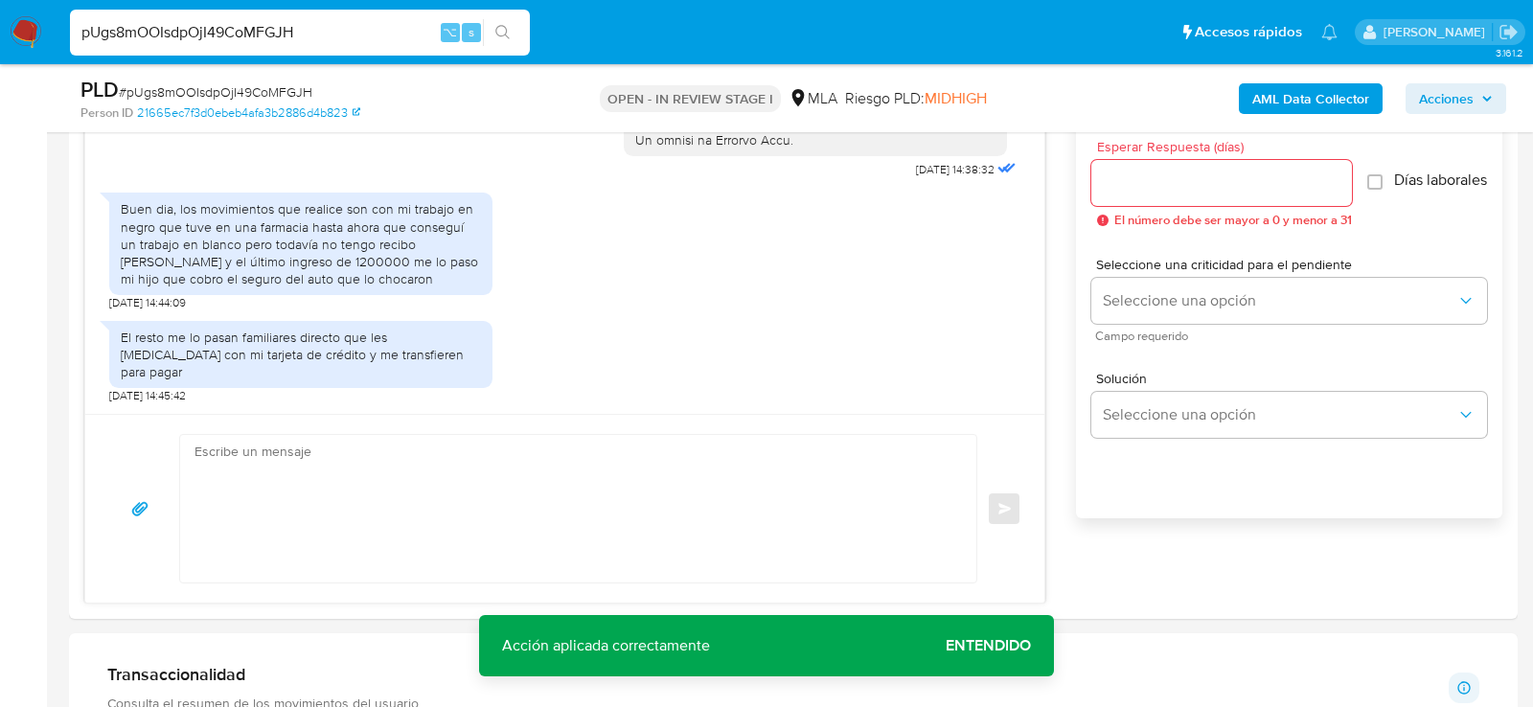
click at [236, 60] on nav "Pausado Ver notificaciones pUgs8mOOIsdpOjI49CoMFGJH ⌥ s Accesos rápidos Presion…" at bounding box center [766, 32] width 1533 height 64
click at [231, 43] on input "pUgs8mOOIsdpOjI49CoMFGJH" at bounding box center [300, 32] width 460 height 25
paste input "EXA5X68gnL63ri1MxHYNc7op"
type input "EXA5X68gnL63ri1MxHYNc7op"
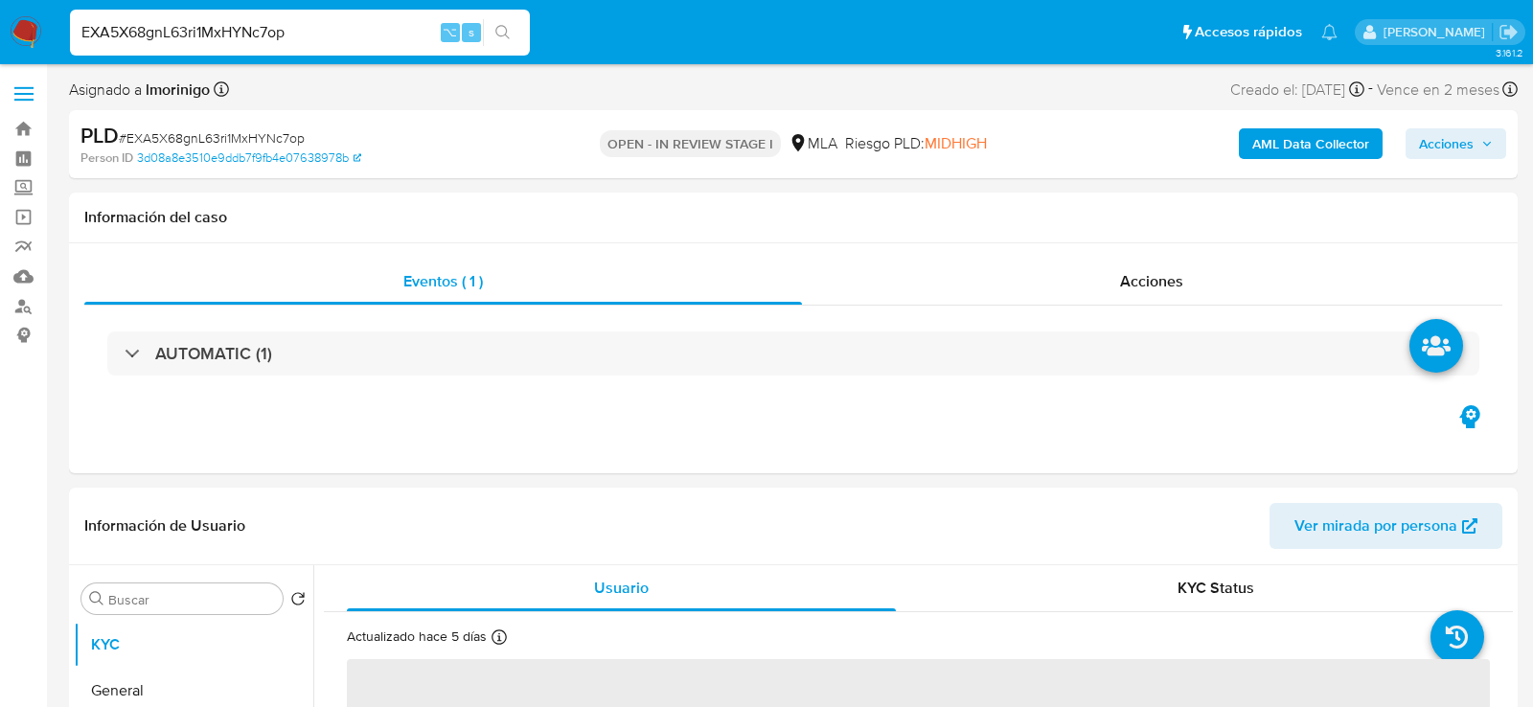
select select "10"
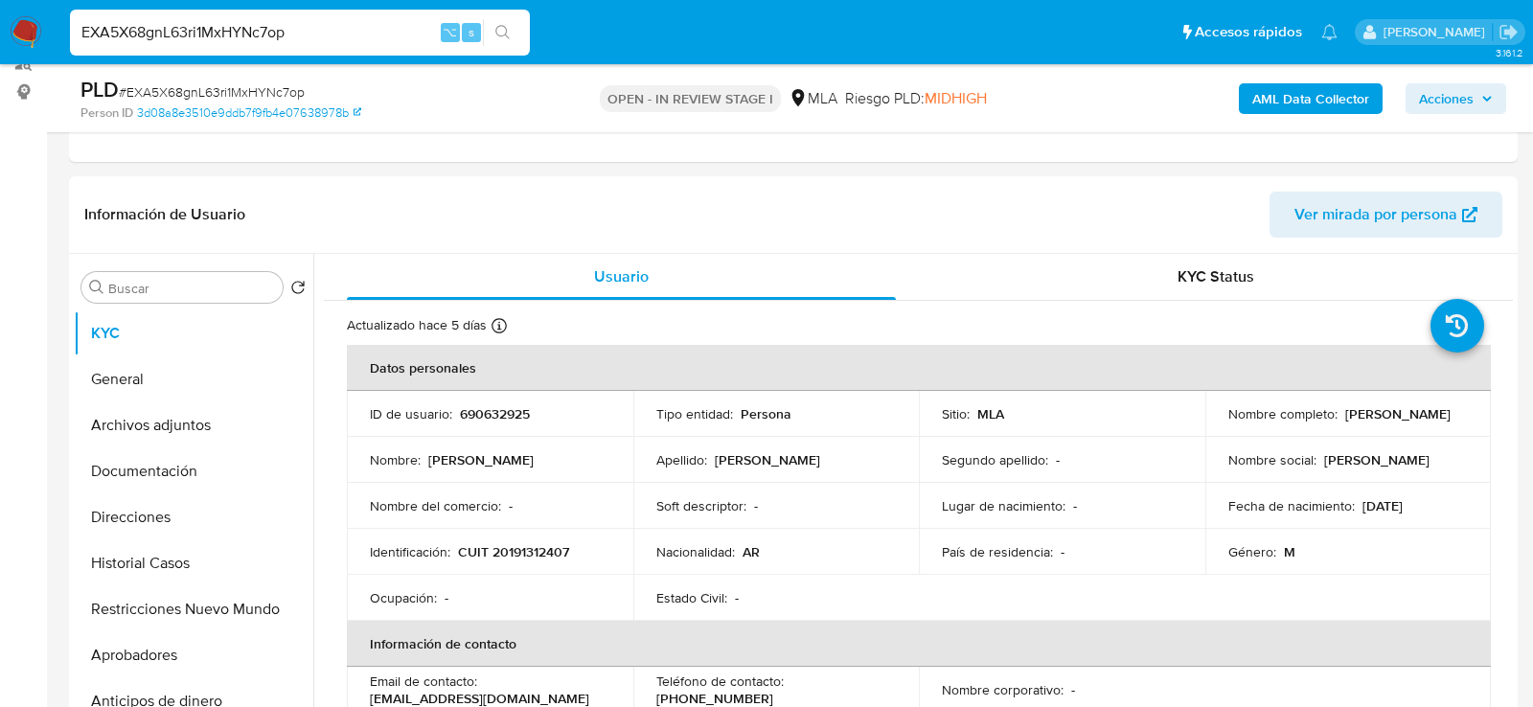
scroll to position [312, 0]
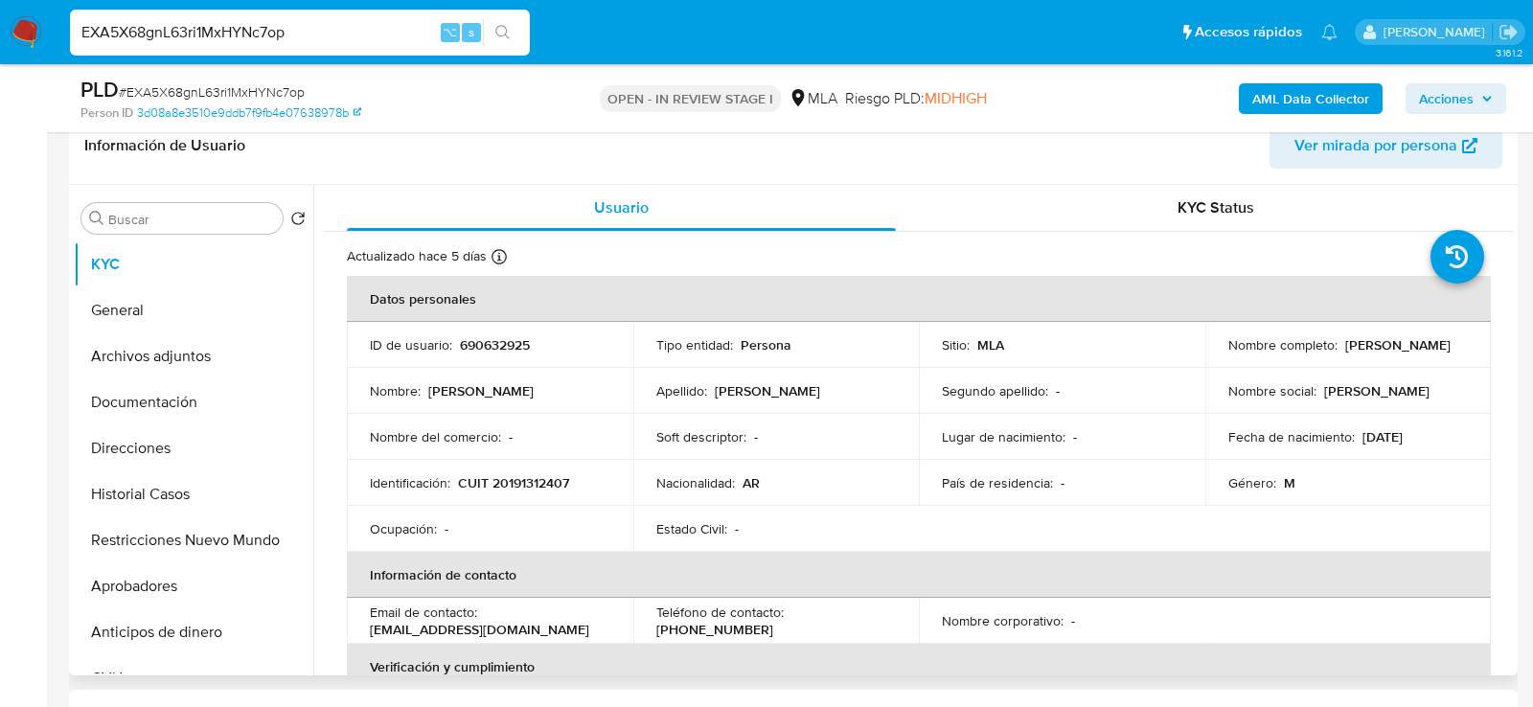
click at [537, 479] on p "CUIT 20191312407" at bounding box center [513, 482] width 111 height 17
copy p "20191312407"
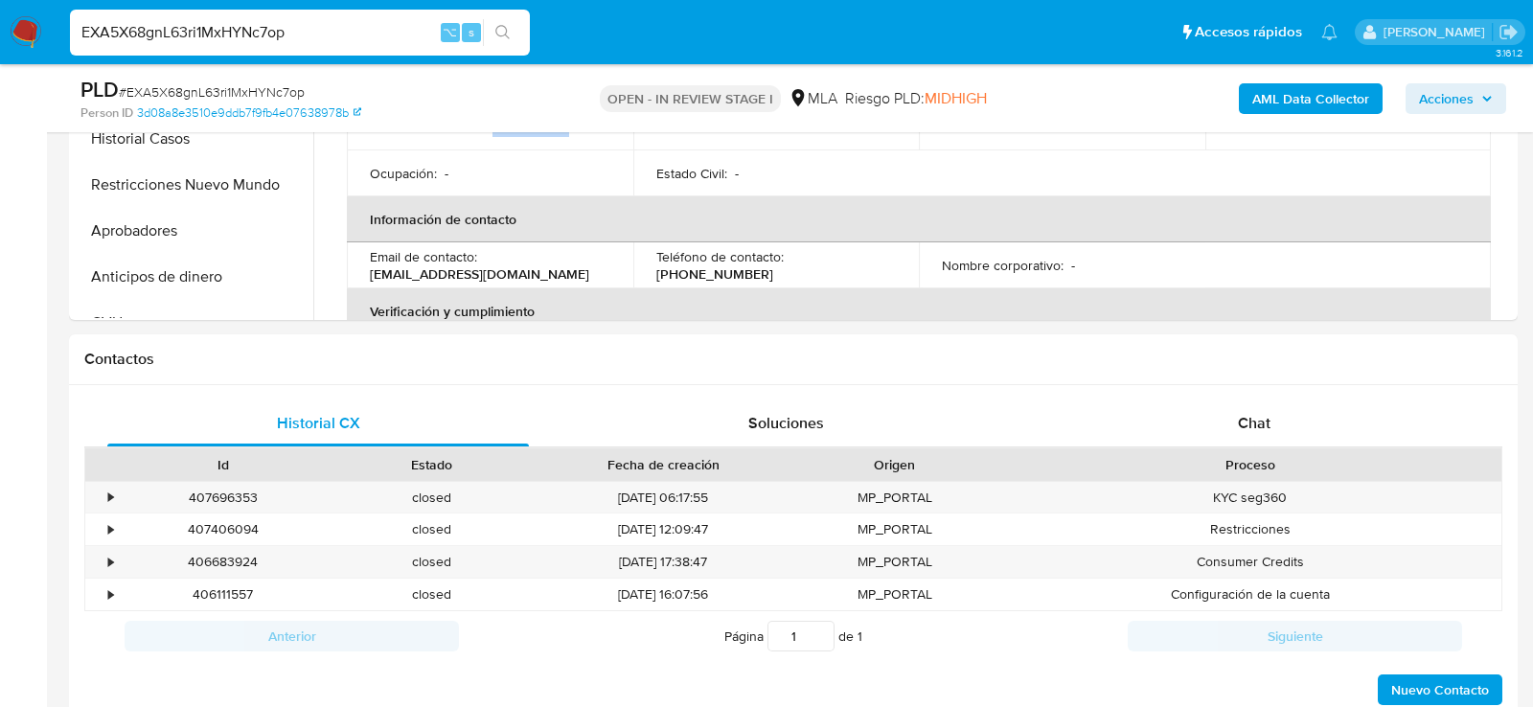
scroll to position [837, 0]
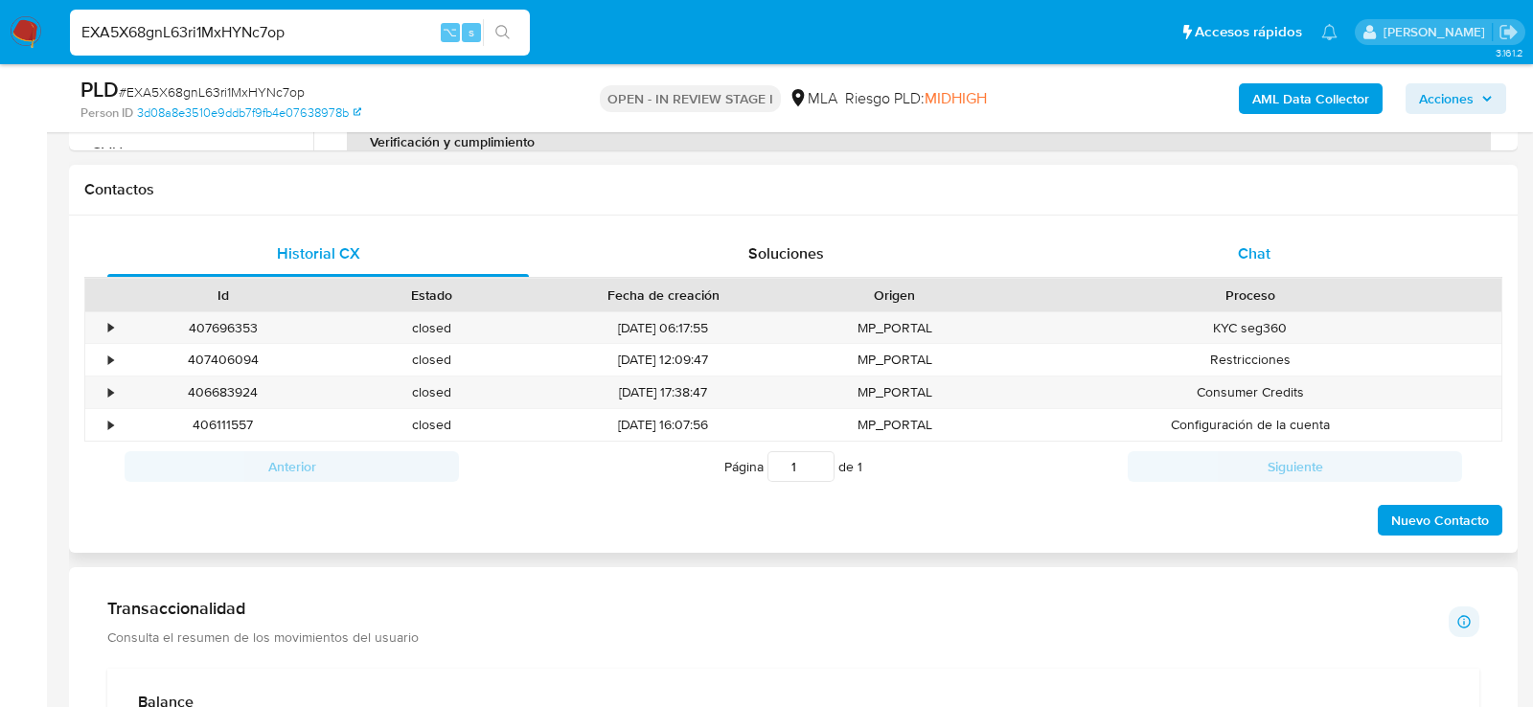
click at [1180, 273] on div "Chat" at bounding box center [1254, 254] width 422 height 46
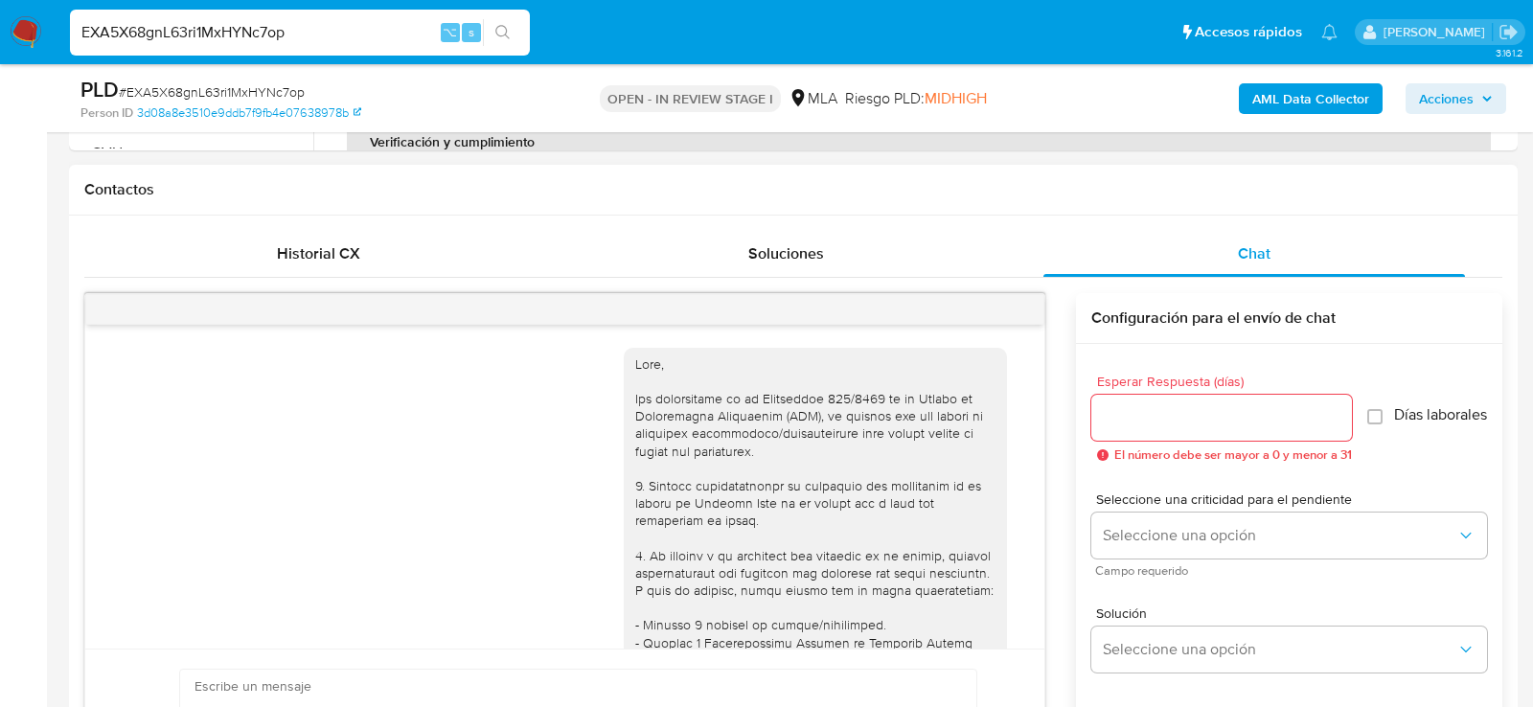
scroll to position [1043, 0]
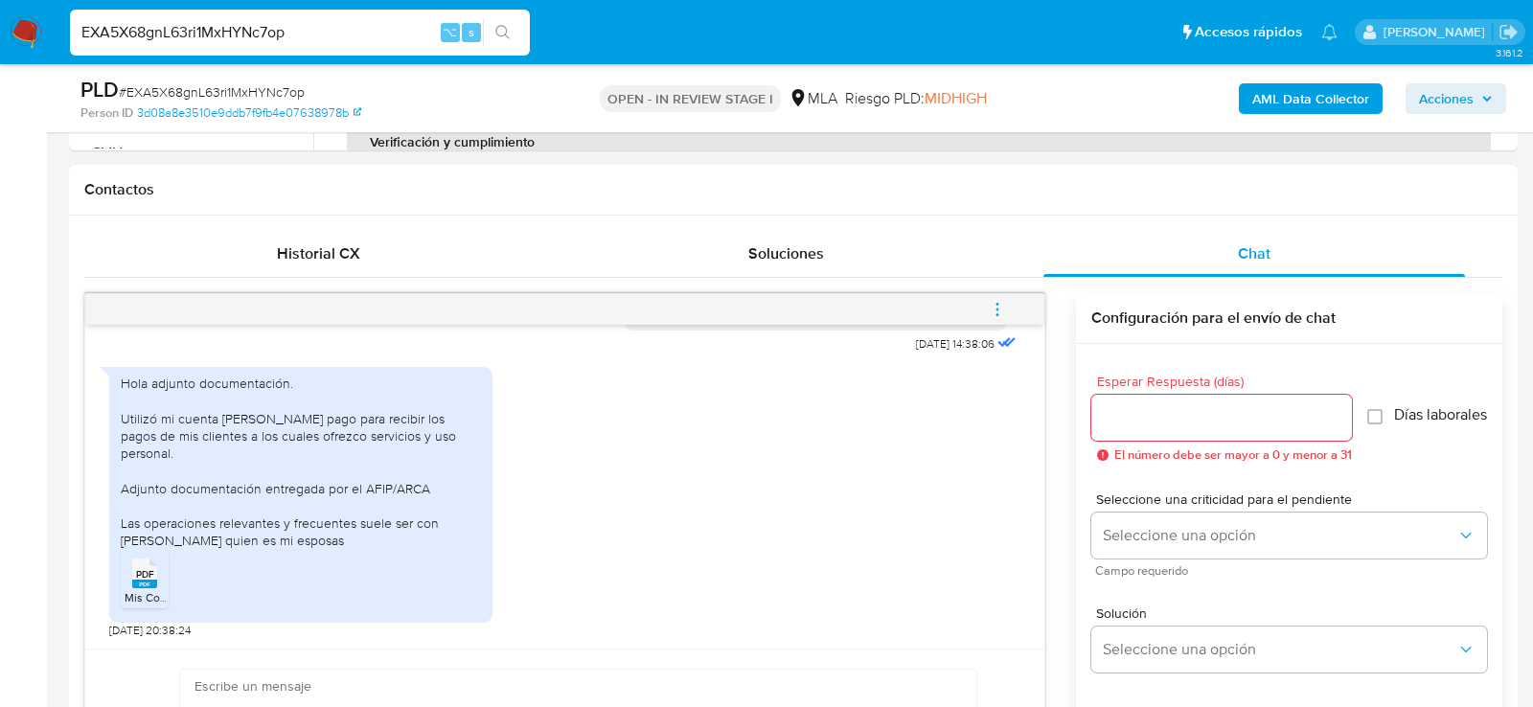
click at [163, 577] on div "PDF PDF" at bounding box center [145, 571] width 40 height 37
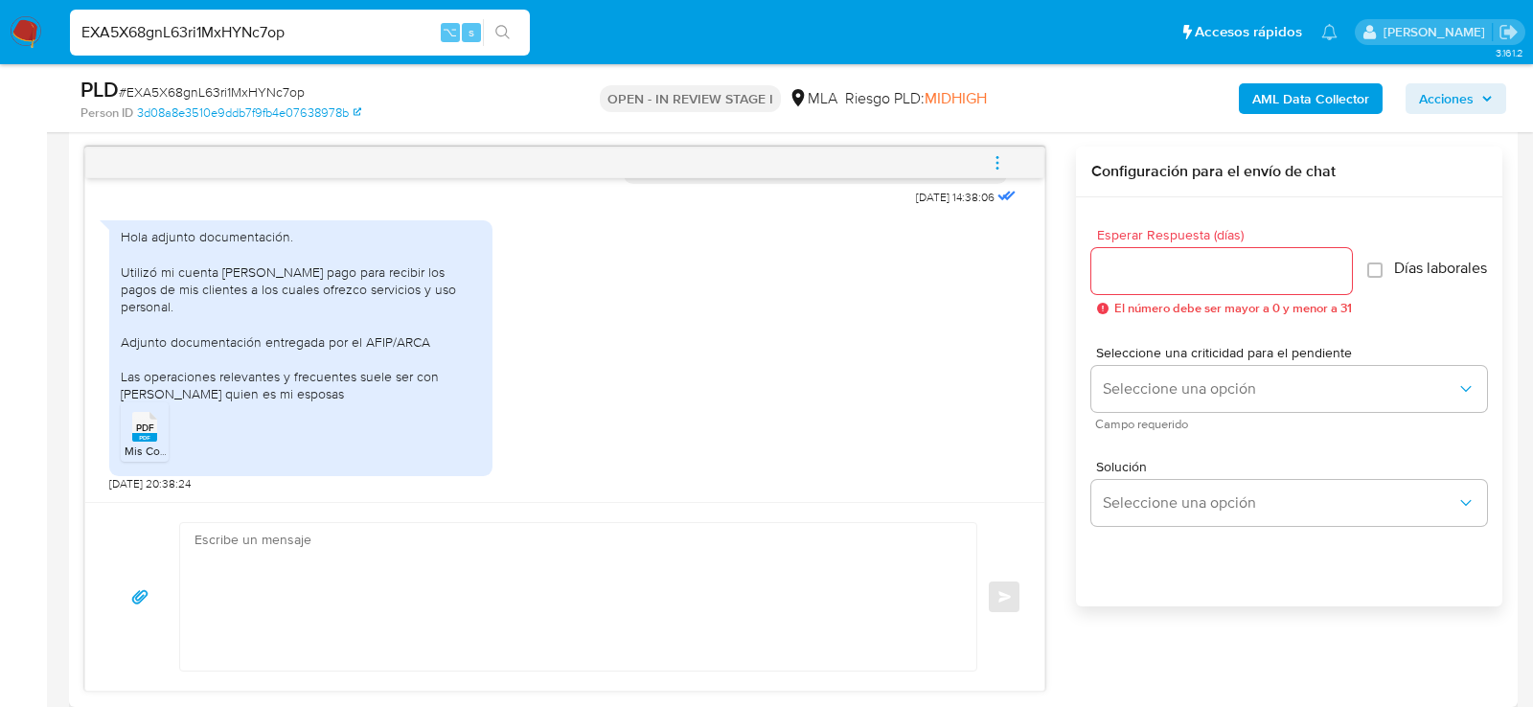
scroll to position [990, 0]
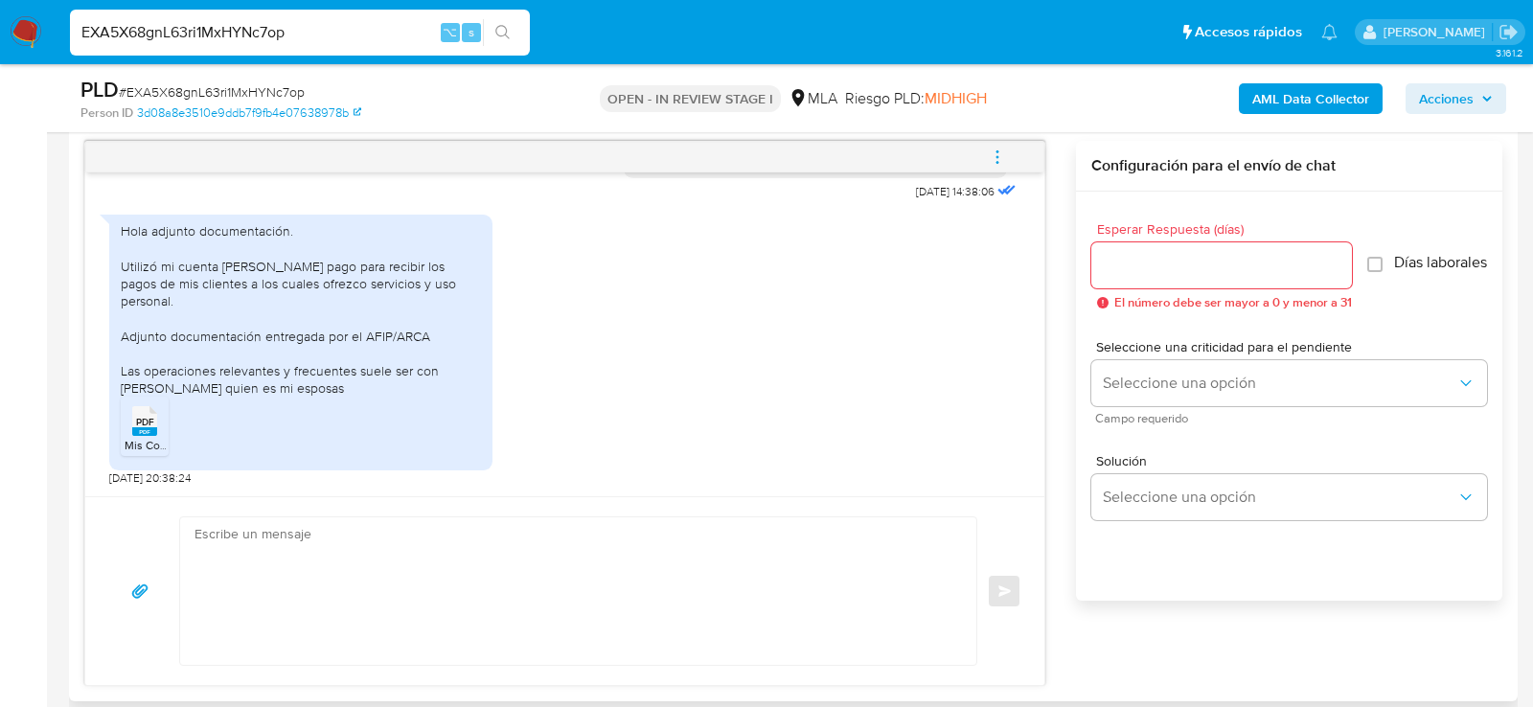
click at [413, 597] on textarea at bounding box center [574, 591] width 758 height 148
paste textarea "MANDÓ DOC - FALTAN CONTRAS Hola. Muchas gracias por la documentación proporcion…"
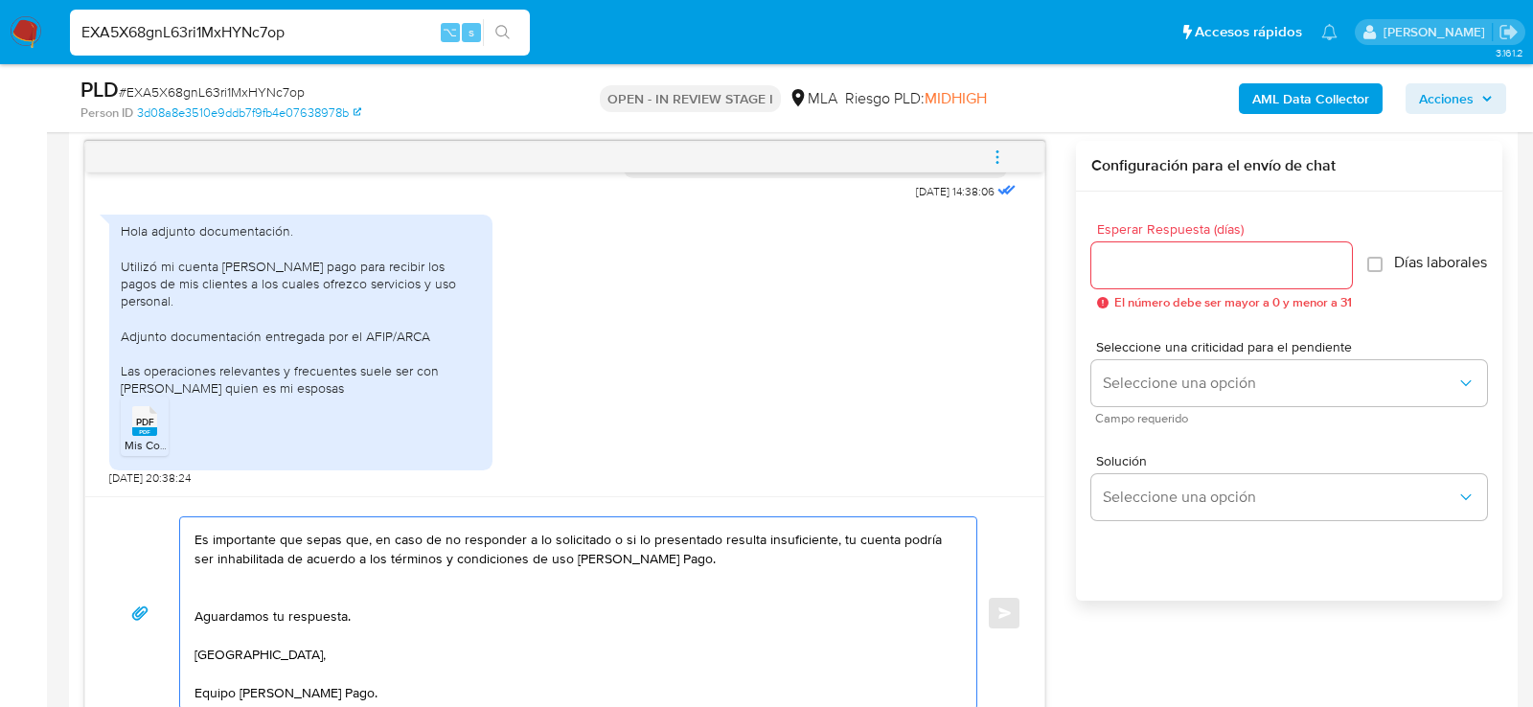
scroll to position [0, 0]
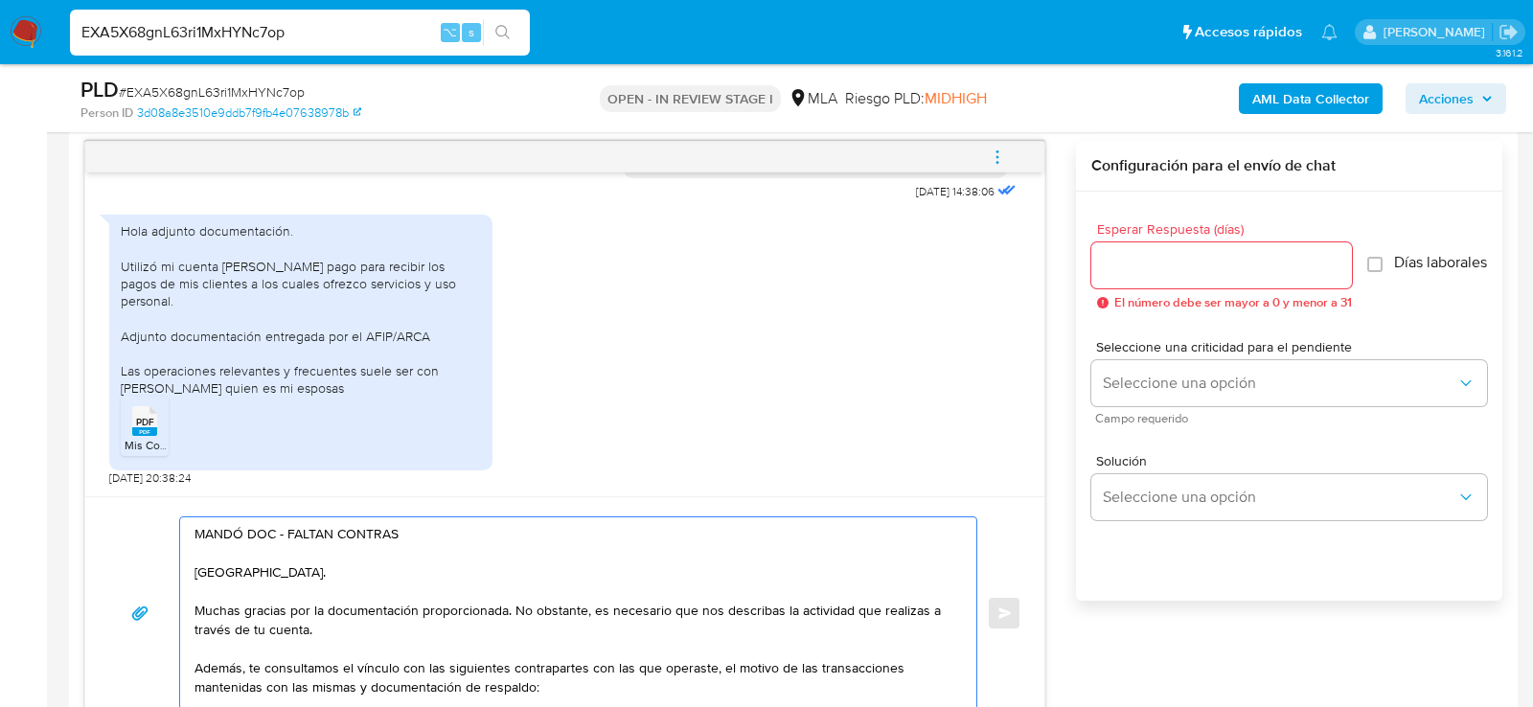
click at [401, 534] on textarea "MANDÓ DOC - FALTAN CONTRAS Hola. Muchas gracias por la documentación proporcion…" at bounding box center [574, 613] width 758 height 192
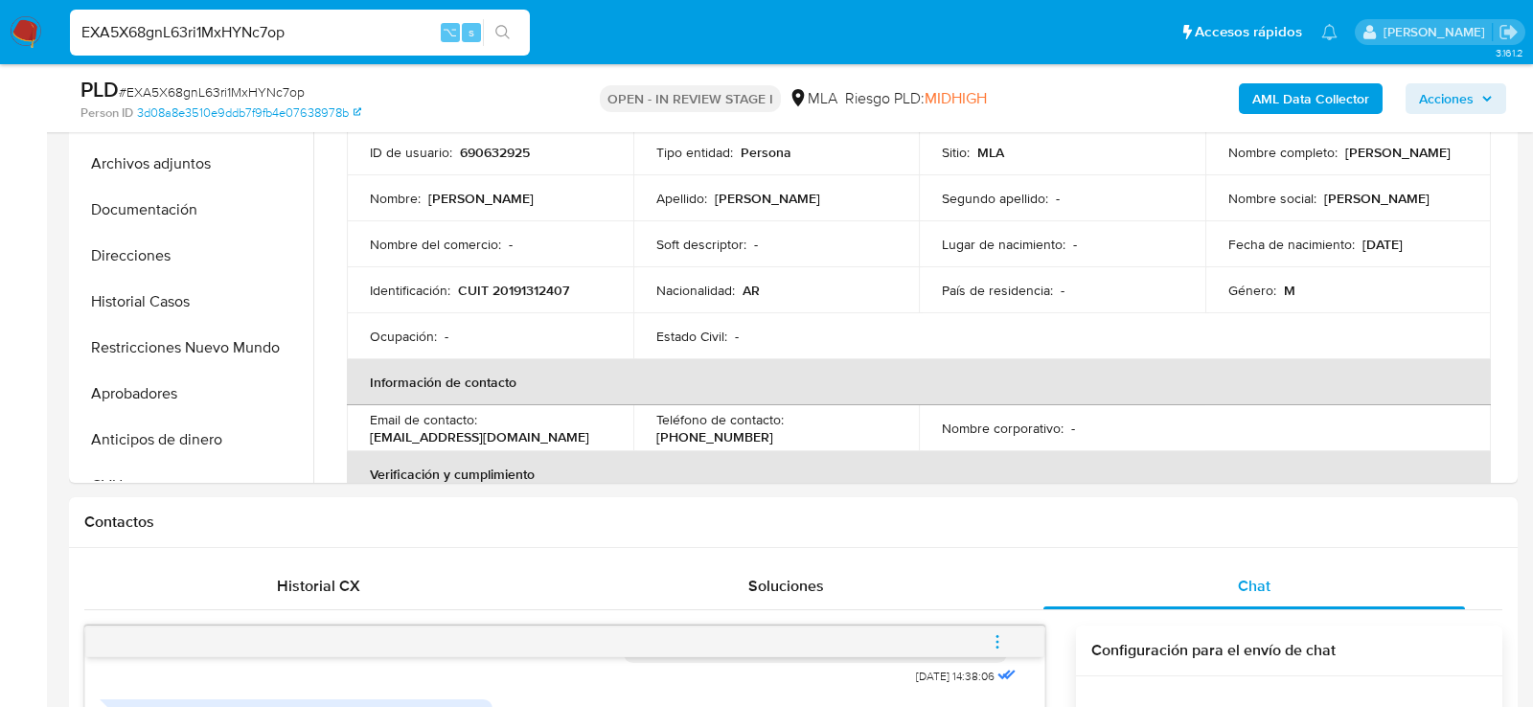
scroll to position [471, 0]
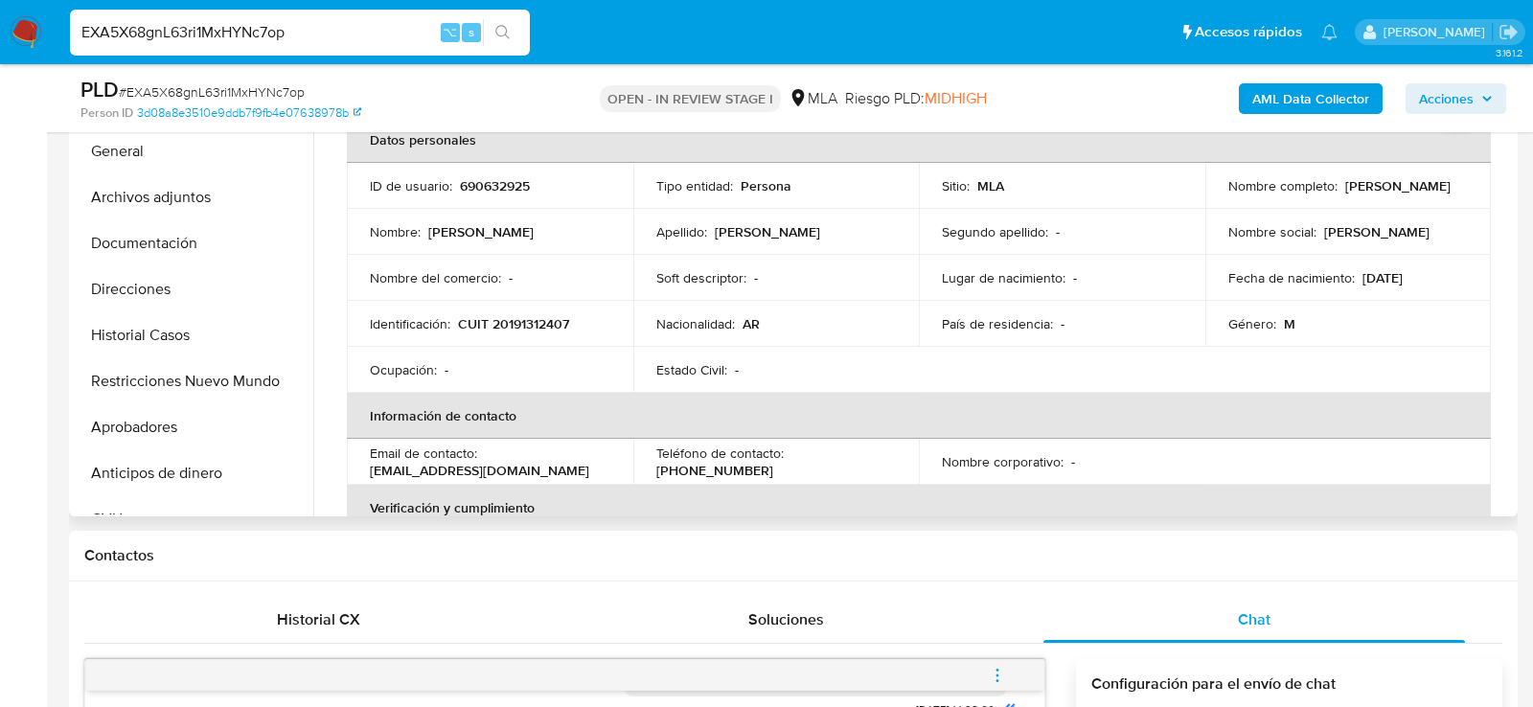
click at [541, 321] on p "CUIT 20191312407" at bounding box center [513, 323] width 111 height 17
copy p "20191312407"
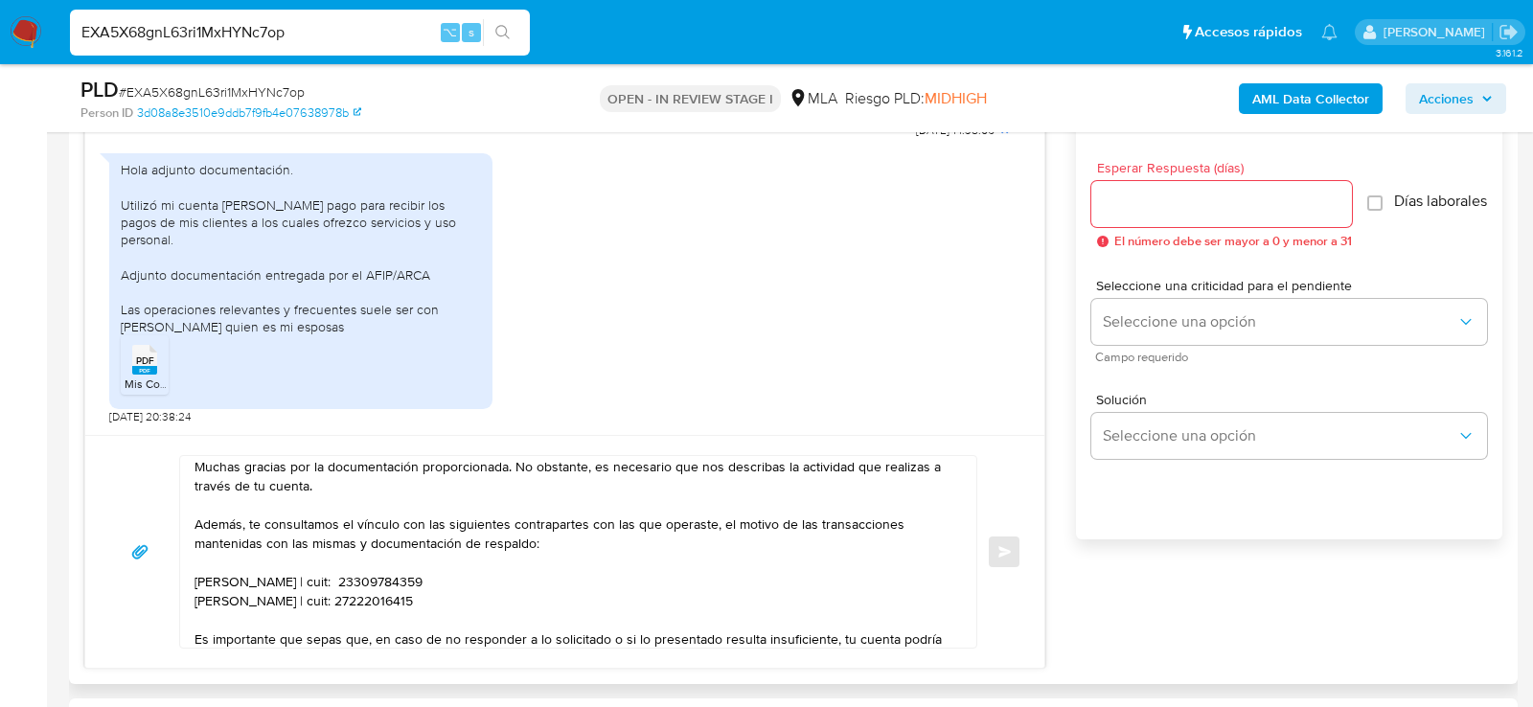
scroll to position [84, 0]
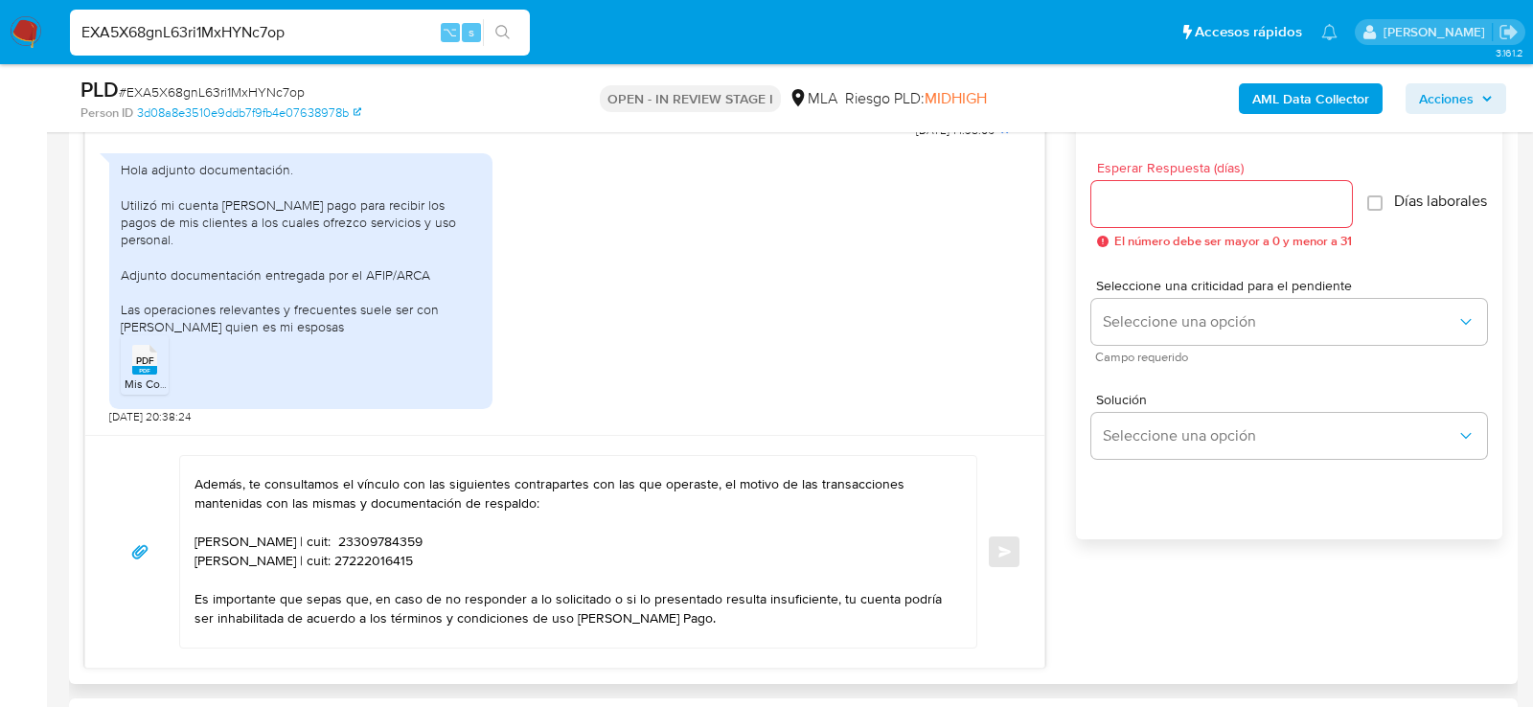
click at [318, 538] on textarea "Hola. Muchas gracias por la documentación proporcionada. No obstante, es necesa…" at bounding box center [574, 552] width 758 height 192
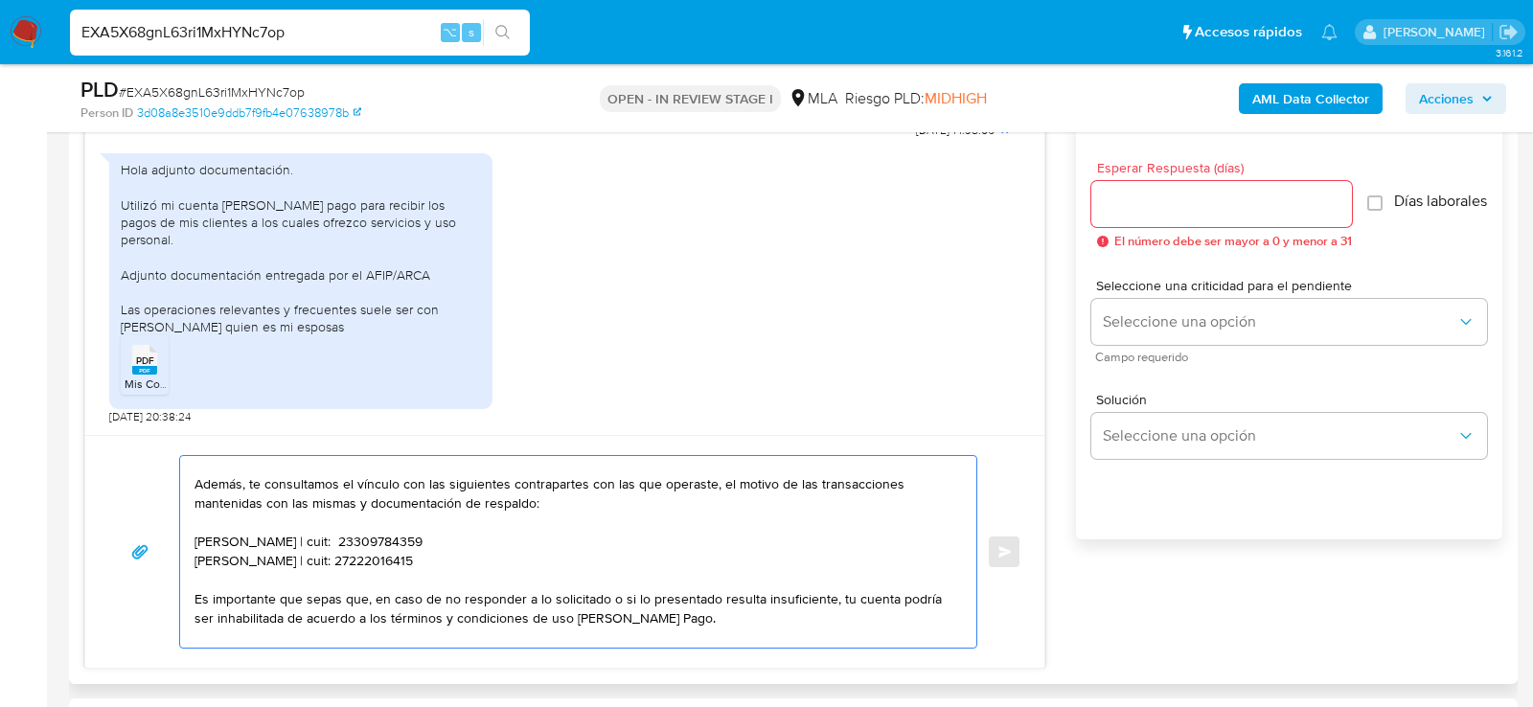
click at [318, 538] on textarea "Hola. Muchas gracias por la documentación proporcionada. No obstante, es necesa…" at bounding box center [574, 552] width 758 height 192
paste textarea "20291613242 Sebastian Dario Muñoz 23958879954 name: Luzmary Perez || alias: 204…"
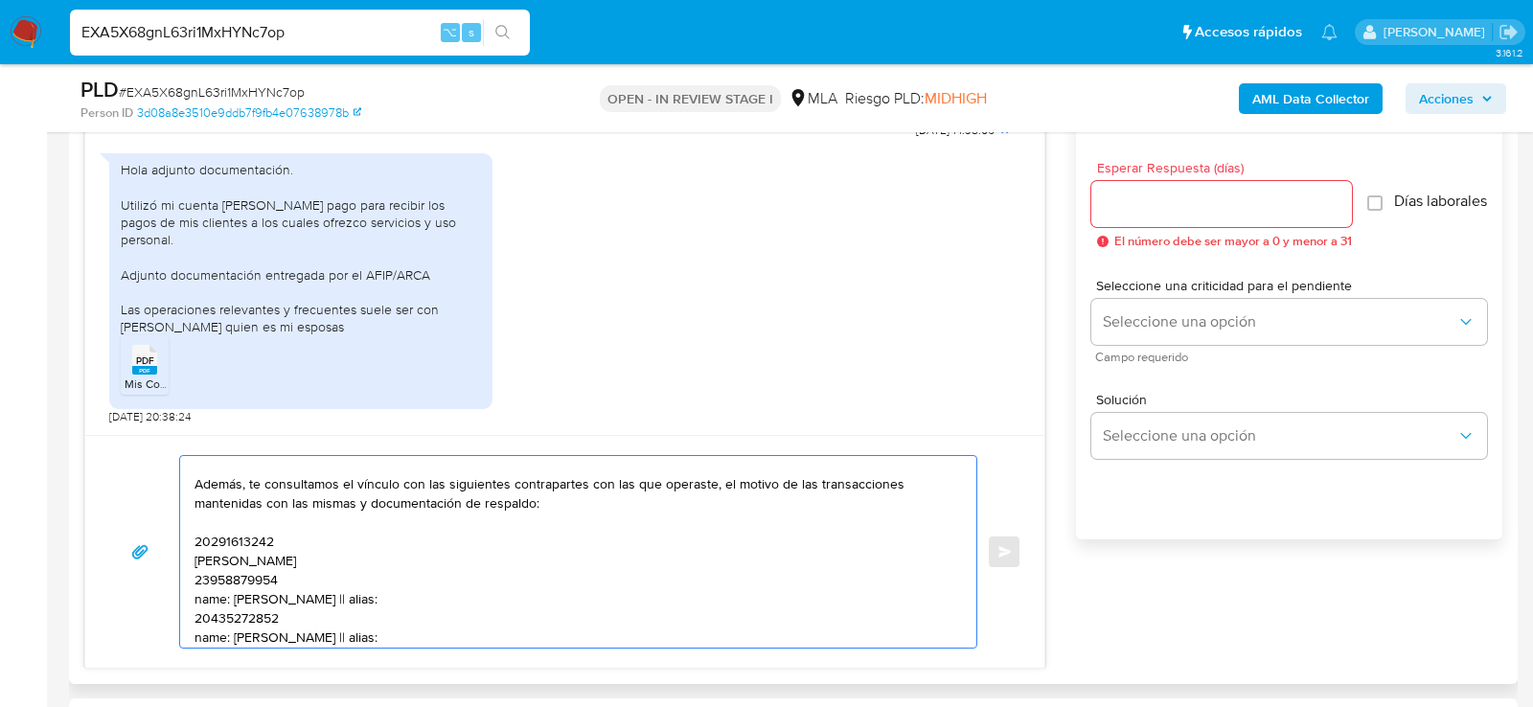
click at [235, 535] on textarea "Hola. Muchas gracias por la documentación proporcionada. No obstante, es necesa…" at bounding box center [574, 552] width 758 height 192
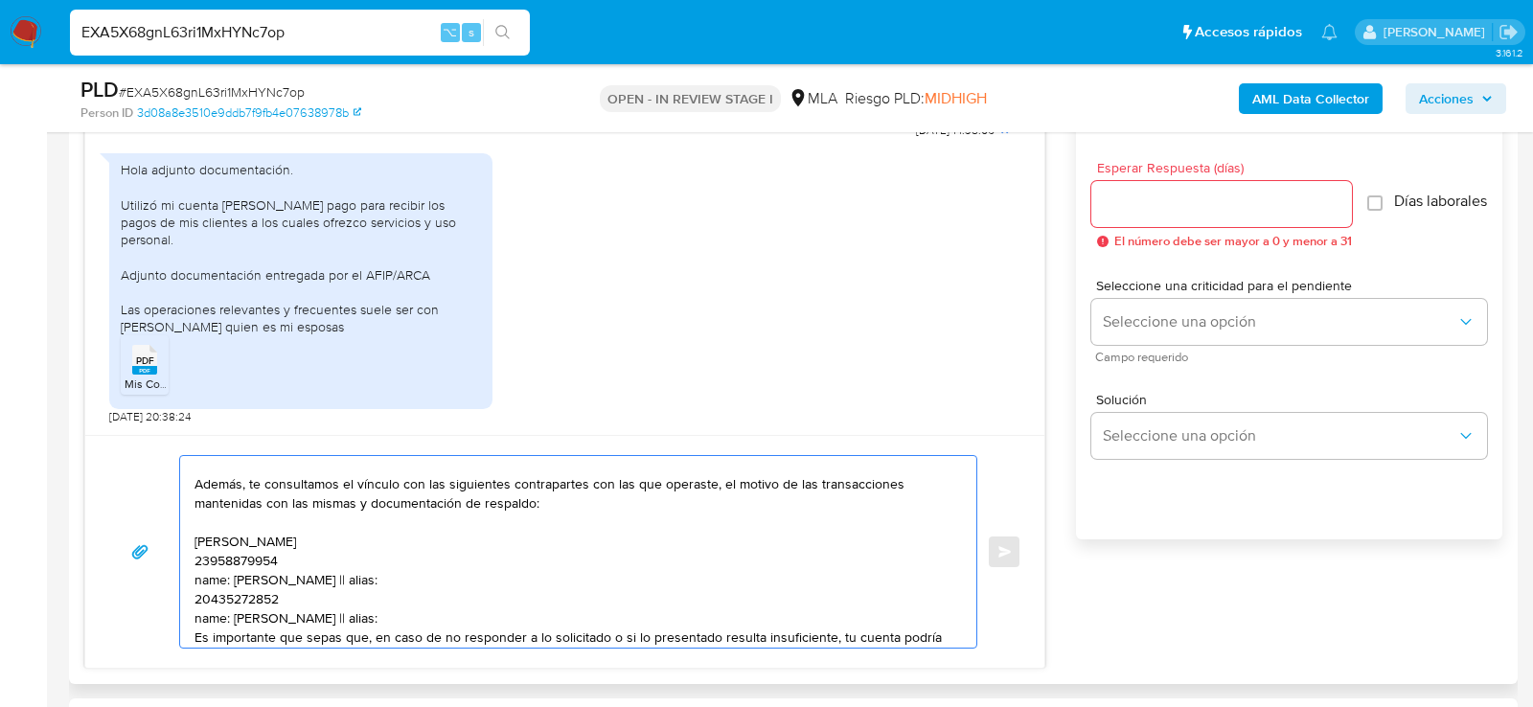
click at [376, 530] on textarea "Hola. Muchas gracias por la documentación proporcionada. No obstante, es necesa…" at bounding box center [574, 552] width 758 height 192
paste textarea "20291613242"
click at [257, 557] on textarea "Hola. Muchas gracias por la documentación proporcionada. No obstante, es necesa…" at bounding box center [574, 552] width 758 height 192
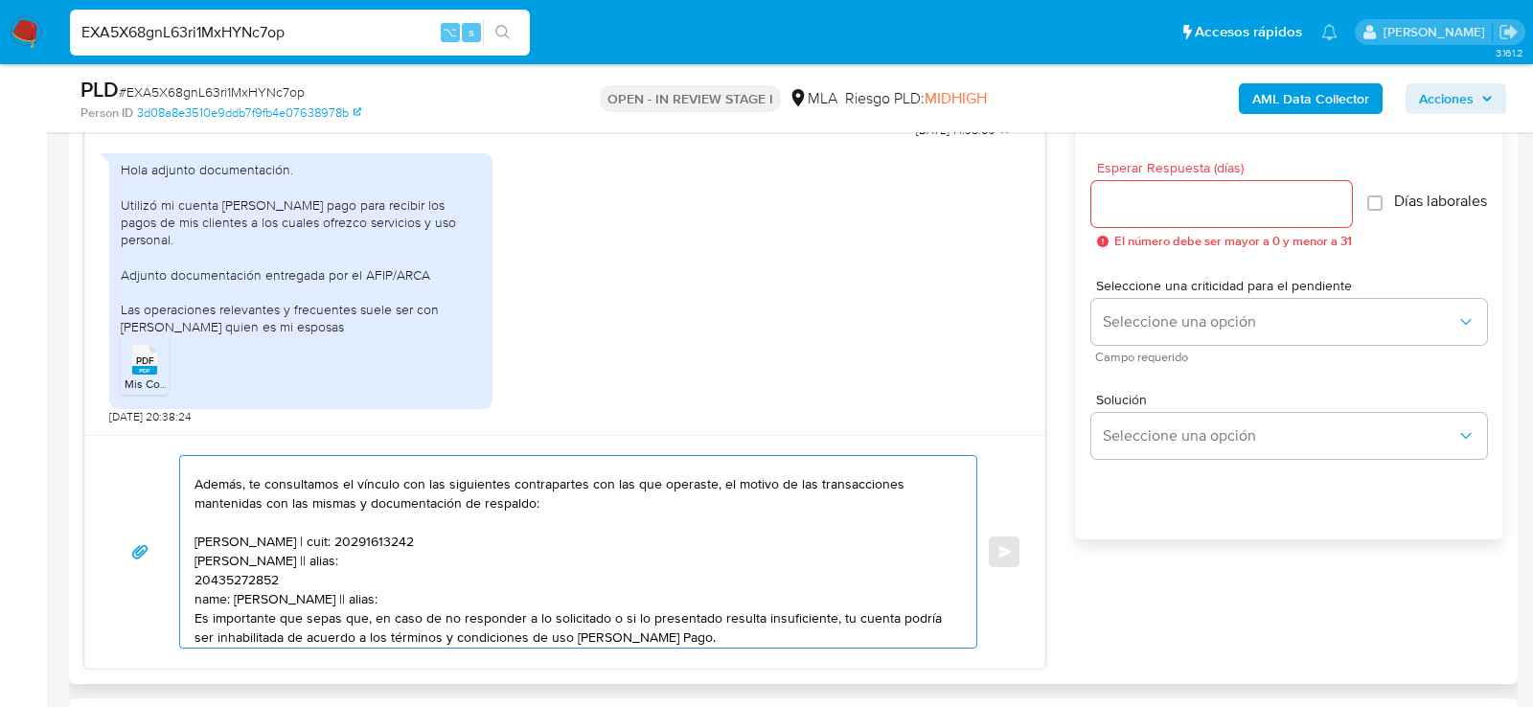
click at [308, 550] on textarea "Hola. Muchas gracias por la documentación proporcionada. No obstante, es necesa…" at bounding box center [574, 552] width 758 height 192
paste textarea "23958879954"
click at [221, 581] on textarea "Hola. Muchas gracias por la documentación proporcionada. No obstante, es necesa…" at bounding box center [574, 552] width 758 height 192
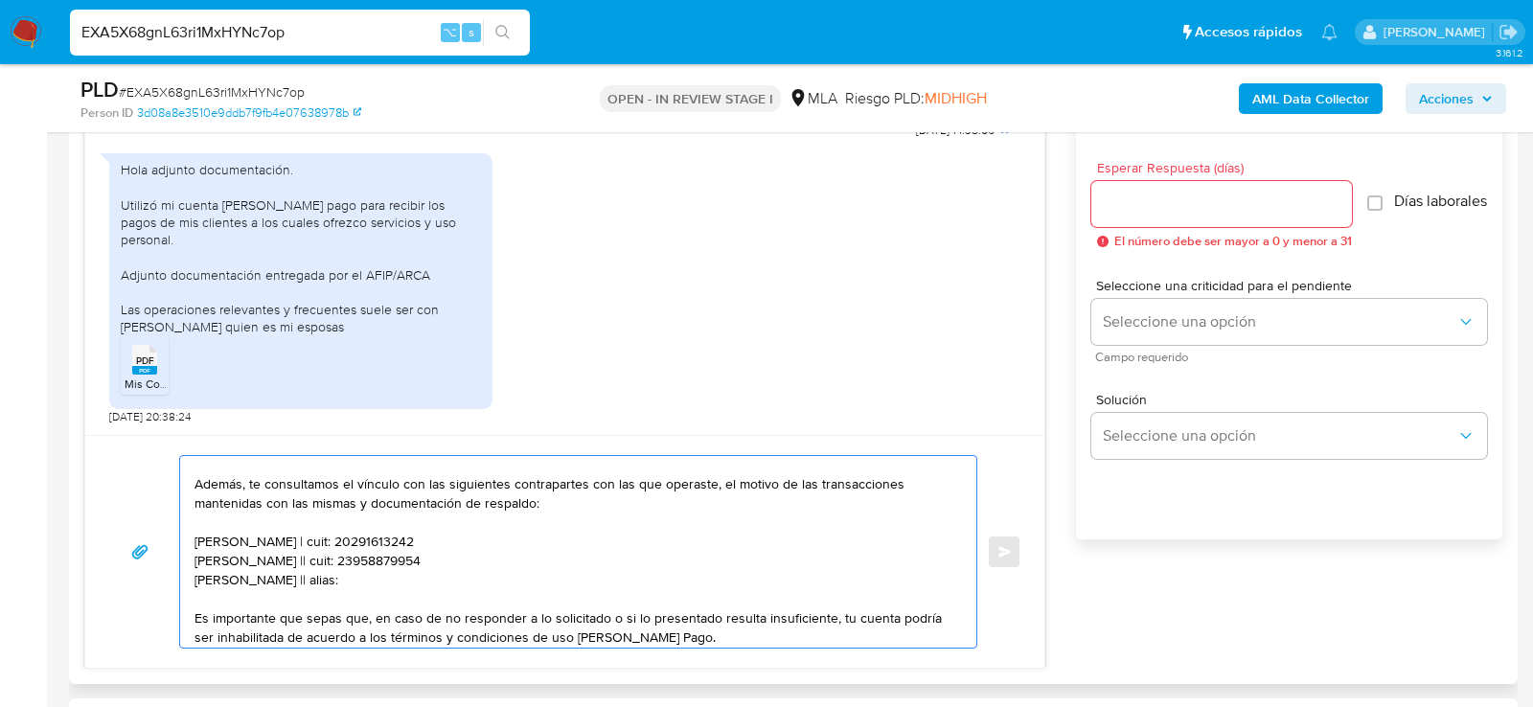
click at [334, 582] on textarea "Hola. Muchas gracias por la documentación proporcionada. No obstante, es necesa…" at bounding box center [574, 552] width 758 height 192
paste textarea "20435272852"
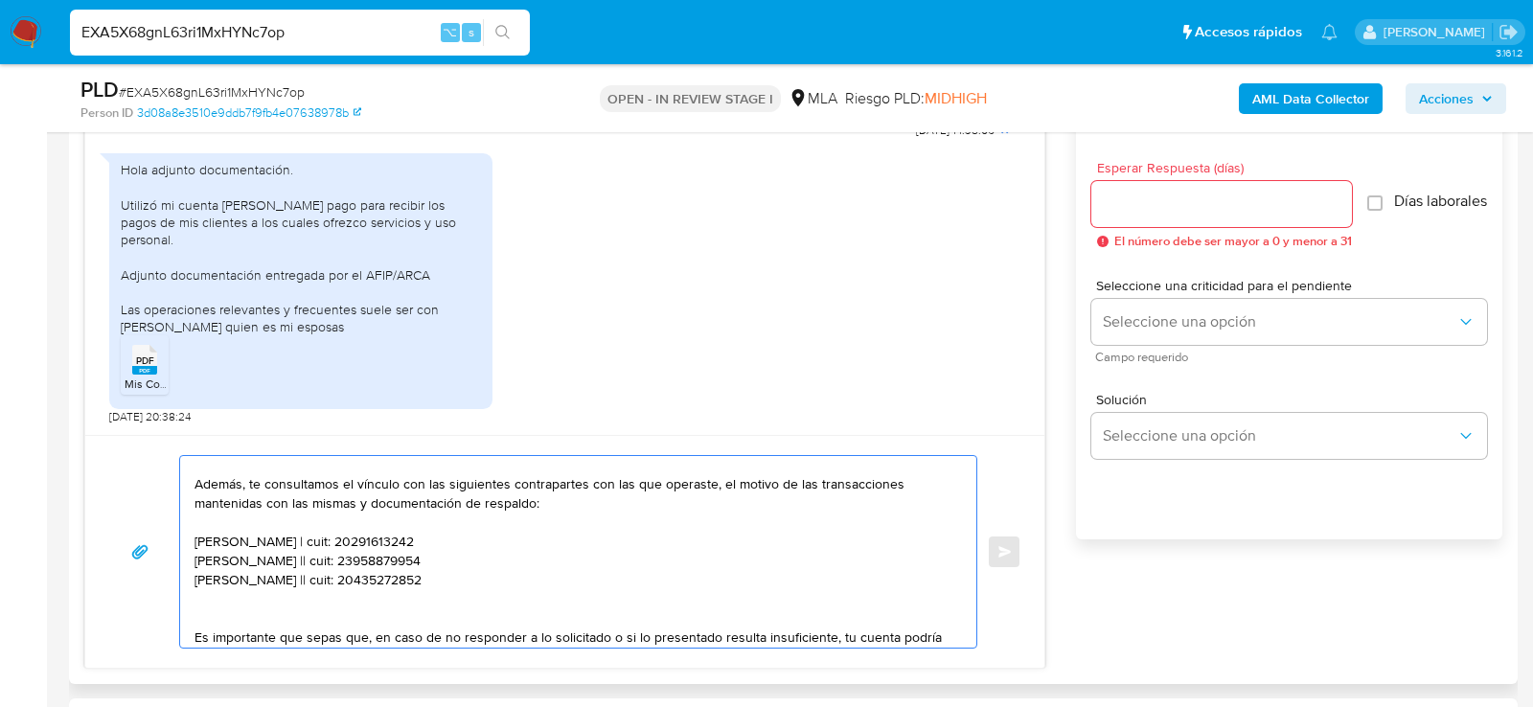
paste textarea "30692319628 name: Sahiora Sa || alias:"
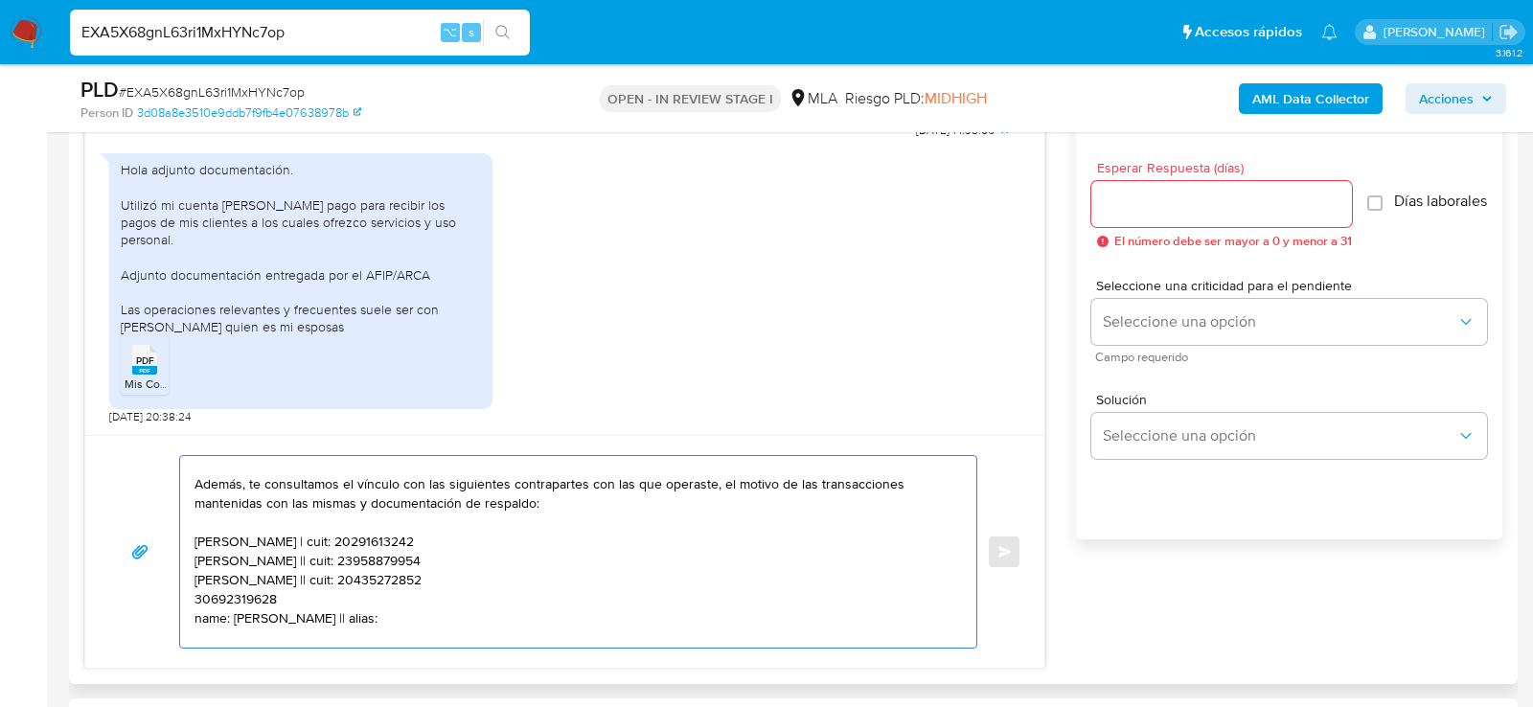
click at [232, 603] on textarea "Hola. Muchas gracias por la documentación proporcionada. No obstante, es necesa…" at bounding box center [574, 552] width 758 height 192
click at [219, 600] on textarea "Hola. Muchas gracias por la documentación proporcionada. No obstante, es necesa…" at bounding box center [574, 552] width 758 height 192
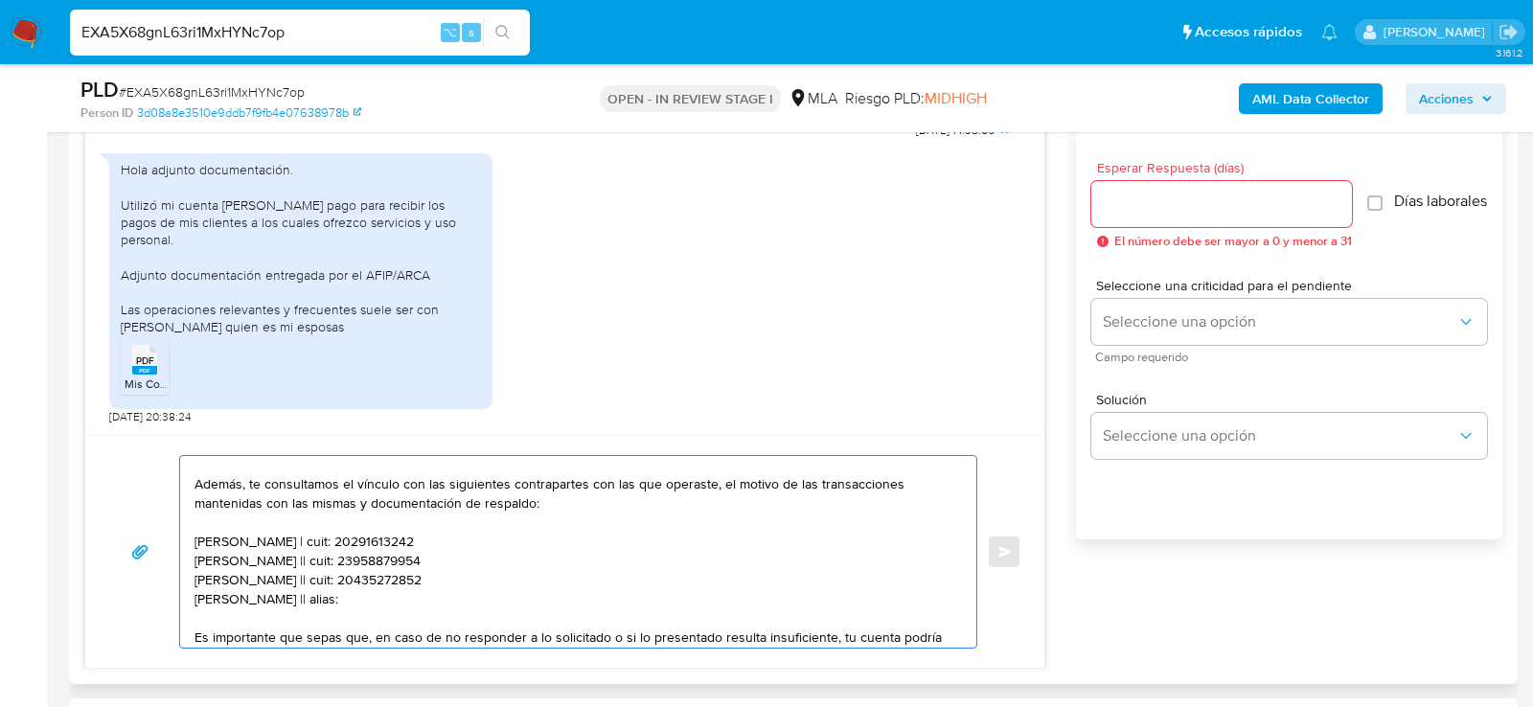
click at [277, 597] on textarea "Hola. Muchas gracias por la documentación proporcionada. No obstante, es necesa…" at bounding box center [574, 552] width 758 height 192
paste textarea "30692319628"
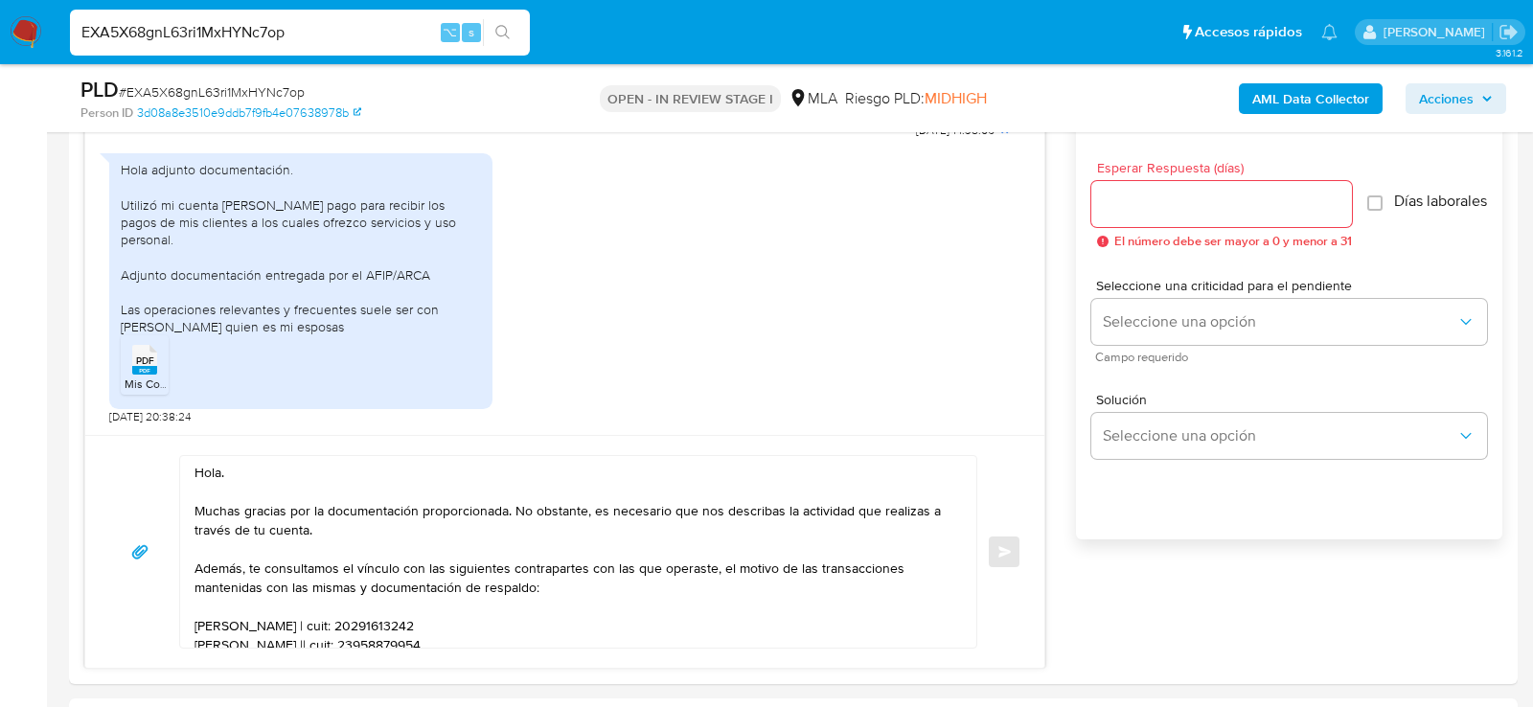
scroll to position [1049, 0]
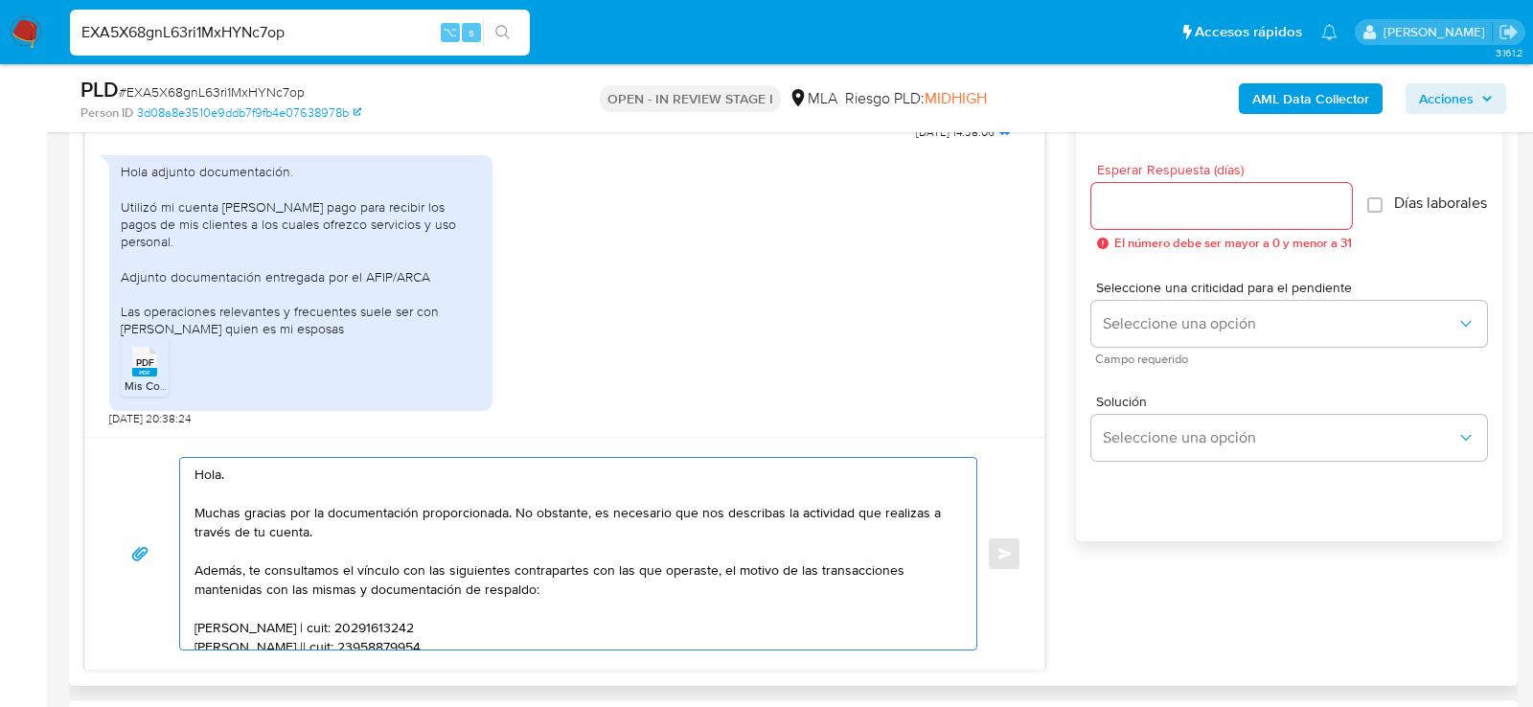
drag, startPoint x: 722, startPoint y: 508, endPoint x: 740, endPoint y: 526, distance: 25.1
click at [740, 526] on textarea "Hola. Muchas gracias por la documentación proporcionada. No obstante, es necesa…" at bounding box center [574, 554] width 758 height 192
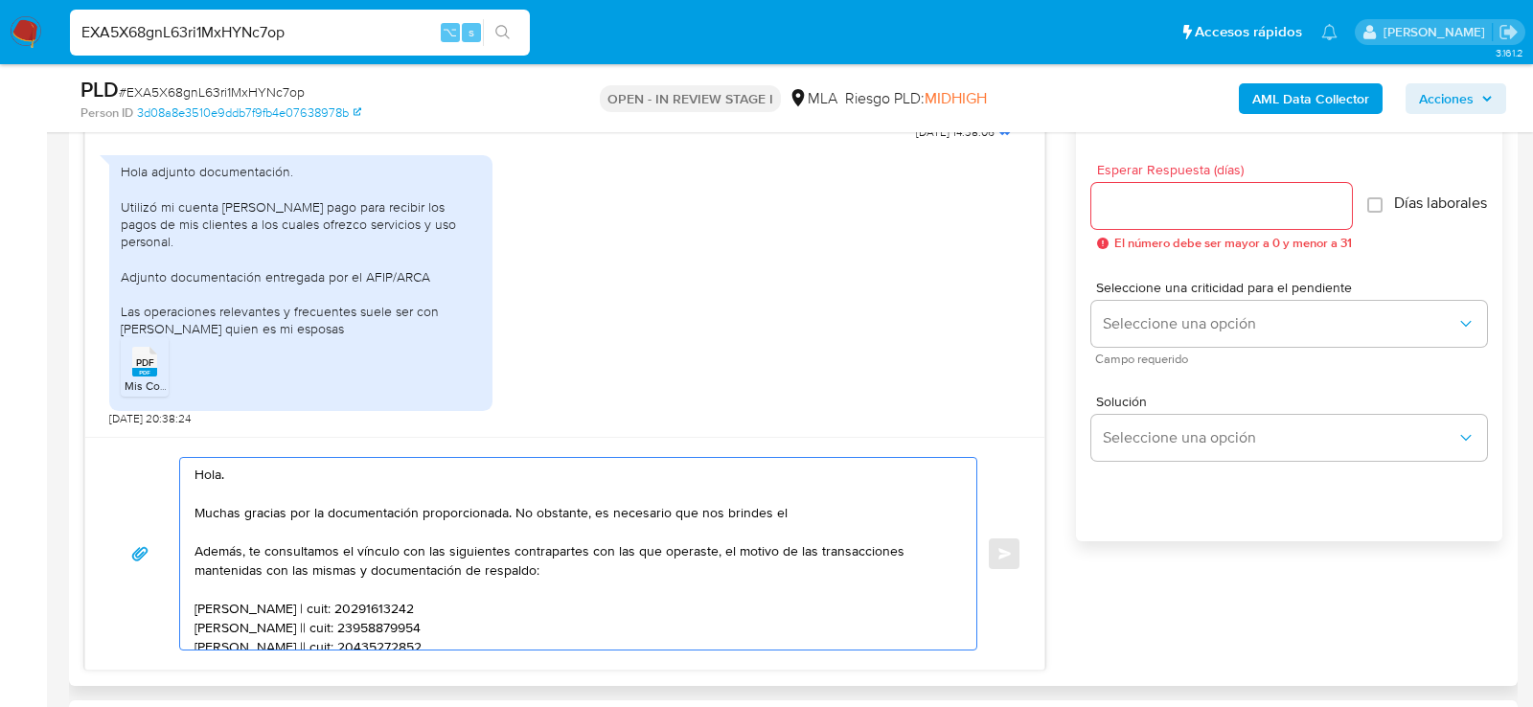
paste textarea "- Resumen de Comprobantes Electrónicos emitido en 2025 Si tienes dudas, consult…"
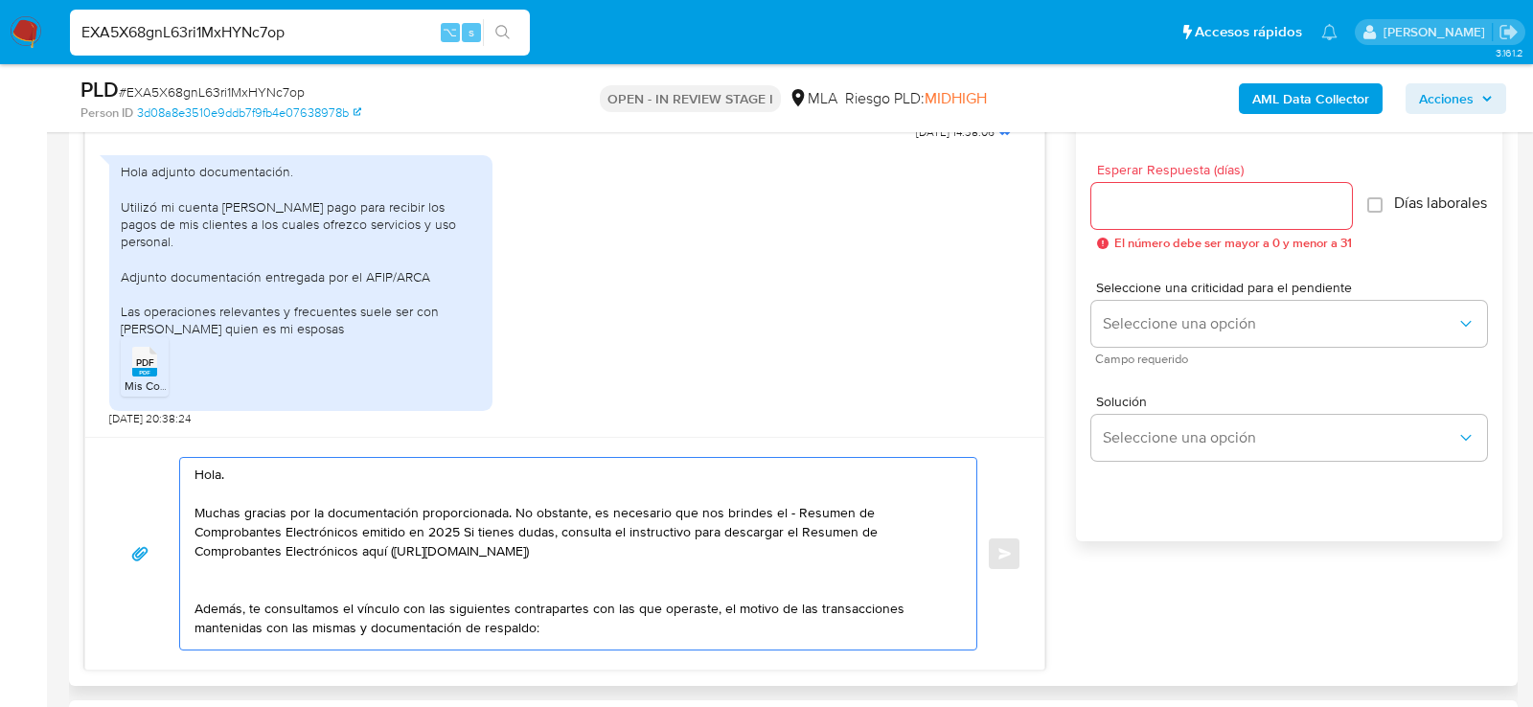
click at [795, 507] on textarea "Hola. Muchas gracias por la documentación proporcionada. No obstante, es necesa…" at bounding box center [574, 554] width 758 height 192
click at [369, 527] on textarea "Hola. Muchas gracias por la documentación proporcionada. No obstante, es necesa…" at bounding box center [574, 554] width 758 height 192
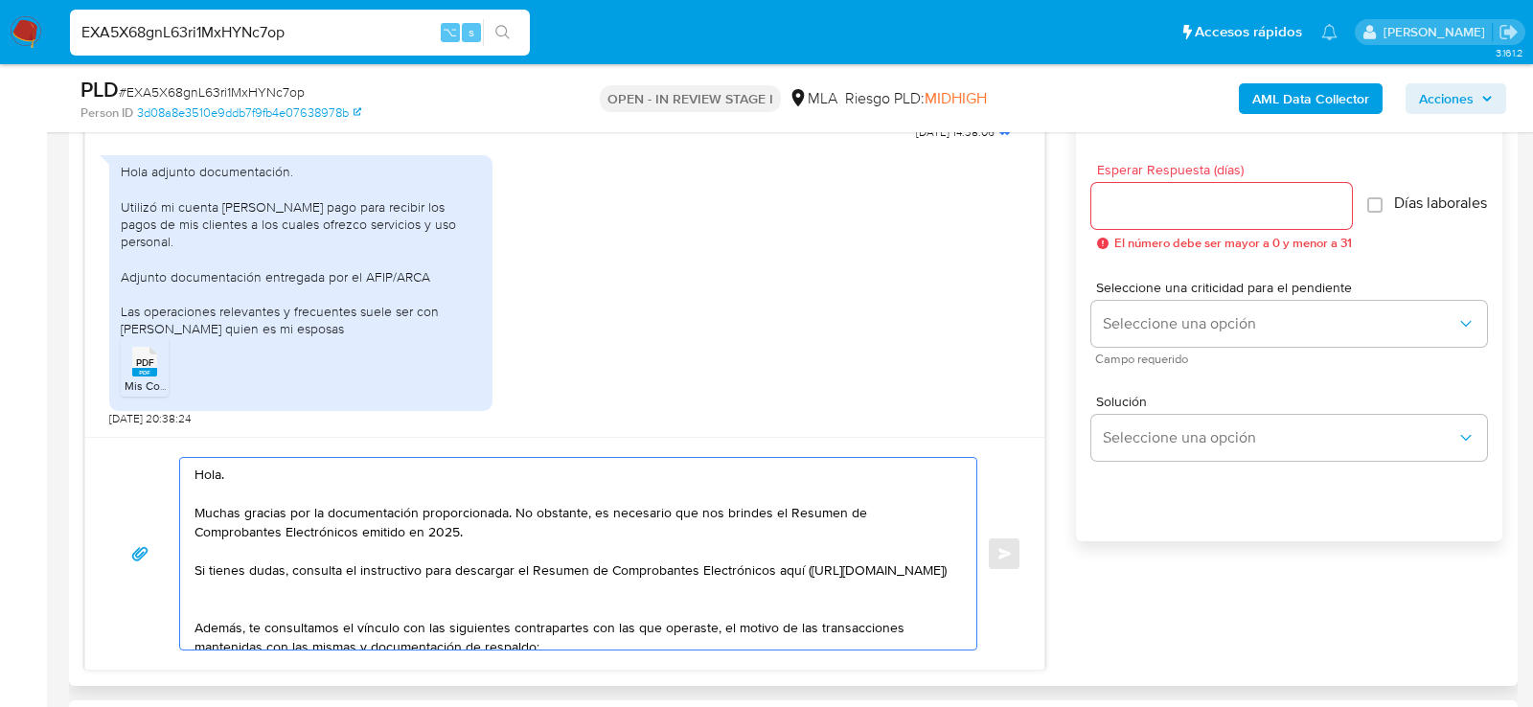
click at [563, 623] on textarea "Hola. Muchas gracias por la documentación proporcionada. No obstante, es necesa…" at bounding box center [574, 554] width 758 height 192
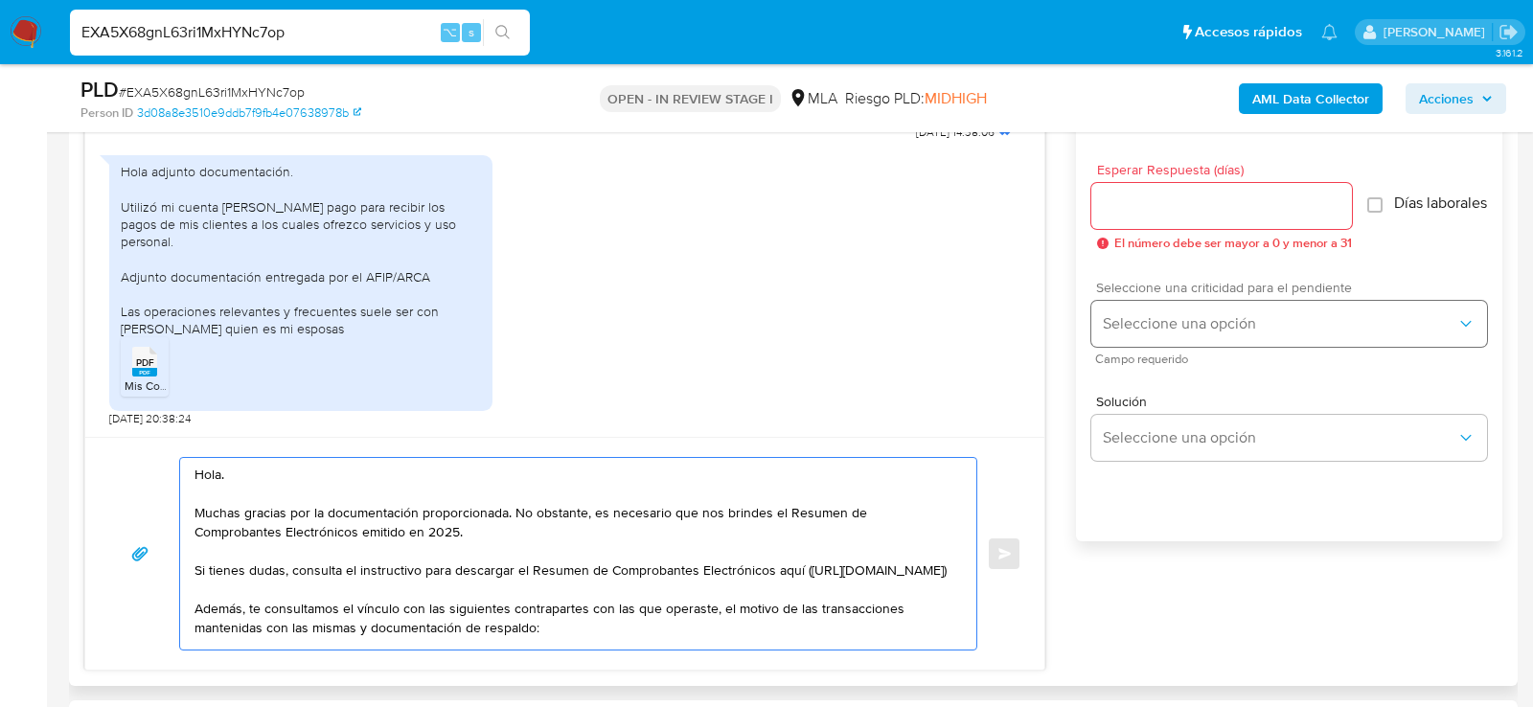
type textarea "Hola. Muchas gracias por la documentación proporcionada. No obstante, es necesa…"
click at [1166, 333] on span "Seleccione una opción" at bounding box center [1280, 323] width 354 height 19
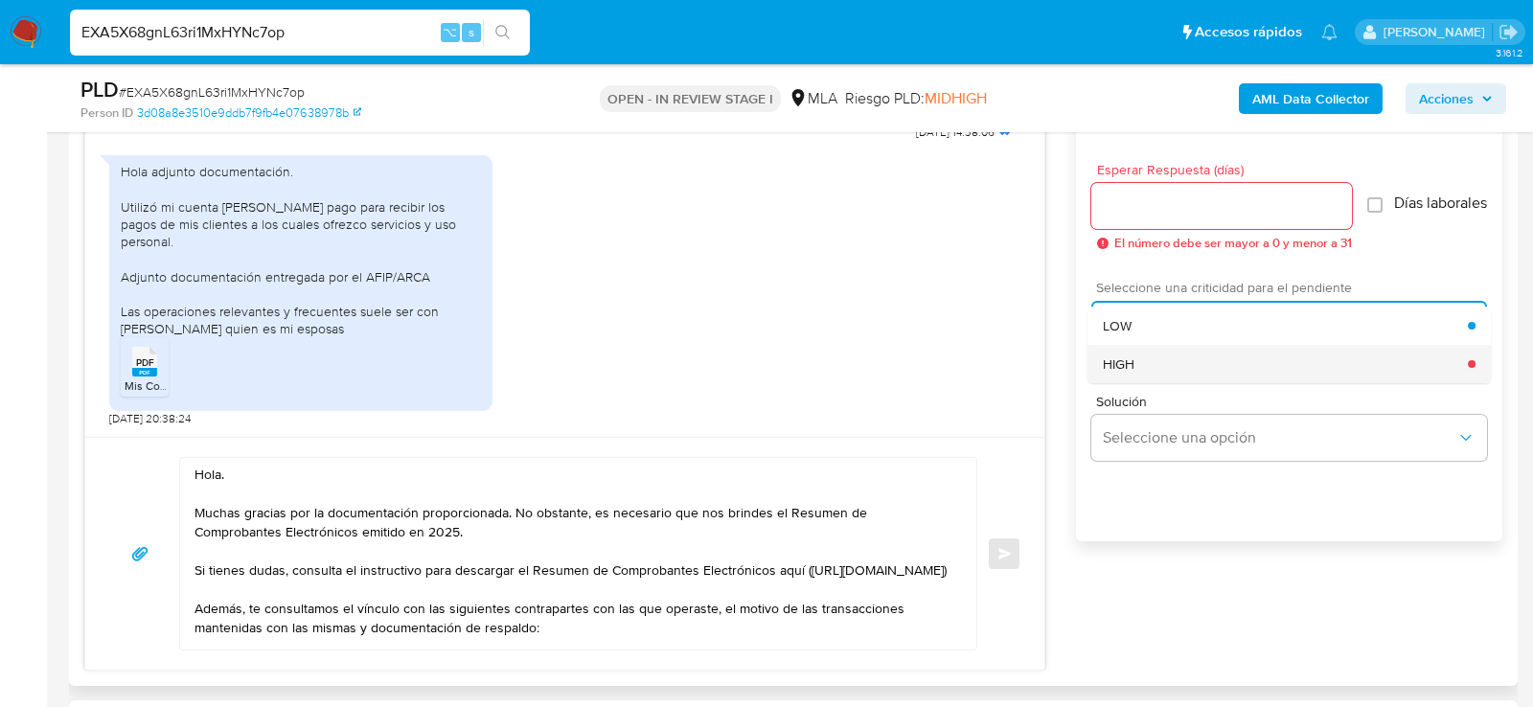
click at [1158, 369] on div "HIGH" at bounding box center [1285, 364] width 365 height 38
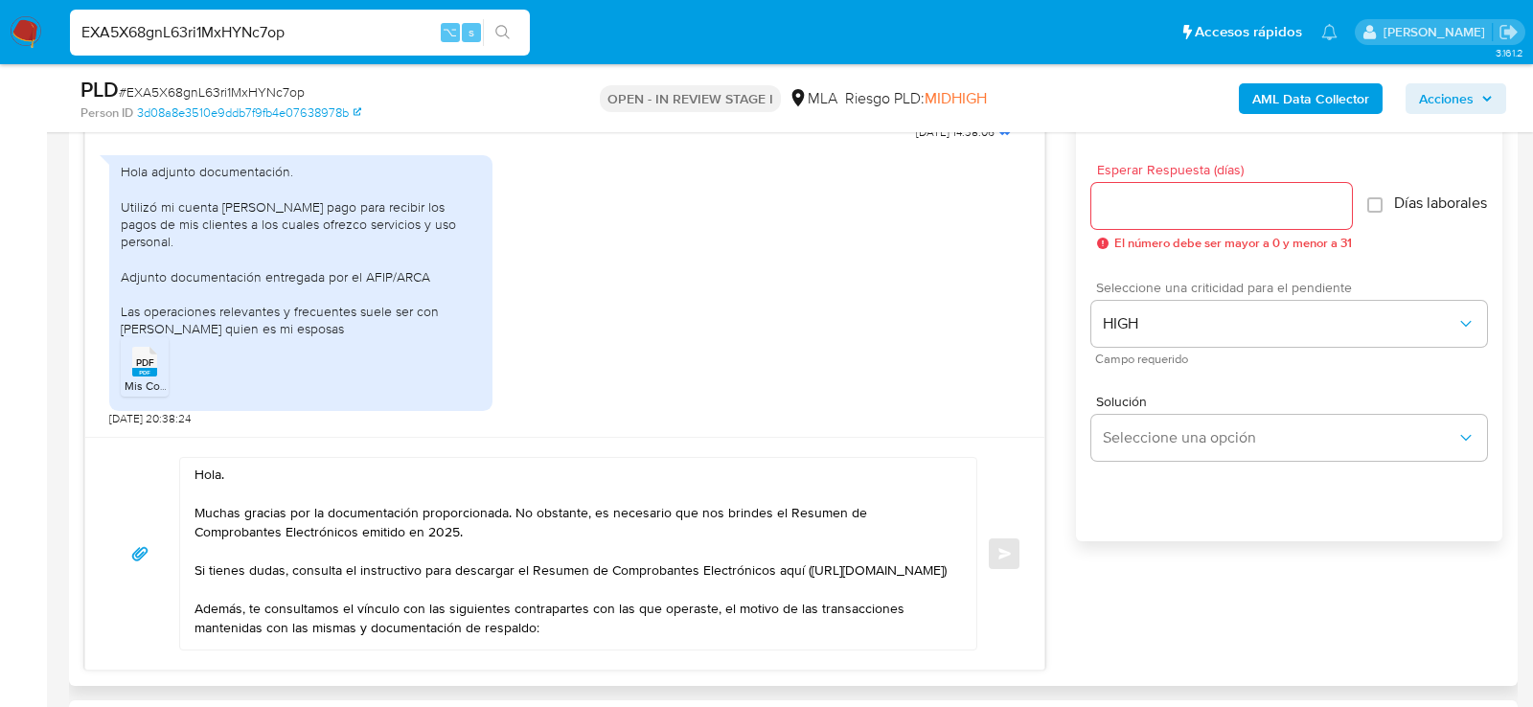
click at [1171, 218] on div at bounding box center [1221, 206] width 261 height 46
click at [1168, 209] on input "Esperar Respuesta (días)" at bounding box center [1221, 206] width 261 height 25
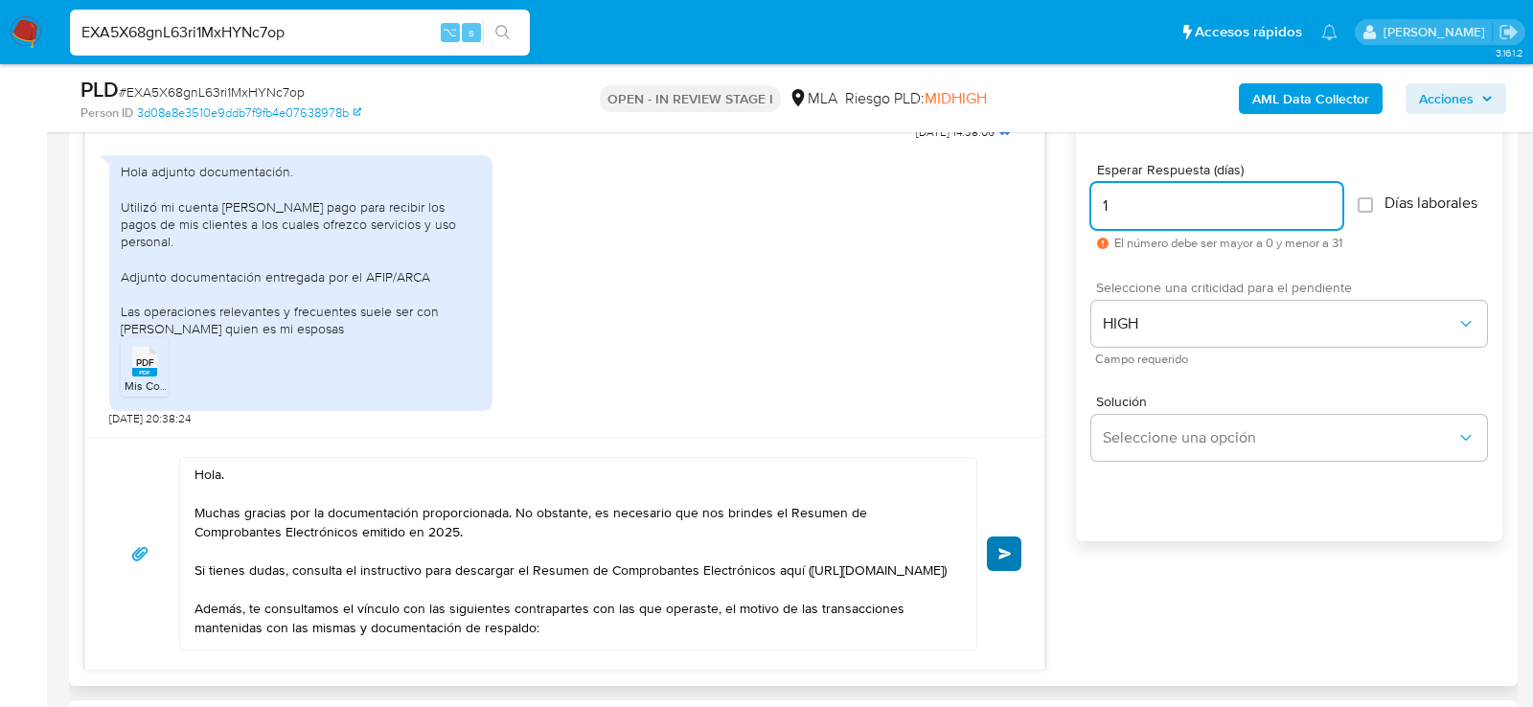
type input "1"
click at [1016, 542] on button "Enviar" at bounding box center [1004, 554] width 34 height 34
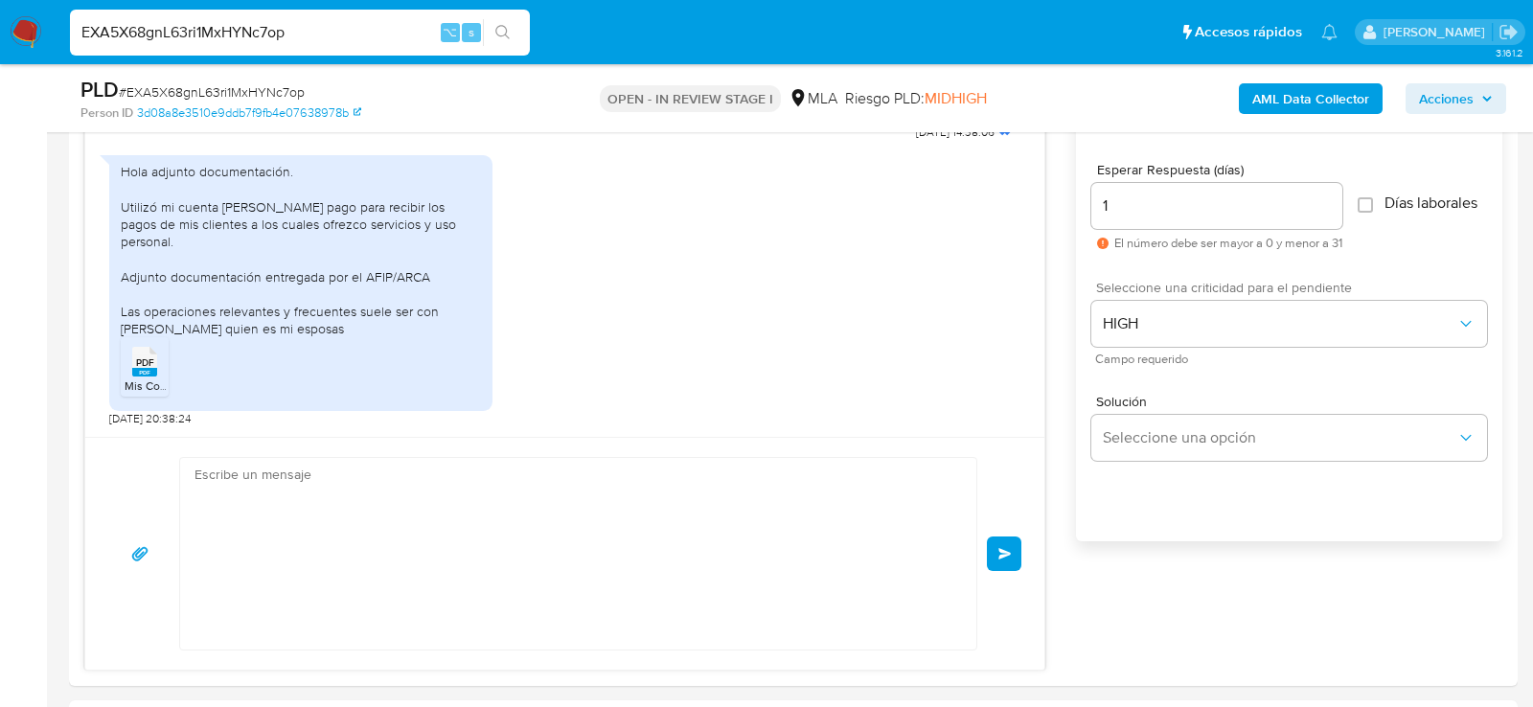
scroll to position [1708, 0]
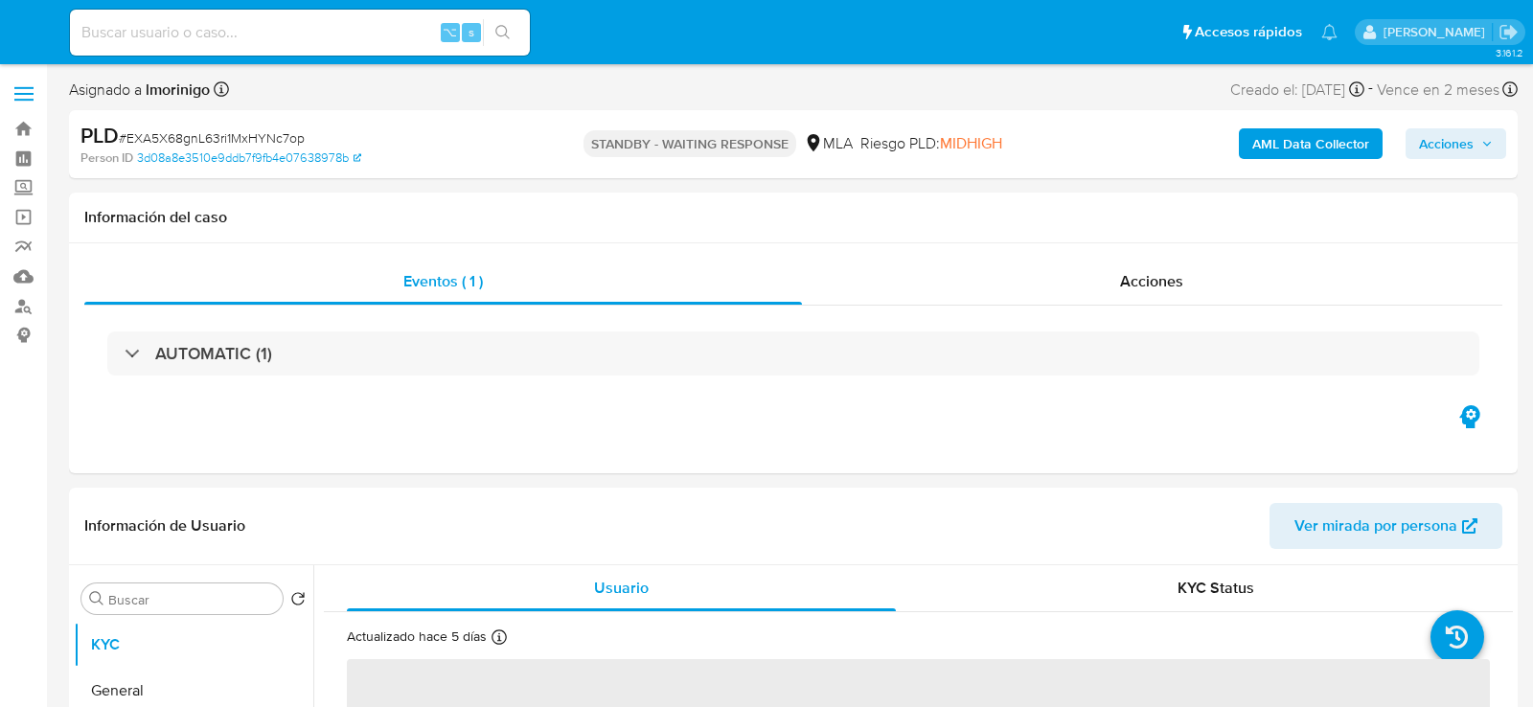
select select "10"
click at [276, 39] on input at bounding box center [300, 32] width 460 height 25
paste input "yP8R0HTxqtlJP54ScnQppTia"
type input "yP8R0HTxqtlJP54ScnQppTia"
select select "10"
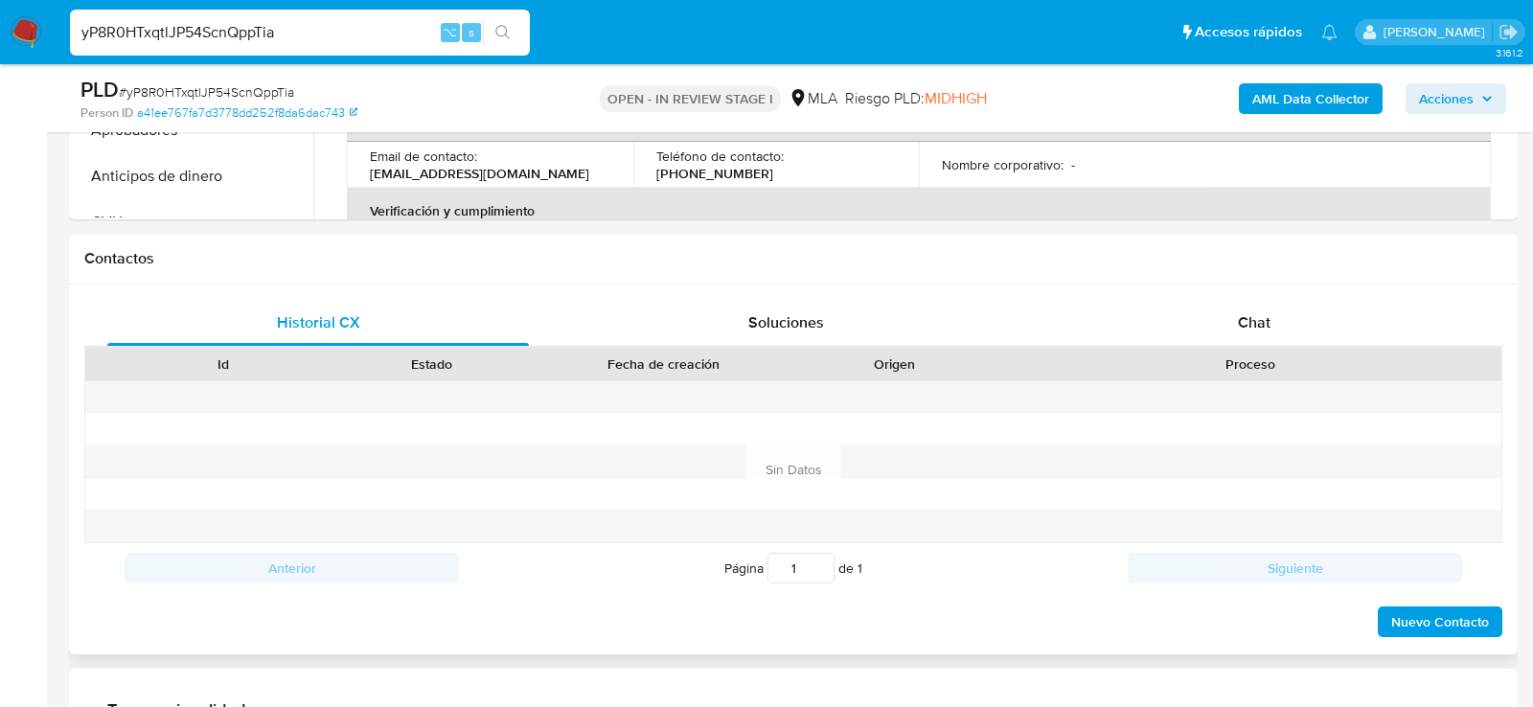
scroll to position [791, 0]
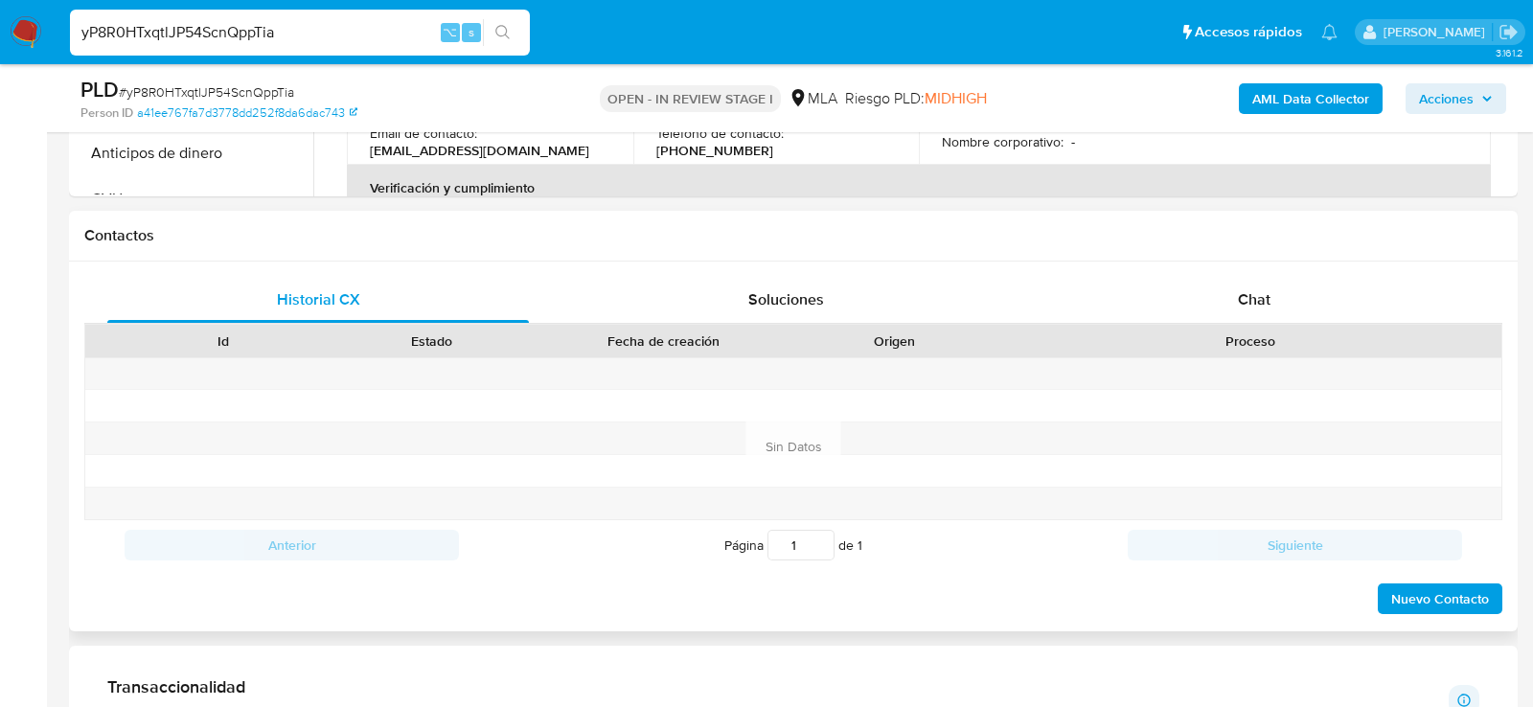
click at [1218, 262] on div "Historial CX Soluciones Chat Id Estado Fecha de creación Origen Proceso Anterio…" at bounding box center [793, 447] width 1449 height 370
click at [1218, 284] on div "Chat" at bounding box center [1254, 300] width 422 height 46
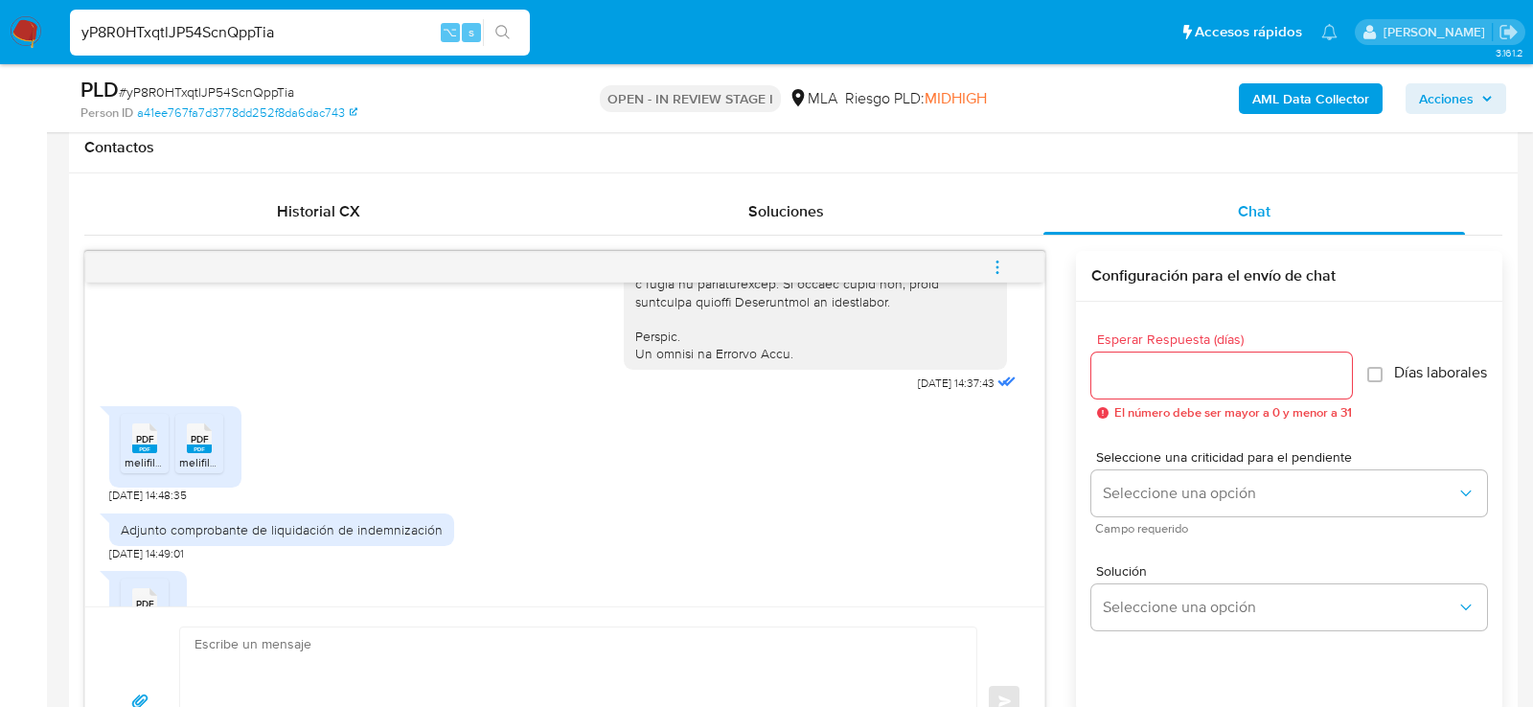
scroll to position [946, 0]
click at [162, 453] on div "PDF PDF" at bounding box center [145, 434] width 40 height 37
click at [207, 451] on rect at bounding box center [199, 447] width 25 height 9
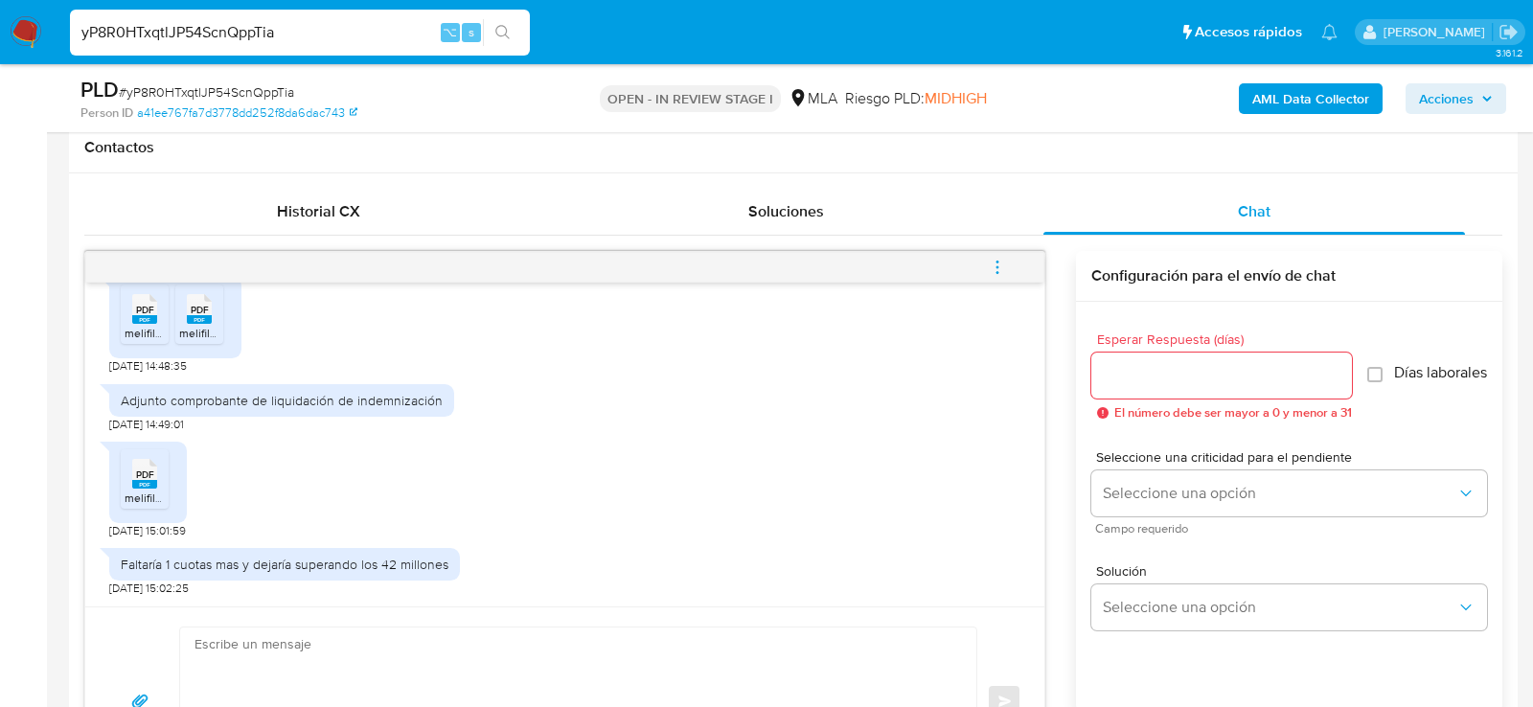
scroll to position [1108, 0]
click at [144, 480] on rect at bounding box center [144, 484] width 25 height 9
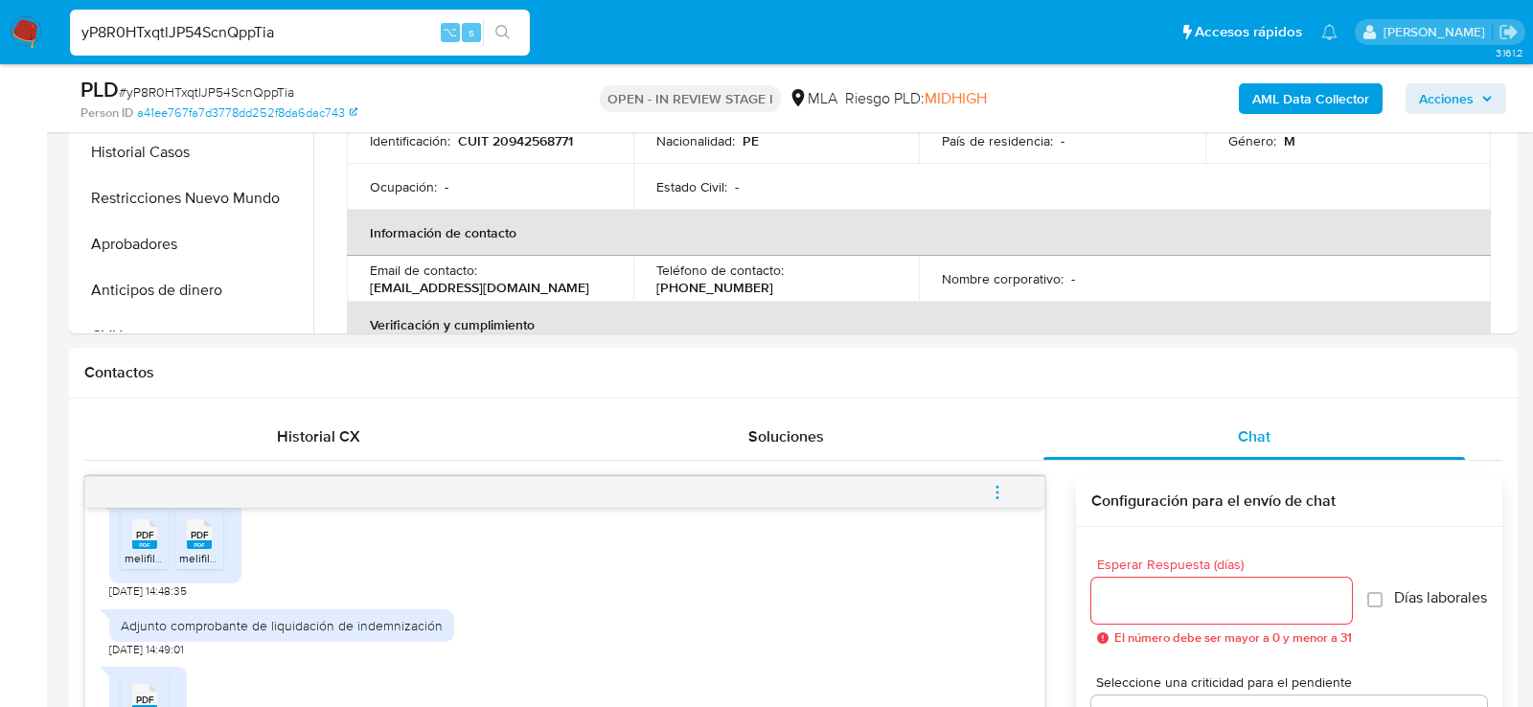
scroll to position [589, 0]
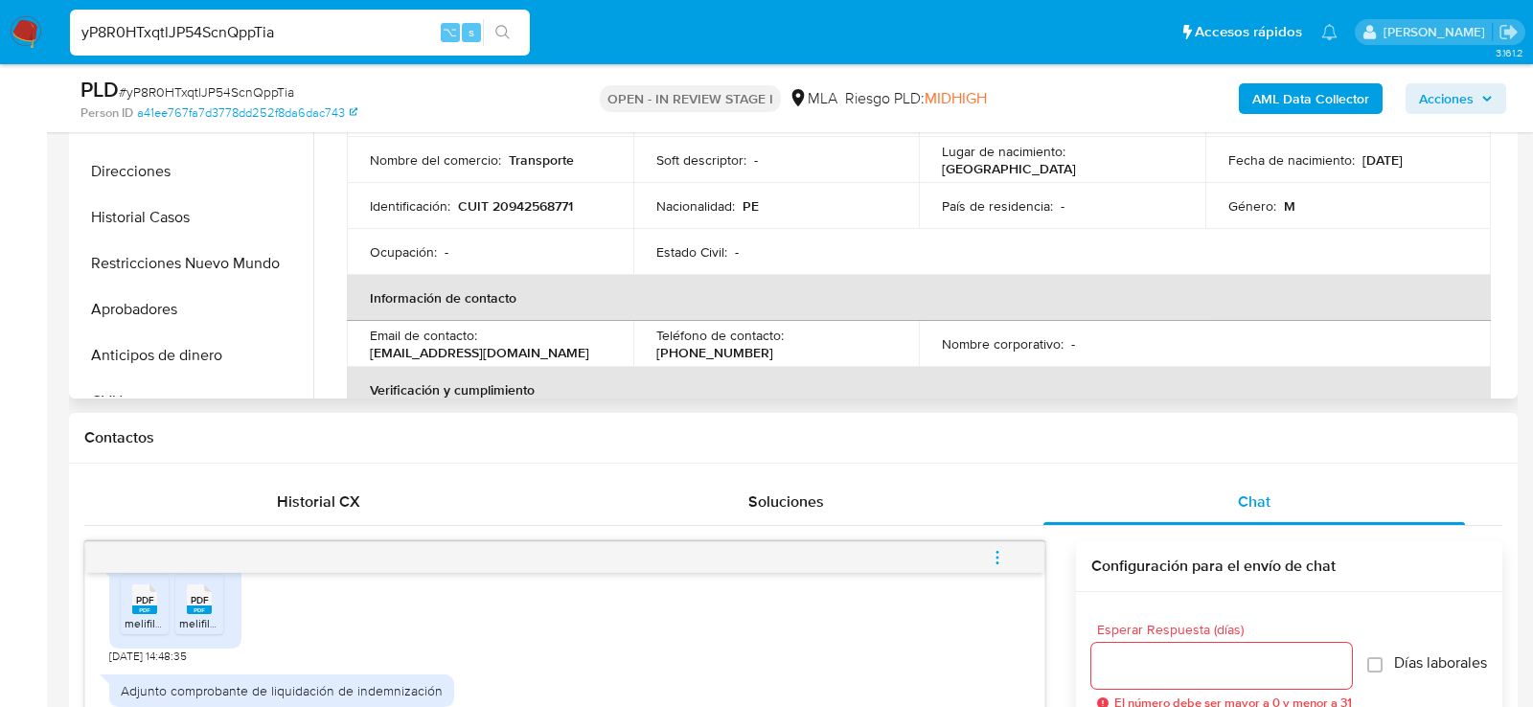
click at [524, 200] on p "CUIT 20942568771" at bounding box center [515, 205] width 115 height 17
copy p "20942568771"
click at [291, 18] on div "yP8R0HTxqtlJP54ScnQppTia ⌥ s" at bounding box center [300, 33] width 460 height 46
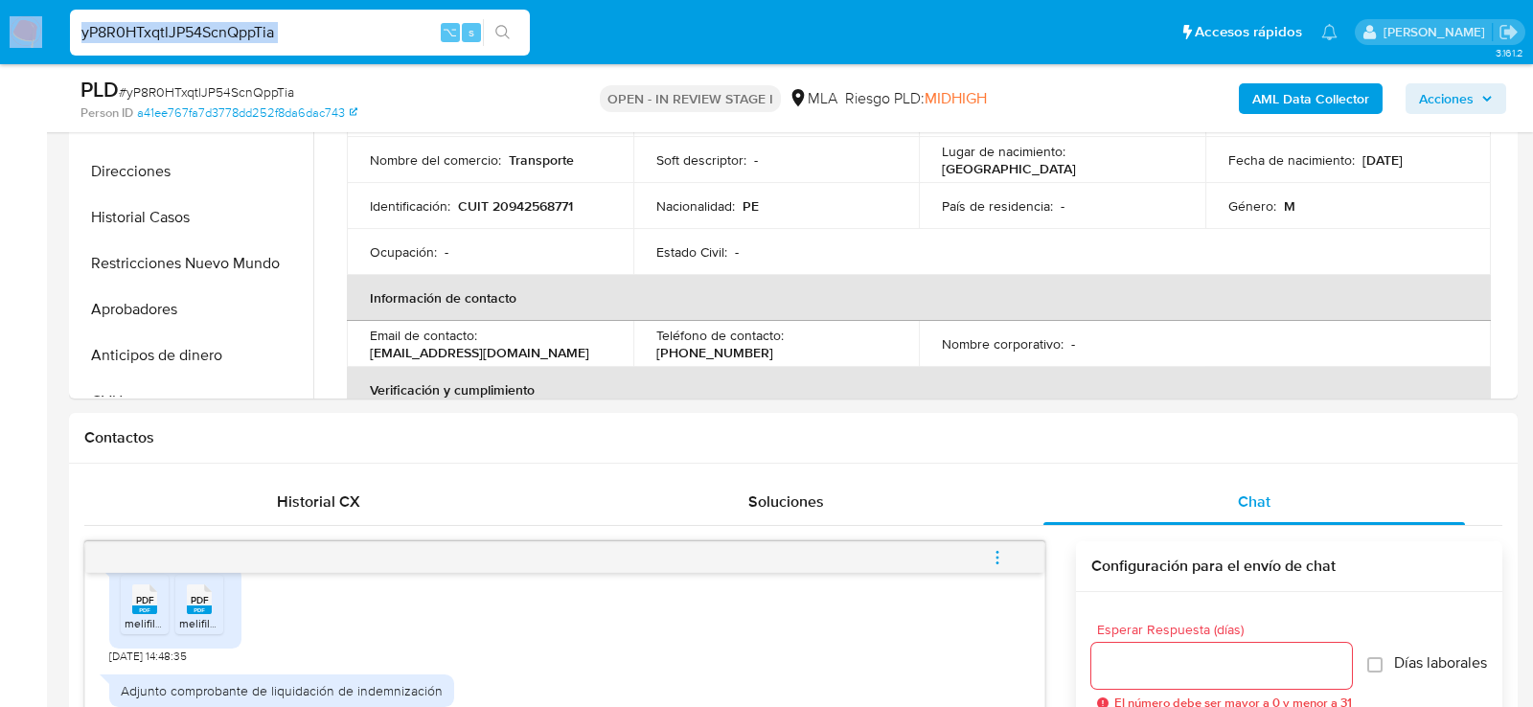
click at [291, 23] on input "yP8R0HTxqtlJP54ScnQppTia" at bounding box center [300, 32] width 460 height 25
paste input "cqanMr8cCf4W0IiQ1UuvzTEf"
type input "cqanMr8cCf4W0IiQ1UuvzTEf"
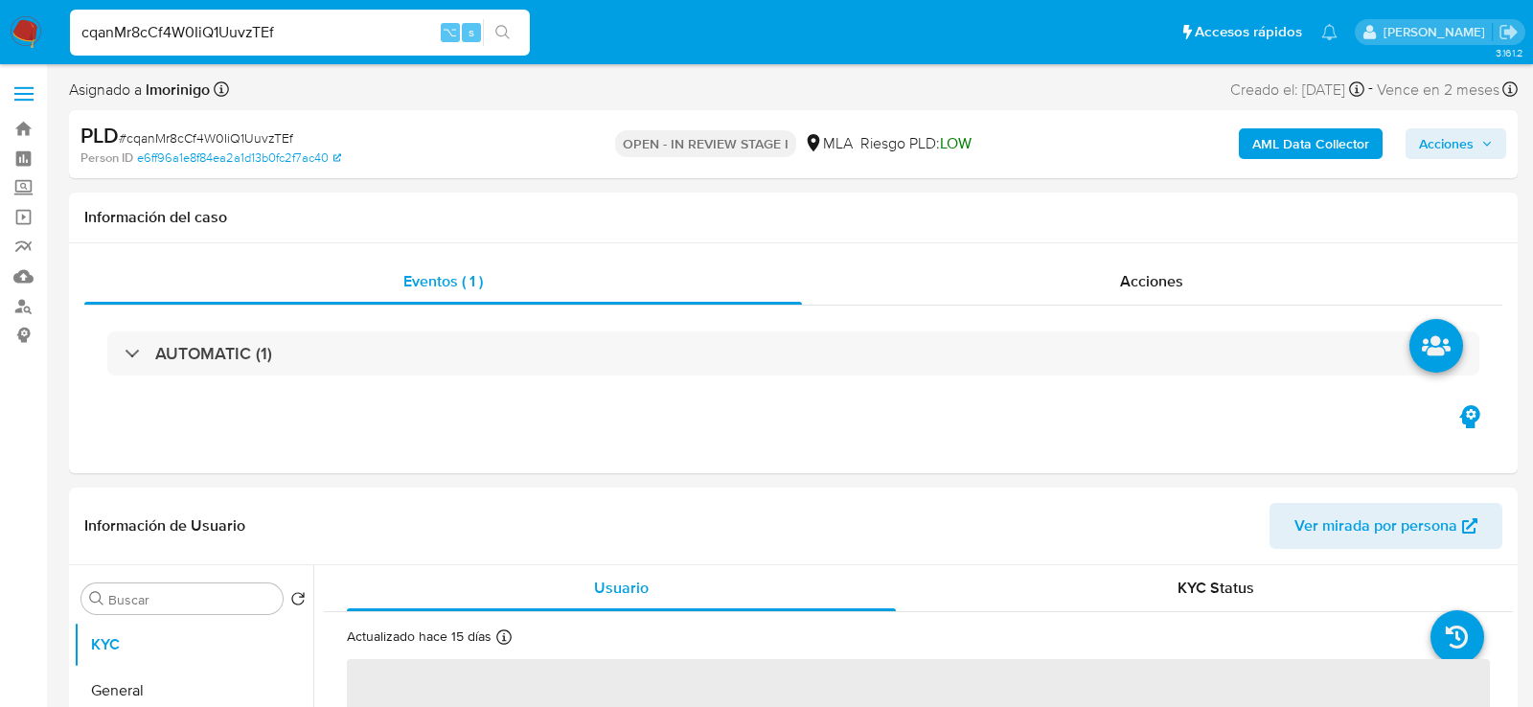
select select "10"
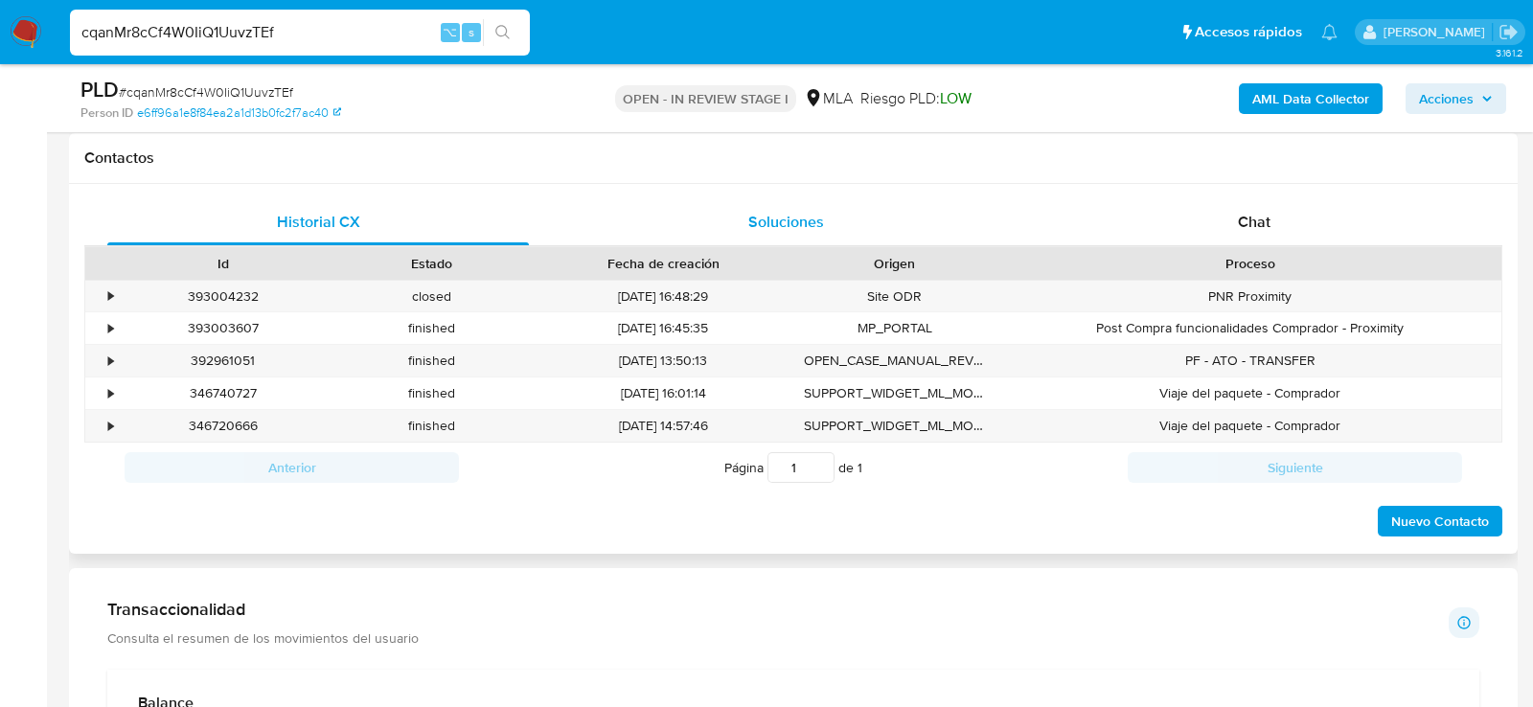
scroll to position [896, 0]
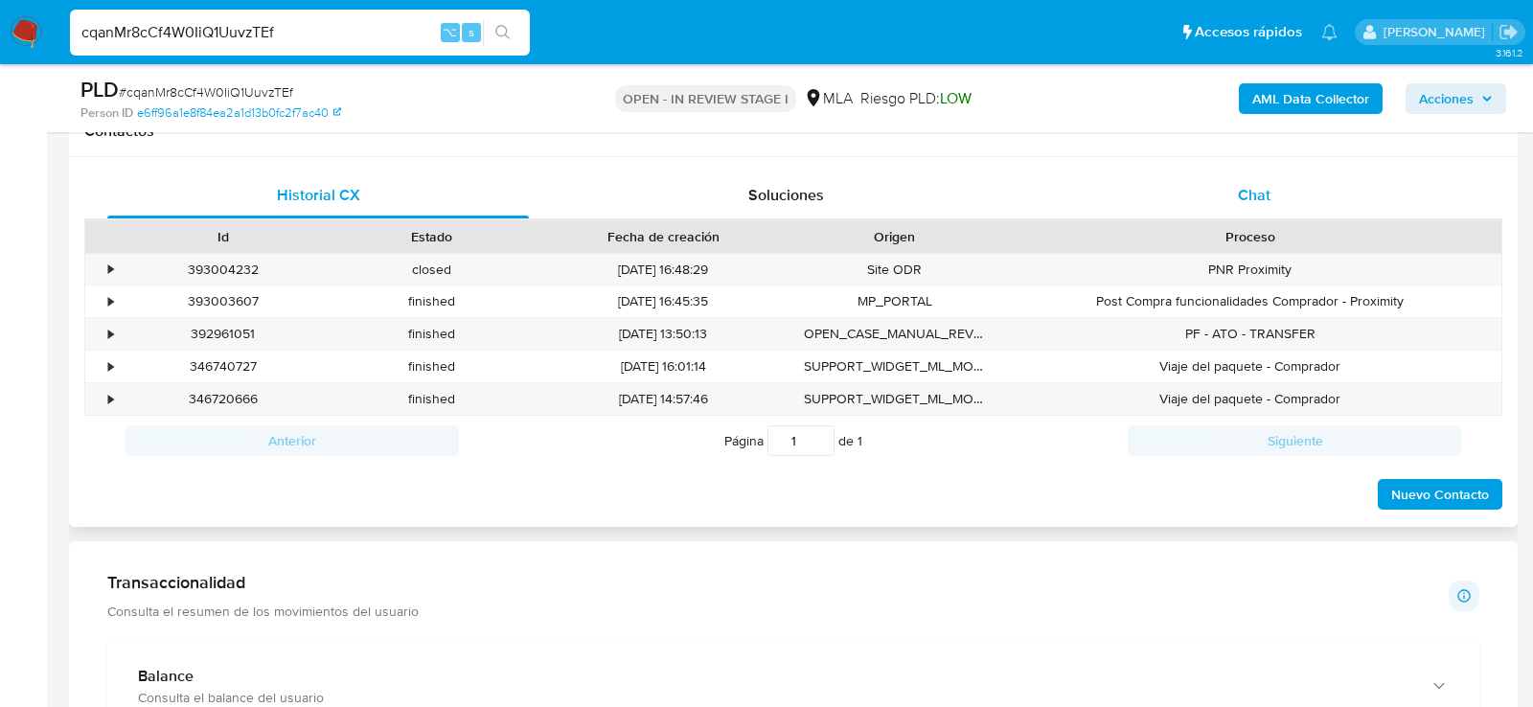
click at [1192, 176] on div "Chat" at bounding box center [1254, 195] width 422 height 46
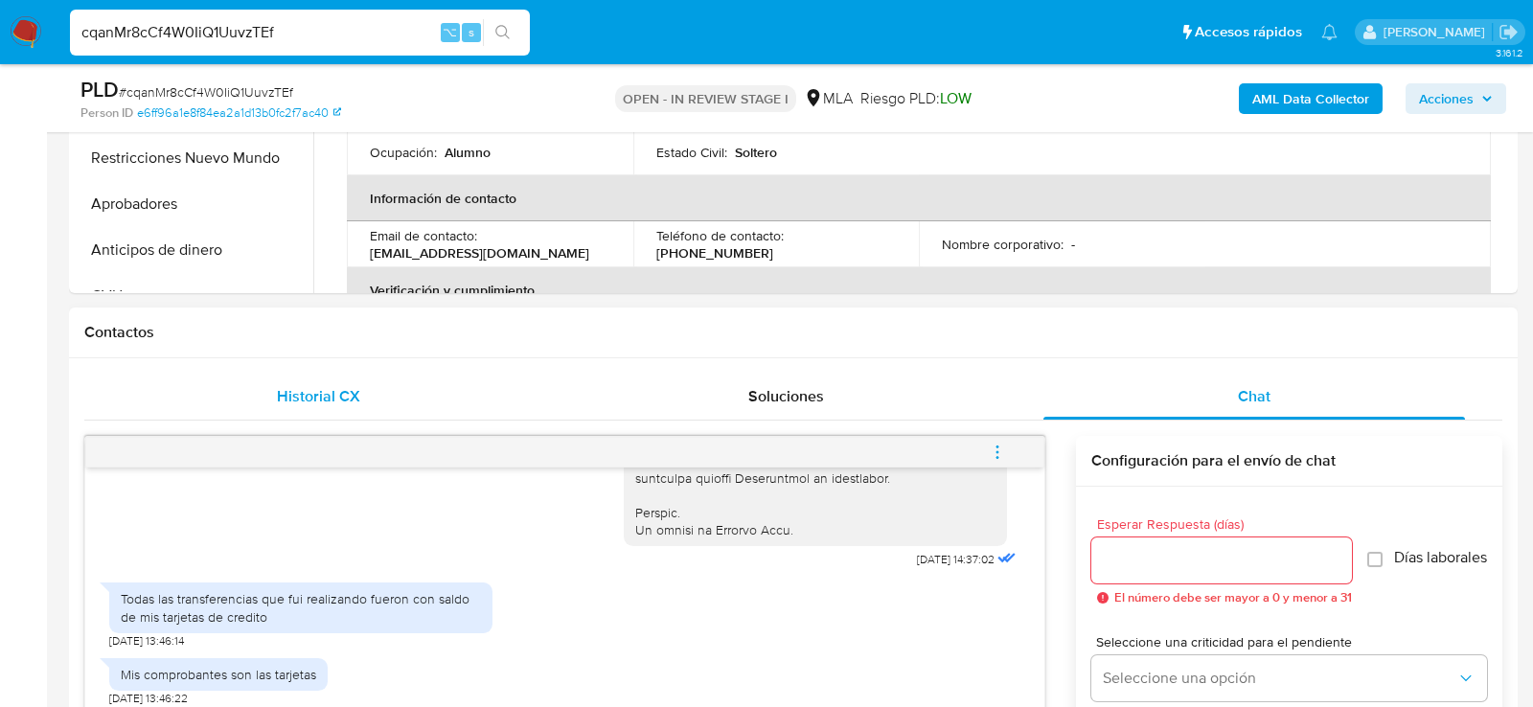
scroll to position [659, 0]
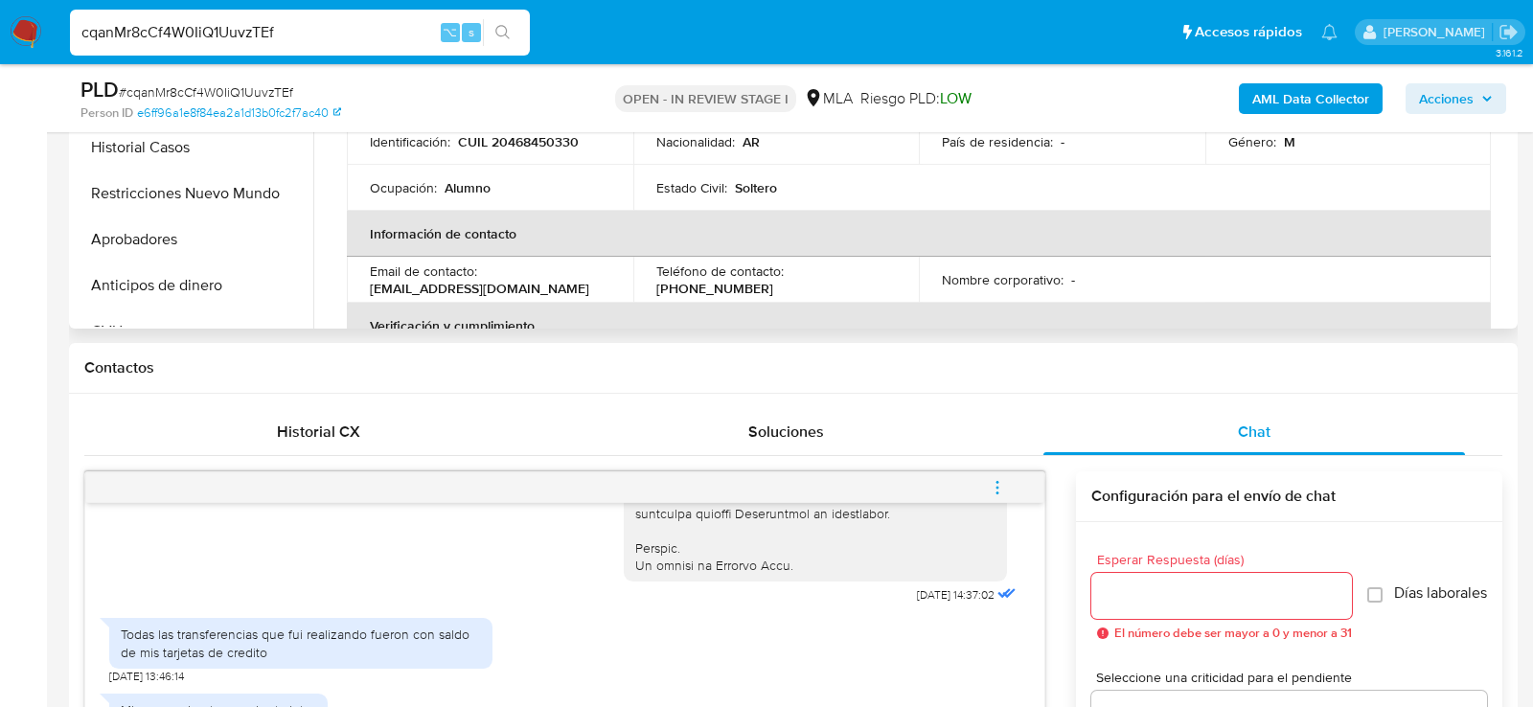
click at [509, 136] on p "CUIL 20468450330" at bounding box center [518, 141] width 121 height 17
copy p "20468450330"
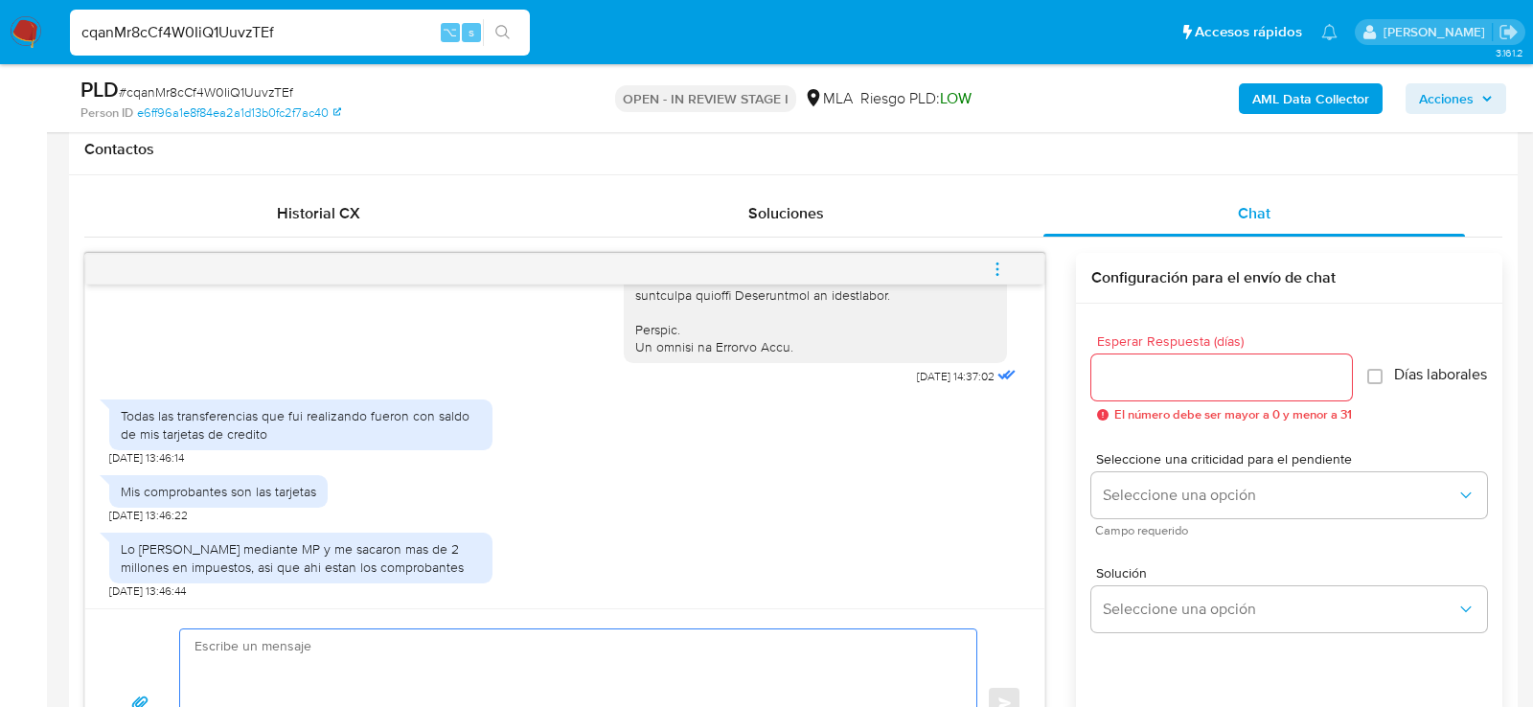
click at [300, 643] on textarea at bounding box center [574, 704] width 758 height 148
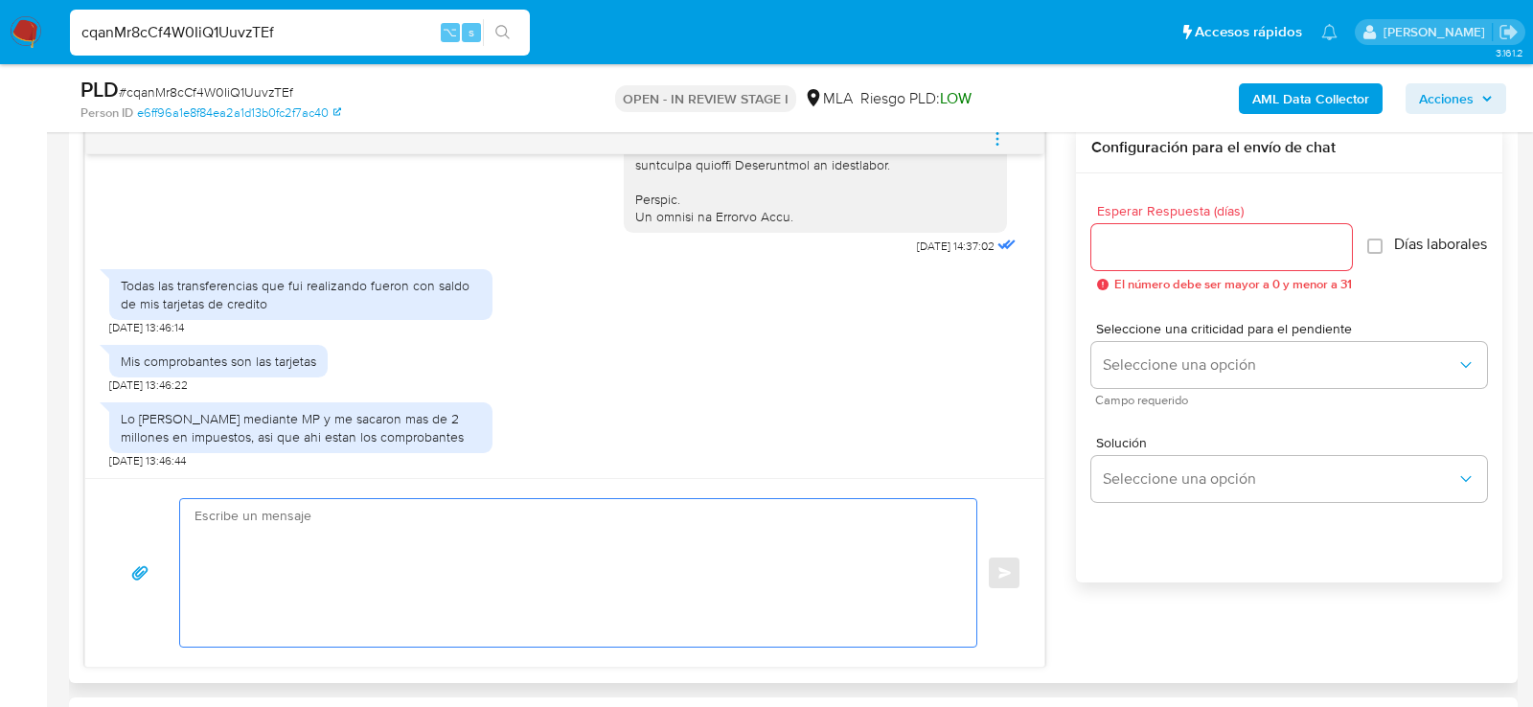
scroll to position [1011, 0]
paste textarea "Hola , En función de las operaciones registradas en tu cuenta de Mercado Pago, …"
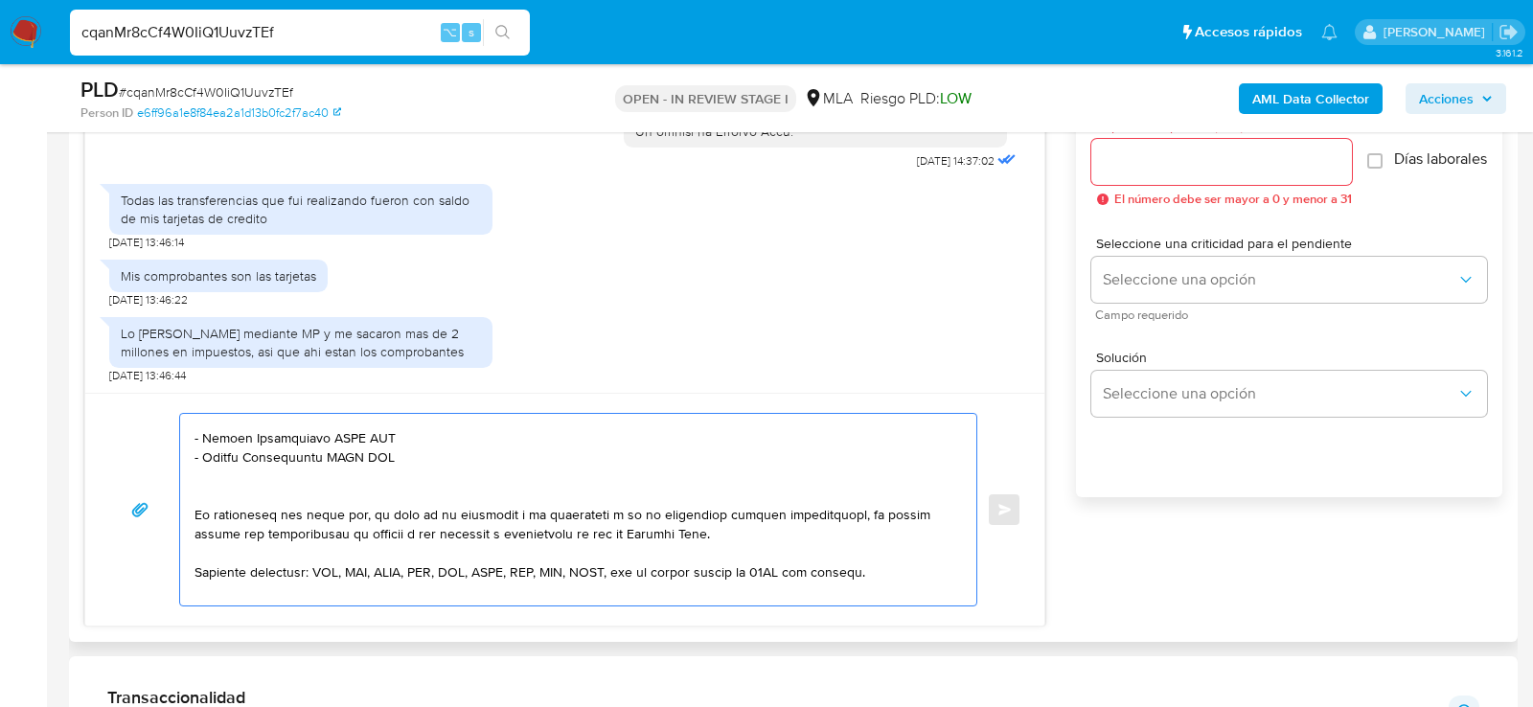
scroll to position [475, 0]
click at [407, 436] on textarea at bounding box center [574, 510] width 758 height 192
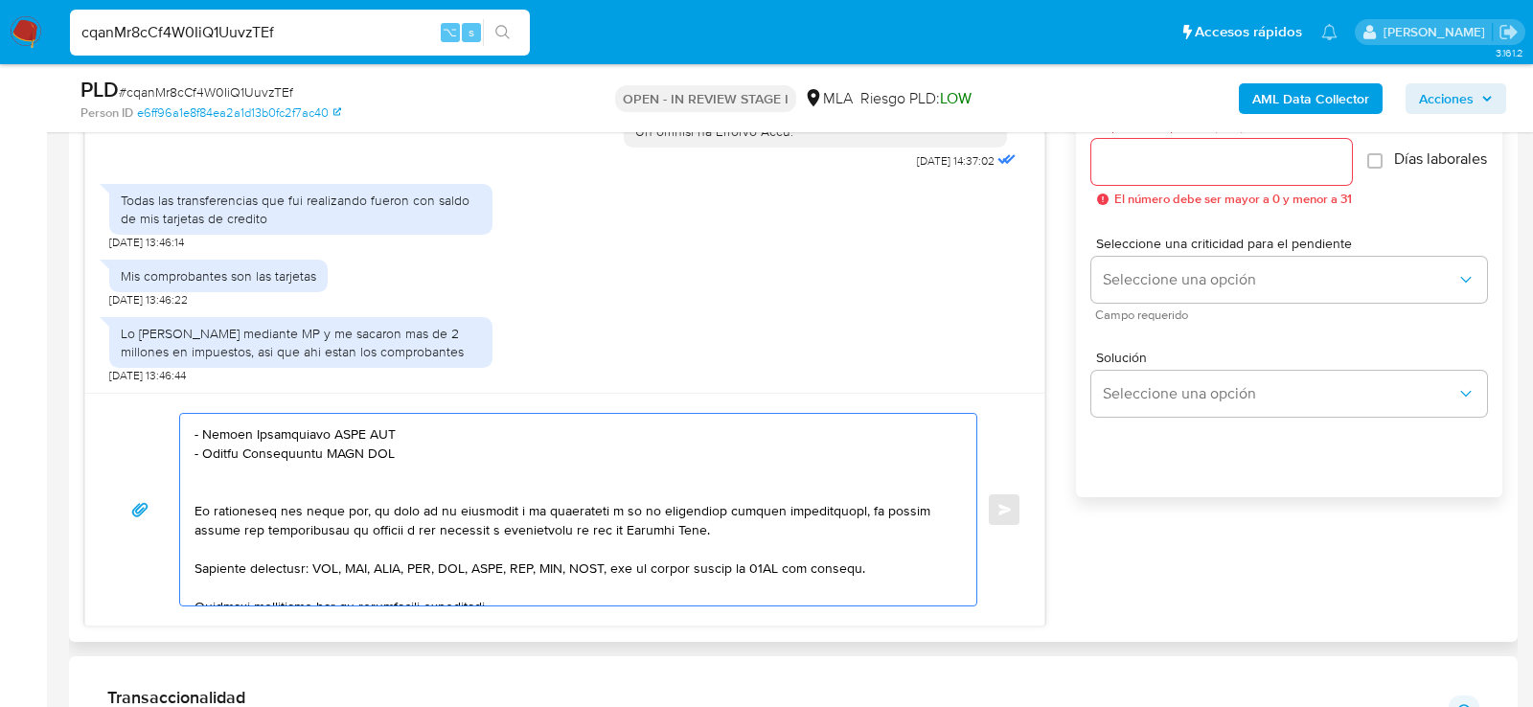
click at [407, 436] on textarea at bounding box center [574, 510] width 758 height 192
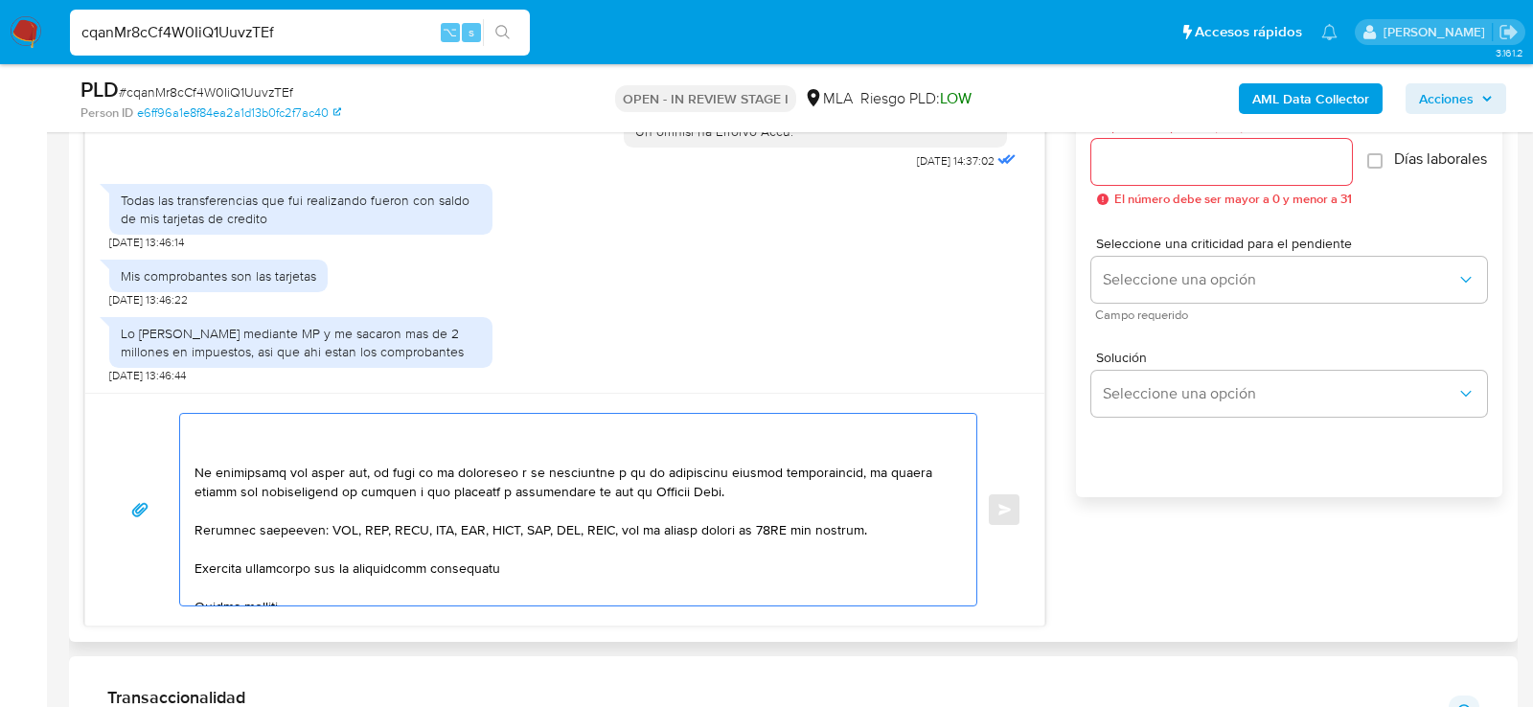
scroll to position [437, 0]
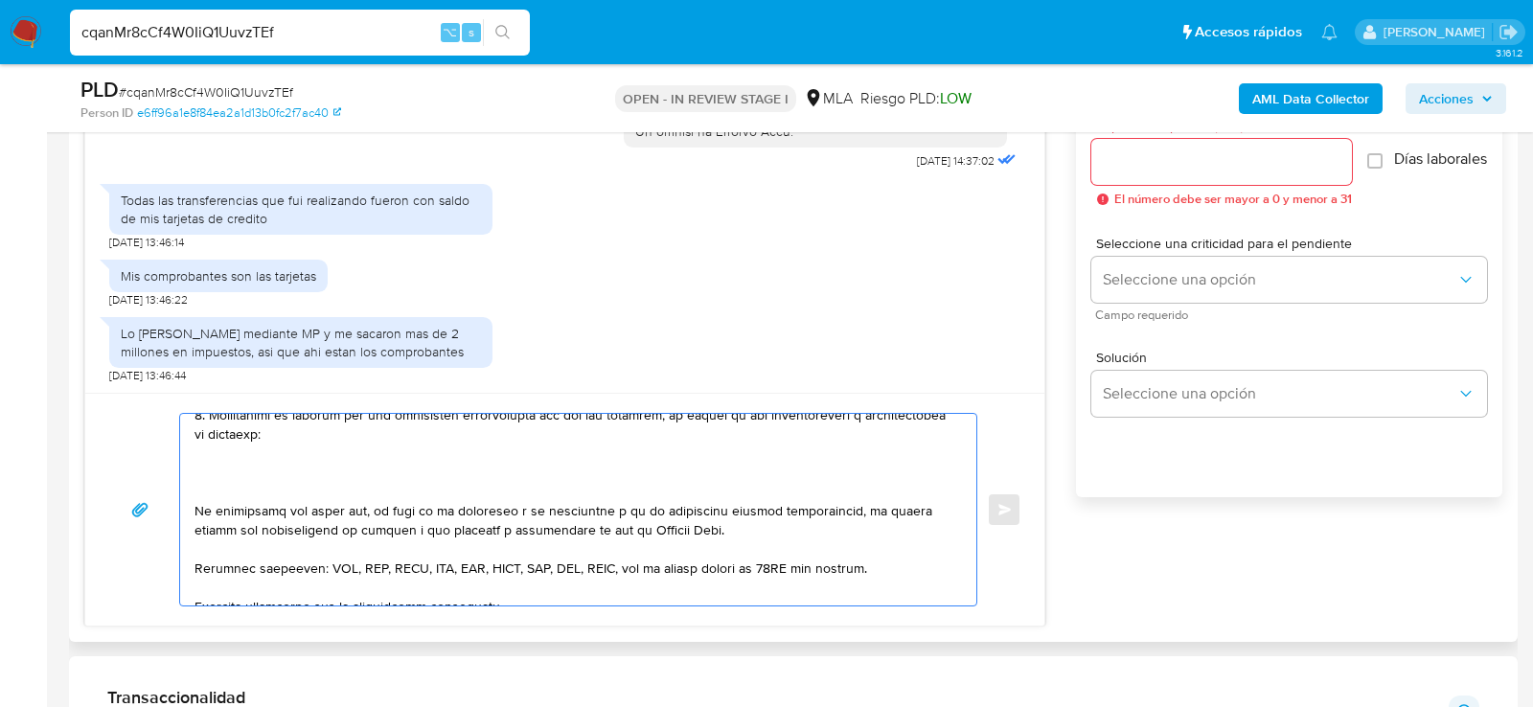
paste textarea "20448983790 Casasnovas Irusta Francisco Benjamin 27460327879 name: MAGALI WEIHM…"
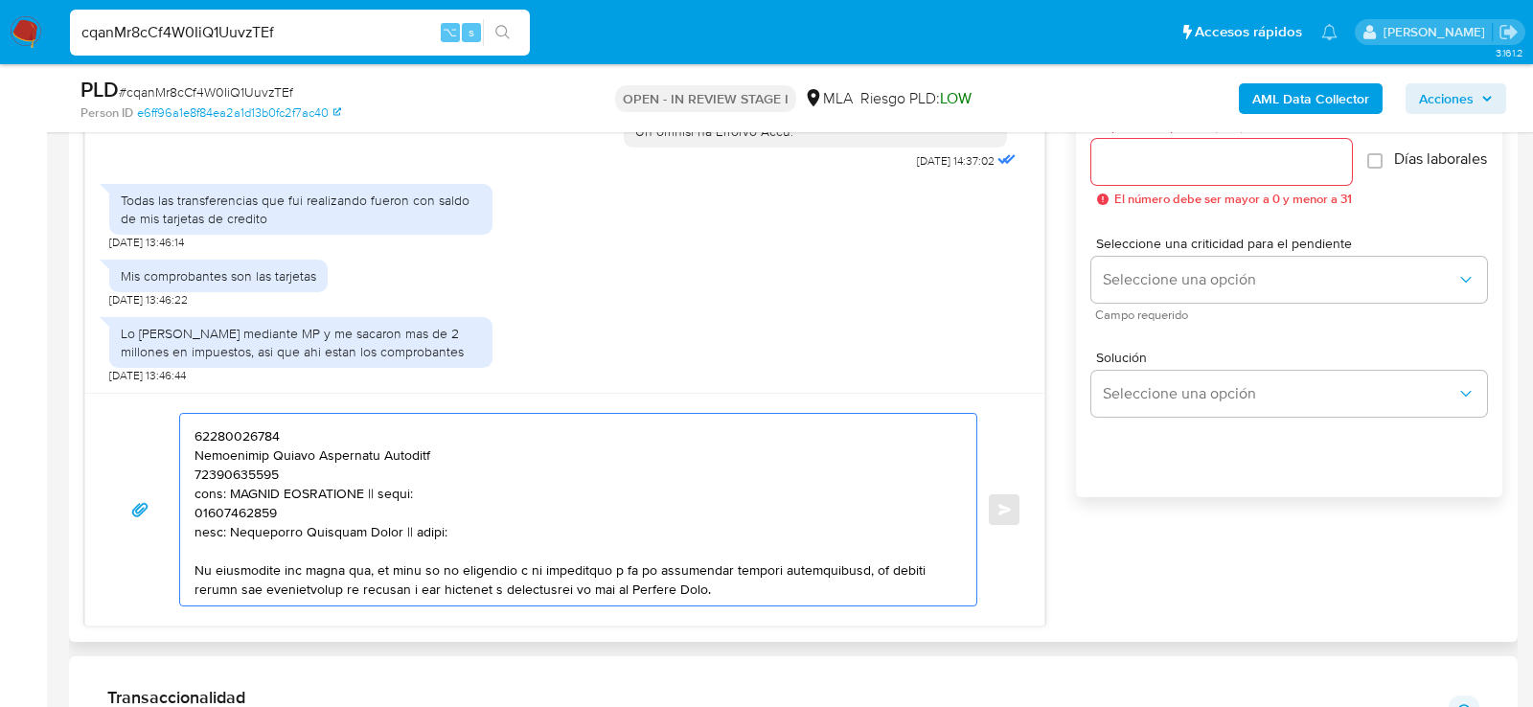
scroll to position [458, 0]
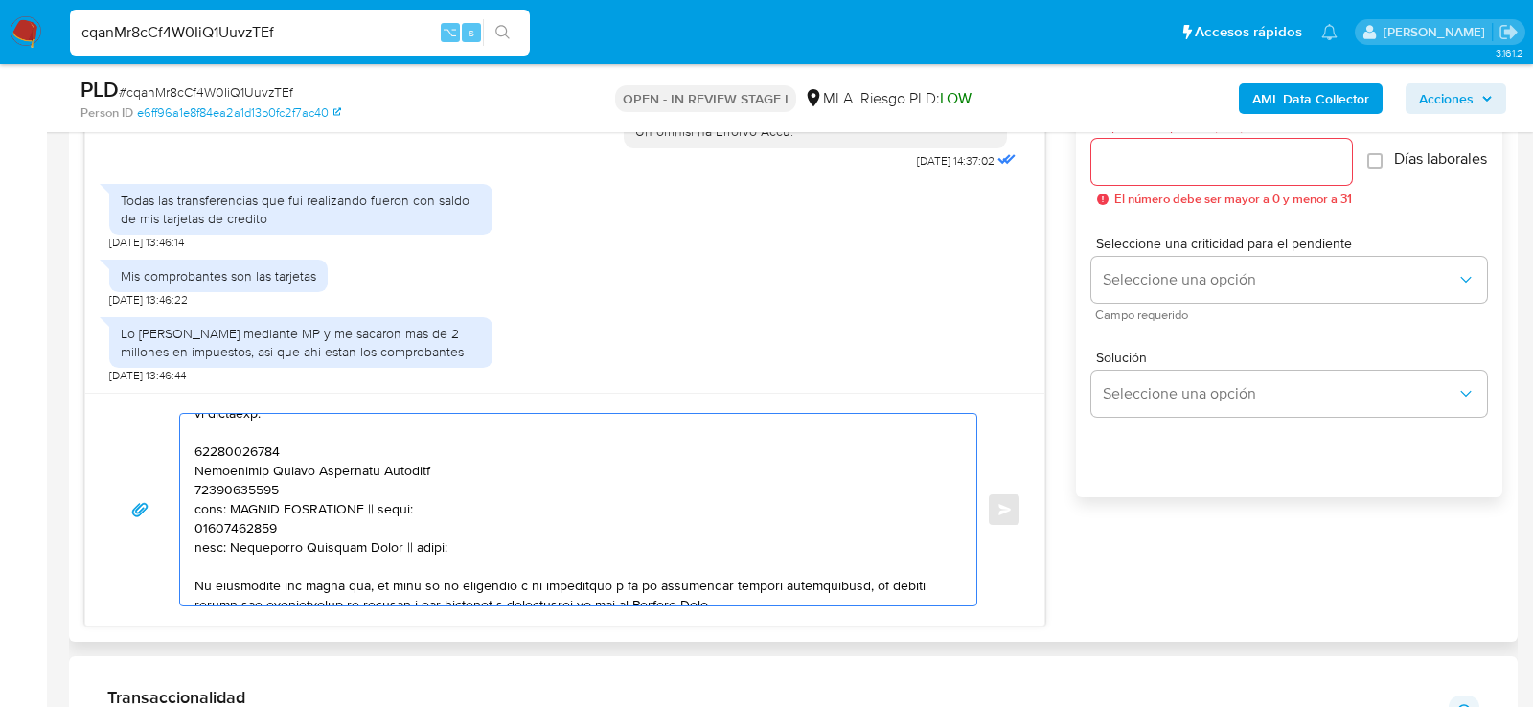
click at [259, 444] on textarea at bounding box center [574, 510] width 758 height 192
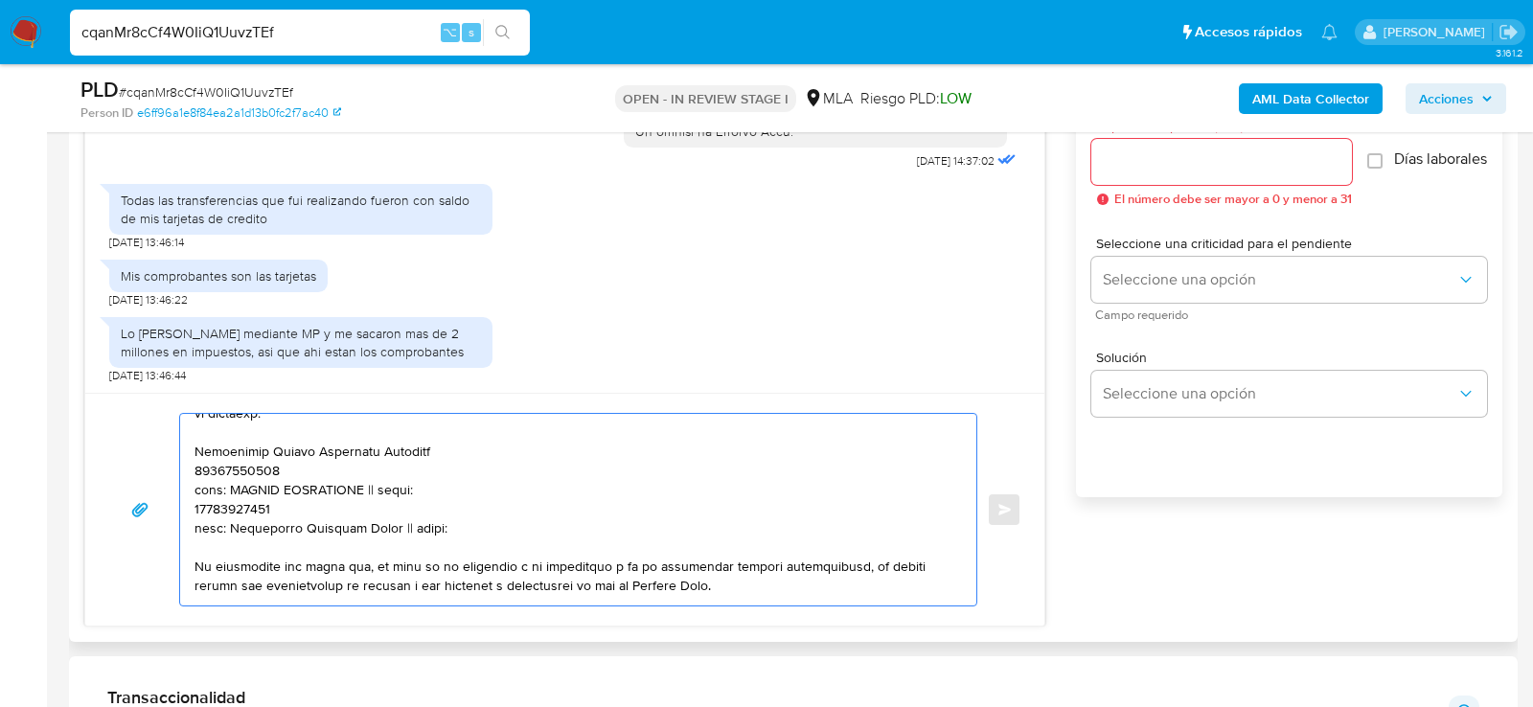
click at [506, 451] on textarea at bounding box center [574, 510] width 758 height 192
paste textarea "20448983790"
click at [255, 463] on textarea at bounding box center [574, 510] width 758 height 192
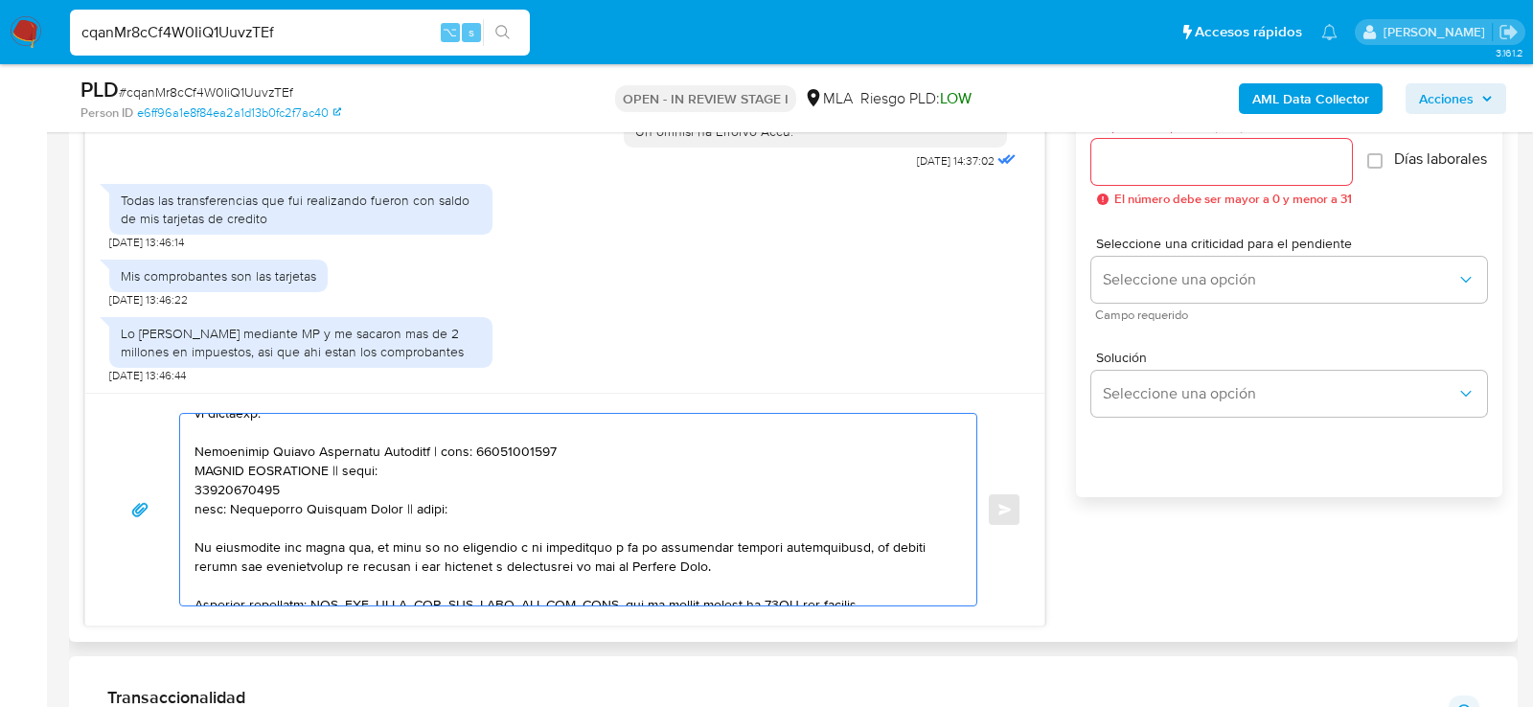
click at [340, 465] on textarea at bounding box center [574, 510] width 758 height 192
paste textarea "27460327879"
click at [262, 483] on textarea at bounding box center [574, 510] width 758 height 192
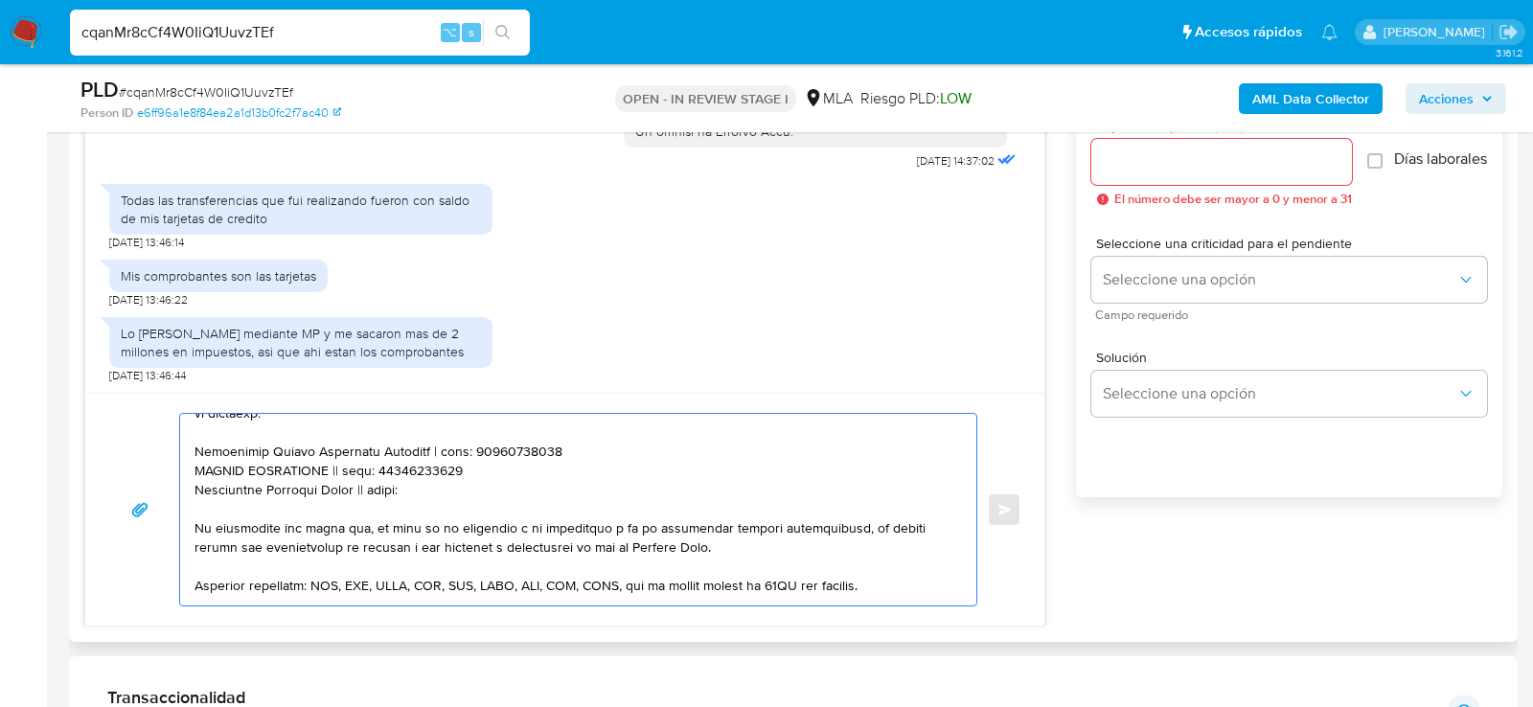
click at [384, 483] on textarea at bounding box center [574, 510] width 758 height 192
paste textarea "20146784020"
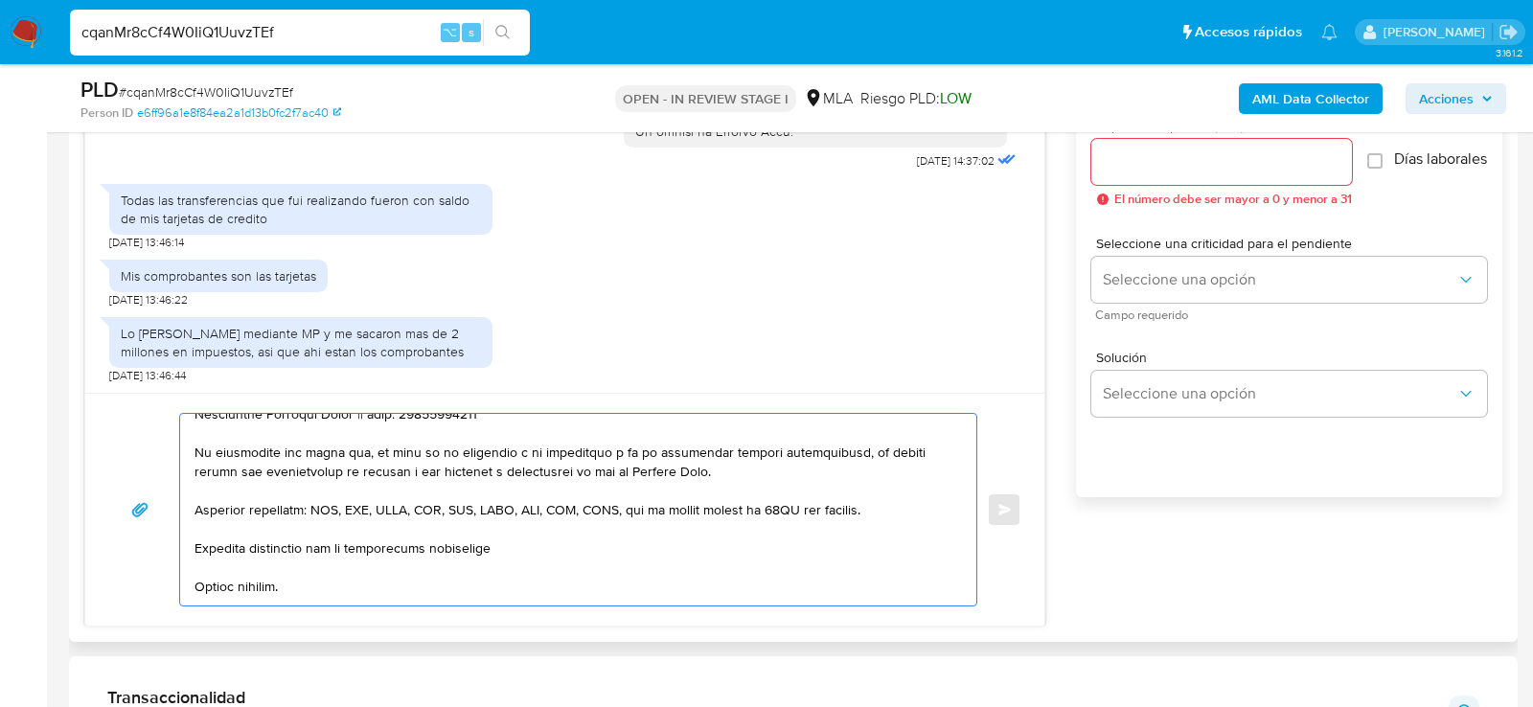
scroll to position [626, 0]
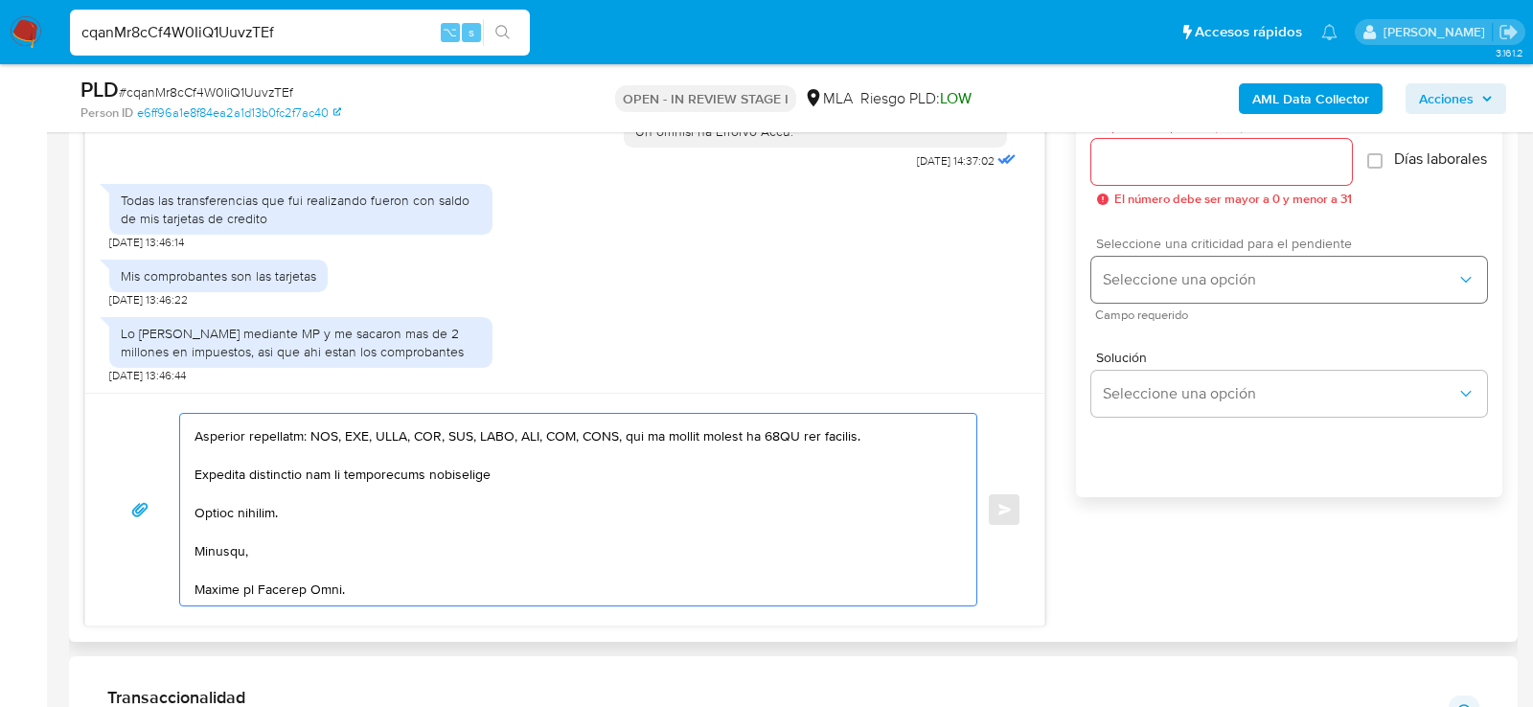
type textarea "Hola , En función de las operaciones registradas en tu cuenta de Mercado Pago, …"
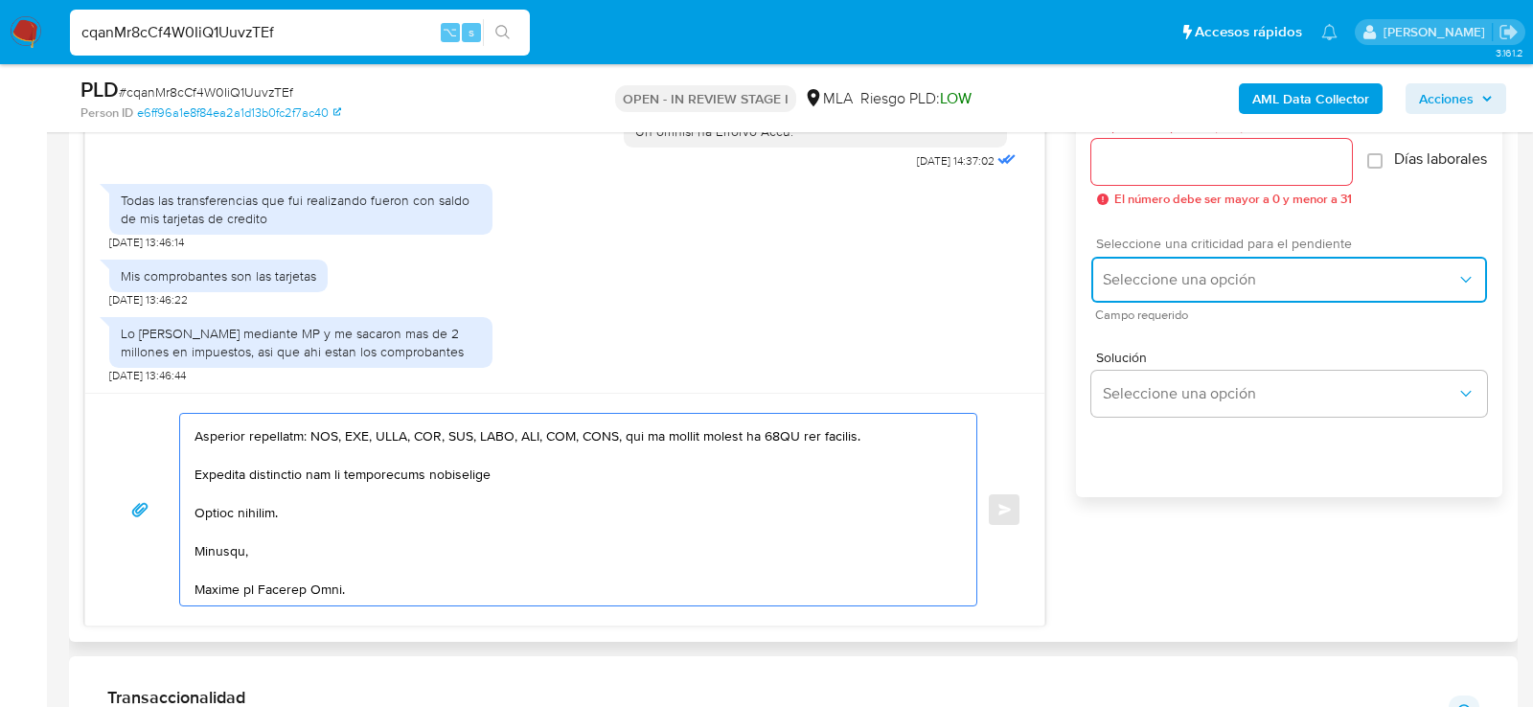
click at [1272, 282] on span "Seleccione una opción" at bounding box center [1280, 279] width 354 height 19
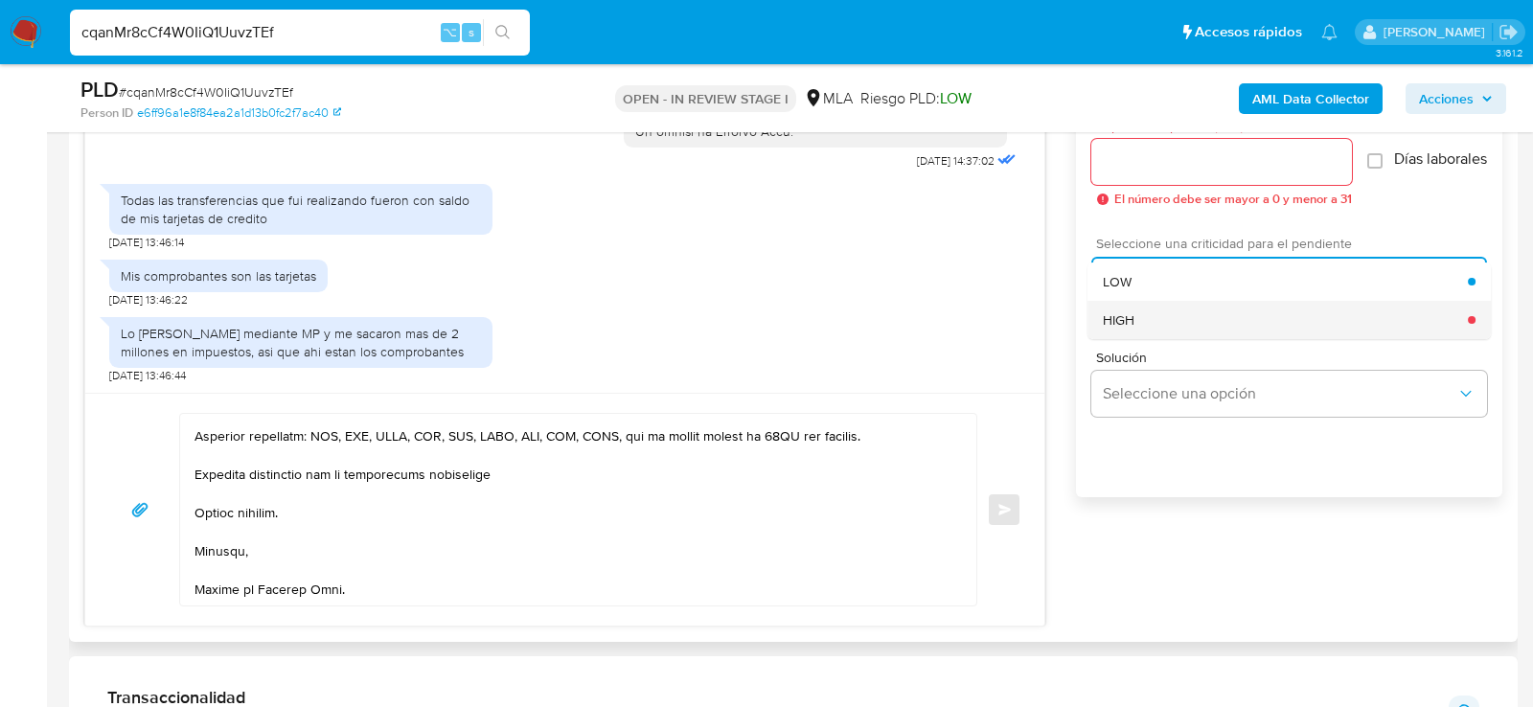
click at [1176, 336] on div "HIGH" at bounding box center [1285, 320] width 365 height 38
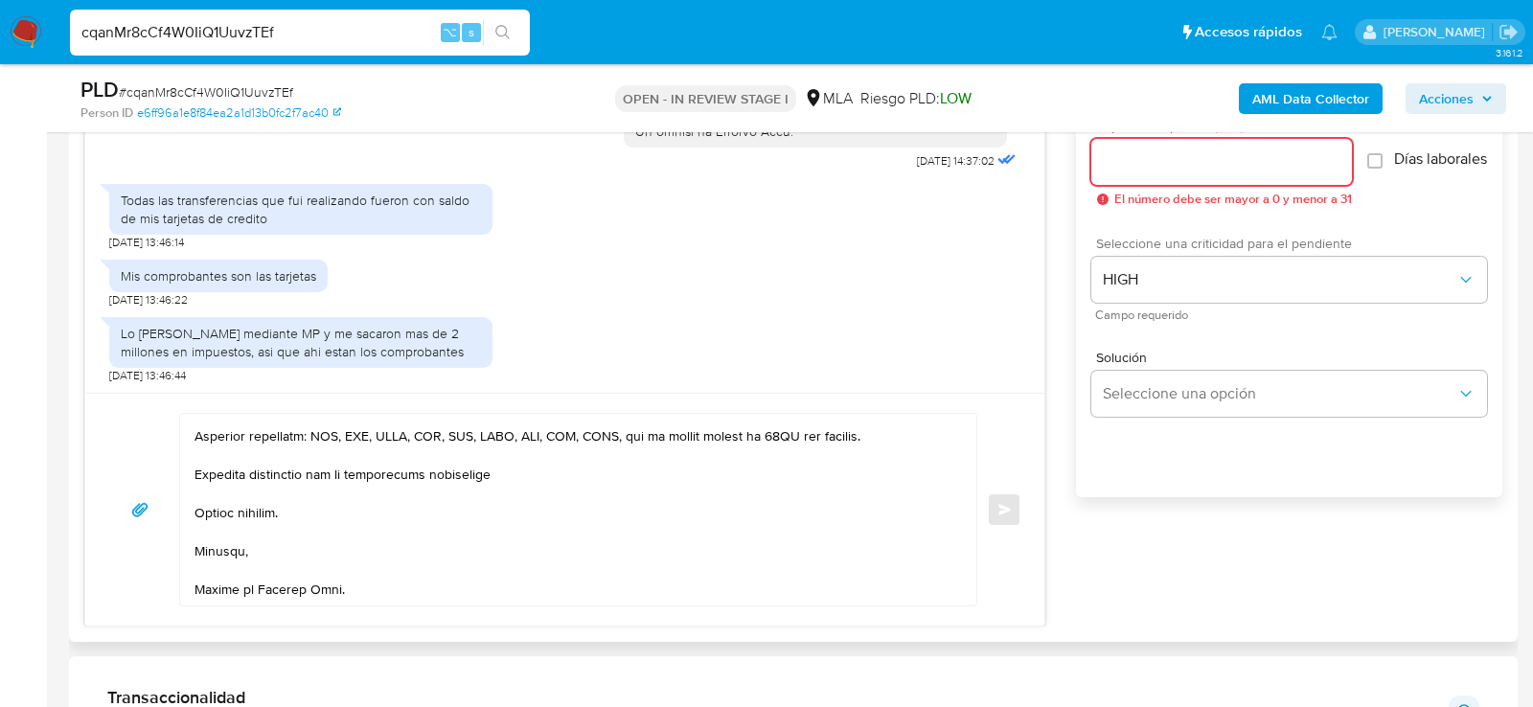
click at [1166, 172] on input "Esperar Respuesta (días)" at bounding box center [1221, 161] width 261 height 25
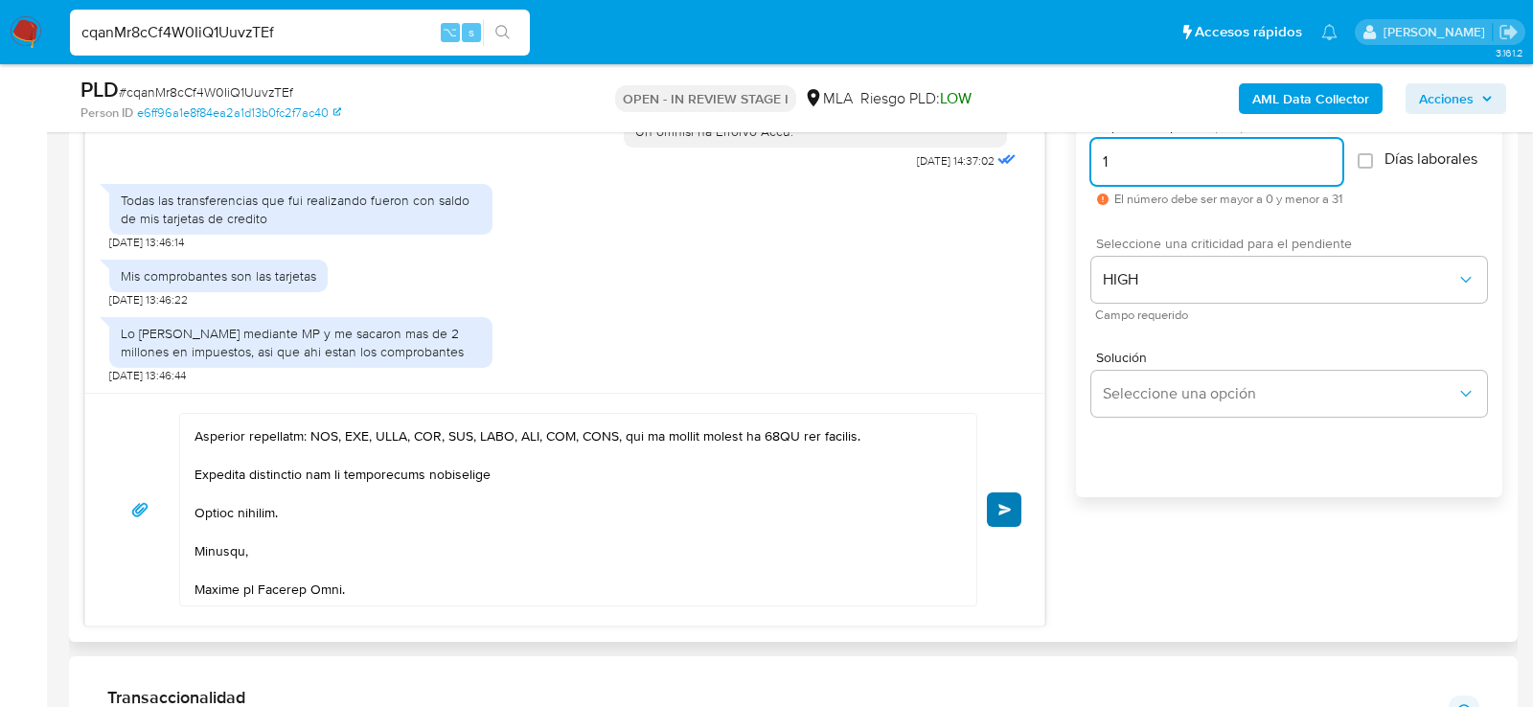
type input "1"
click at [1001, 504] on span "Enviar" at bounding box center [1004, 509] width 13 height 11
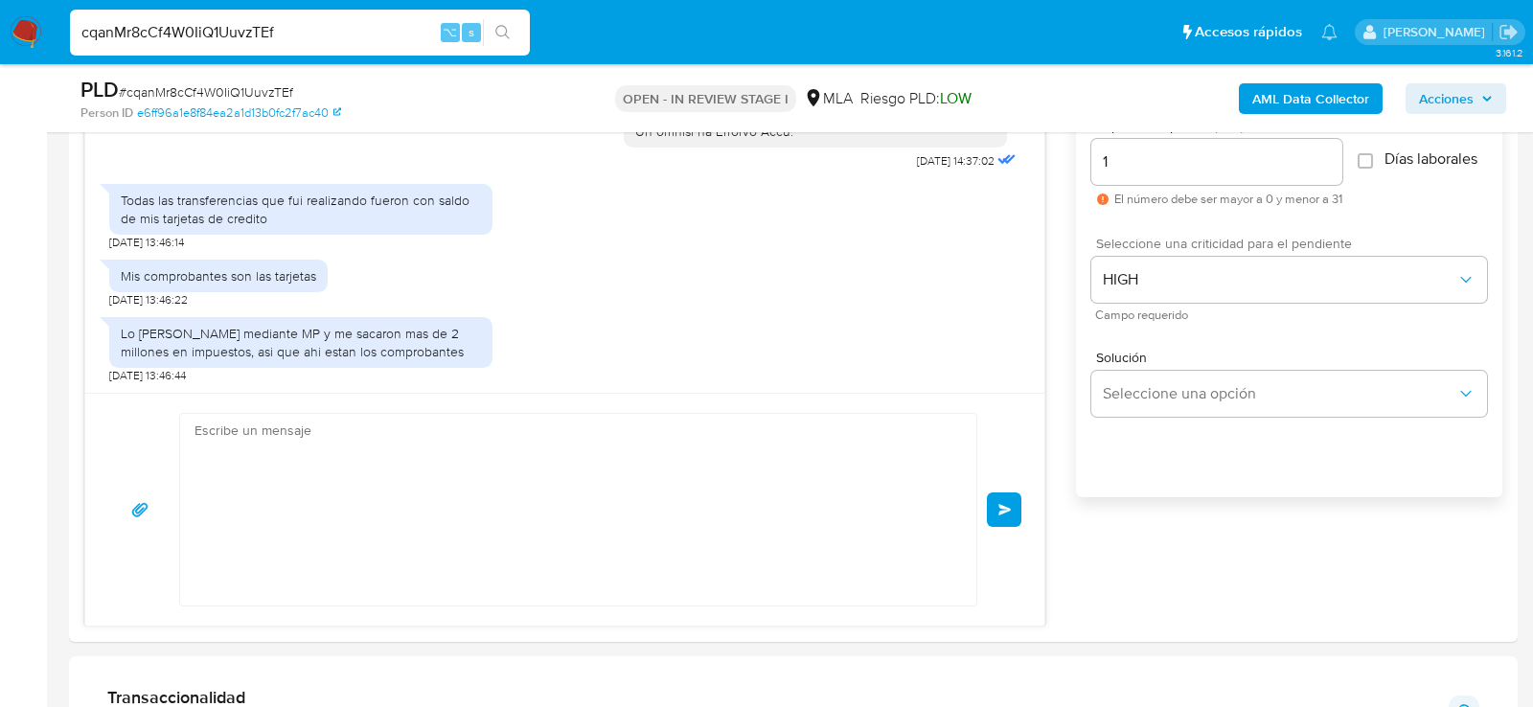
scroll to position [0, 0]
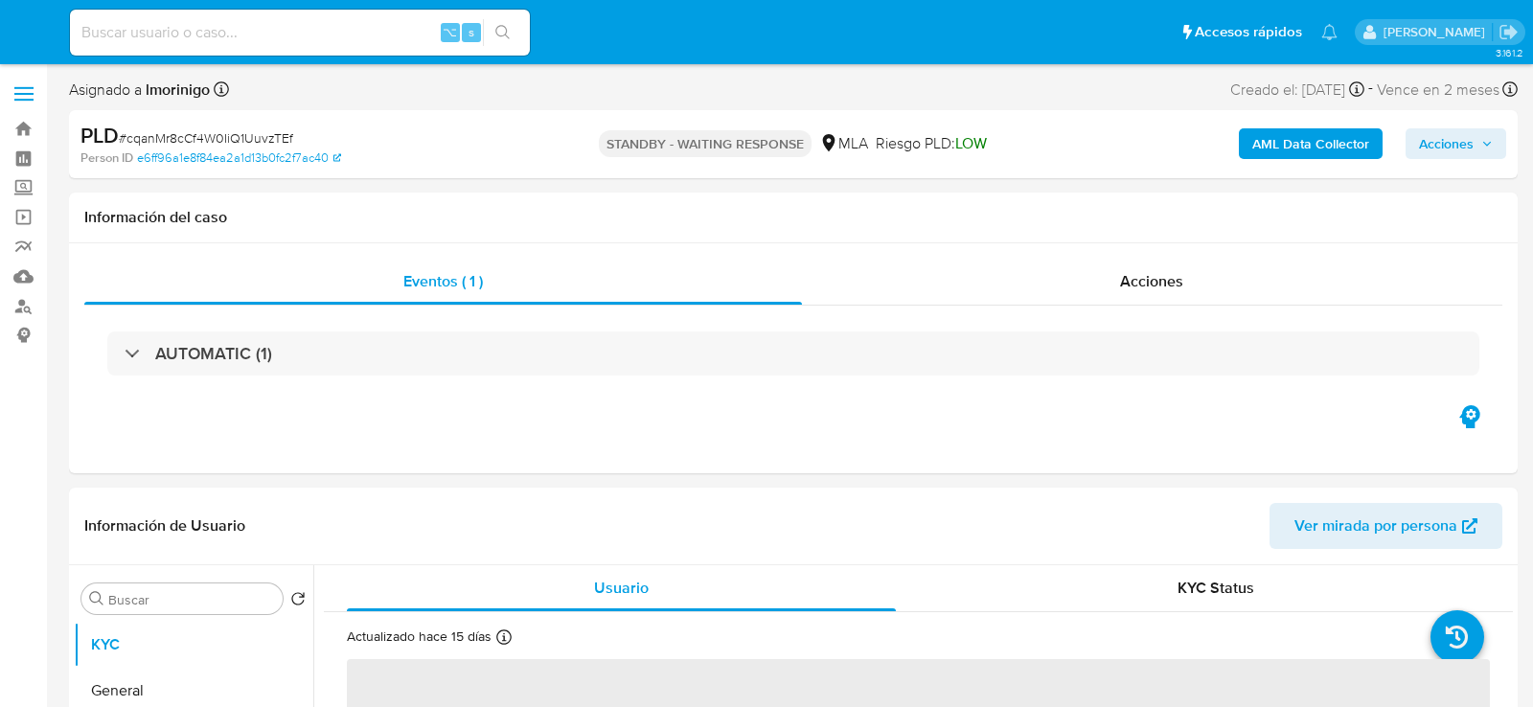
select select "10"
click at [278, 37] on input at bounding box center [300, 32] width 460 height 25
paste input "cDIsylxNNyY0hjNJV3UiPPVz"
type input "cDIsylxNNyY0hjNJV3UiPPVz"
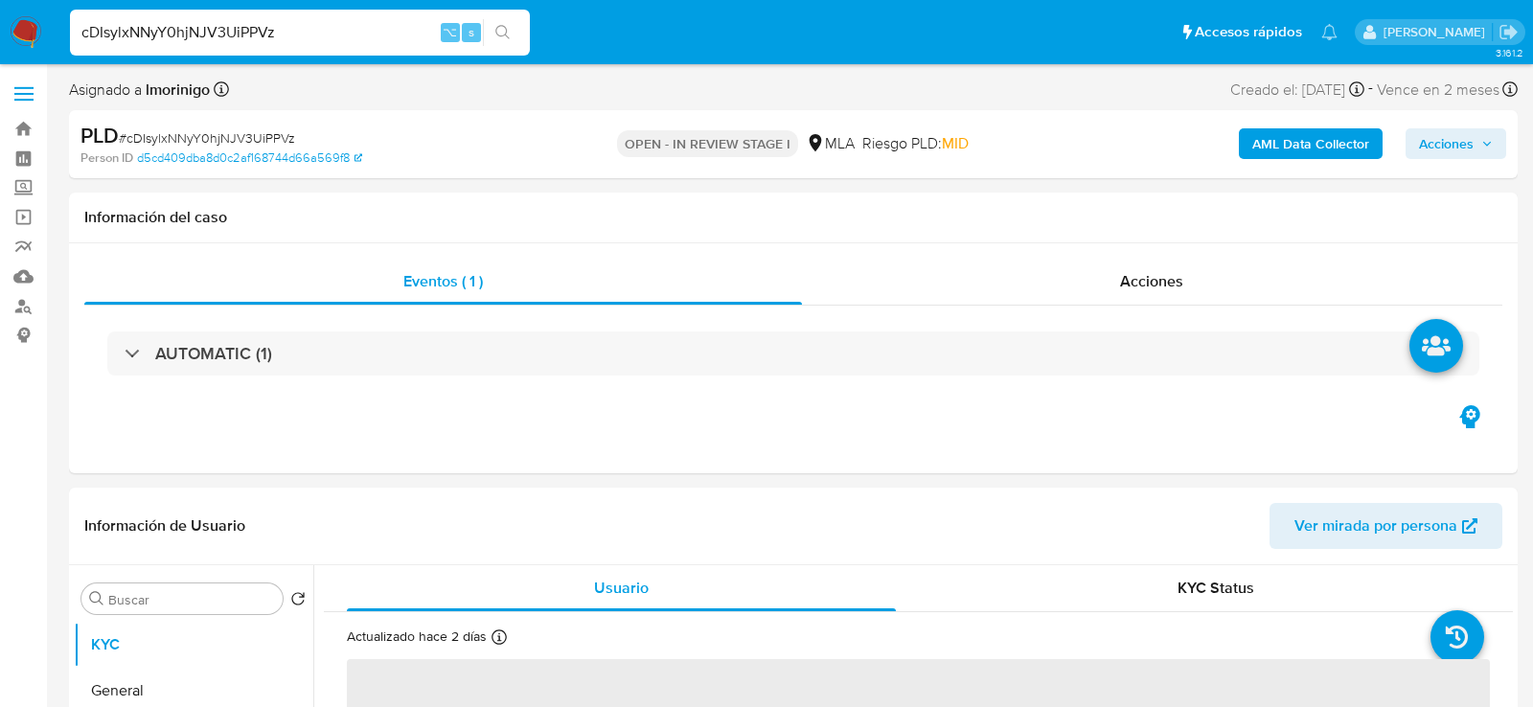
select select "10"
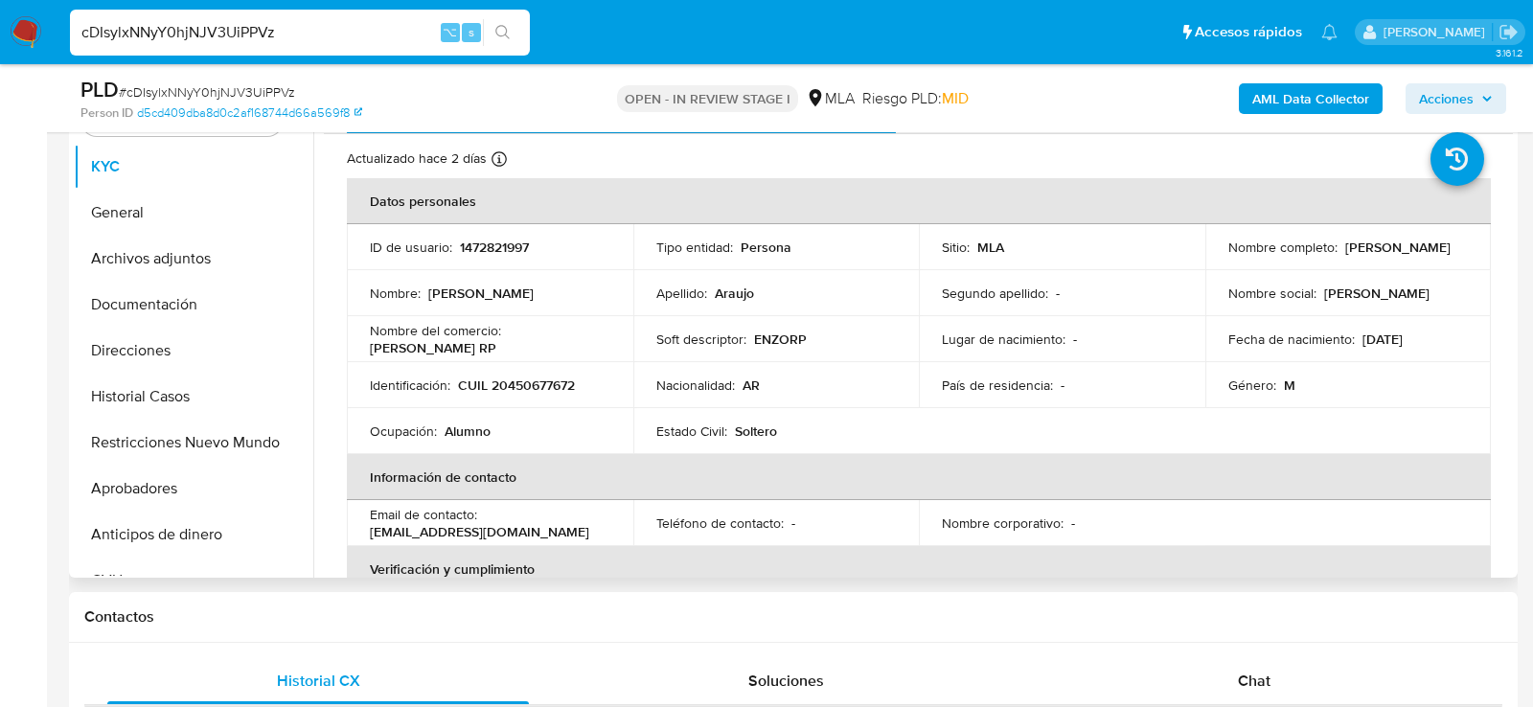
scroll to position [417, 0]
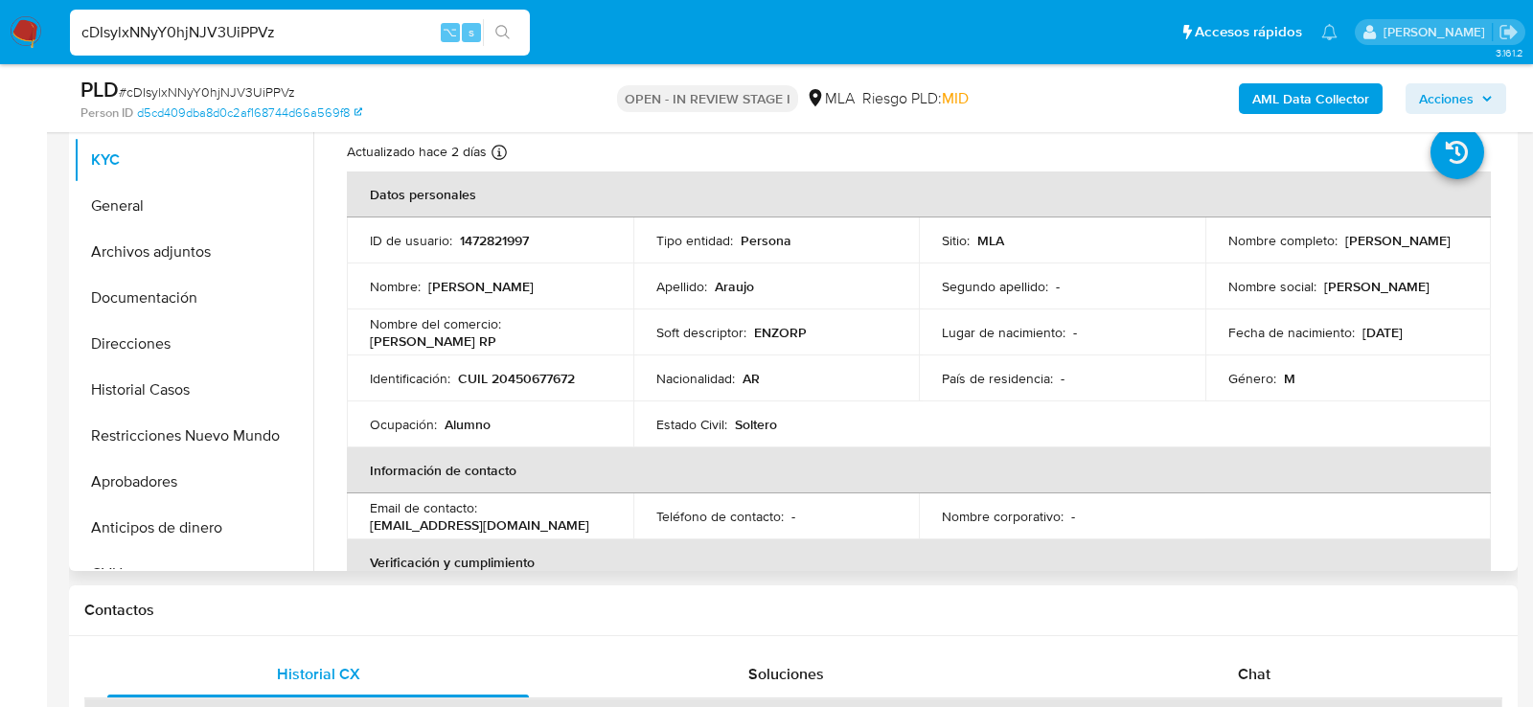
click at [530, 380] on p "CUIL 20450677672" at bounding box center [516, 378] width 117 height 17
copy p "20450677672"
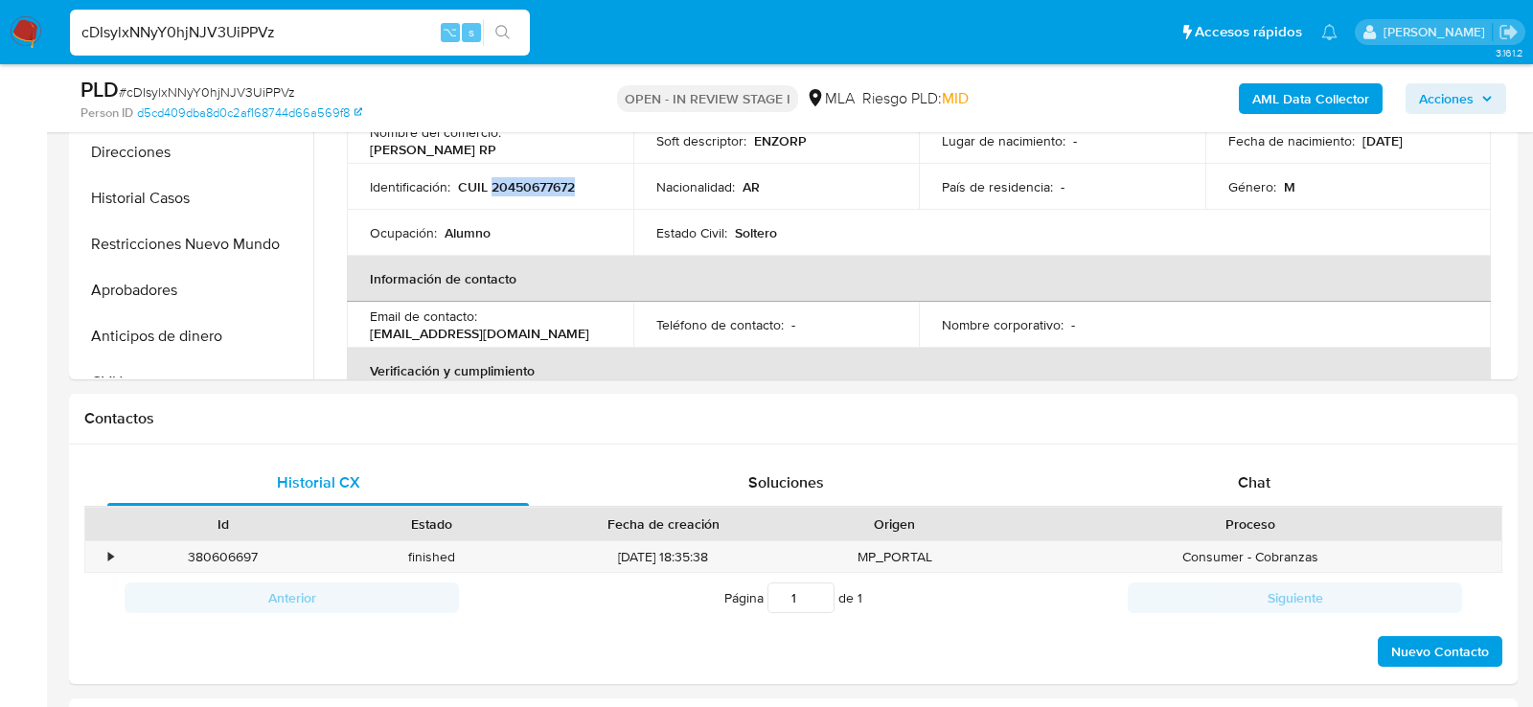
scroll to position [754, 0]
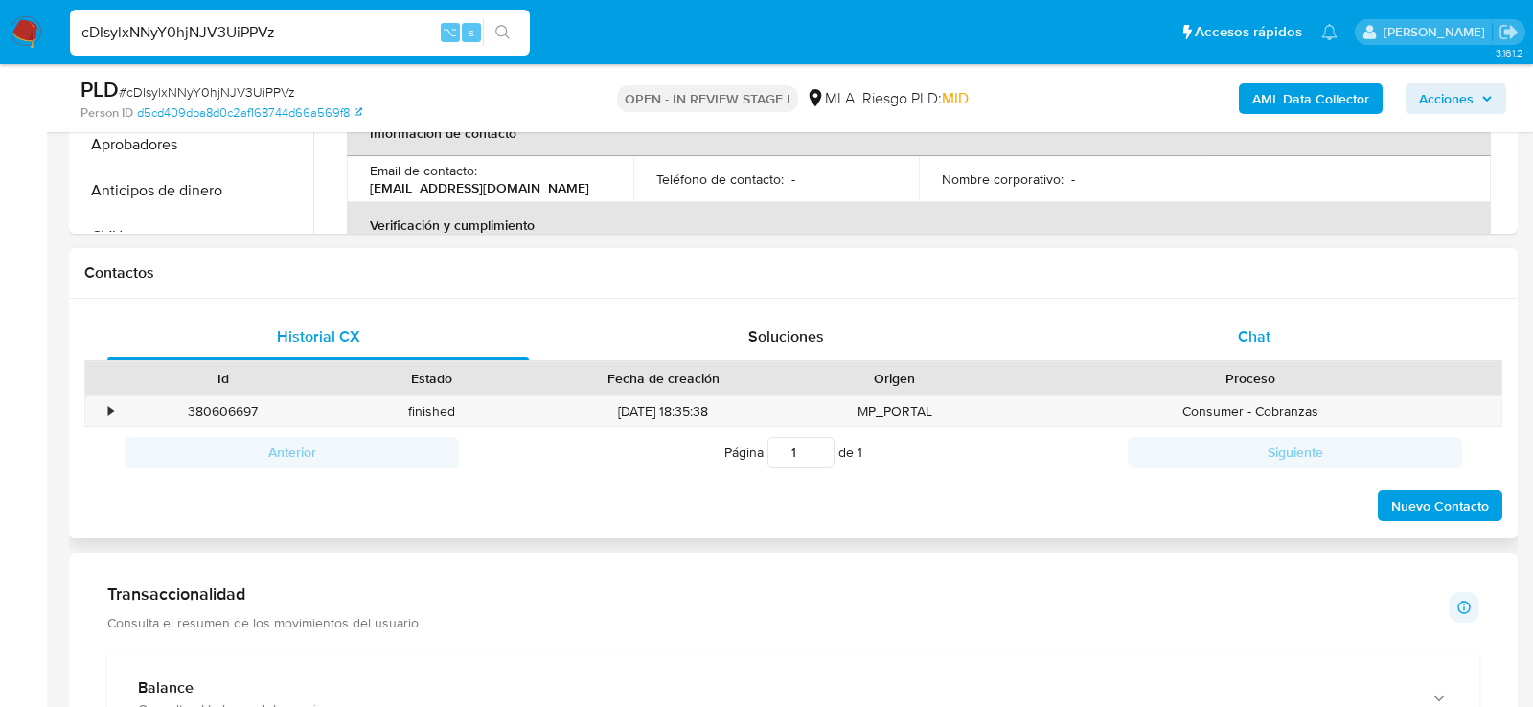
click at [1196, 355] on div "Chat" at bounding box center [1254, 337] width 422 height 46
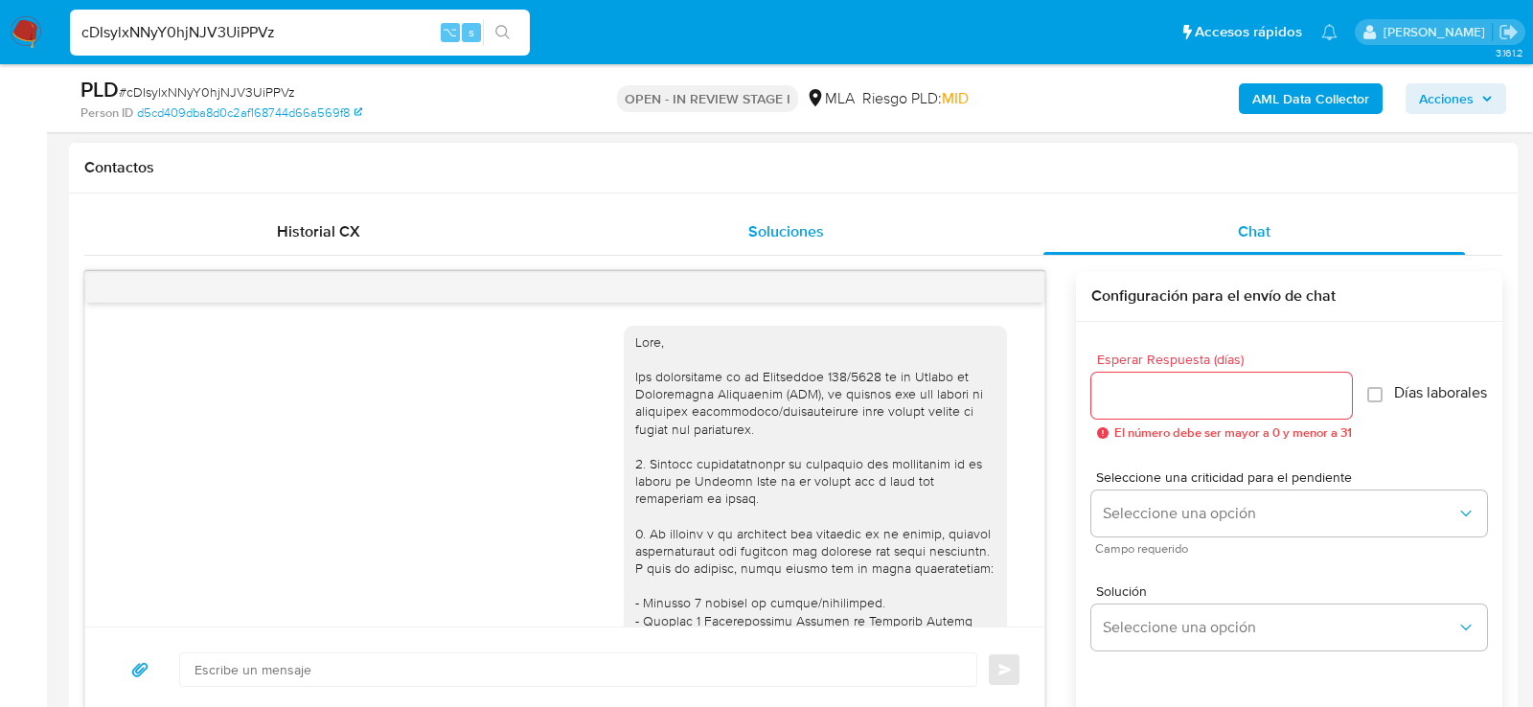
scroll to position [858, 0]
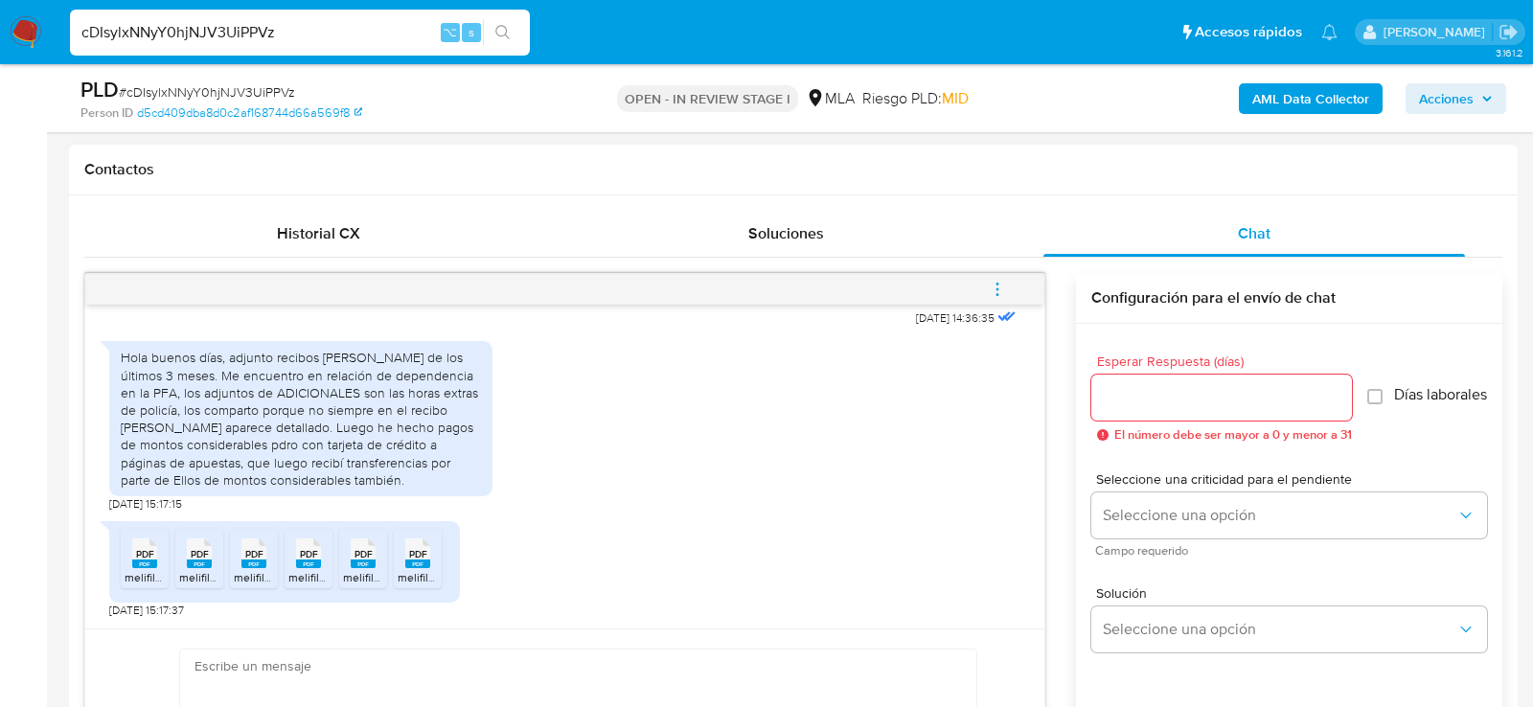
click at [149, 564] on rect at bounding box center [144, 564] width 25 height 9
click at [195, 564] on rect at bounding box center [199, 564] width 25 height 9
click at [240, 564] on div "PDF PDF" at bounding box center [254, 551] width 40 height 37
click at [299, 565] on icon "PDF" at bounding box center [308, 554] width 25 height 34
click at [353, 569] on span "melifile5549820912698706909.pdf" at bounding box center [433, 577] width 180 height 16
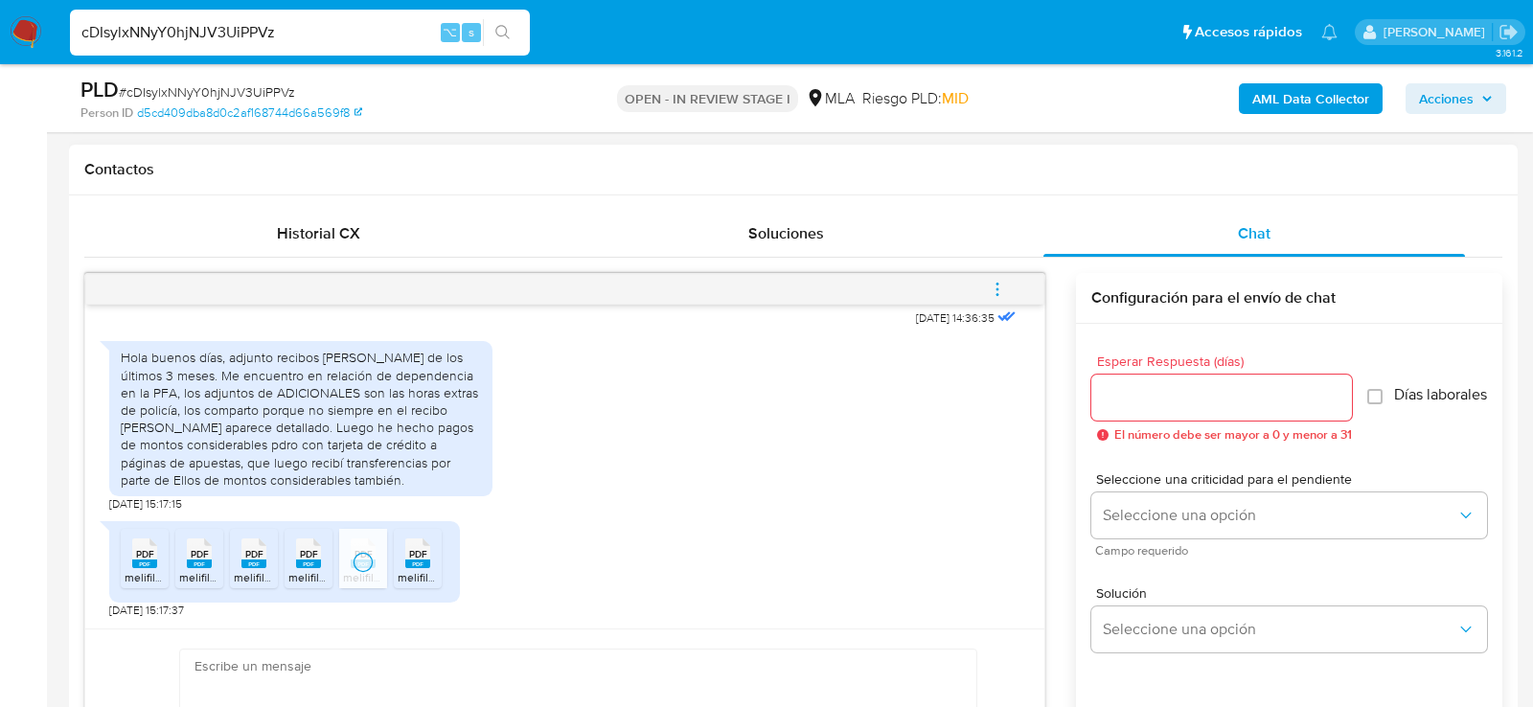
click at [411, 569] on span "melifile4859620049287178029.pdf" at bounding box center [487, 577] width 179 height 16
drag, startPoint x: 188, startPoint y: 400, endPoint x: 253, endPoint y: 401, distance: 65.2
click at [253, 401] on div "Hola buenos días, adjunto recibos [PERSON_NAME] de los últimos 3 meses. Me encu…" at bounding box center [301, 419] width 360 height 140
click at [119, 353] on div "Hola buenos días, adjunto recibos [PERSON_NAME] de los últimos 3 meses. Me encu…" at bounding box center [300, 418] width 383 height 155
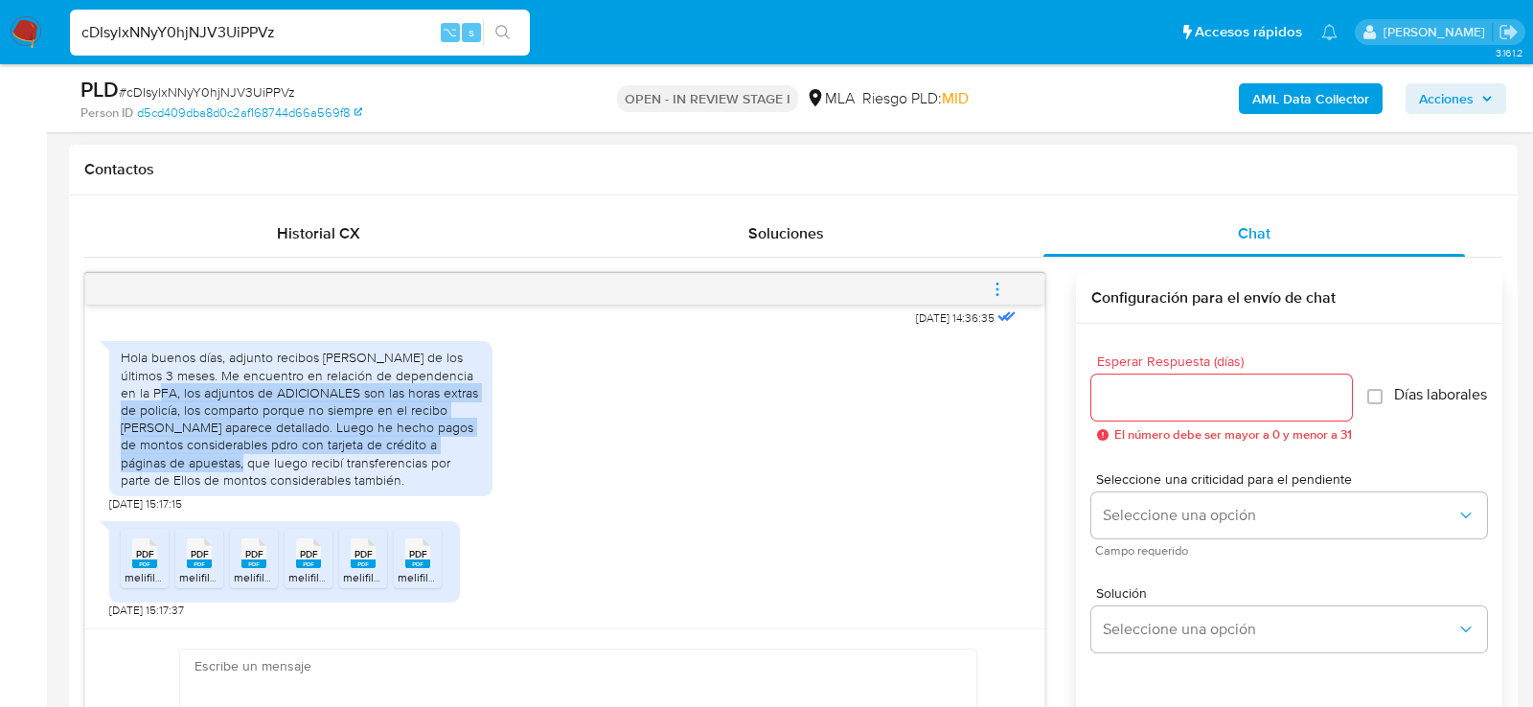
drag, startPoint x: 121, startPoint y: 391, endPoint x: 219, endPoint y: 457, distance: 118.8
click at [219, 457] on div "Hola buenos días, adjunto recibos [PERSON_NAME] de los últimos 3 meses. Me encu…" at bounding box center [301, 419] width 360 height 140
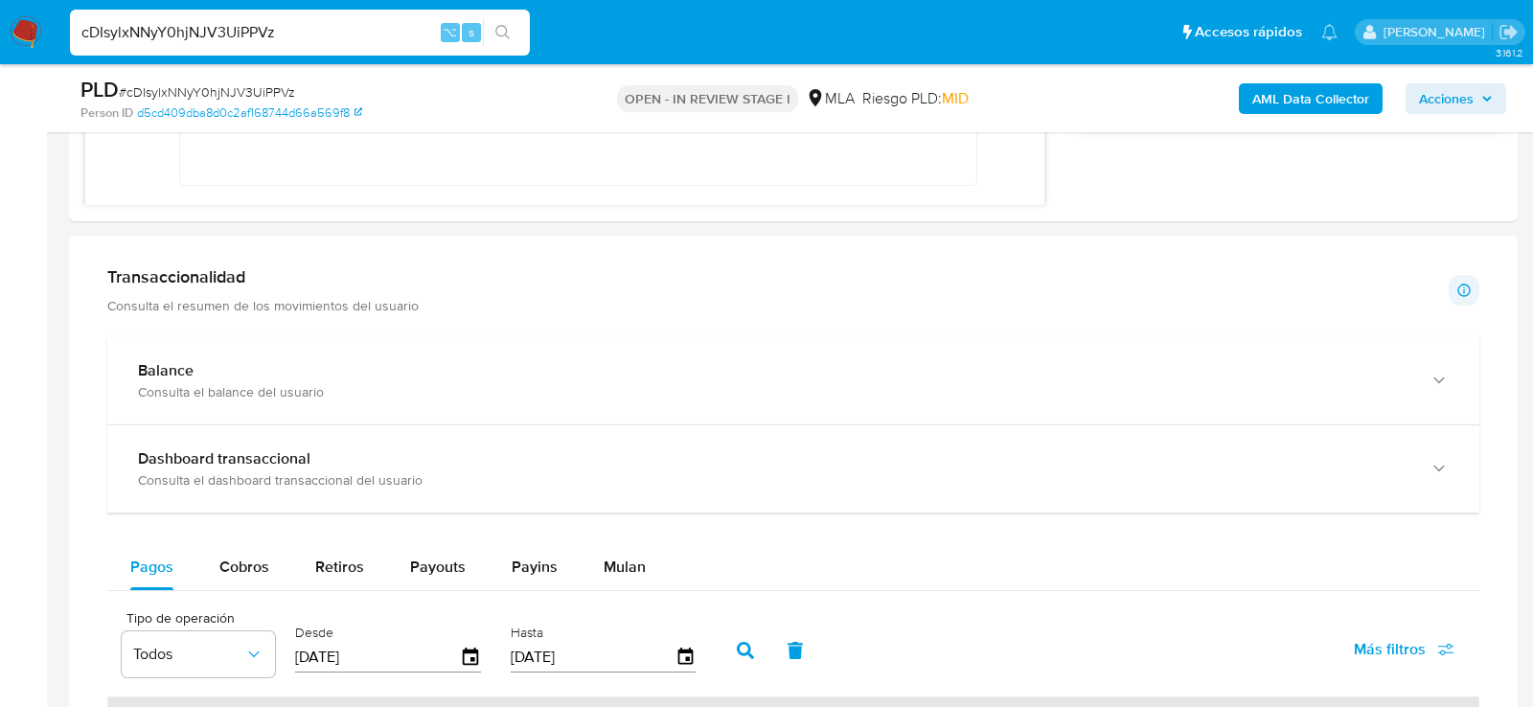
scroll to position [1220, 0]
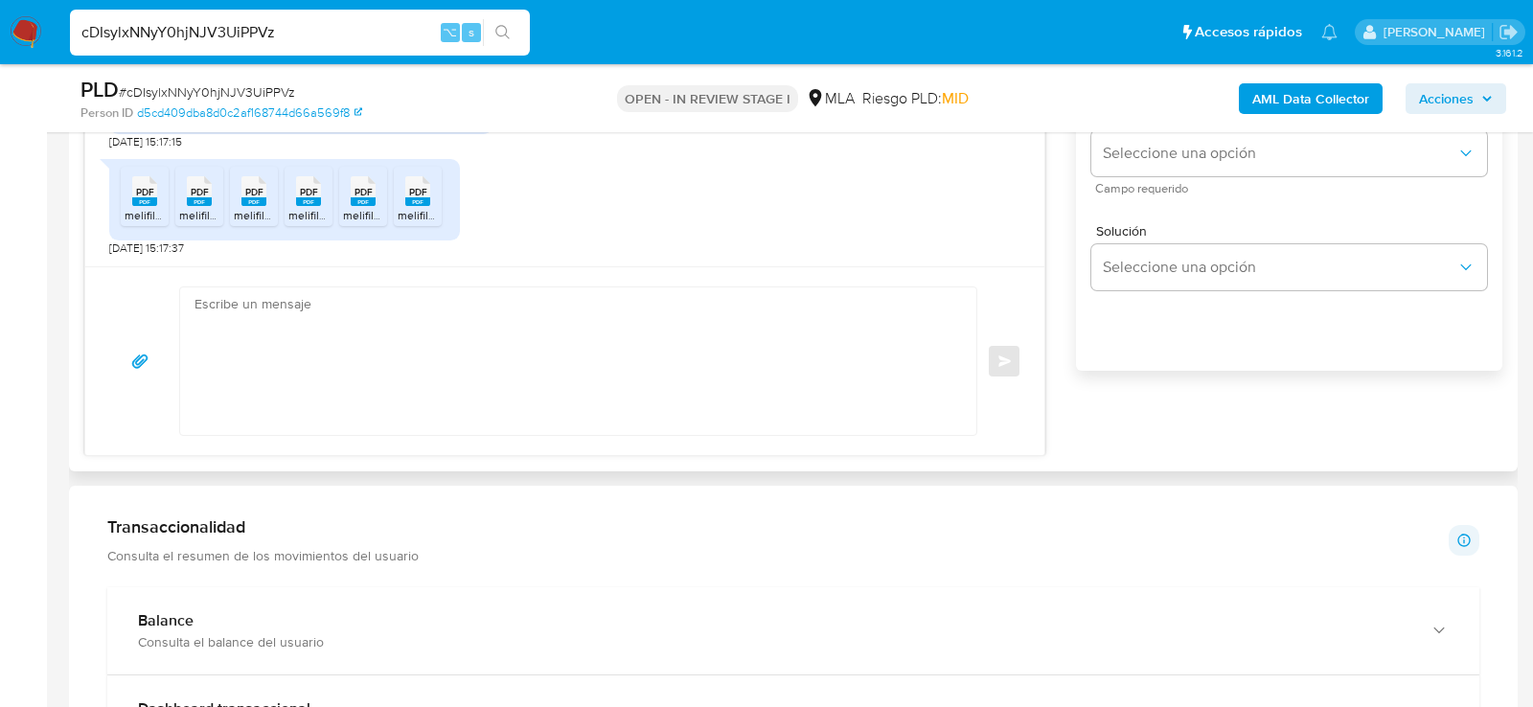
click at [675, 357] on textarea at bounding box center [574, 361] width 758 height 148
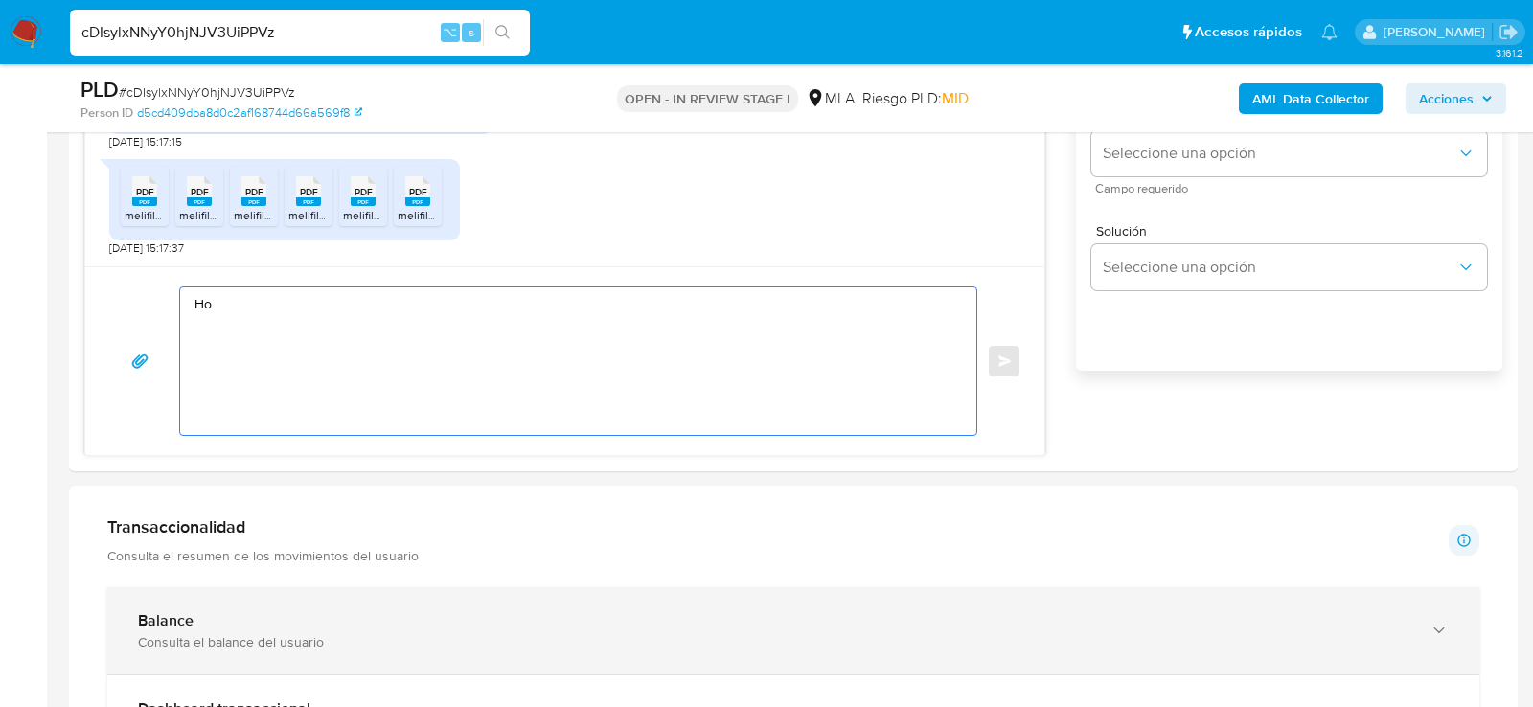
type textarea "H"
paste textarea "Hola. Muchas gracias por la documentación proporcionada. No obstante, es necesa…"
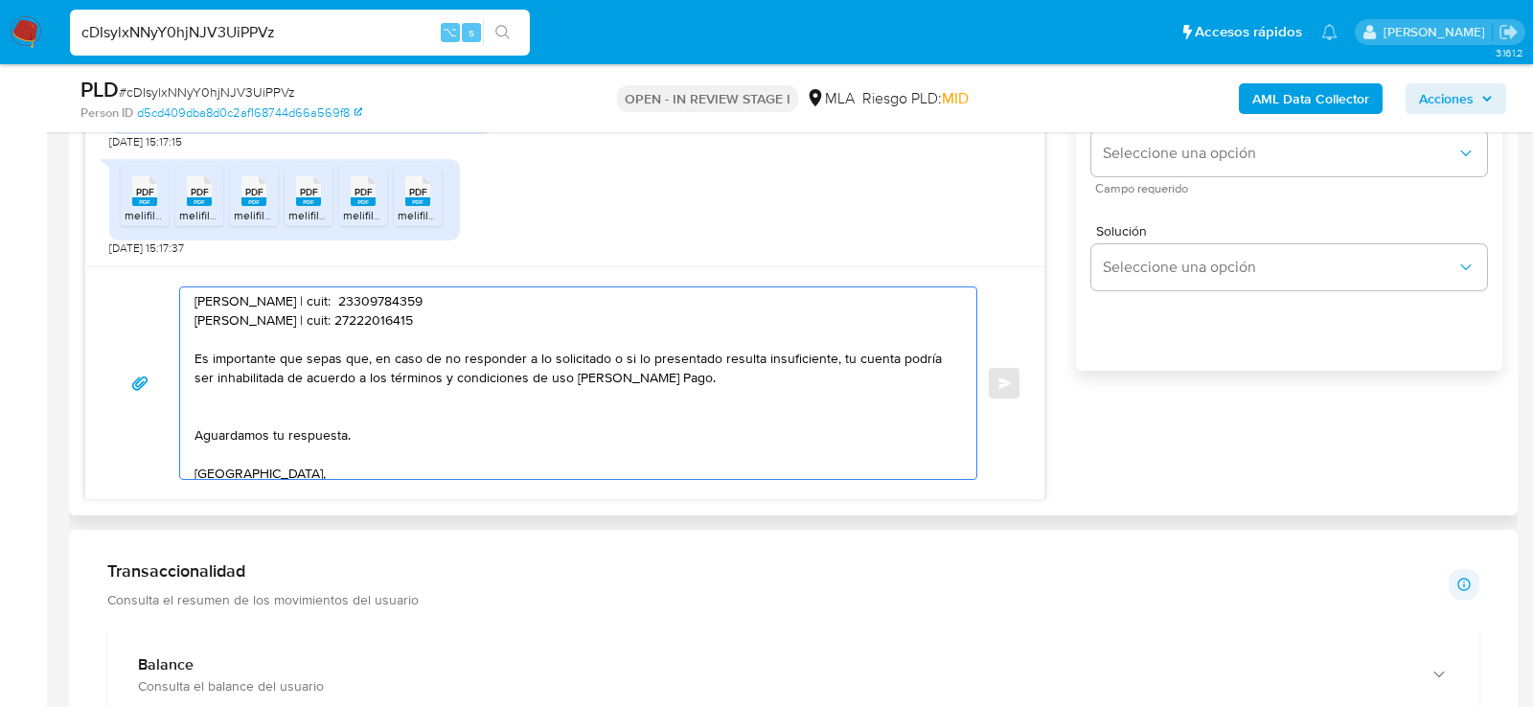
scroll to position [137, 0]
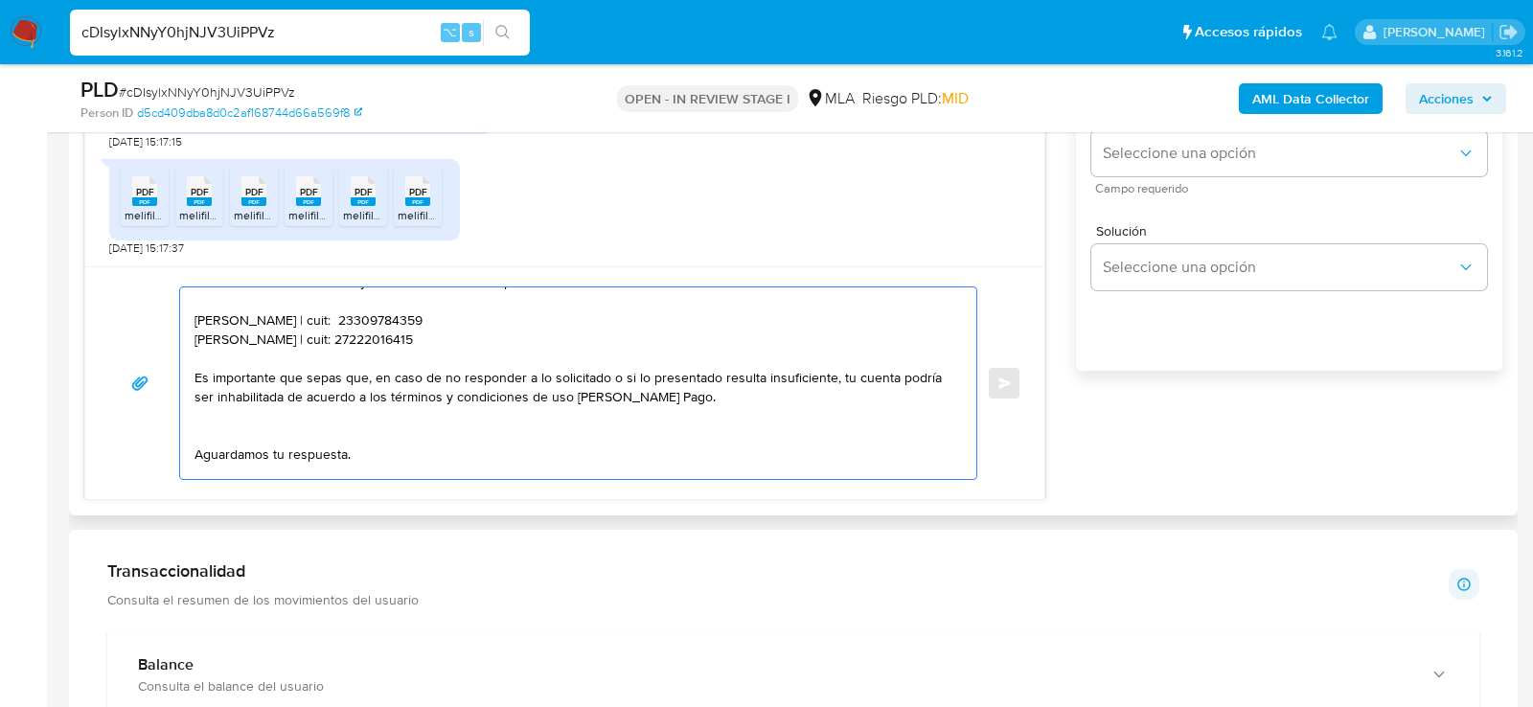
click at [395, 324] on textarea "Hola. Muchas gracias por la documentación proporcionada. No obstante, es necesa…" at bounding box center [574, 383] width 758 height 192
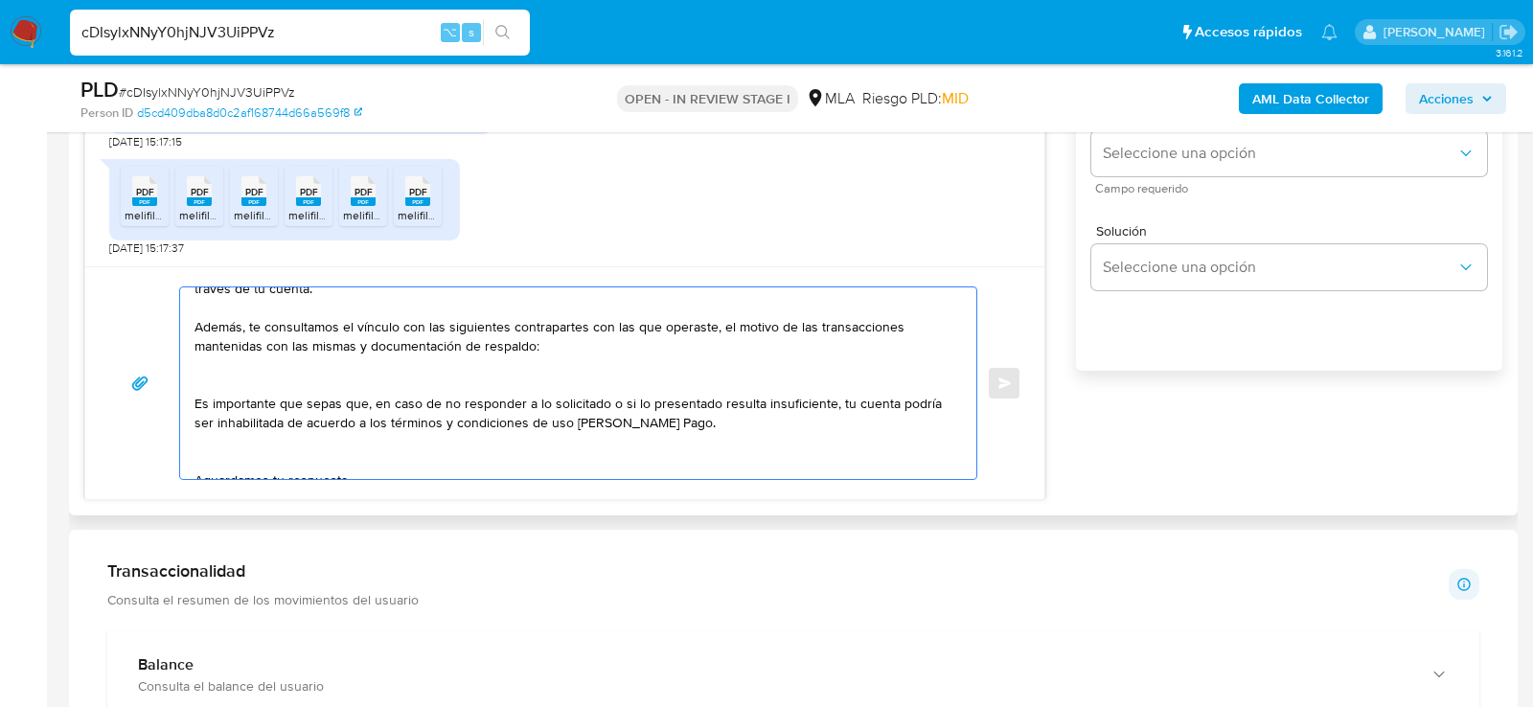
scroll to position [44, 0]
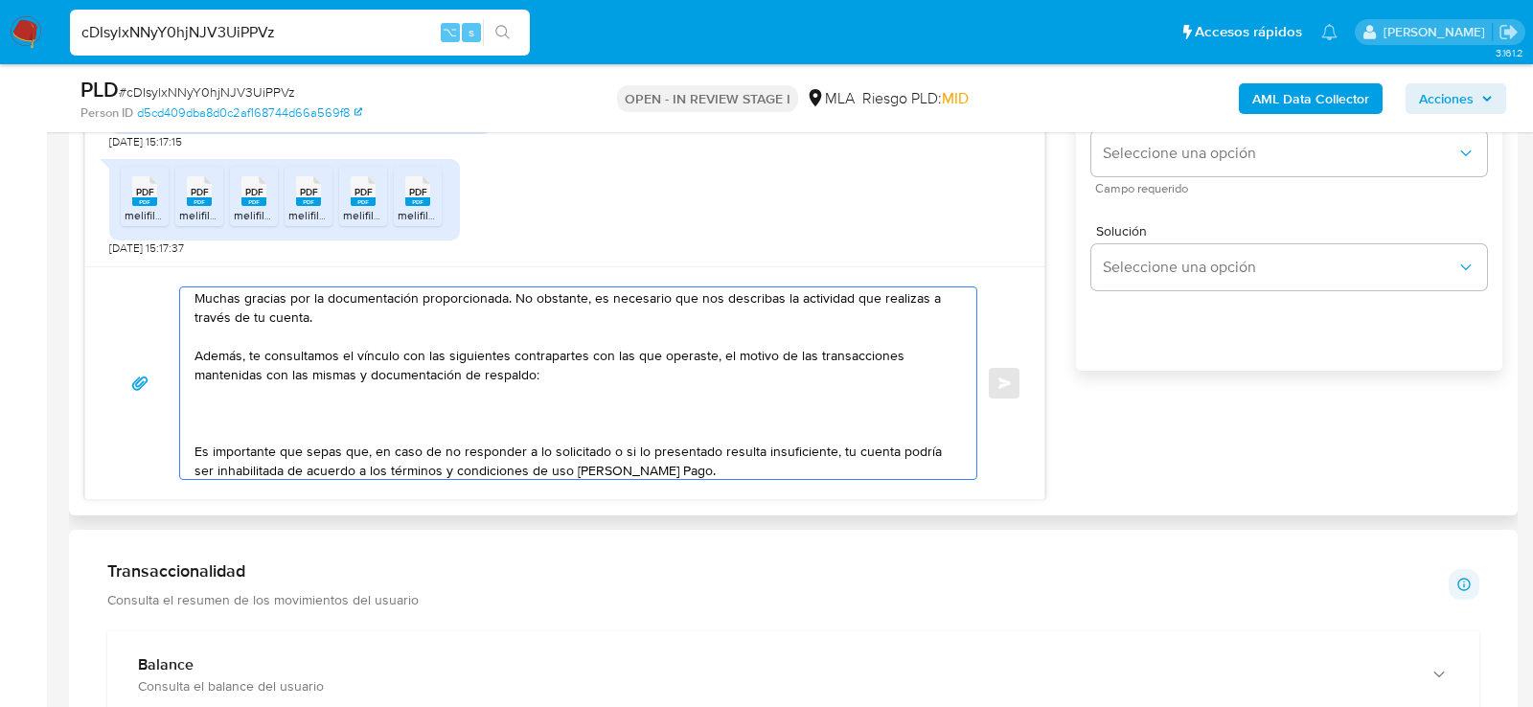
paste textarea "30718326210 name: WML TECHNOLOGIES || alias:"
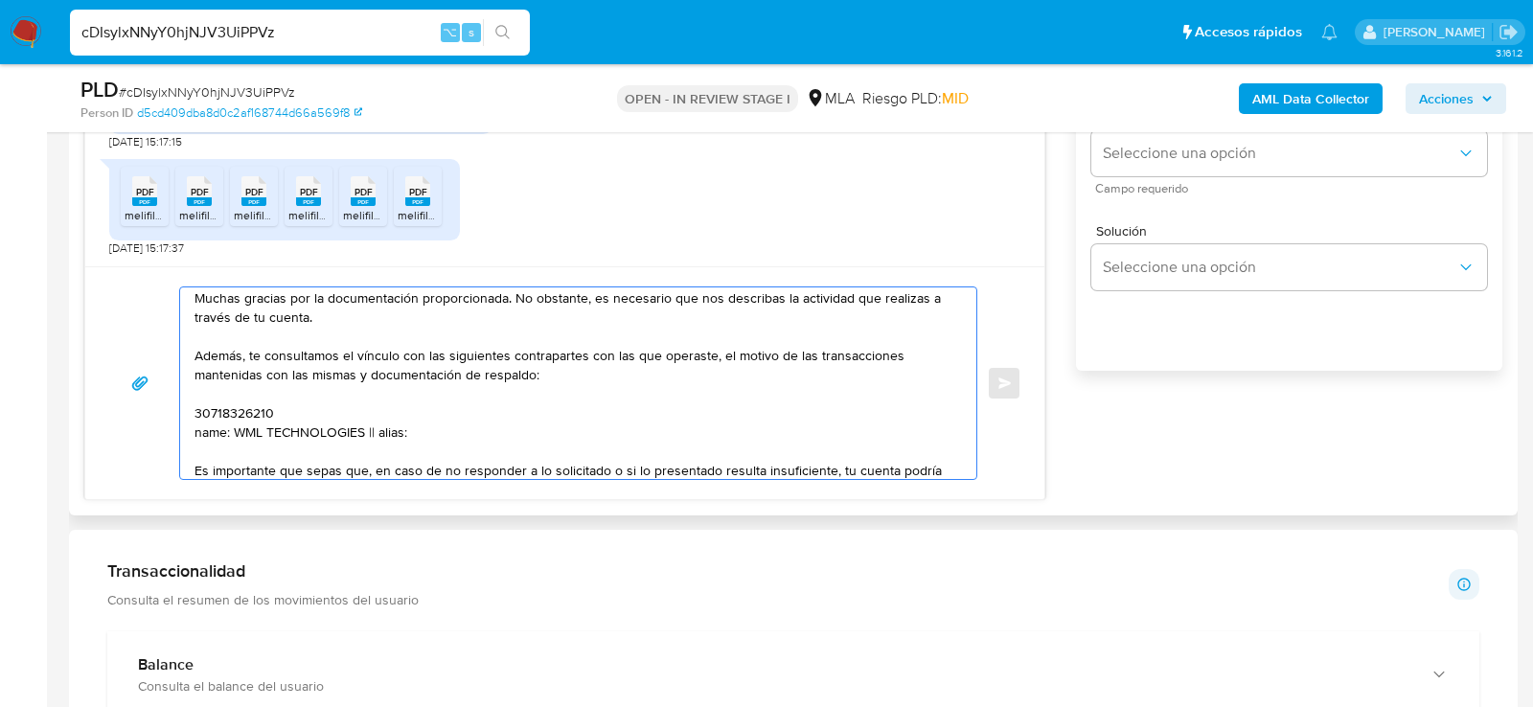
click at [216, 409] on textarea "Hola. Muchas gracias por la documentación proporcionada. No obstante, es necesa…" at bounding box center [574, 383] width 758 height 192
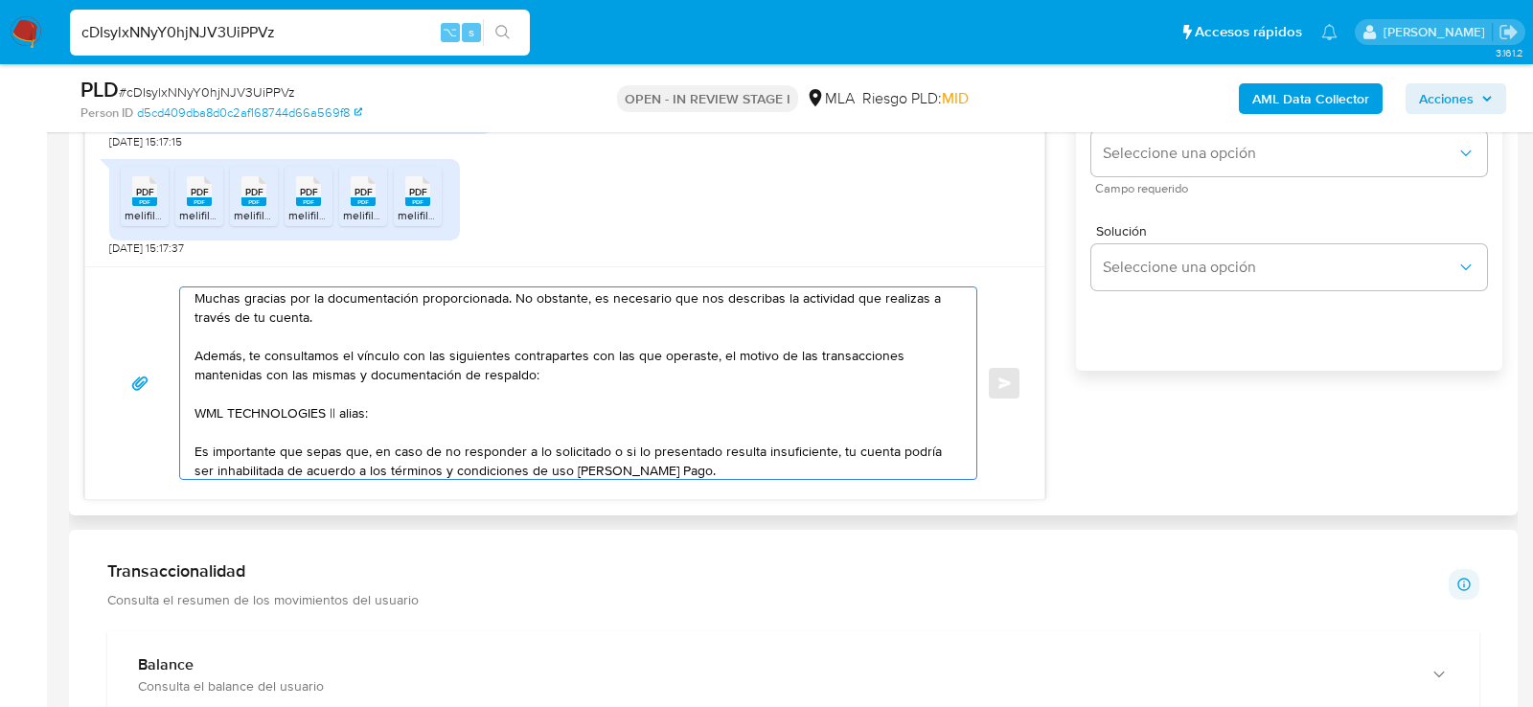
click at [345, 404] on textarea "Hola. Muchas gracias por la documentación proporcionada. No obstante, es necesa…" at bounding box center [574, 383] width 758 height 192
paste textarea "30718326210"
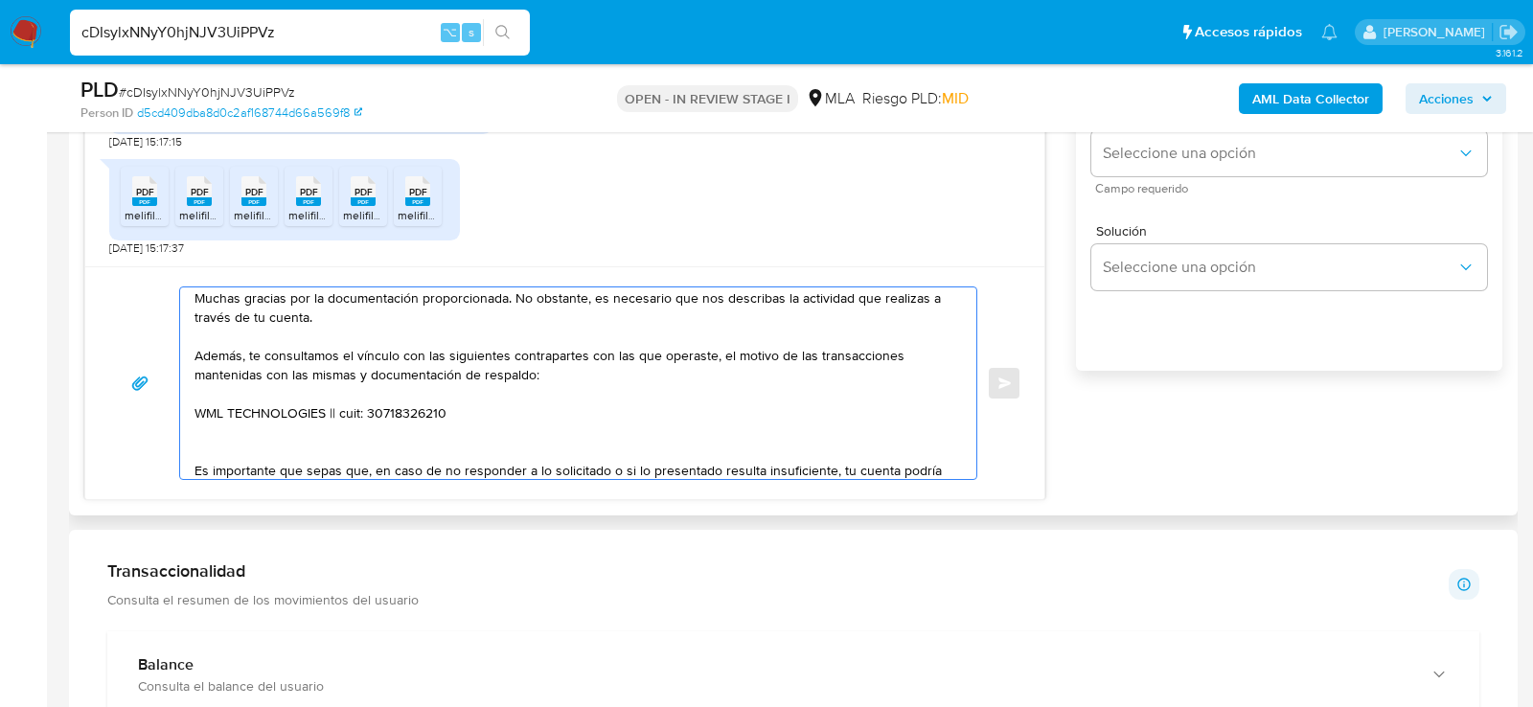
paste textarea "30717080439 name: MONNET PAGOS EN LINEA SRL || alias:"
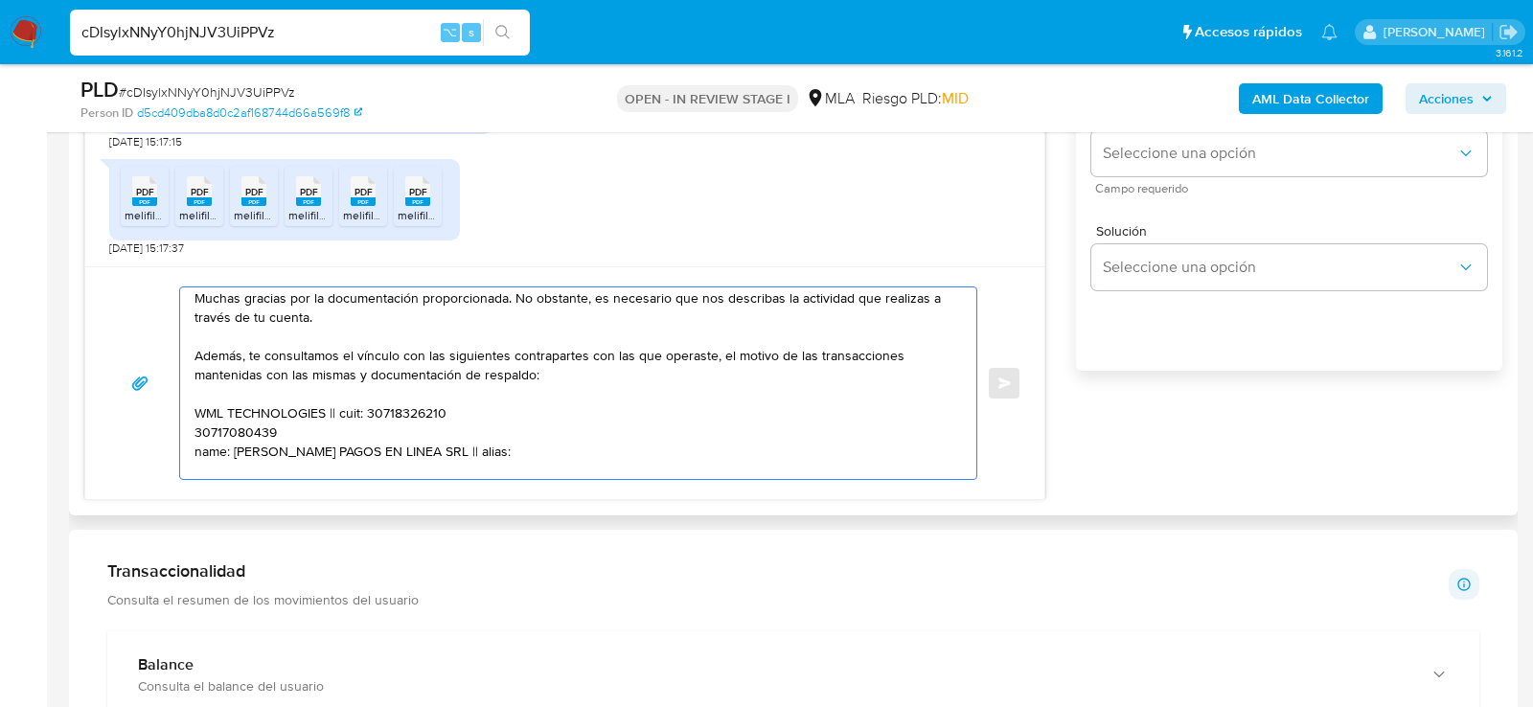
click at [228, 416] on textarea "Hola. Muchas gracias por la documentación proporcionada. No obstante, es necesa…" at bounding box center [574, 383] width 758 height 192
click at [228, 433] on textarea "Hola. Muchas gracias por la documentación proporcionada. No obstante, es necesa…" at bounding box center [574, 383] width 758 height 192
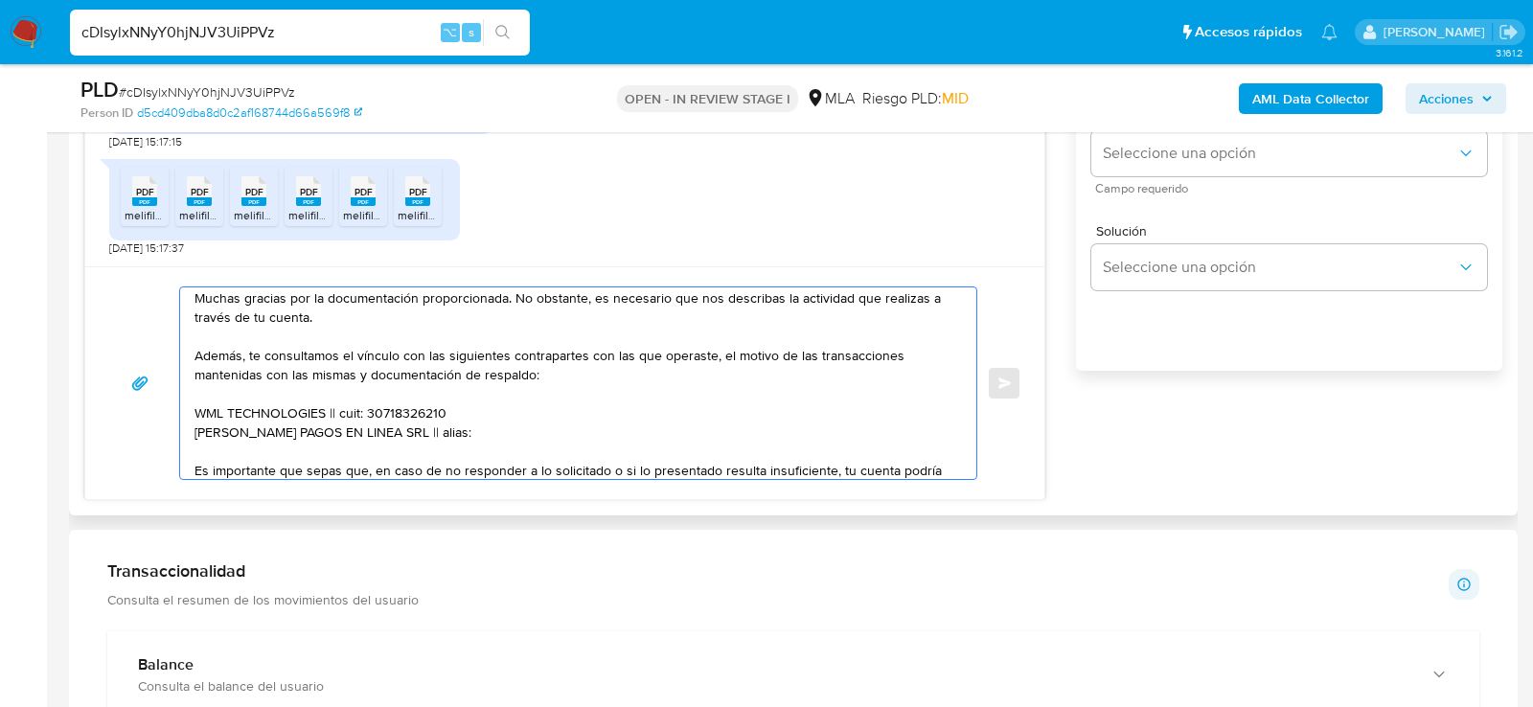
click at [408, 430] on textarea "Hola. Muchas gracias por la documentación proporcionada. No obstante, es necesa…" at bounding box center [574, 383] width 758 height 192
paste textarea "30717080439"
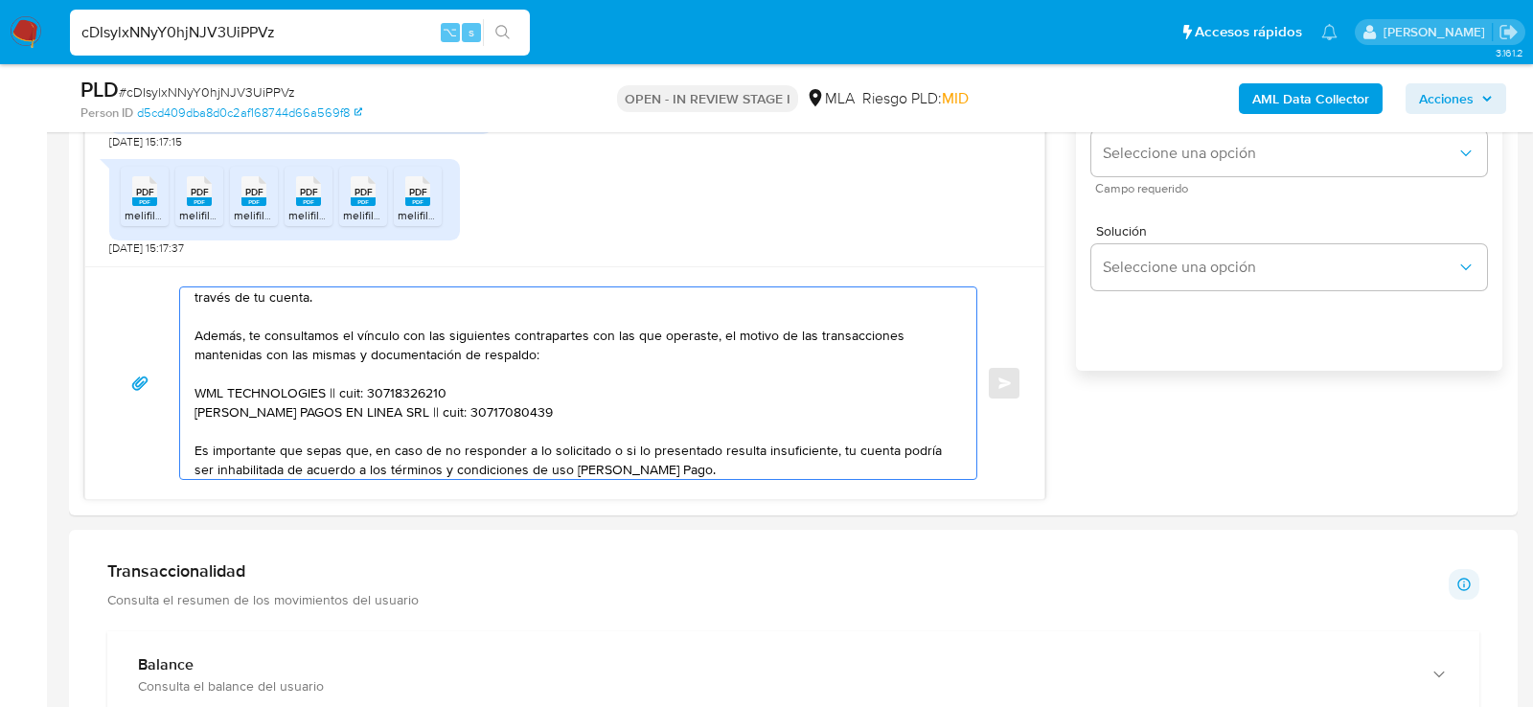
type textarea "Hola. Muchas gracias por la documentación proporcionada. No obstante, es necesa…"
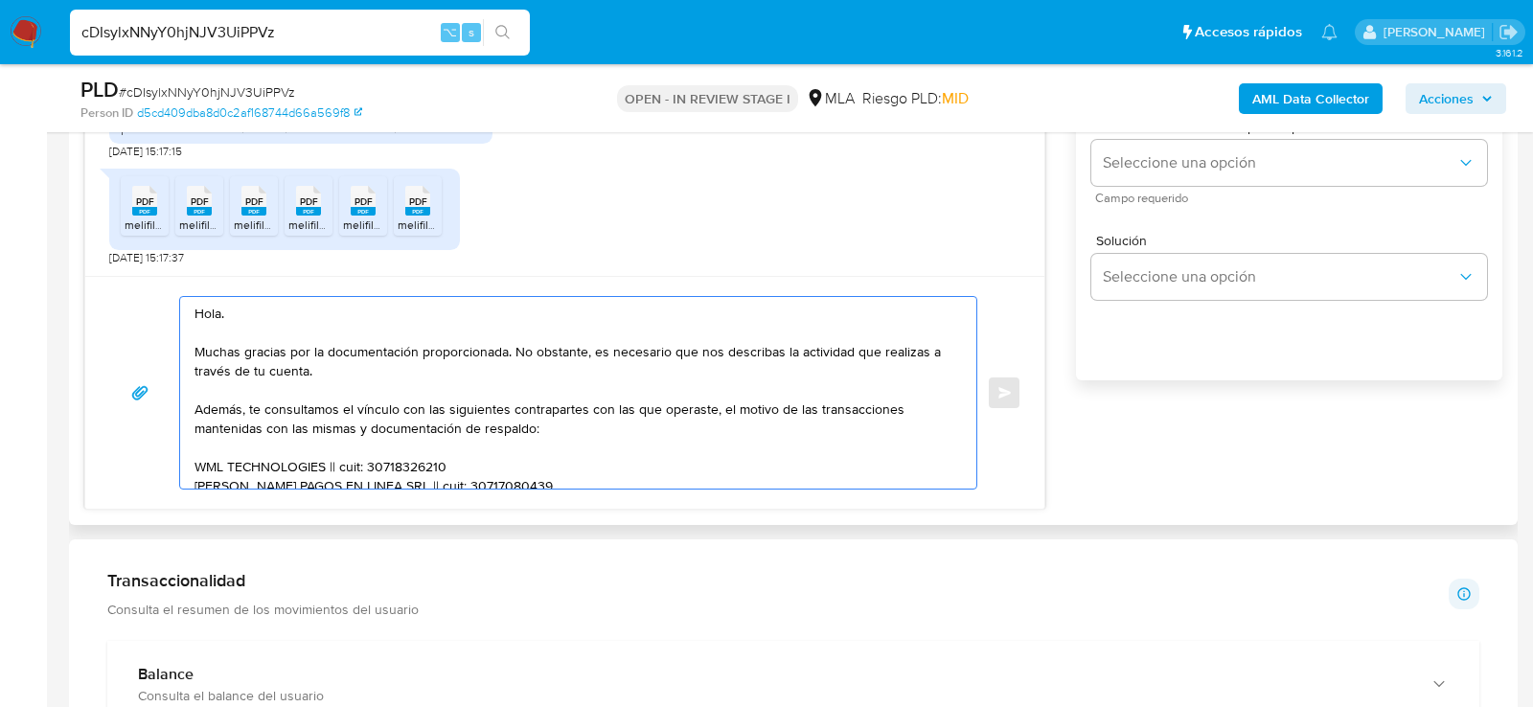
scroll to position [1138, 0]
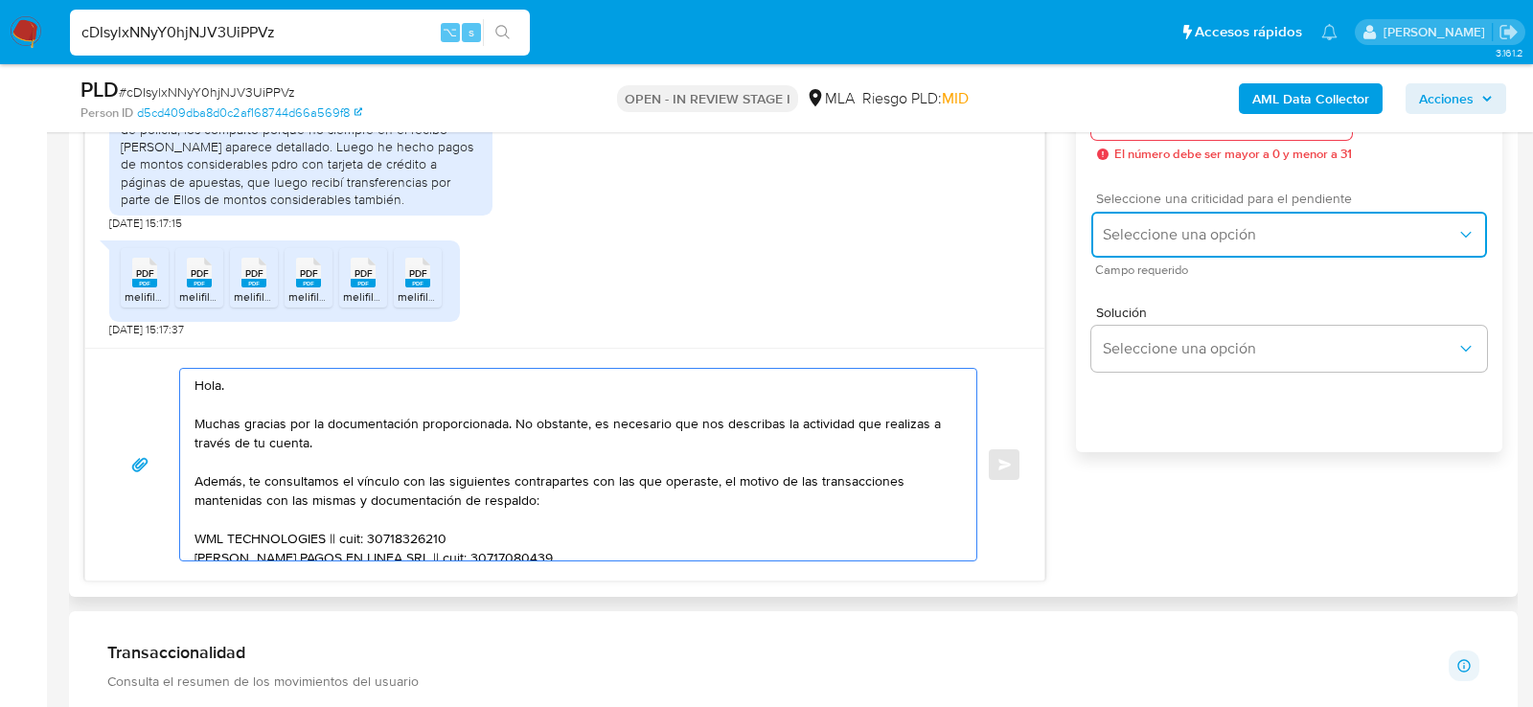
click at [1117, 258] on button "Seleccione una opción" at bounding box center [1289, 235] width 396 height 46
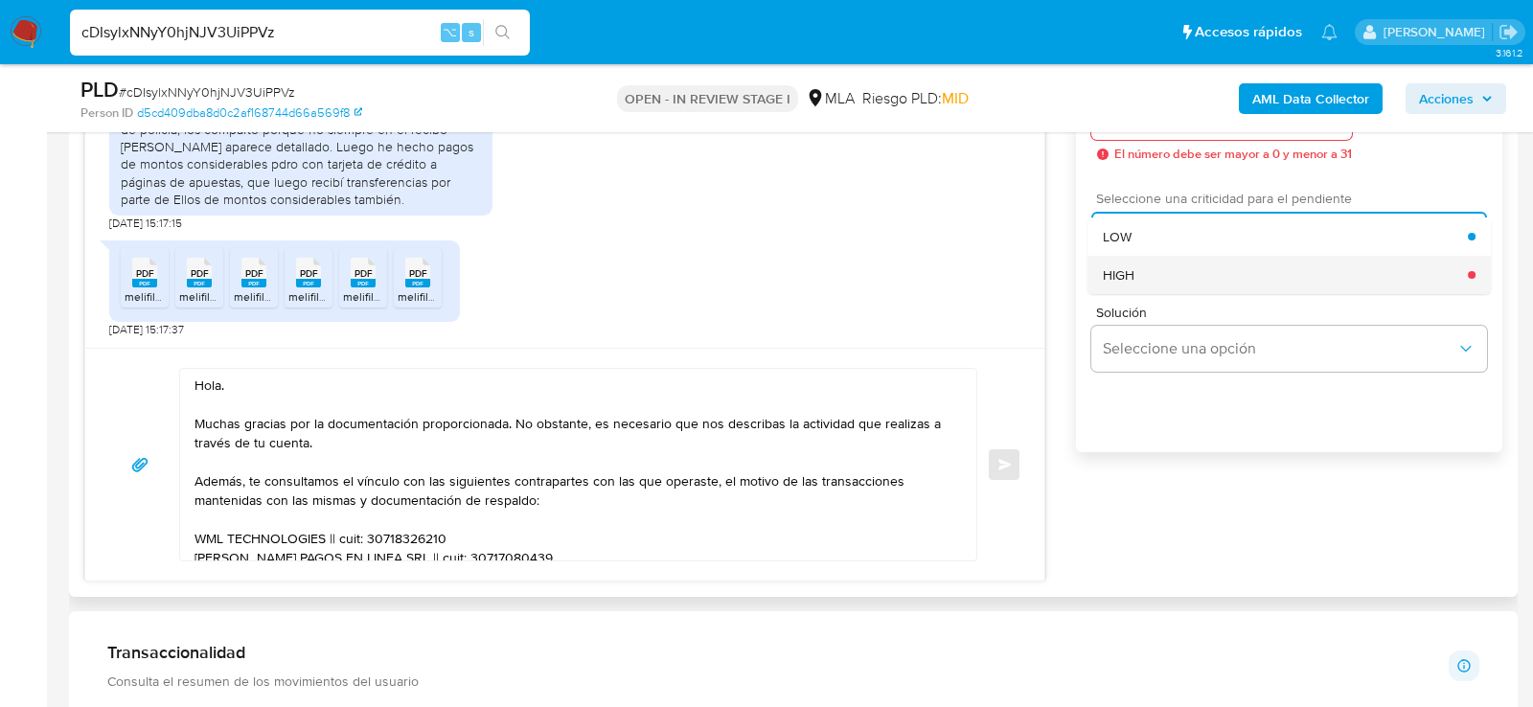
click at [1117, 278] on span "HIGH" at bounding box center [1119, 274] width 32 height 17
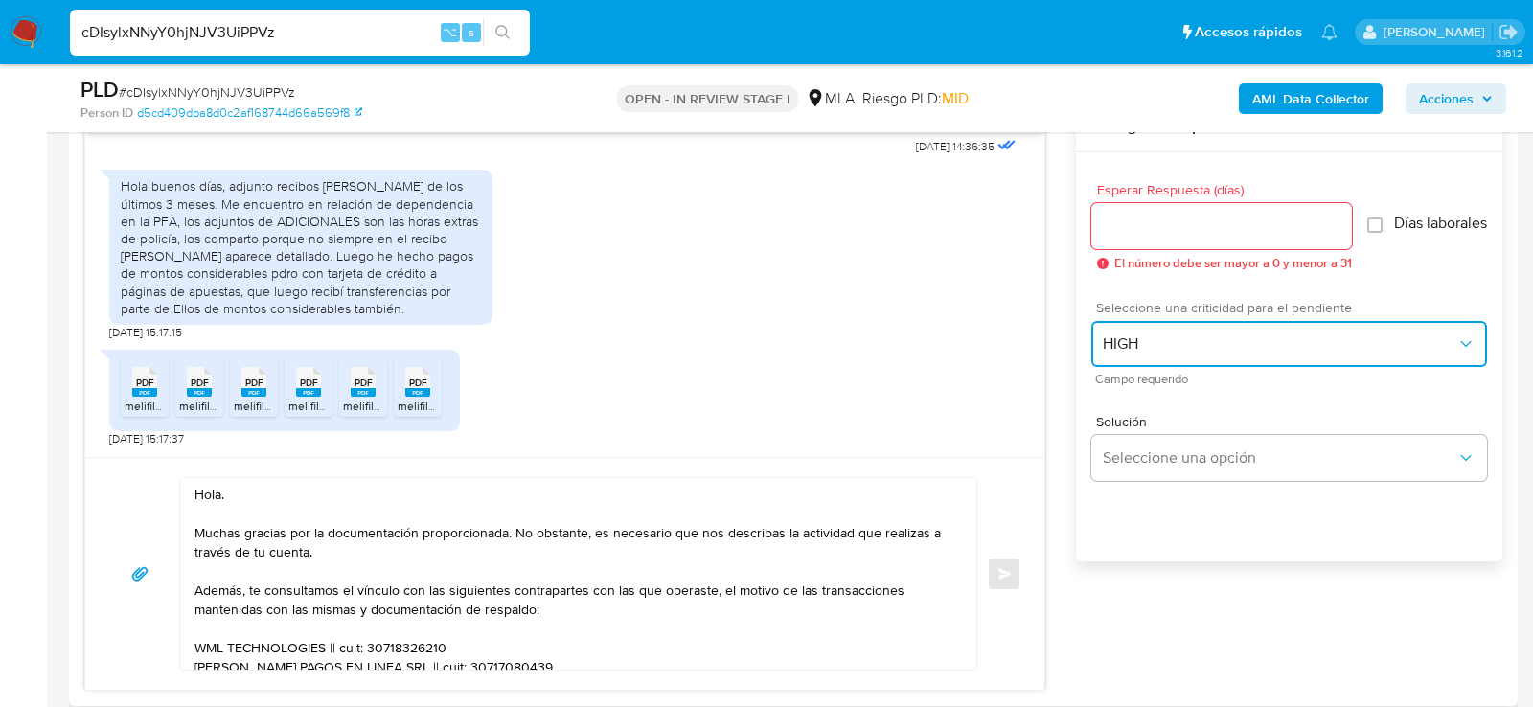
scroll to position [978, 0]
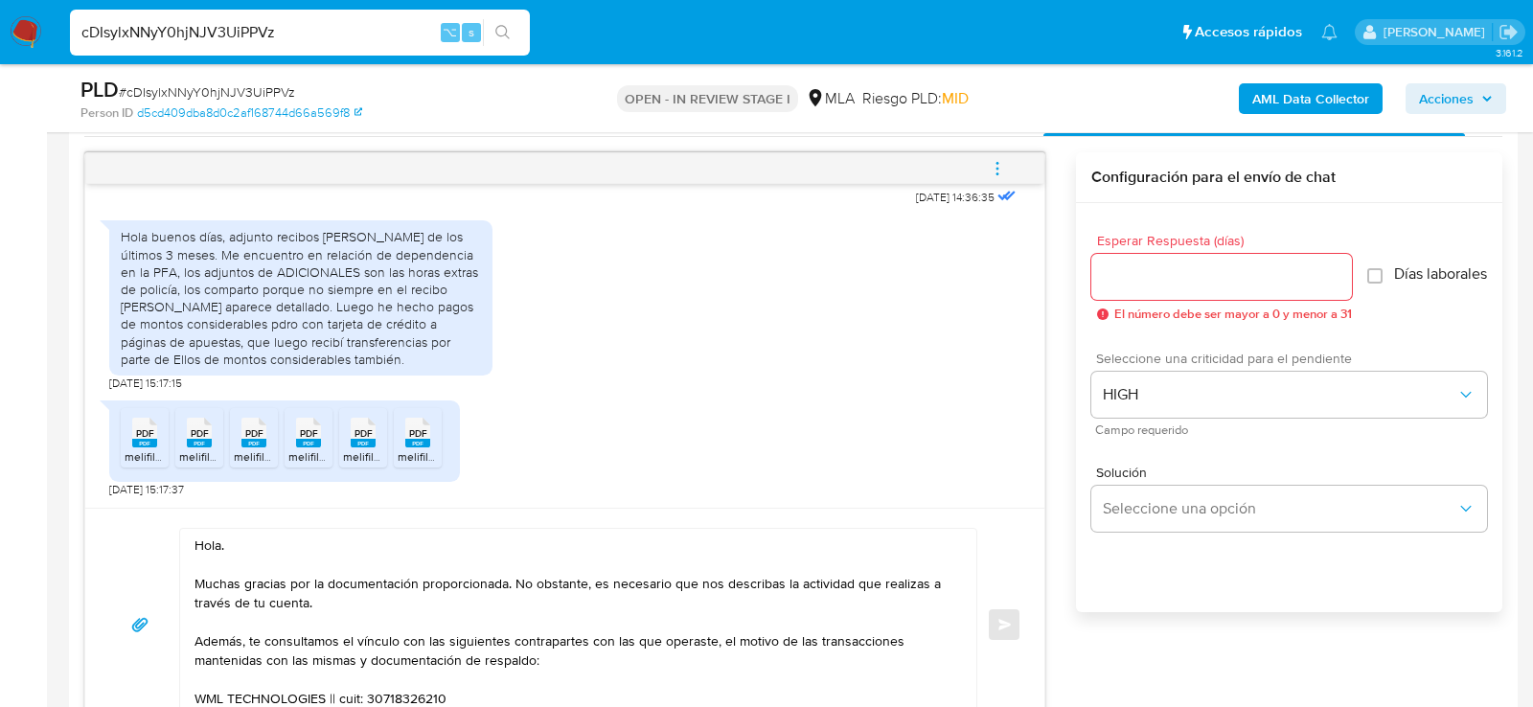
click at [1117, 273] on input "Esperar Respuesta (días)" at bounding box center [1221, 276] width 261 height 25
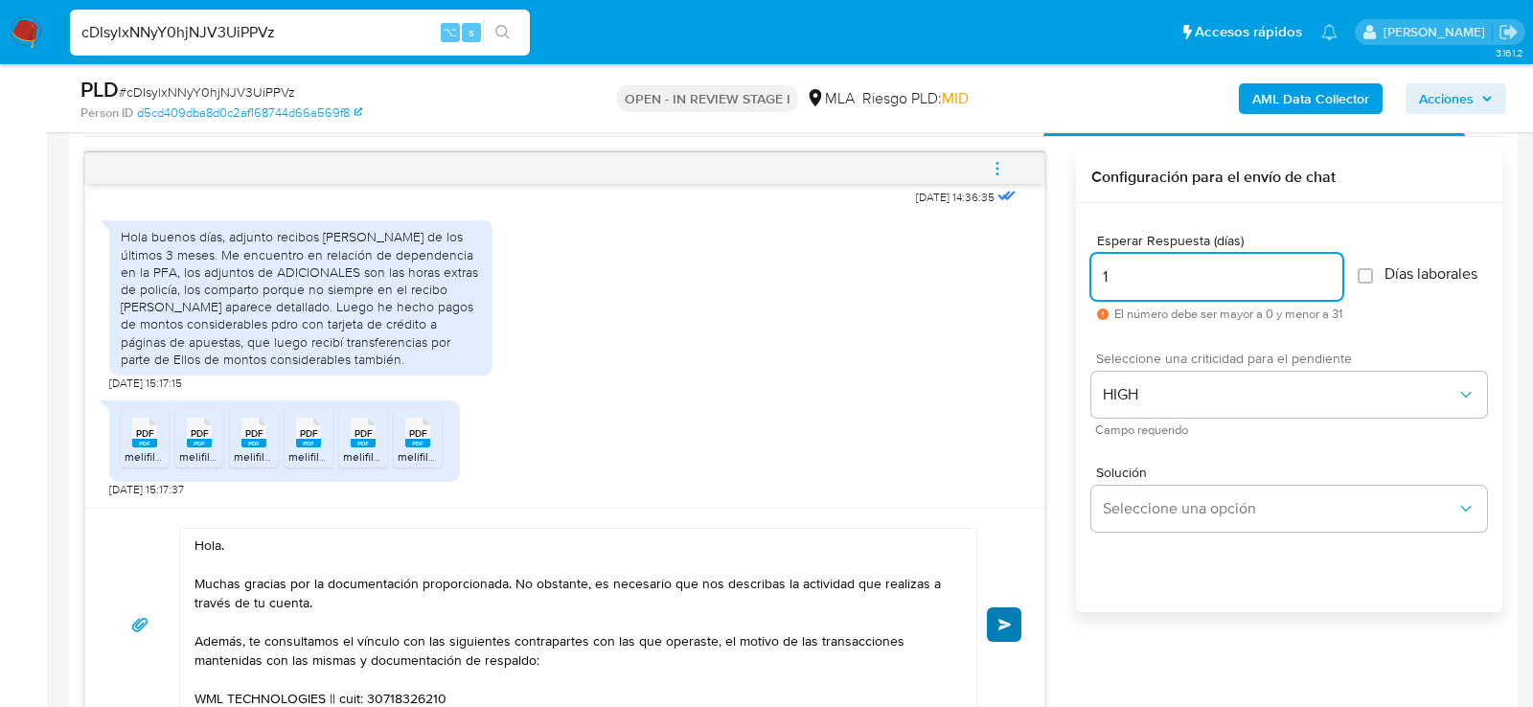
type input "1"
click at [1017, 620] on button "Enviar" at bounding box center [1004, 624] width 34 height 34
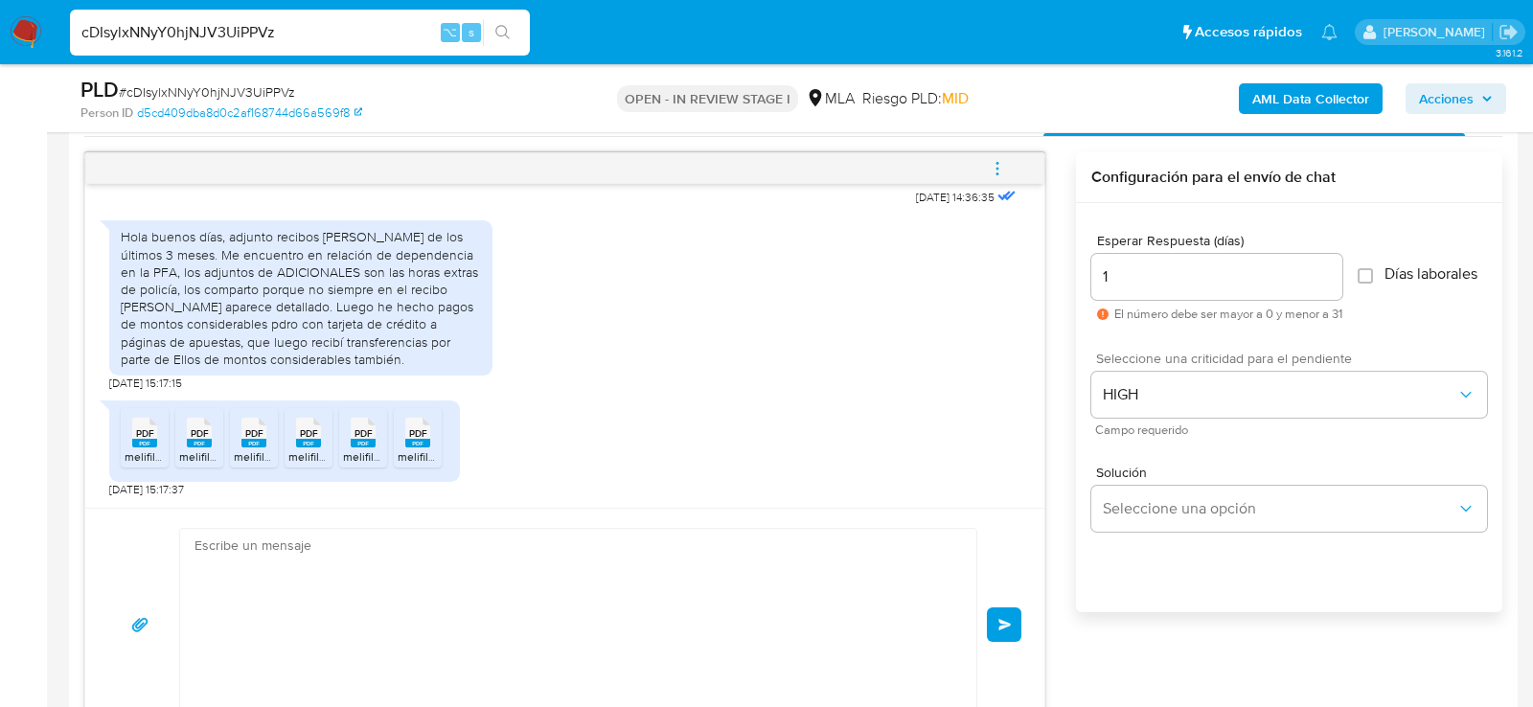
scroll to position [1592, 0]
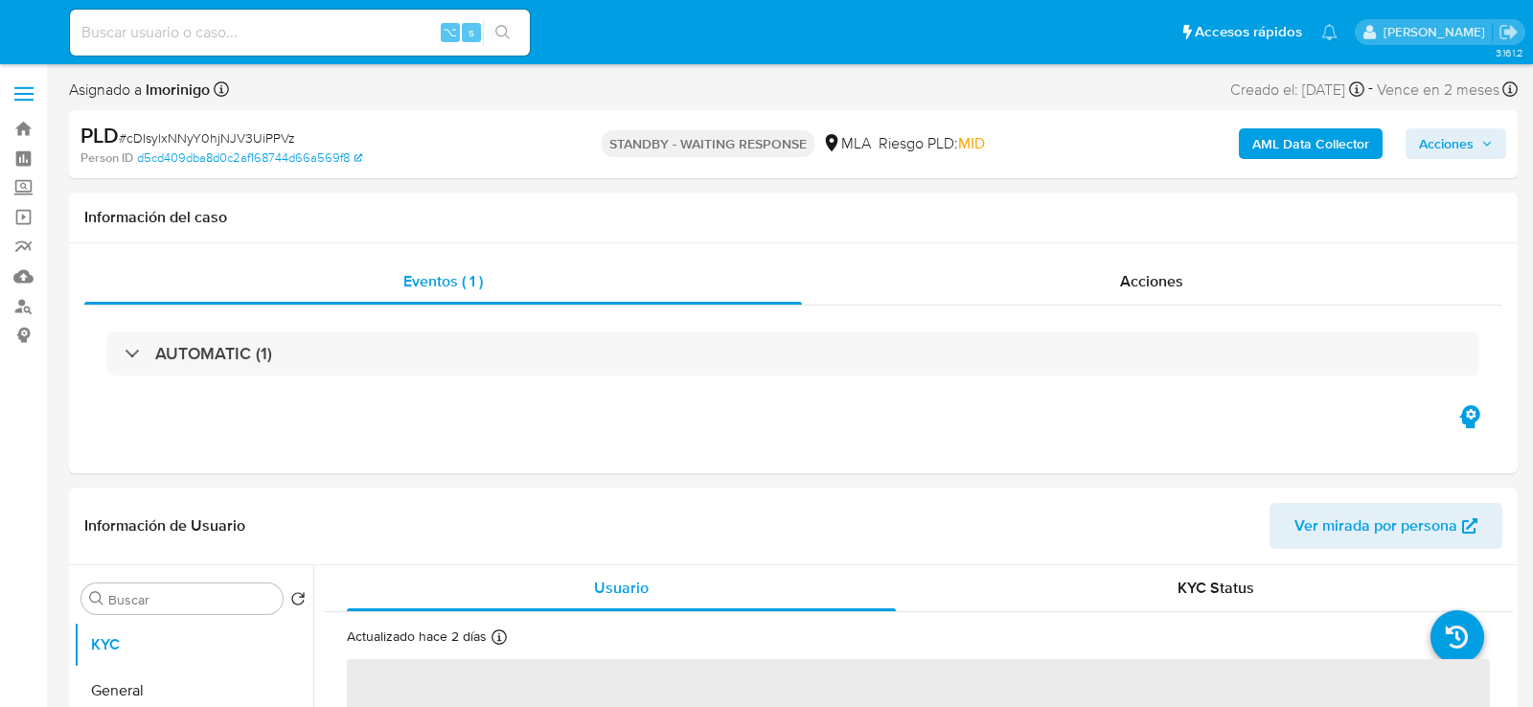
select select "10"
click at [218, 24] on input at bounding box center [300, 32] width 460 height 25
paste input "L1eTKDXQKB0eZwNAuSEBCDl7"
type input "L1eTKDXQKB0eZwNAuSEBCDl7"
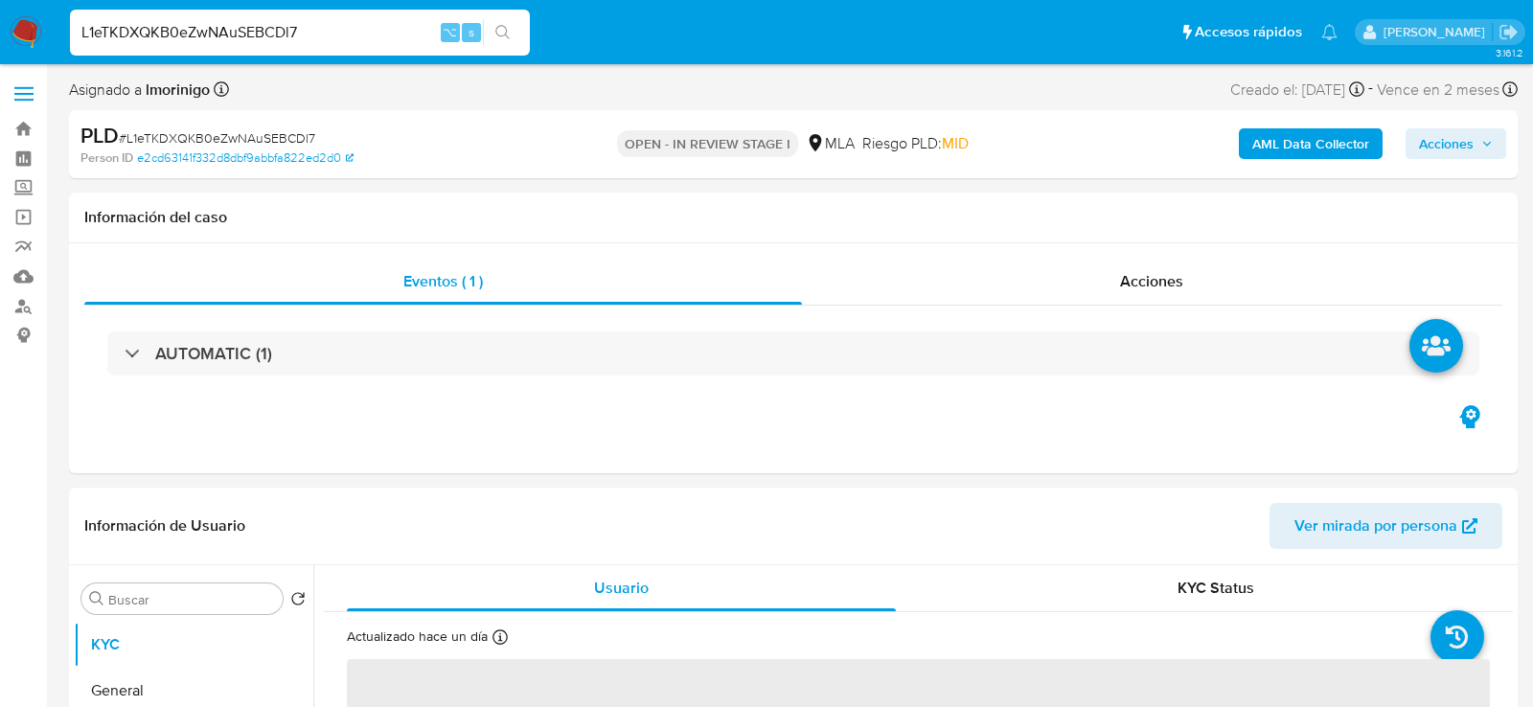
select select "10"
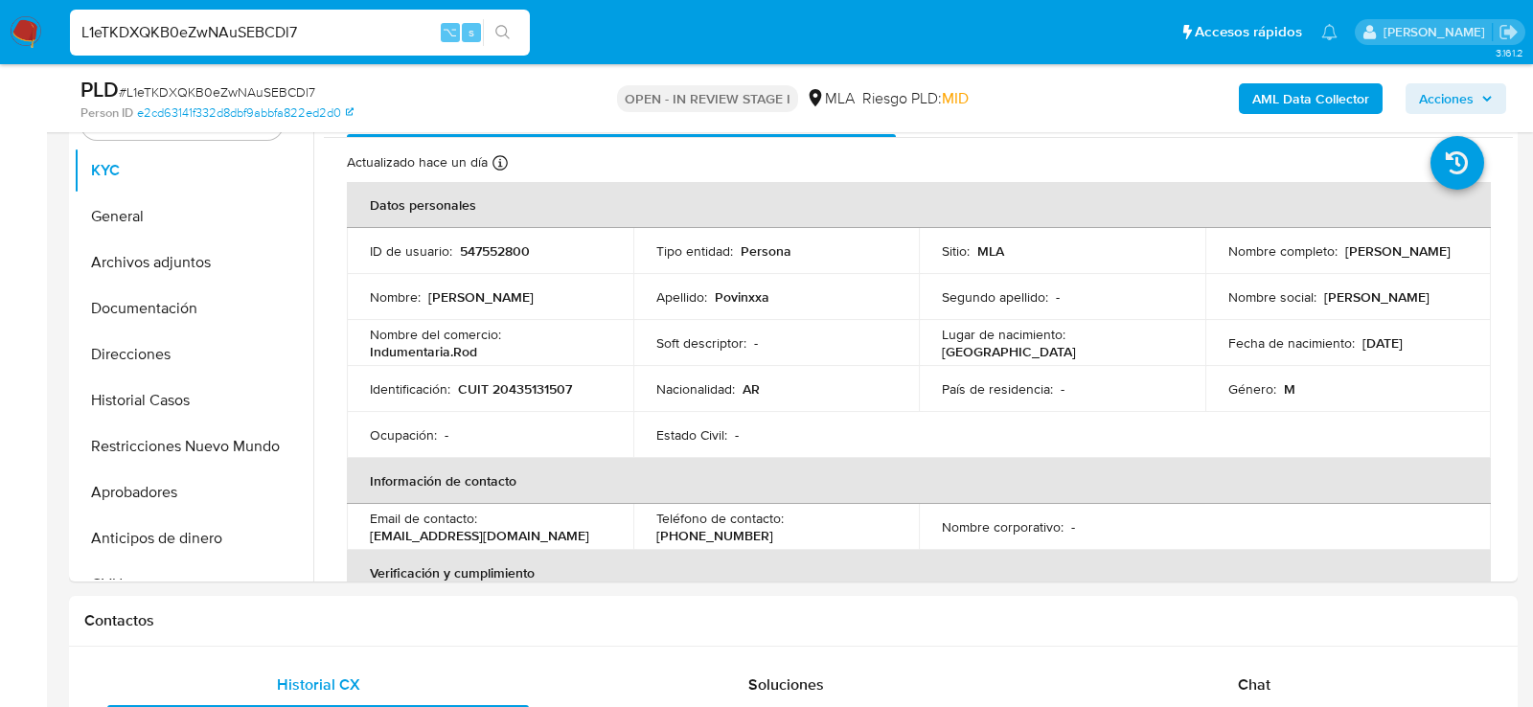
scroll to position [414, 0]
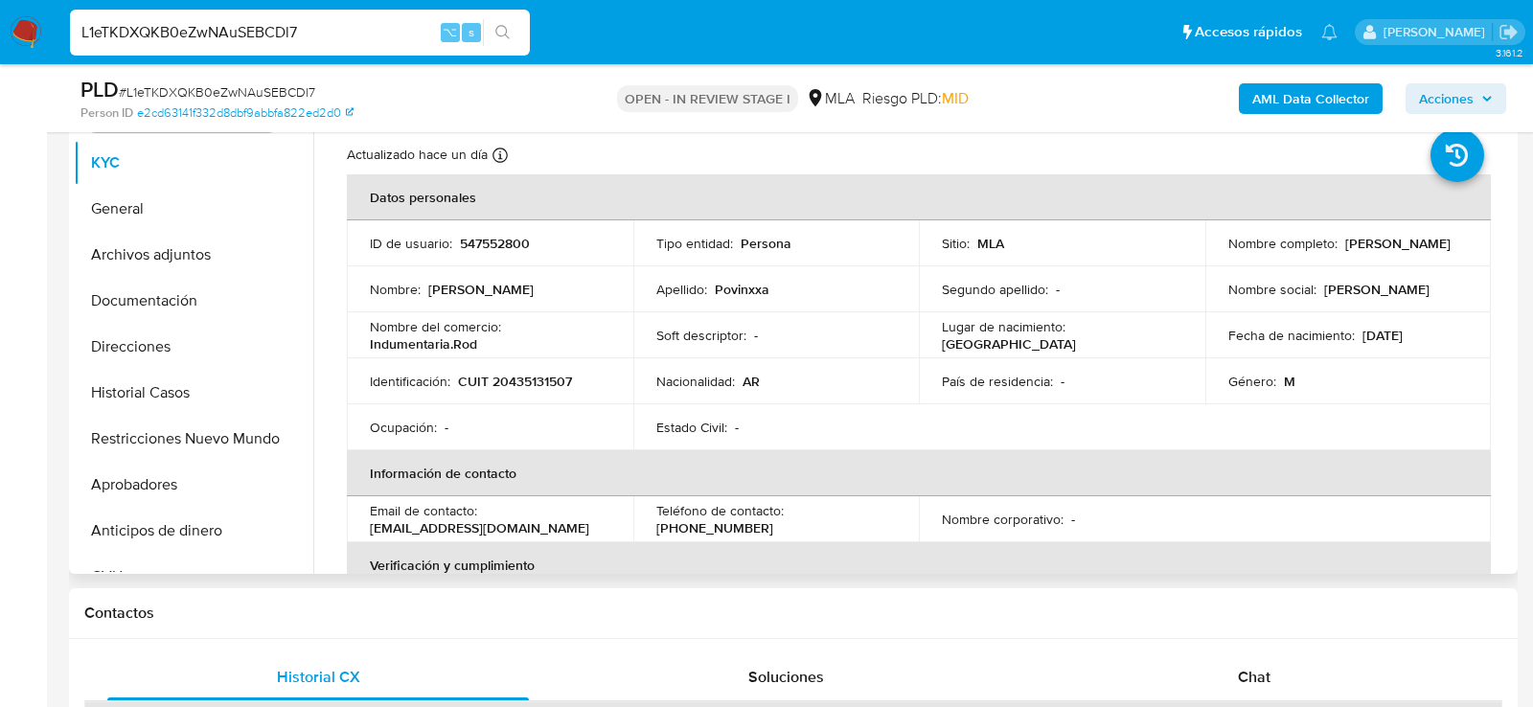
click at [499, 379] on p "CUIT 20435131507" at bounding box center [515, 381] width 114 height 17
copy p "20435131507"
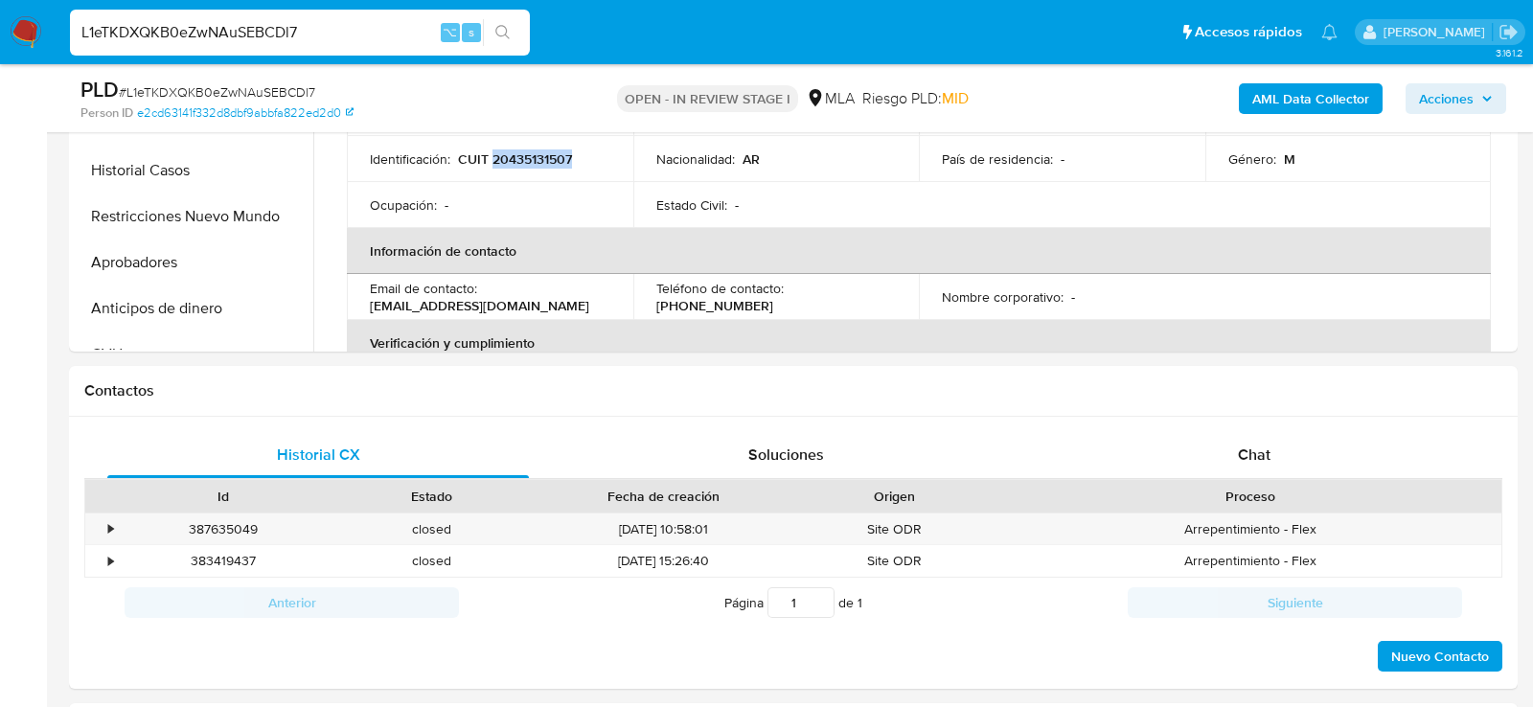
scroll to position [669, 0]
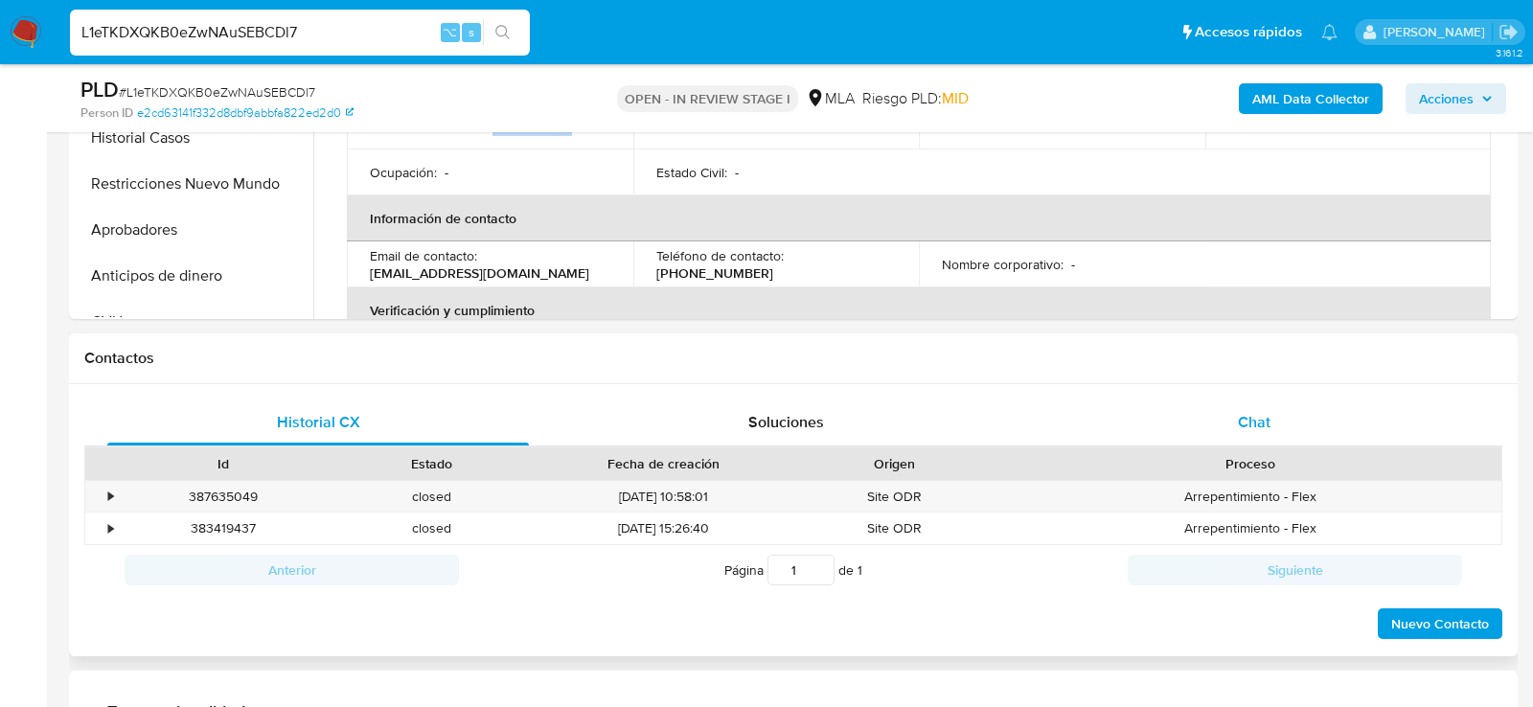
click at [1267, 421] on span "Chat" at bounding box center [1254, 422] width 33 height 22
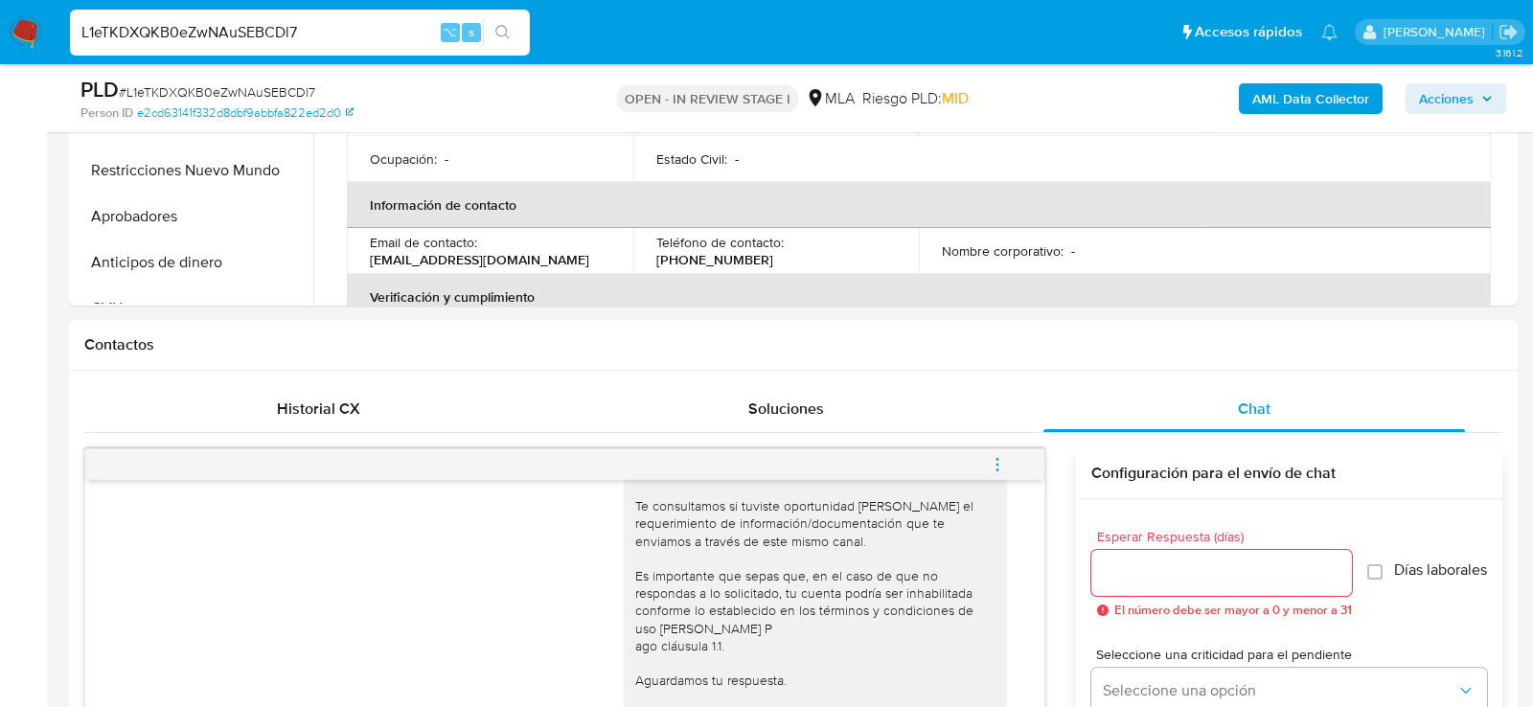
scroll to position [768, 0]
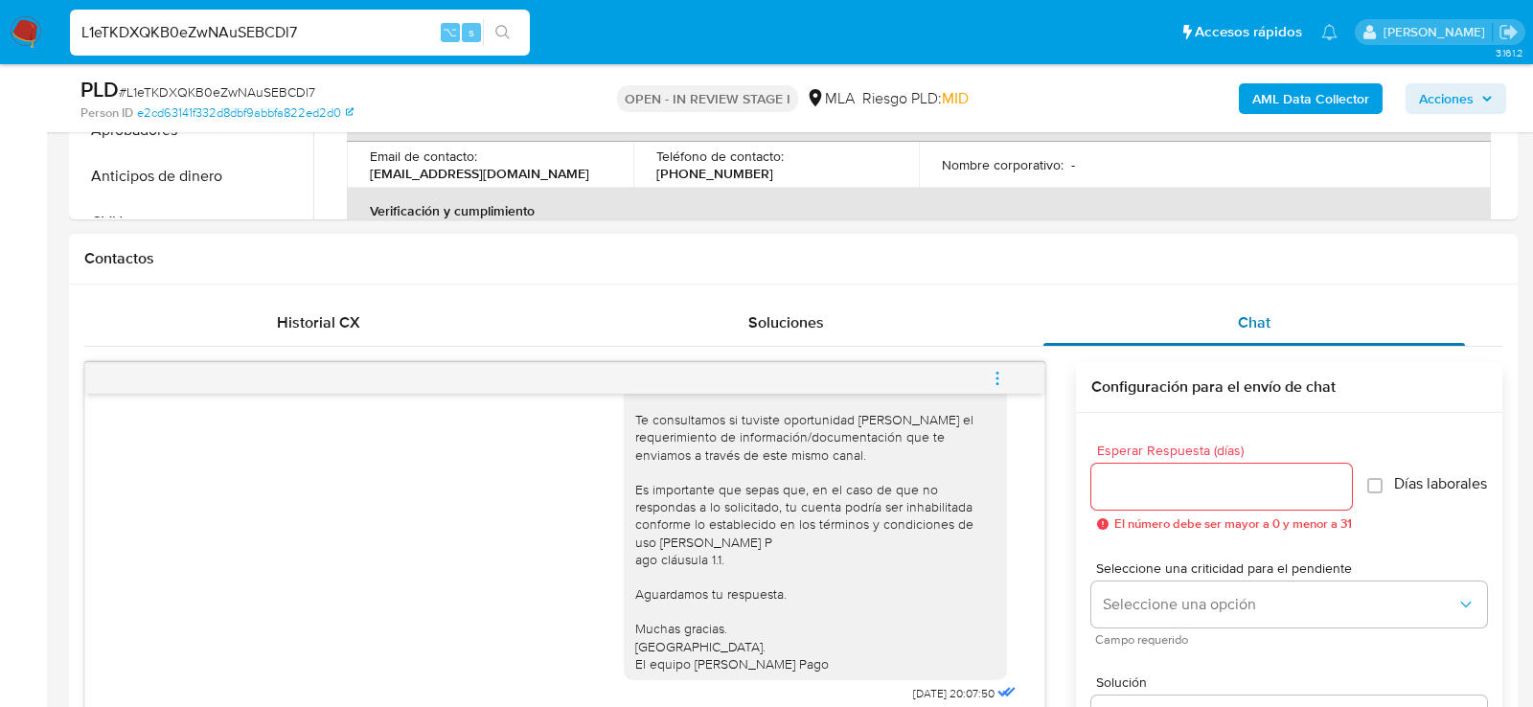
drag, startPoint x: 1112, startPoint y: 330, endPoint x: 1082, endPoint y: 330, distance: 29.7
click at [1110, 330] on div "Chat" at bounding box center [1254, 323] width 422 height 46
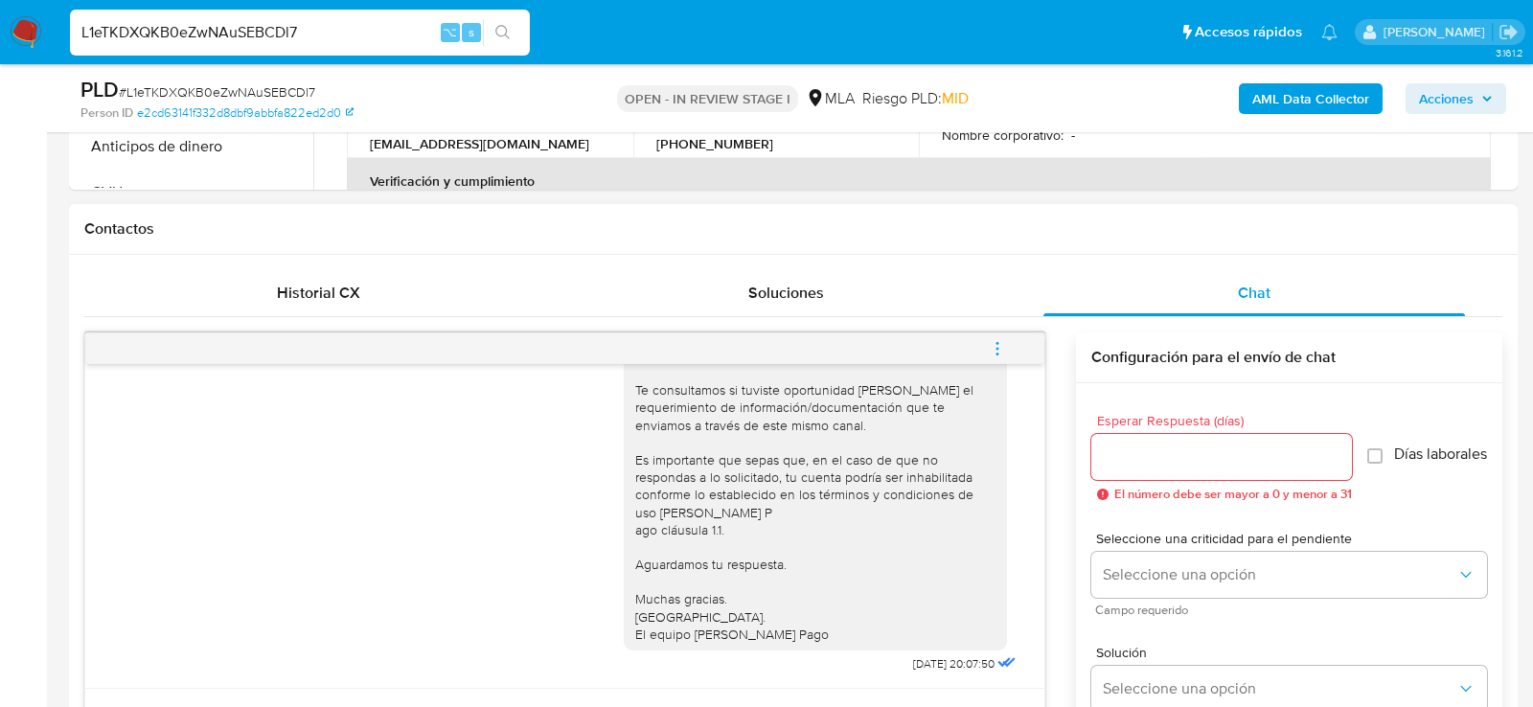
scroll to position [802, 0]
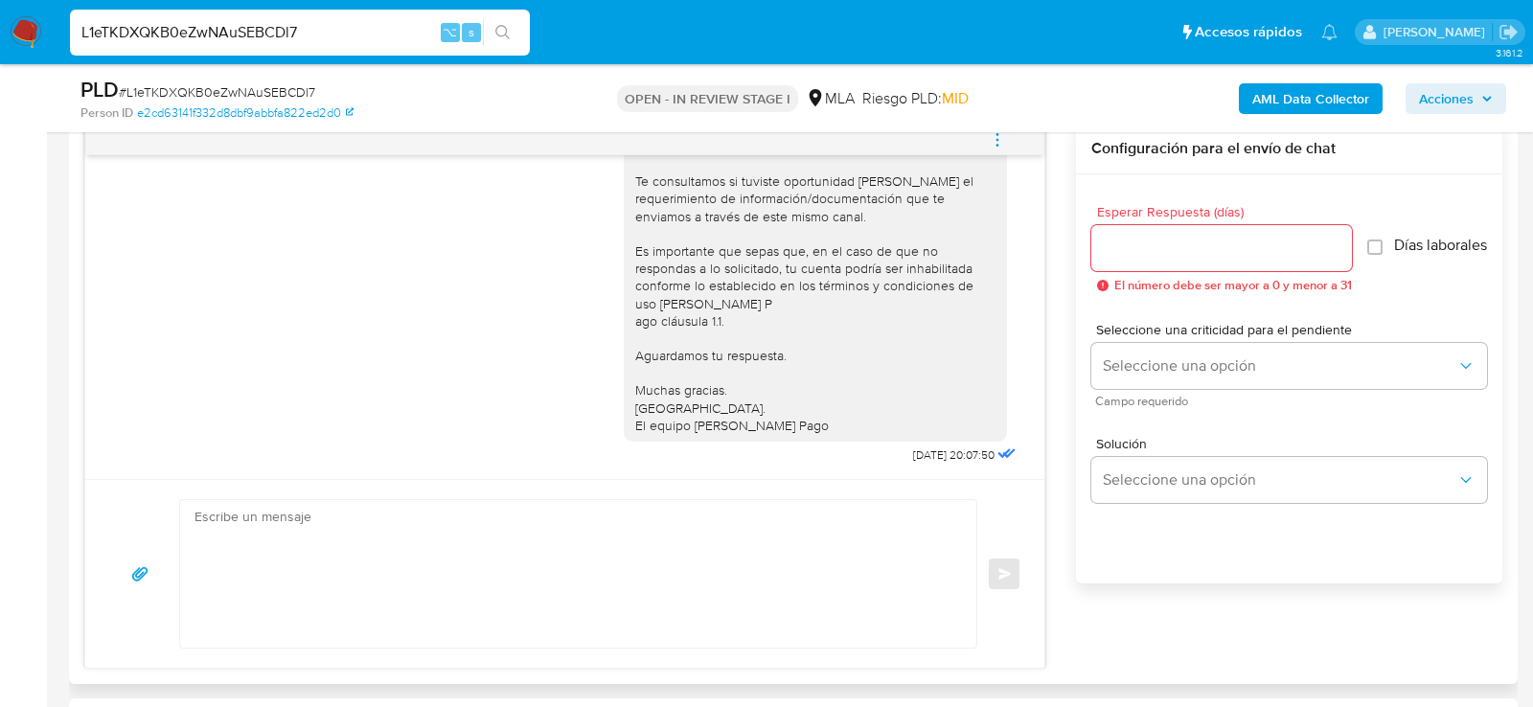
scroll to position [1011, 0]
click at [484, 514] on textarea at bounding box center [574, 570] width 758 height 148
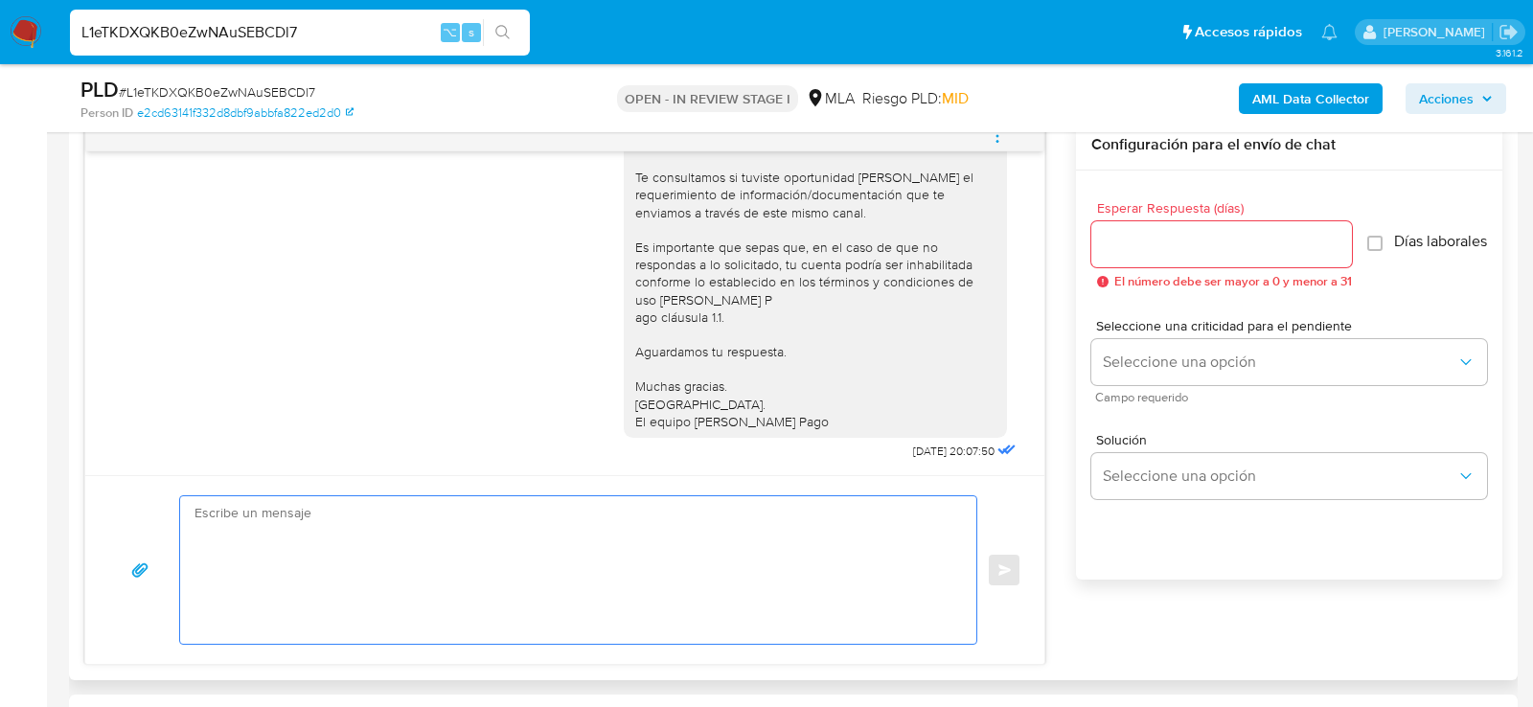
paste textarea "RECORDATORIO Hola, esperamos que te encuentres muy bien. Te consultamos si tuvi…"
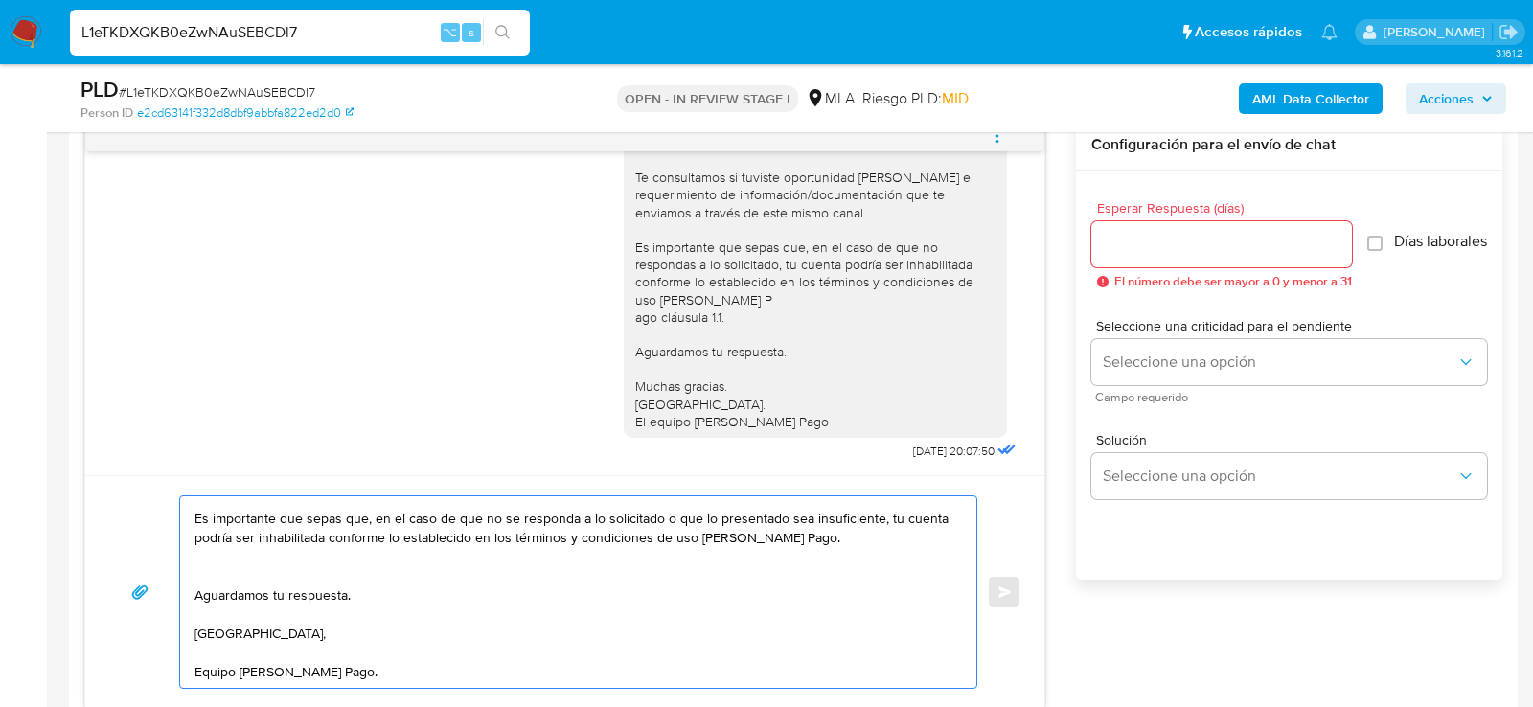
scroll to position [0, 0]
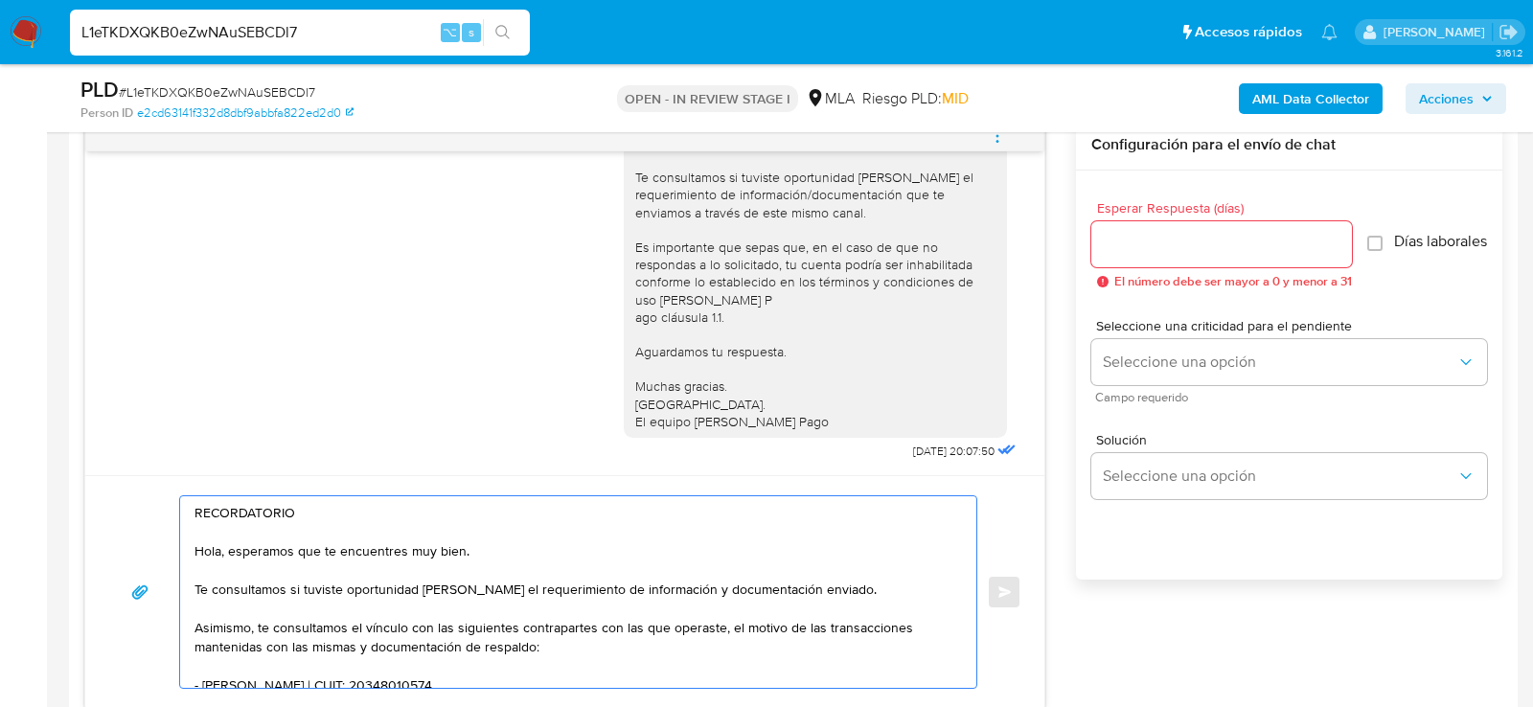
click at [434, 516] on textarea "RECORDATORIO Hola, esperamos que te encuentres muy bien. Te consultamos si tuvi…" at bounding box center [574, 592] width 758 height 192
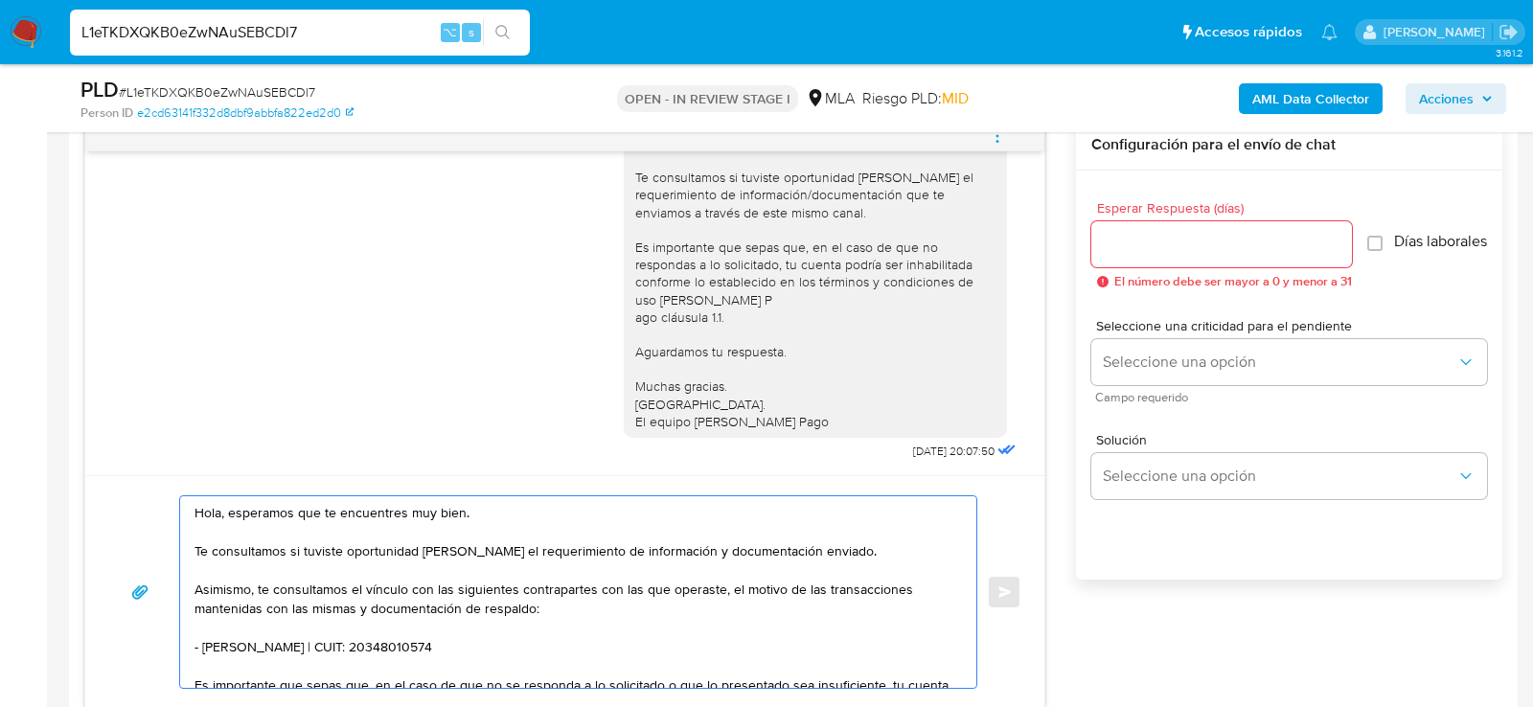
click at [375, 645] on textarea "Hola, esperamos que te encuentres muy bien. Te consultamos si tuviste oportunid…" at bounding box center [574, 592] width 758 height 192
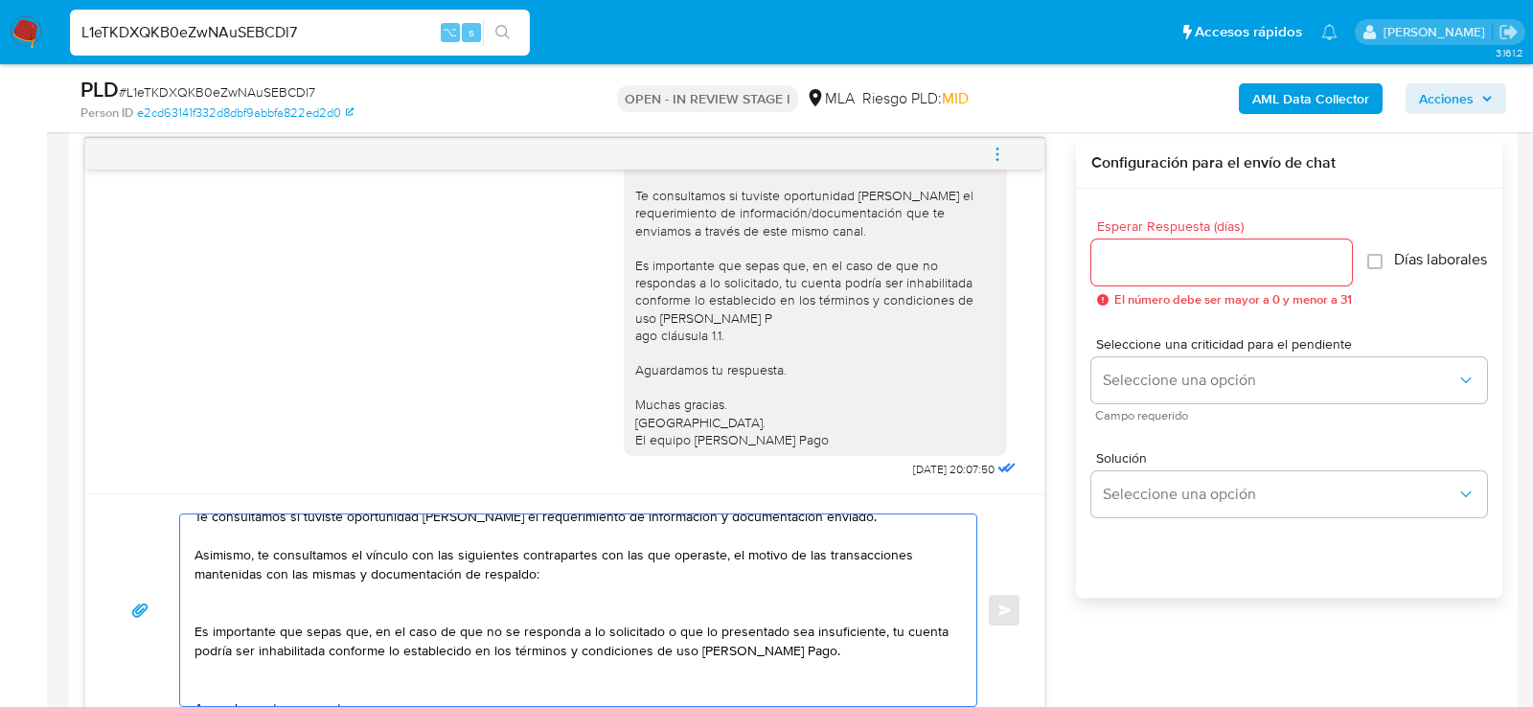
scroll to position [60, 0]
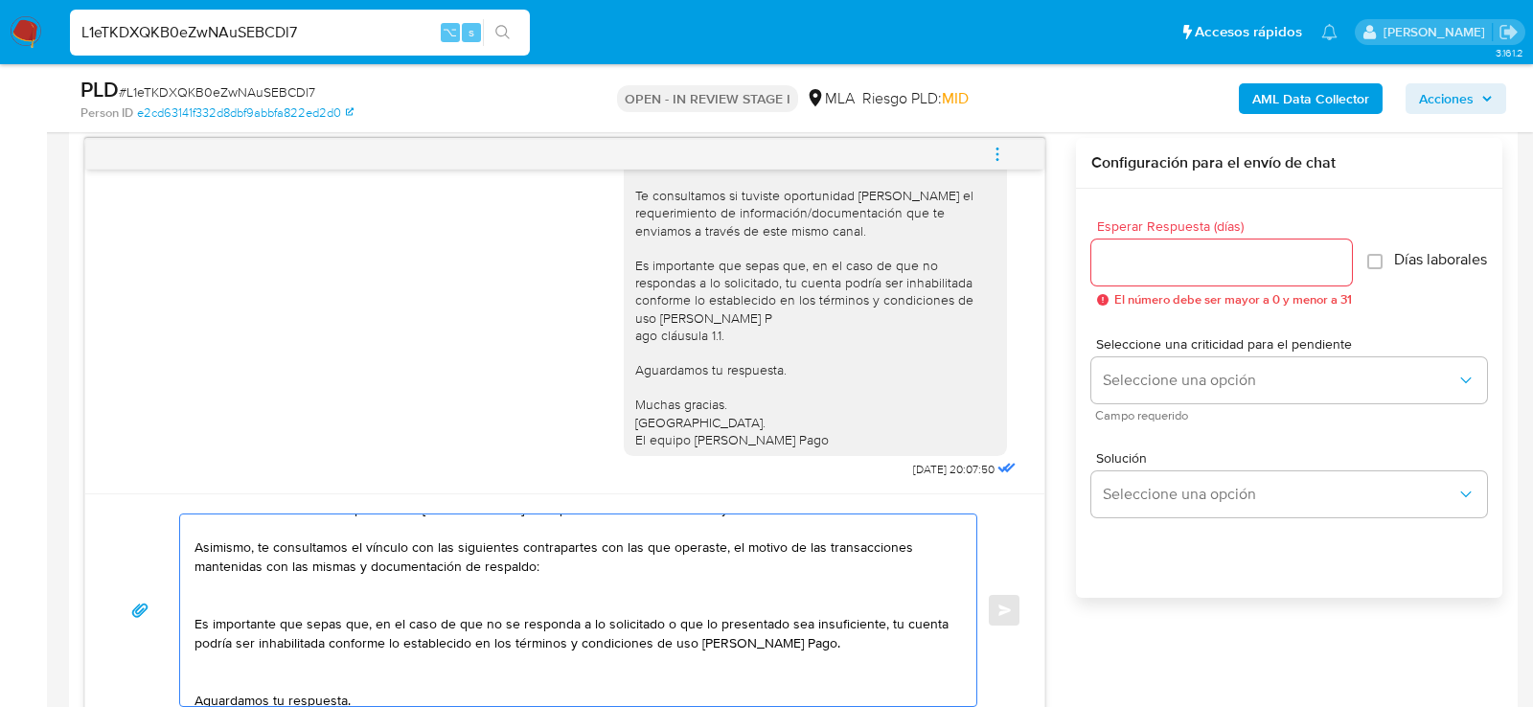
paste textarea "20147004878 Sergio Gustavo Poviña"
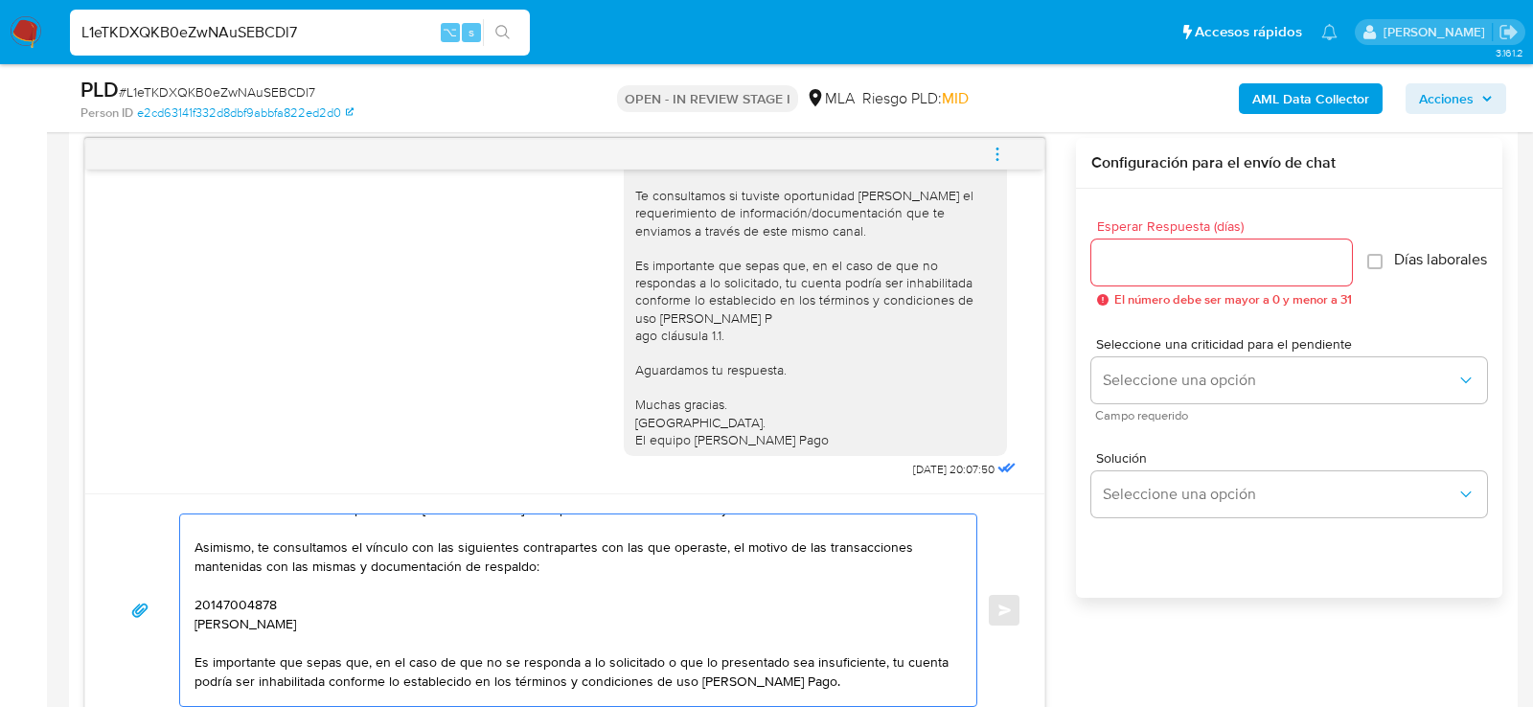
click at [224, 594] on textarea "Hola, esperamos que te encuentres muy bien. Te consultamos si tuviste oportunid…" at bounding box center [574, 611] width 758 height 192
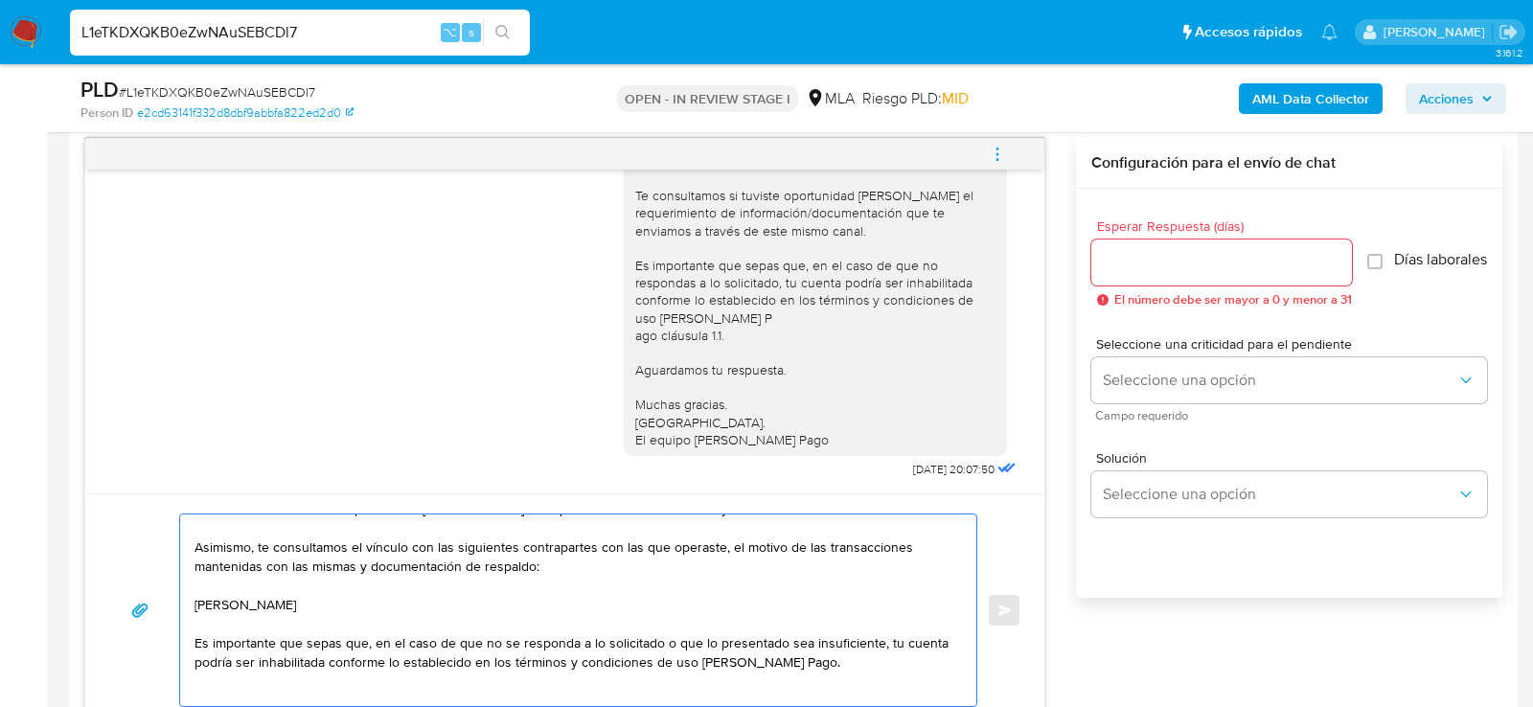
click at [397, 601] on textarea "Hola, esperamos que te encuentres muy bien. Te consultamos si tuviste oportunid…" at bounding box center [574, 611] width 758 height 192
paste textarea "20147004878"
type textarea "Hola, esperamos que te encuentres muy bien. Te consultamos si tuviste oportunid…"
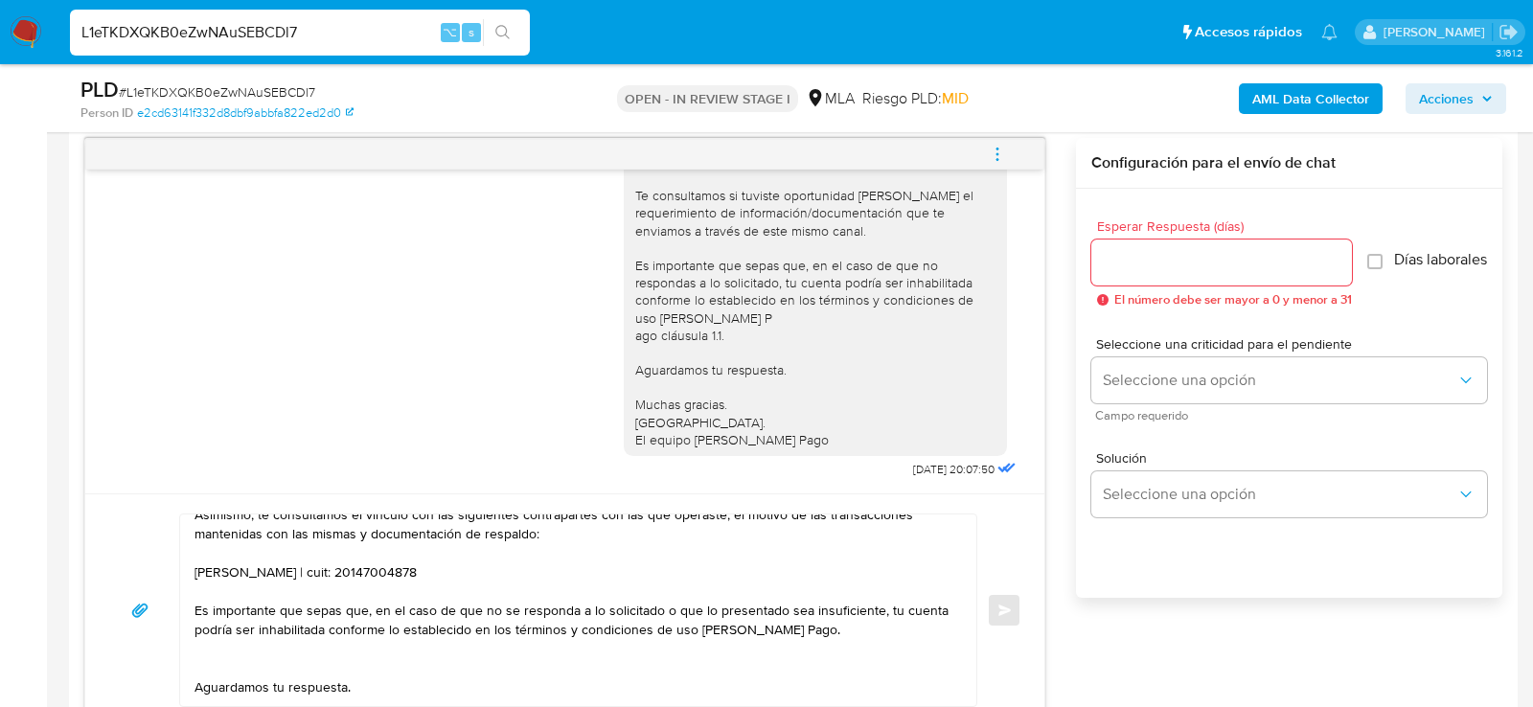
scroll to position [0, 0]
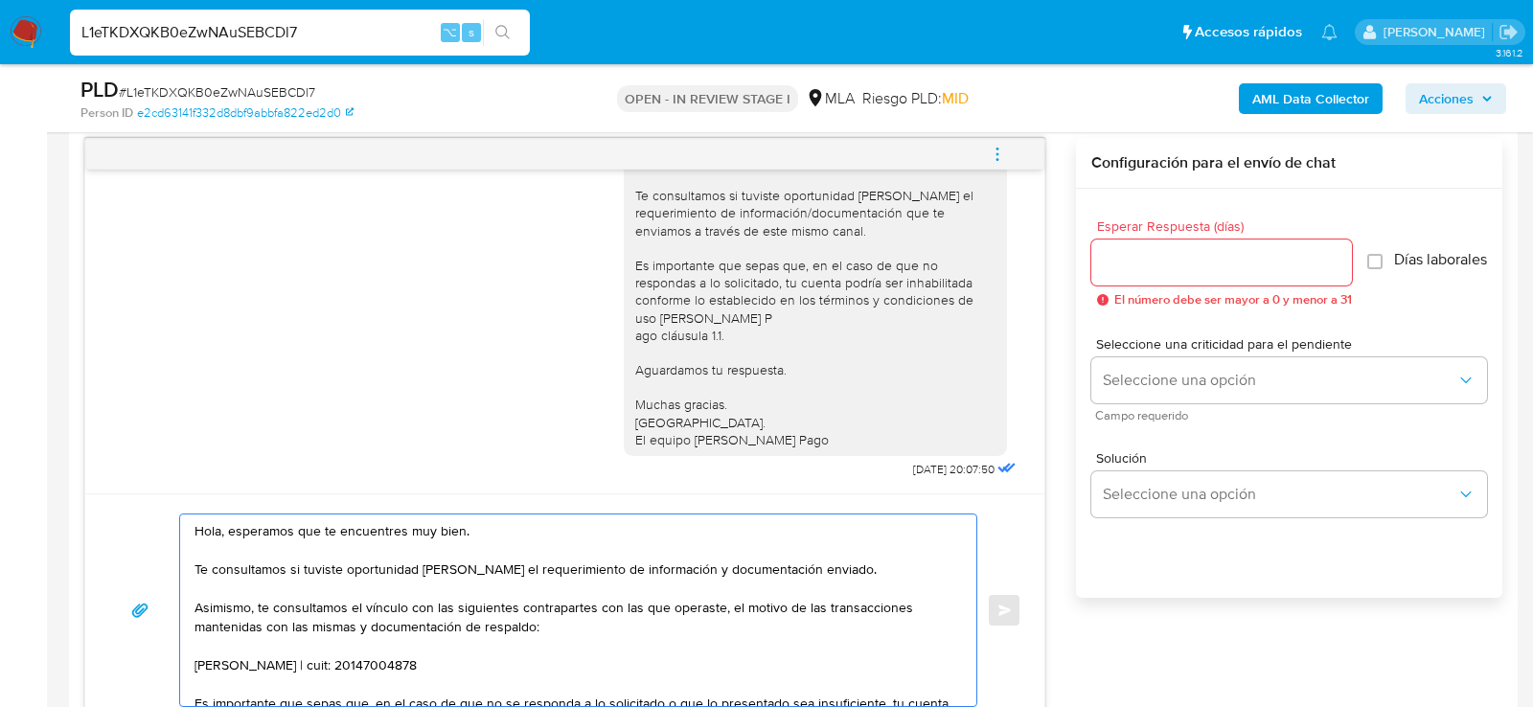
click at [1173, 444] on div "Solución Seleccione una opción" at bounding box center [1289, 488] width 396 height 104
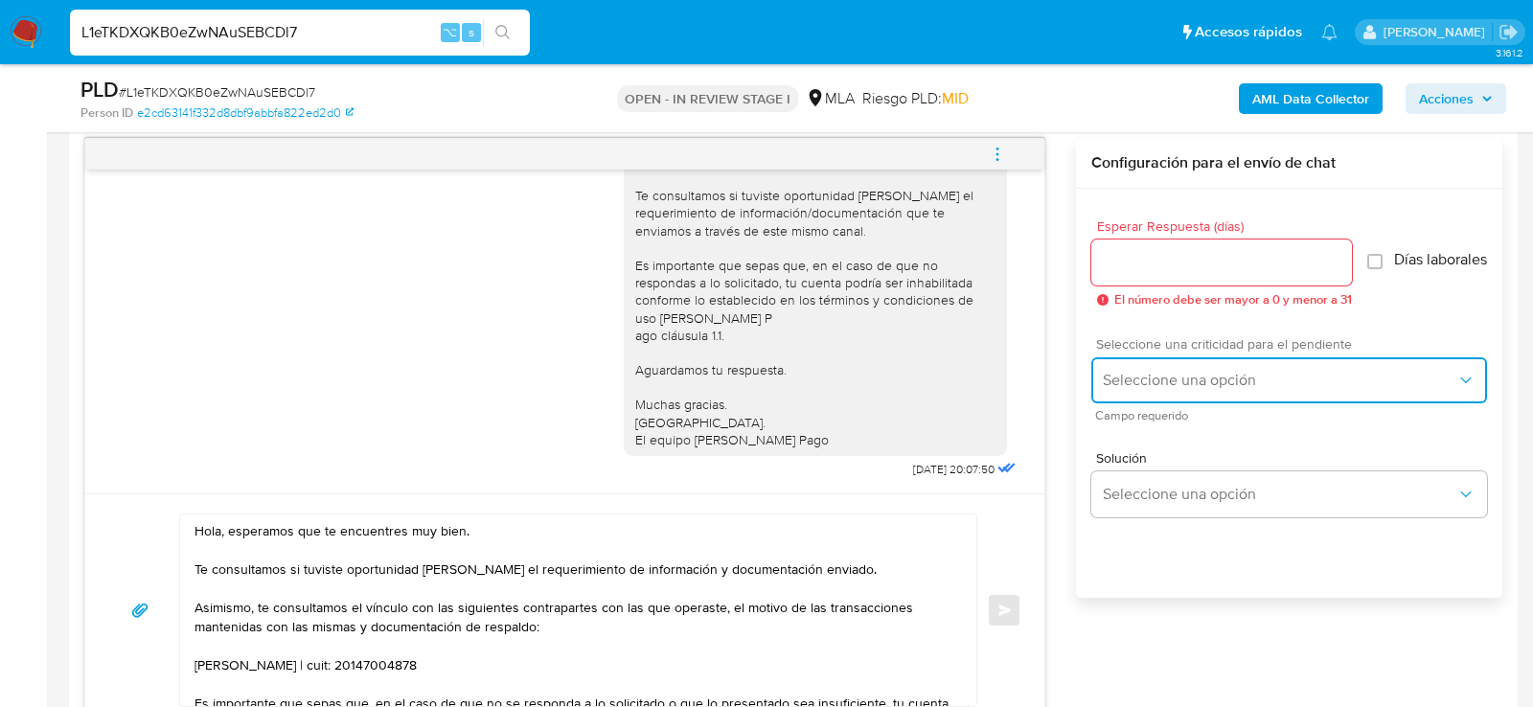
click at [1173, 369] on button "Seleccione una opción" at bounding box center [1289, 380] width 396 height 46
click at [1159, 430] on div "HIGH" at bounding box center [1285, 420] width 365 height 38
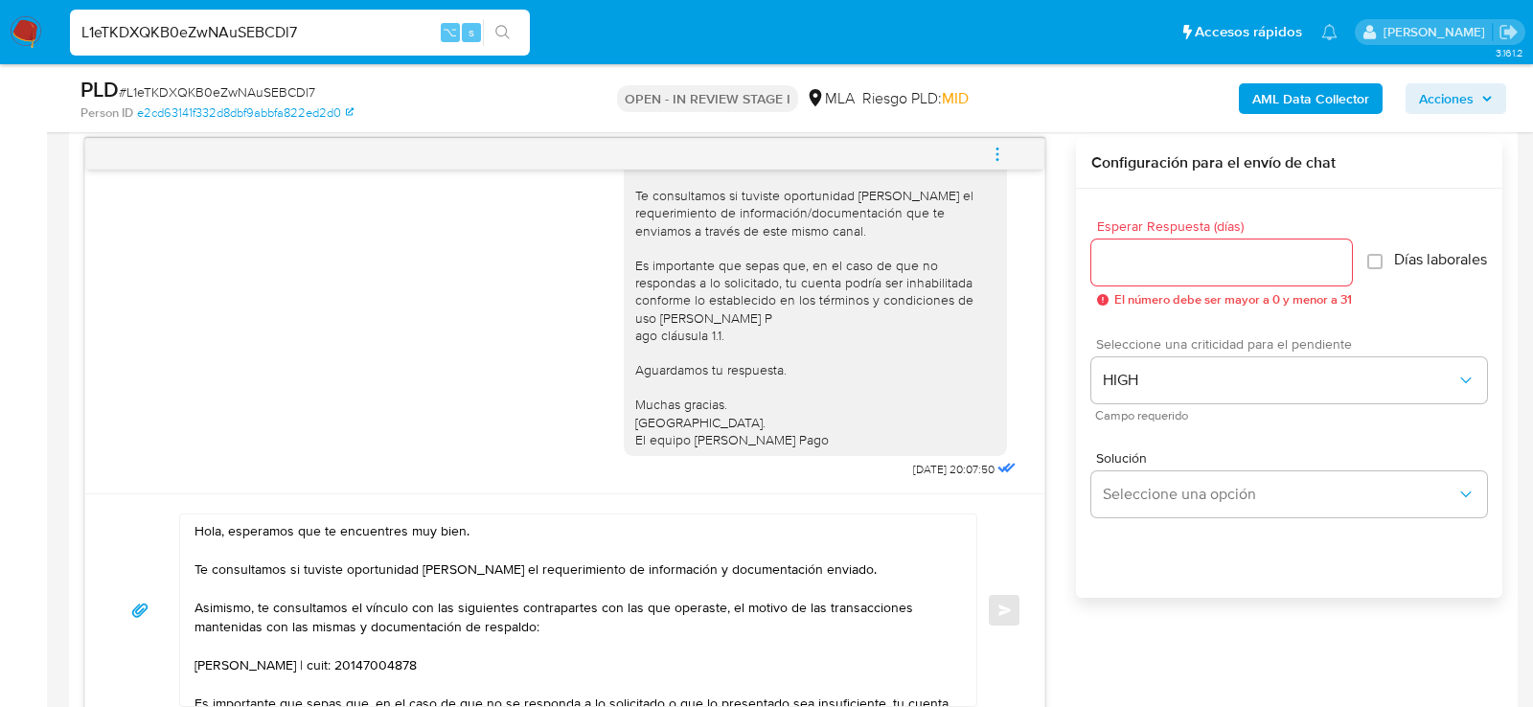
click at [1175, 271] on input "Esperar Respuesta (días)" at bounding box center [1221, 262] width 261 height 25
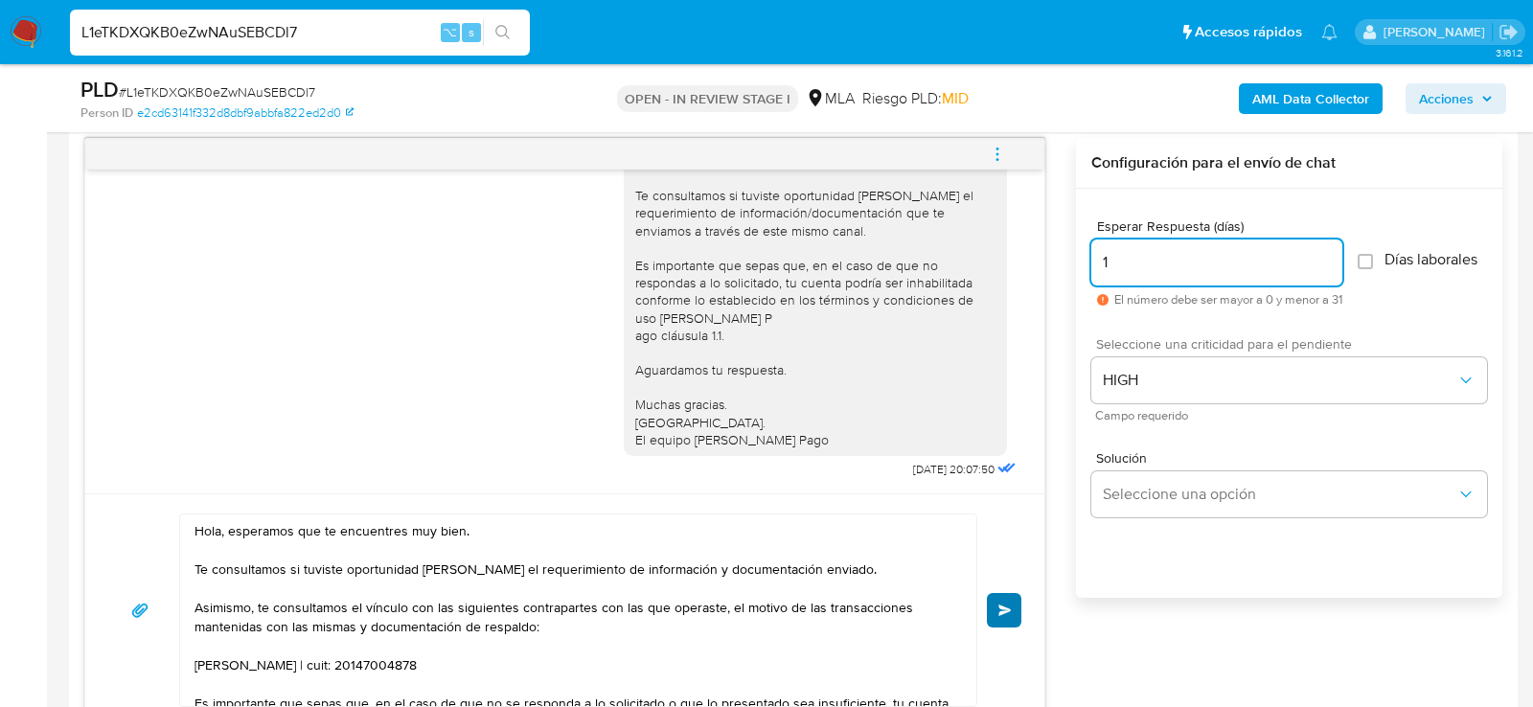
type input "1"
click at [1012, 601] on button "Enviar" at bounding box center [1004, 610] width 34 height 34
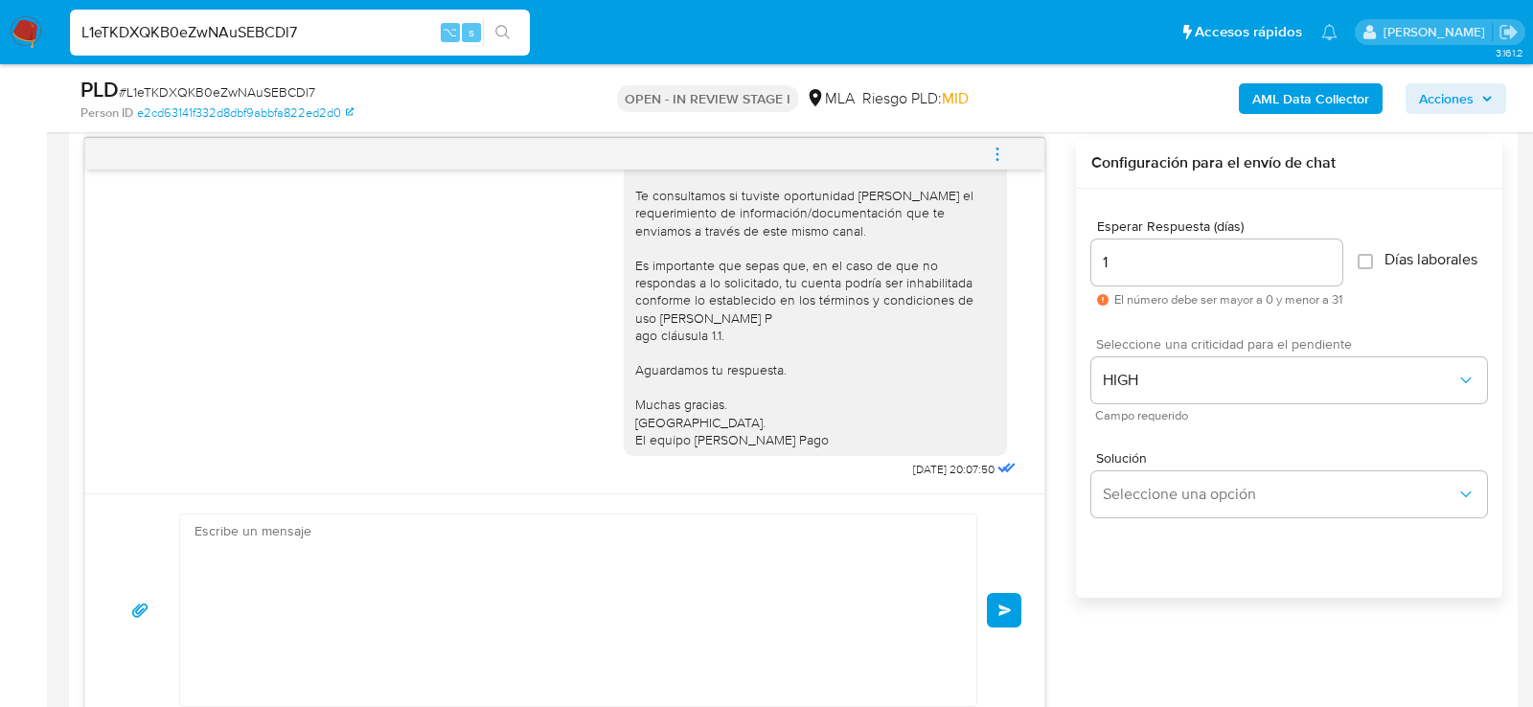
scroll to position [1727, 0]
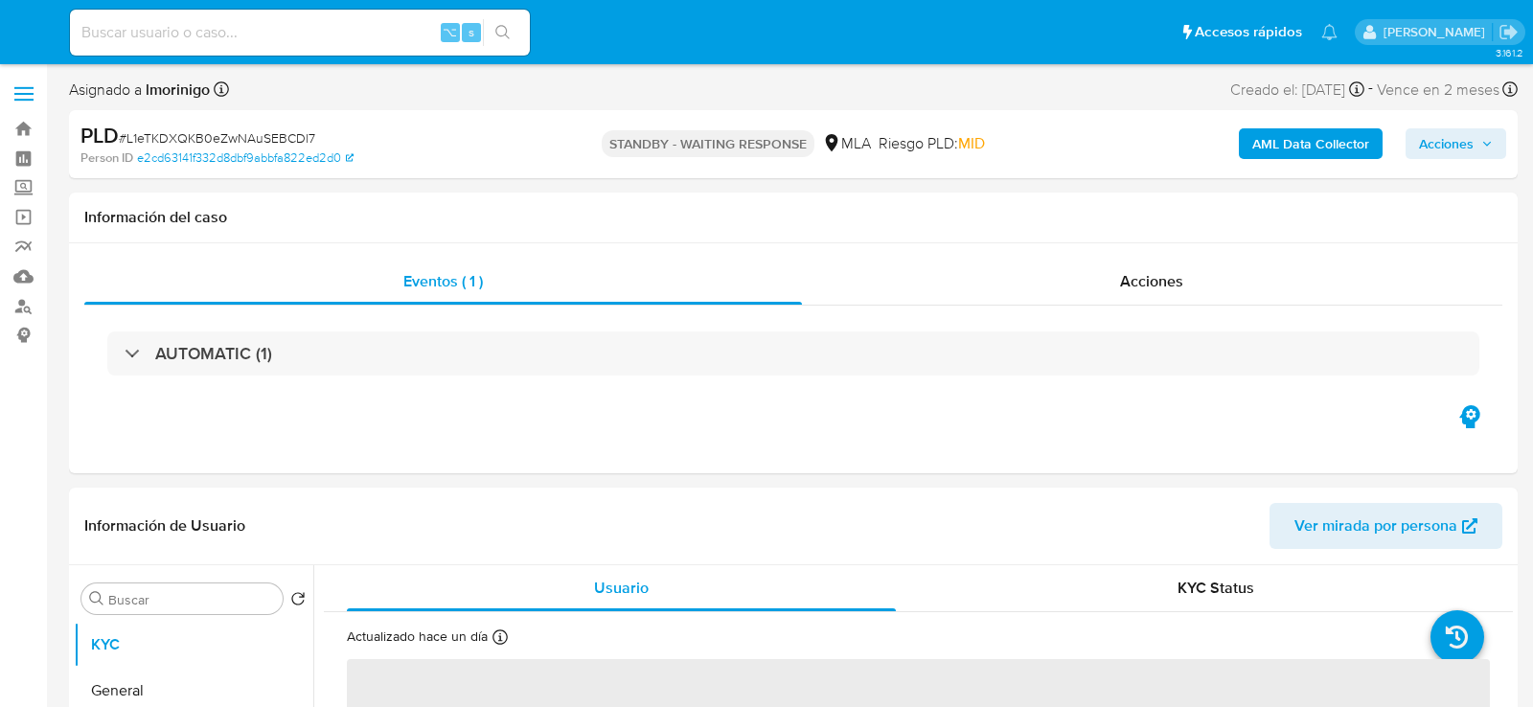
select select "10"
click at [323, 30] on input at bounding box center [300, 32] width 460 height 25
paste input "1nS8kNr3w9gSAibP8gJtkBid"
type input "1nS8kNr3w9gSAibP8gJtkBid"
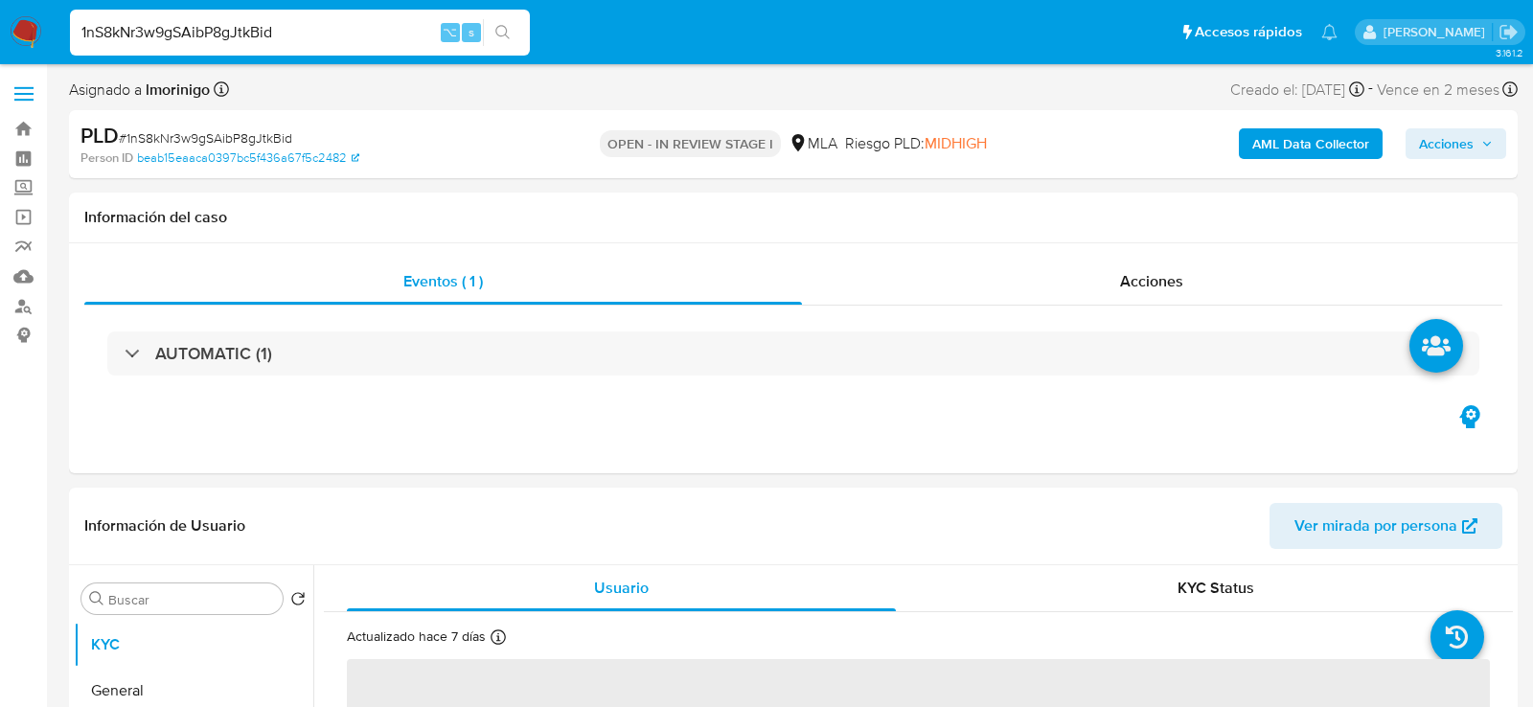
select select "10"
click at [539, 101] on div "Asignado a lmorinigo Asignado el: [DATE] 10:34:10 Creado el: [DATE] Creado el: …" at bounding box center [793, 94] width 1449 height 34
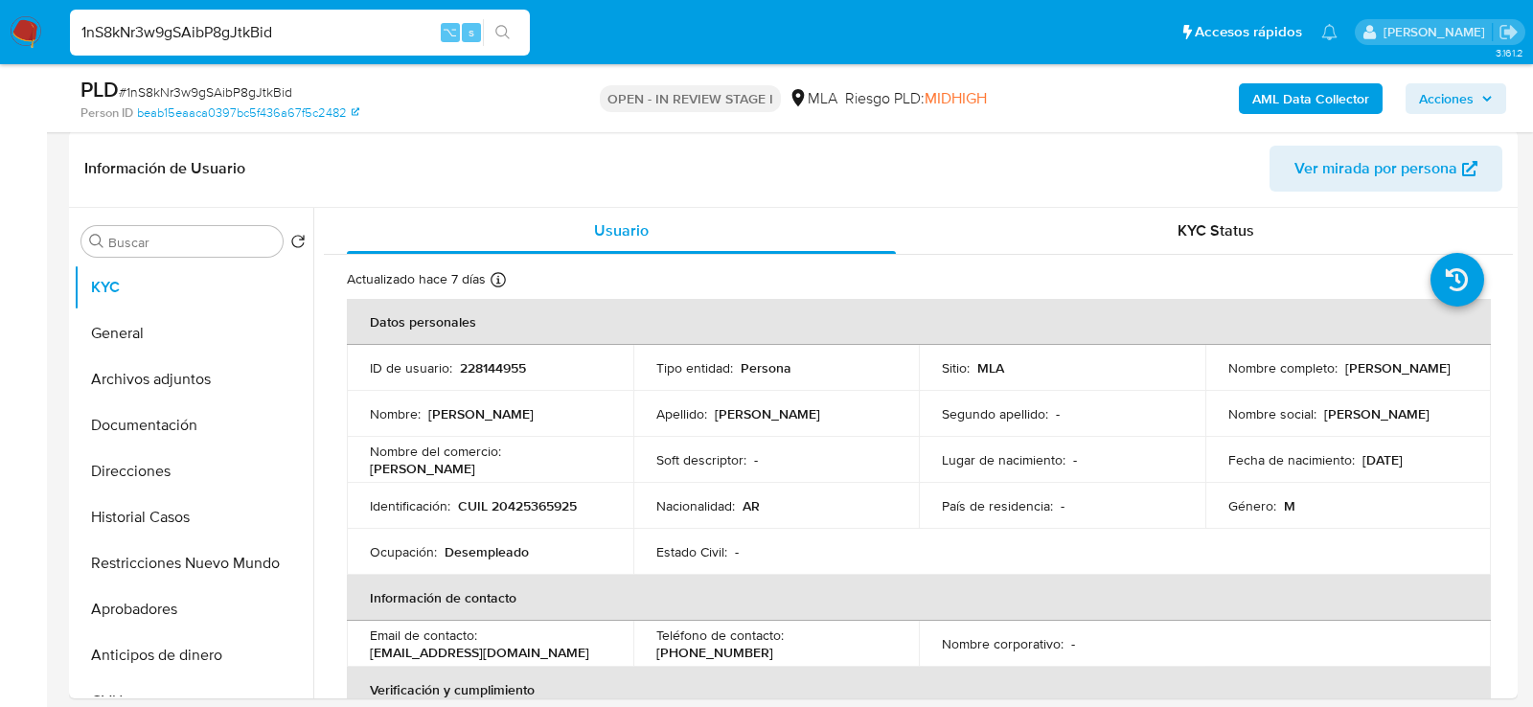
scroll to position [328, 0]
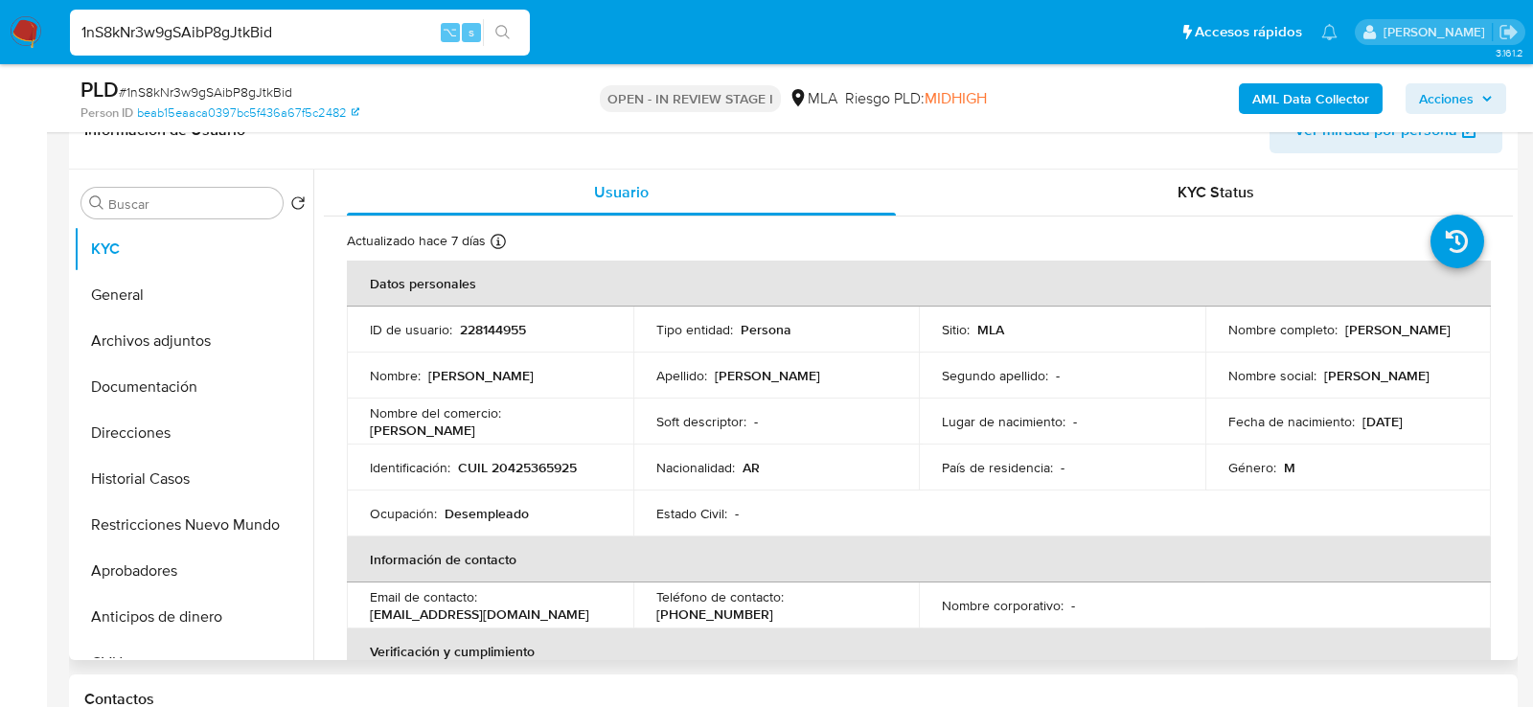
click at [531, 470] on p "CUIL 20425365925" at bounding box center [517, 467] width 119 height 17
click at [510, 467] on p "CUIL 20425365925" at bounding box center [517, 467] width 119 height 17
copy p "20425365925"
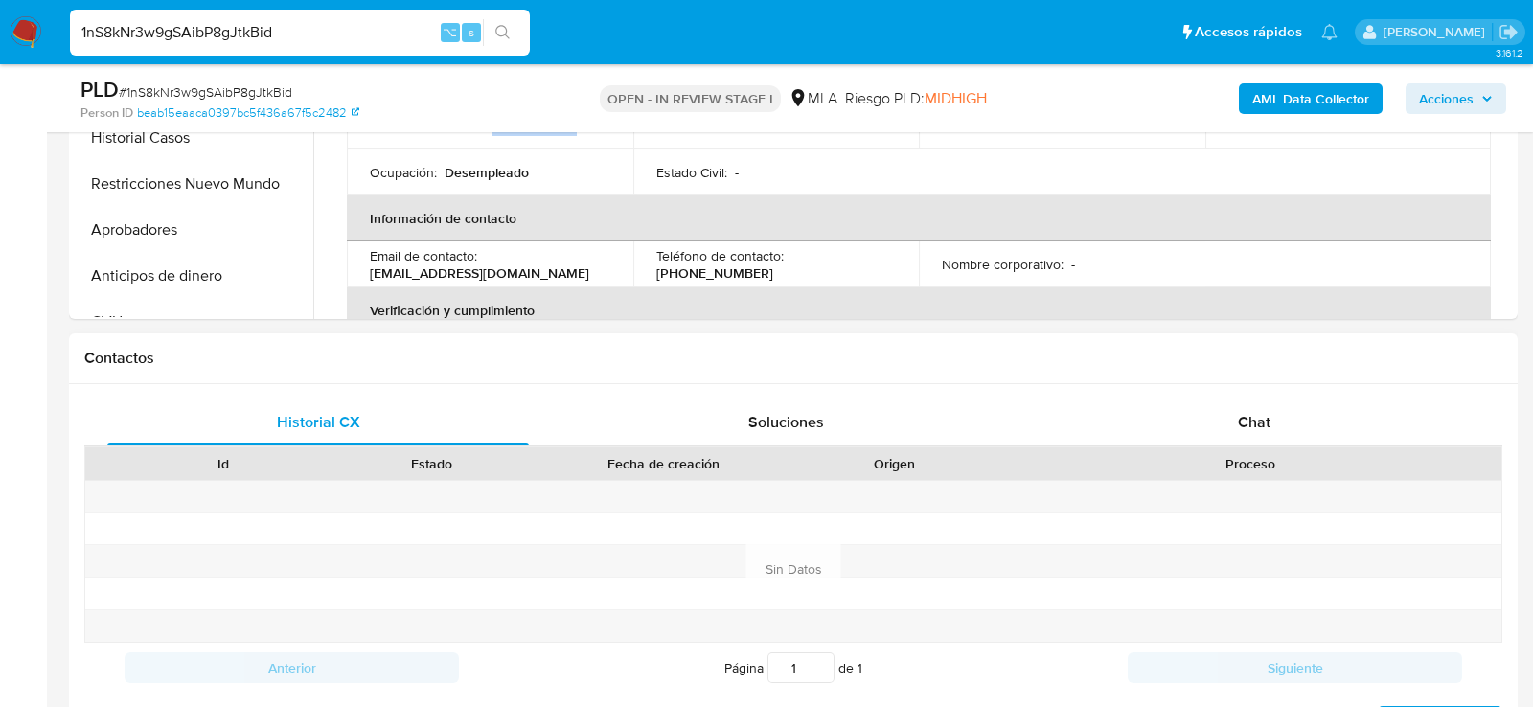
scroll to position [733, 0]
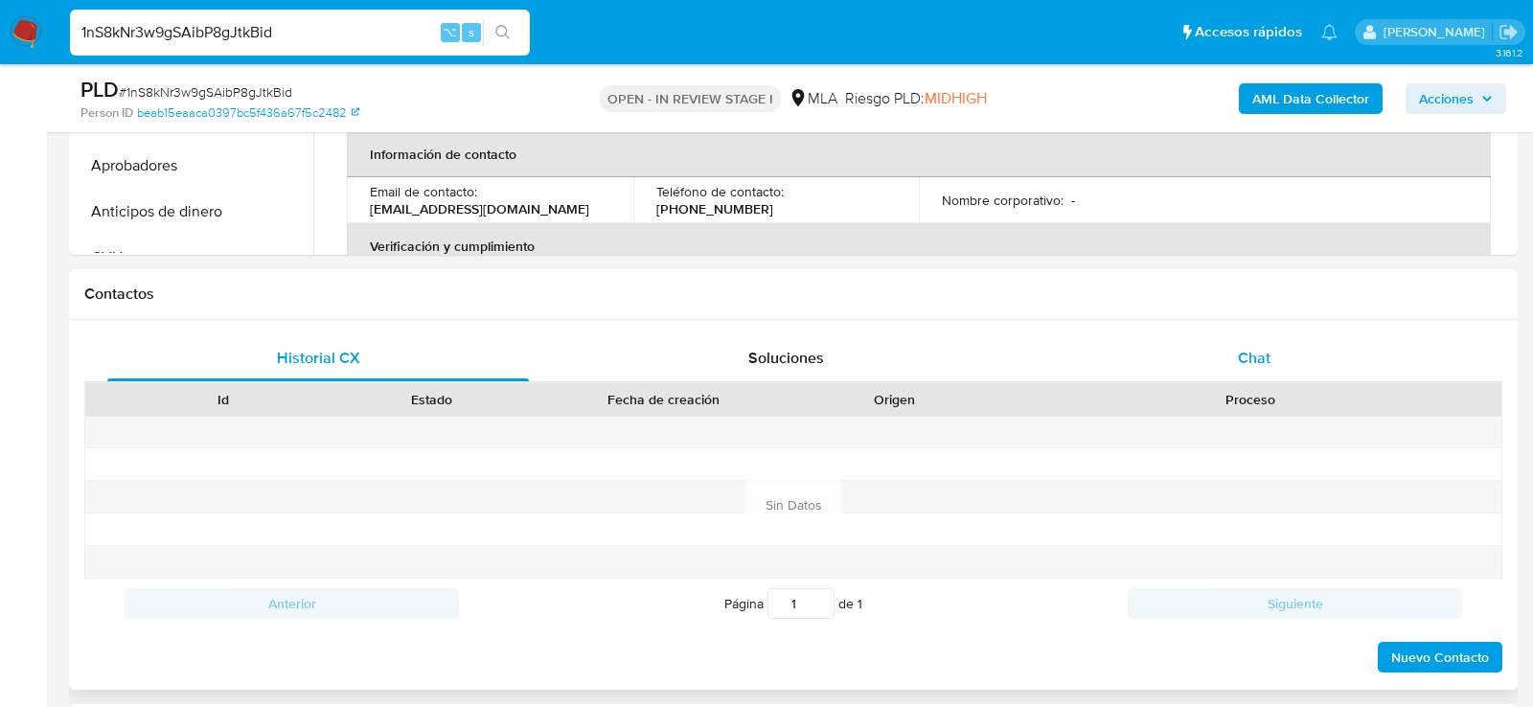
click at [1275, 363] on div "Chat" at bounding box center [1254, 358] width 422 height 46
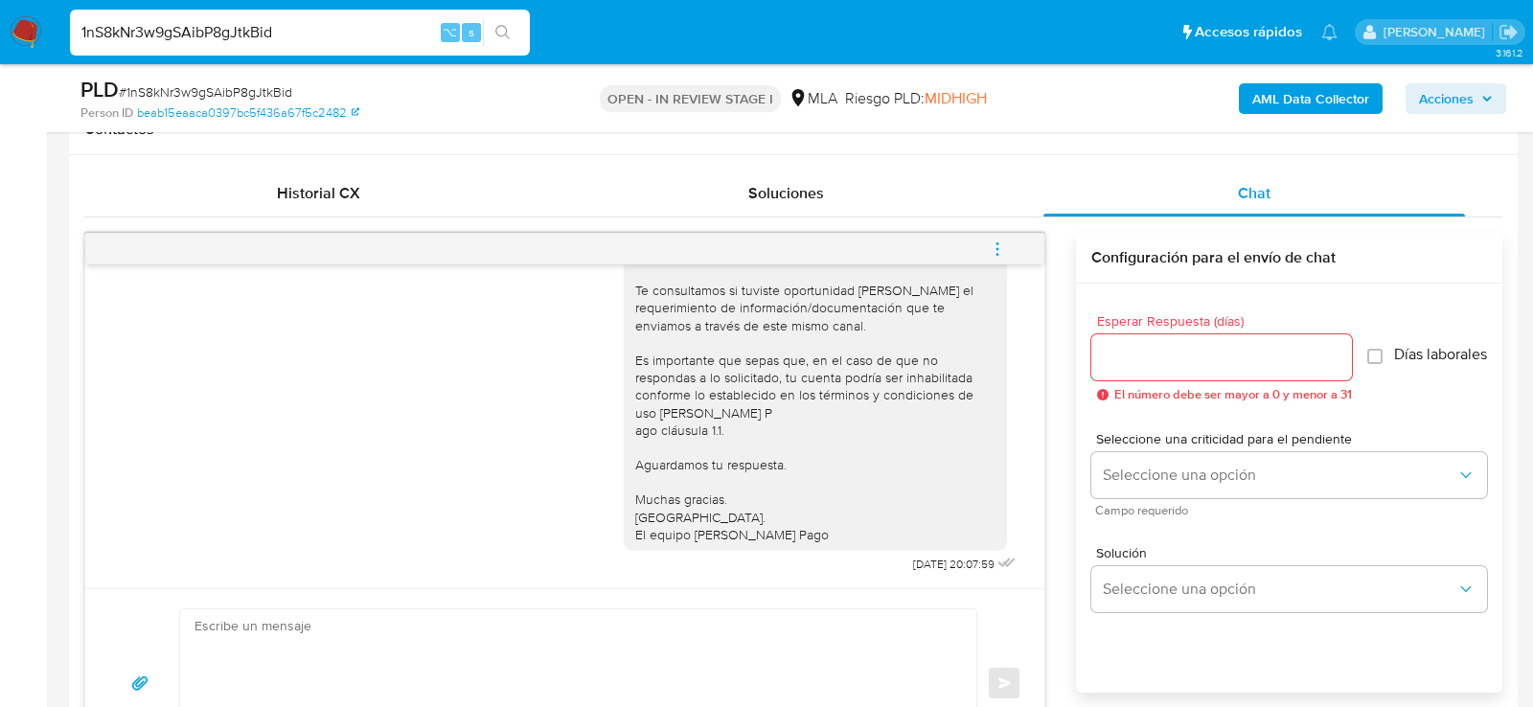
scroll to position [908, 0]
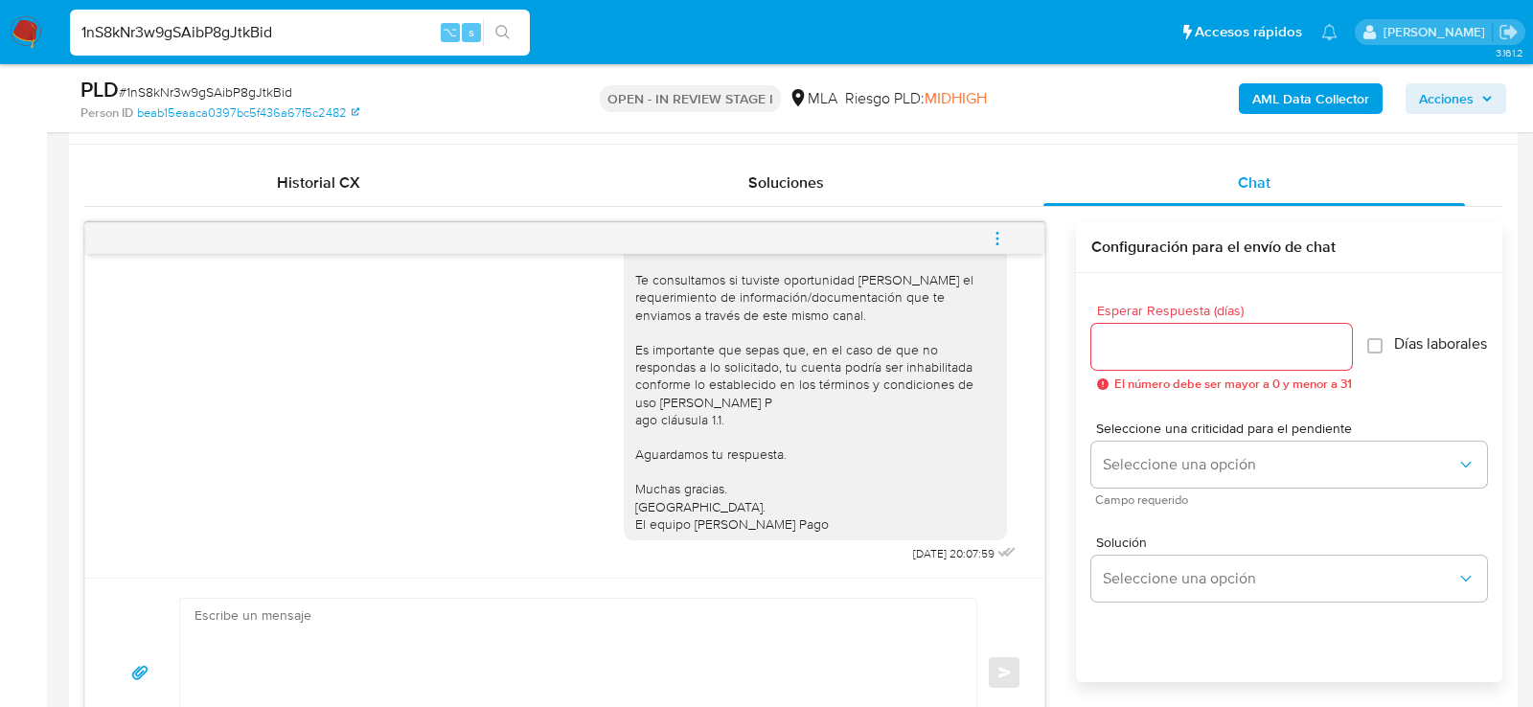
click at [270, 29] on input "1nS8kNr3w9gSAibP8gJtkBid" at bounding box center [300, 32] width 460 height 25
paste input "k3oiYsGmmb3ZyFZM2EKT7sKV"
type input "k3oiYsGmmb3ZyFZM2EKT7sKV"
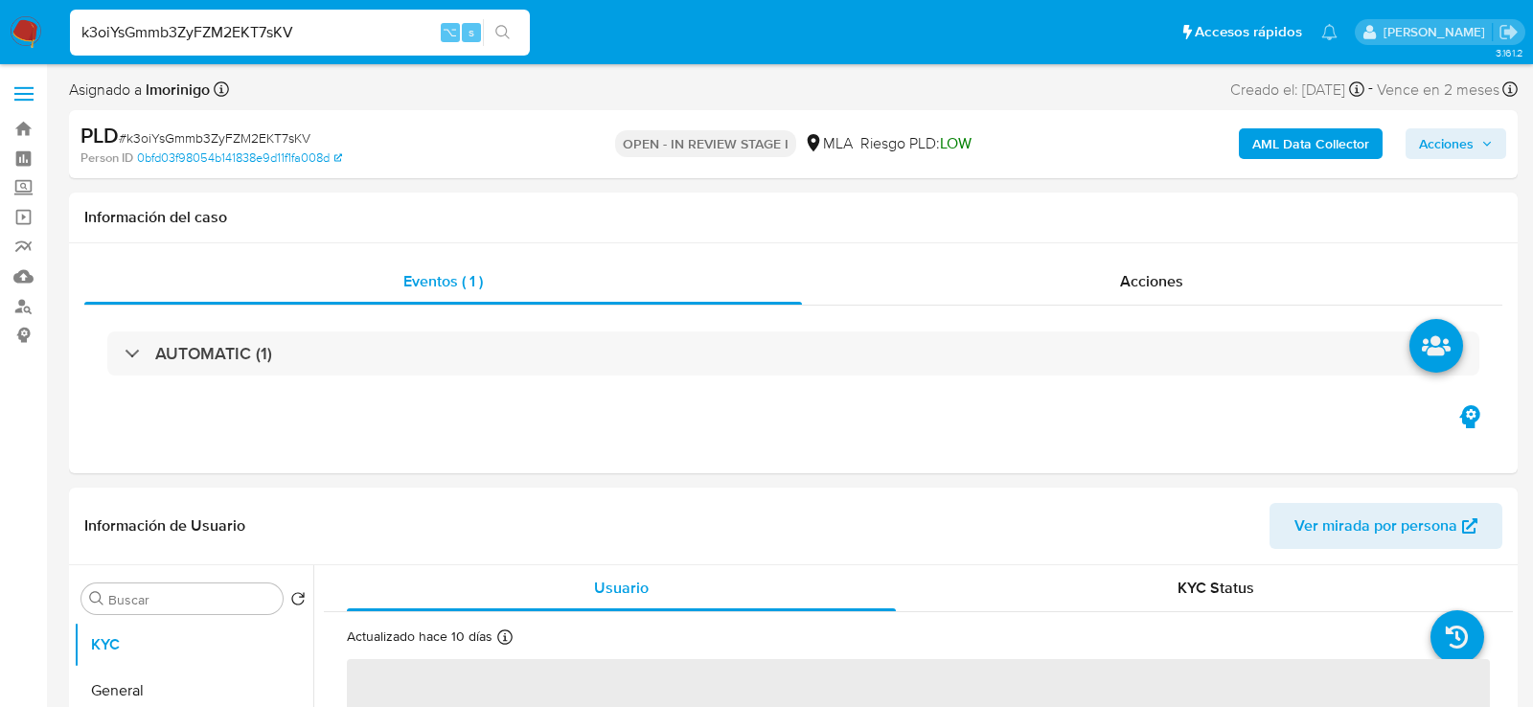
select select "10"
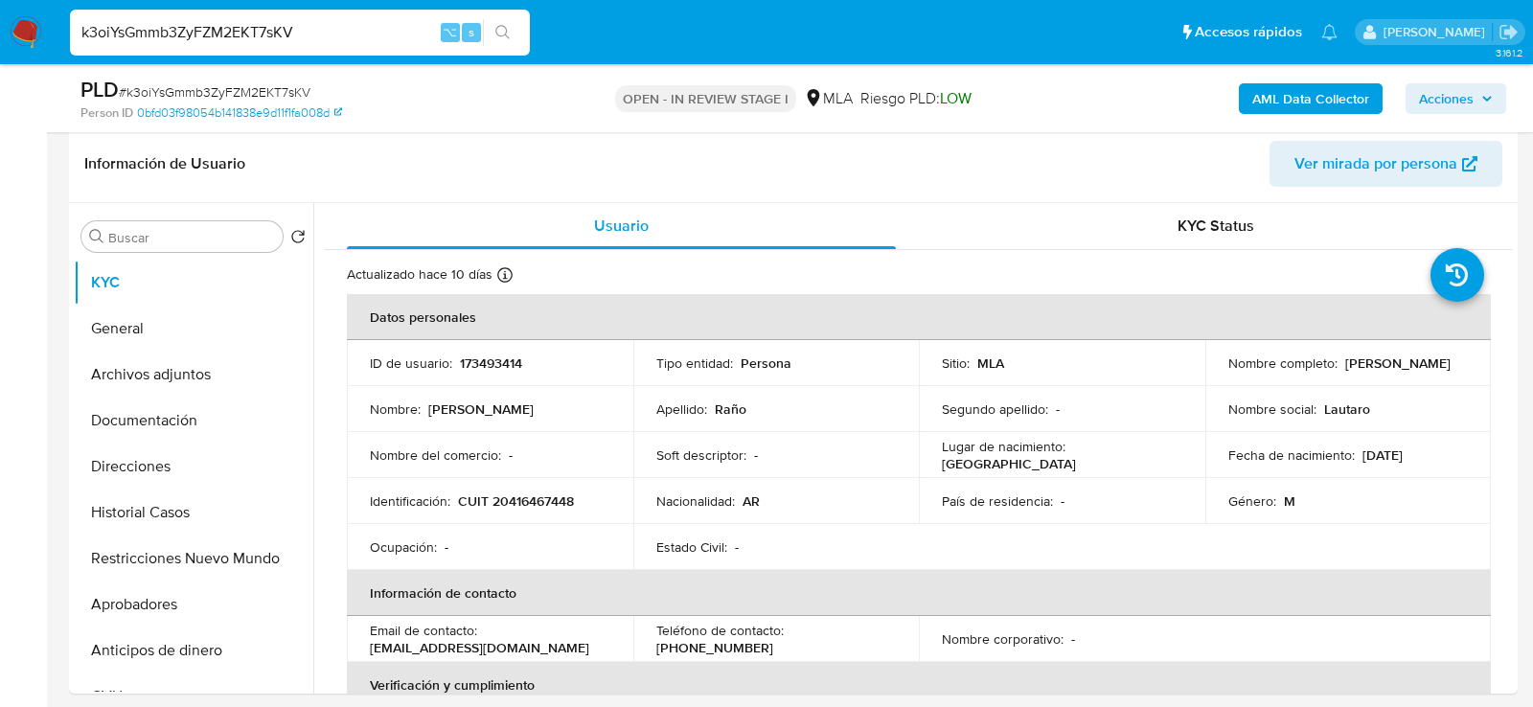
scroll to position [309, 0]
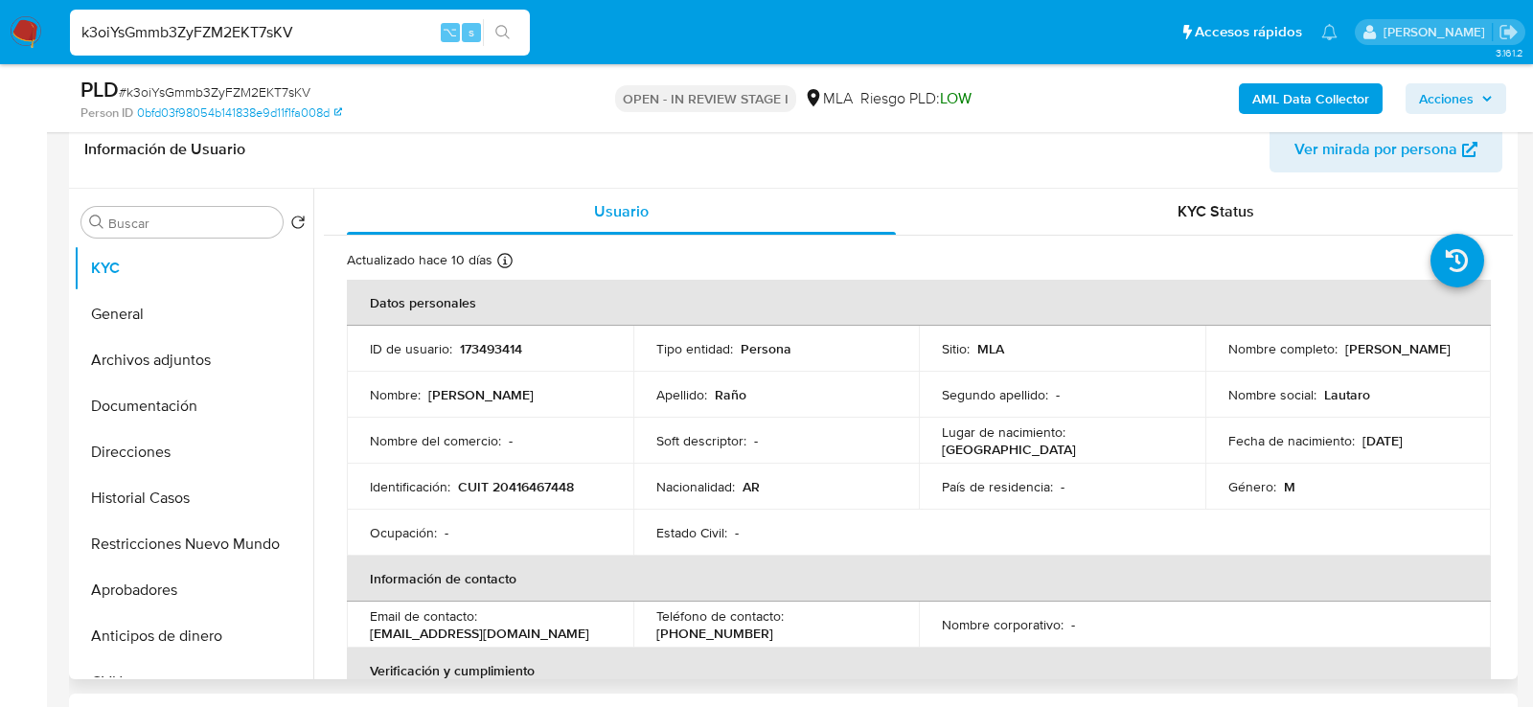
click at [519, 473] on td "Identificación : CUIT 20416467448" at bounding box center [490, 487] width 286 height 46
click at [519, 479] on p "CUIT 20416467448" at bounding box center [516, 486] width 116 height 17
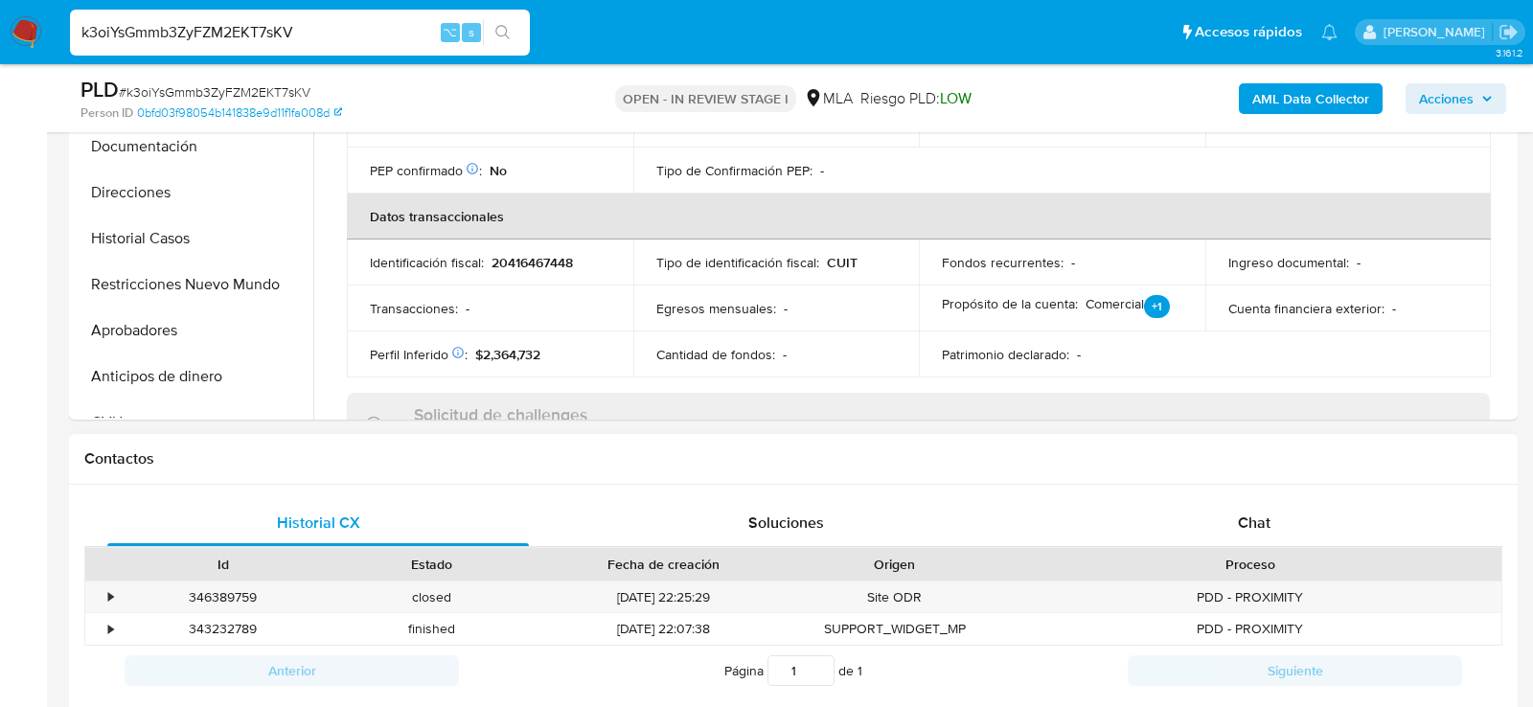
scroll to position [705, 0]
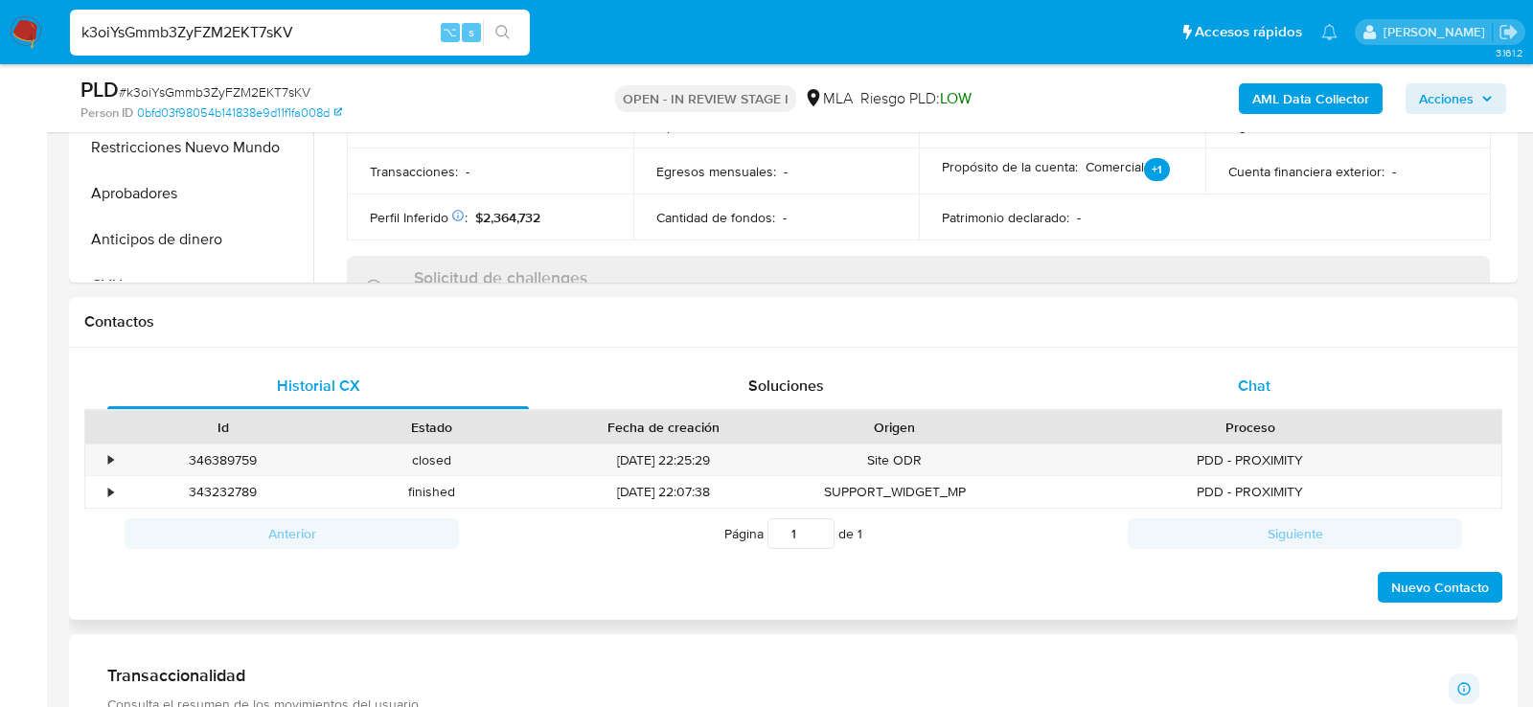
click at [1212, 404] on div "Chat" at bounding box center [1254, 386] width 422 height 46
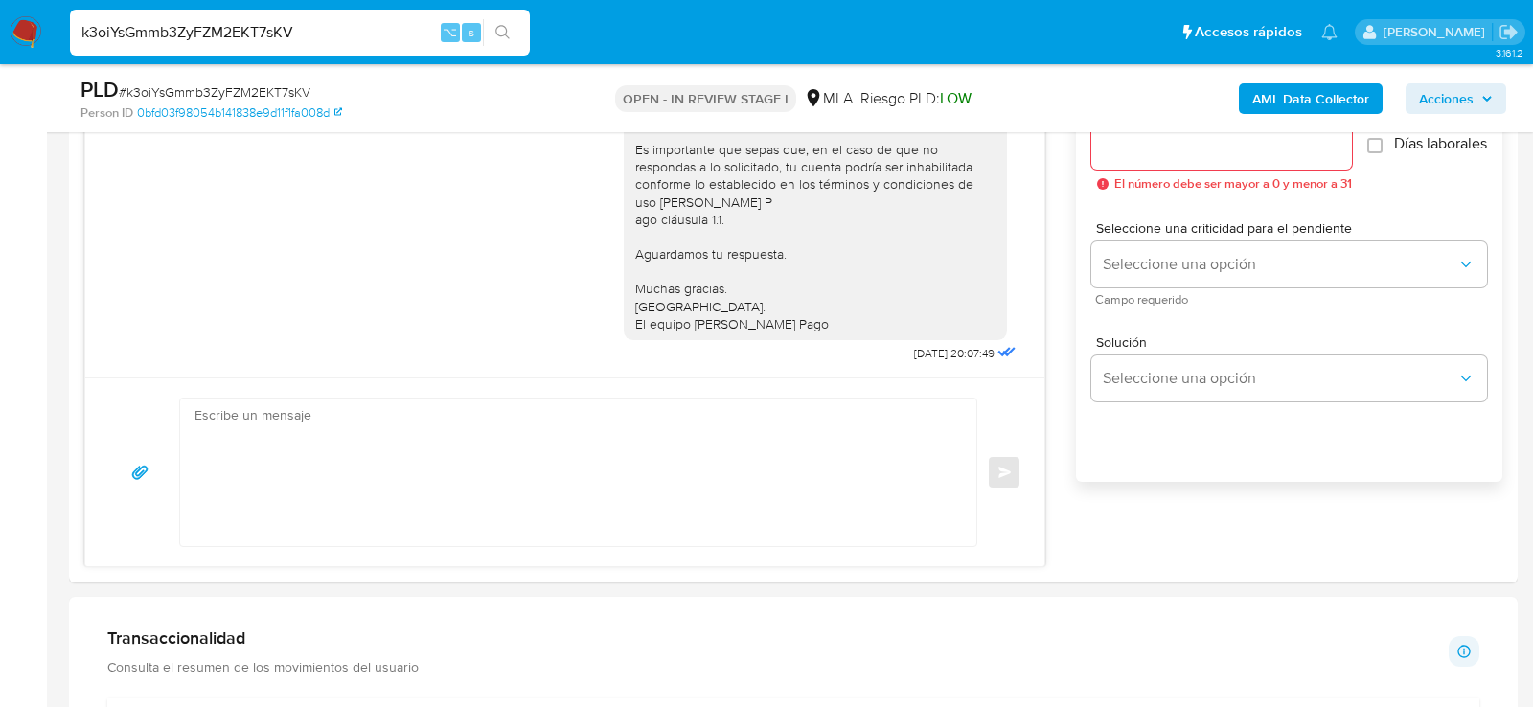
scroll to position [1112, 0]
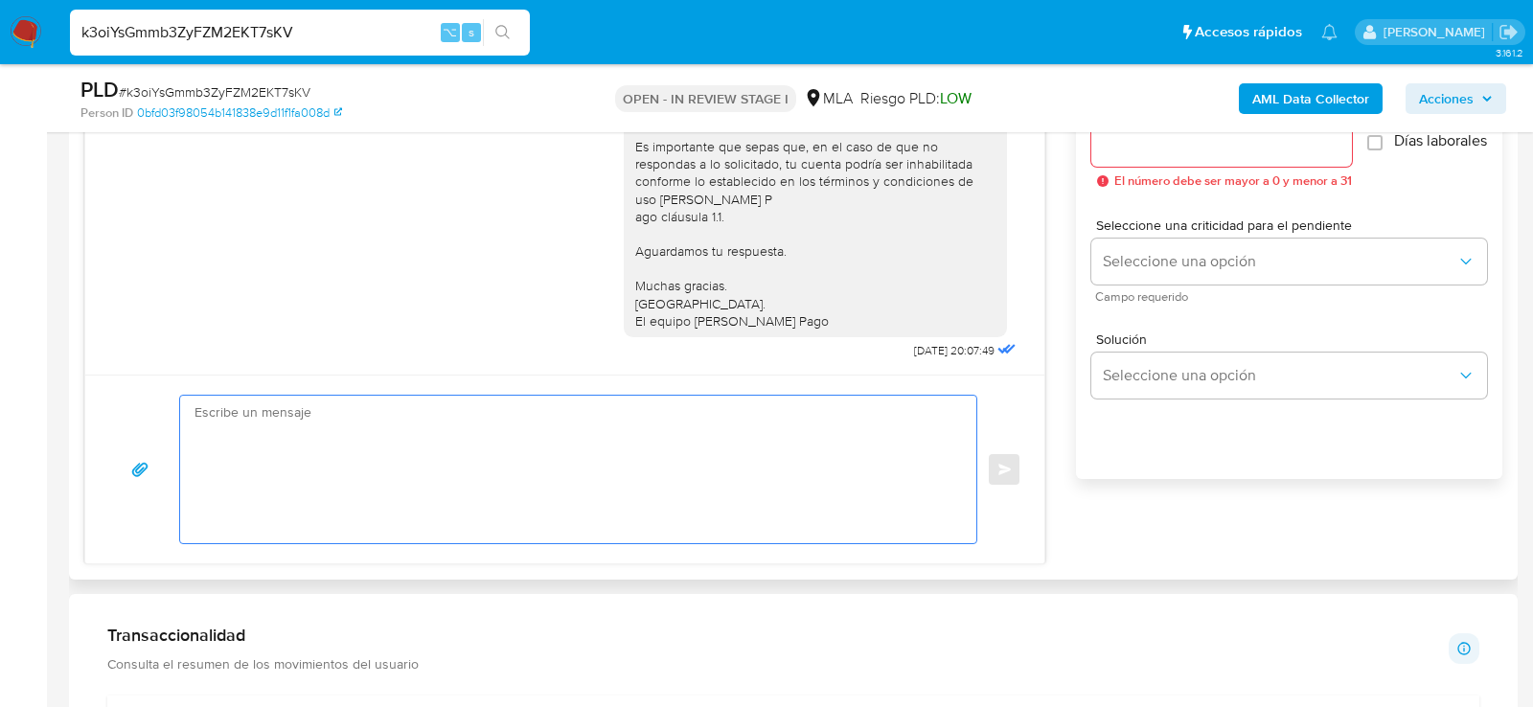
click at [863, 441] on textarea at bounding box center [574, 470] width 758 height 148
click at [275, 33] on input "k3oiYsGmmb3ZyFZM2EKT7sKV" at bounding box center [300, 32] width 460 height 25
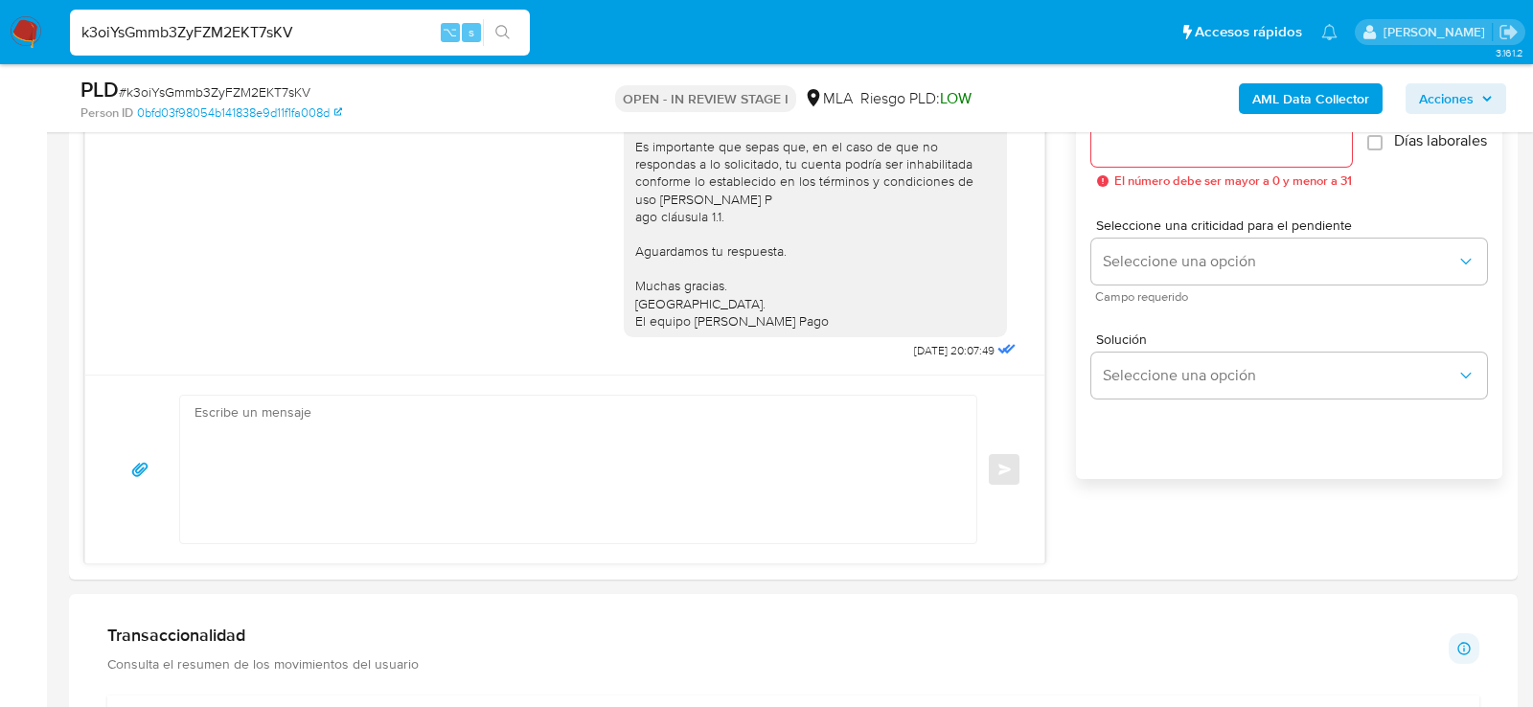
click at [275, 33] on input "k3oiYsGmmb3ZyFZM2EKT7sKV" at bounding box center [300, 32] width 460 height 25
paste input "JurNo6eFCdEWJ4DrwxKVMTdB"
type input "JurNo6eFCdEWJ4DrwxKVMTdB"
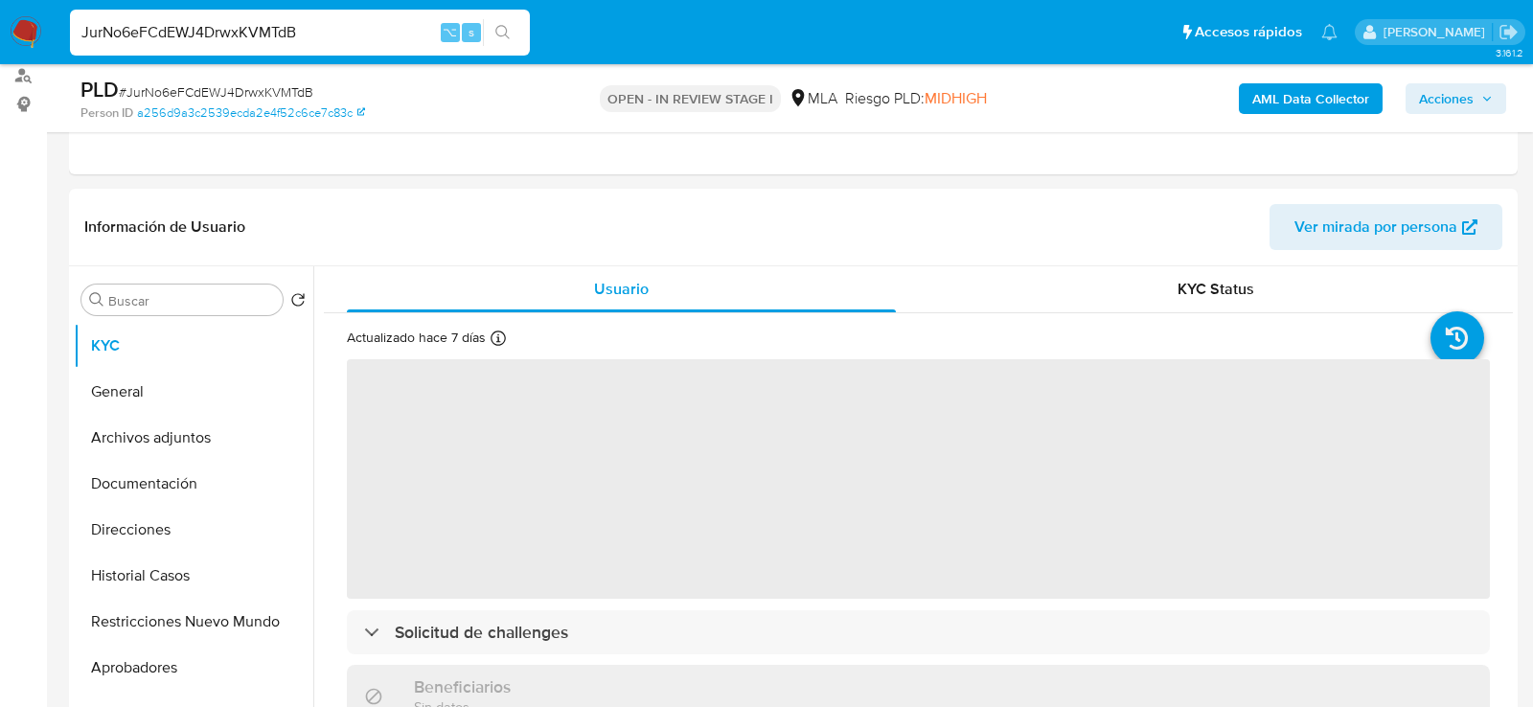
scroll to position [340, 0]
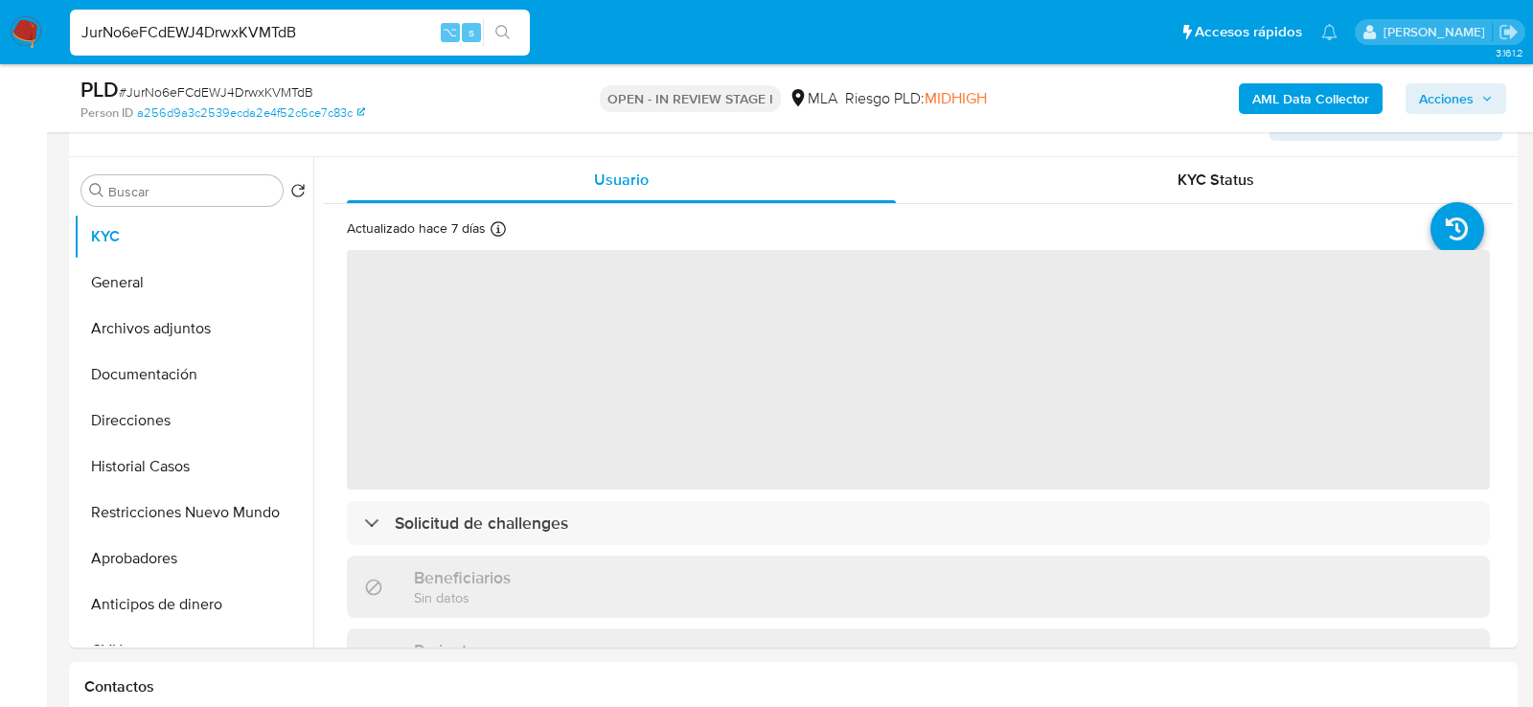
select select "10"
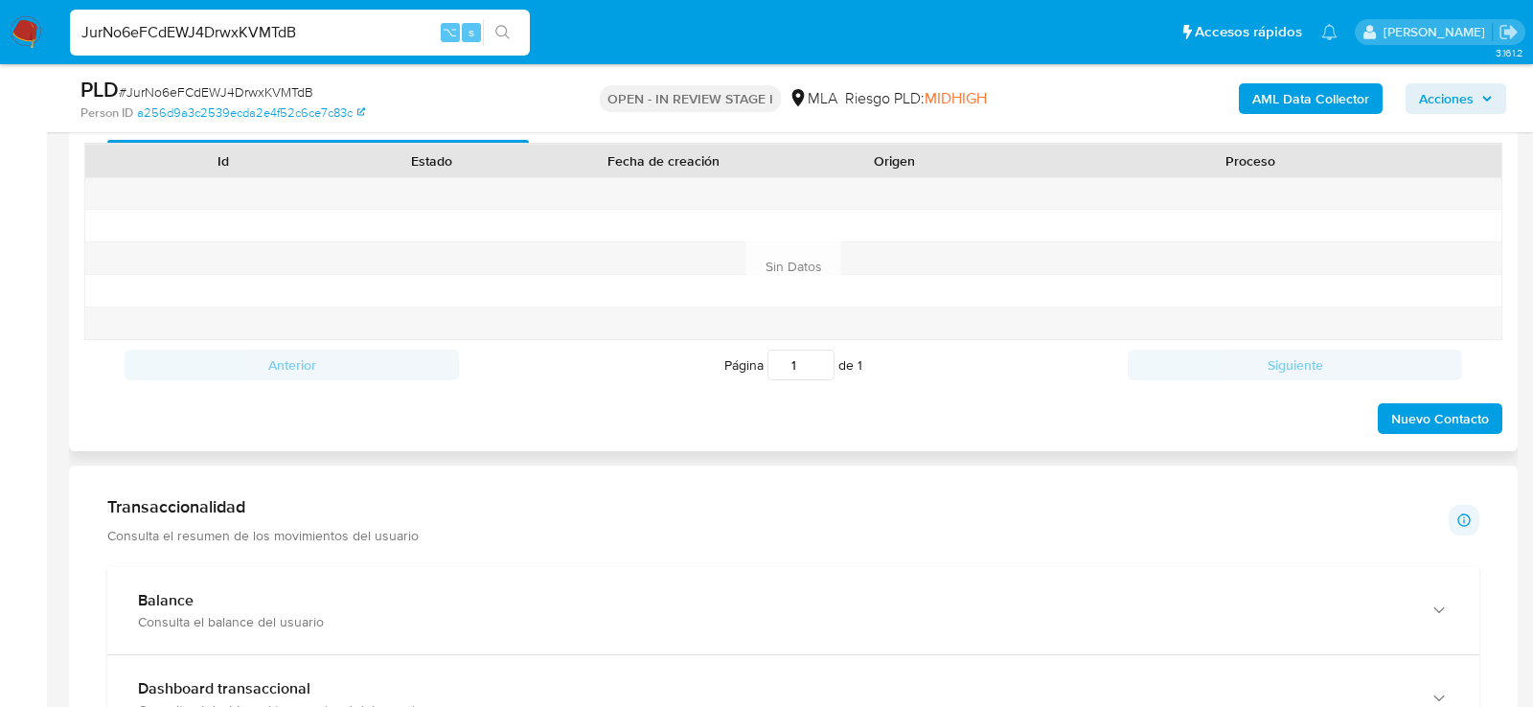
scroll to position [947, 0]
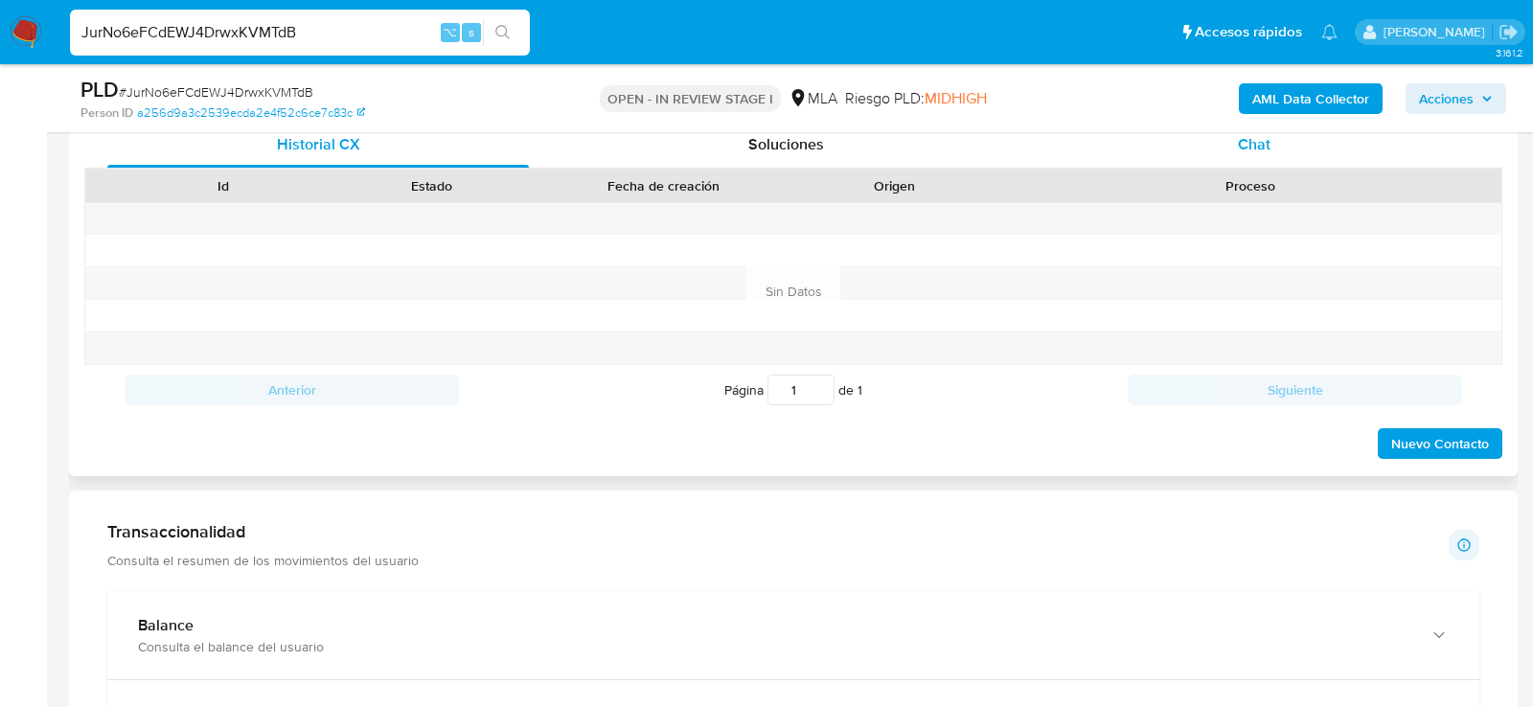
click at [1273, 141] on div "Chat" at bounding box center [1254, 145] width 422 height 46
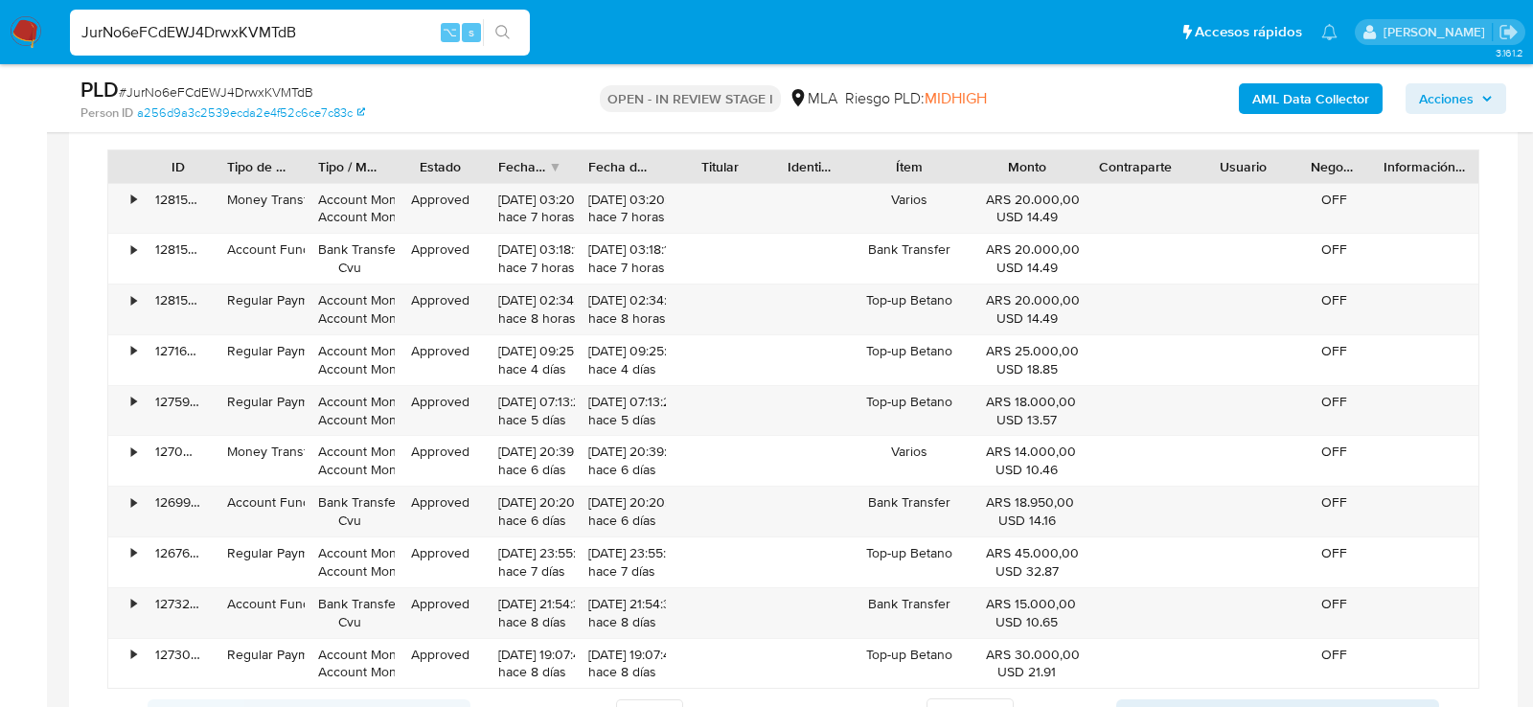
scroll to position [2958, 0]
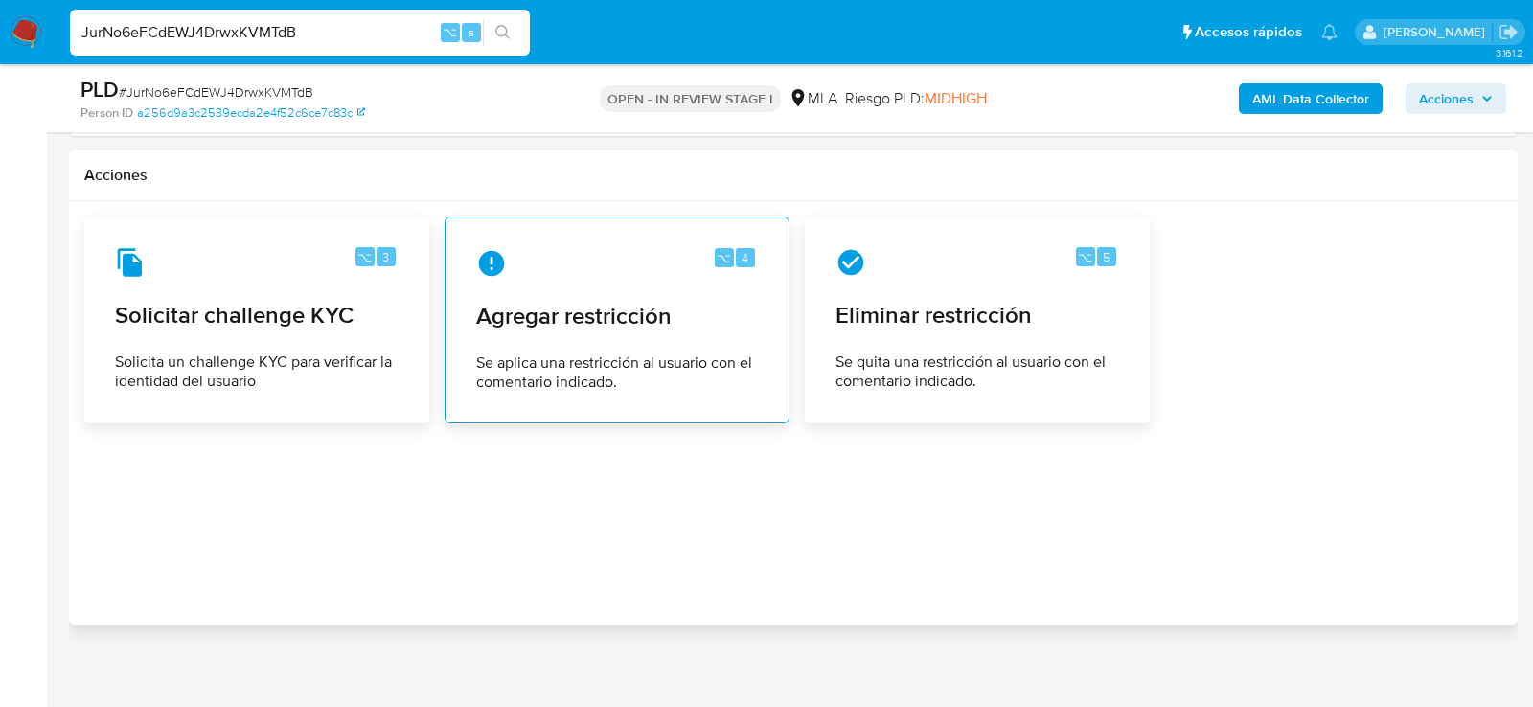
click at [609, 326] on div "⌥ 4 Agregar restricción Se aplica una restricción al usuario con el comentario …" at bounding box center [617, 320] width 312 height 174
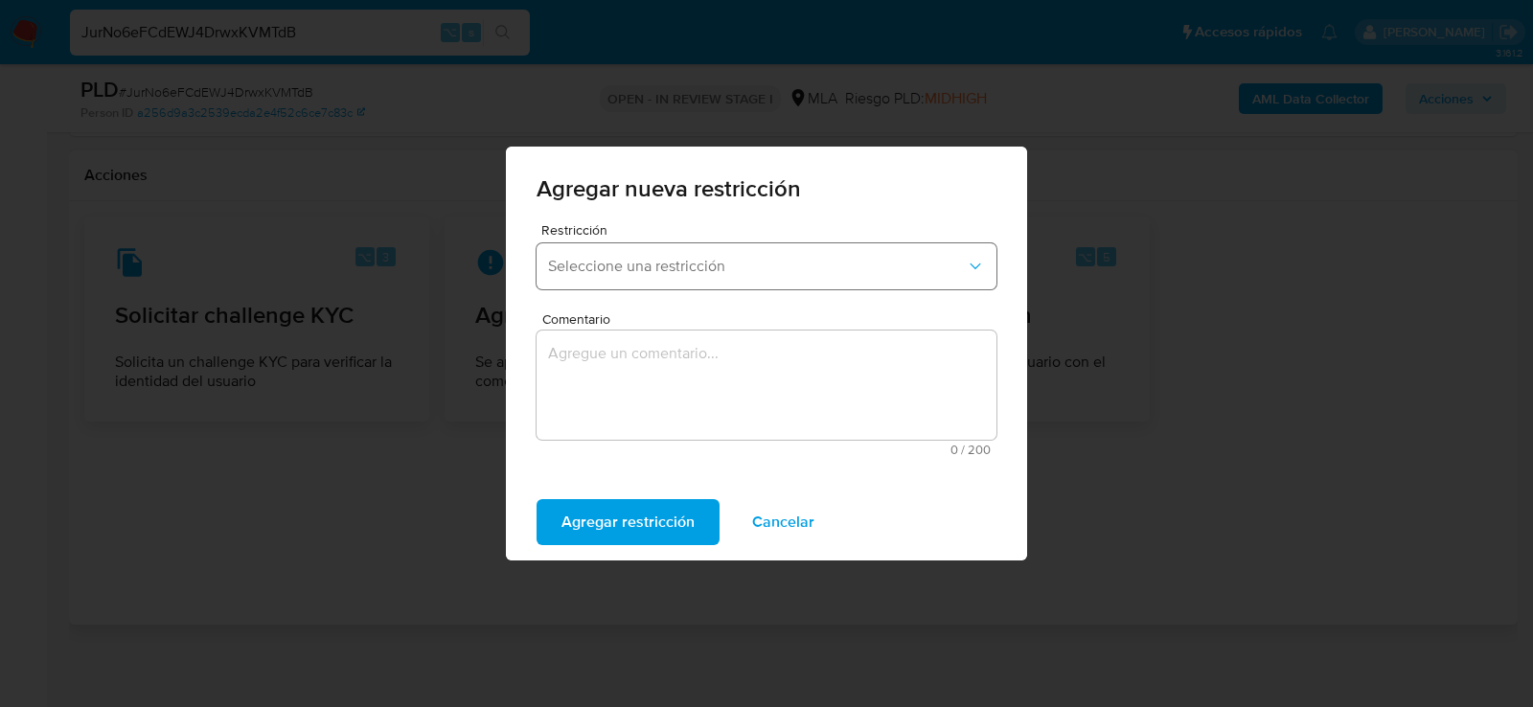
click at [608, 275] on span "Seleccione una restricción" at bounding box center [757, 266] width 418 height 19
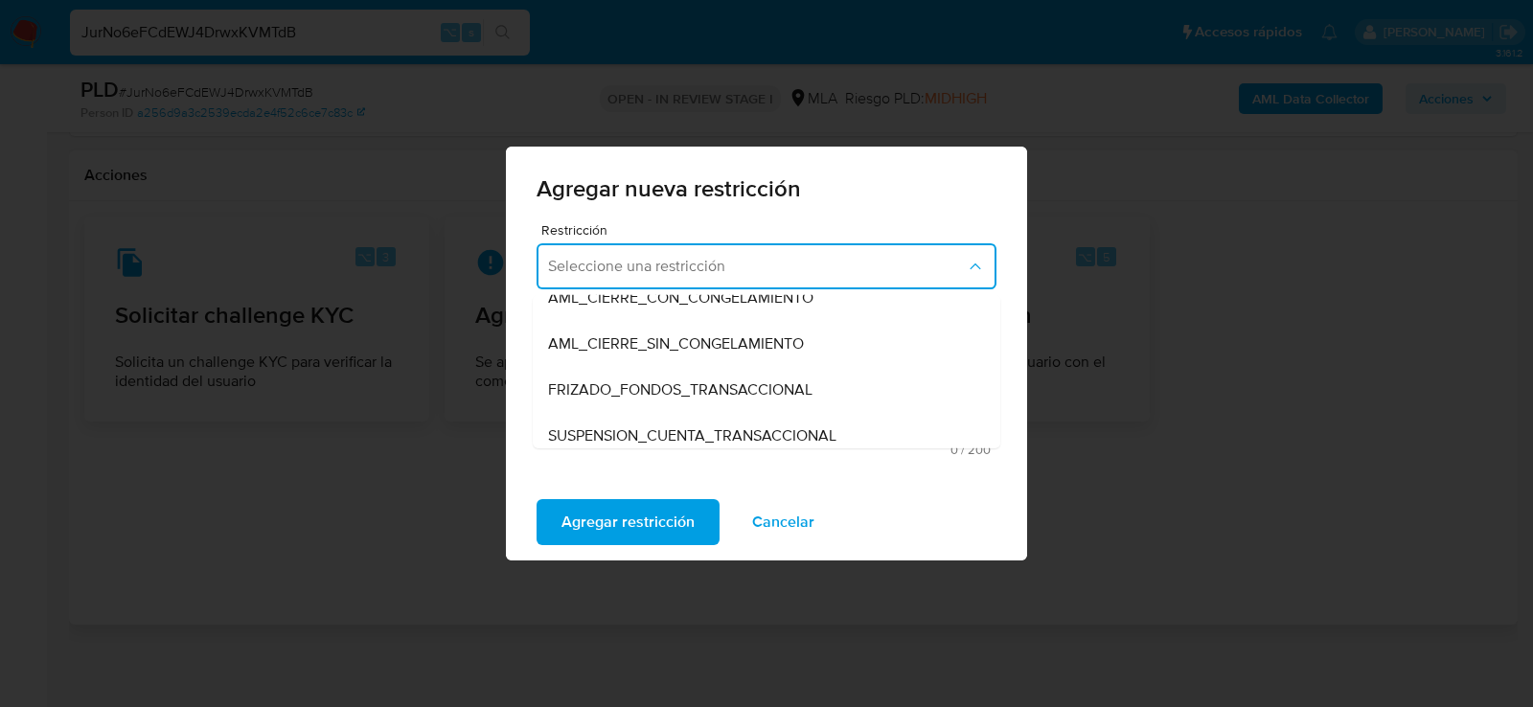
scroll to position [166, 0]
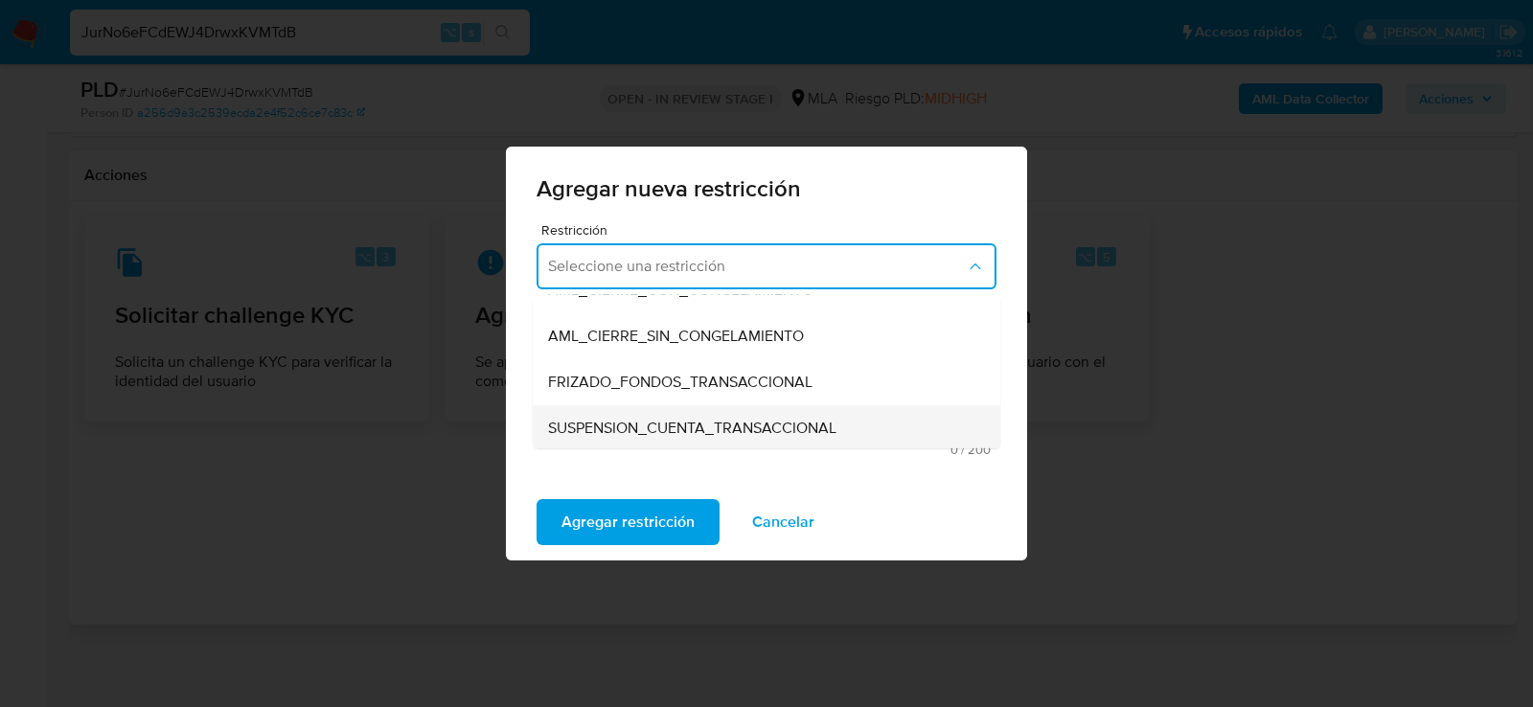
click at [582, 423] on span "SUSPENSION_CUENTA_TRANSACCIONAL" at bounding box center [692, 428] width 288 height 19
click at [582, 423] on textarea "Comentario" at bounding box center [767, 385] width 460 height 109
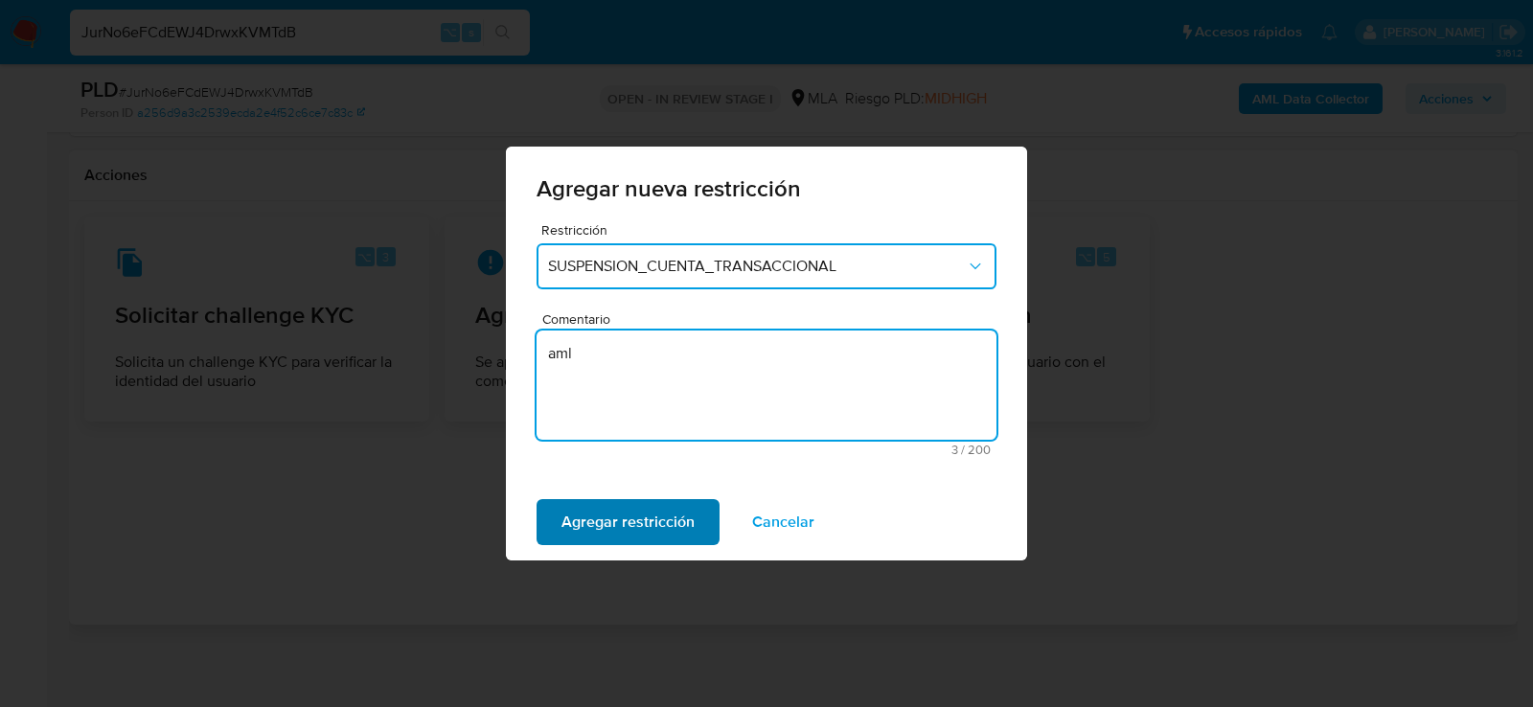
type textarea "aml"
click at [578, 534] on span "Agregar restricción" at bounding box center [628, 522] width 133 height 42
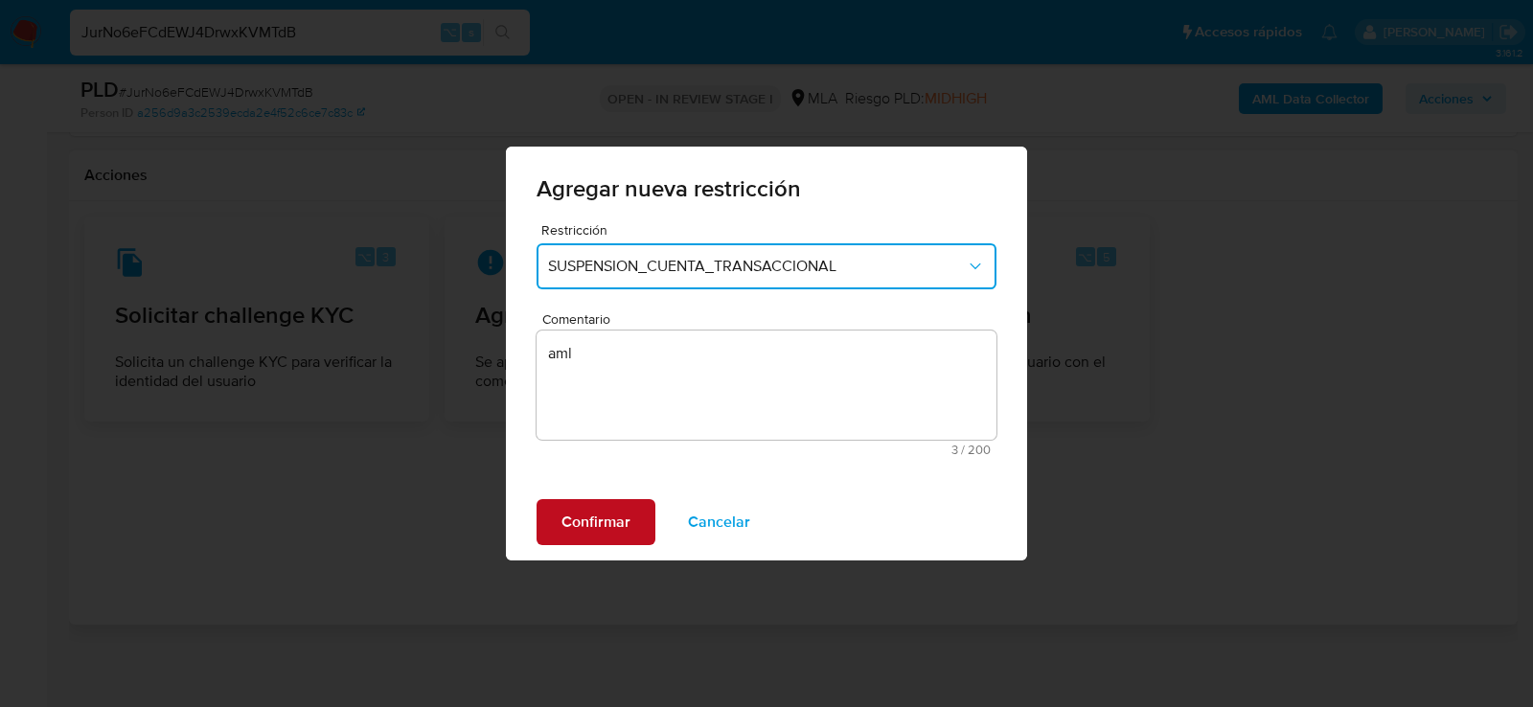
click at [578, 534] on span "Confirmar" at bounding box center [596, 522] width 69 height 42
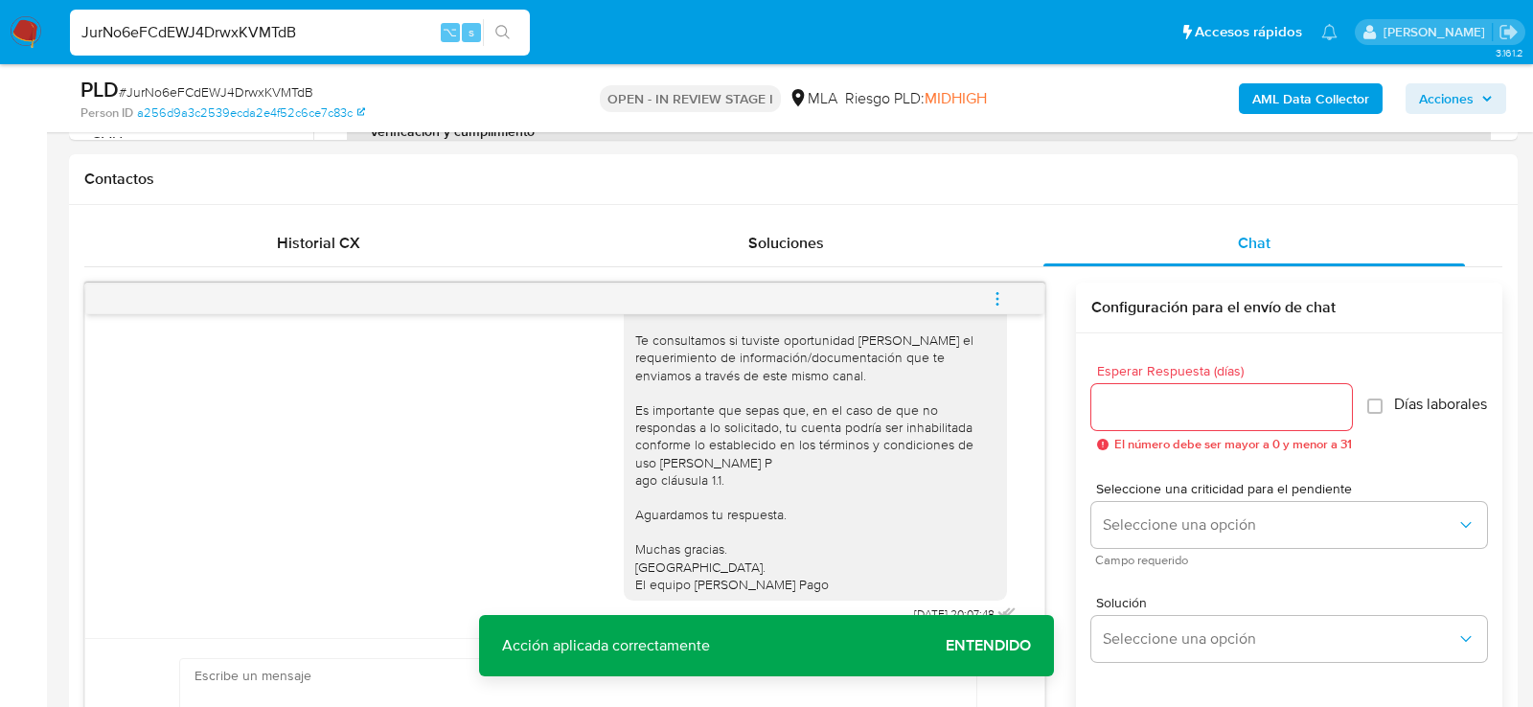
scroll to position [643, 0]
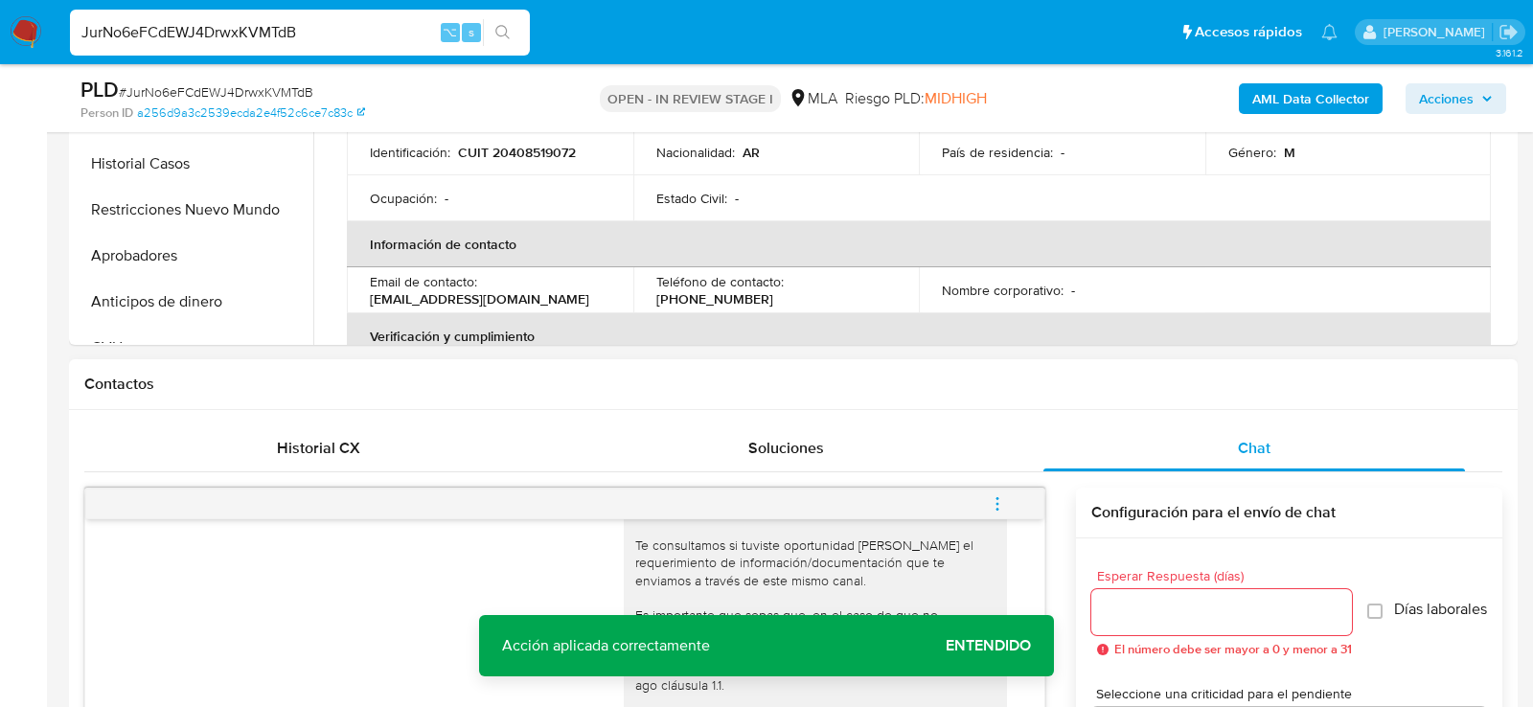
click at [1006, 502] on button "menu-action" at bounding box center [997, 504] width 63 height 46
click at [770, 490] on ul "Cerrar conversación Abrir gestor de archivos" at bounding box center [813, 505] width 306 height 38
click at [714, 515] on li "Cerrar conversación" at bounding box center [730, 504] width 141 height 23
click at [197, 34] on input "JurNo6eFCdEWJ4DrwxKVMTdB" at bounding box center [300, 32] width 460 height 25
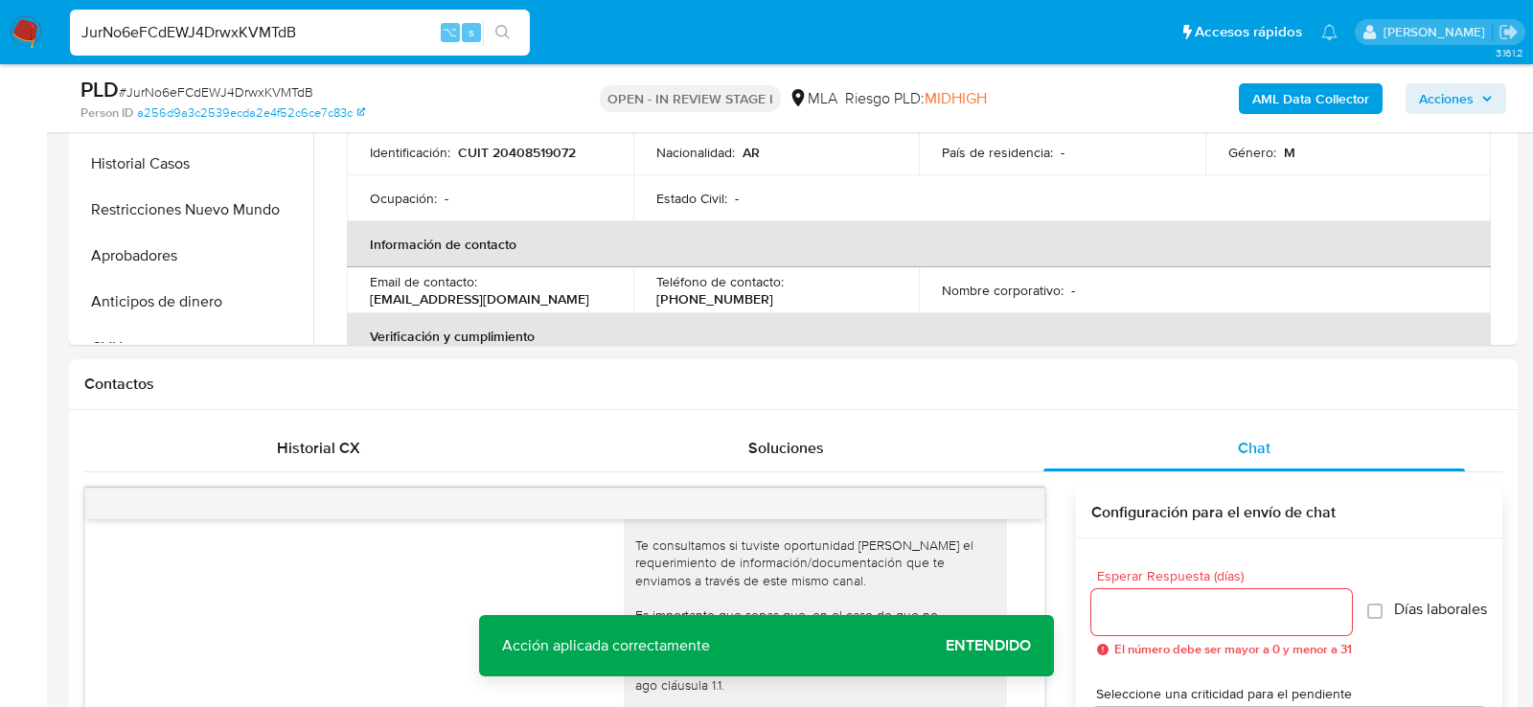
paste input "gCwwhSsAeE0XeJ1nSKn2HrFc"
type input "gCwwhSsAeE0XeJ1nSKn2HrFc"
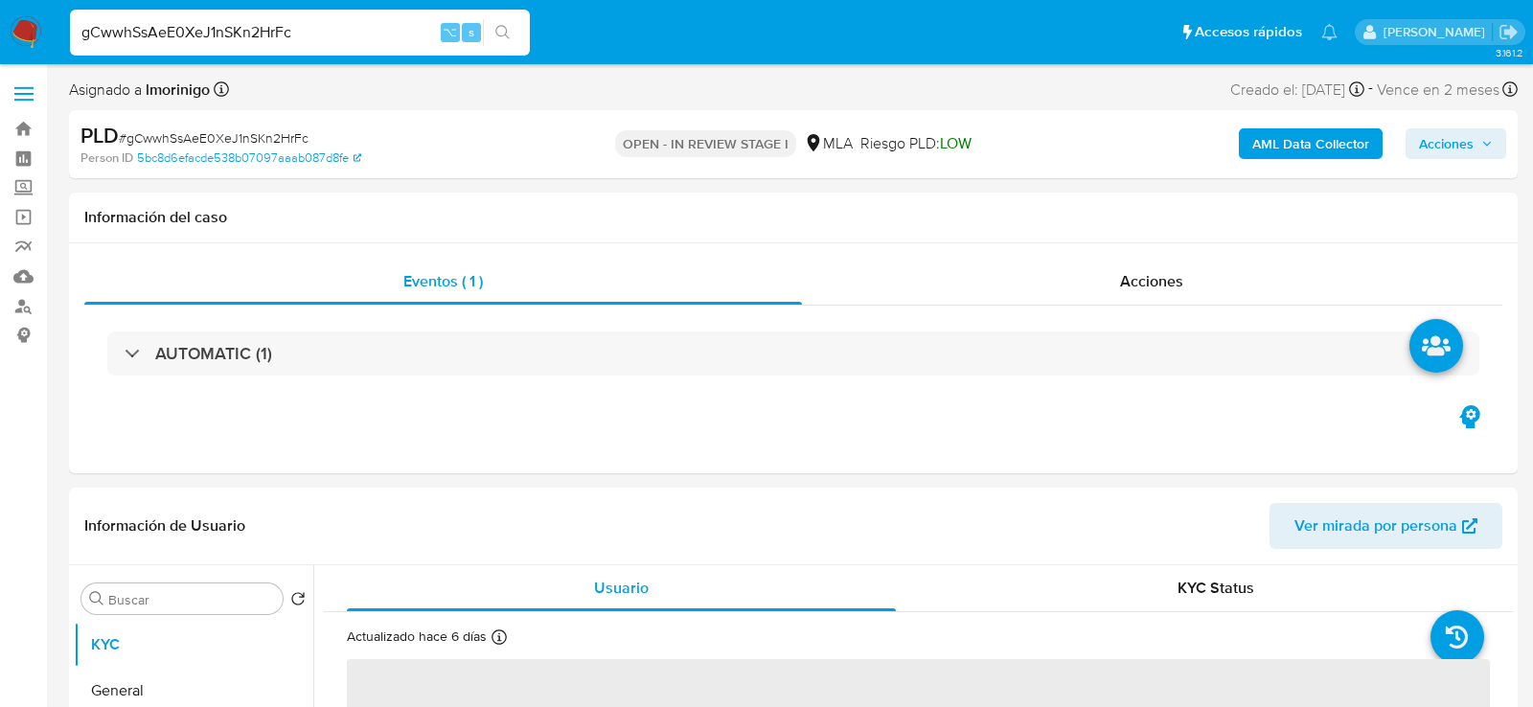
select select "10"
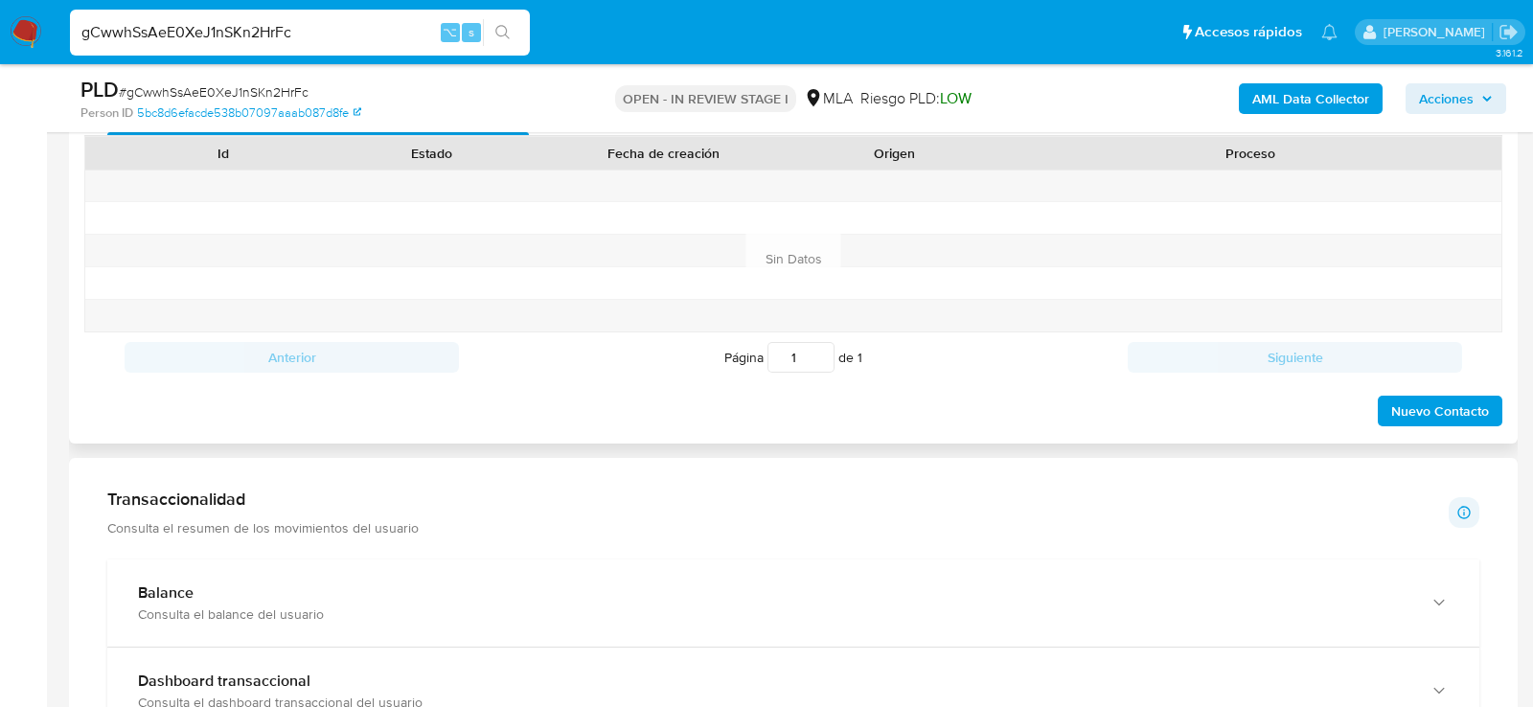
scroll to position [882, 0]
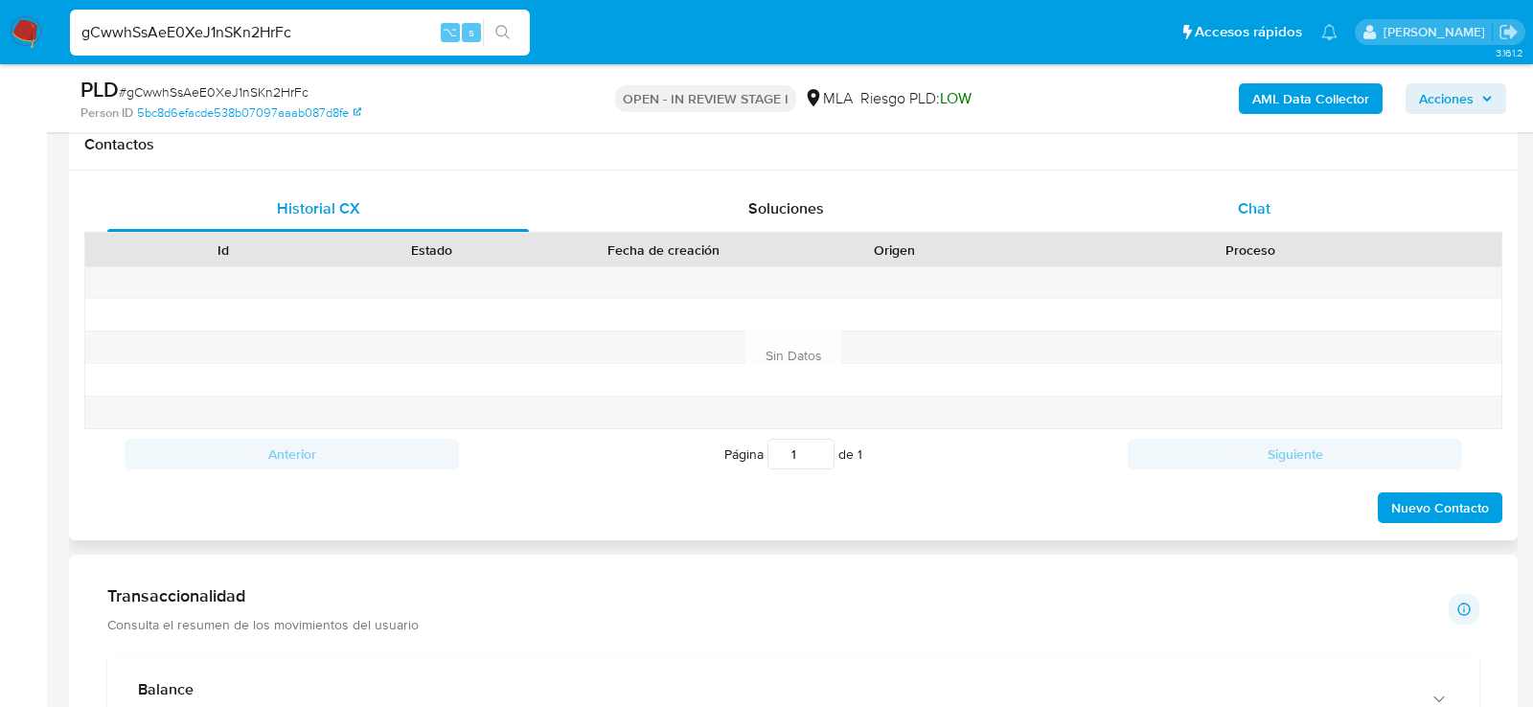
click at [1265, 192] on div "Chat" at bounding box center [1254, 209] width 422 height 46
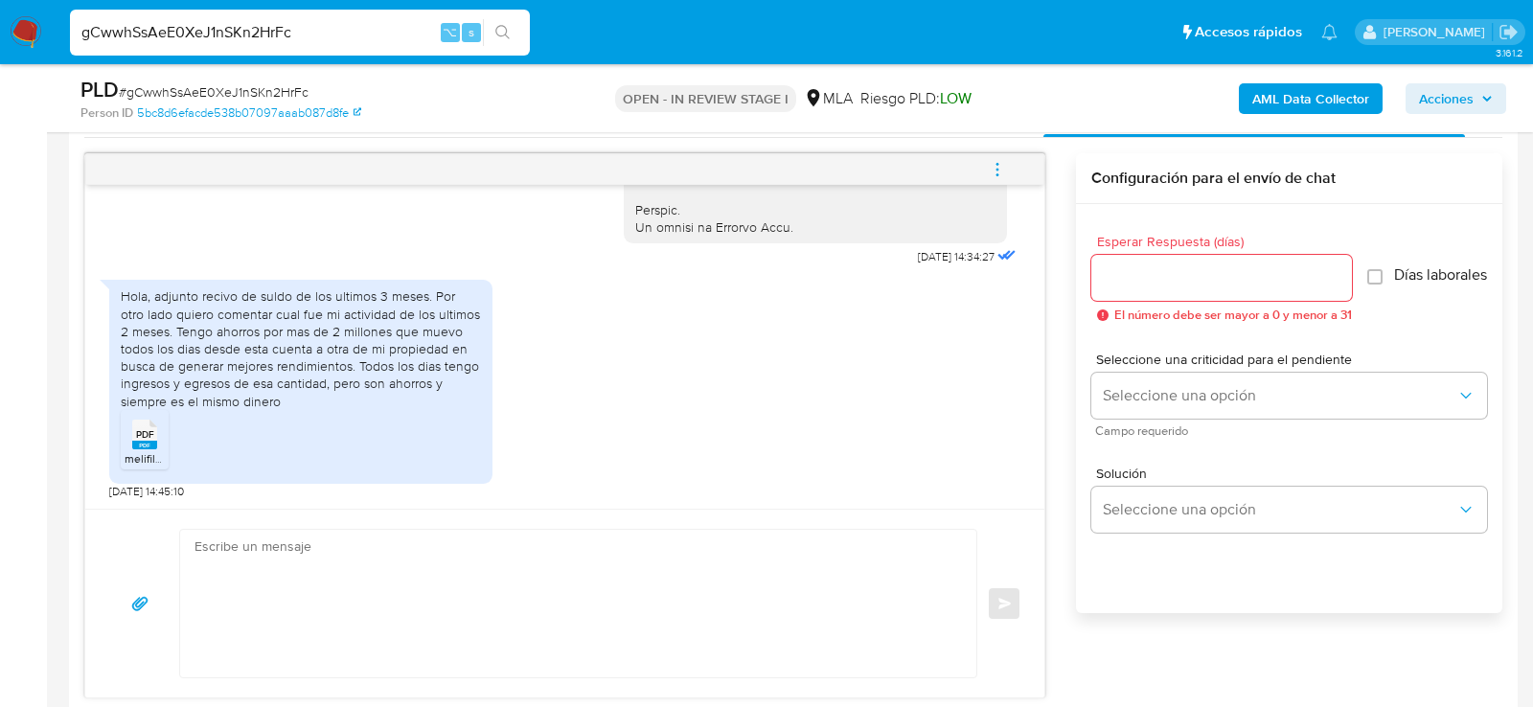
scroll to position [1026, 0]
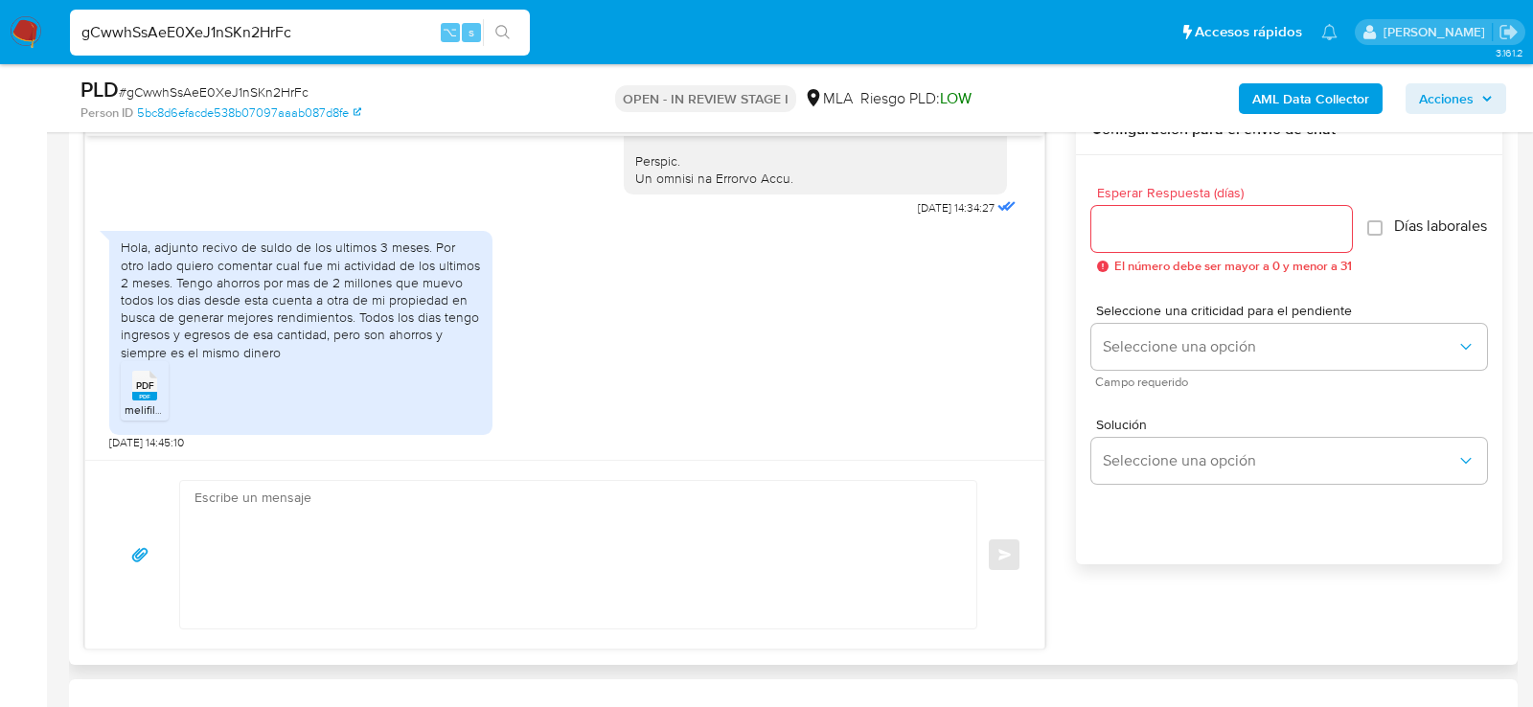
click at [158, 385] on div "PDF PDF" at bounding box center [145, 383] width 40 height 37
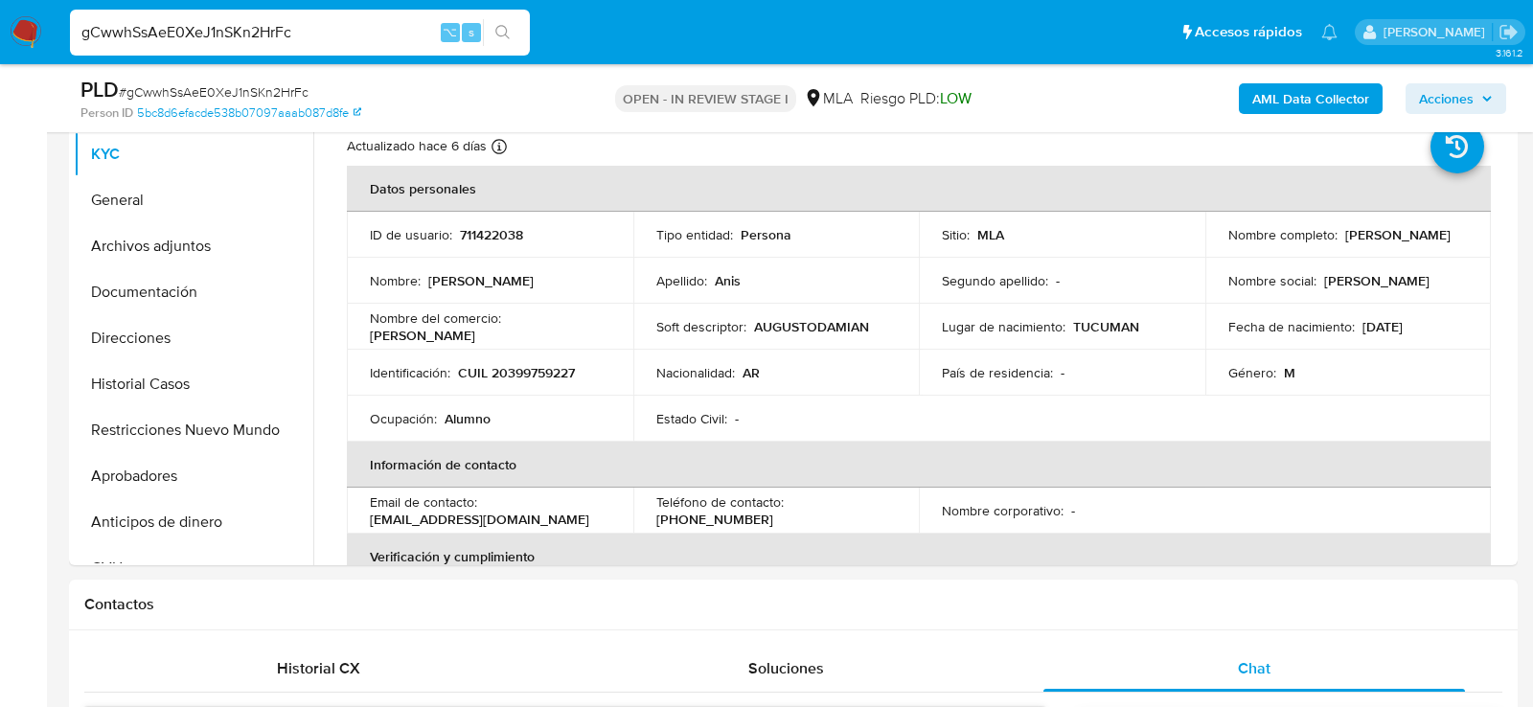
scroll to position [419, 0]
